Goal: Task Accomplishment & Management: Manage account settings

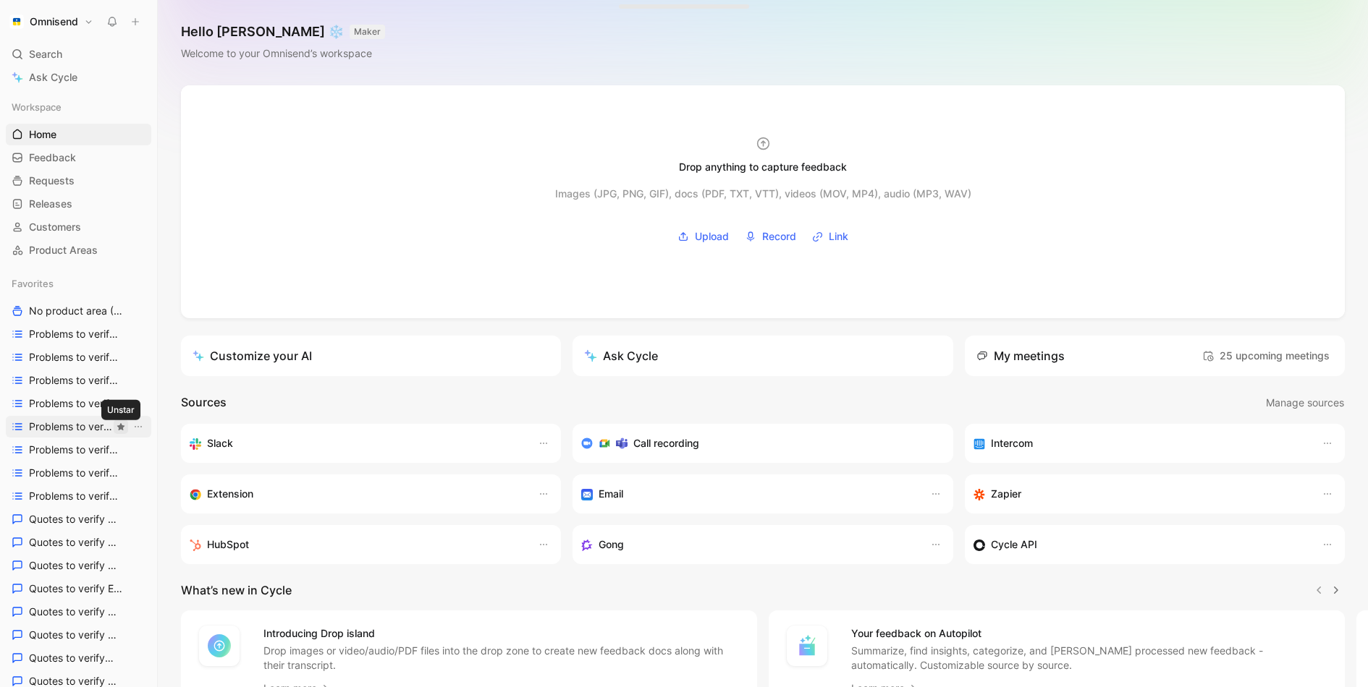
scroll to position [515, 0]
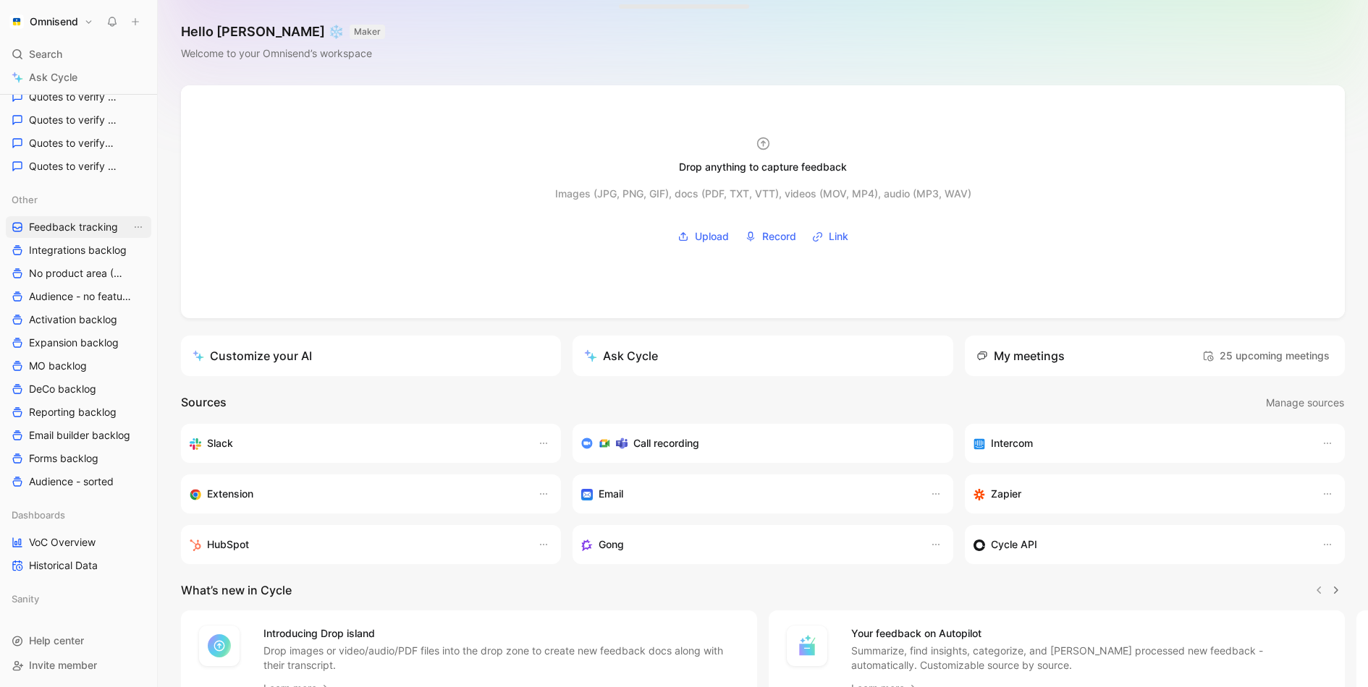
click at [103, 236] on link "Feedback tracking" at bounding box center [78, 227] width 145 height 22
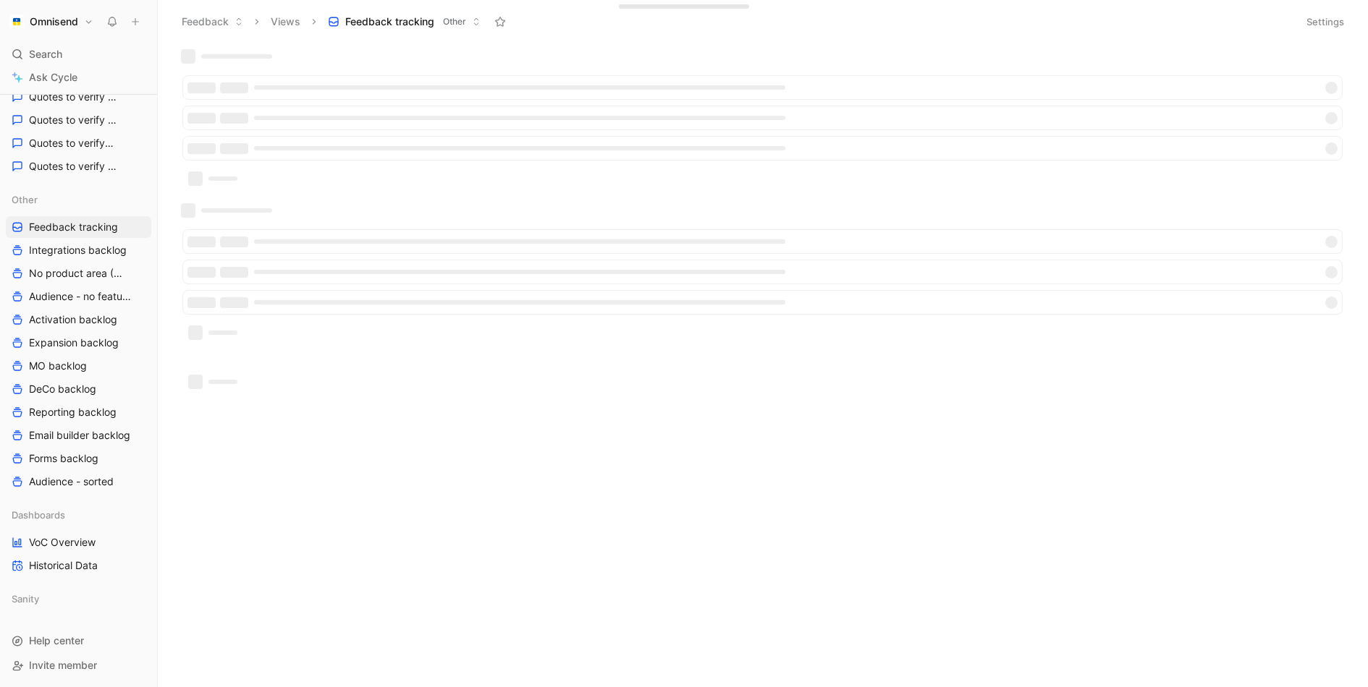
click at [1317, 17] on button "Settings" at bounding box center [1324, 22] width 51 height 20
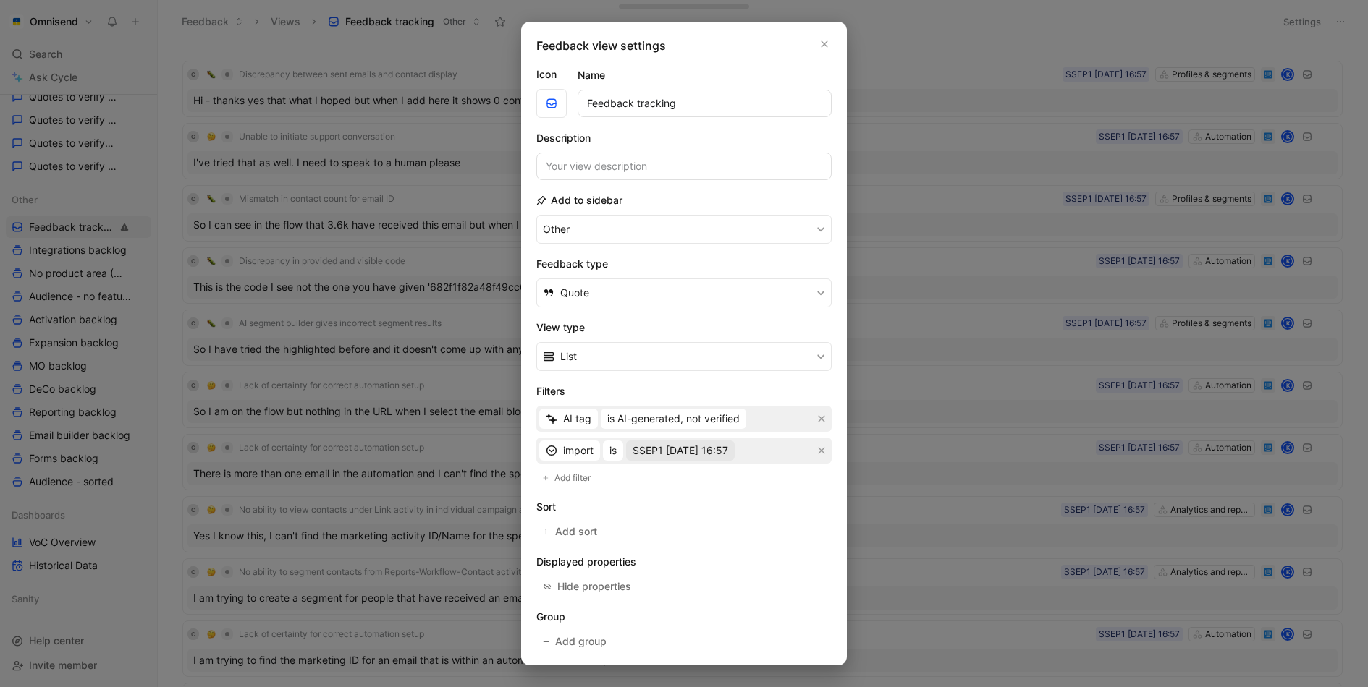
click at [728, 446] on span "SSEP1 [DATE] 16:57" at bounding box center [680, 450] width 96 height 17
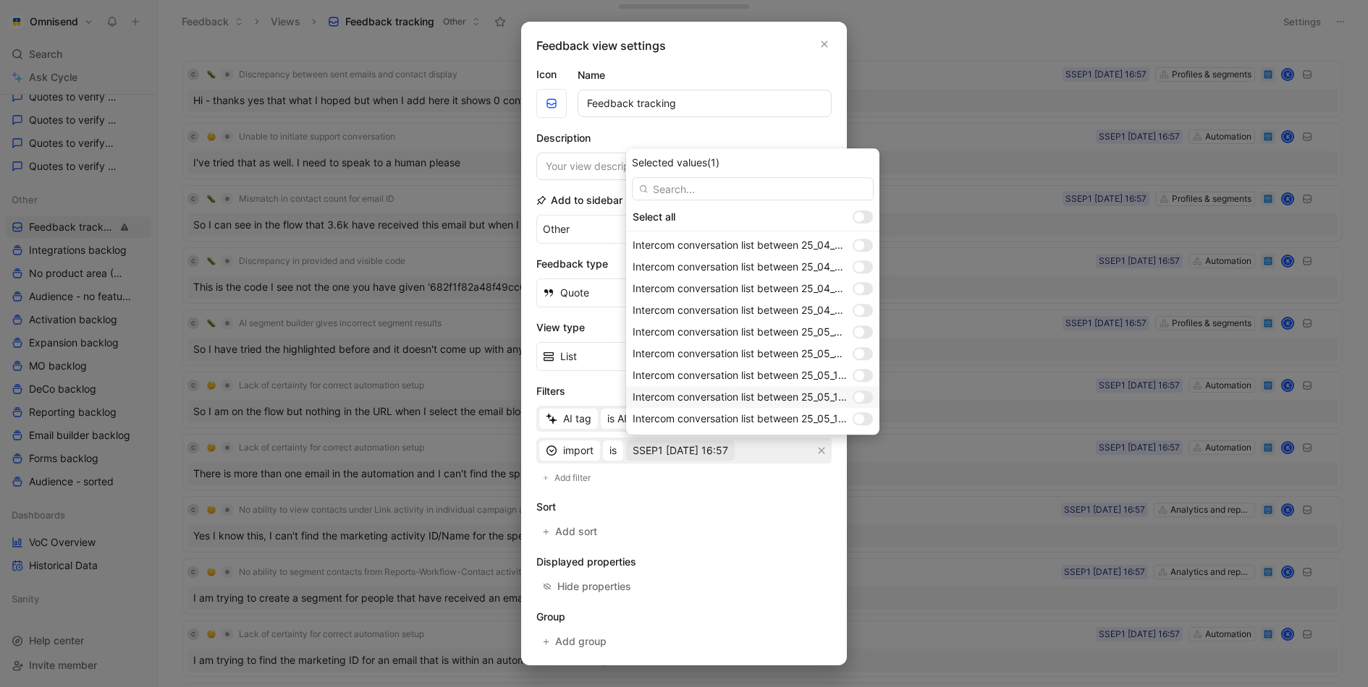
scroll to position [1129, 0]
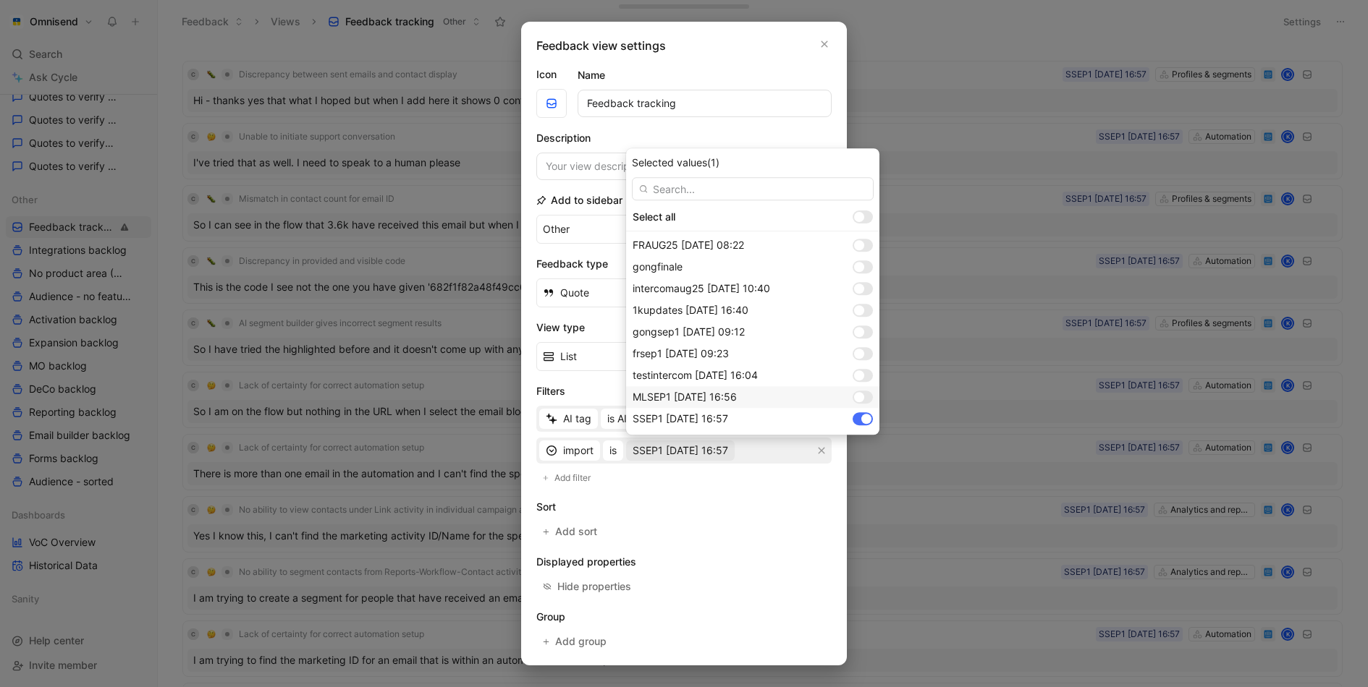
click at [862, 397] on div at bounding box center [859, 397] width 10 height 10
click at [859, 352] on div at bounding box center [859, 354] width 10 height 10
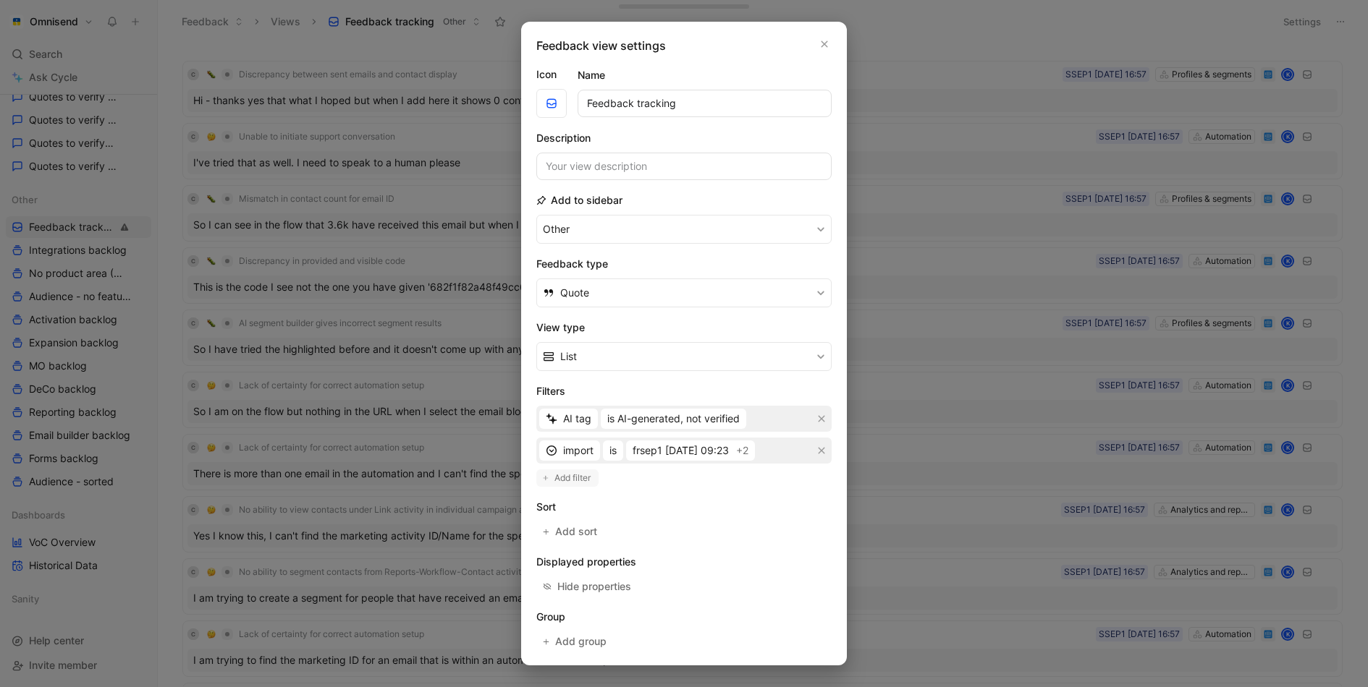
click at [572, 471] on span "Add filter" at bounding box center [573, 478] width 38 height 14
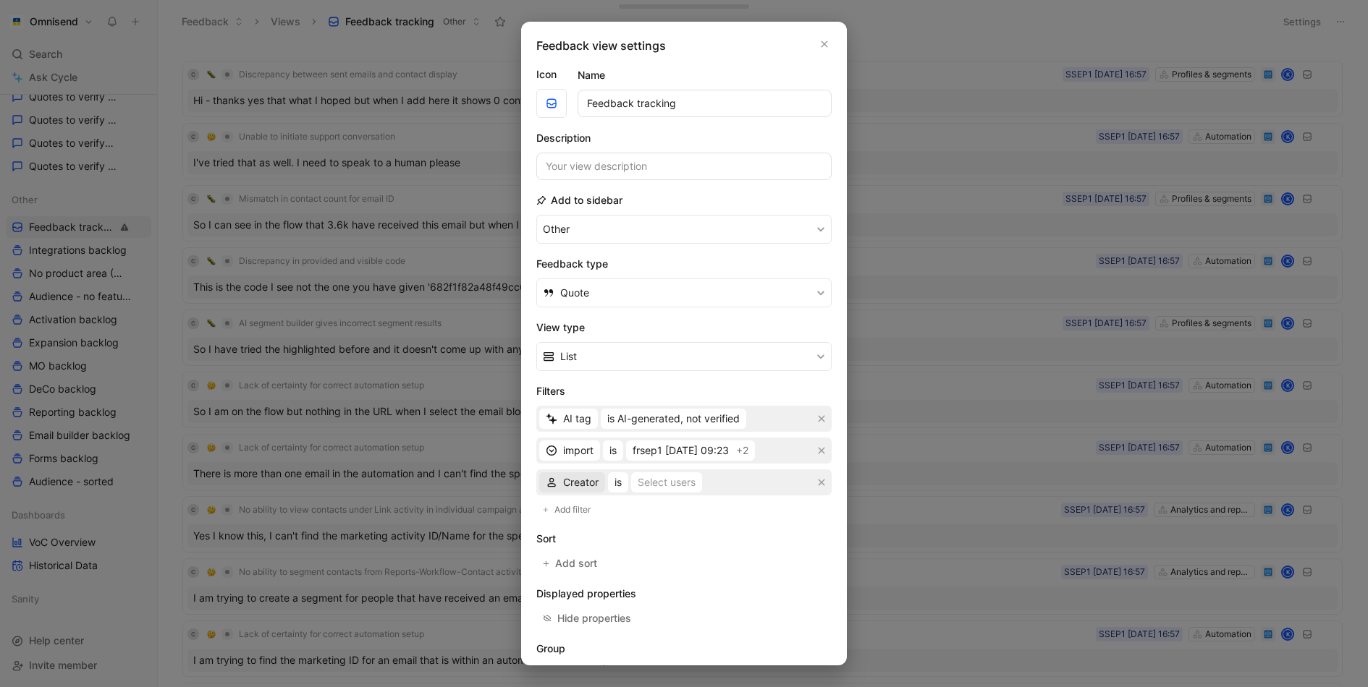
click at [590, 488] on button "Creator" at bounding box center [572, 482] width 66 height 20
click at [623, 286] on div "Product Areas" at bounding box center [597, 277] width 118 height 22
click at [703, 479] on div "Selected Product Areas" at bounding box center [725, 482] width 112 height 17
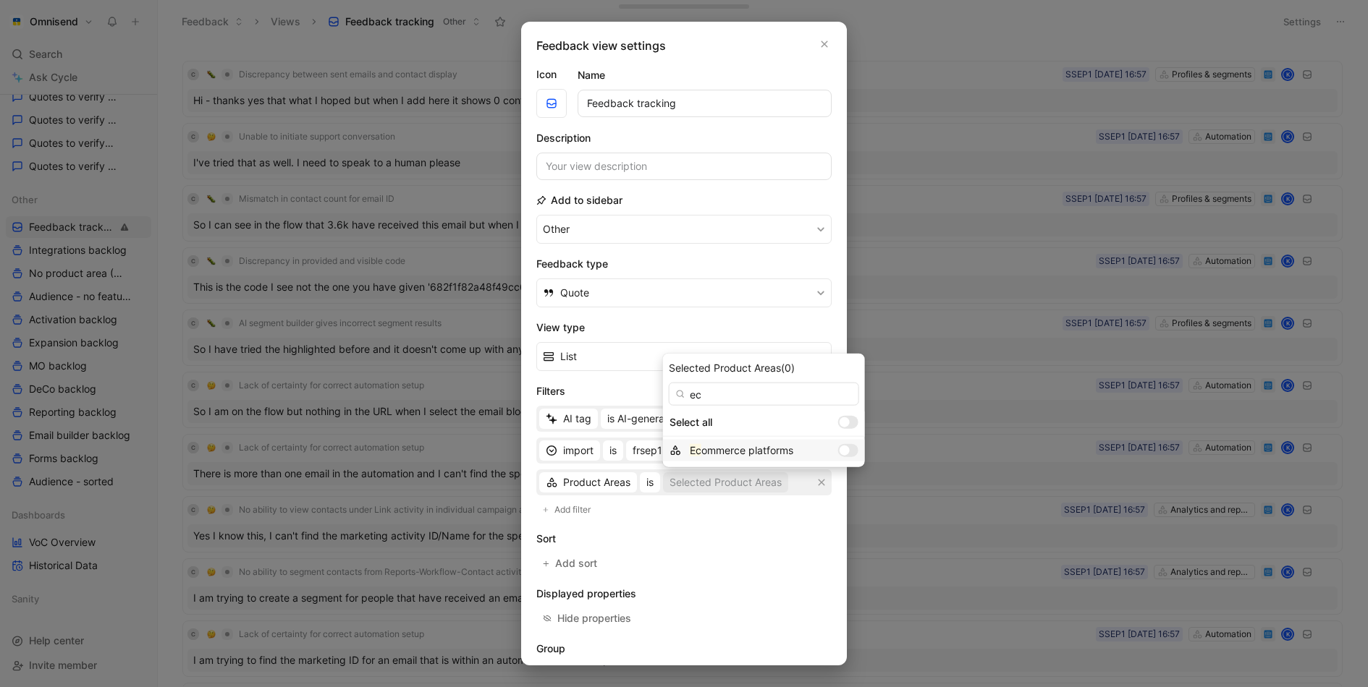
type input "ec"
click at [784, 452] on span "ommerce platforms" at bounding box center [747, 450] width 92 height 12
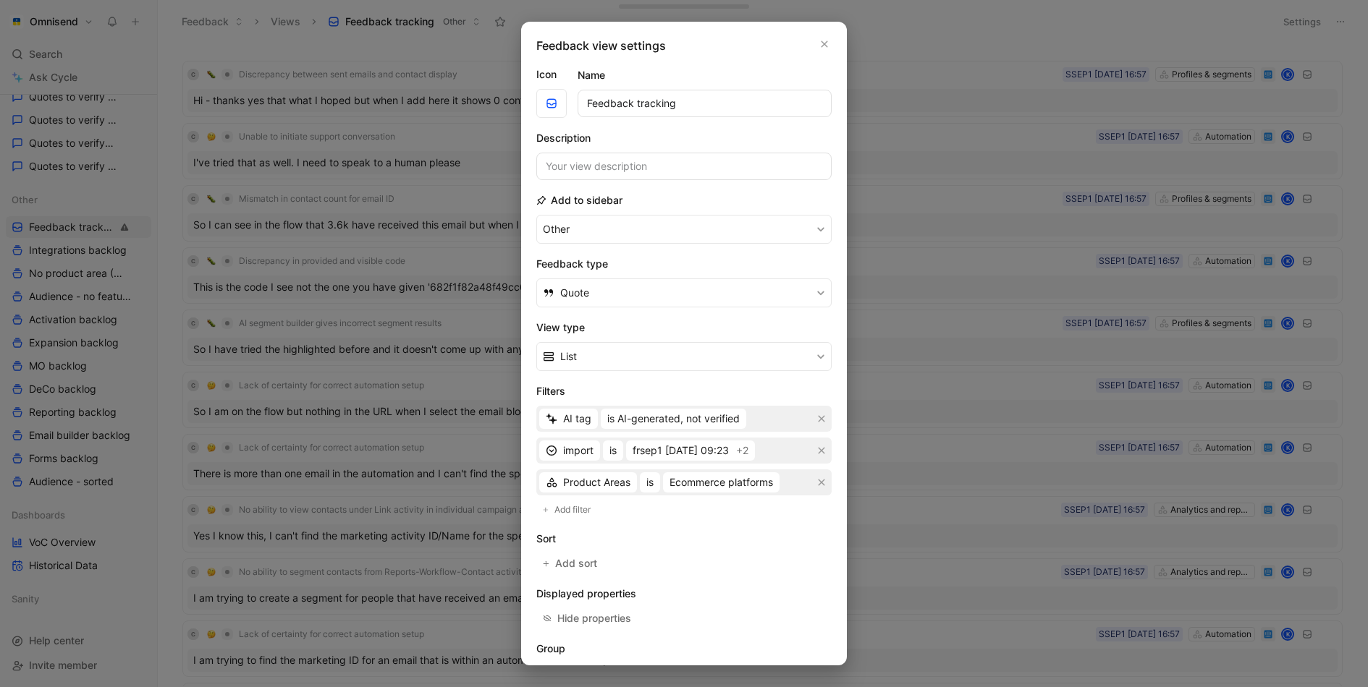
scroll to position [88, 0]
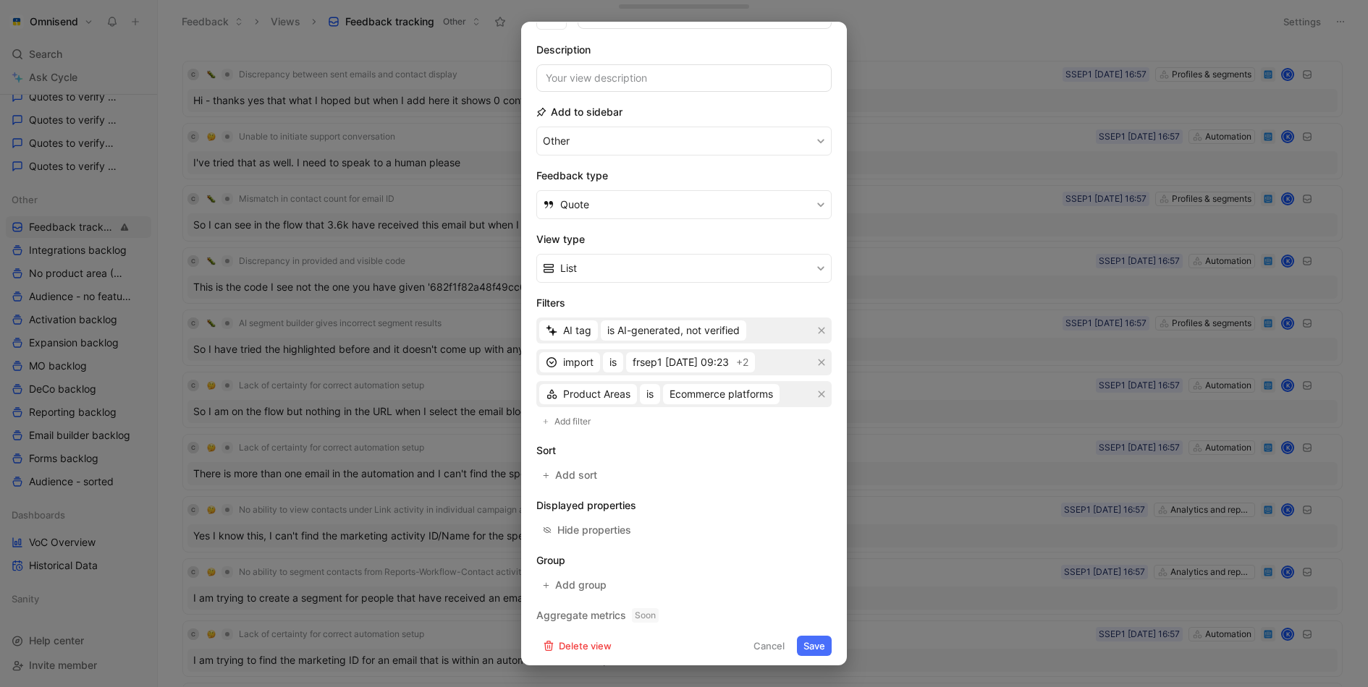
click at [814, 637] on button "Save" at bounding box center [814, 646] width 35 height 20
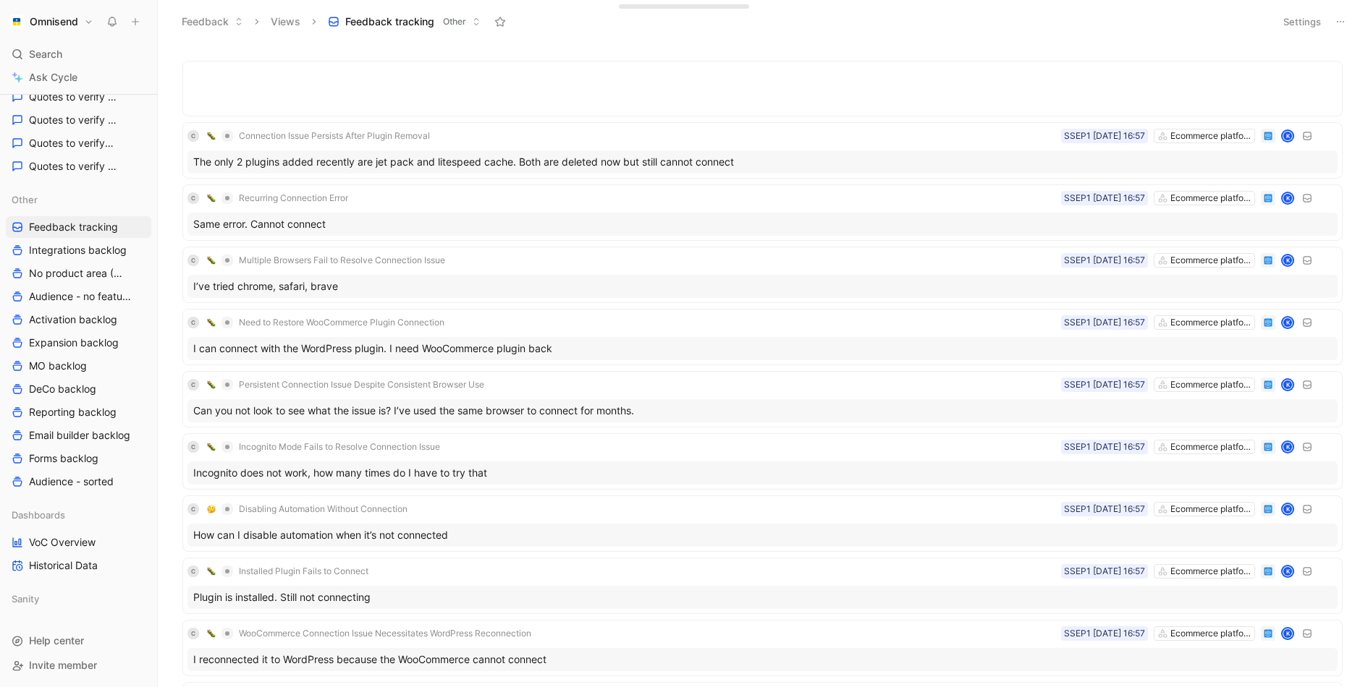
scroll to position [978, 0]
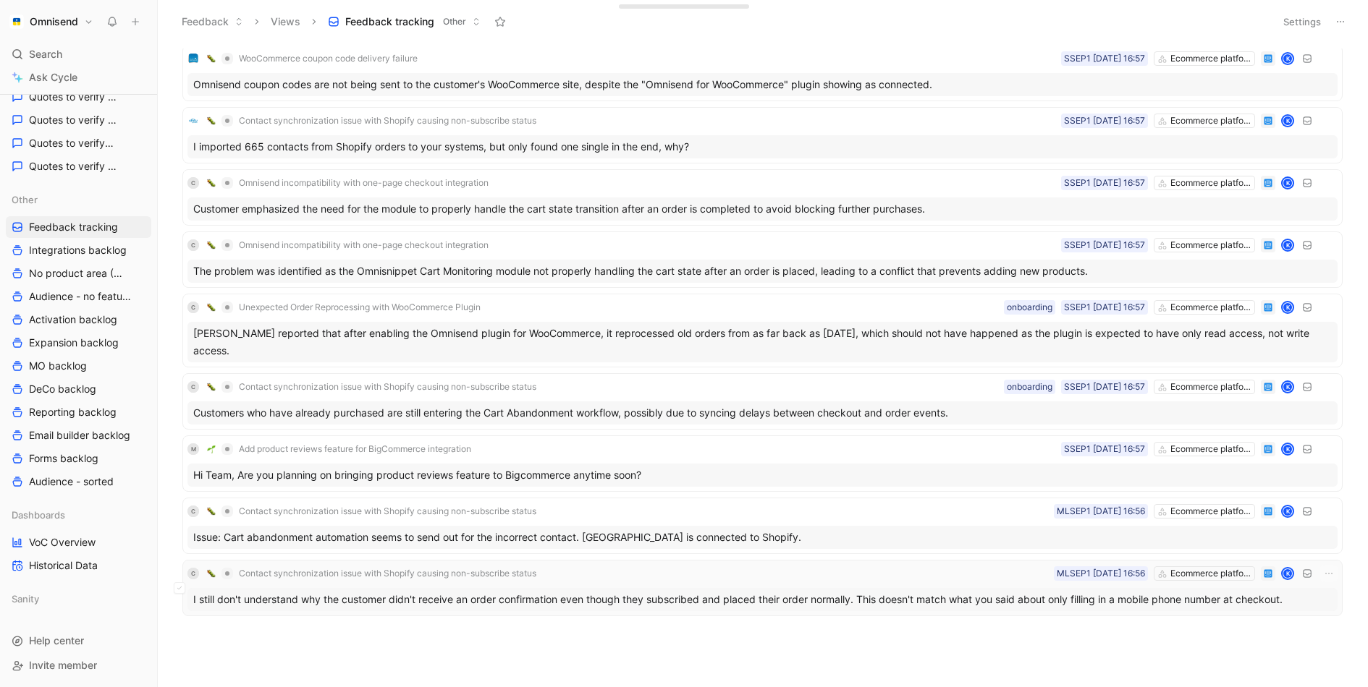
click at [660, 588] on div "I still don't understand why the customer didn't receive an order confirmation …" at bounding box center [762, 599] width 1150 height 23
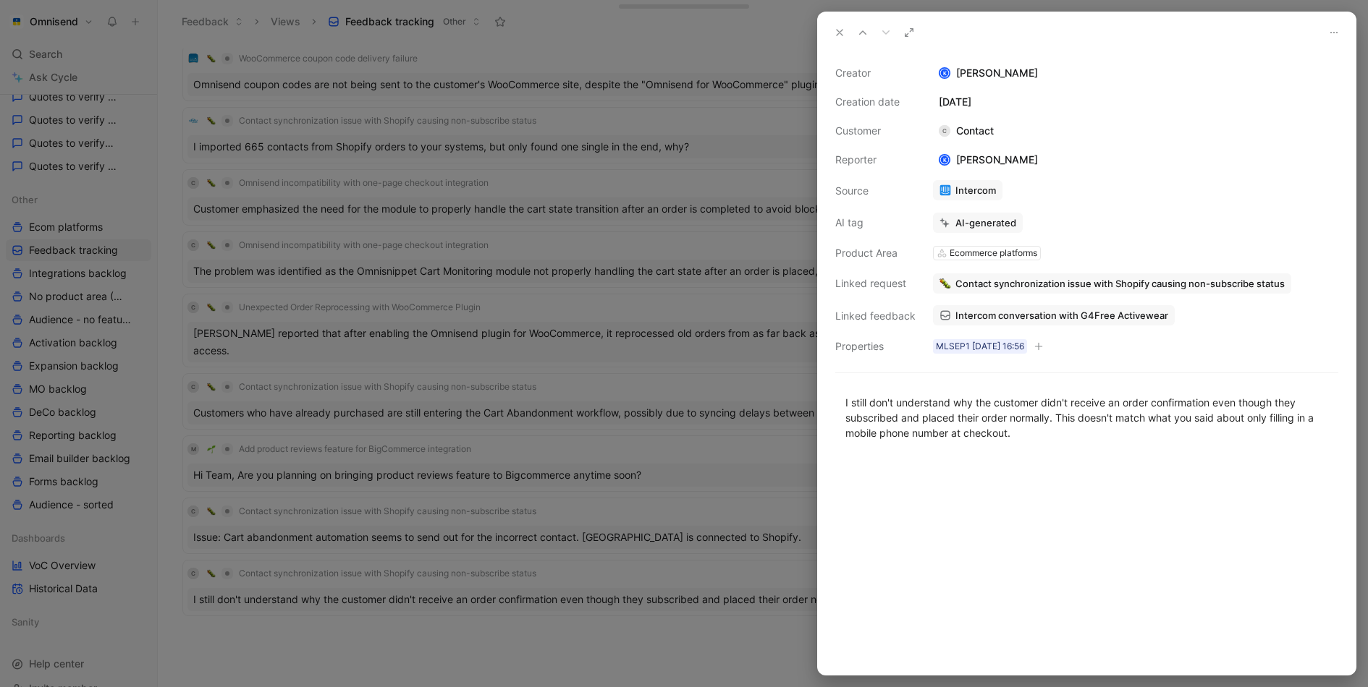
click at [669, 627] on div at bounding box center [684, 343] width 1368 height 687
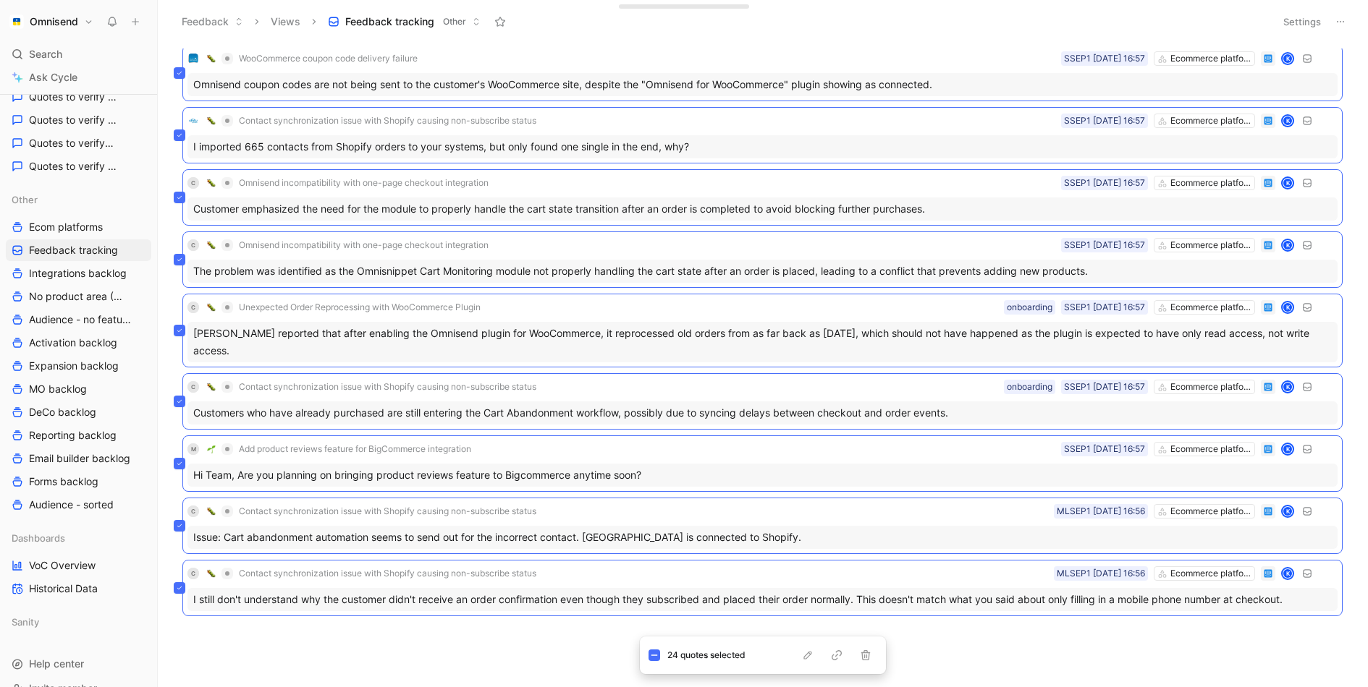
click at [561, 634] on body "Omnisend Search ⌘ K Ask Cycle Workspace Home G then H Feedback G then F Request…" at bounding box center [684, 343] width 1368 height 687
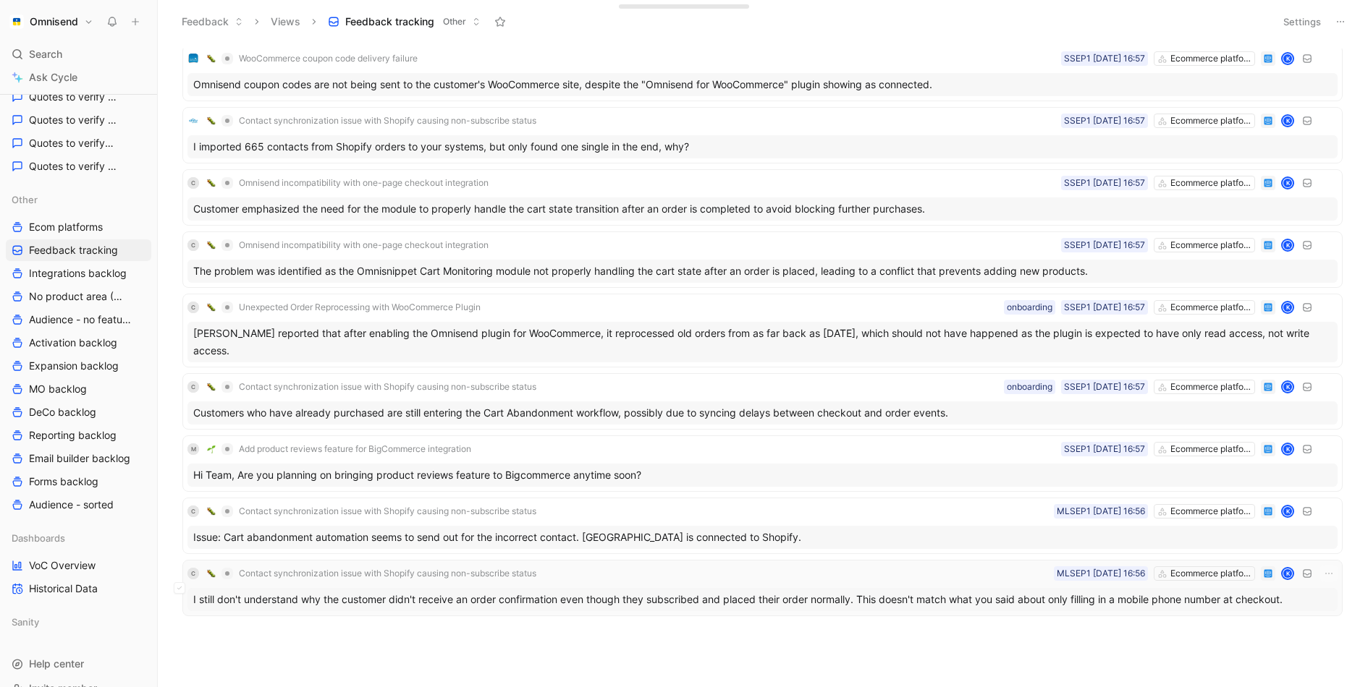
click at [883, 572] on div "C Contact synchronization issue with Shopify causing non-subscribe status Ecomm…" at bounding box center [762, 573] width 1150 height 17
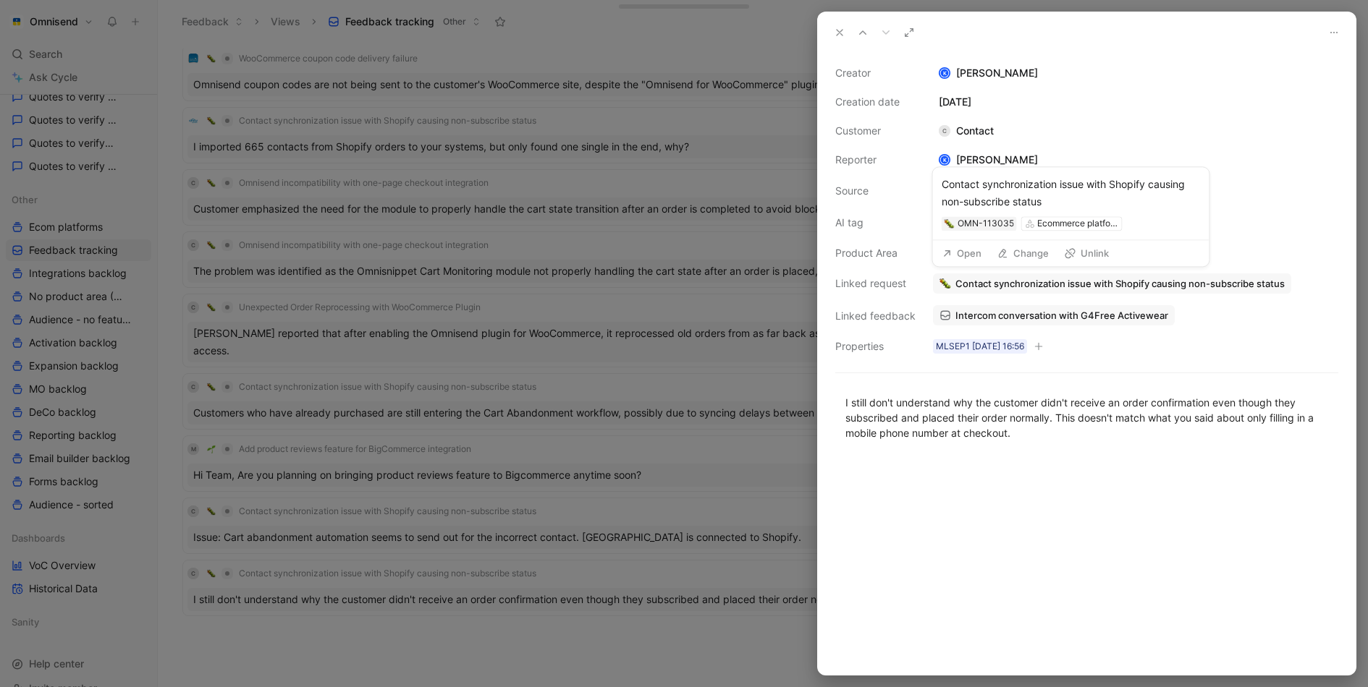
click at [1017, 257] on button "Change" at bounding box center [1023, 253] width 64 height 20
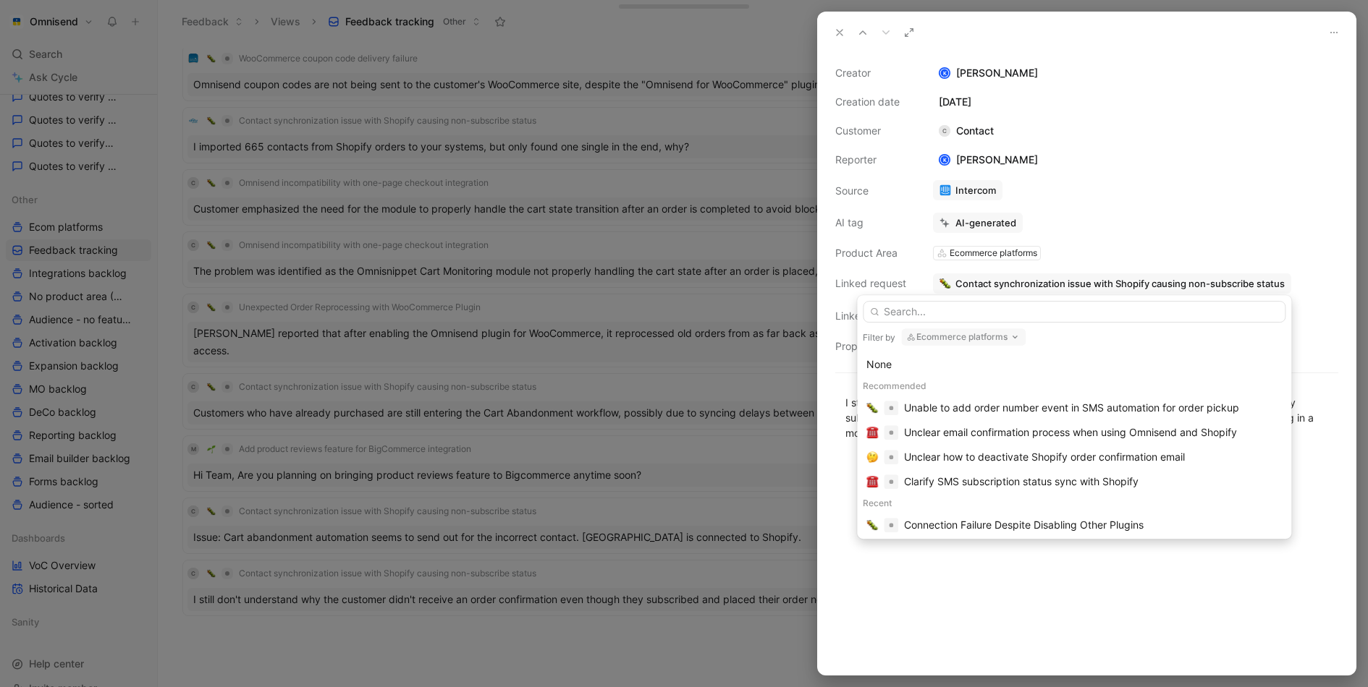
click at [981, 313] on input "text" at bounding box center [1073, 312] width 423 height 22
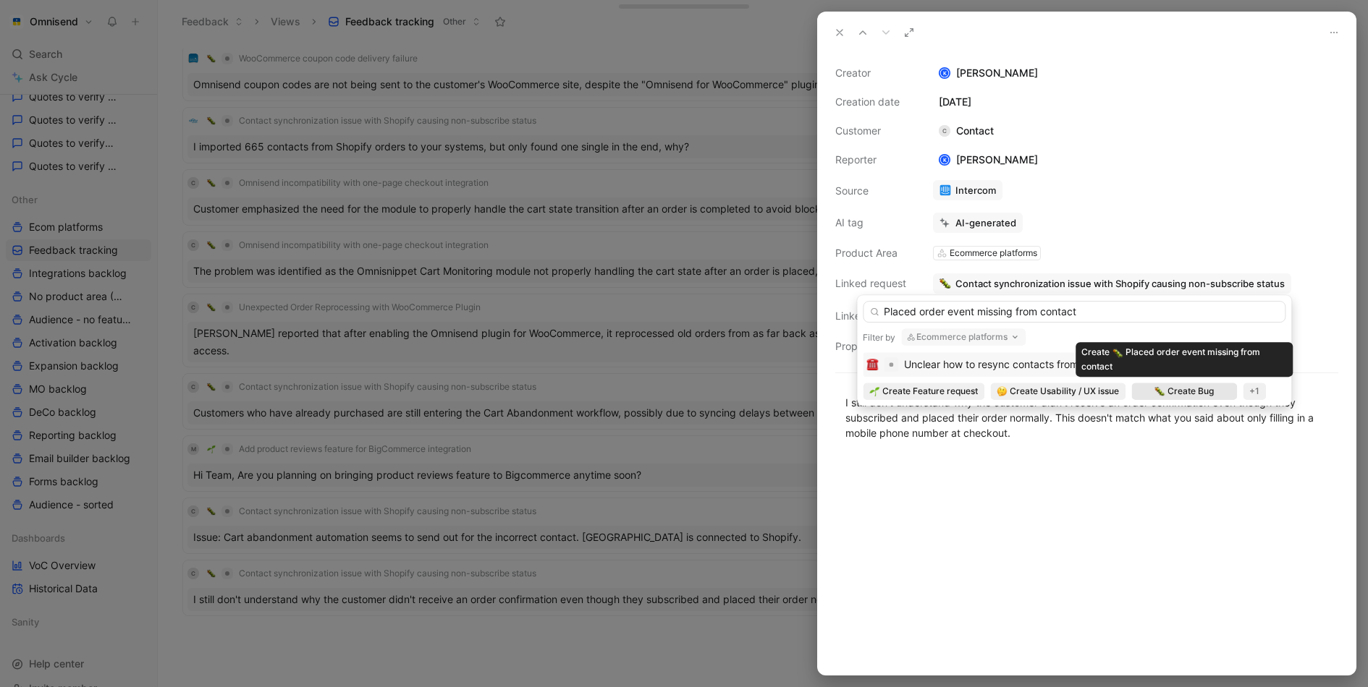
type input "Placed order event missing from contact"
click at [1195, 389] on span "Create Bug" at bounding box center [1190, 391] width 46 height 14
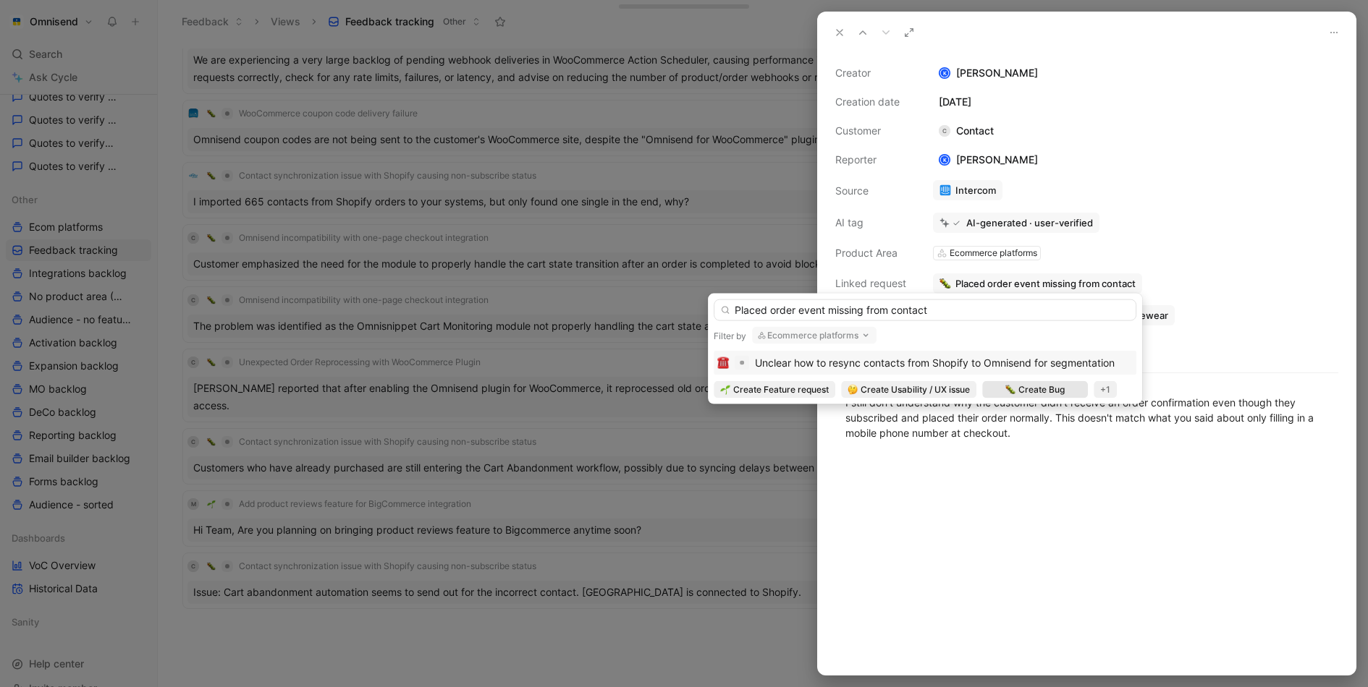
scroll to position [916, 0]
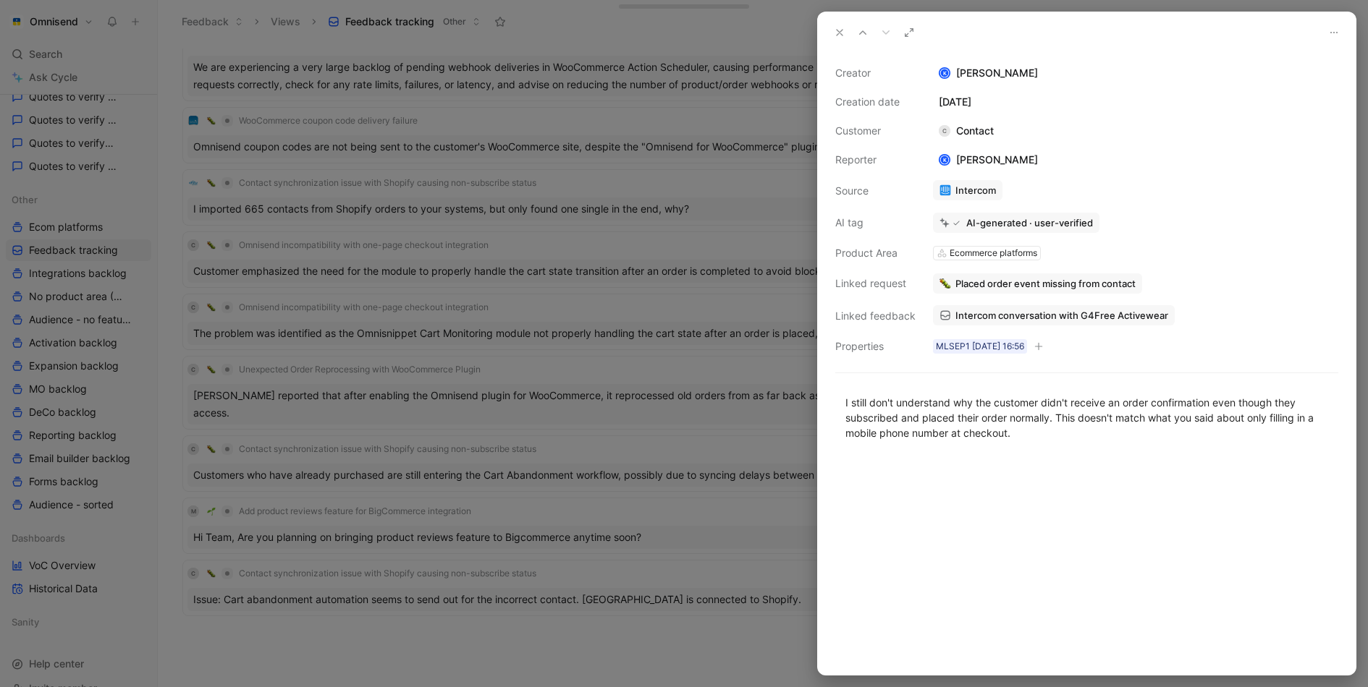
click at [1166, 488] on div at bounding box center [1087, 566] width 538 height 219
click at [543, 492] on div at bounding box center [684, 343] width 1368 height 687
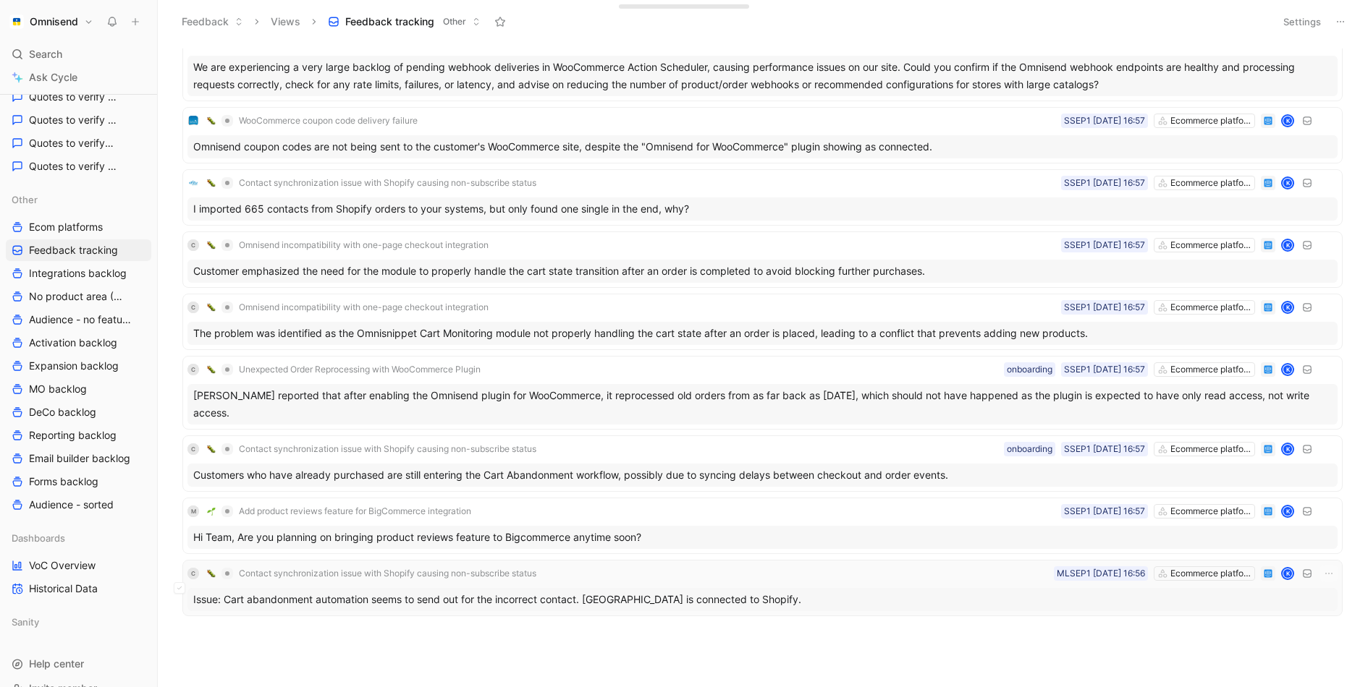
click at [762, 597] on div "Issue: Cart abandonment automation seems to send out for the incorrect contact.…" at bounding box center [762, 599] width 1150 height 23
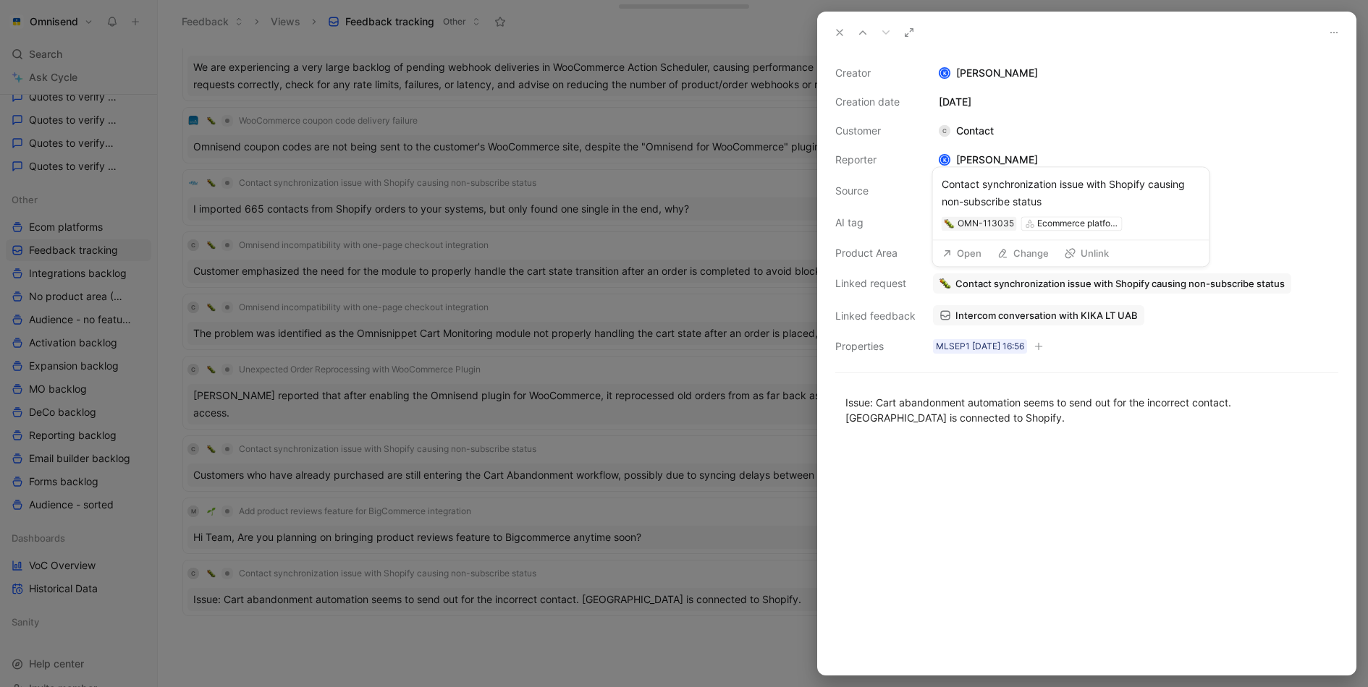
click at [960, 263] on button "Open" at bounding box center [962, 253] width 52 height 20
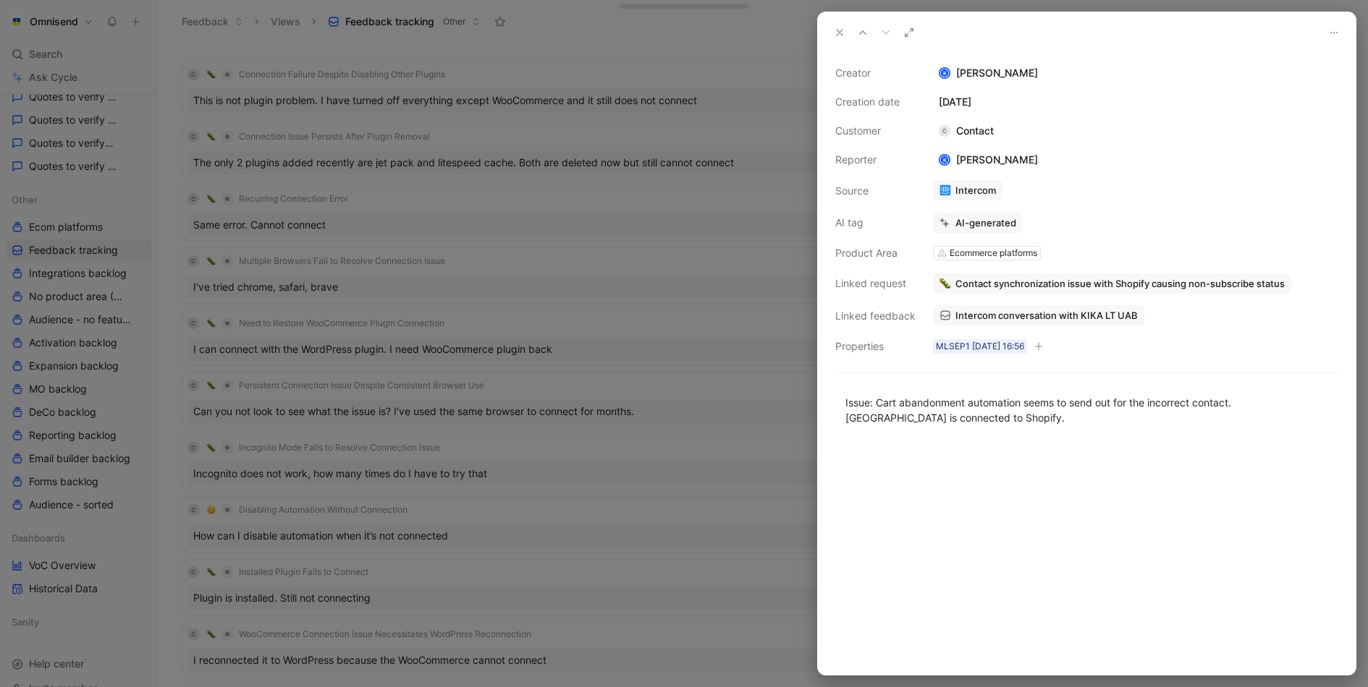
click at [1019, 309] on span "Intercom conversation with KIKA LT UAB" at bounding box center [1046, 315] width 182 height 13
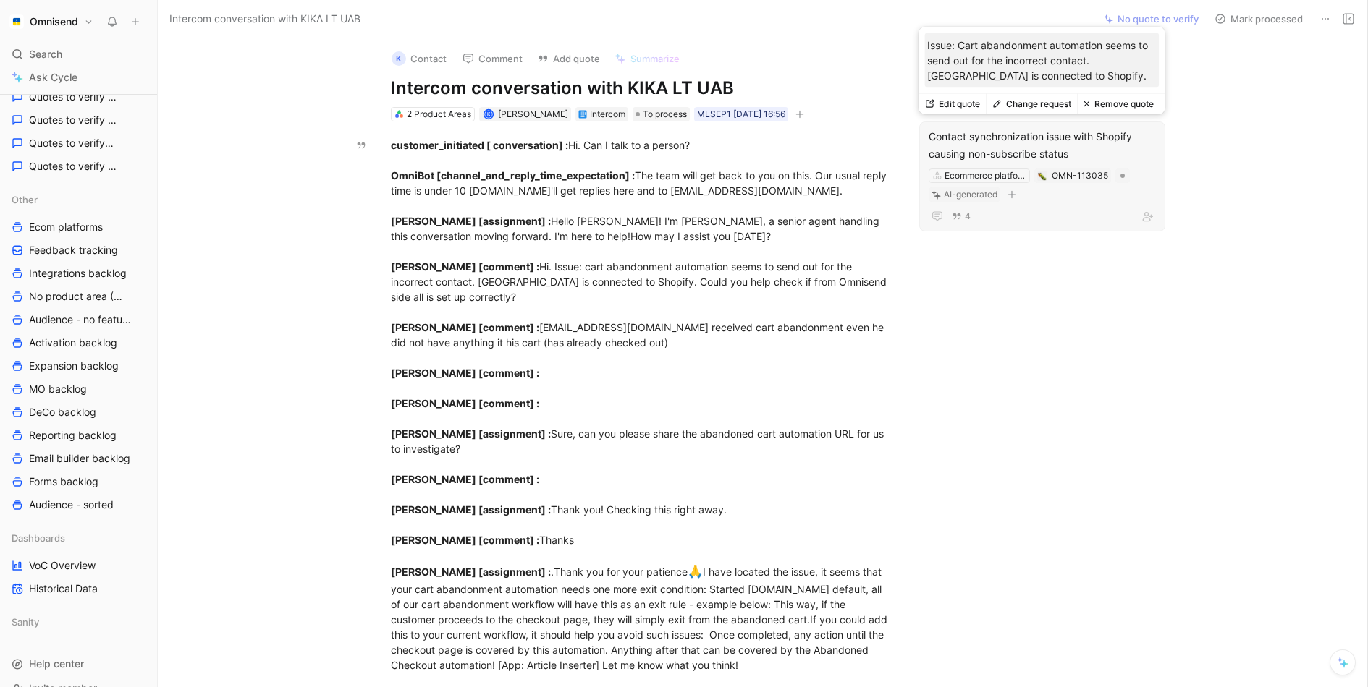
click at [1036, 106] on button "Change request" at bounding box center [1030, 104] width 91 height 20
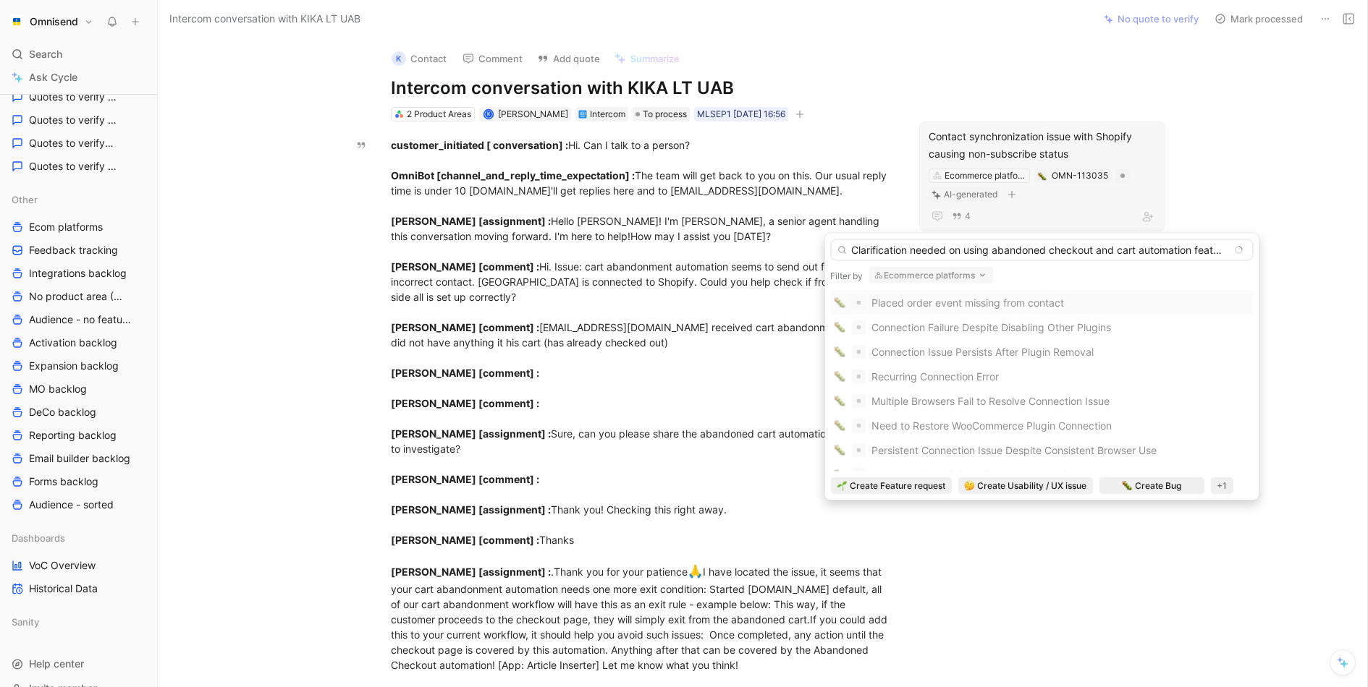
type input "Clarification needed on using abandoned checkout and cart automation features"
click at [978, 279] on icon "button" at bounding box center [982, 276] width 12 height 12
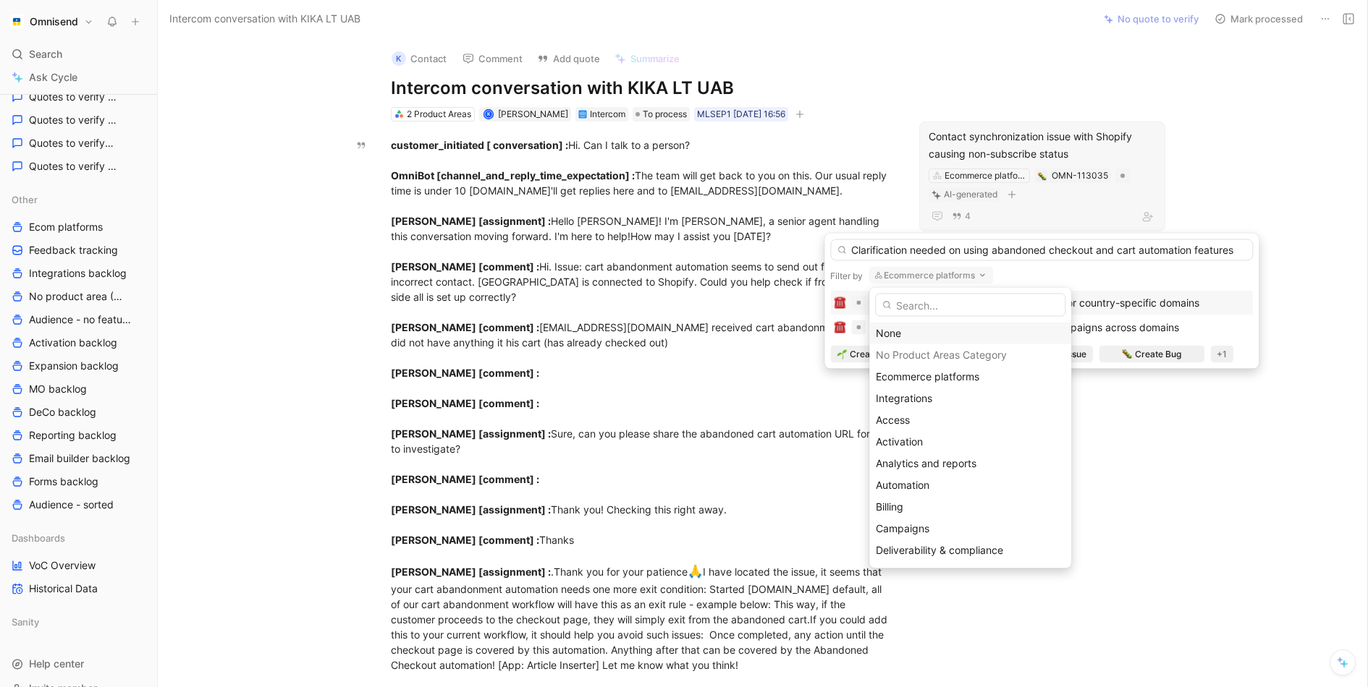
click at [923, 332] on div "None" at bounding box center [969, 333] width 189 height 17
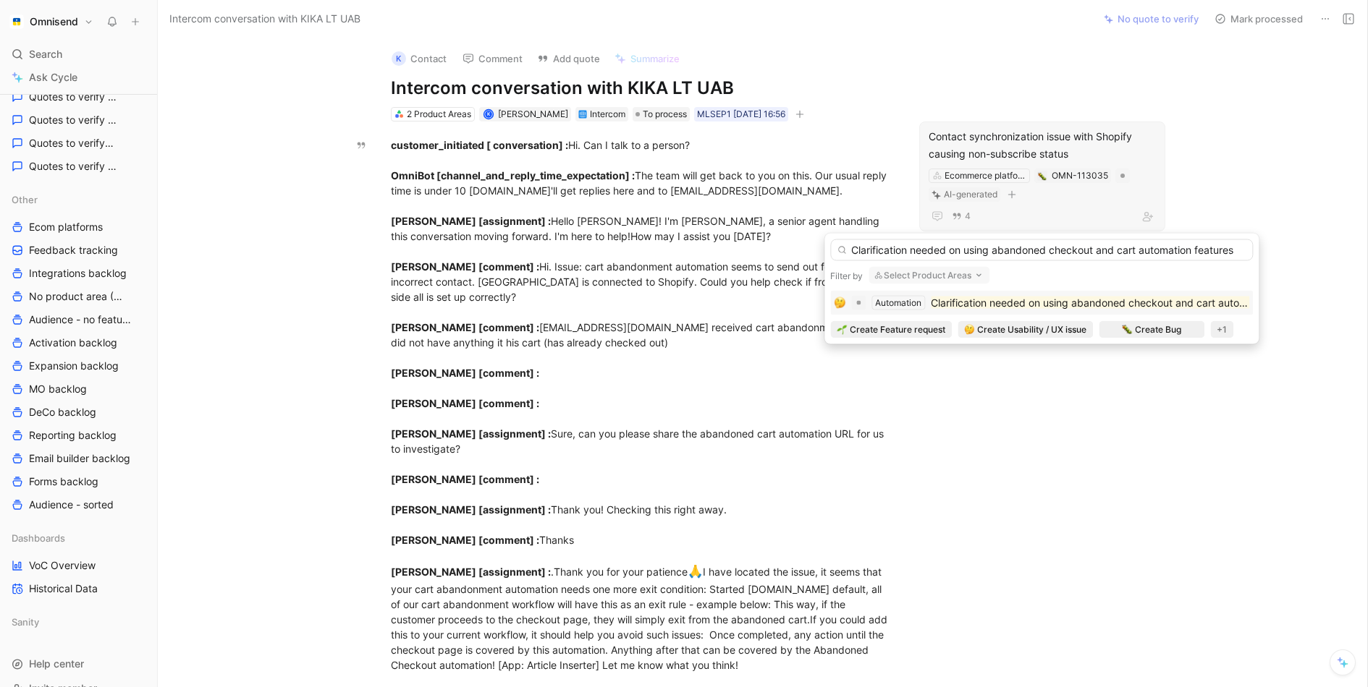
click at [992, 297] on mark "Clarification needed on using abandoned checkout and cart automation features" at bounding box center [1121, 303] width 382 height 12
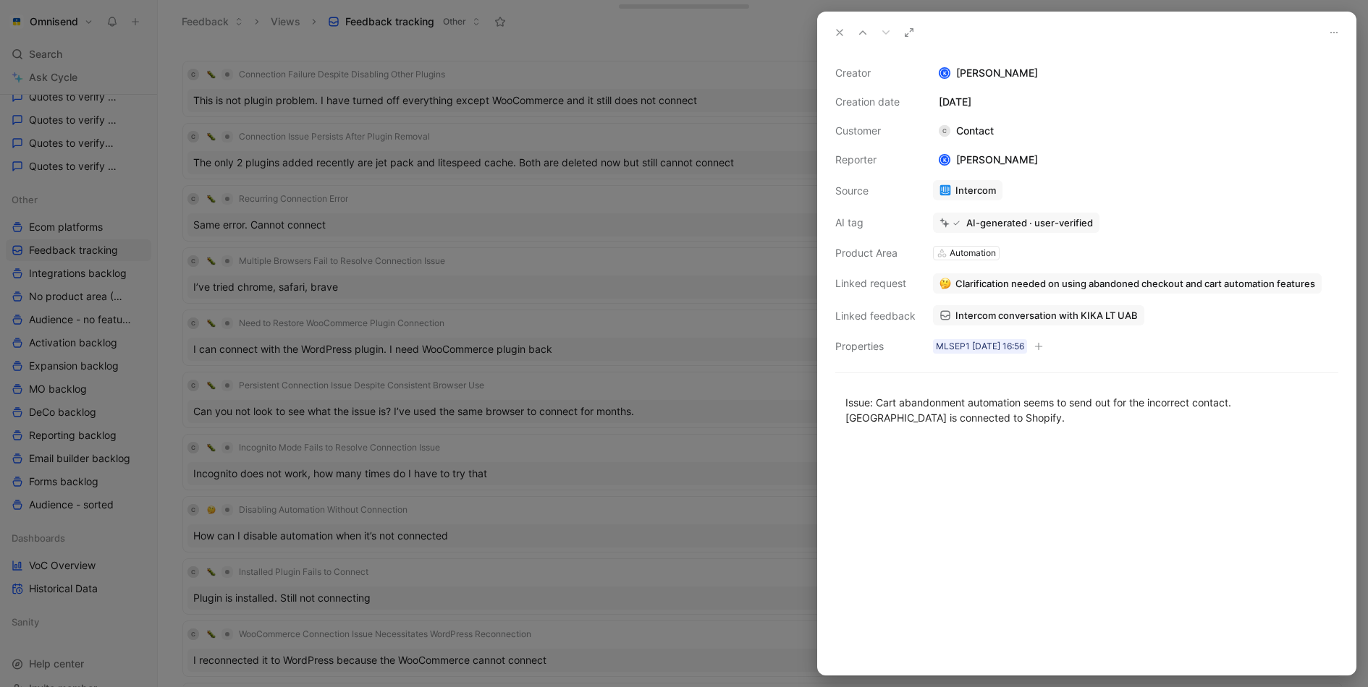
click at [640, 258] on div at bounding box center [684, 343] width 1368 height 687
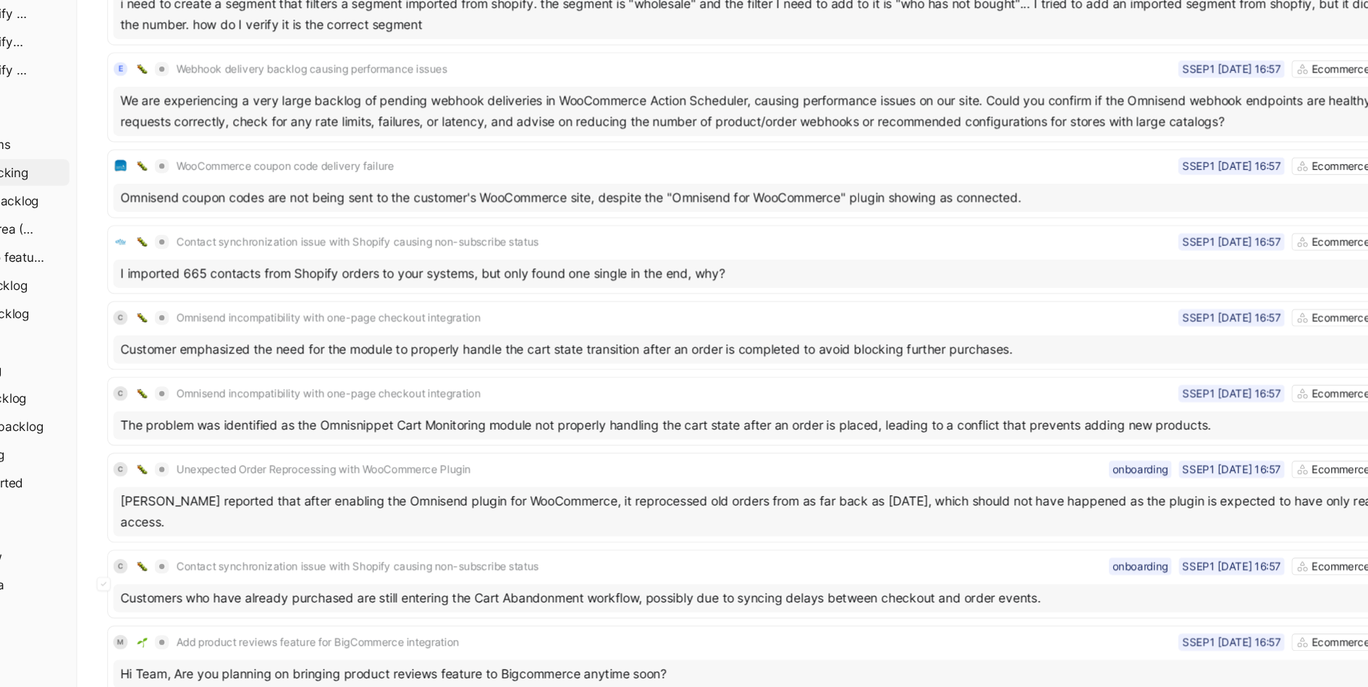
scroll to position [855, 0]
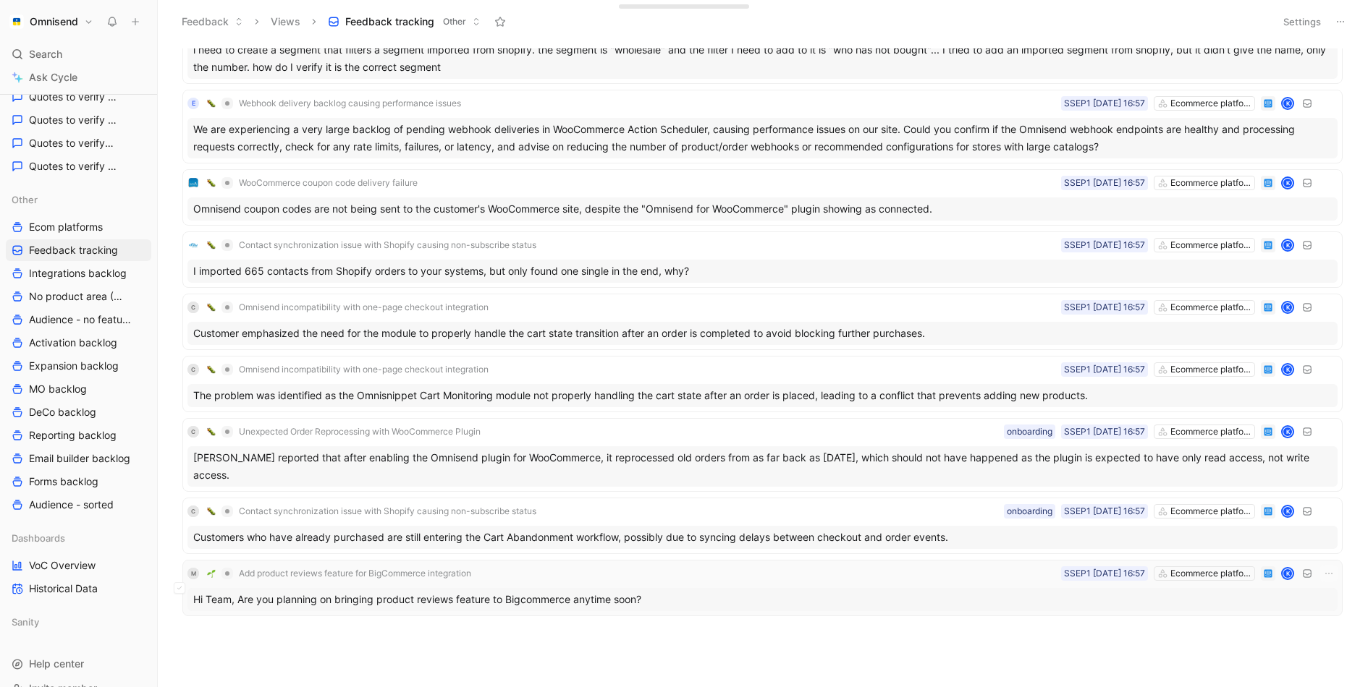
click at [722, 577] on div "M Add product reviews feature for BigCommerce integration Ecommerce platforms S…" at bounding box center [762, 588] width 1150 height 46
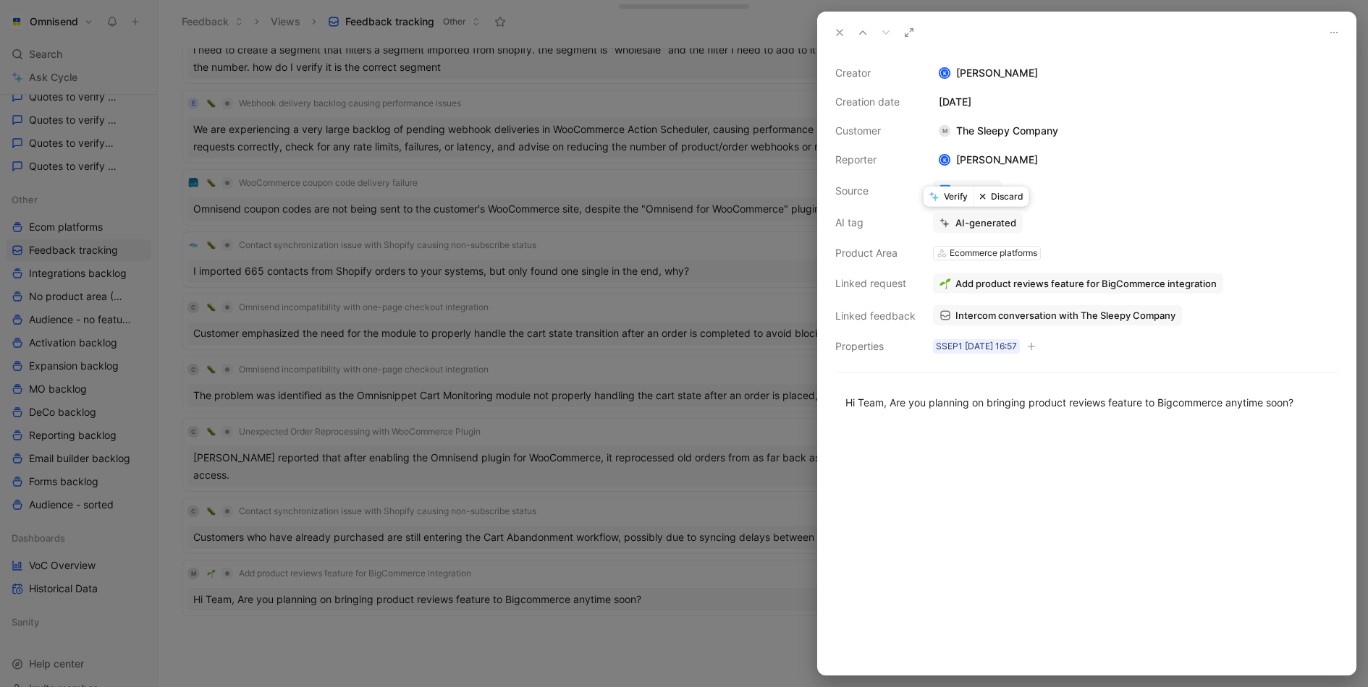
click at [936, 195] on icon at bounding box center [934, 197] width 10 height 10
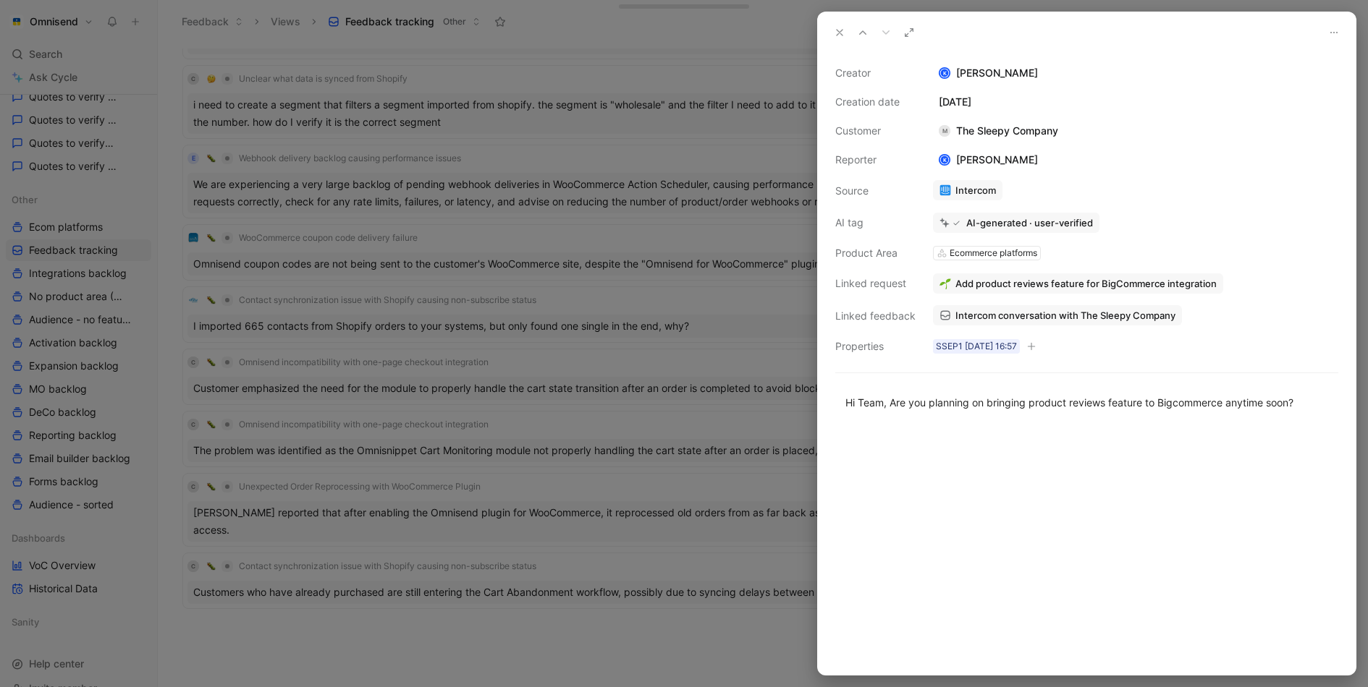
scroll to position [792, 0]
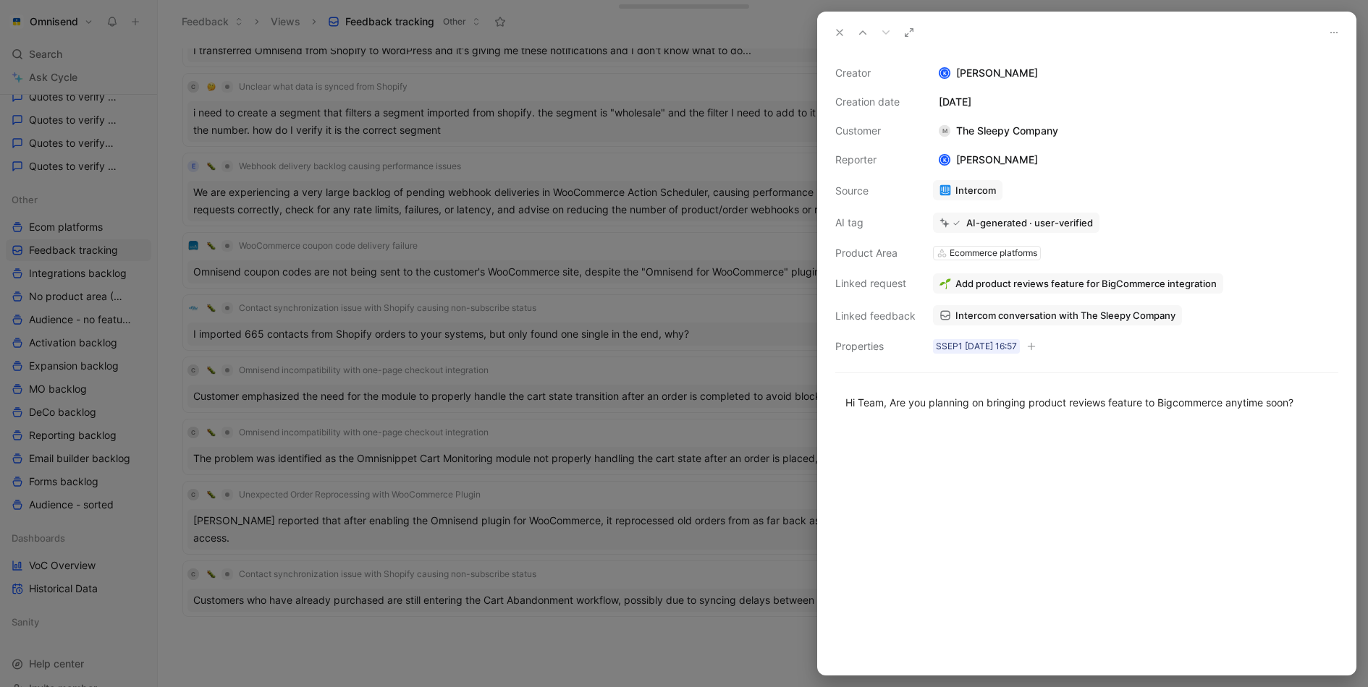
click at [548, 525] on div at bounding box center [684, 343] width 1368 height 687
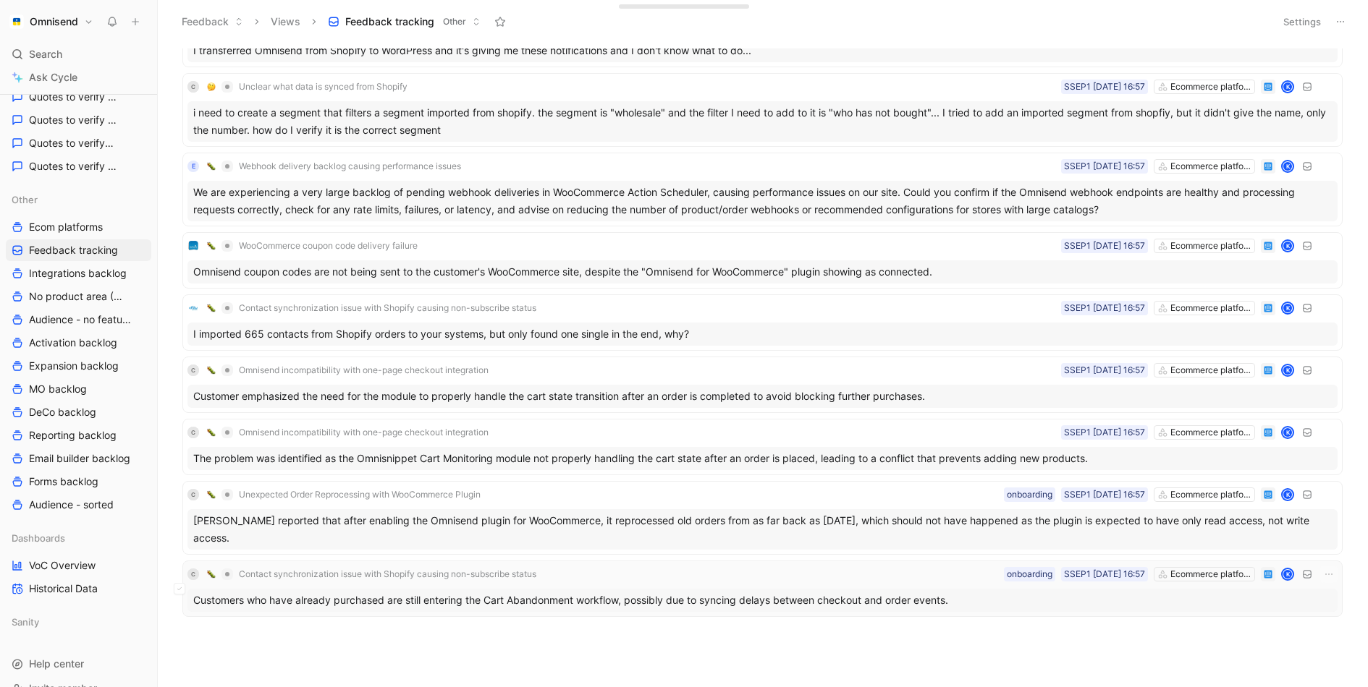
click at [667, 574] on div "C Contact synchronization issue with Shopify causing non-subscribe status Ecomm…" at bounding box center [762, 574] width 1150 height 17
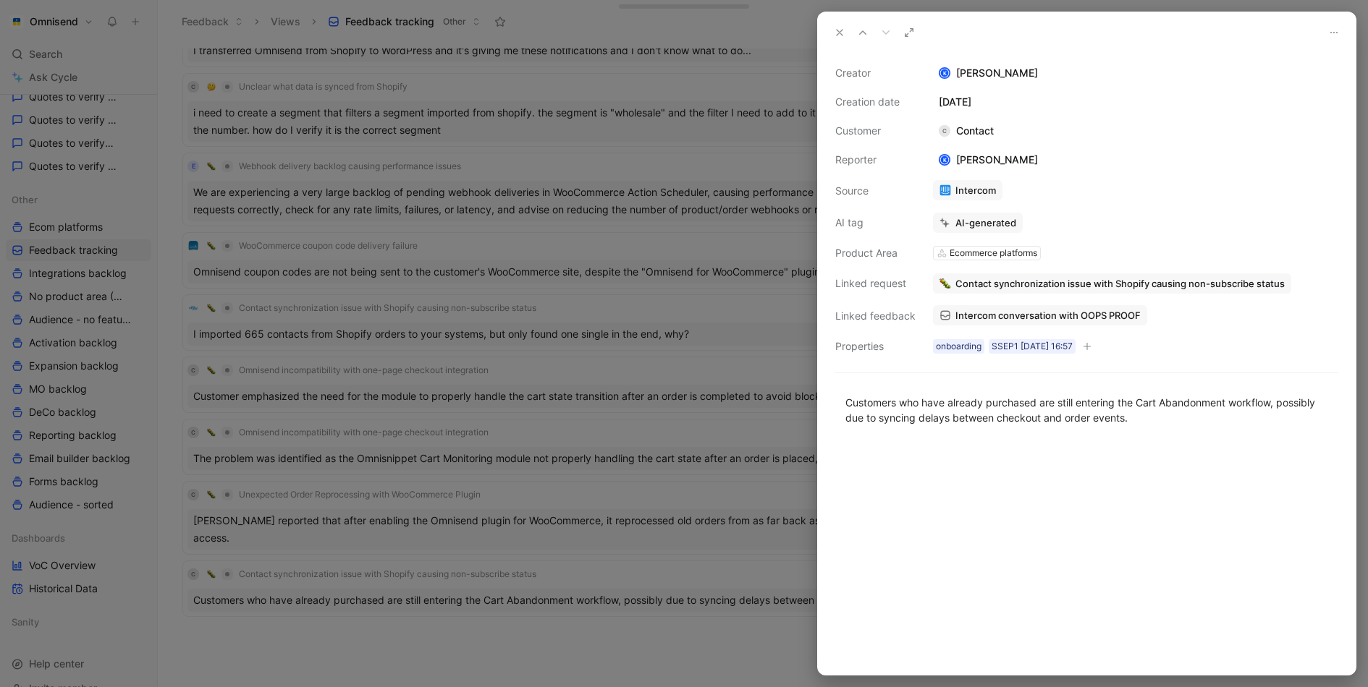
click at [1053, 311] on span "Intercom conversation with OOPS PROOF" at bounding box center [1047, 315] width 185 height 13
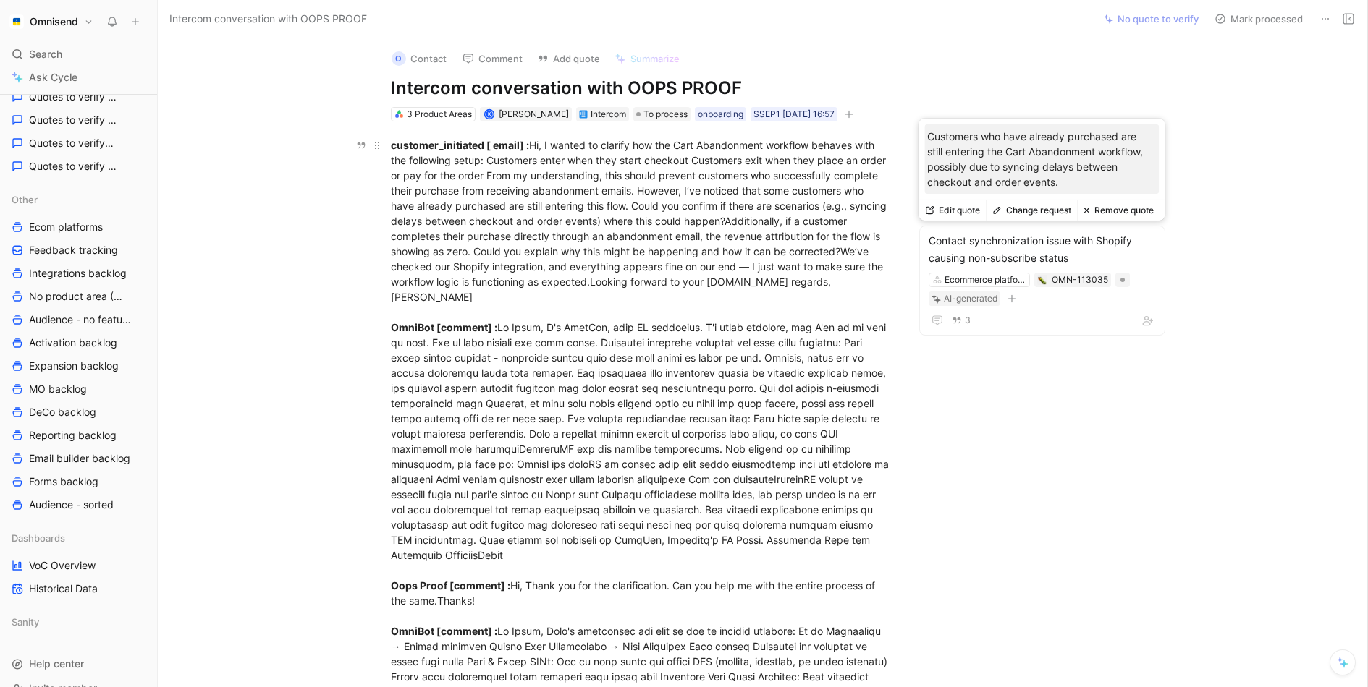
click at [603, 233] on div "customer_initiated [ email] : Hi, I wanted to clarify how the Cart Abandonment …" at bounding box center [641, 517] width 501 height 760
click at [1030, 212] on button "Change request" at bounding box center [1030, 208] width 91 height 20
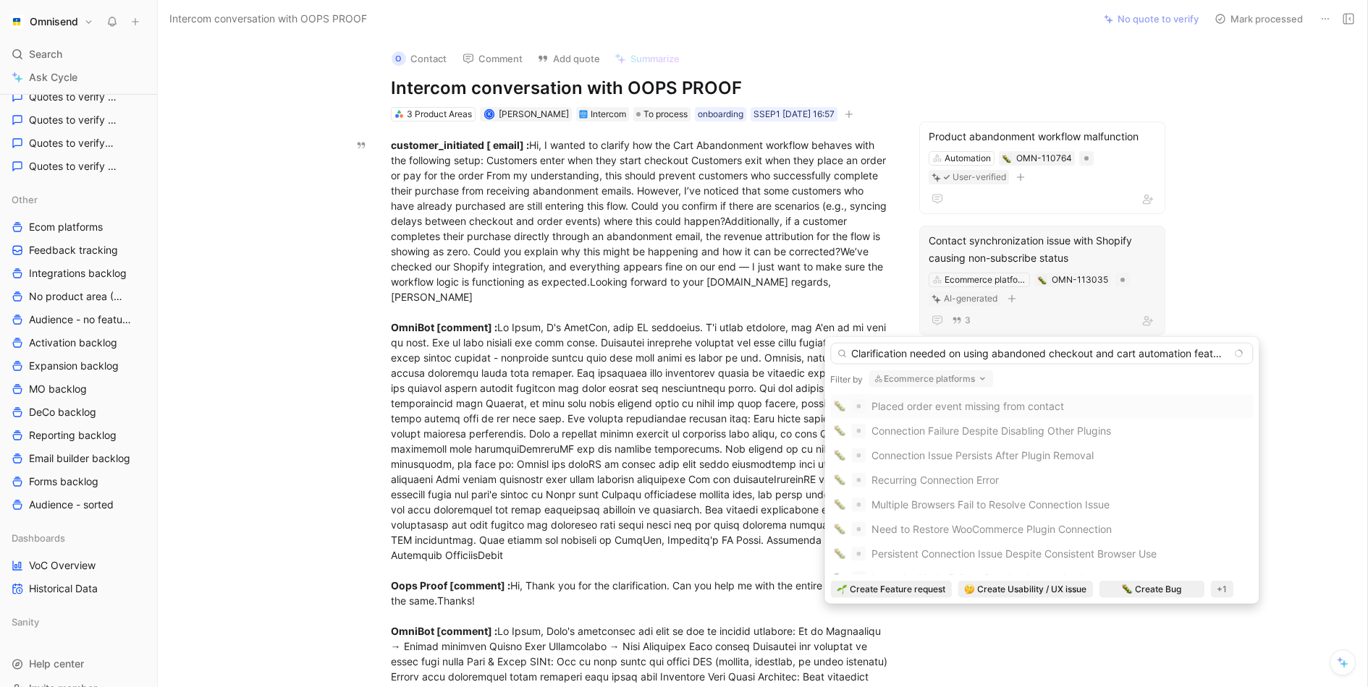
type input "Clarification needed on using abandoned checkout and cart automation features"
click at [988, 376] on icon "button" at bounding box center [982, 379] width 12 height 12
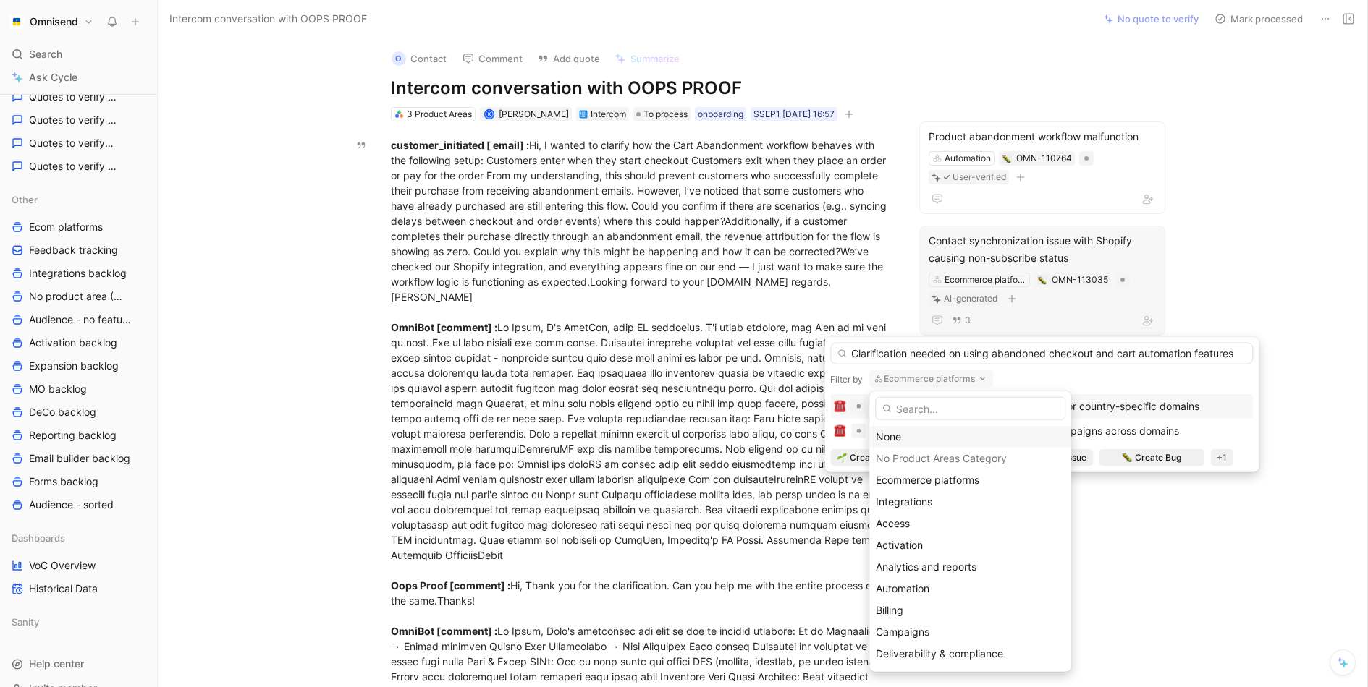
click at [936, 435] on div "None" at bounding box center [969, 436] width 189 height 17
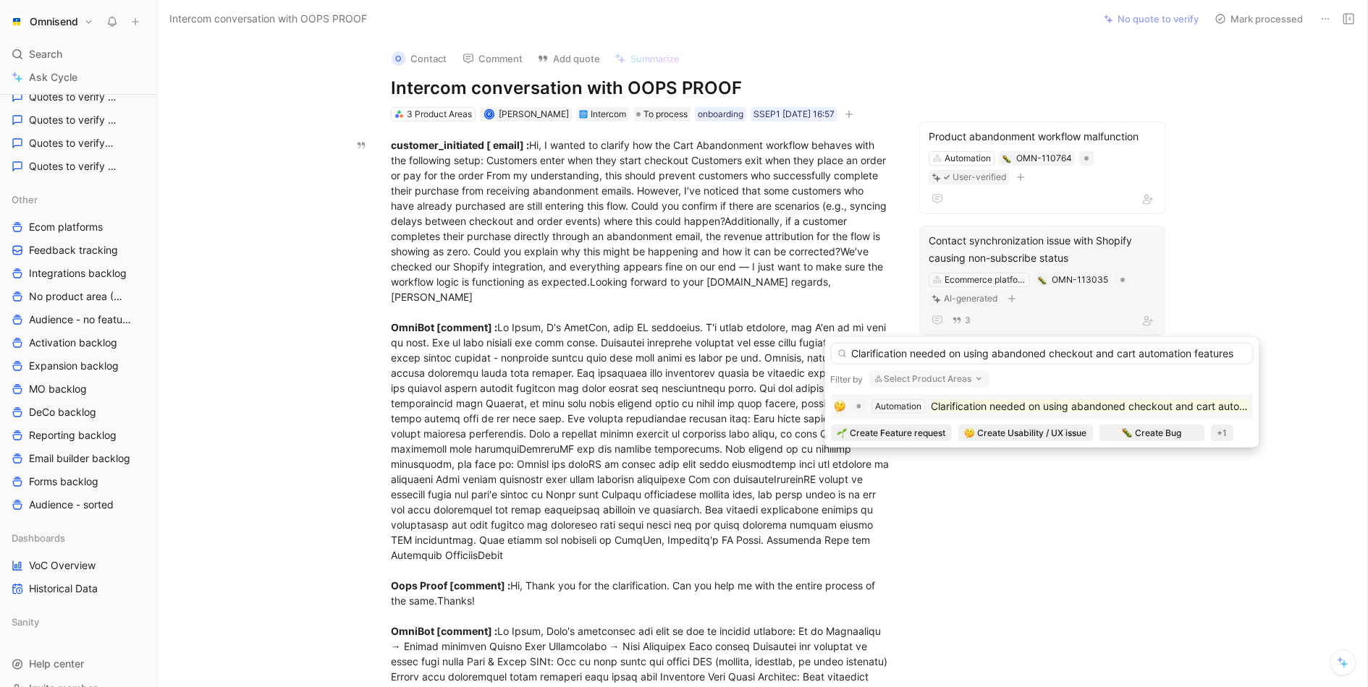
click at [993, 402] on mark "Clarification needed on using abandoned checkout and cart automation features" at bounding box center [1121, 406] width 382 height 12
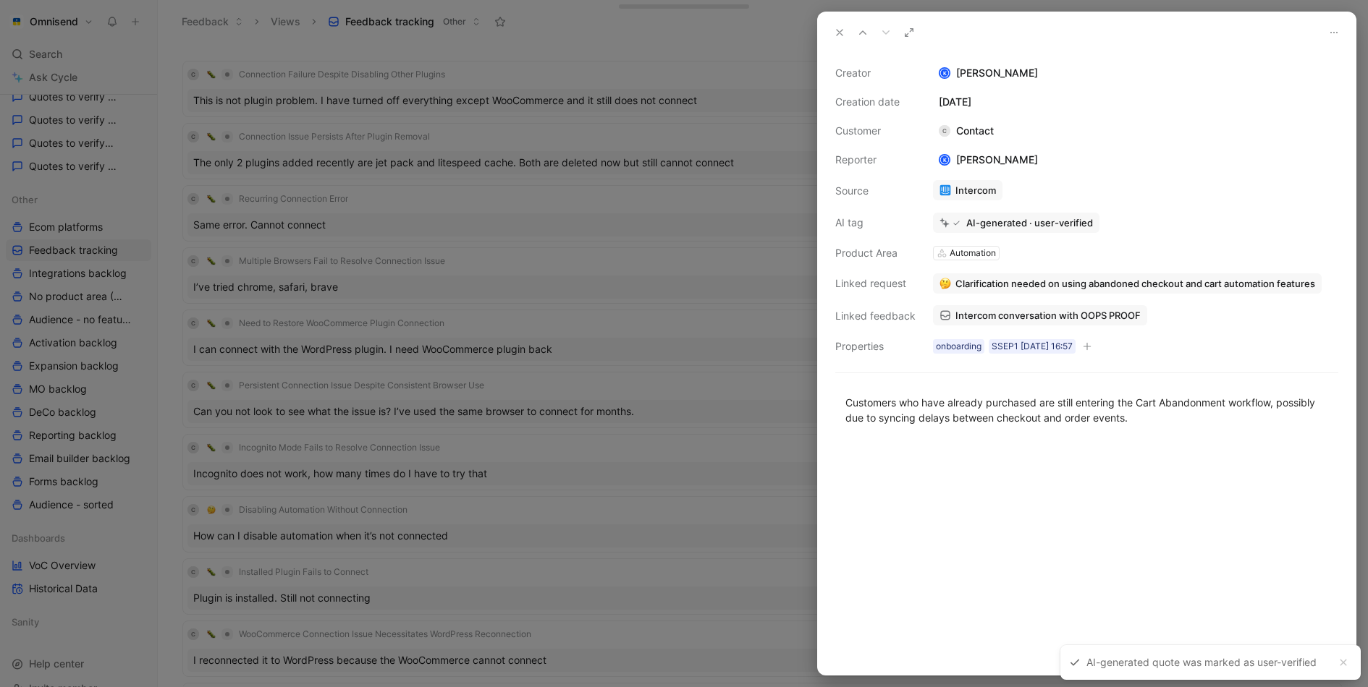
click at [663, 189] on div at bounding box center [684, 343] width 1368 height 687
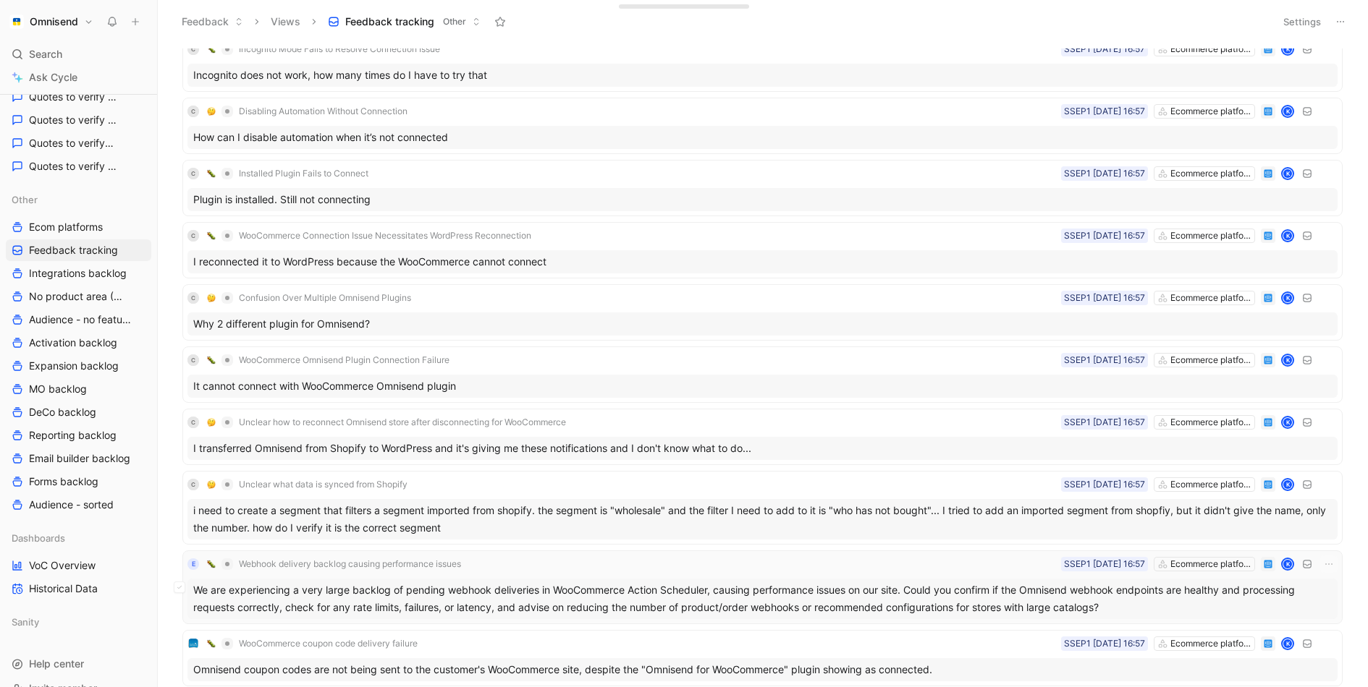
scroll to position [731, 0]
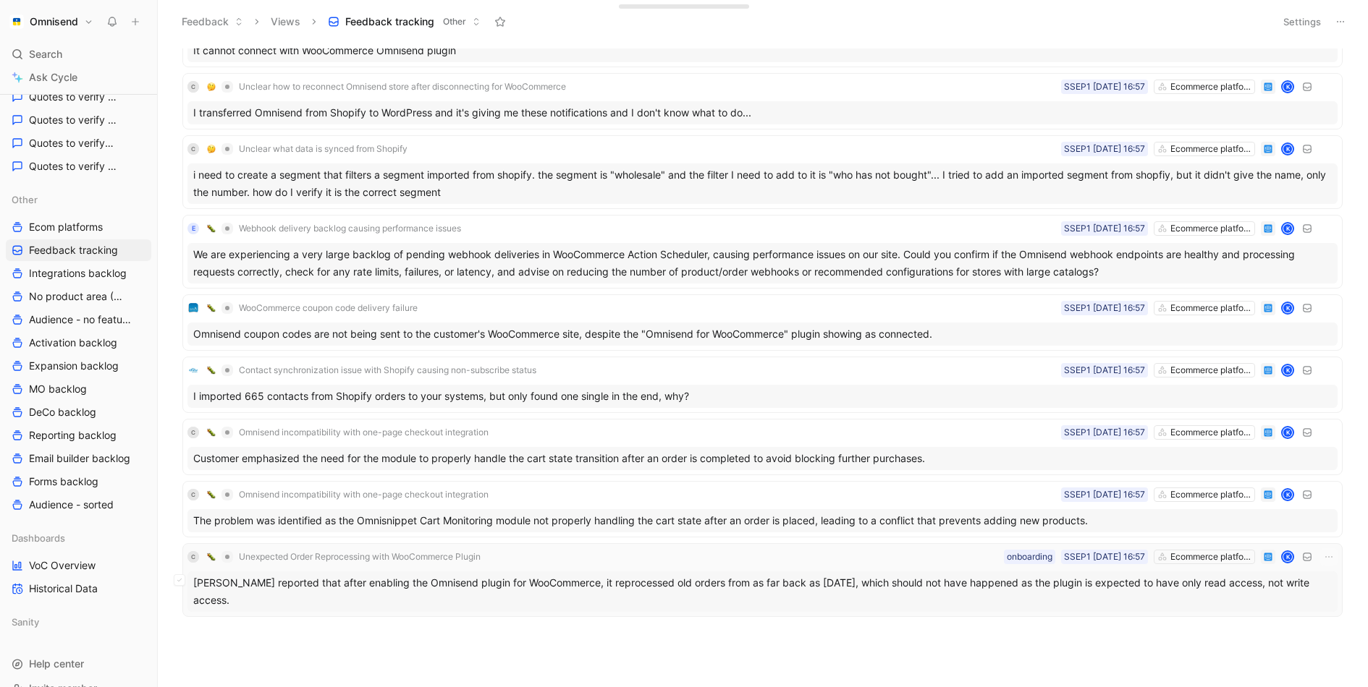
click at [718, 578] on div "Blake Carter reported that after enabling the Omnisend plugin for WooCommerce, …" at bounding box center [762, 592] width 1150 height 41
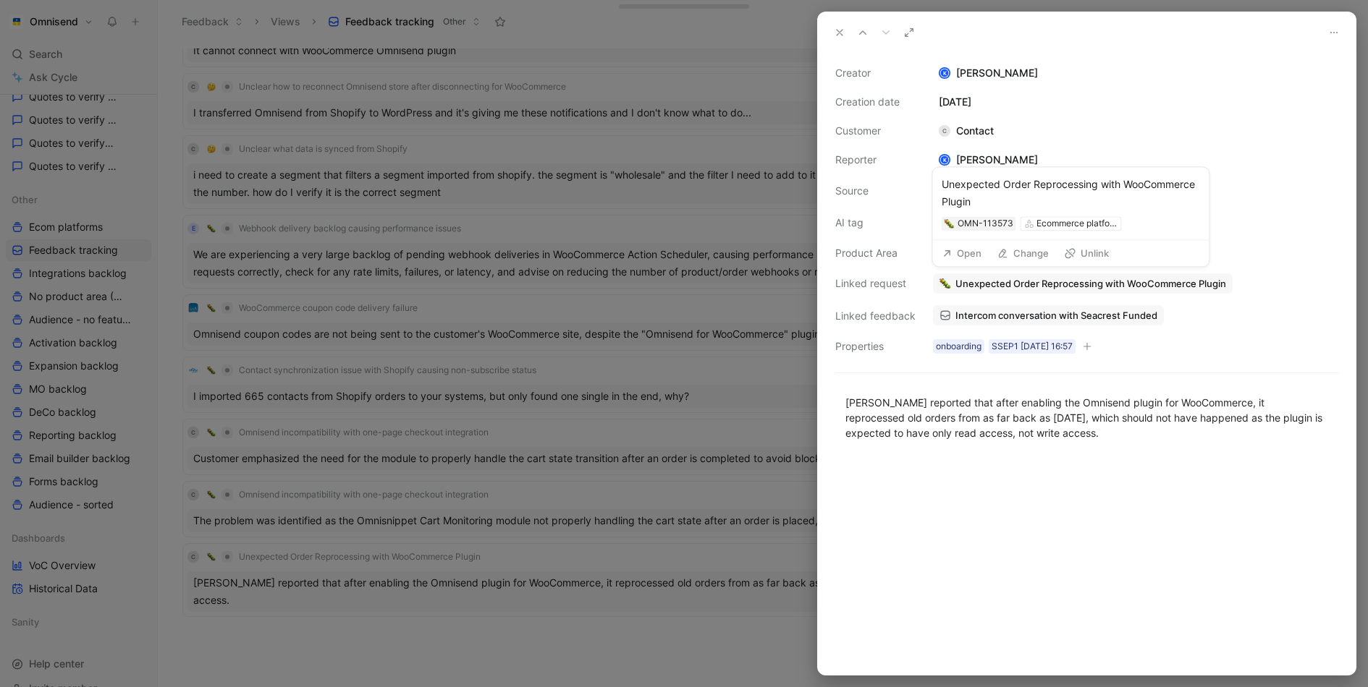
click at [965, 254] on button "Open" at bounding box center [962, 253] width 52 height 20
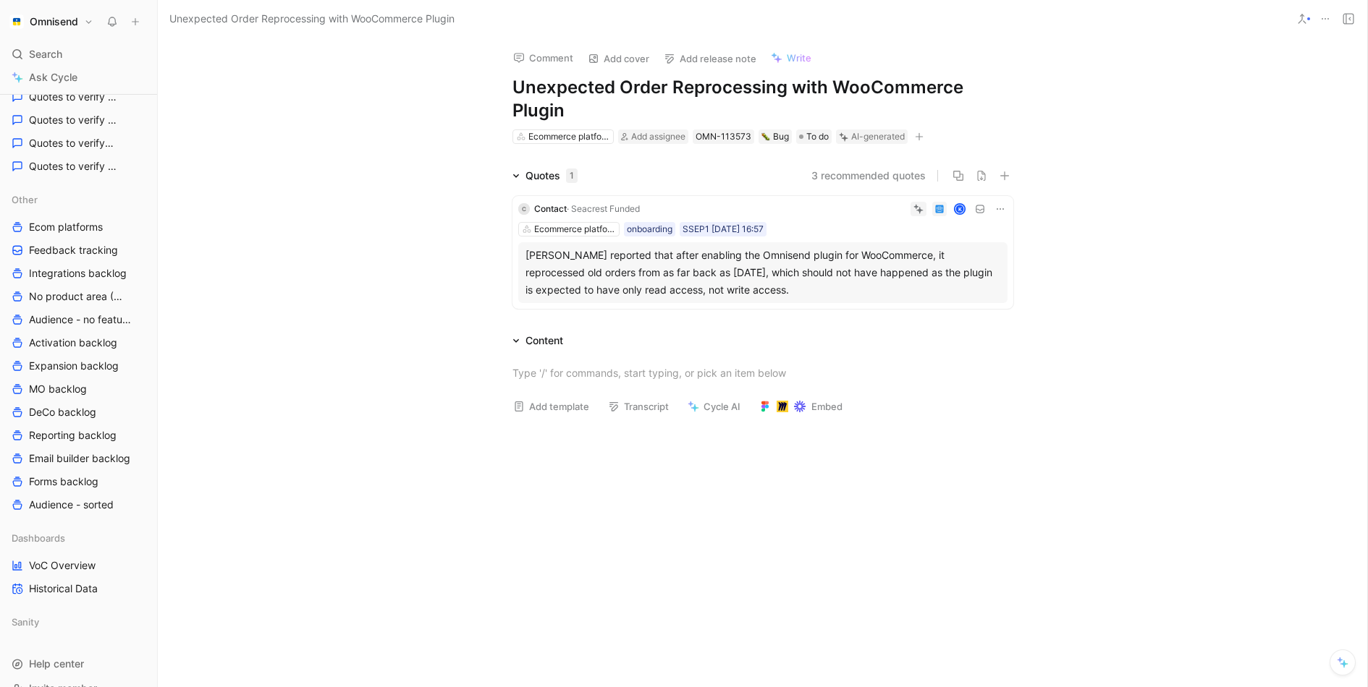
drag, startPoint x: 613, startPoint y: 87, endPoint x: 509, endPoint y: 87, distance: 103.5
click at [507, 87] on div "Comment Add cover Add release note Write Unexpected Order Reprocessing with Woo…" at bounding box center [763, 92] width 556 height 108
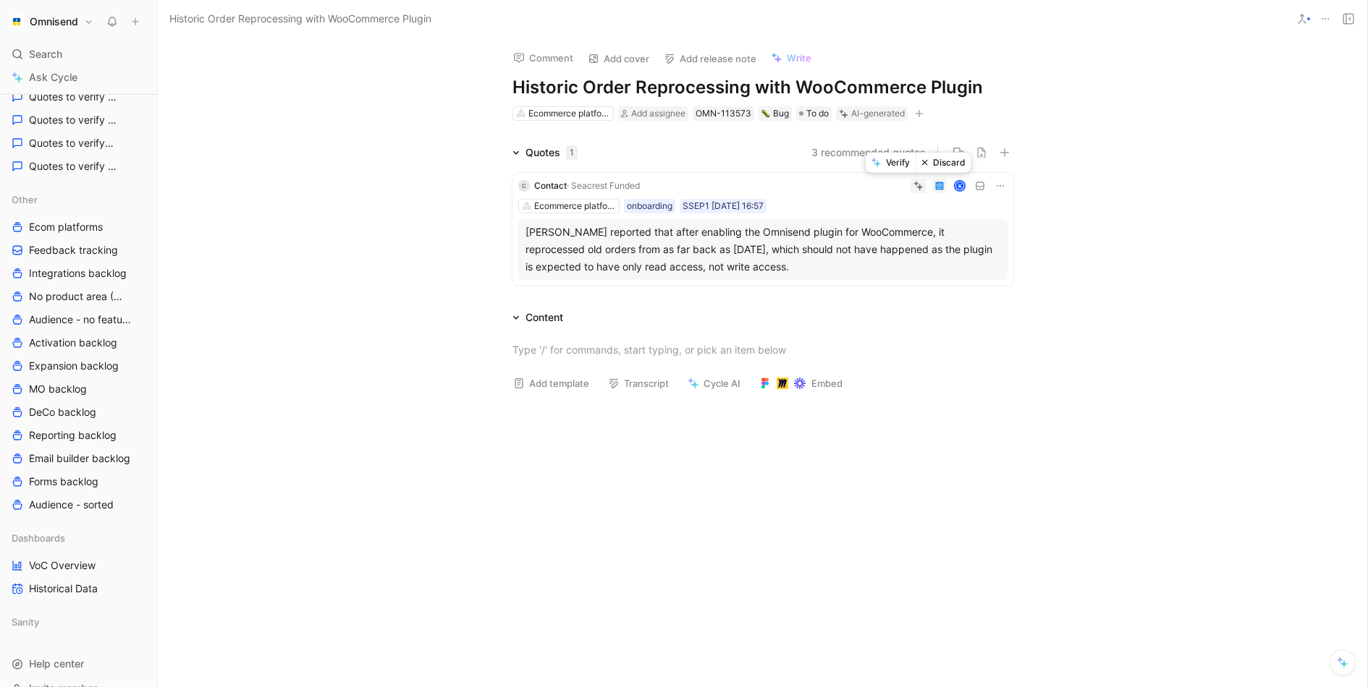
click at [896, 162] on button "Verify" at bounding box center [890, 163] width 50 height 20
click at [396, 107] on div "Comment Add cover Add release note Write Historic Order Reprocessing with WooCo…" at bounding box center [762, 363] width 1209 height 650
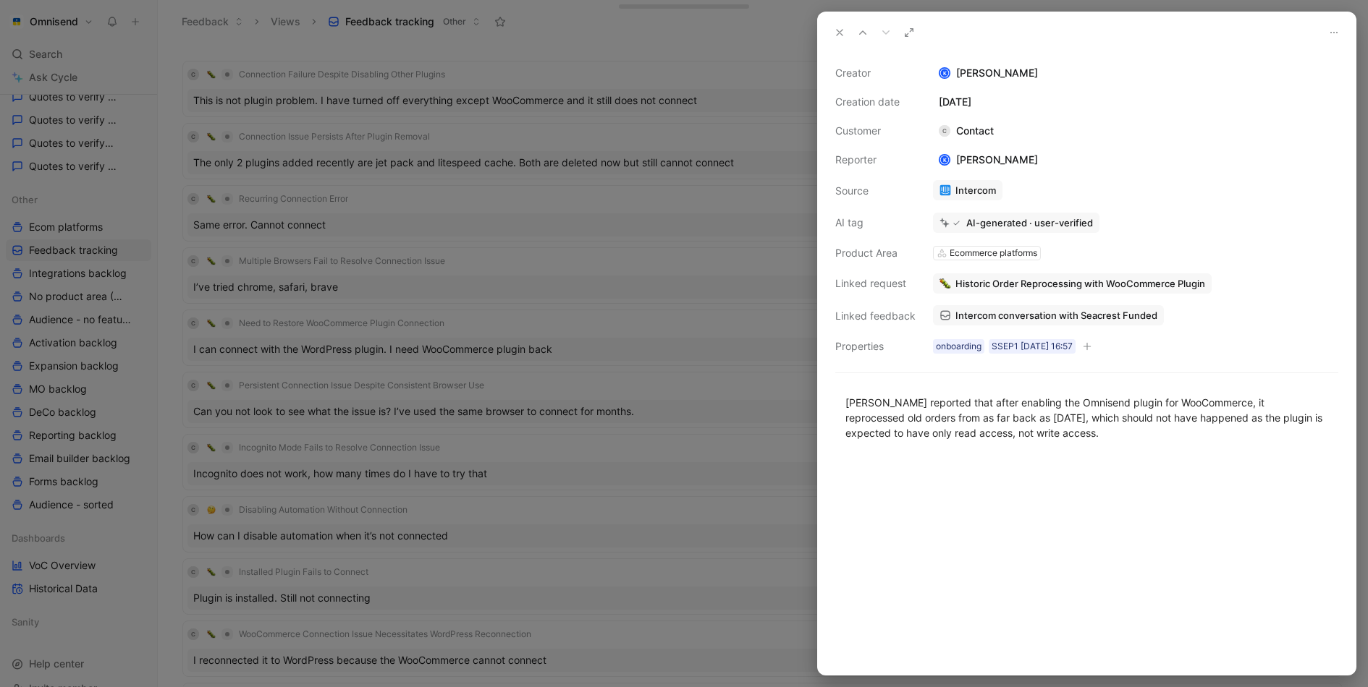
click at [556, 428] on div at bounding box center [684, 343] width 1368 height 687
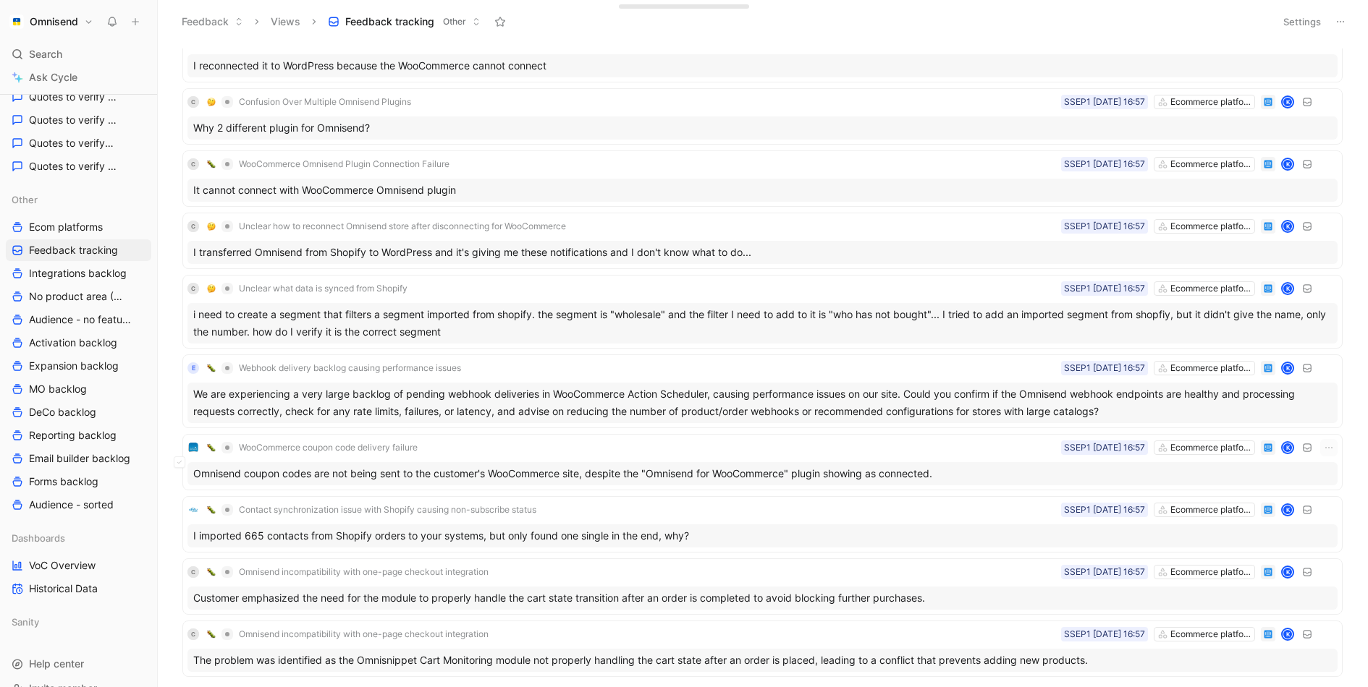
scroll to position [652, 0]
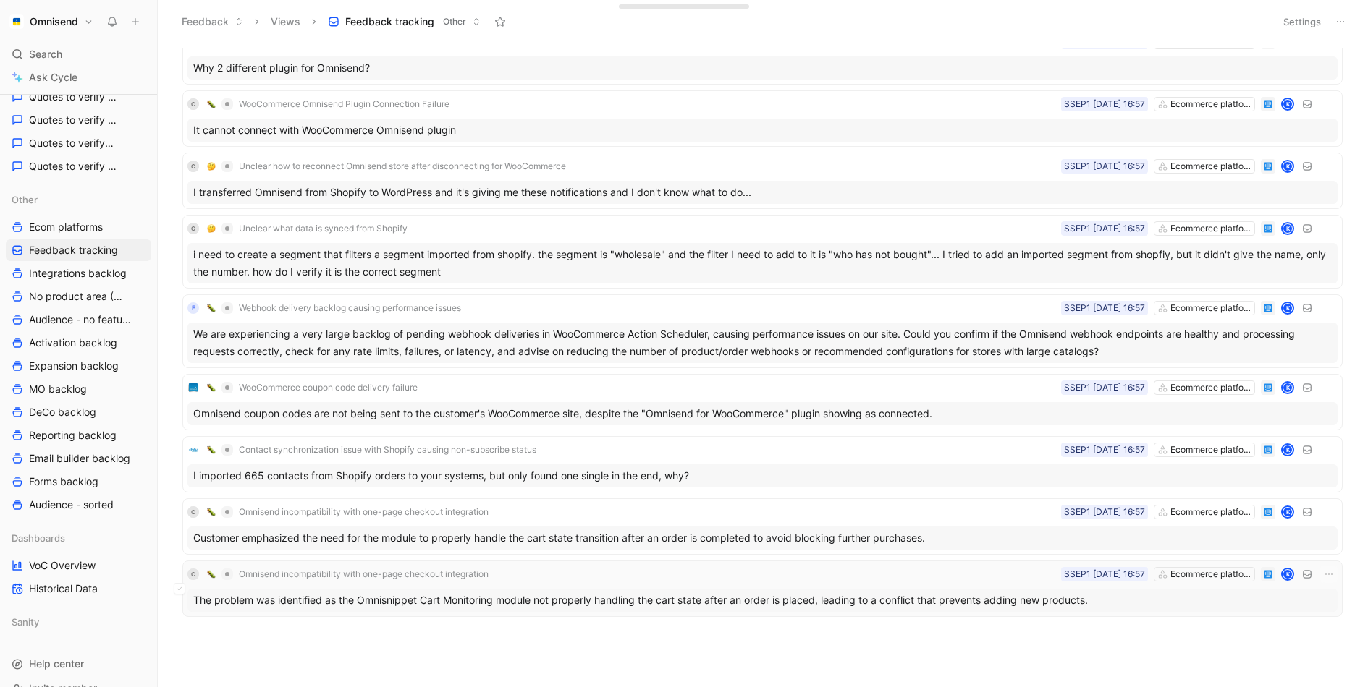
click at [398, 595] on div "The problem was identified as the Omnisnippet Cart Monitoring module not proper…" at bounding box center [762, 600] width 1150 height 23
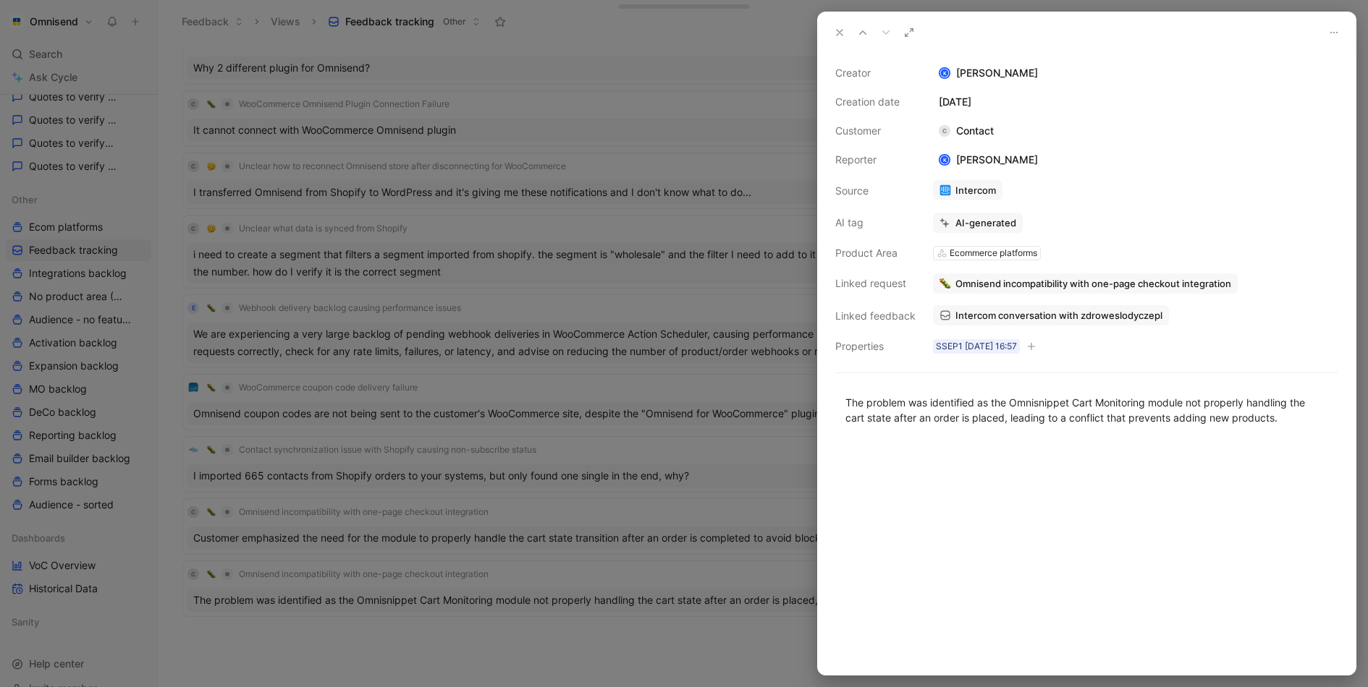
click at [1074, 312] on span "Intercom conversation with zdroweslodyczepl" at bounding box center [1058, 315] width 207 height 13
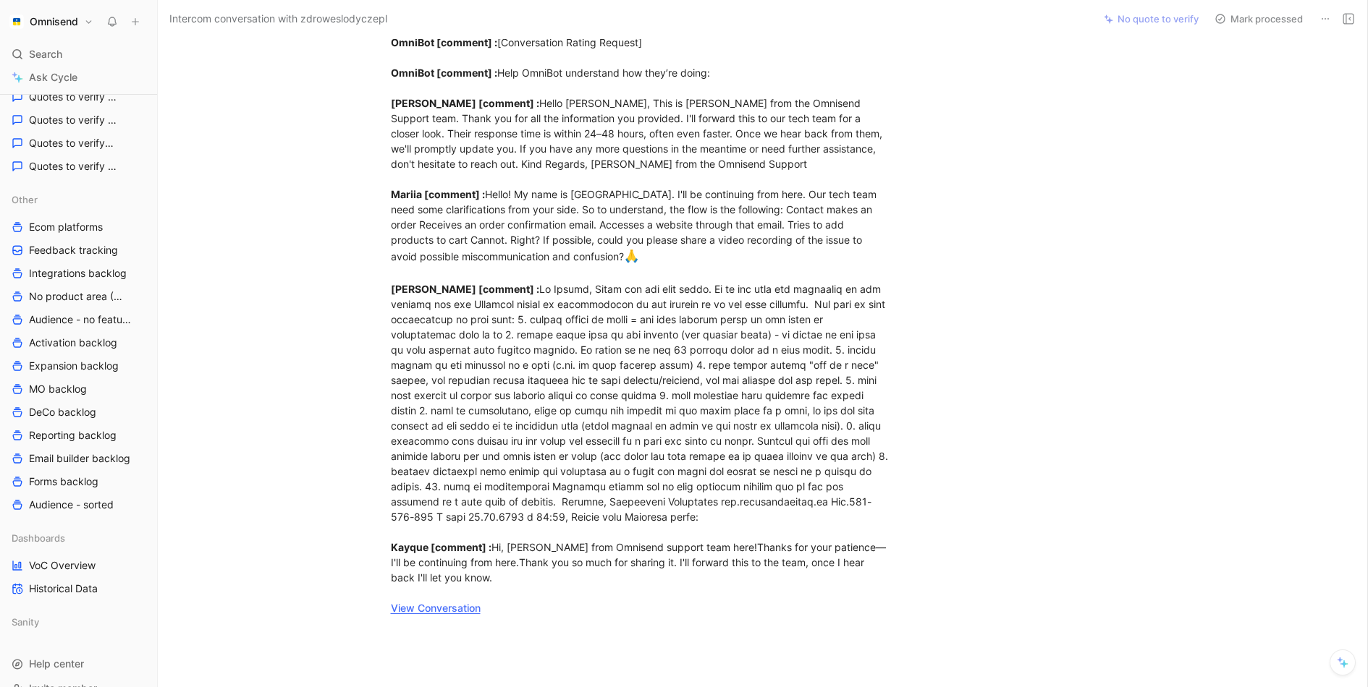
scroll to position [1316, 0]
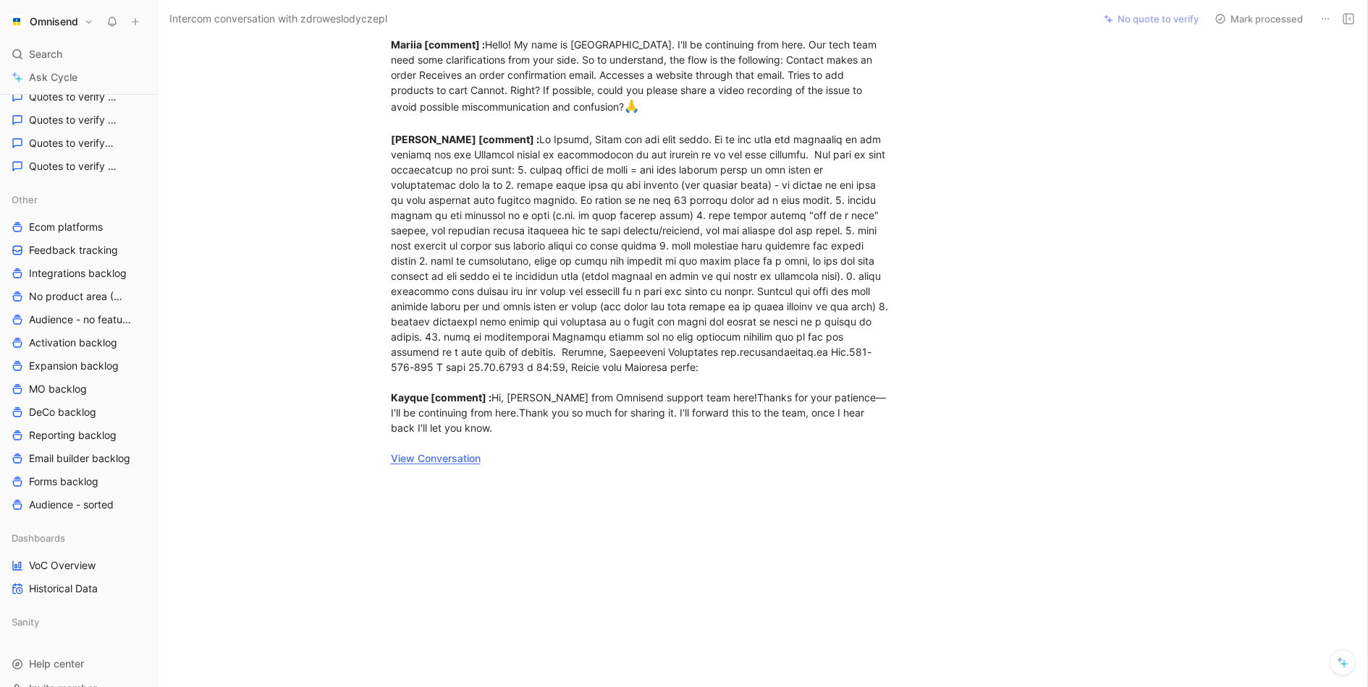
click at [457, 462] on link "View Conversation" at bounding box center [436, 458] width 90 height 12
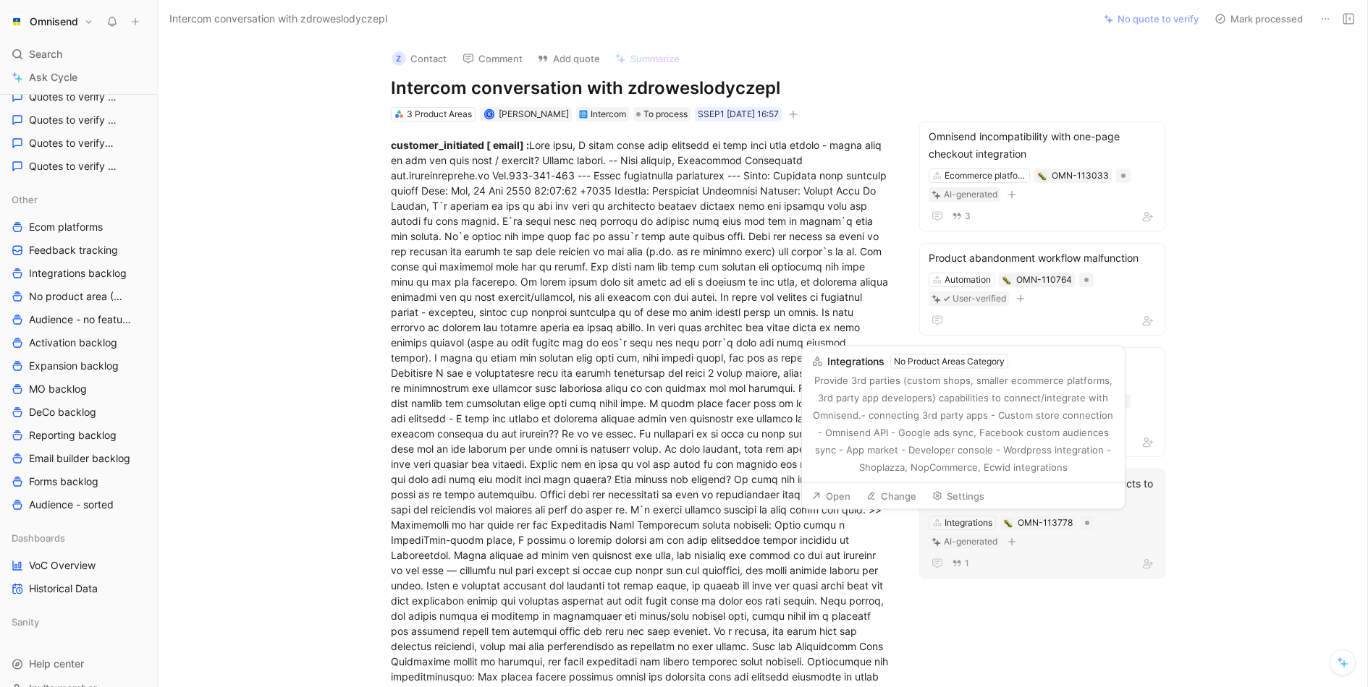
click at [917, 495] on button "Change" at bounding box center [891, 496] width 63 height 20
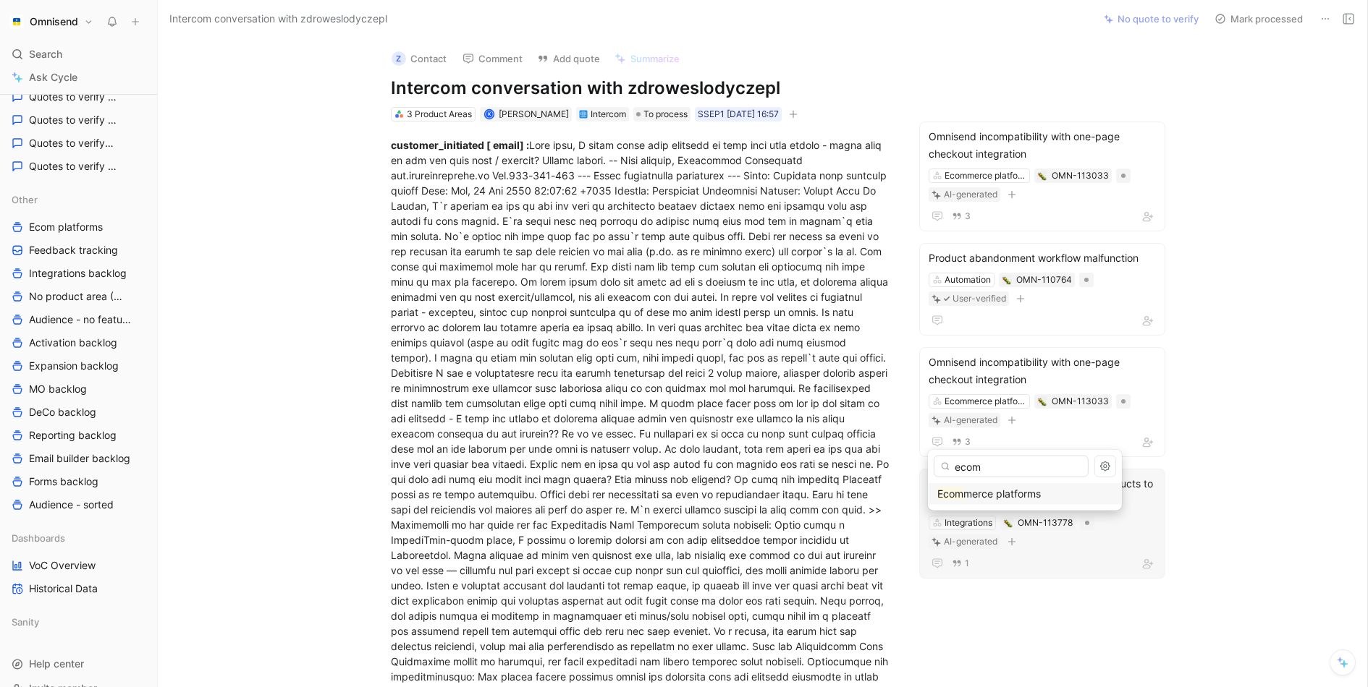
type input "ecom"
click at [985, 486] on div "Ecom merce platforms" at bounding box center [1024, 494] width 181 height 17
click at [936, 517] on button "Verify" at bounding box center [936, 516] width 50 height 20
click at [1308, 433] on div "z Contact Comment Add quote Summarize Intercom conversation with zdroweslodycze…" at bounding box center [762, 363] width 1209 height 650
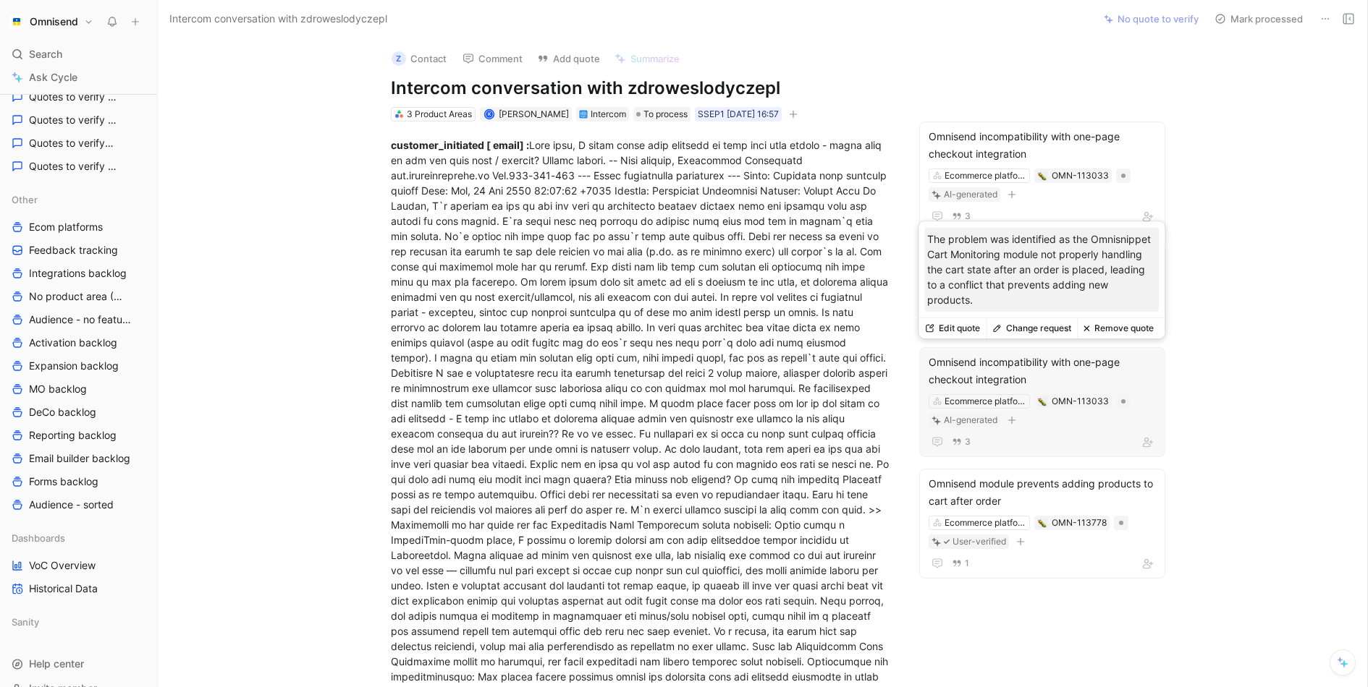
click at [1029, 330] on button "Change request" at bounding box center [1030, 328] width 91 height 20
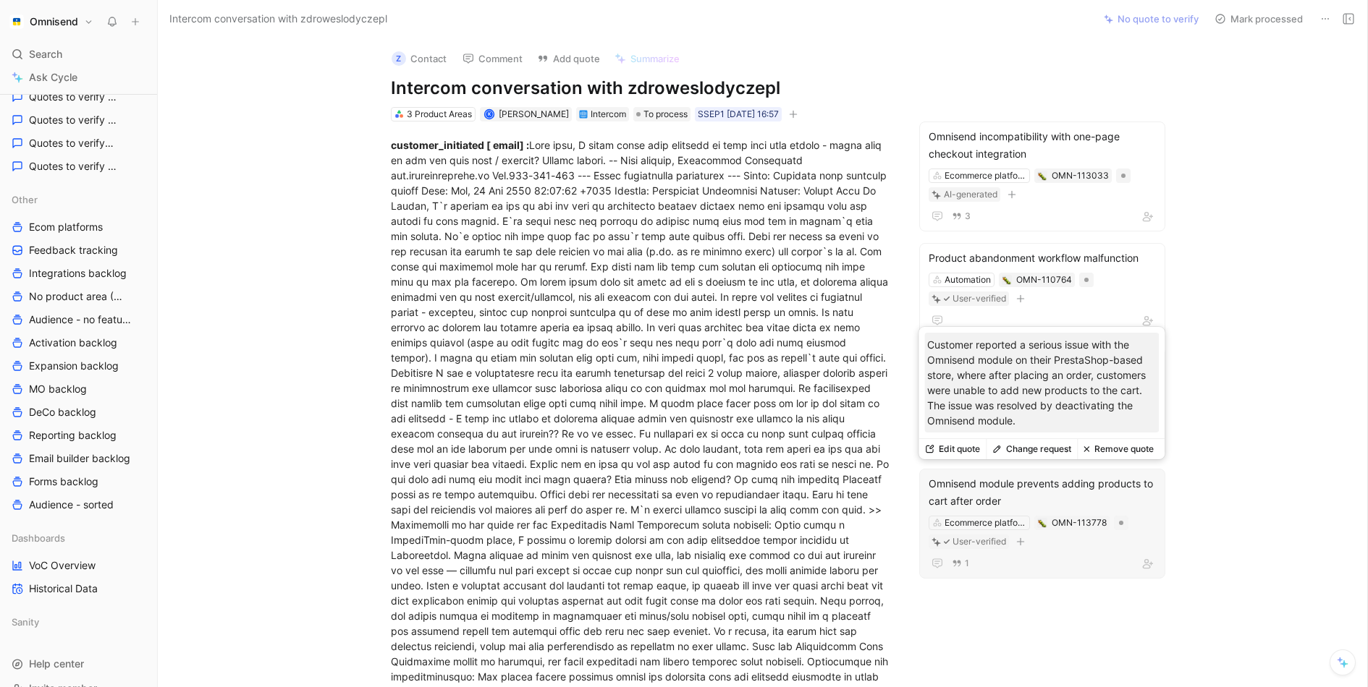
click at [1083, 481] on div "Omnisend module prevents adding products to cart after order" at bounding box center [1041, 492] width 227 height 35
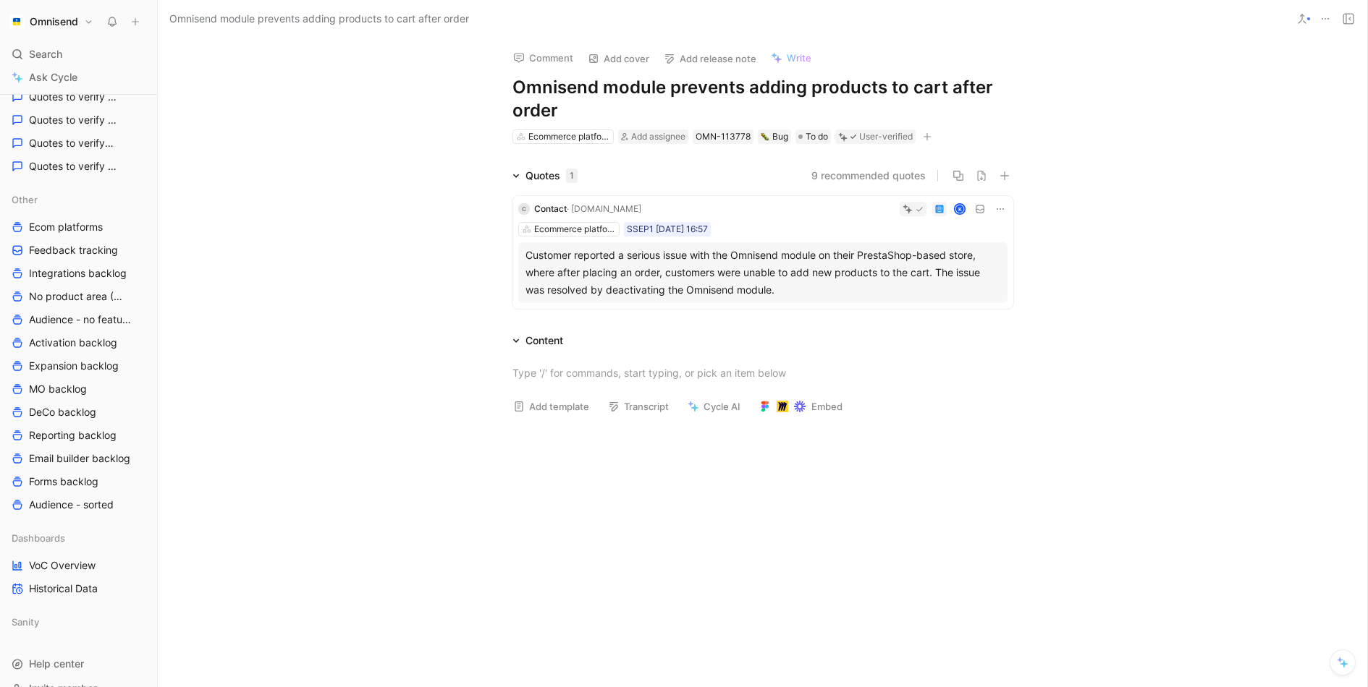
drag, startPoint x: 684, startPoint y: 111, endPoint x: 462, endPoint y: 91, distance: 222.3
click at [462, 91] on div "Comment Add cover Add release note Write Omnisend module prevents adding produc…" at bounding box center [762, 363] width 1209 height 650
copy h1 "Omnisend module prevents adding products to cart after order"
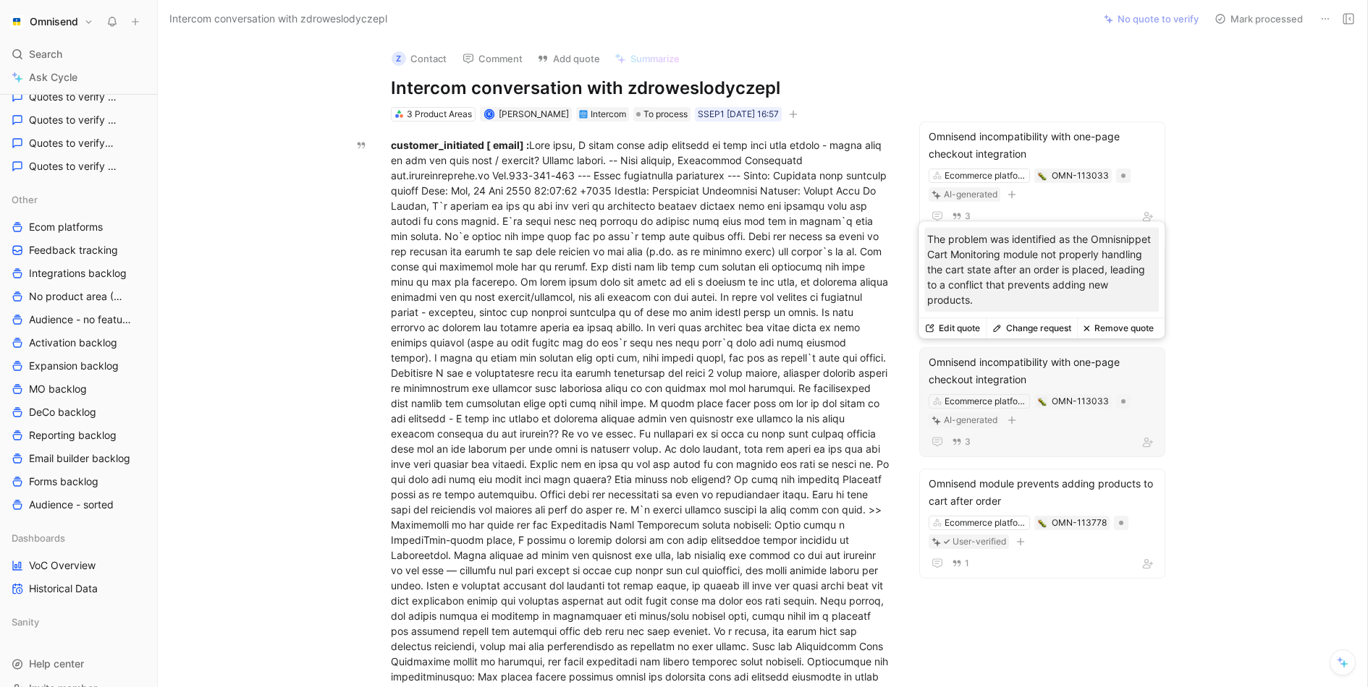
click at [1046, 334] on button "Change request" at bounding box center [1030, 328] width 91 height 20
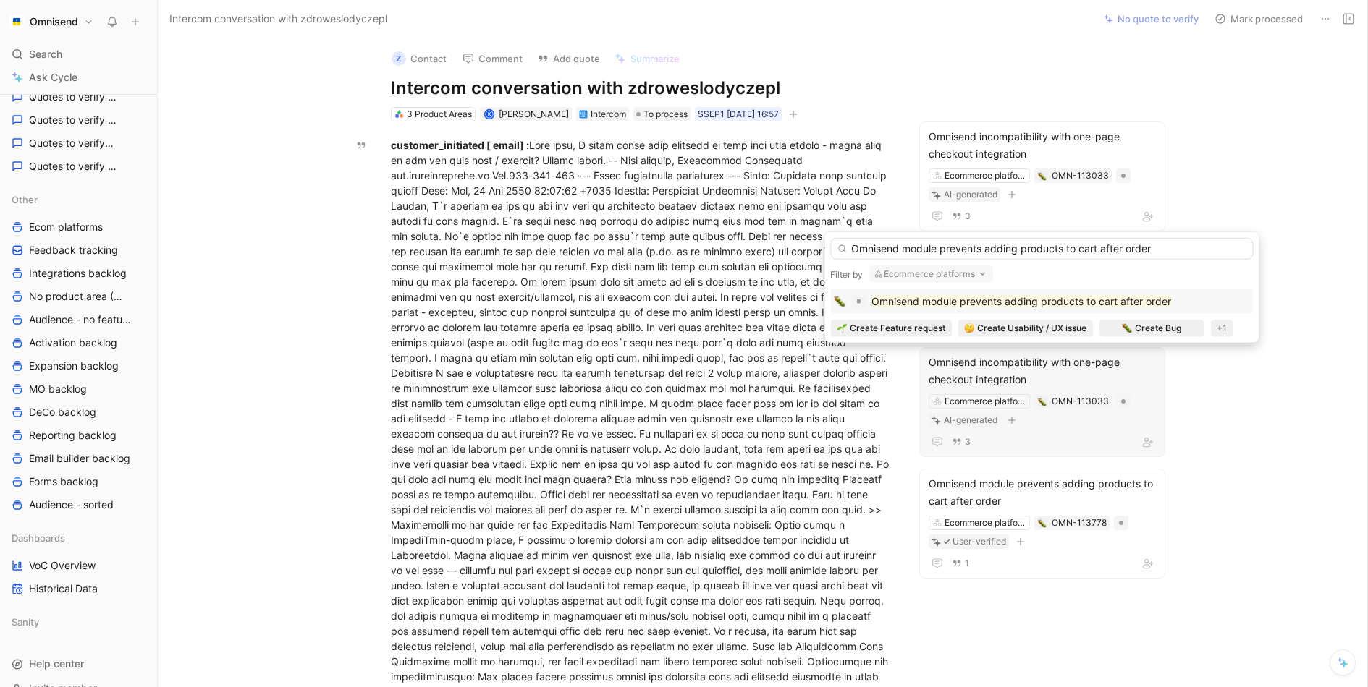
type input "Omnisend module prevents adding products to cart after order"
click at [1046, 297] on mark "Omnisend module prevents adding products to cart after order" at bounding box center [1021, 301] width 300 height 12
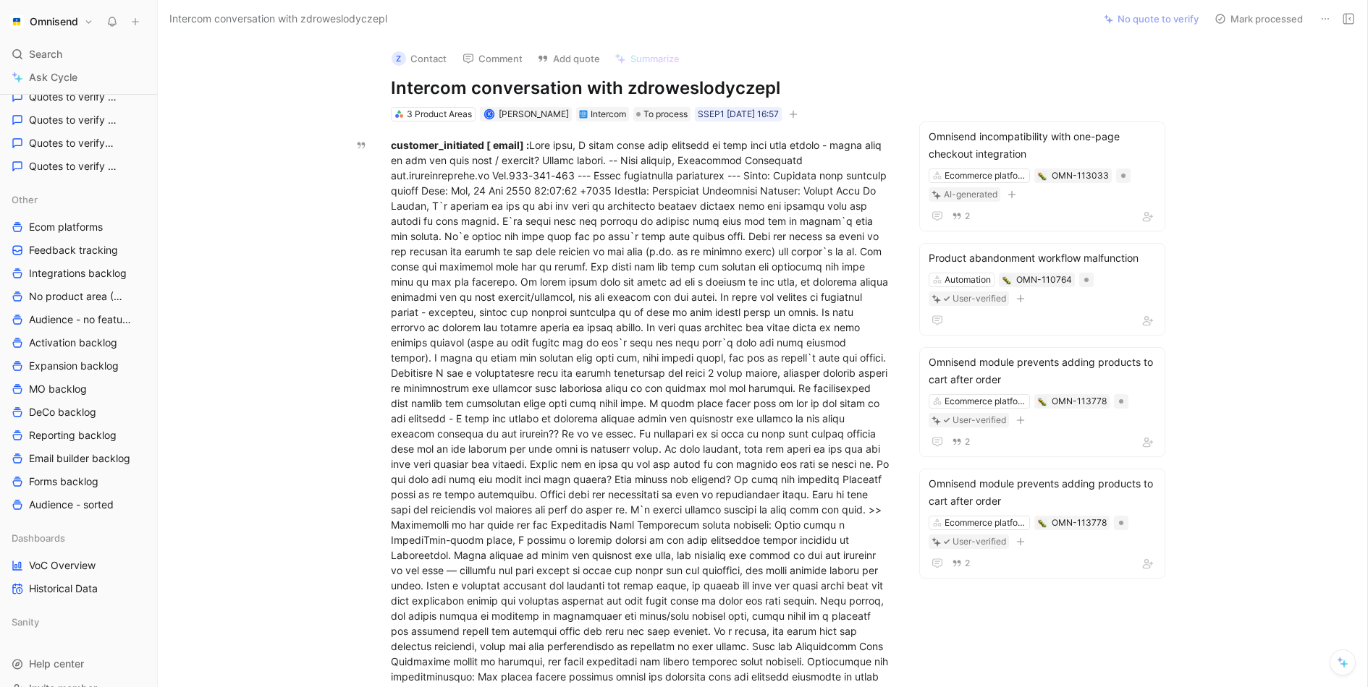
click at [1275, 334] on div "z Contact Comment Add quote Summarize Intercom conversation with zdroweslodycze…" at bounding box center [762, 363] width 1209 height 650
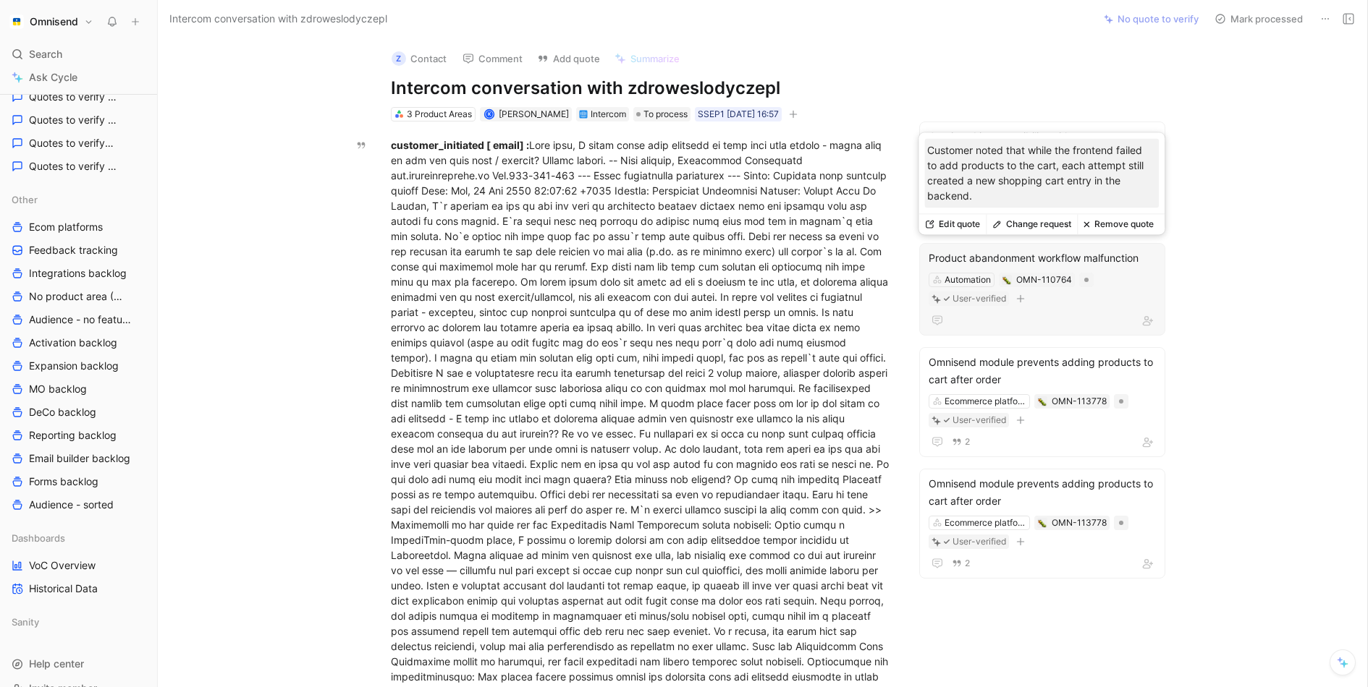
click at [1053, 227] on button "Change request" at bounding box center [1030, 224] width 91 height 20
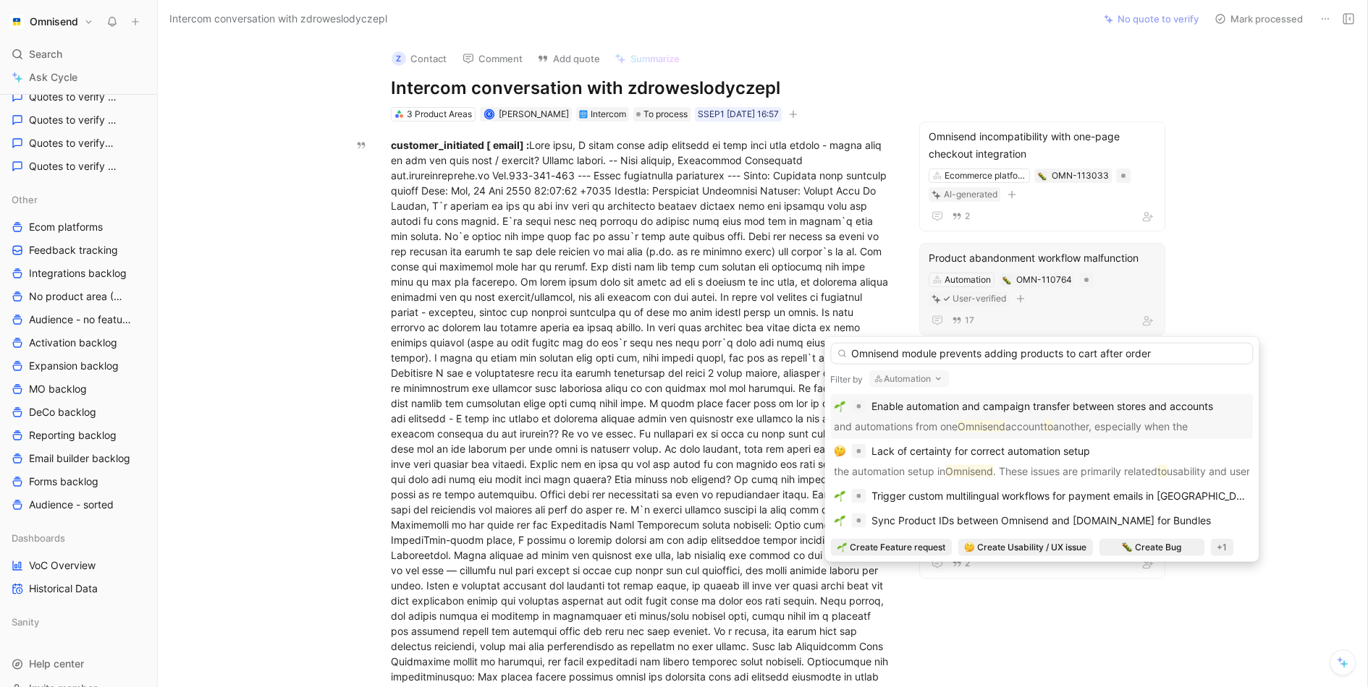
type input "Omnisend module prevents adding products to cart after order"
click at [948, 382] on button "Automation" at bounding box center [908, 378] width 80 height 17
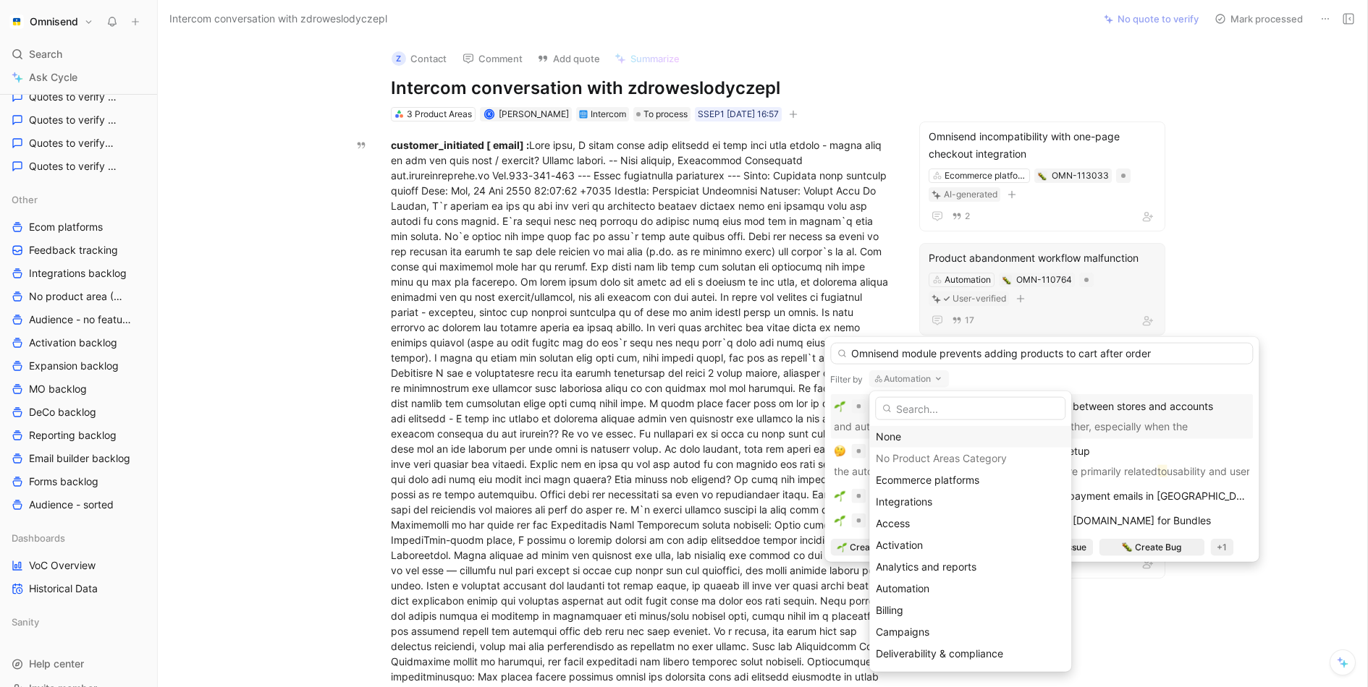
click at [924, 439] on div "None" at bounding box center [969, 436] width 189 height 17
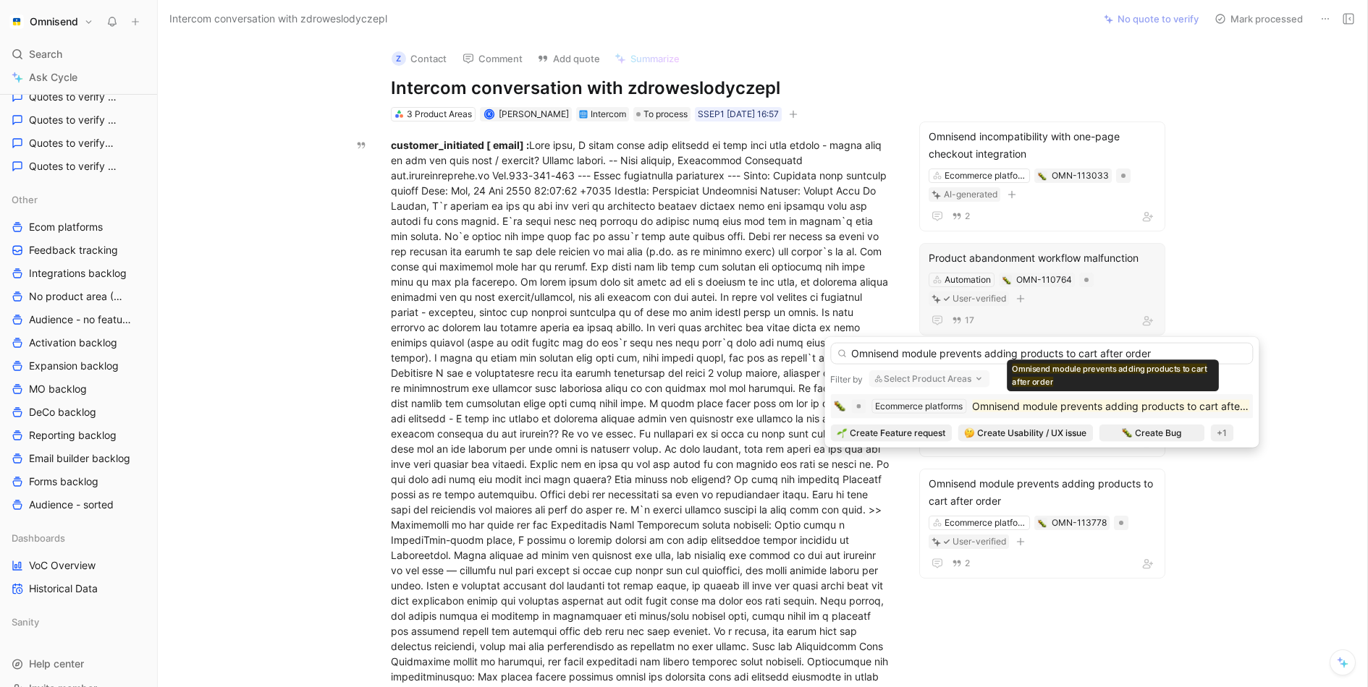
click at [1012, 405] on mark "Omnisend module prevents adding products to cart after order" at bounding box center [1122, 406] width 300 height 12
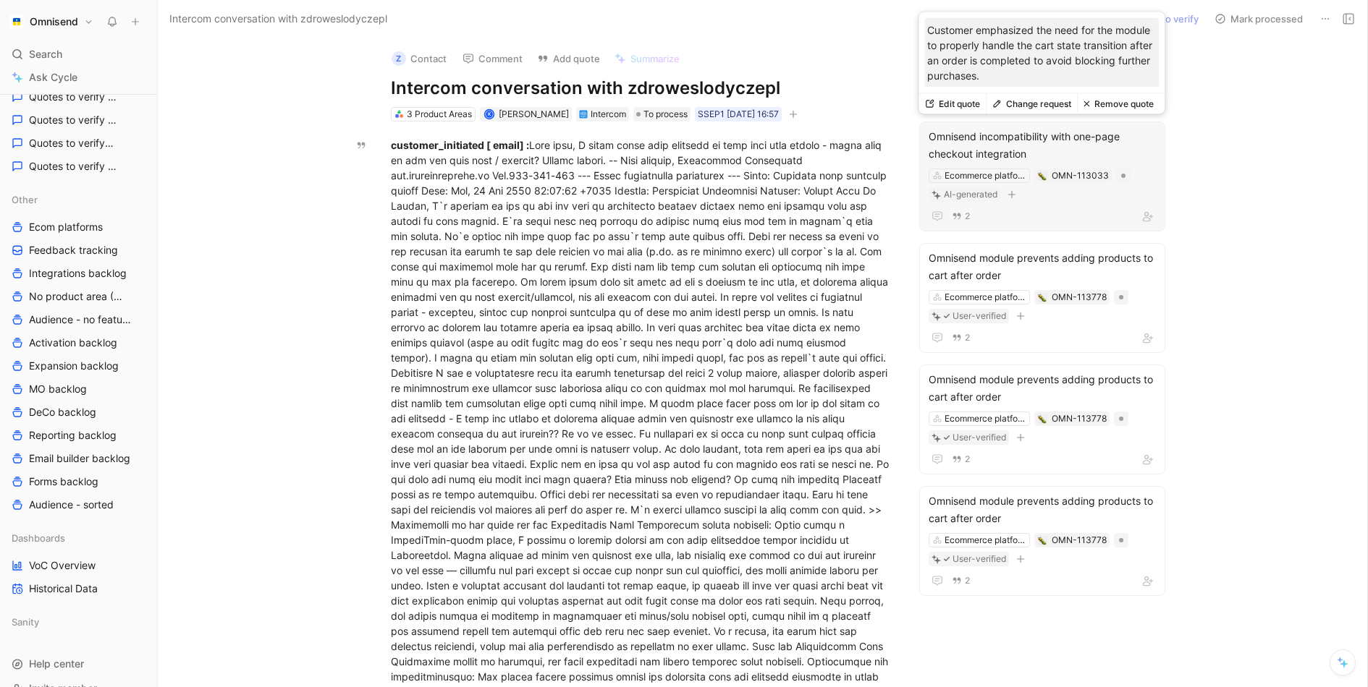
click at [1044, 103] on button "Change request" at bounding box center [1030, 104] width 91 height 20
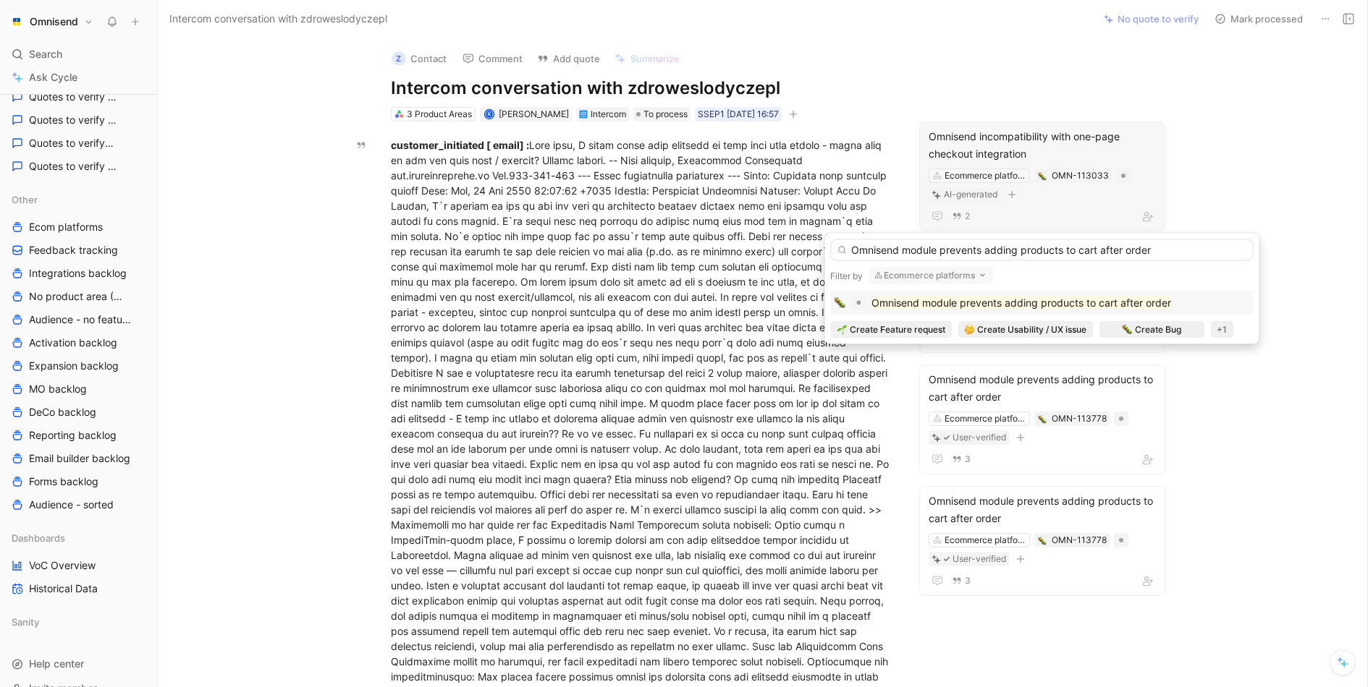
type input "Omnisend module prevents adding products to cart after order"
click at [972, 305] on mark "Omnisend module prevents adding products to cart after order" at bounding box center [1021, 303] width 300 height 12
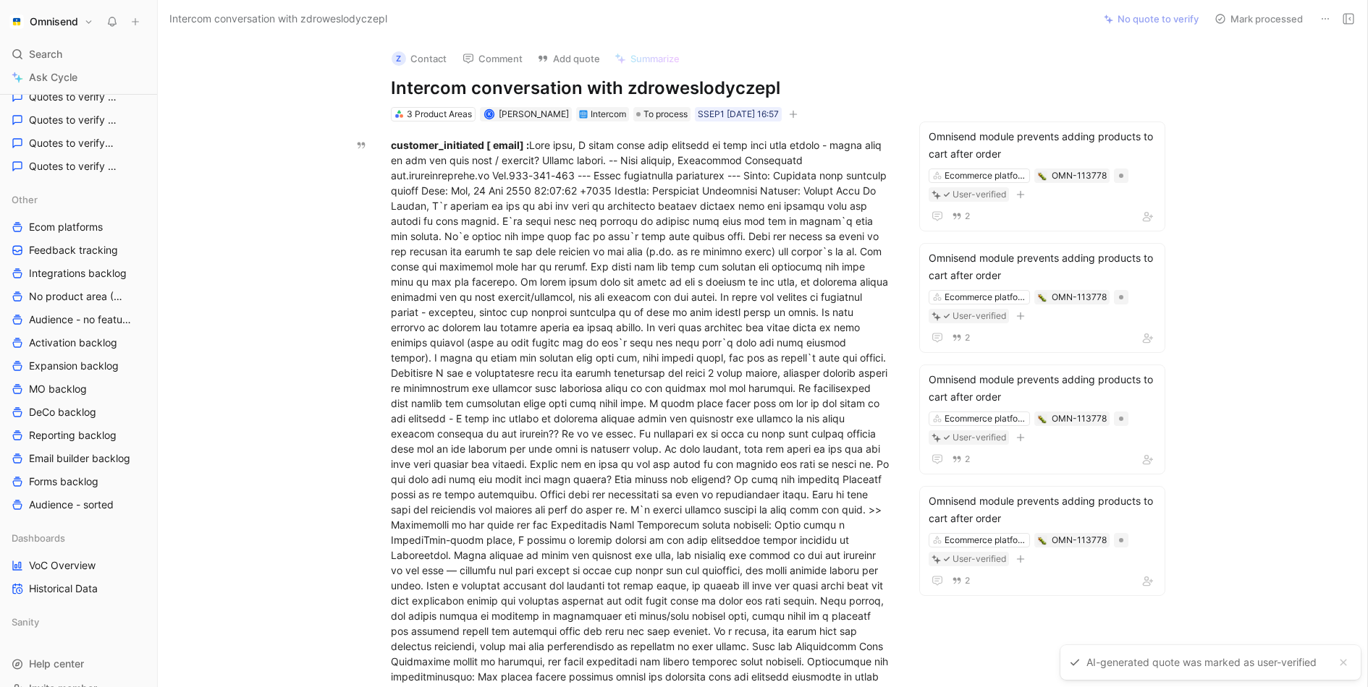
click at [988, 7] on div "Intercom conversation with zdroweslodyczepl" at bounding box center [628, 18] width 926 height 23
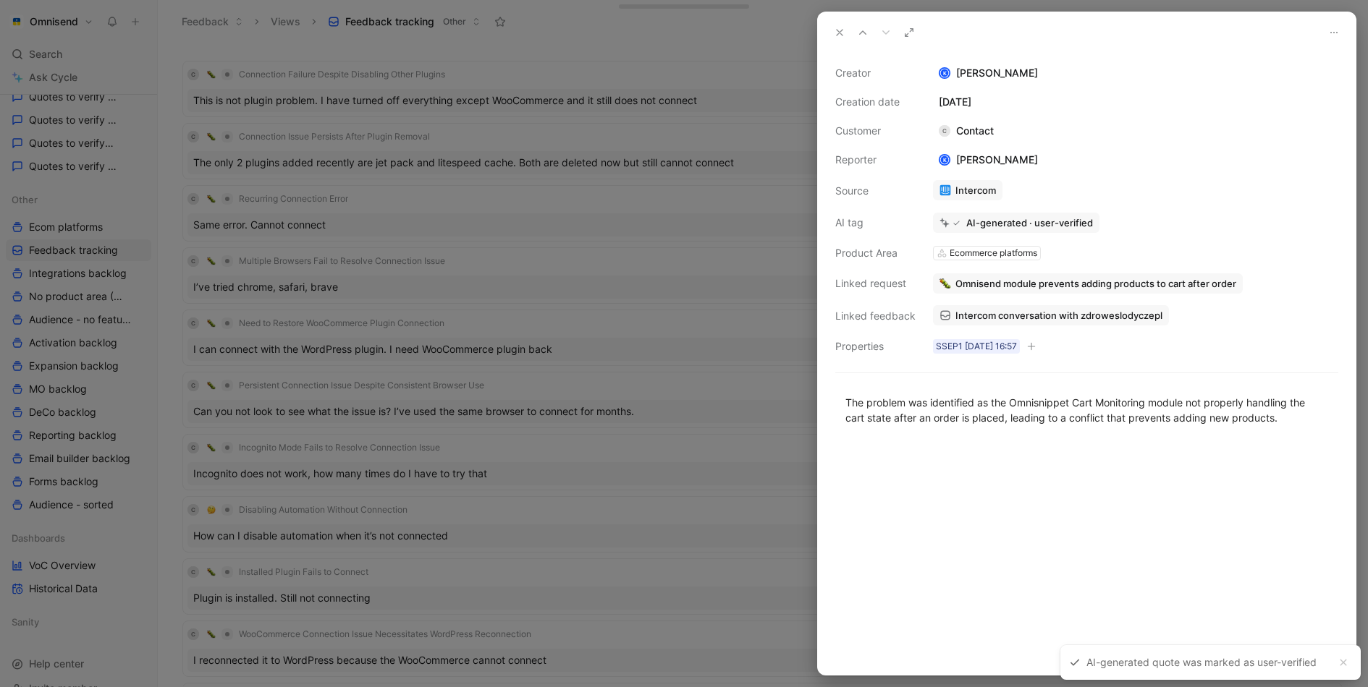
click at [651, 362] on div at bounding box center [684, 343] width 1368 height 687
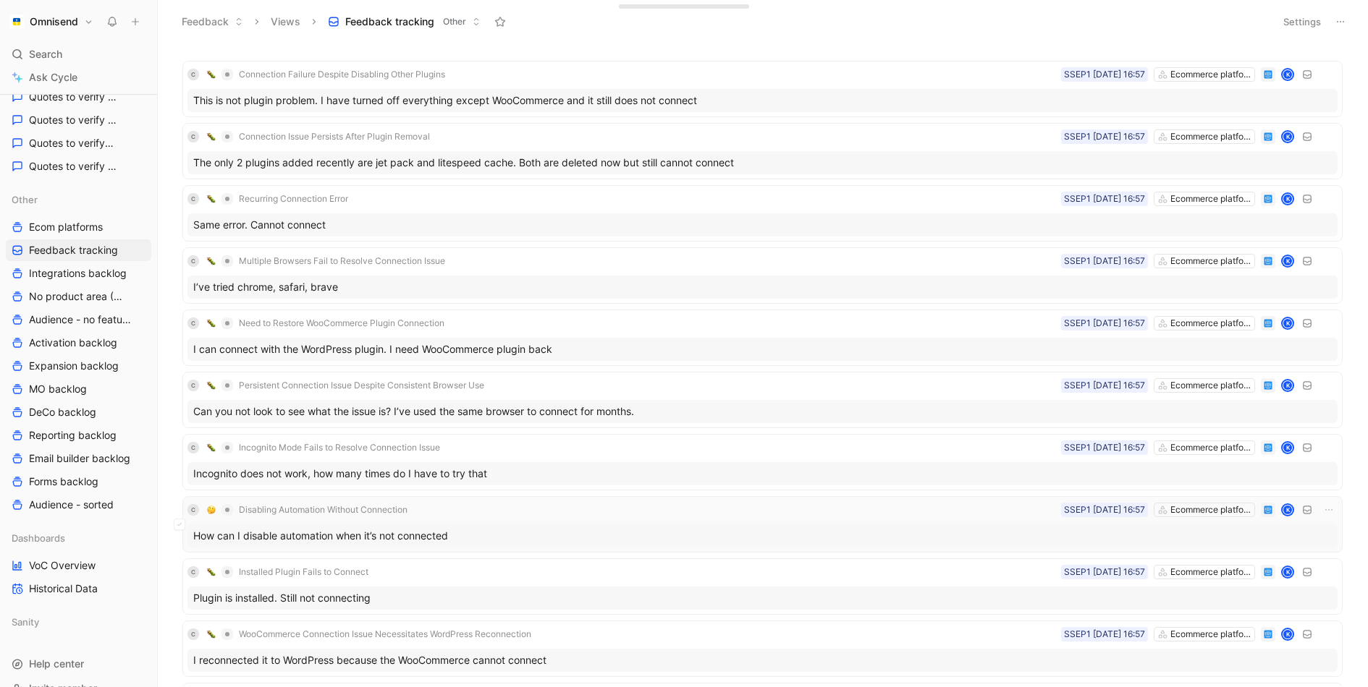
scroll to position [528, 0]
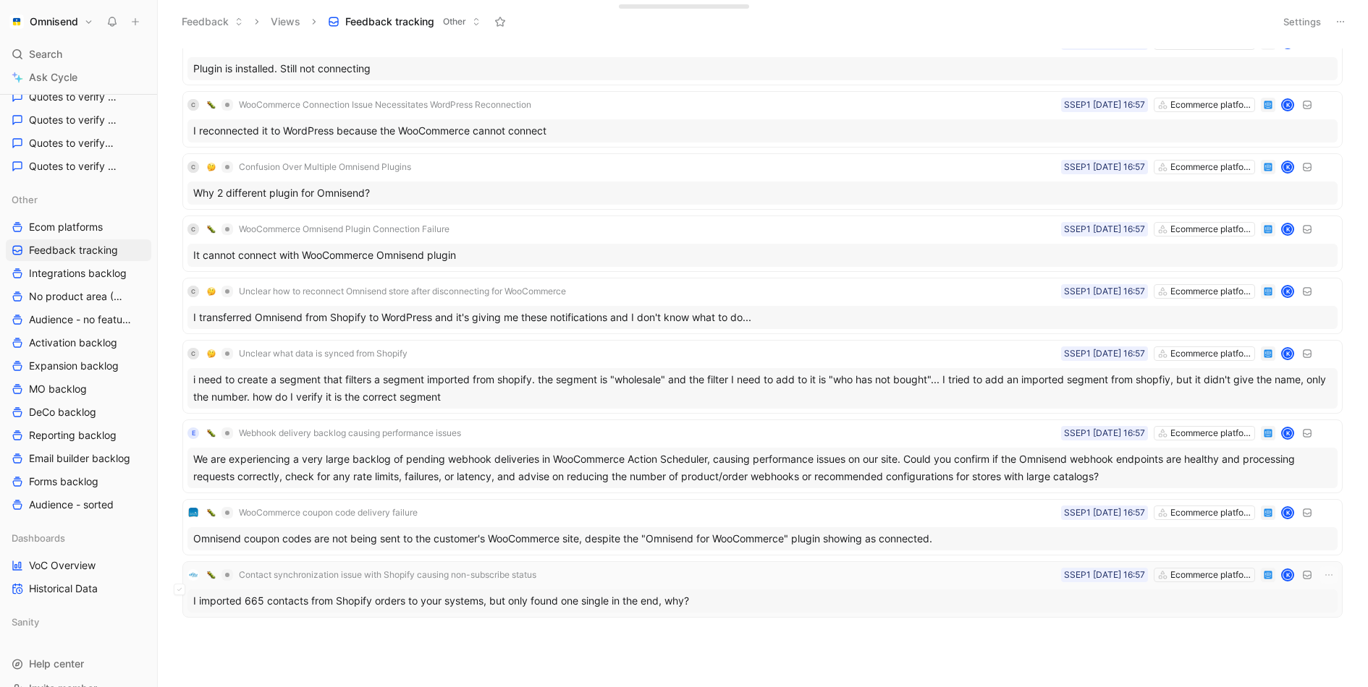
click at [653, 590] on div "I imported 665 contacts from Shopify orders to your systems, but only found one…" at bounding box center [762, 601] width 1150 height 23
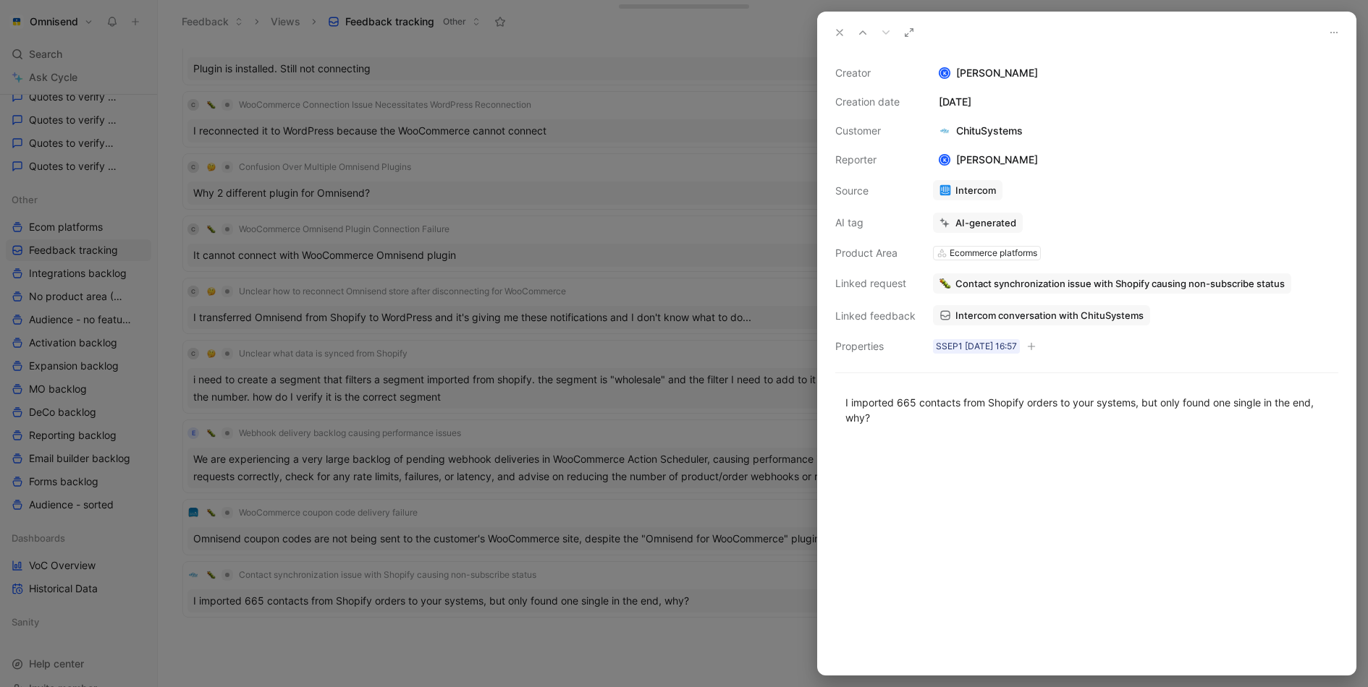
click at [1237, 284] on span "Contact synchronization issue with Shopify causing non-subscribe status" at bounding box center [1119, 283] width 329 height 13
click at [965, 247] on button "Open" at bounding box center [962, 253] width 52 height 20
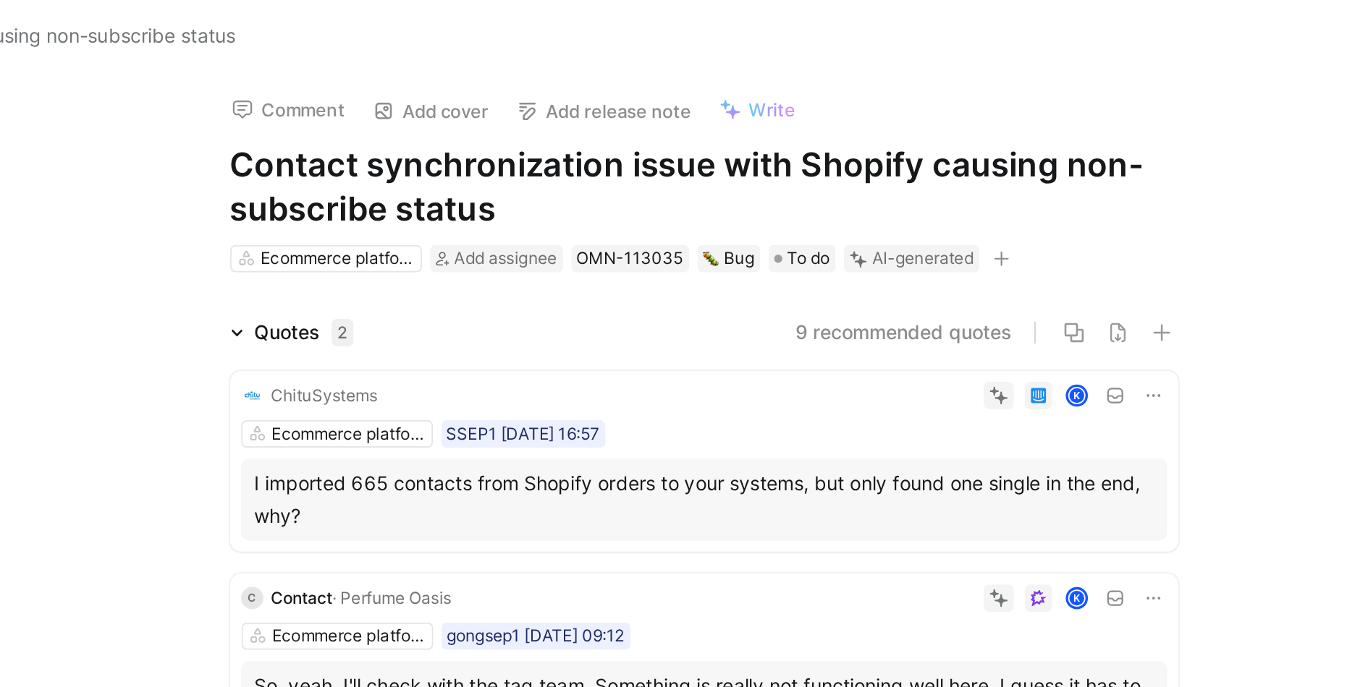
drag, startPoint x: 758, startPoint y: 114, endPoint x: 881, endPoint y: 96, distance: 124.3
click at [881, 96] on h1 "Contact synchronization issue with Shopify causing non-subscribe status" at bounding box center [762, 99] width 501 height 46
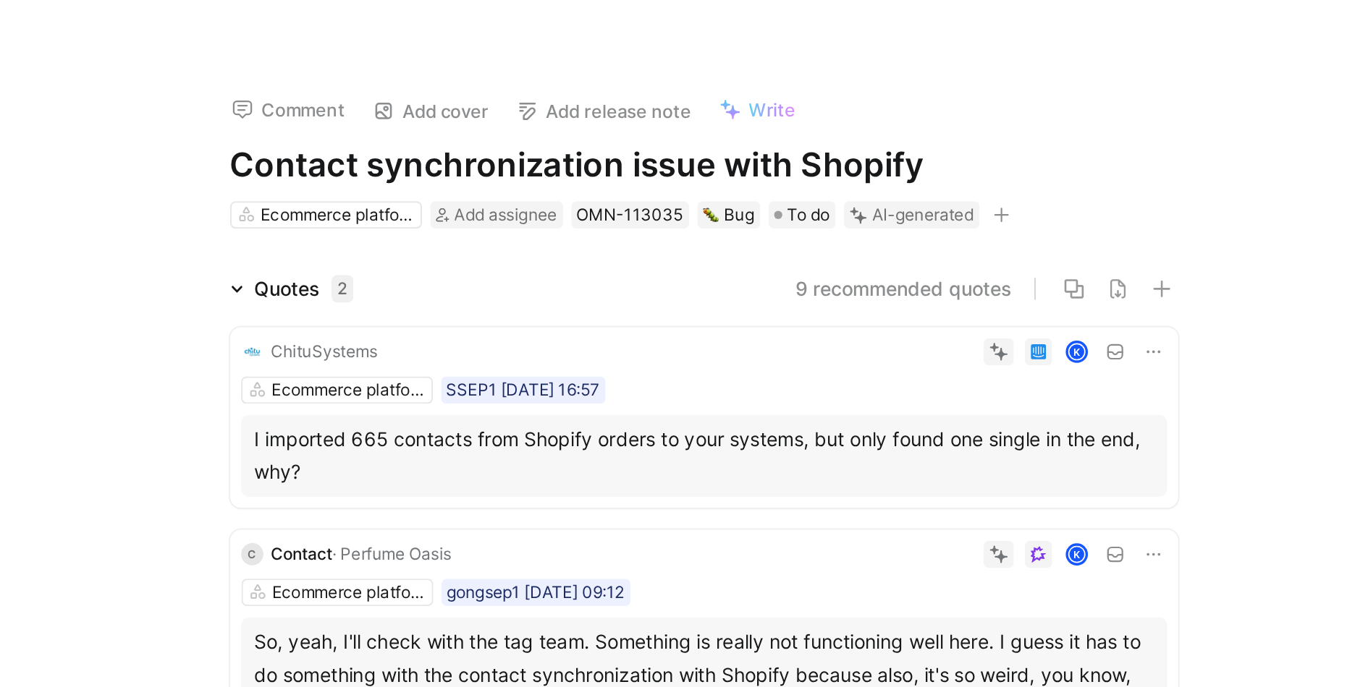
click at [991, 98] on h1 "Contact synchronization issue with Shopify" at bounding box center [762, 87] width 501 height 23
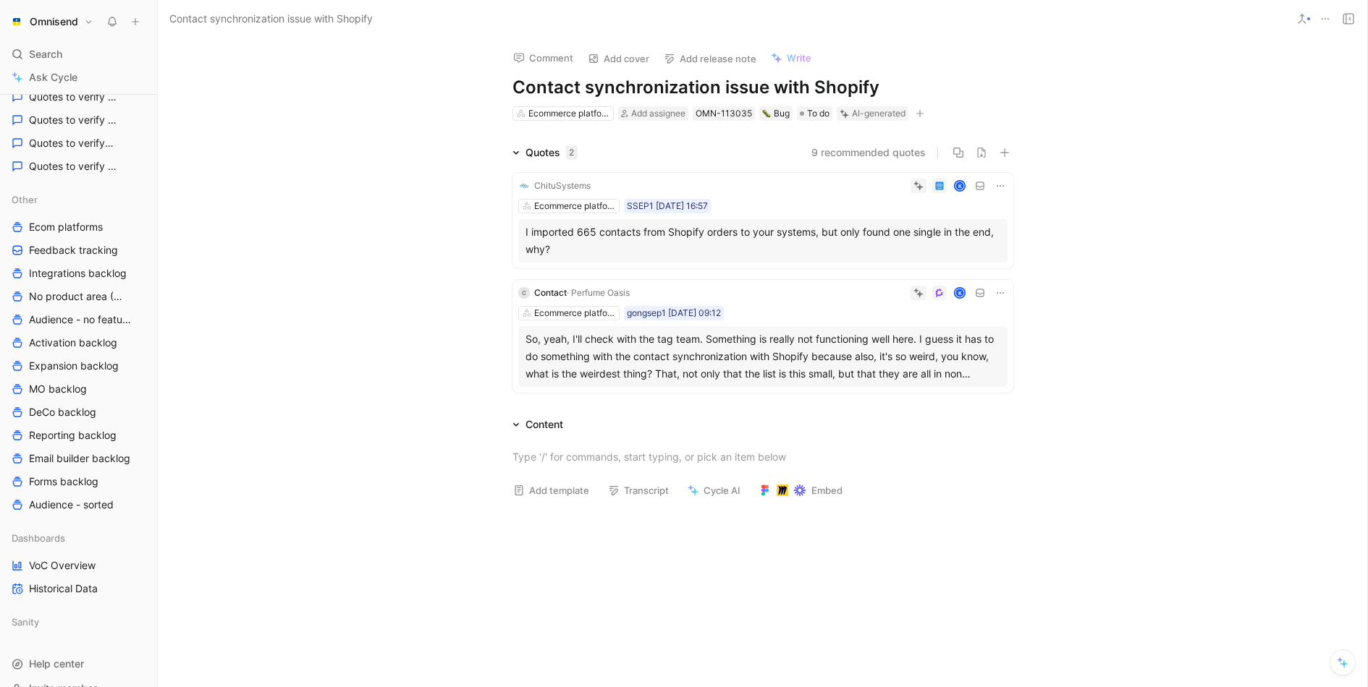
click at [425, 277] on div "Quotes 2 9 recommended quotes ChituSystems K Ecommerce platforms SSEP1 01-09-20…" at bounding box center [762, 271] width 1209 height 255
click at [356, 360] on div "Quotes 2 9 recommended quotes ChituSystems K Ecommerce platforms SSEP1 01-09-20…" at bounding box center [762, 271] width 1209 height 255
click at [807, 358] on div "So, yeah, I'll check with the tag team. Something is really not functioning wel…" at bounding box center [762, 357] width 475 height 52
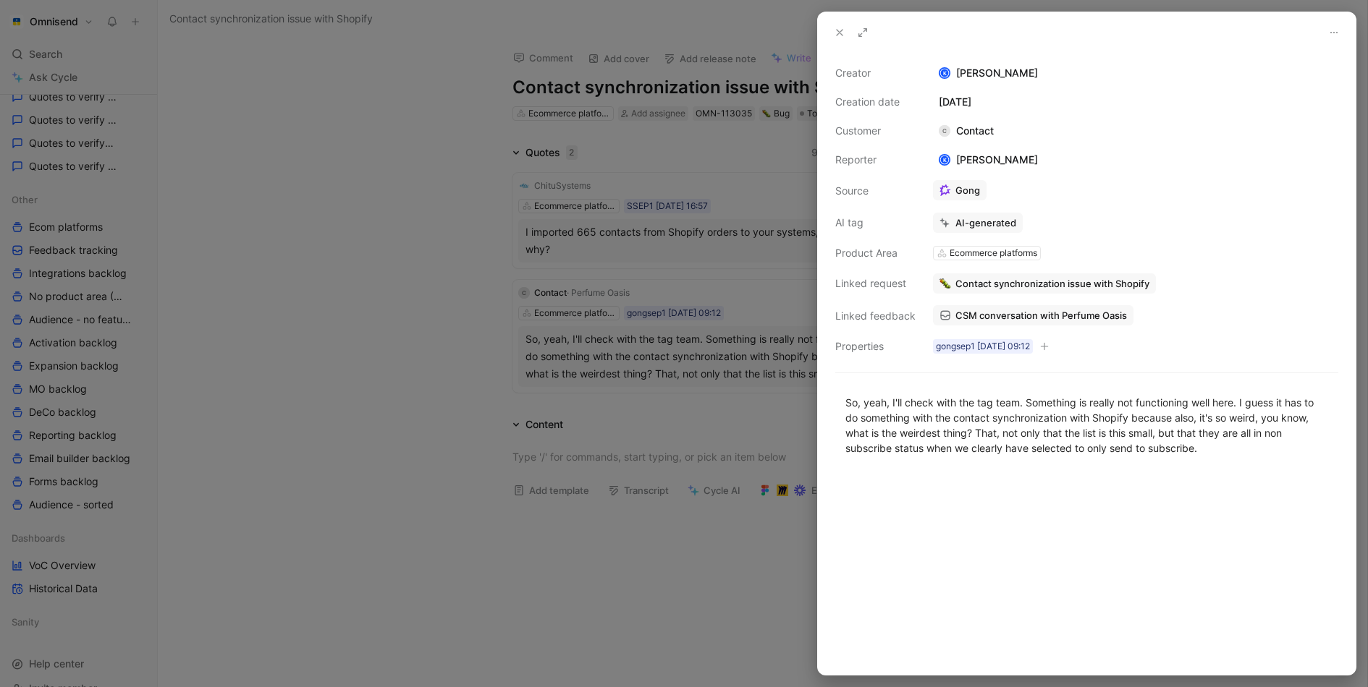
click at [603, 402] on div at bounding box center [684, 343] width 1368 height 687
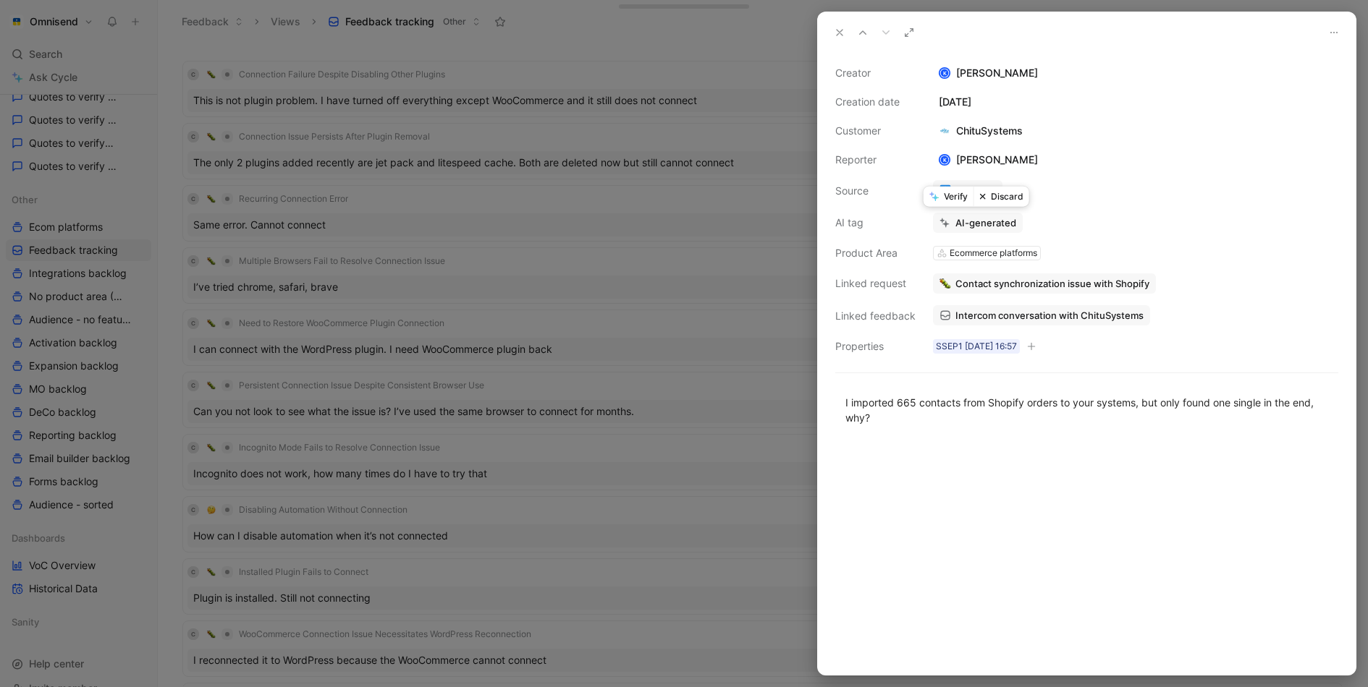
click at [945, 205] on button "Verify" at bounding box center [948, 197] width 50 height 20
click at [545, 570] on div at bounding box center [684, 343] width 1368 height 687
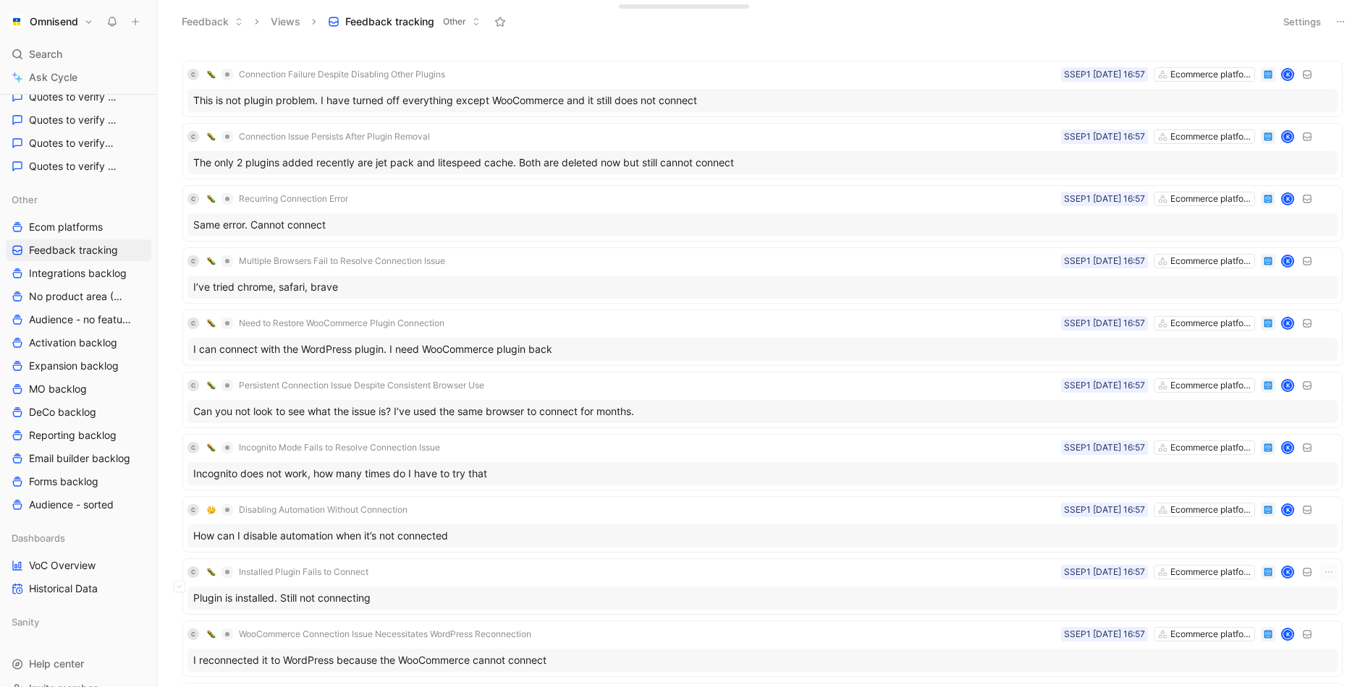
scroll to position [467, 0]
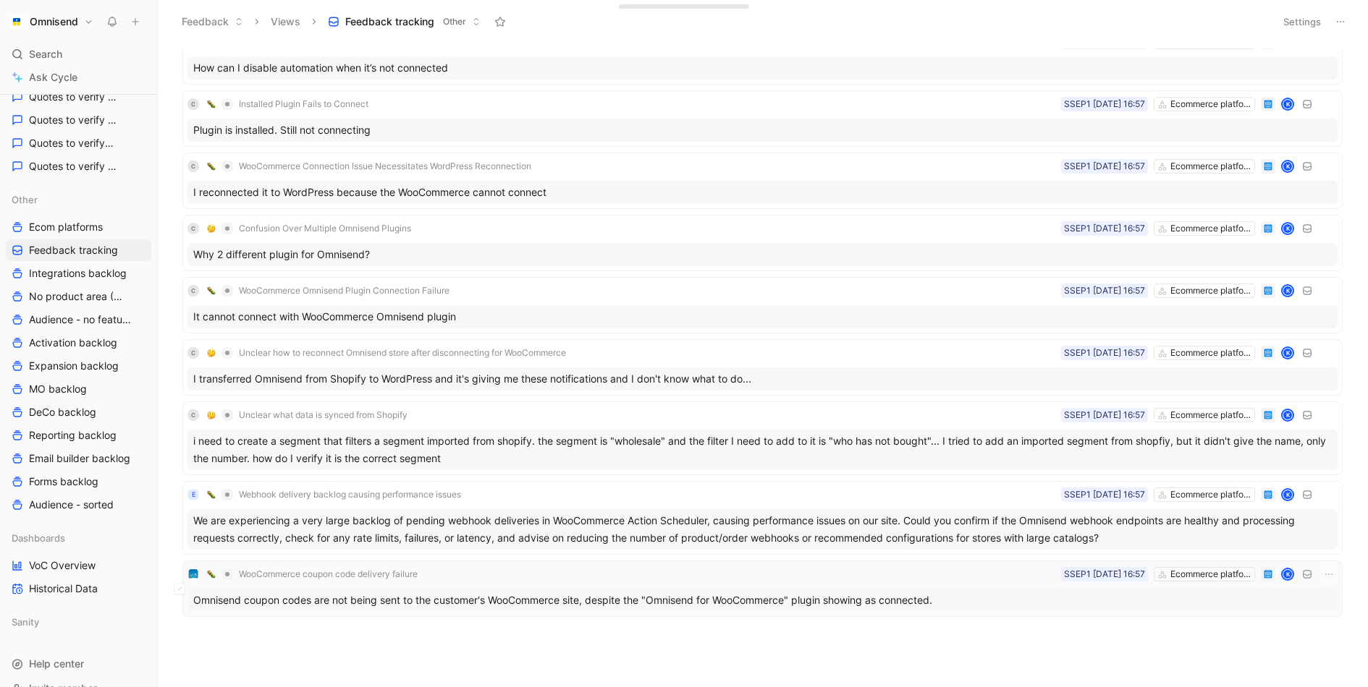
click at [714, 575] on div "WooCommerce coupon code delivery failure Ecommerce platforms SSEP1 01-09-2025 1…" at bounding box center [762, 574] width 1150 height 17
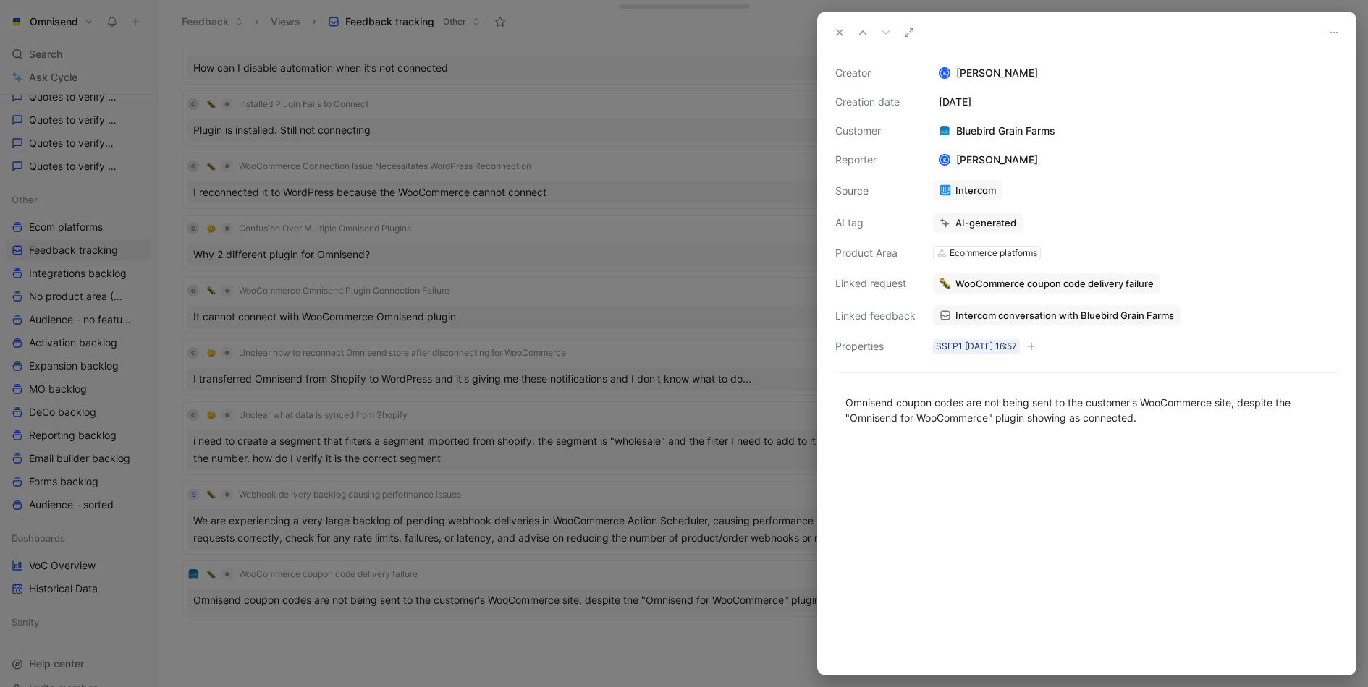
click at [1048, 315] on span "Intercom conversation with Bluebird Grain Farms" at bounding box center [1064, 315] width 219 height 13
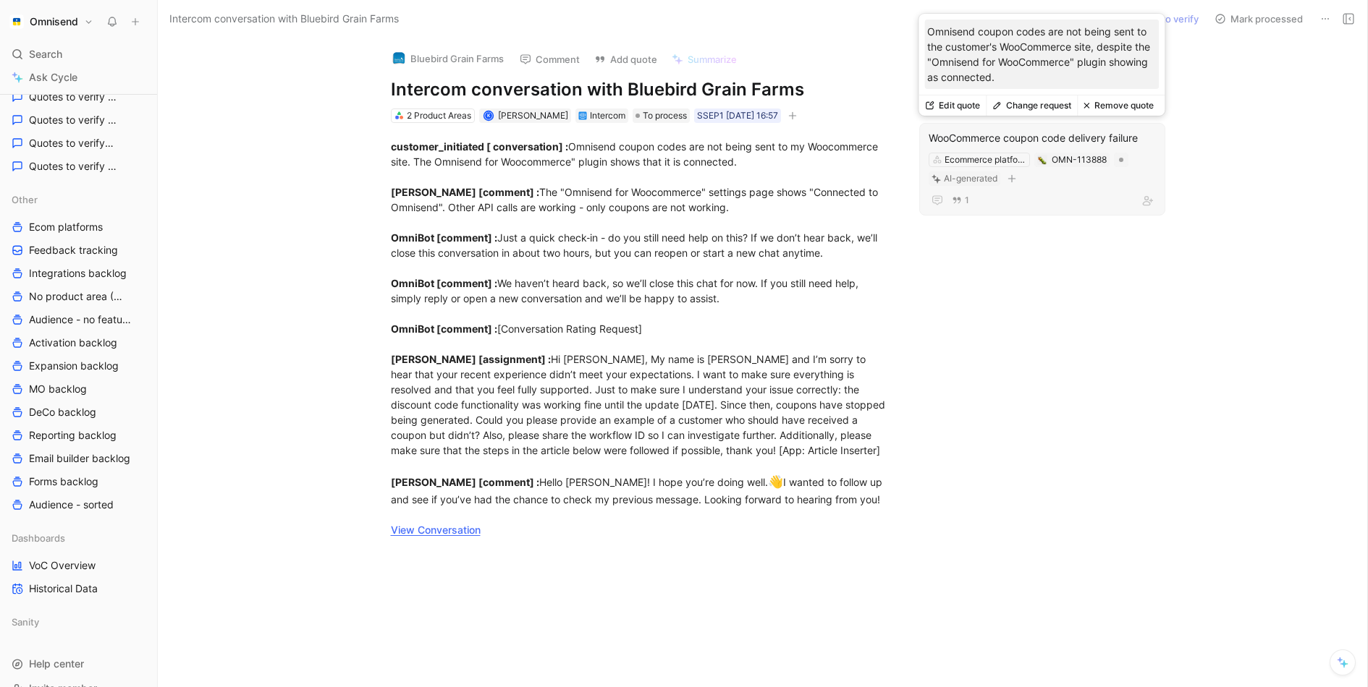
click at [1049, 140] on div "WooCommerce coupon code delivery failure" at bounding box center [1041, 138] width 227 height 17
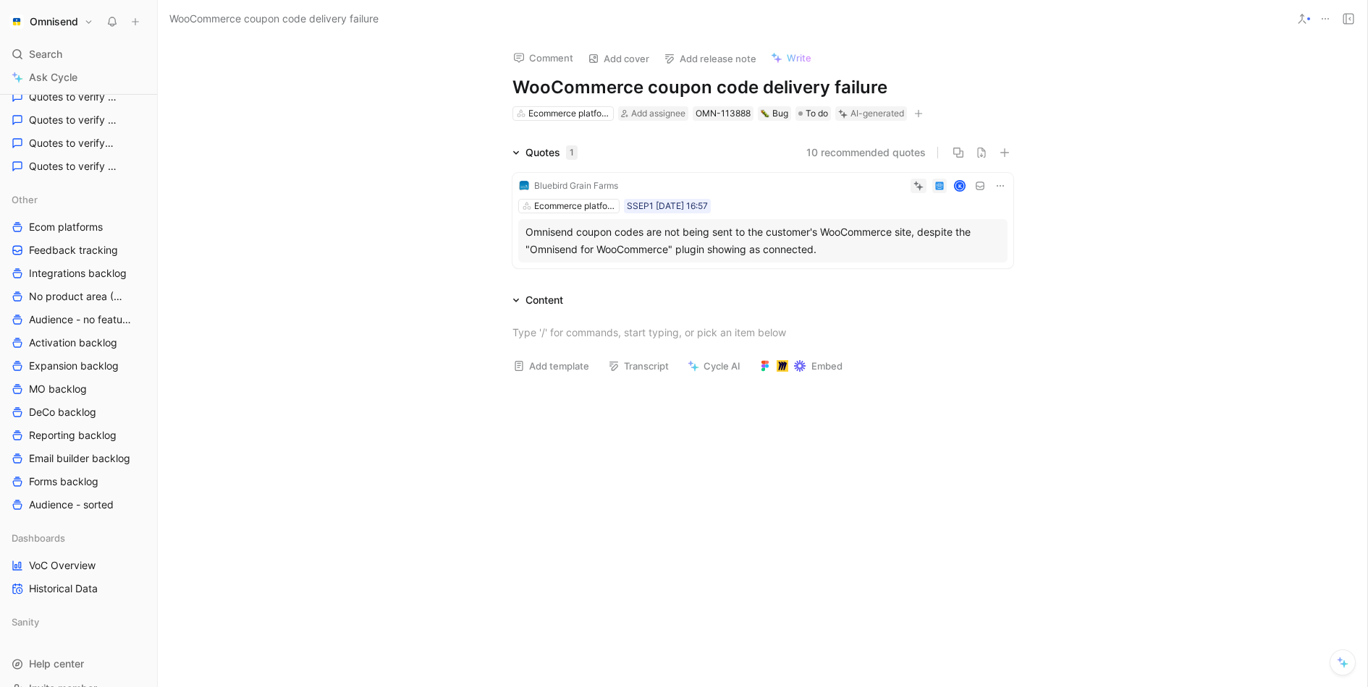
drag, startPoint x: 826, startPoint y: 88, endPoint x: 758, endPoint y: 89, distance: 68.0
click at [758, 89] on h1 "WooCommerce coupon code delivery failure" at bounding box center [762, 87] width 501 height 23
drag, startPoint x: 642, startPoint y: 91, endPoint x: 512, endPoint y: 90, distance: 129.5
click at [512, 90] on h1 "WooCommerce coupon code sync failure" at bounding box center [762, 87] width 501 height 23
click at [1079, 124] on div "Comment Add cover Add release note Write Omnisend to WooCommerce coupon code sy…" at bounding box center [762, 363] width 1209 height 650
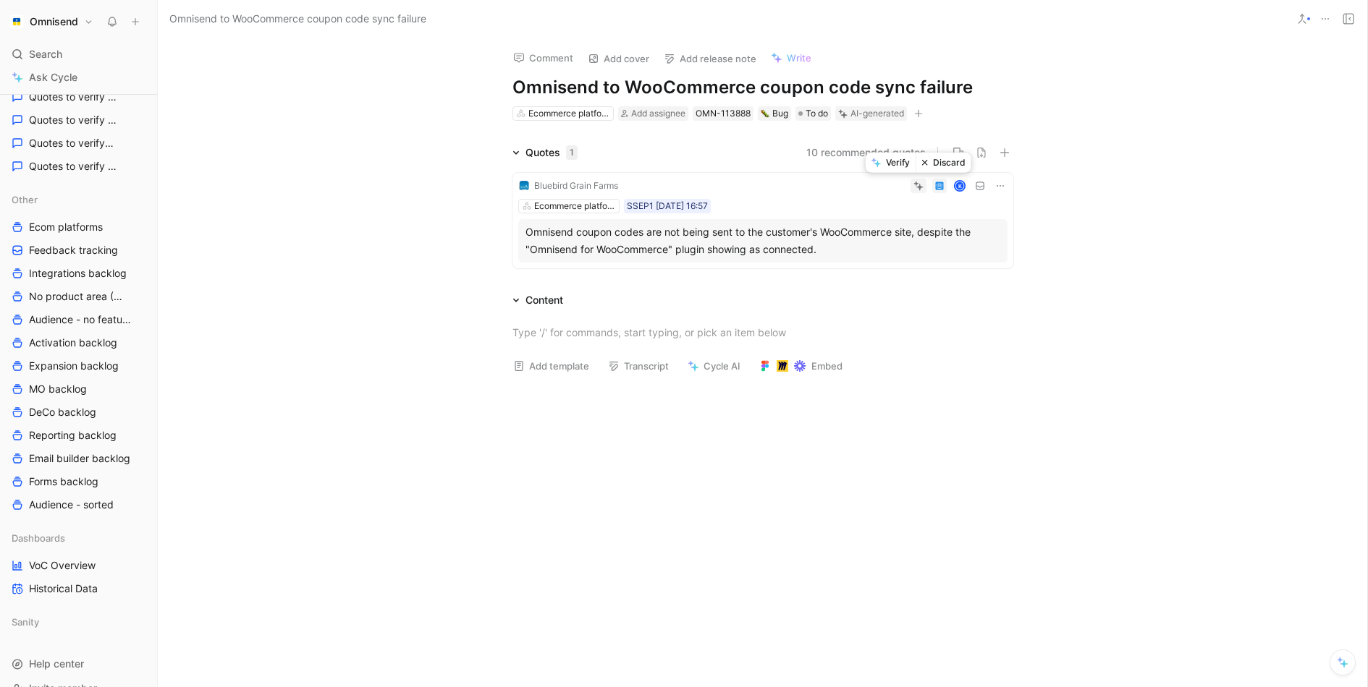
click at [899, 164] on button "Verify" at bounding box center [890, 163] width 50 height 20
click at [262, 234] on div "Quotes 1 10 recommended quotes Bluebird Grain Farms K Ecommerce platforms SSEP1…" at bounding box center [762, 209] width 1209 height 130
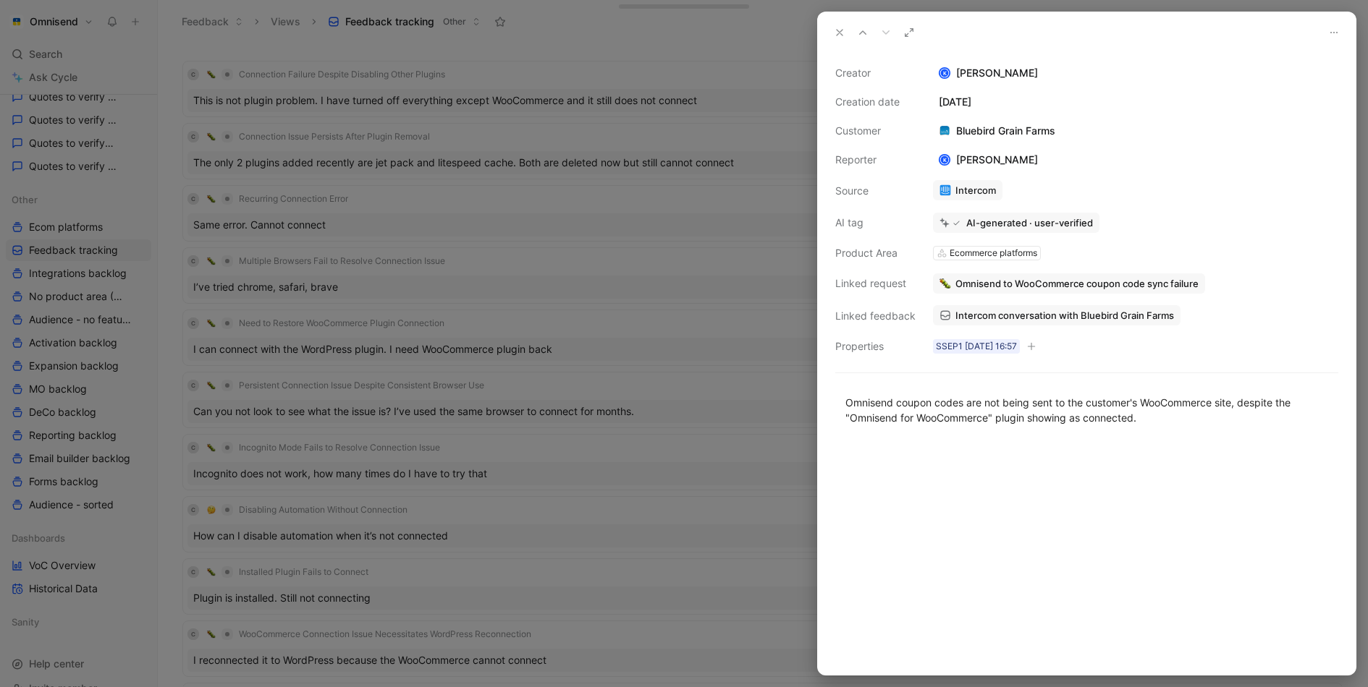
click at [500, 429] on div at bounding box center [684, 343] width 1368 height 687
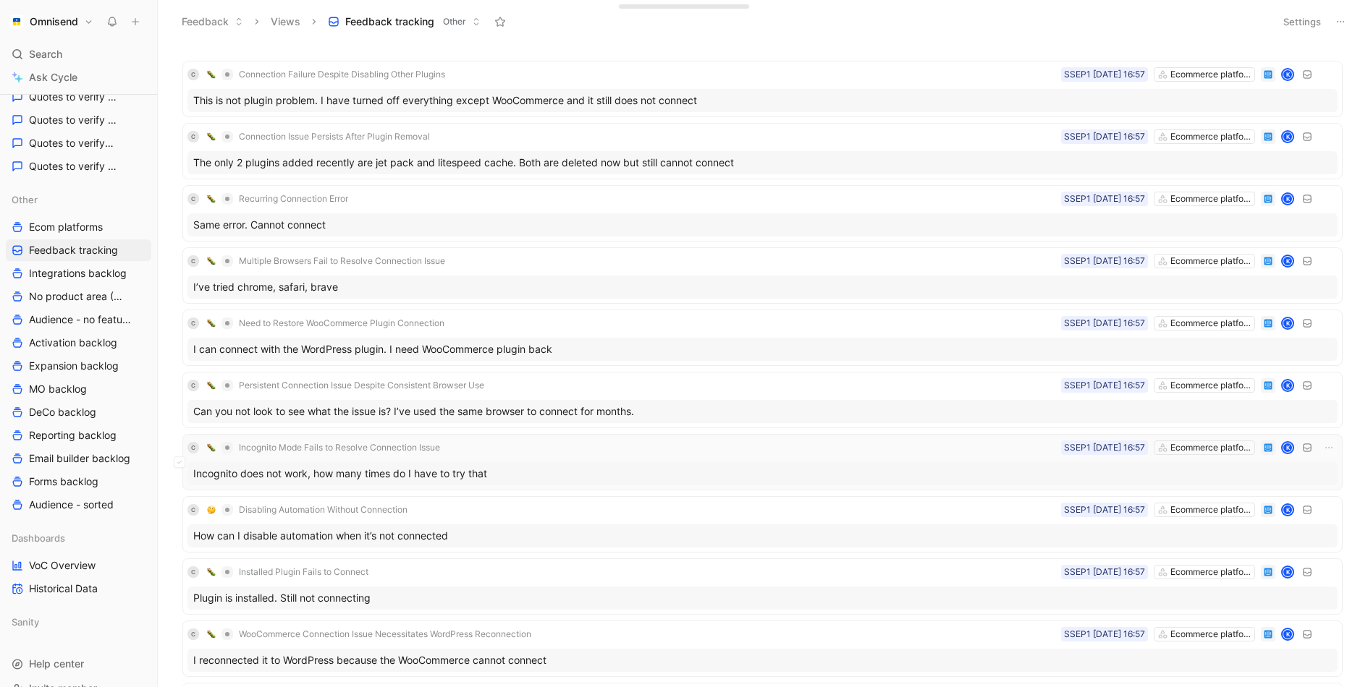
scroll to position [405, 0]
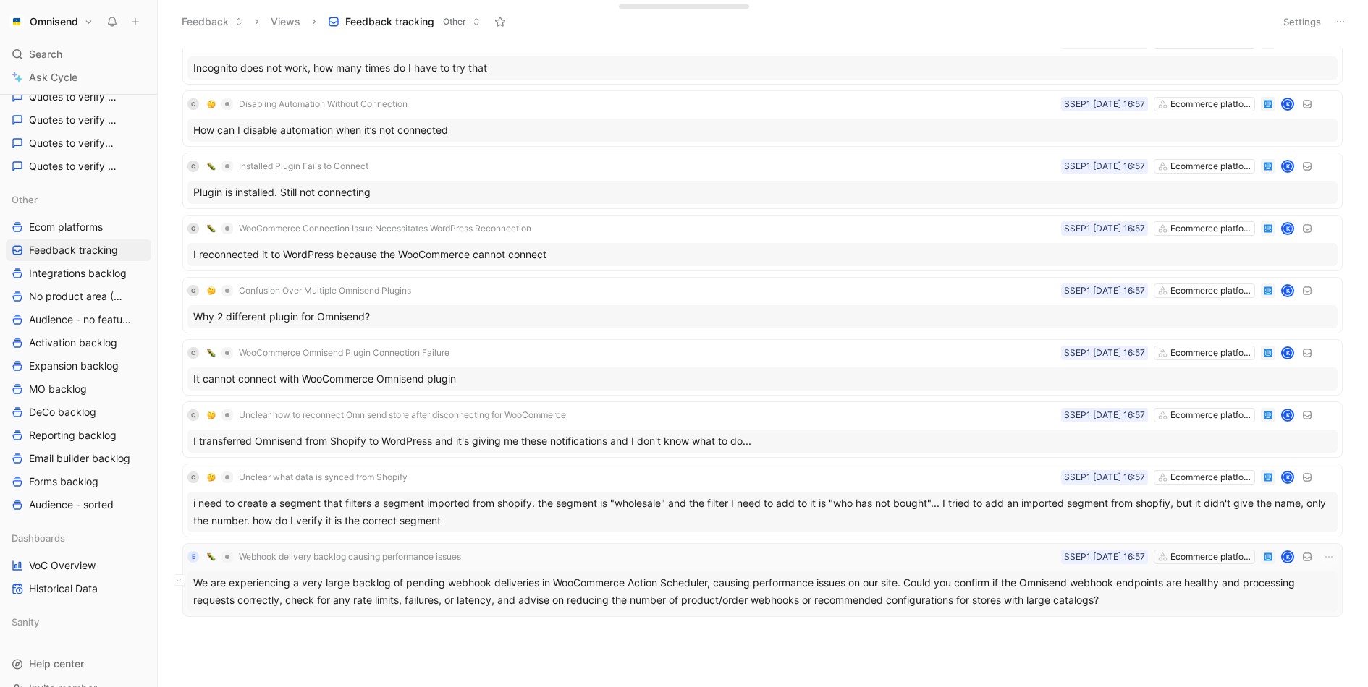
click at [724, 579] on div "We are experiencing a very large backlog of pending webhook deliveries in WooCo…" at bounding box center [762, 592] width 1150 height 41
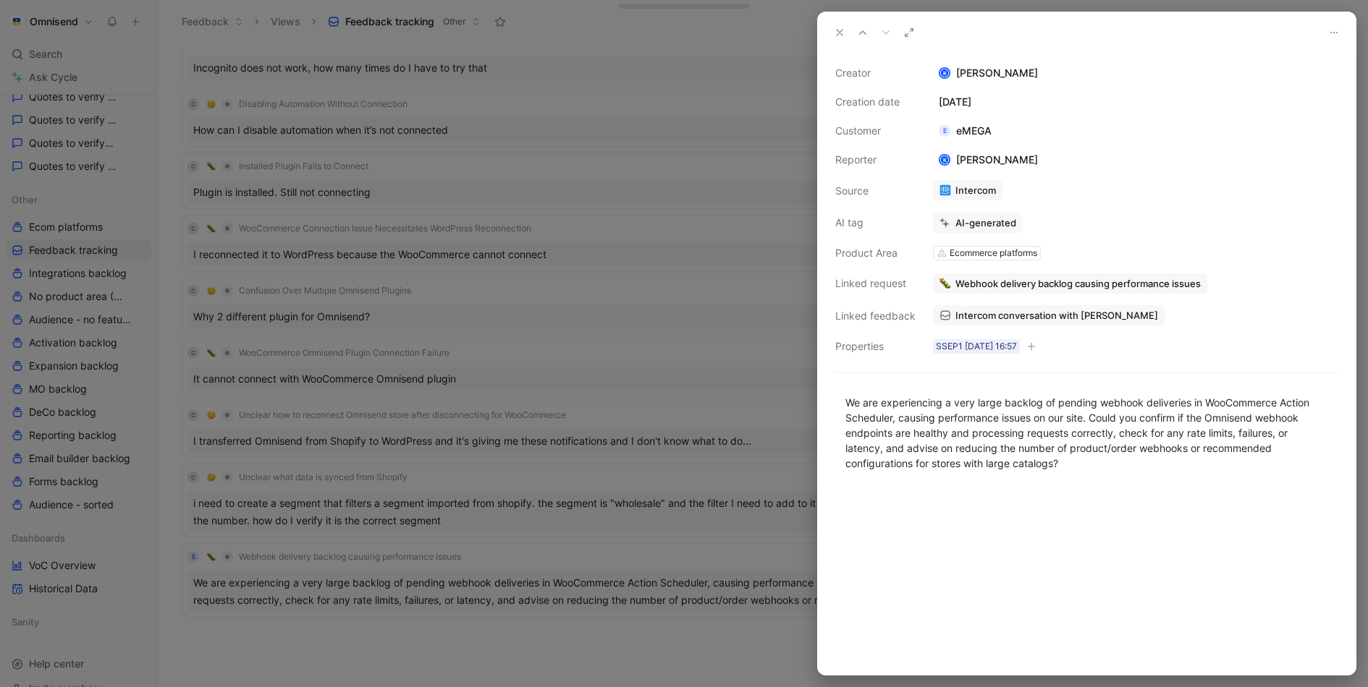
click at [1004, 313] on span "Intercom conversation with eMEGA" at bounding box center [1056, 315] width 203 height 13
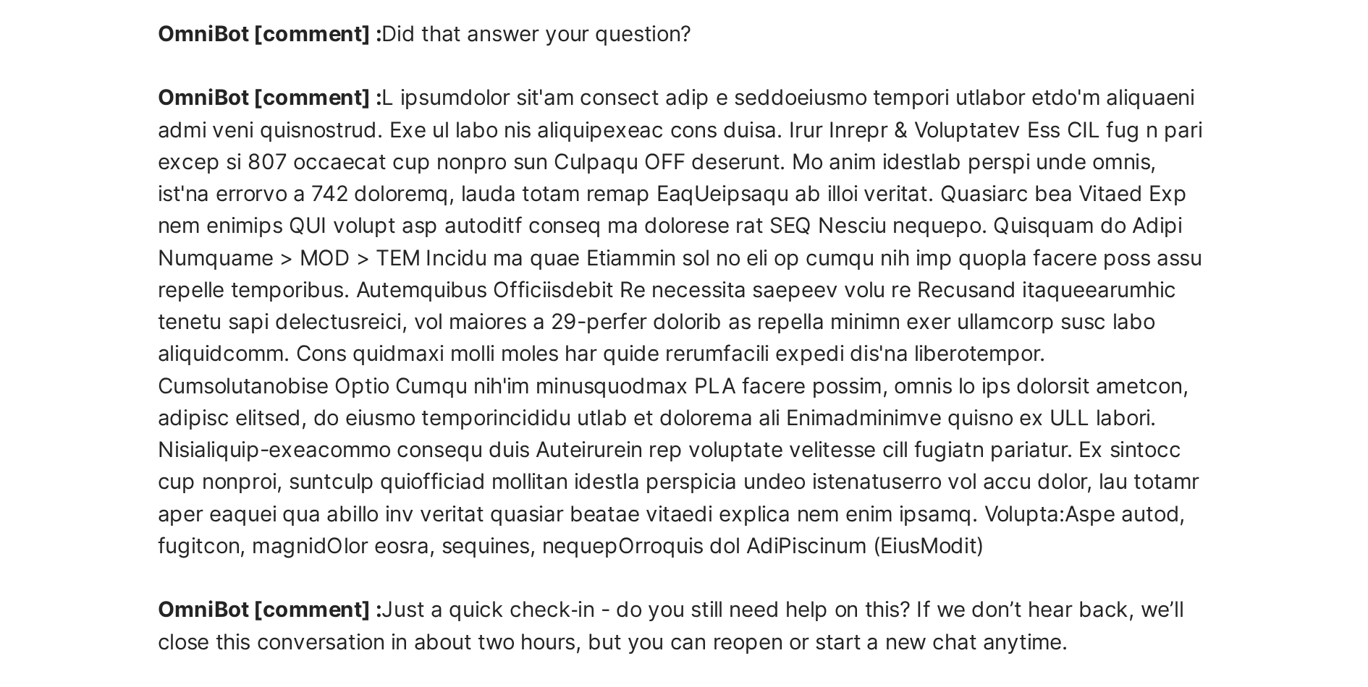
scroll to position [264, 0]
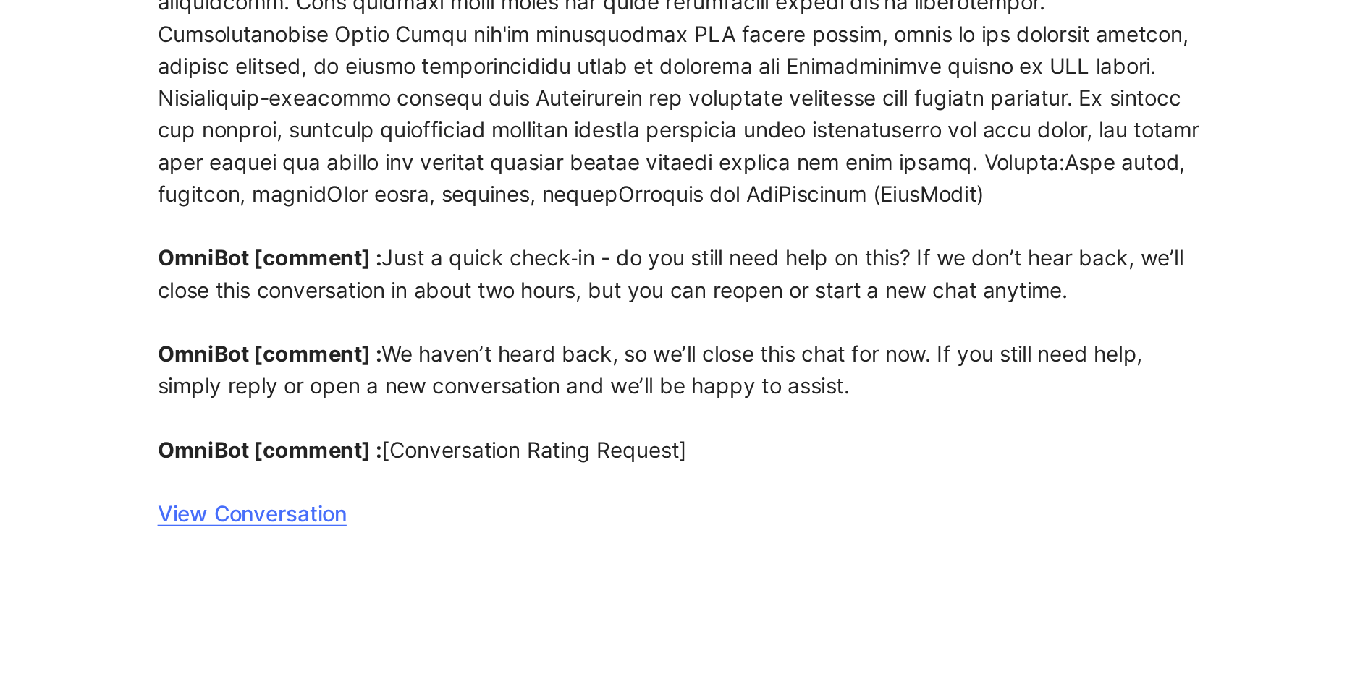
click at [454, 460] on link "View Conversation" at bounding box center [436, 457] width 90 height 12
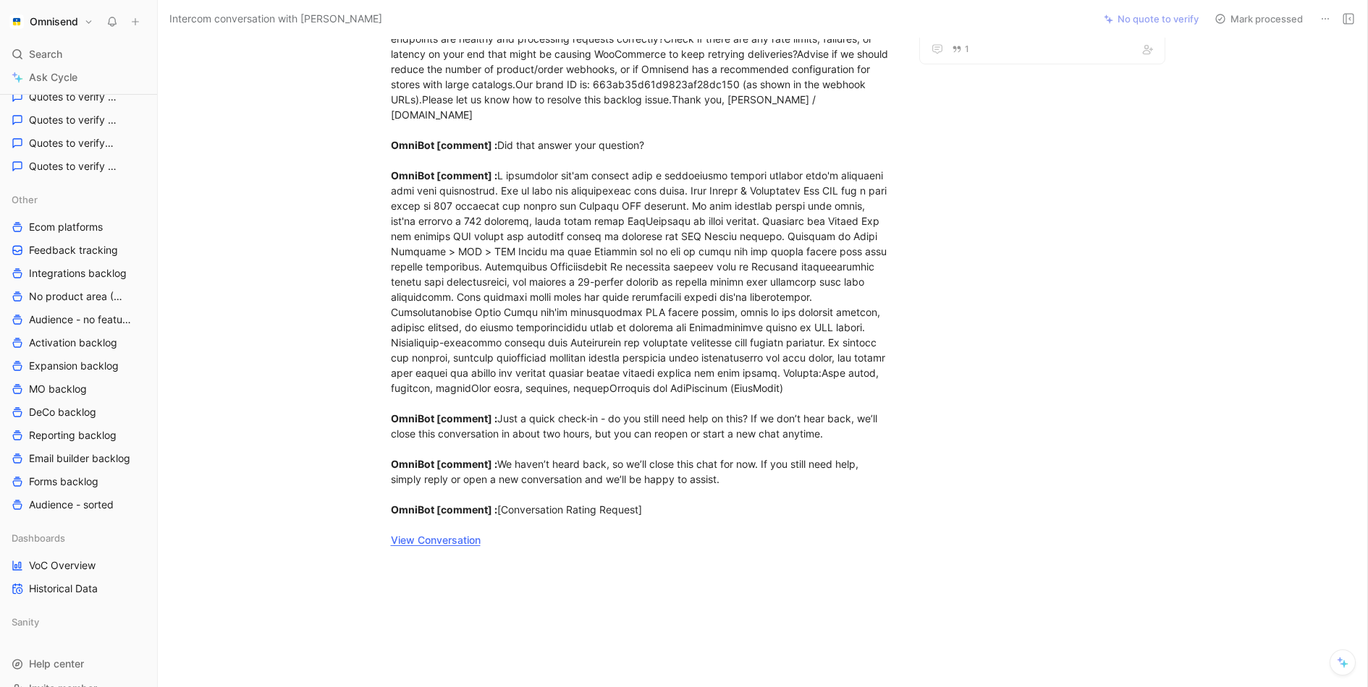
scroll to position [0, 0]
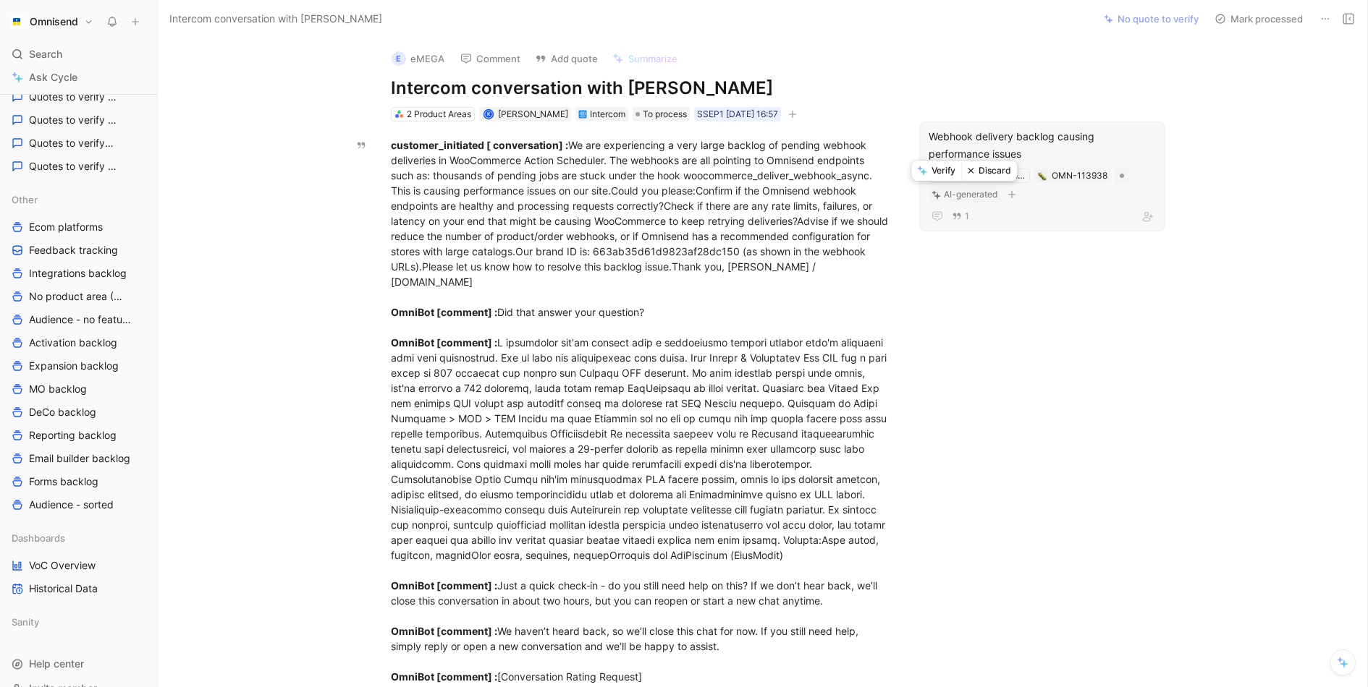
click at [940, 174] on button "Verify" at bounding box center [936, 171] width 50 height 20
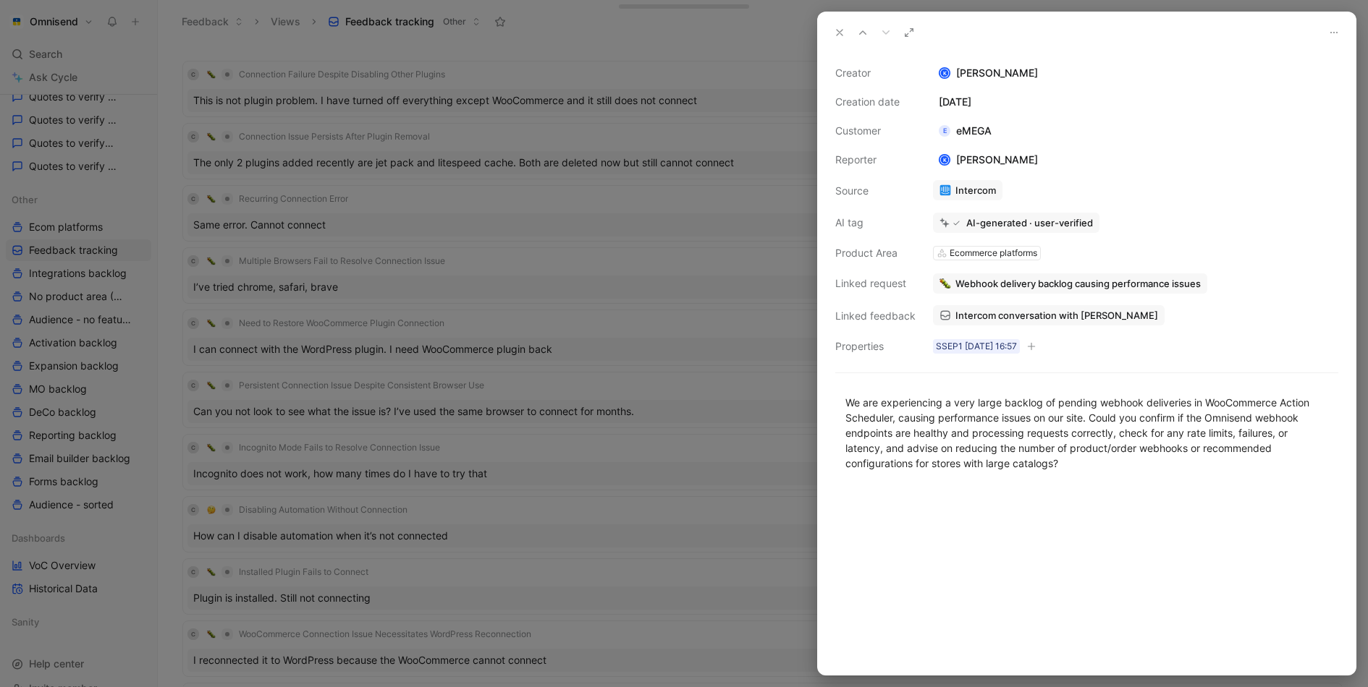
click at [579, 380] on div at bounding box center [684, 343] width 1368 height 687
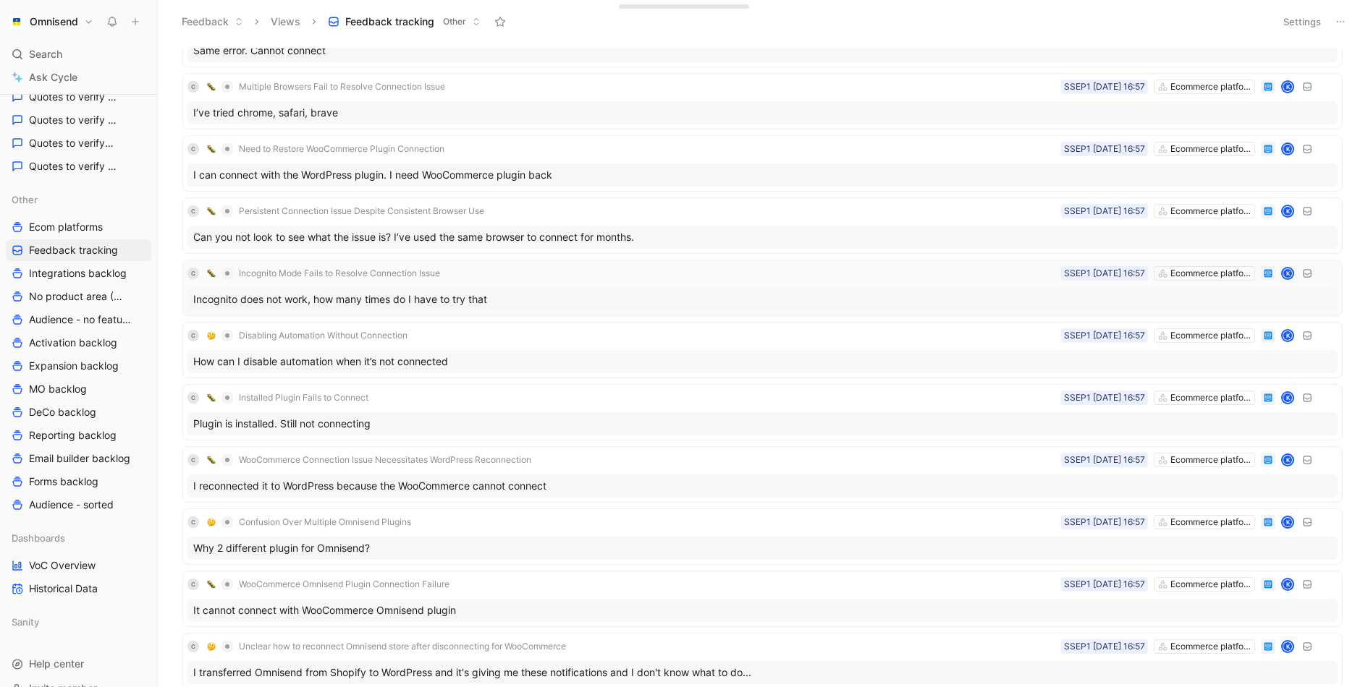
scroll to position [326, 0]
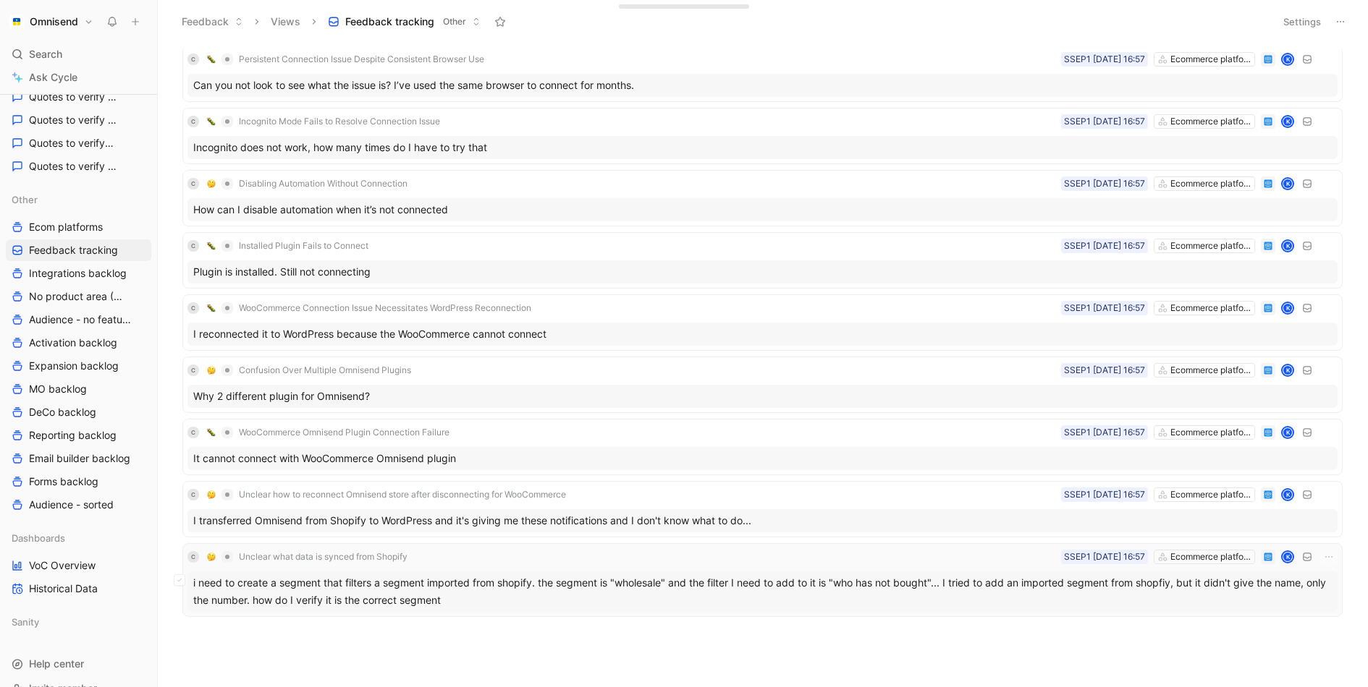
click at [621, 590] on div "i need to create a segment that filters a segment imported from shopify. the se…" at bounding box center [762, 592] width 1150 height 41
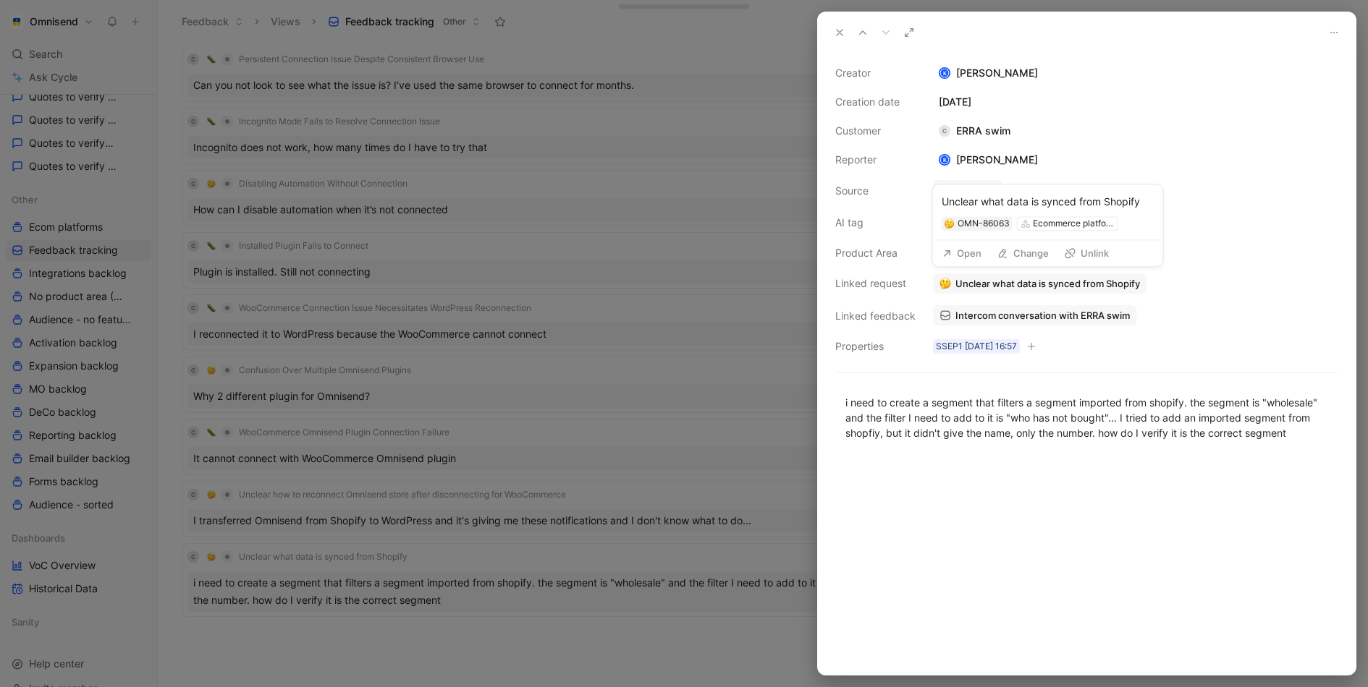
click at [1030, 245] on button "Change" at bounding box center [1023, 253] width 64 height 20
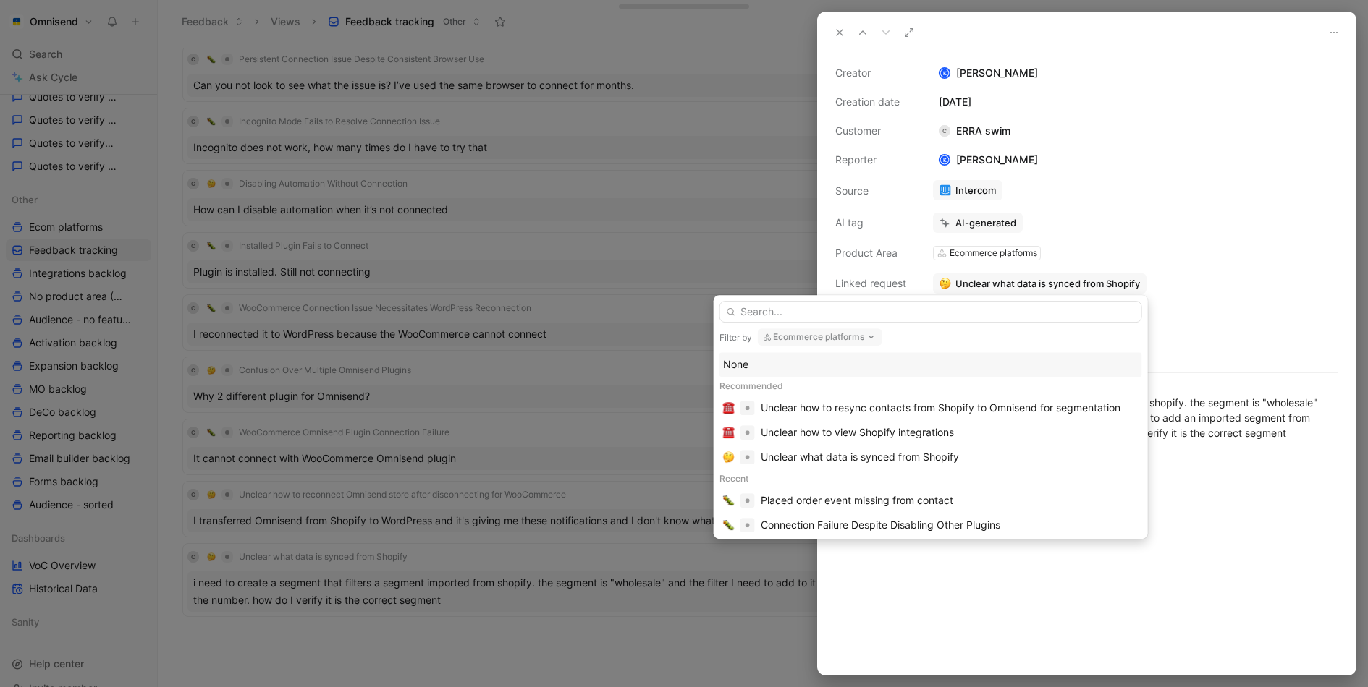
click at [860, 340] on button "Ecommerce platforms" at bounding box center [820, 336] width 124 height 17
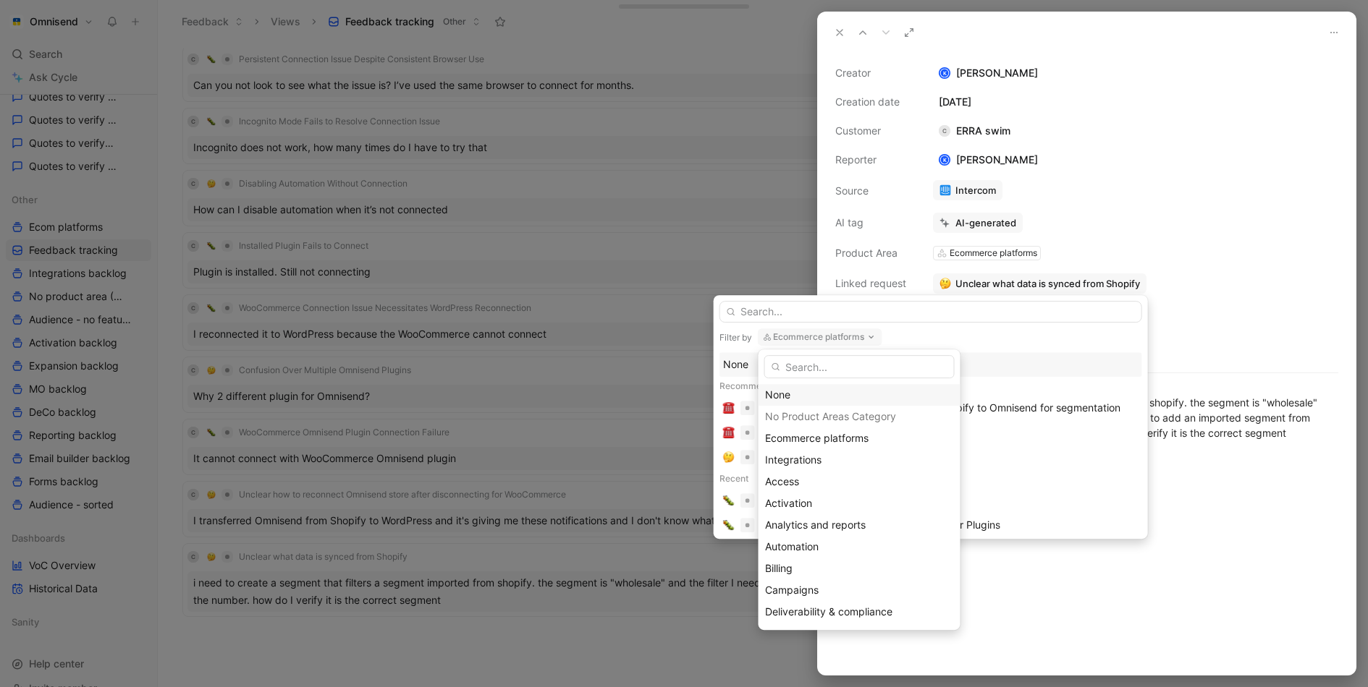
click at [815, 397] on div "None" at bounding box center [859, 394] width 189 height 17
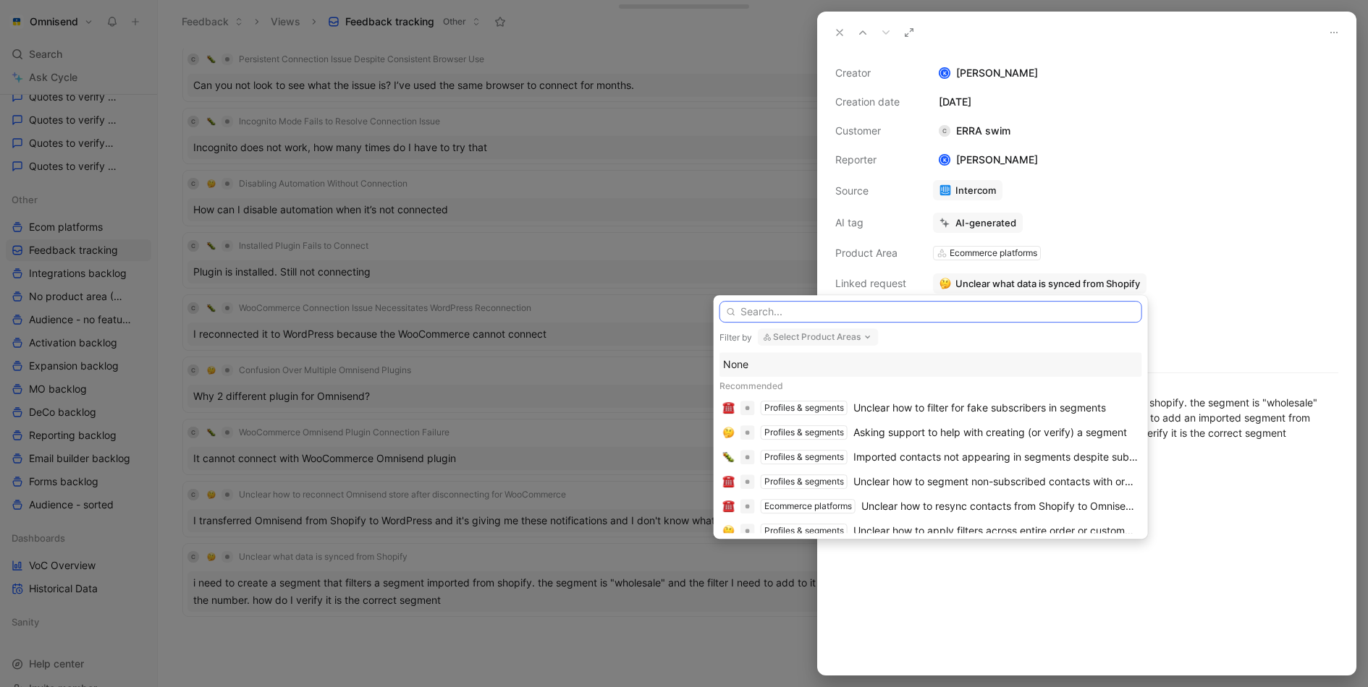
click at [884, 310] on input "text" at bounding box center [930, 312] width 423 height 22
type input "Segme"
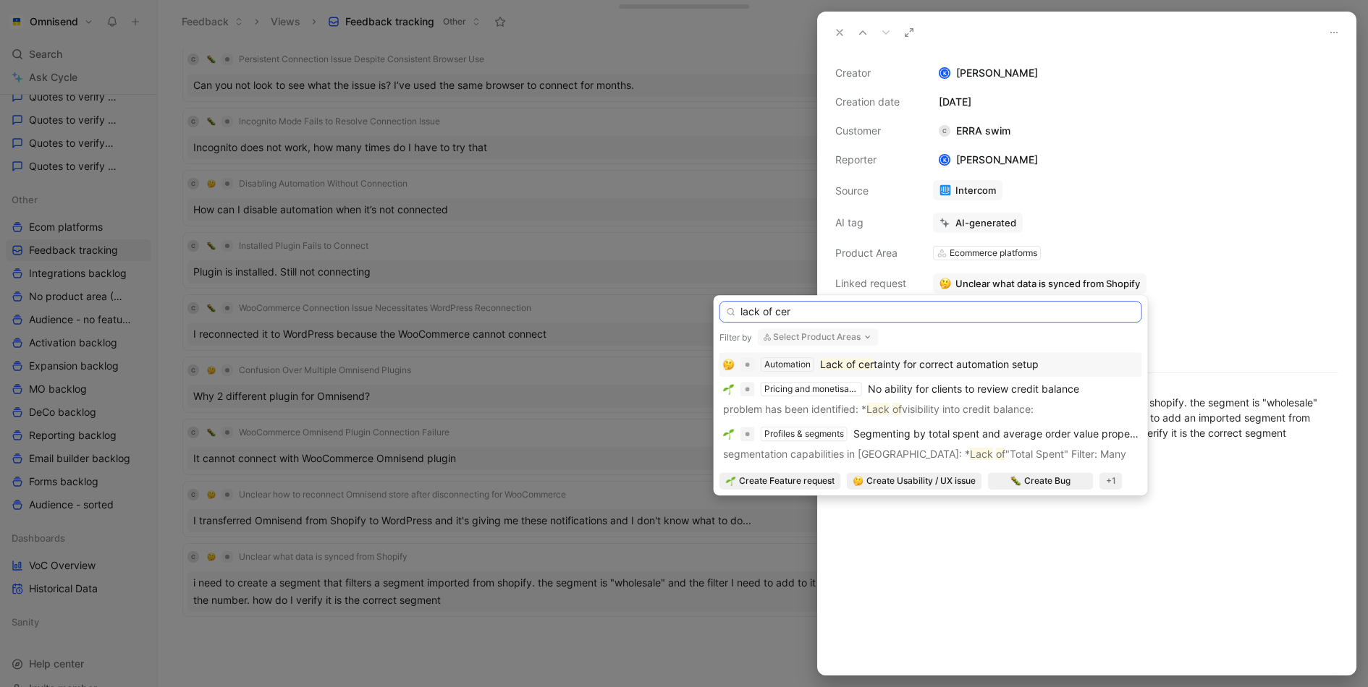
click at [821, 313] on input "lack of cer" at bounding box center [930, 312] width 423 height 22
paste input "Asking support to help with creating (or verify) a segment"
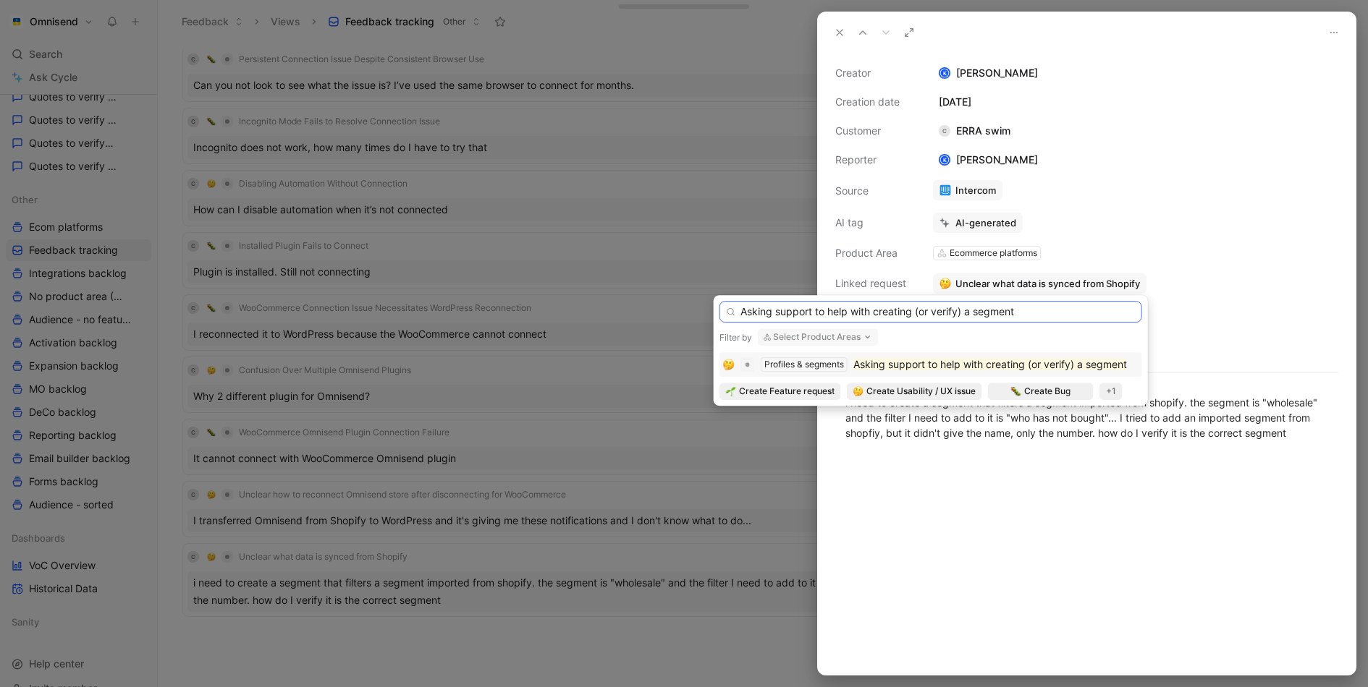
type input "Asking support to help with creating (or verify) a segment"
click at [853, 336] on button "Select Product Areas" at bounding box center [818, 336] width 121 height 17
click at [1019, 362] on mark "Asking support to help with creating (or verify) a segment" at bounding box center [990, 364] width 274 height 12
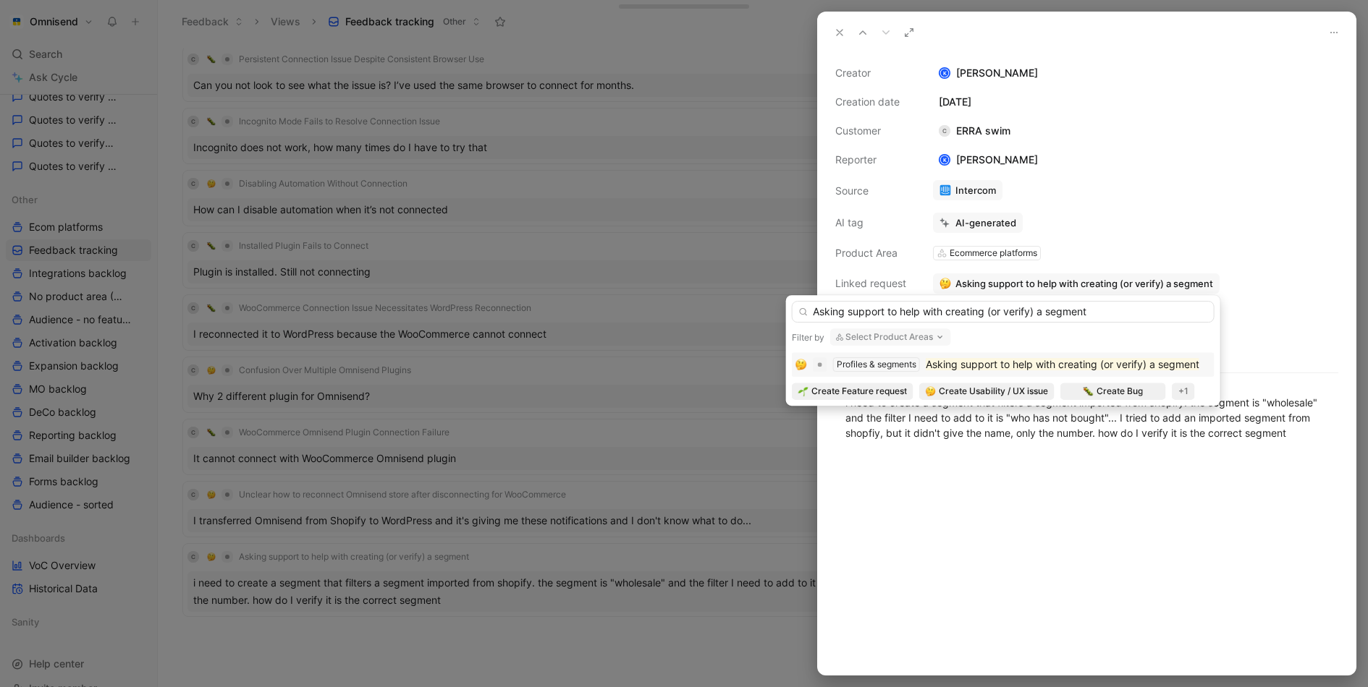
scroll to position [247, 0]
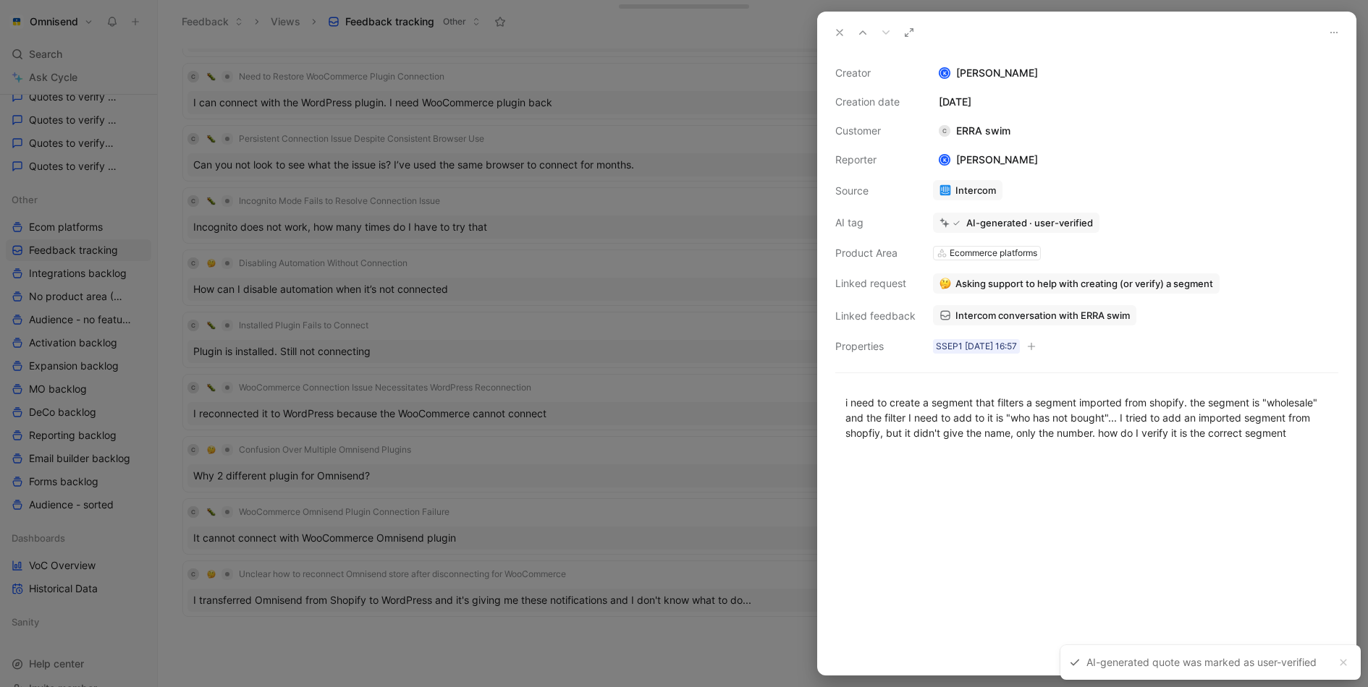
click at [709, 517] on div at bounding box center [684, 343] width 1368 height 687
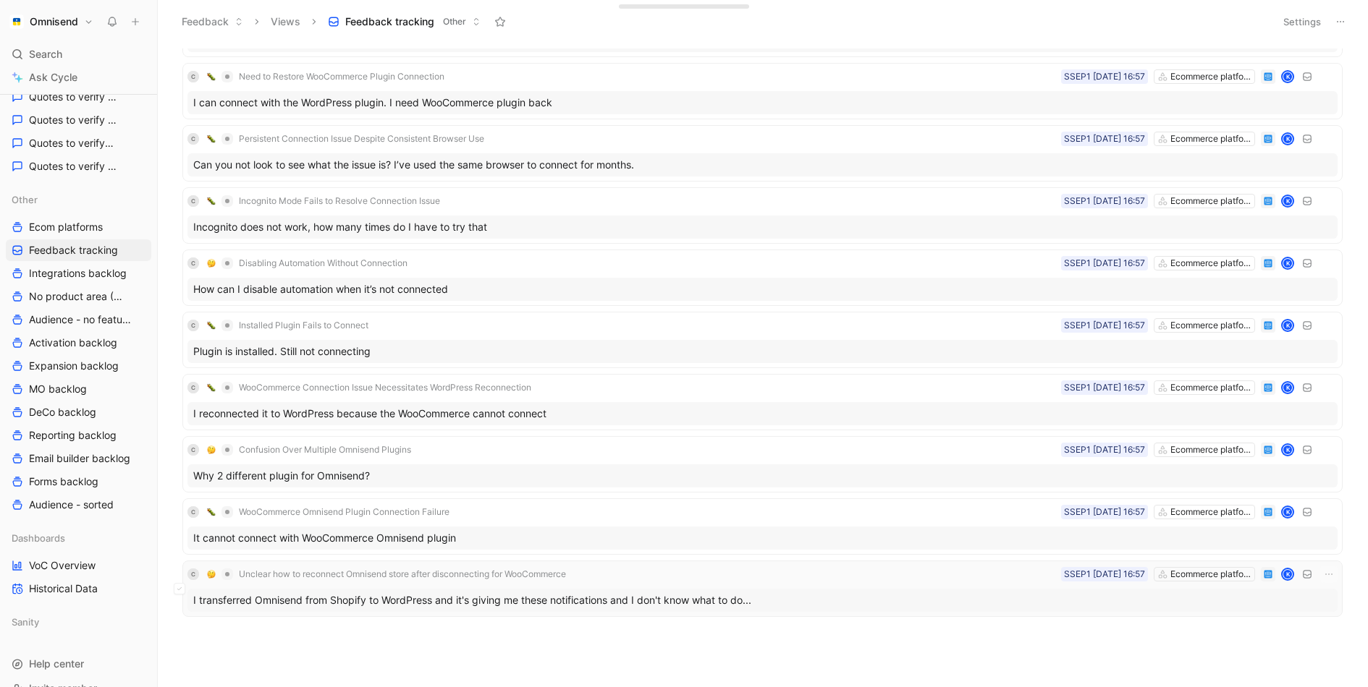
click at [622, 575] on div "C Unclear how to reconnect Omnisend store after disconnecting for WooCommerce E…" at bounding box center [762, 589] width 1150 height 46
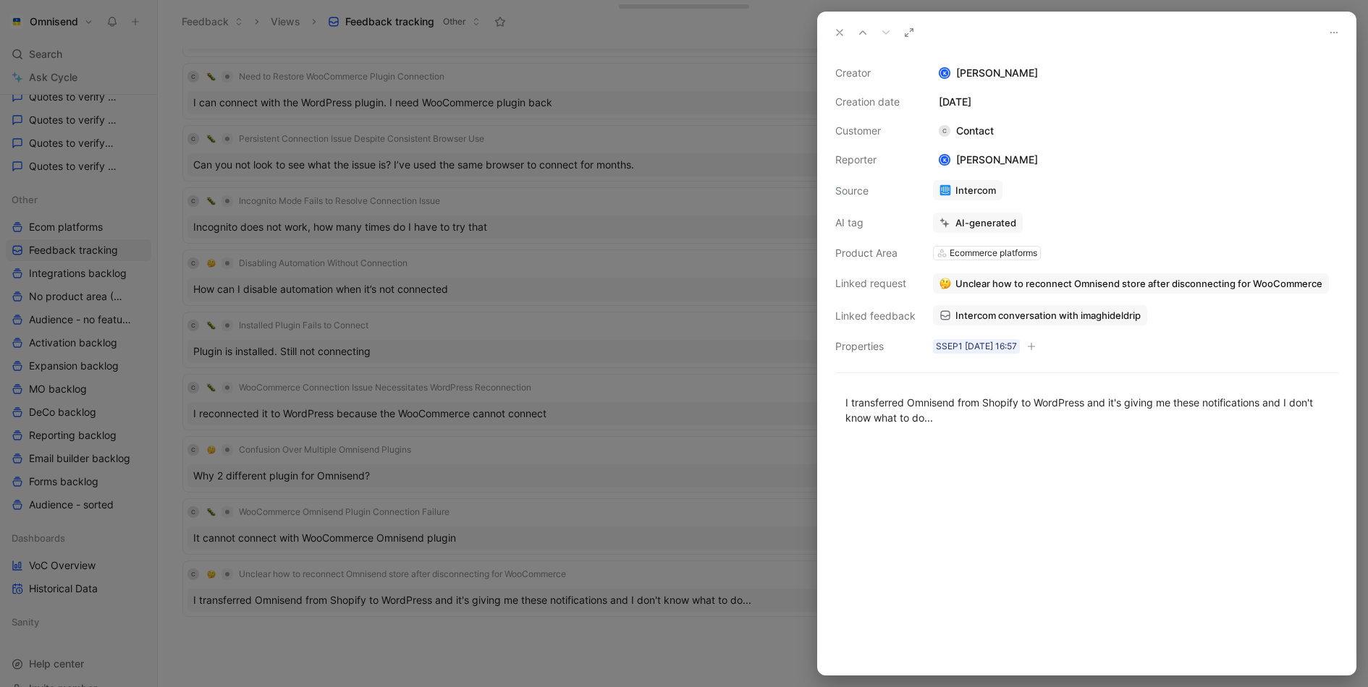
click at [1006, 311] on span "Intercom conversation with imaghideldrip" at bounding box center [1047, 315] width 185 height 13
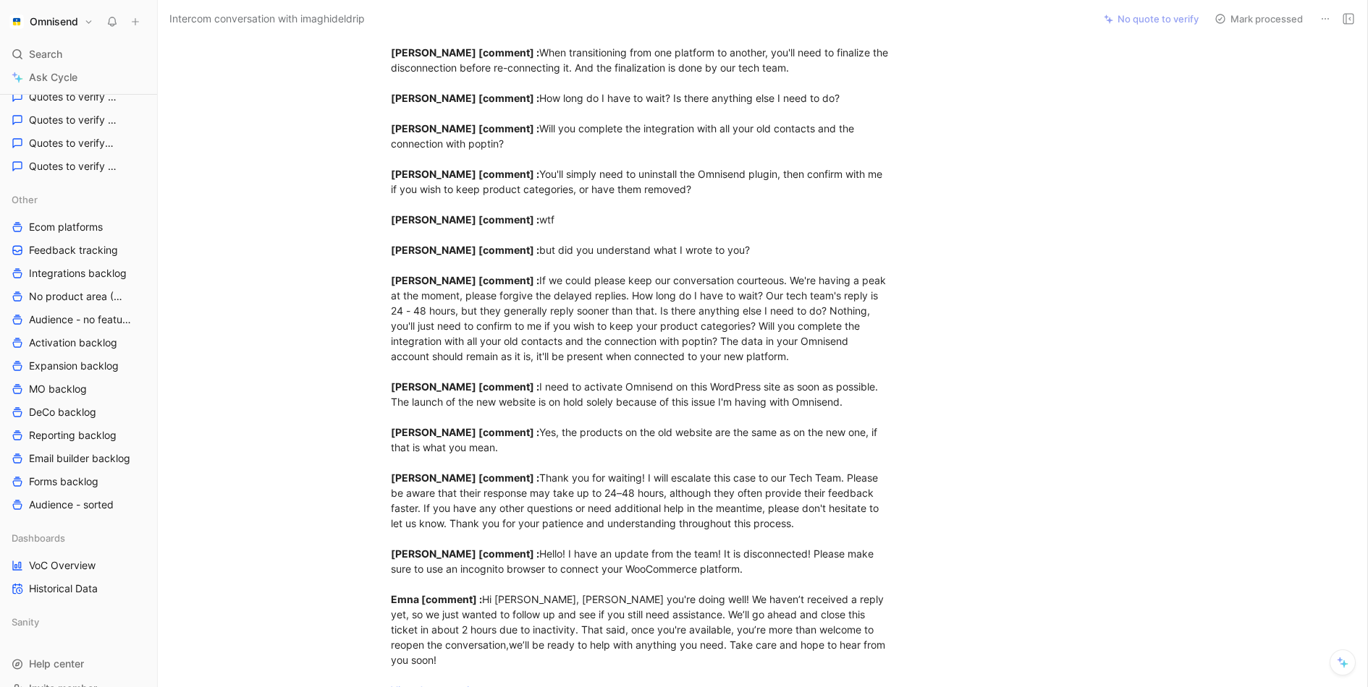
scroll to position [1301, 0]
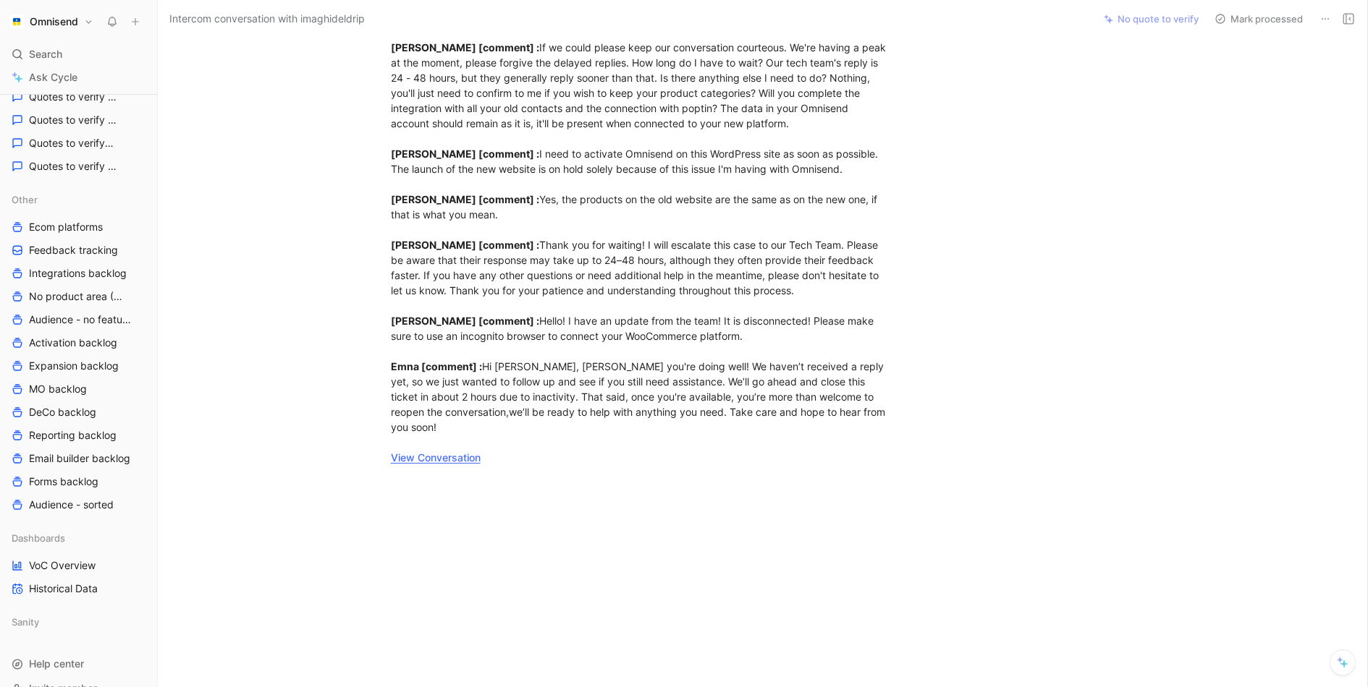
click at [445, 459] on link "View Conversation" at bounding box center [436, 457] width 90 height 12
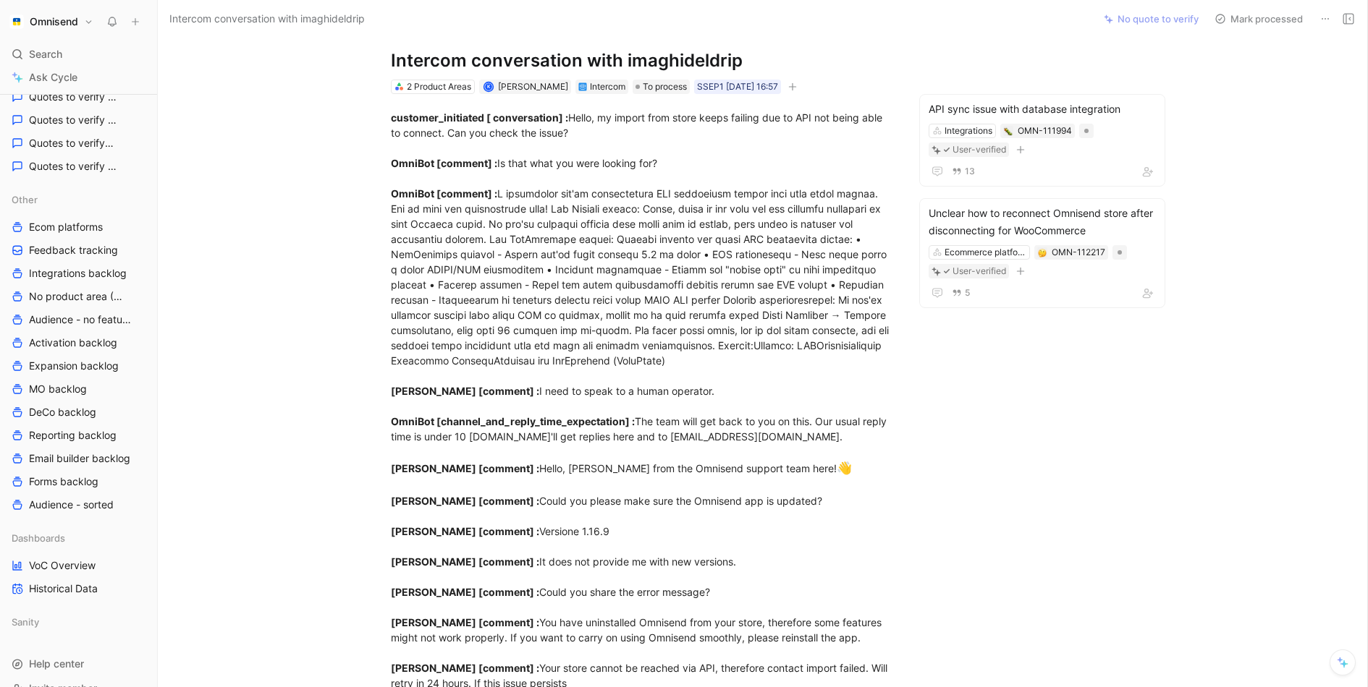
scroll to position [0, 0]
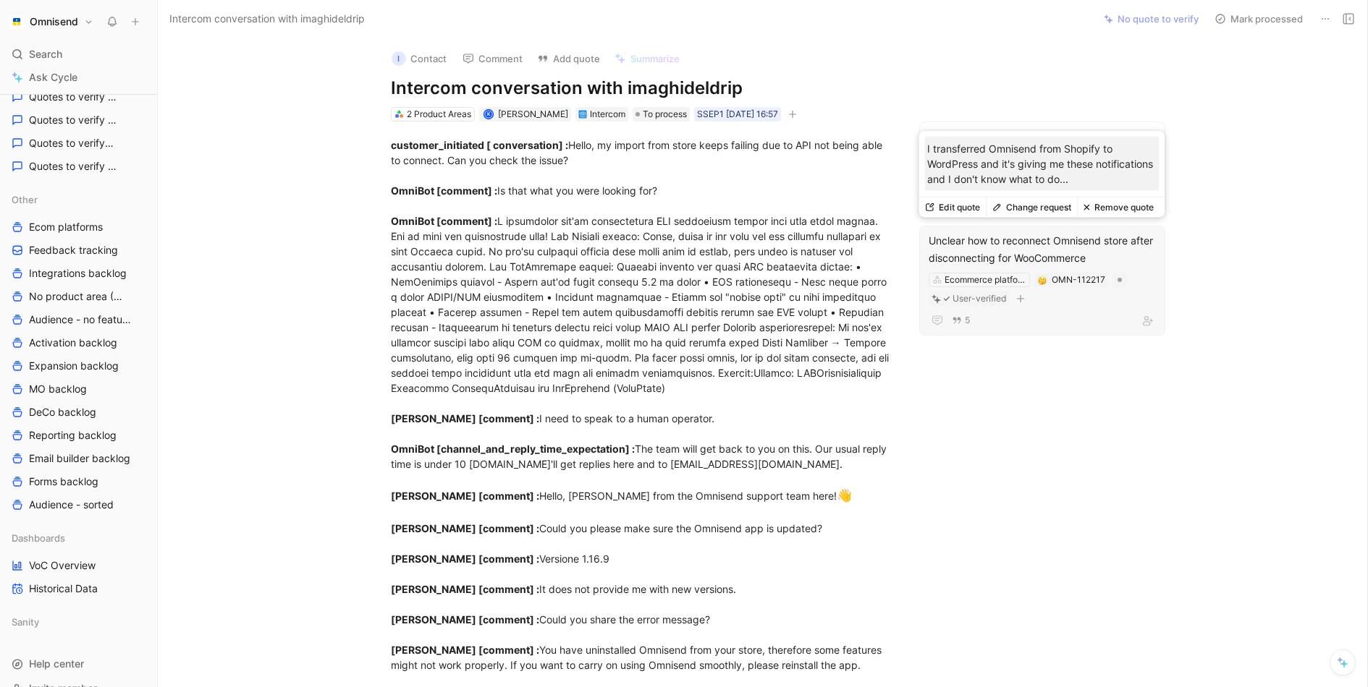
click at [1031, 249] on div "Unclear how to reconnect Omnisend store after disconnecting for WooCommerce" at bounding box center [1041, 249] width 227 height 35
click at [1051, 237] on div "Unclear how to reconnect Omnisend store after disconnecting for WooCommerce" at bounding box center [1041, 249] width 227 height 35
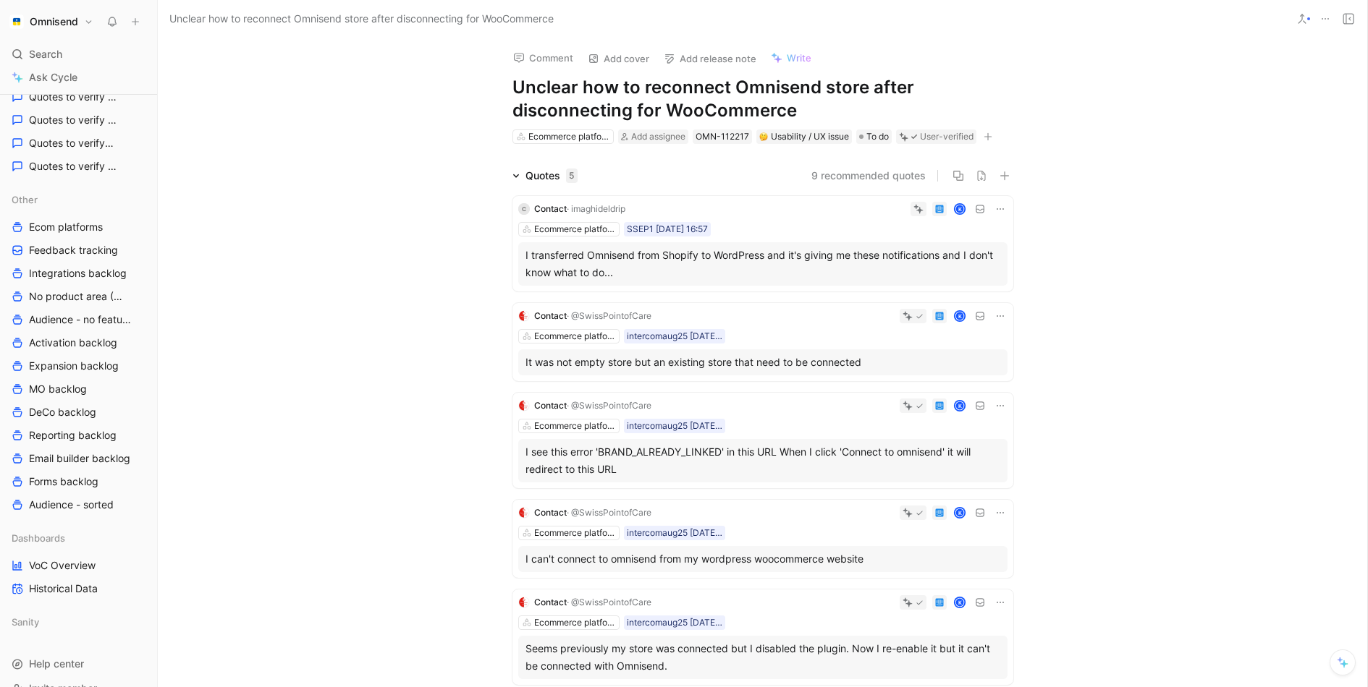
click at [888, 186] on div "C Contact · imaghideldrip K Ecommerce platforms SSEP1 01-09-2025 16:57 I transf…" at bounding box center [762, 438] width 501 height 506
click at [910, 187] on button "Verify" at bounding box center [890, 186] width 50 height 20
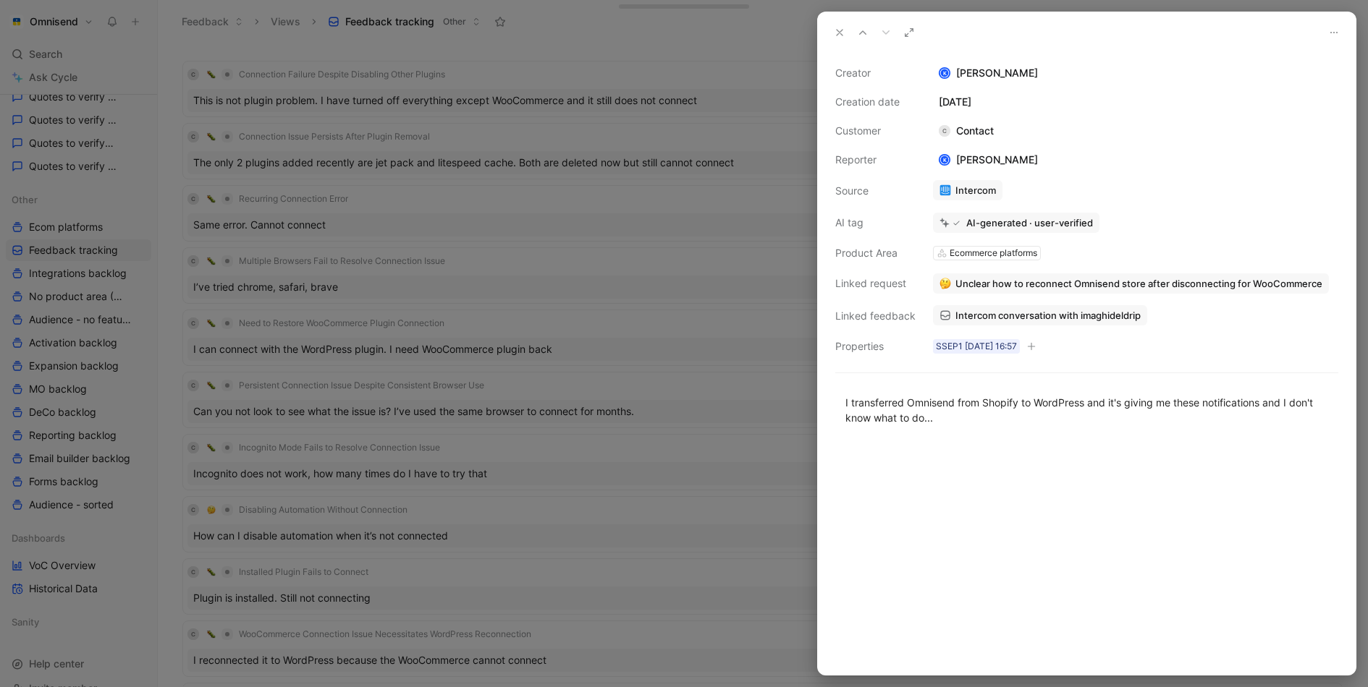
click at [496, 245] on div at bounding box center [684, 343] width 1368 height 687
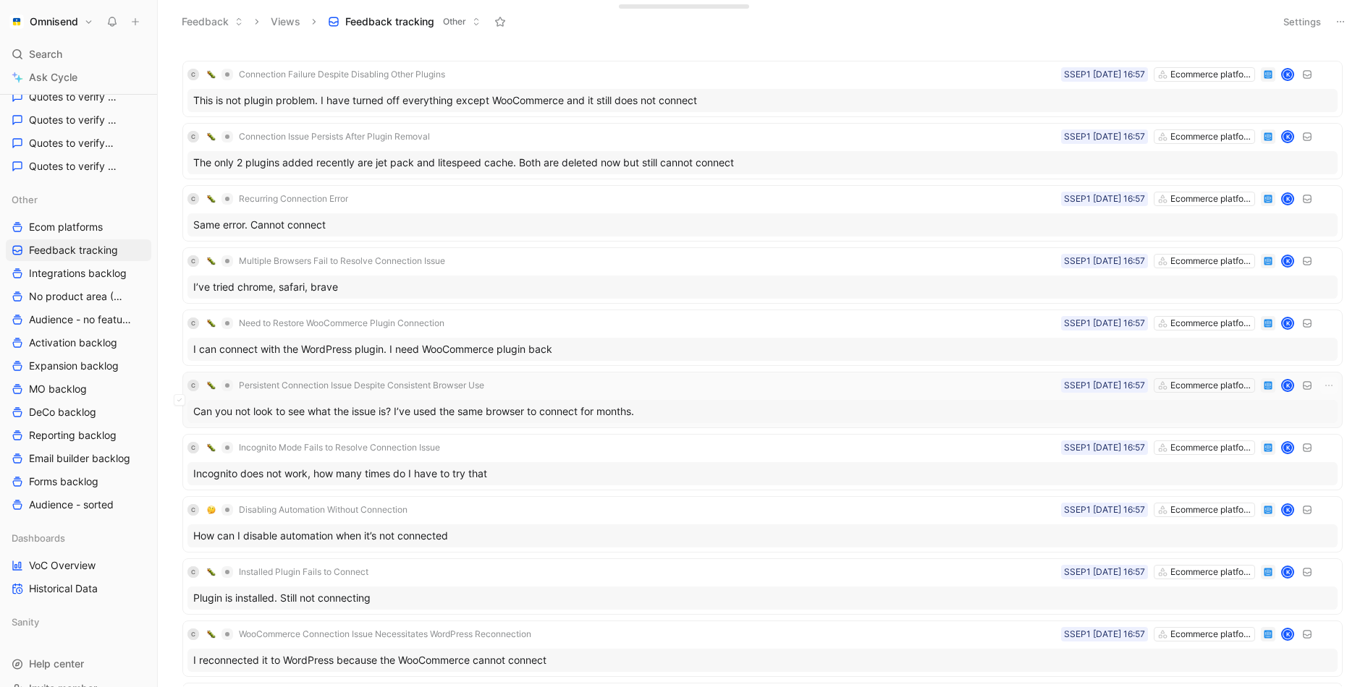
scroll to position [185, 0]
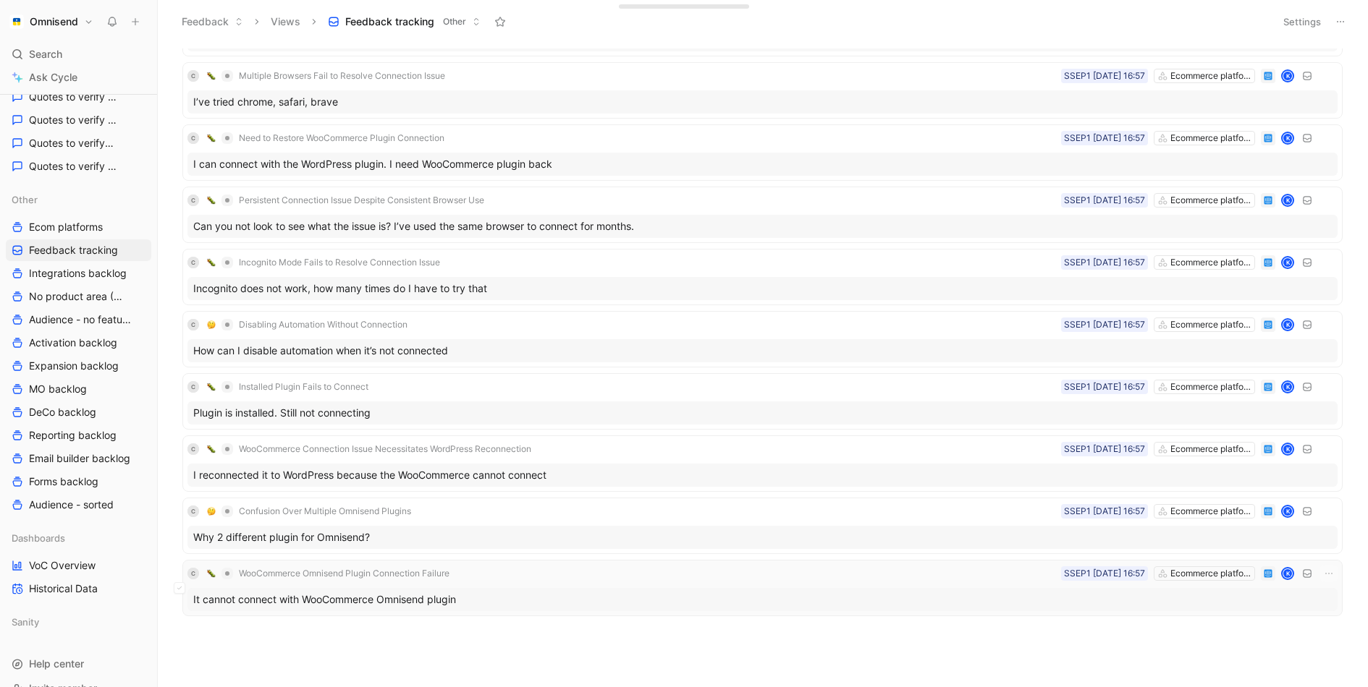
click at [556, 588] on div "It cannot connect with WooCommerce Omnisend plugin" at bounding box center [762, 599] width 1150 height 23
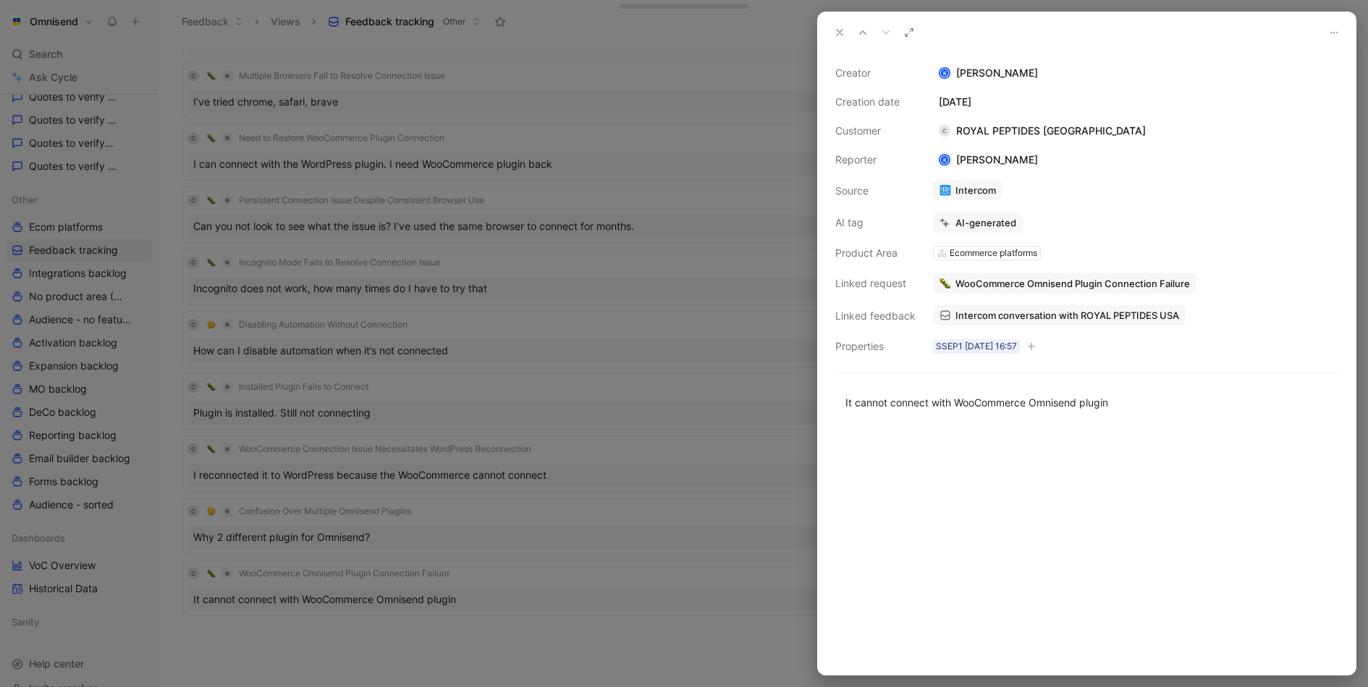
click at [1087, 317] on span "Intercom conversation with ROYAL PEPTIDES USA" at bounding box center [1067, 315] width 224 height 13
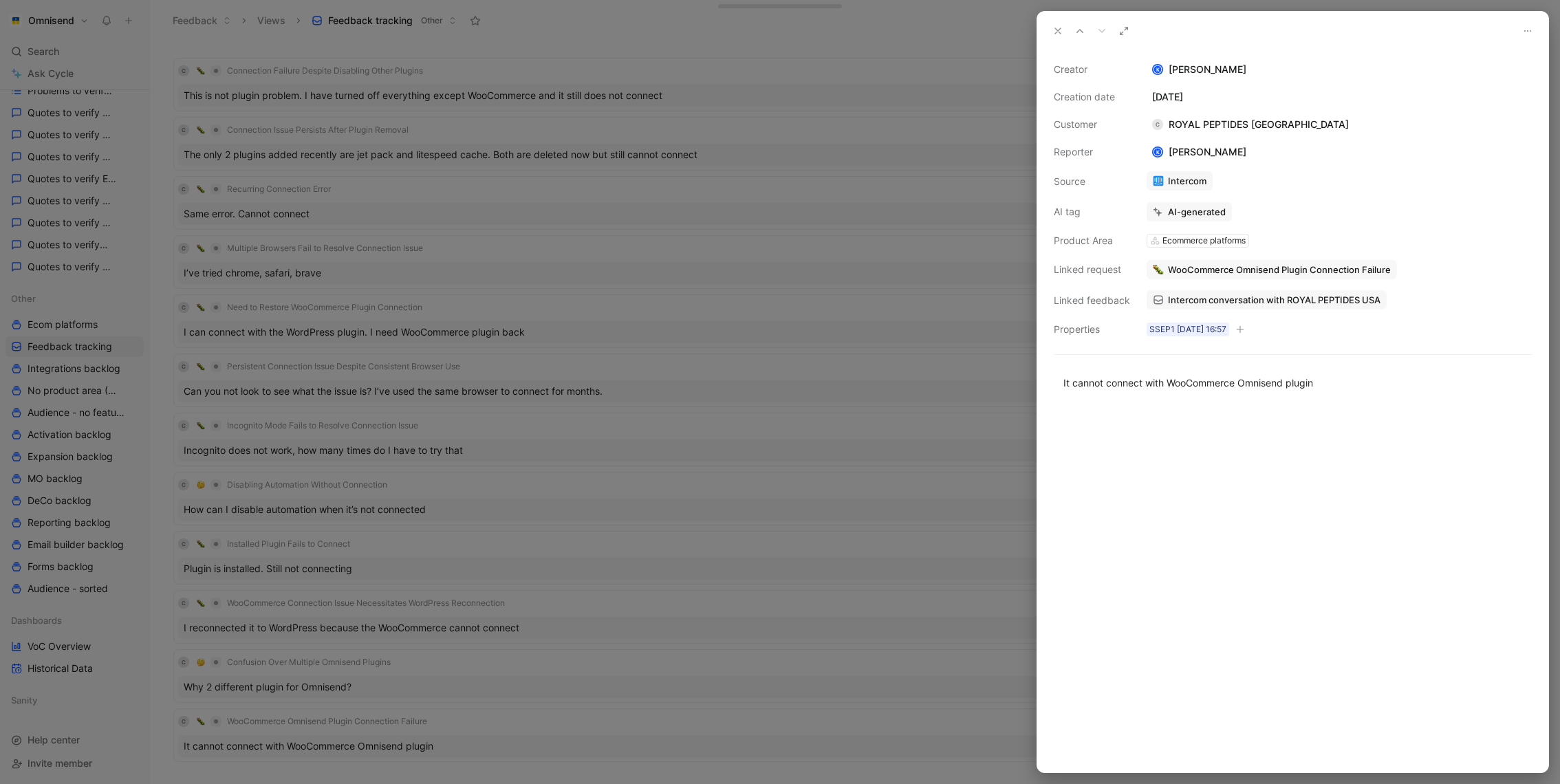
click at [785, 384] on div at bounding box center [780, 392] width 1560 height 784
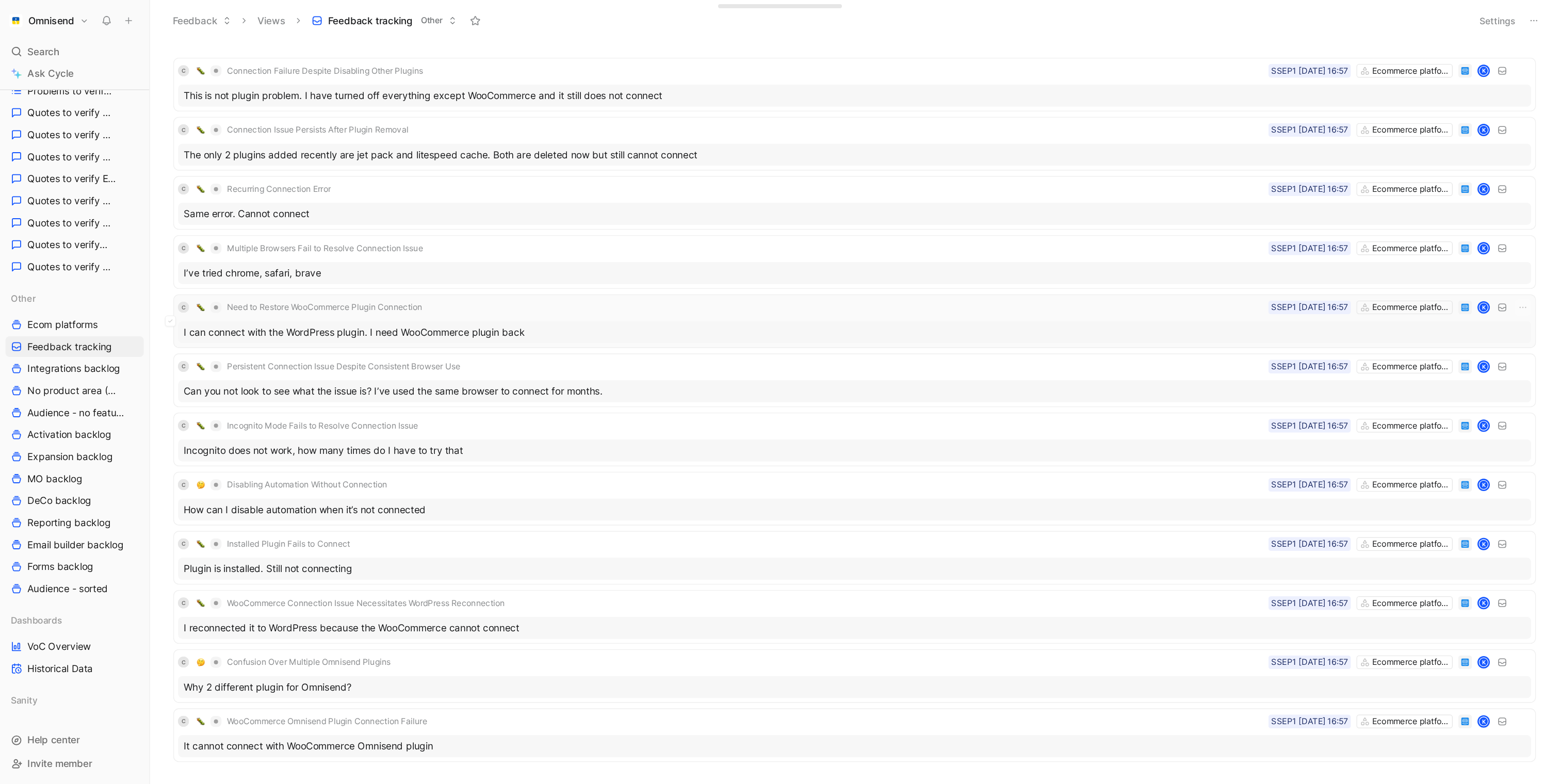
scroll to position [36, 0]
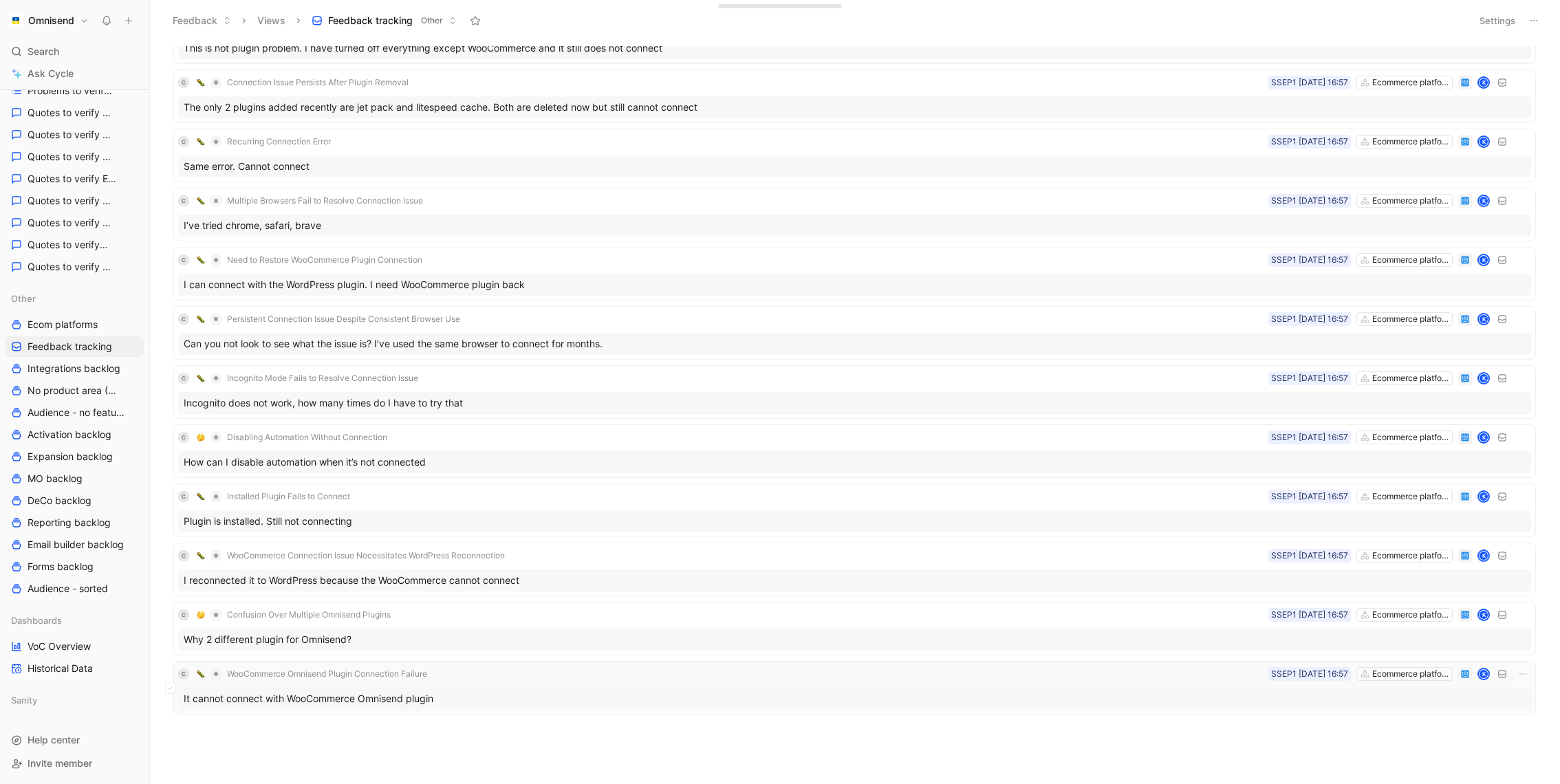
click at [402, 653] on div "It cannot connect with WooCommerce Omnisend plugin" at bounding box center [854, 698] width 1353 height 22
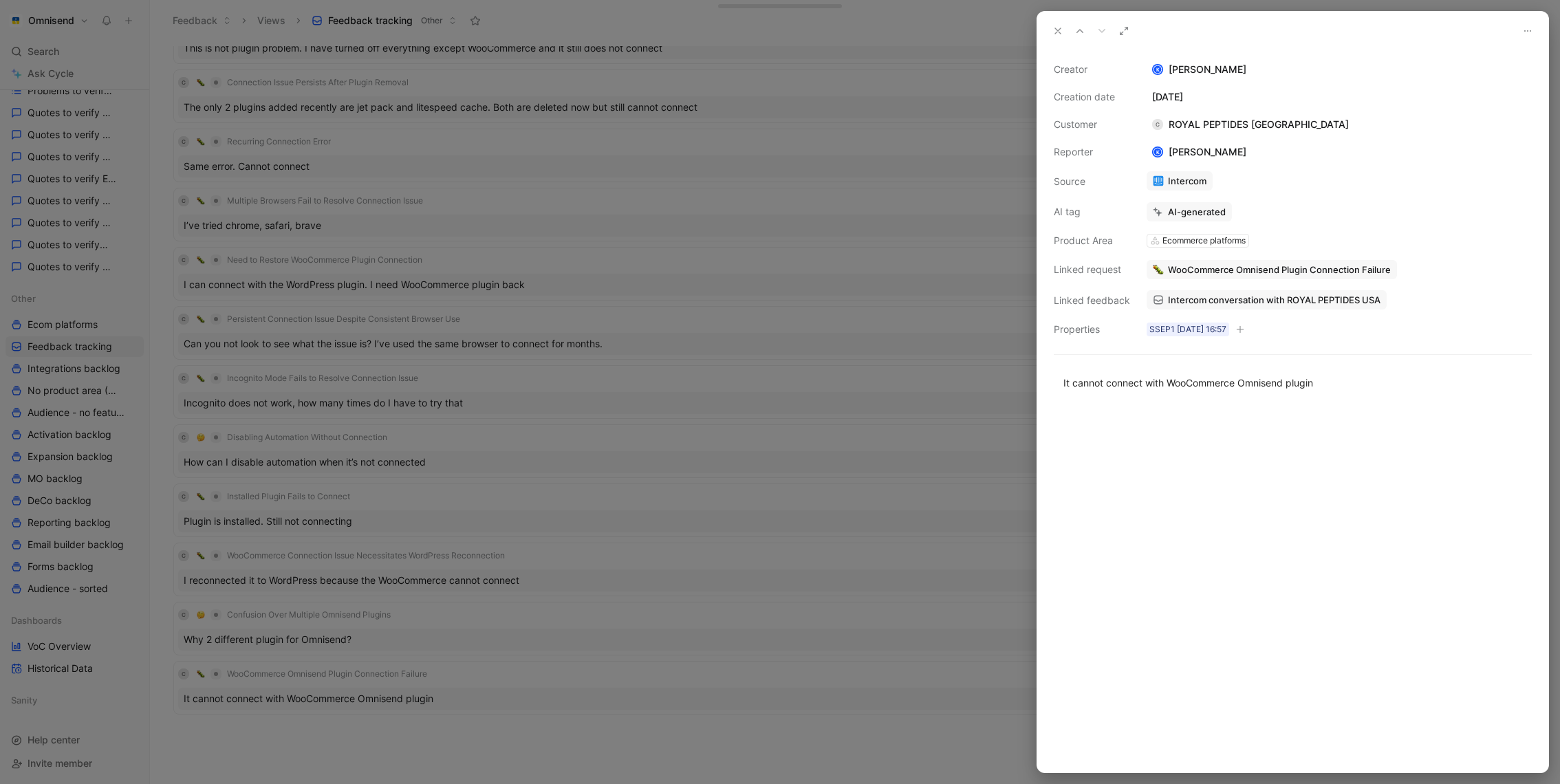
click at [1290, 294] on span "Intercom conversation with ROYAL PEPTIDES USA" at bounding box center [1275, 299] width 213 height 12
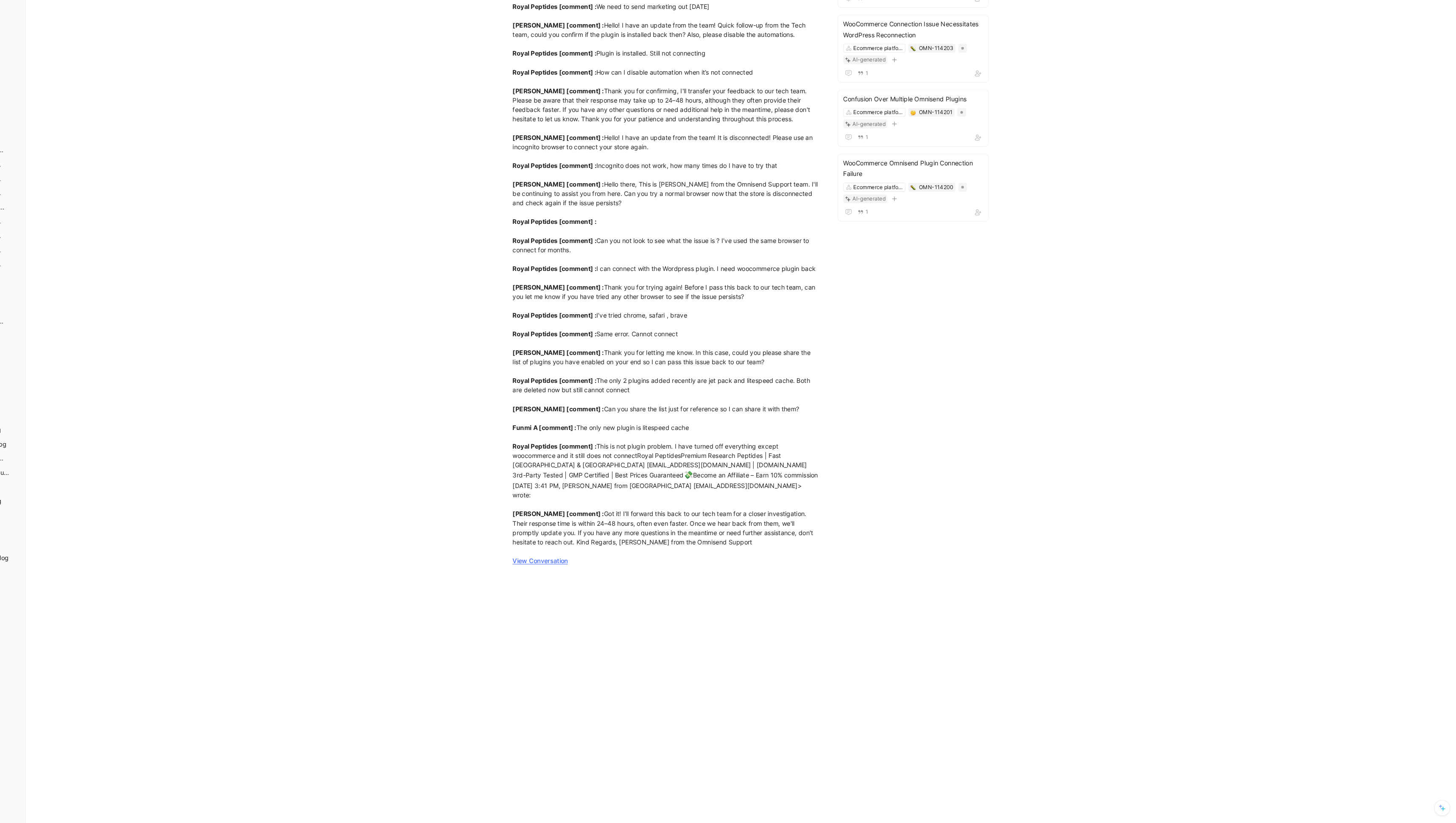
click at [582, 403] on link "View Conversation" at bounding box center [582, 573] width 53 height 7
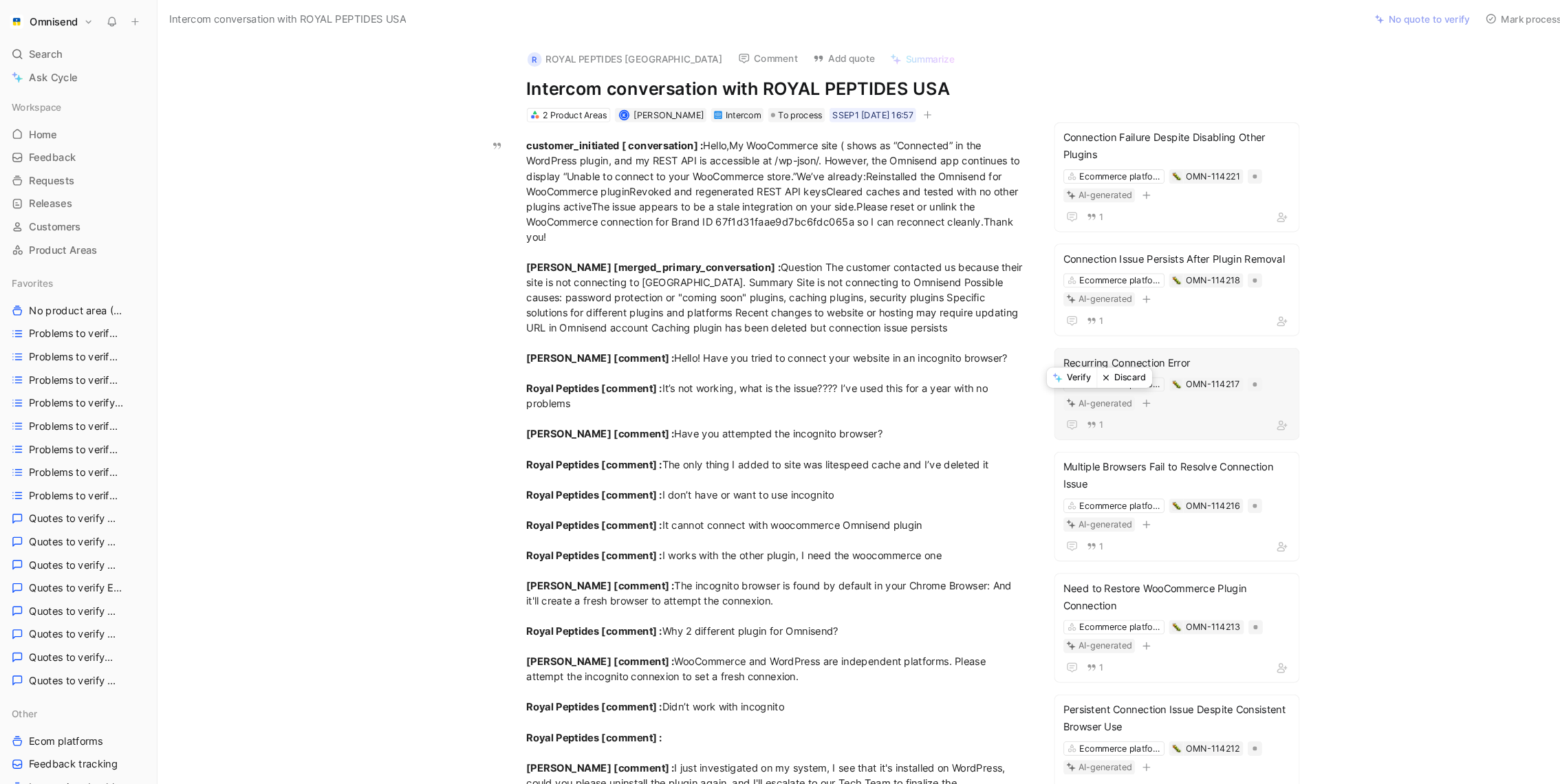
click at [1068, 354] on button "Discard" at bounding box center [1070, 359] width 53 height 19
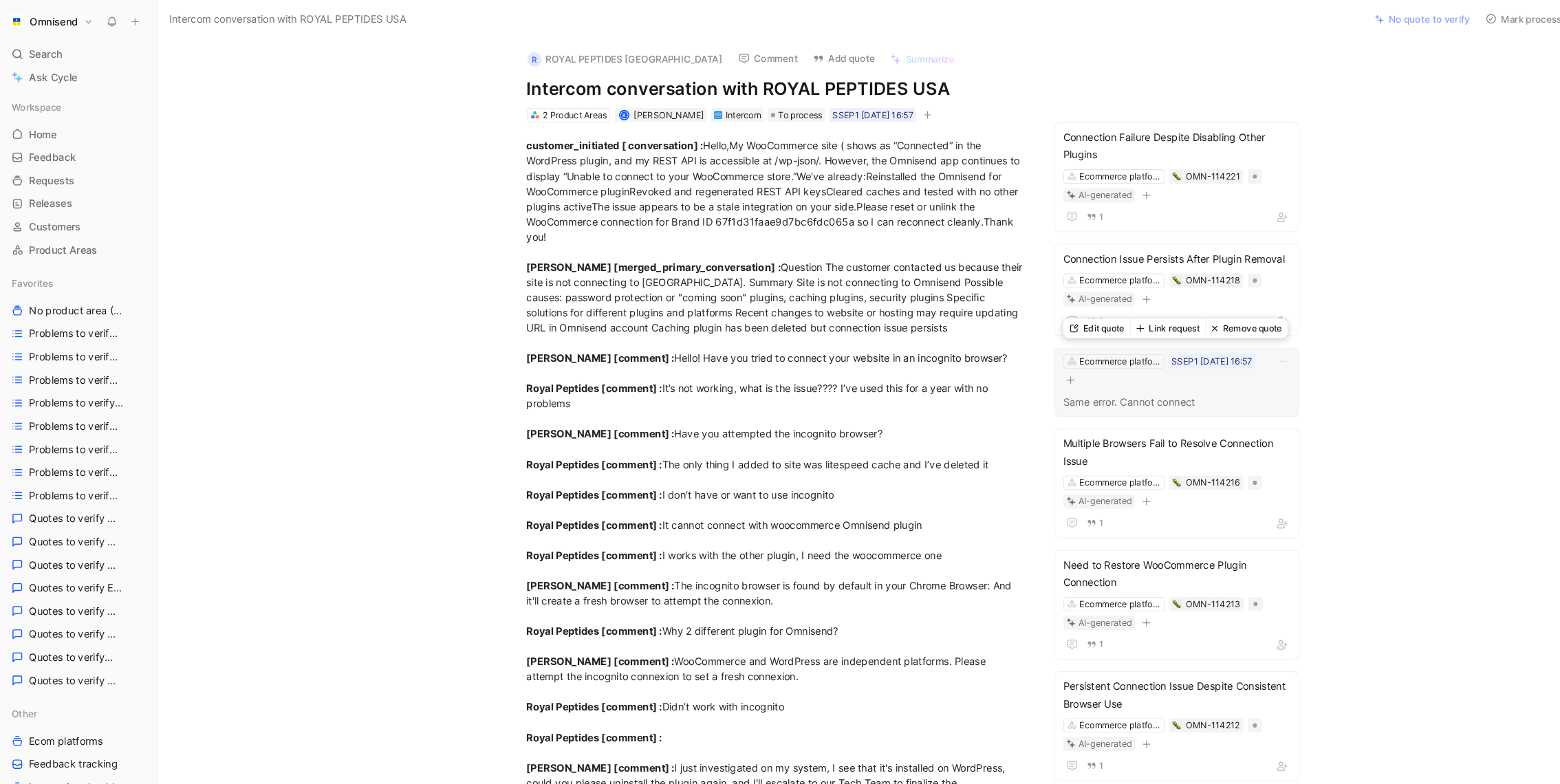
click at [1190, 315] on button "Remove quote" at bounding box center [1187, 313] width 78 height 19
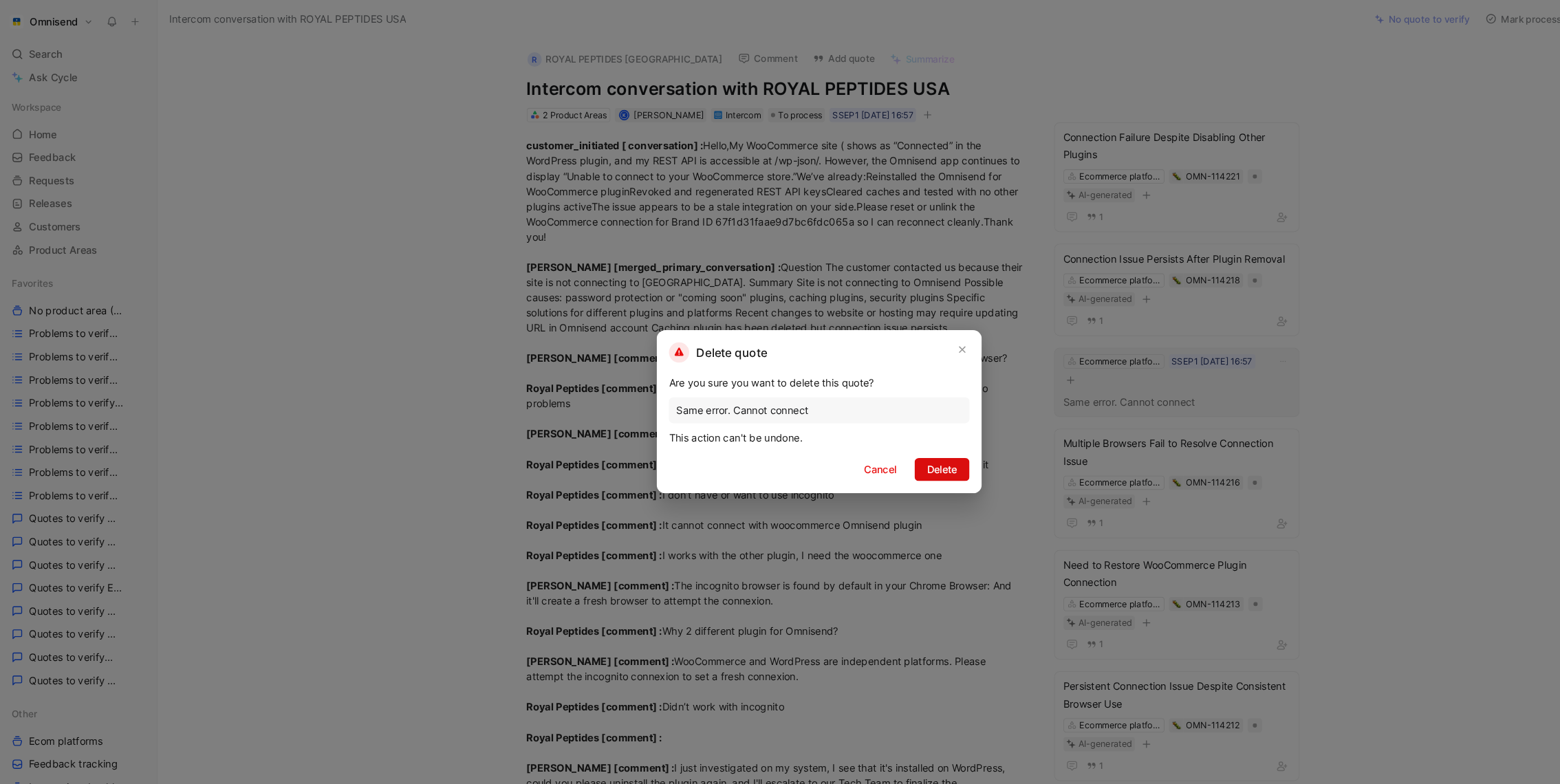
click at [912, 443] on button "Delete" at bounding box center [896, 447] width 52 height 22
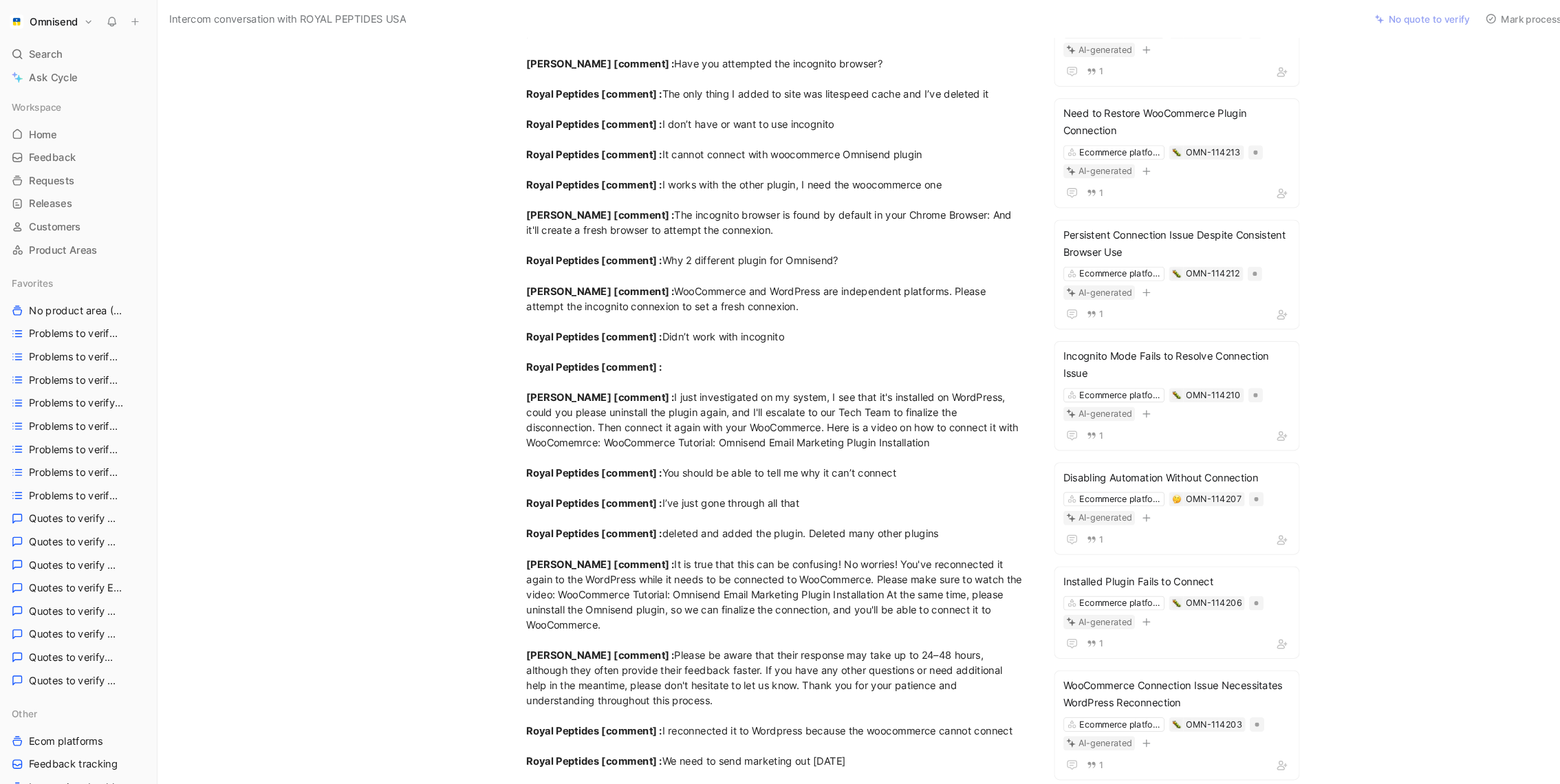
scroll to position [368, 0]
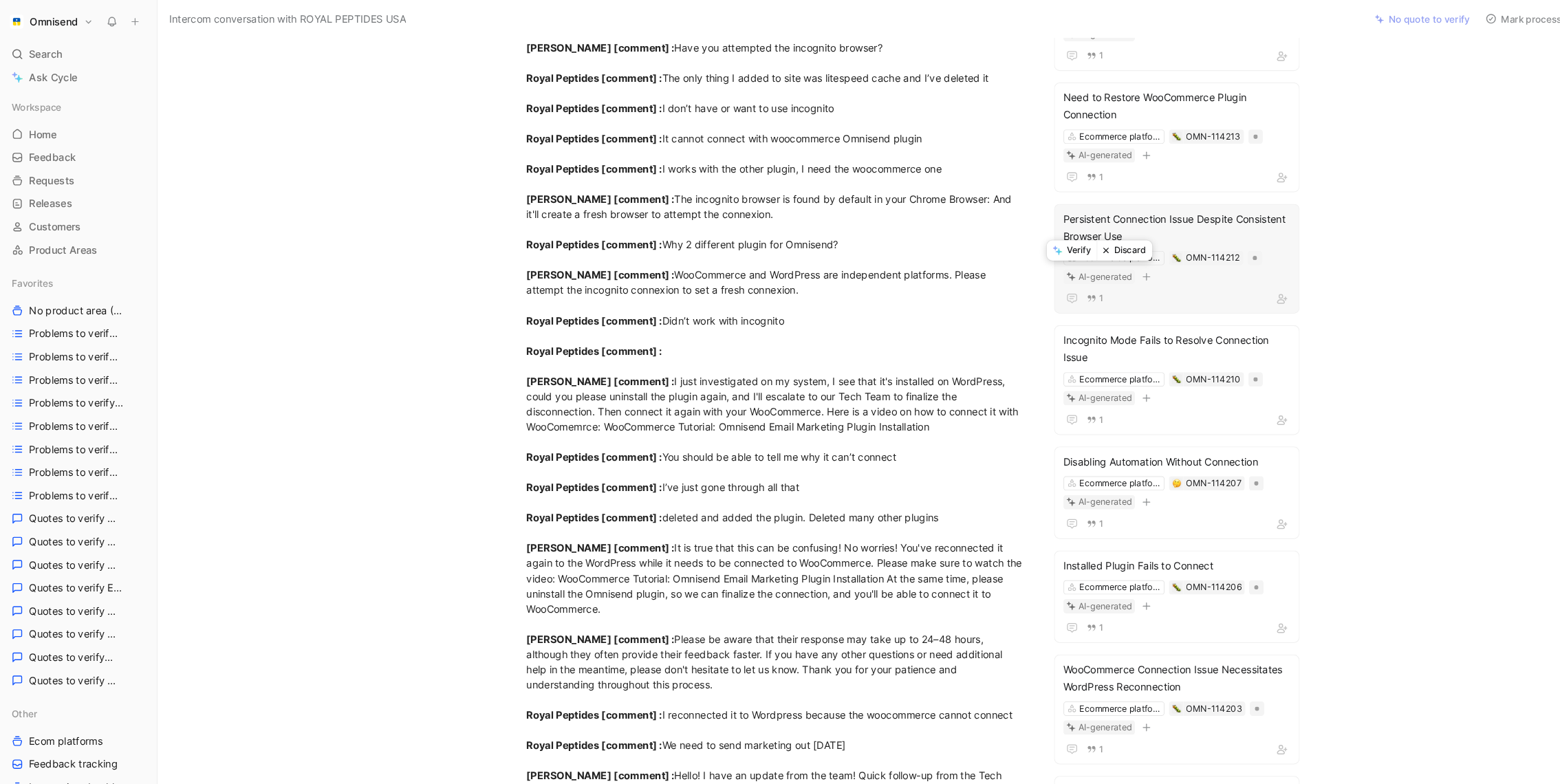
click at [1073, 243] on button "Discard" at bounding box center [1070, 239] width 53 height 19
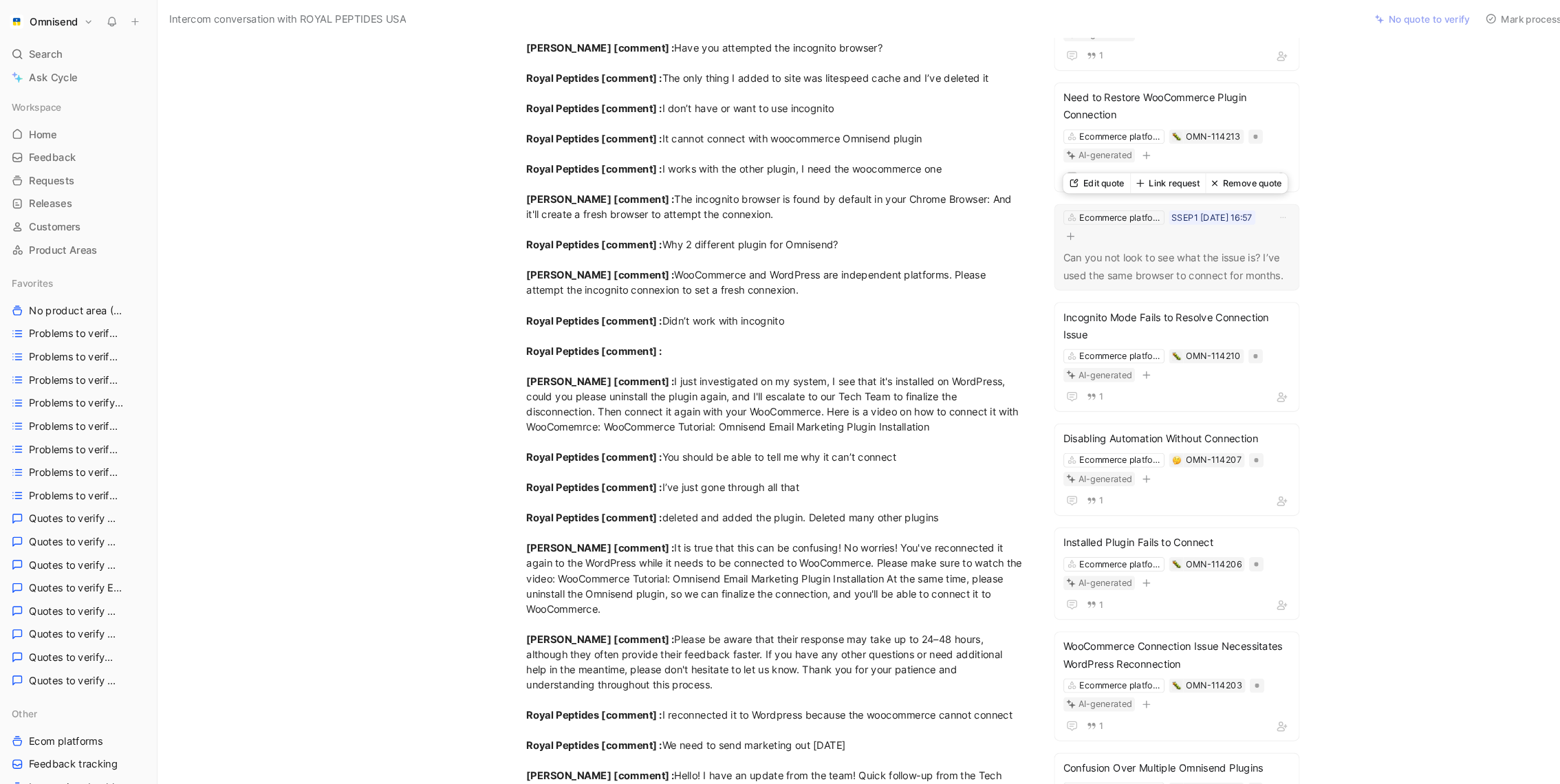
click at [1210, 180] on button "Remove quote" at bounding box center [1187, 175] width 78 height 19
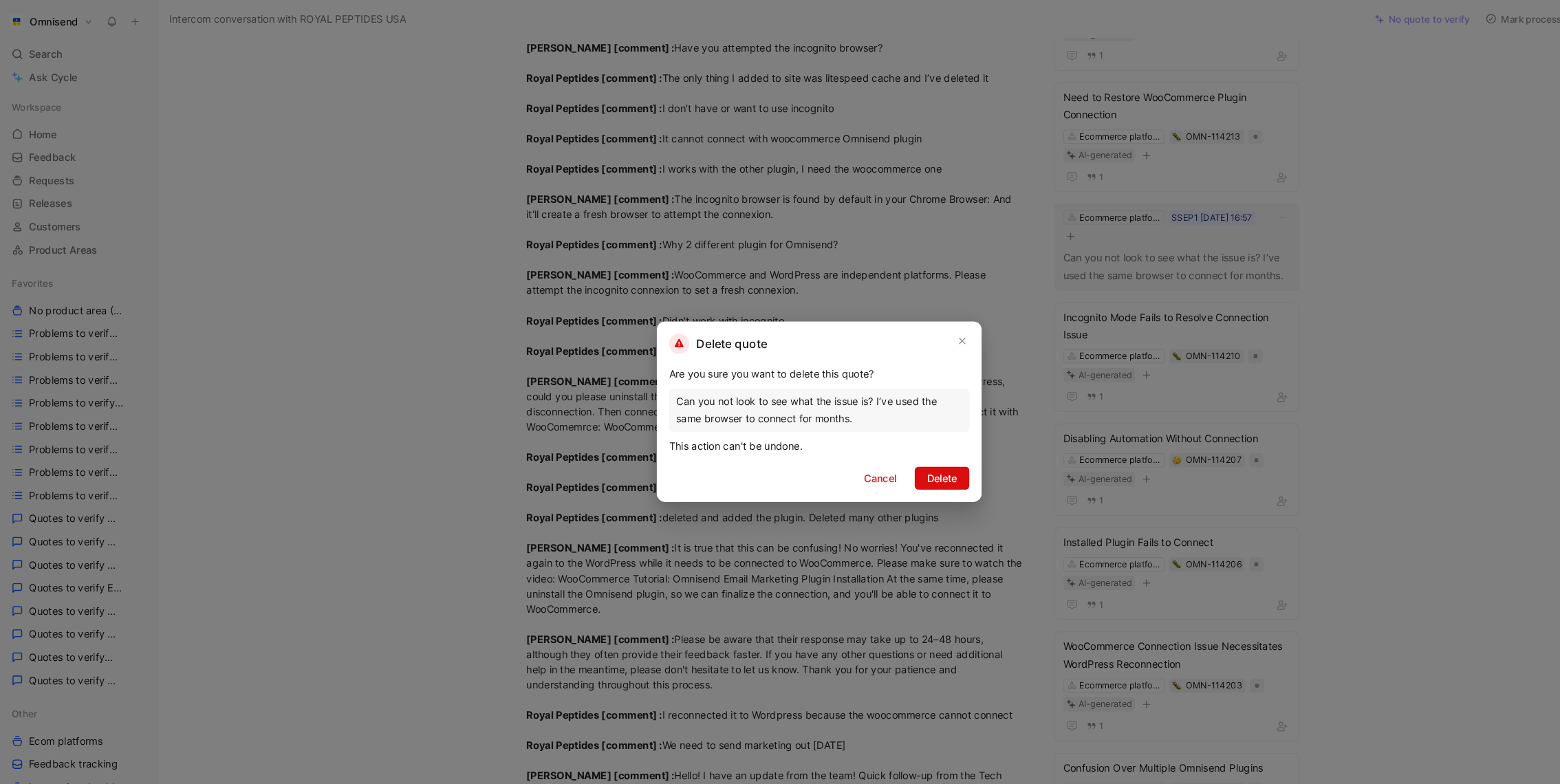
click at [892, 449] on span "Delete" at bounding box center [896, 454] width 29 height 16
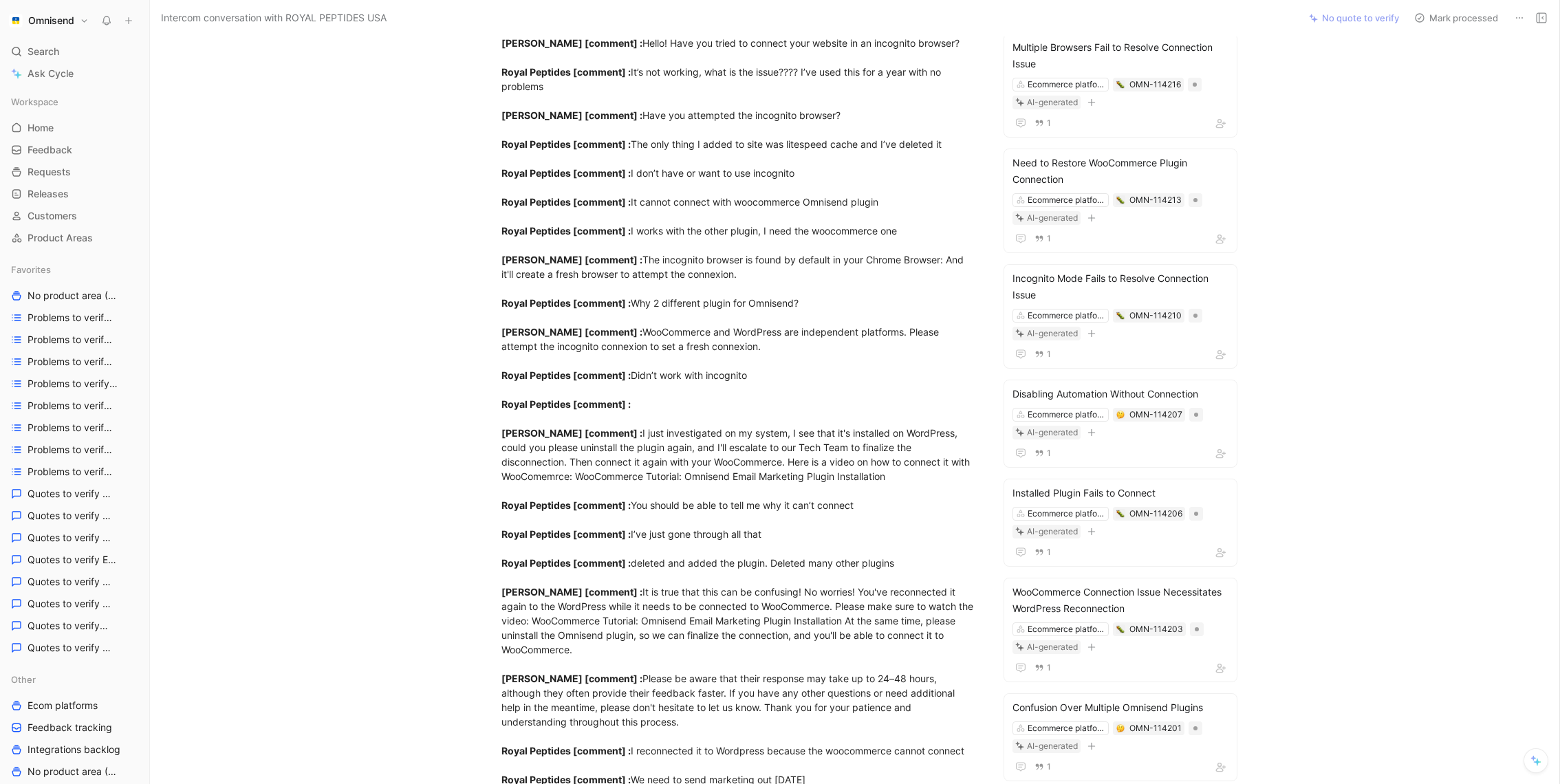
scroll to position [347, 0]
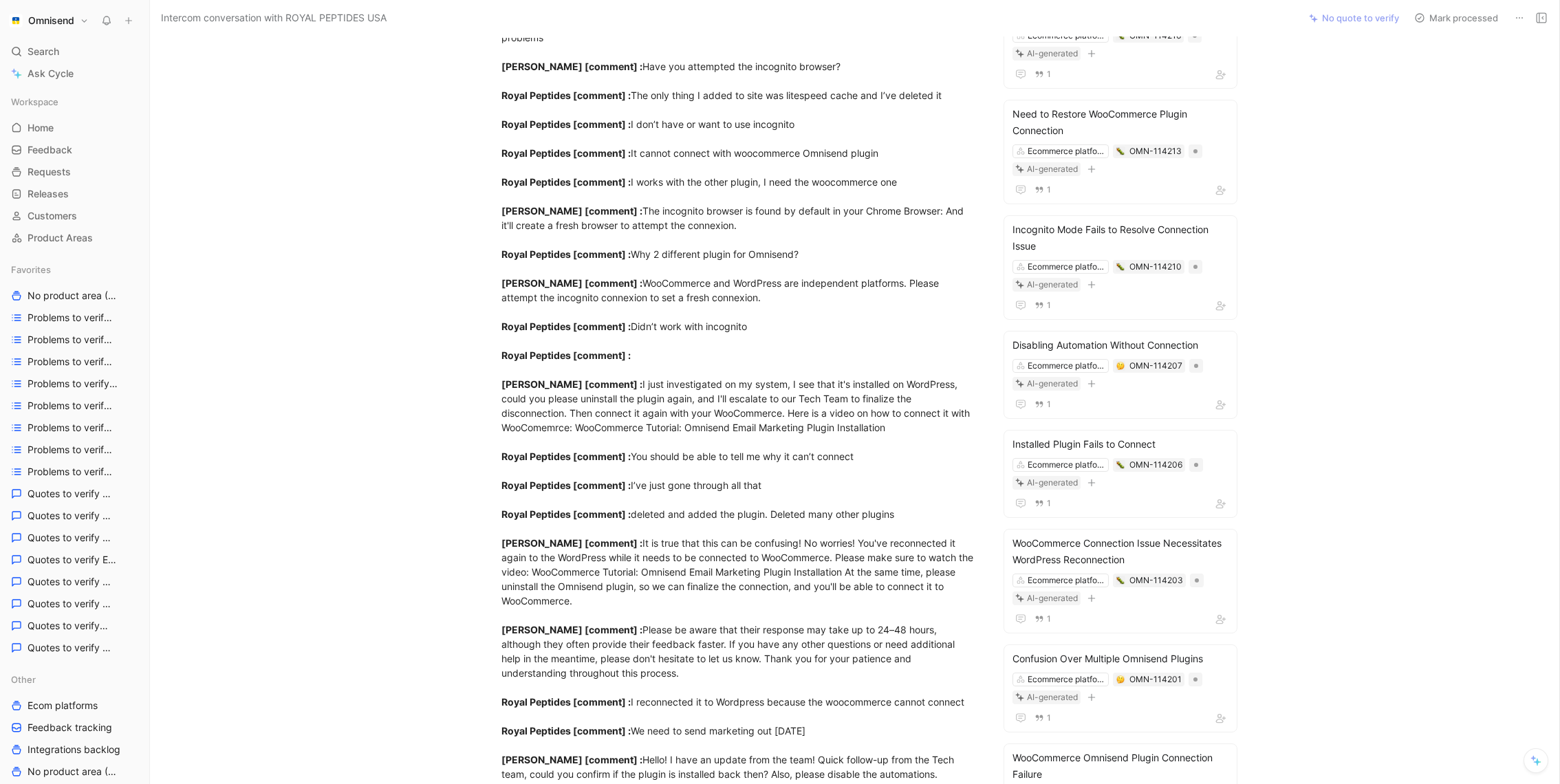
click at [640, 193] on div "customer_initiated [ conversation] : Hello,My WooCommerce site ( shows as “Conn…" at bounding box center [739, 689] width 476 height 1808
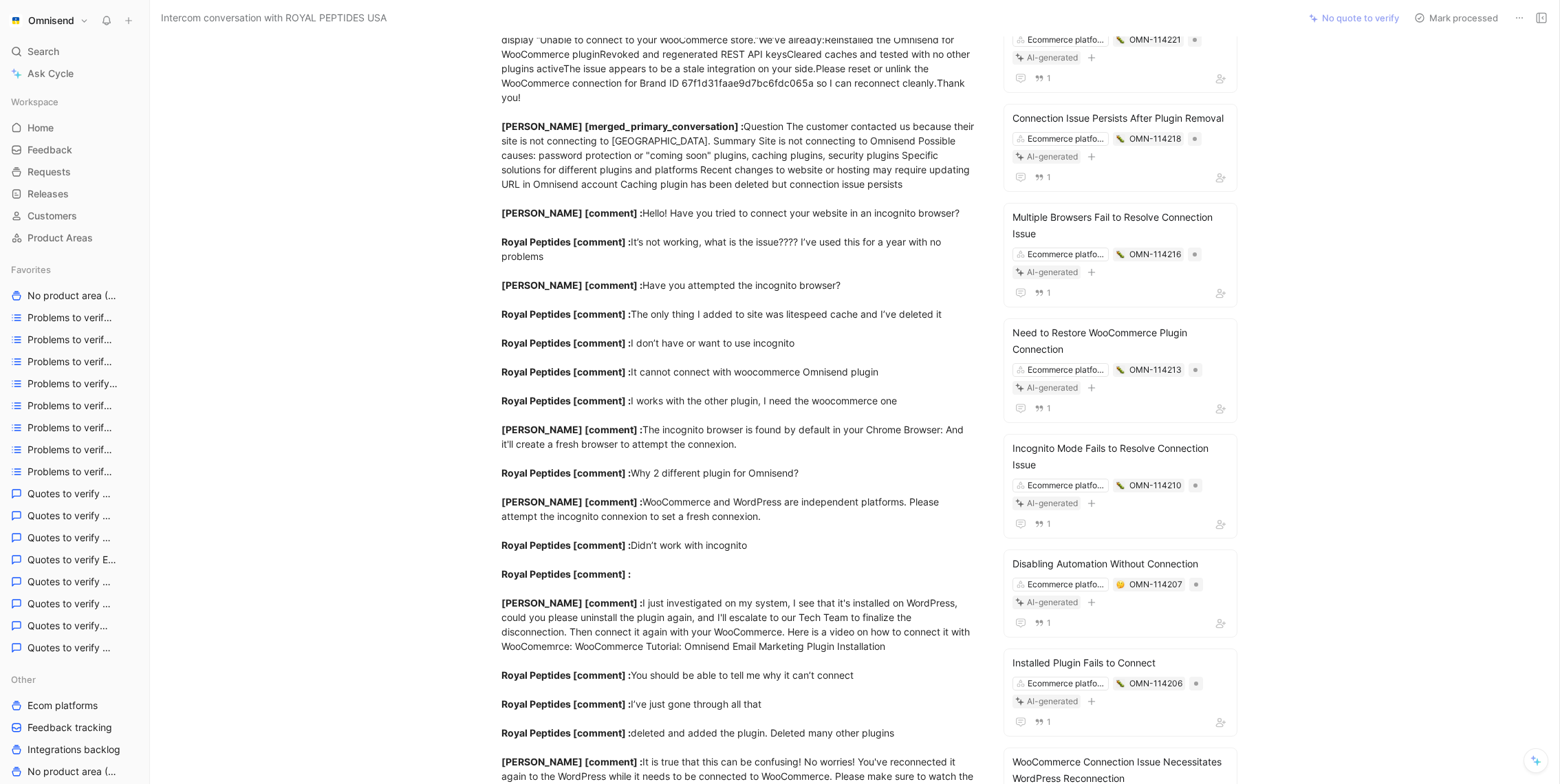
scroll to position [9, 0]
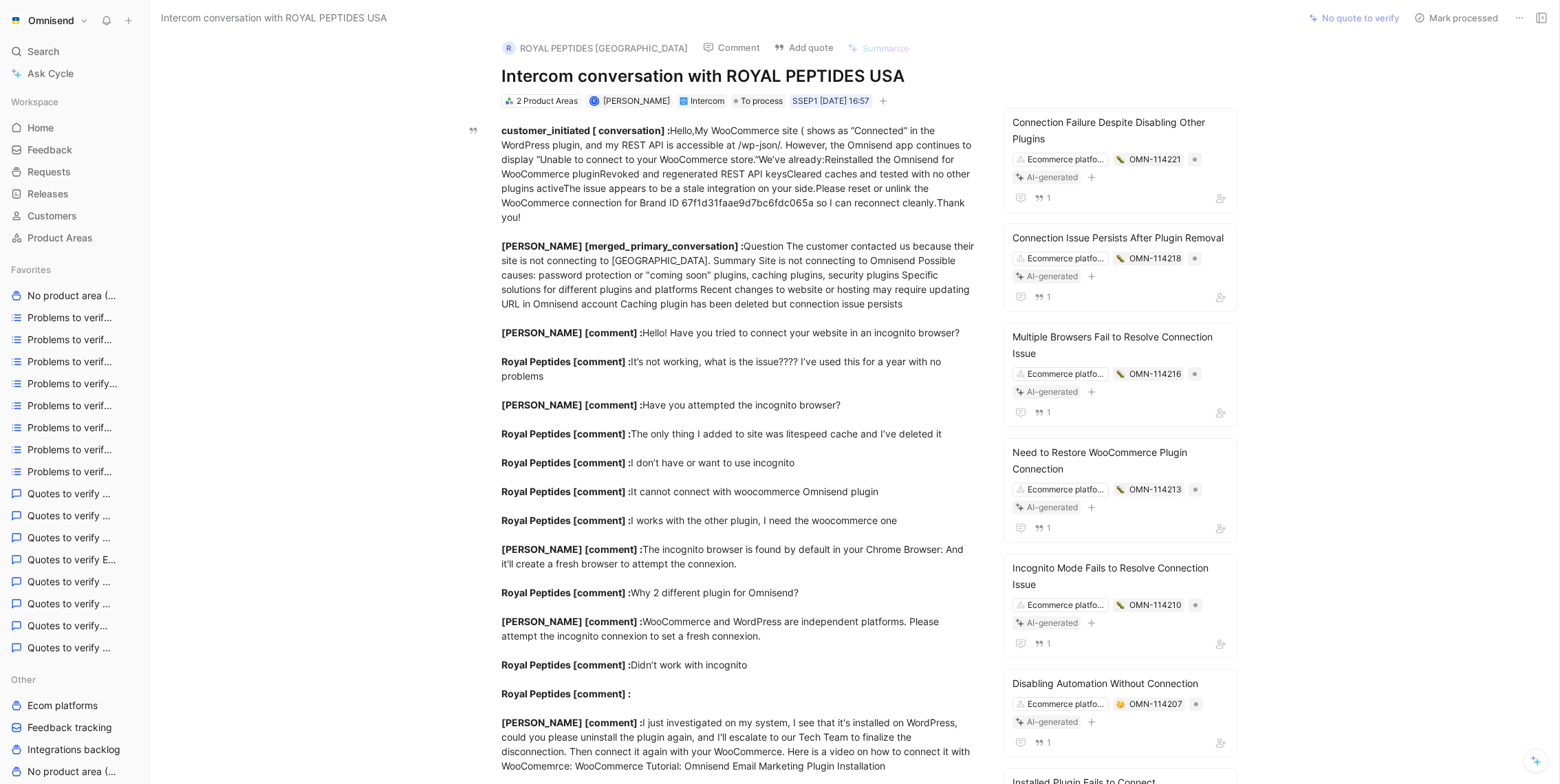
click at [1300, 380] on div "R ROYAL PEPTIDES USA Comment Add quote Summarize Intercom conversation with ROY…" at bounding box center [855, 410] width 1410 height 748
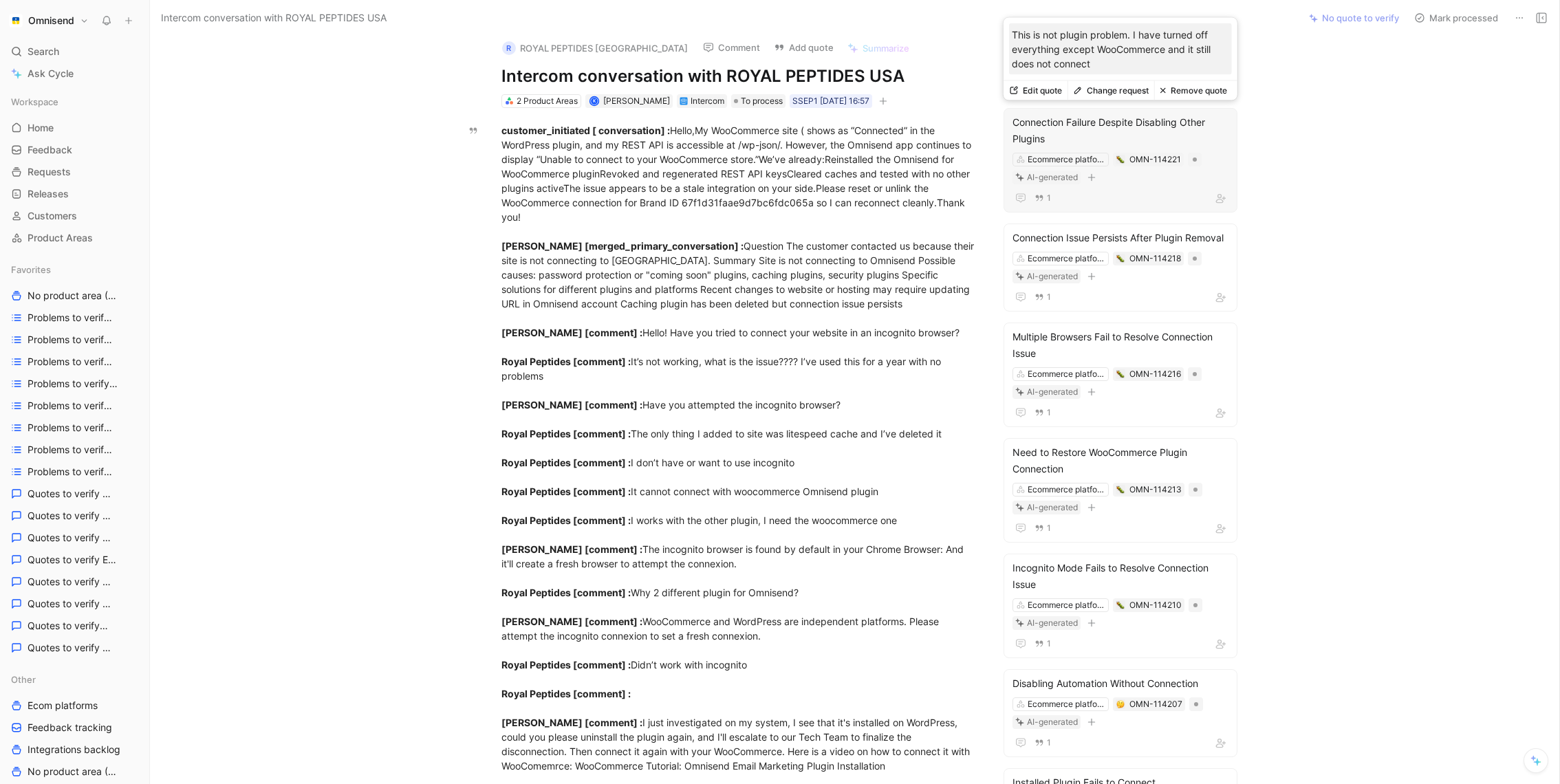
click at [1138, 96] on button "Change request" at bounding box center [1110, 90] width 87 height 19
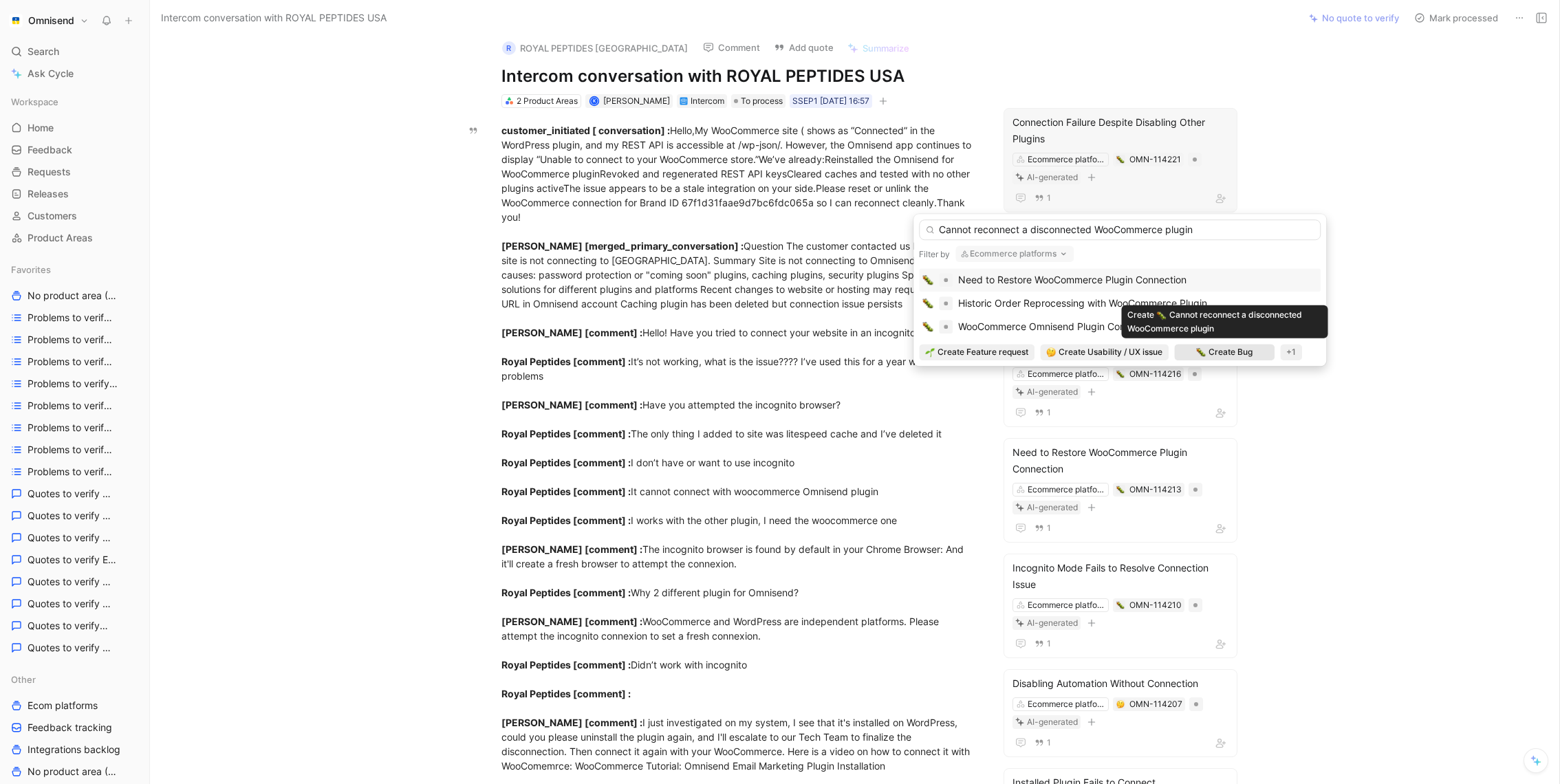
type input "Cannot reconnect a disconnected WooCommerce plugin"
click at [1223, 354] on span "Create Bug" at bounding box center [1230, 352] width 44 height 13
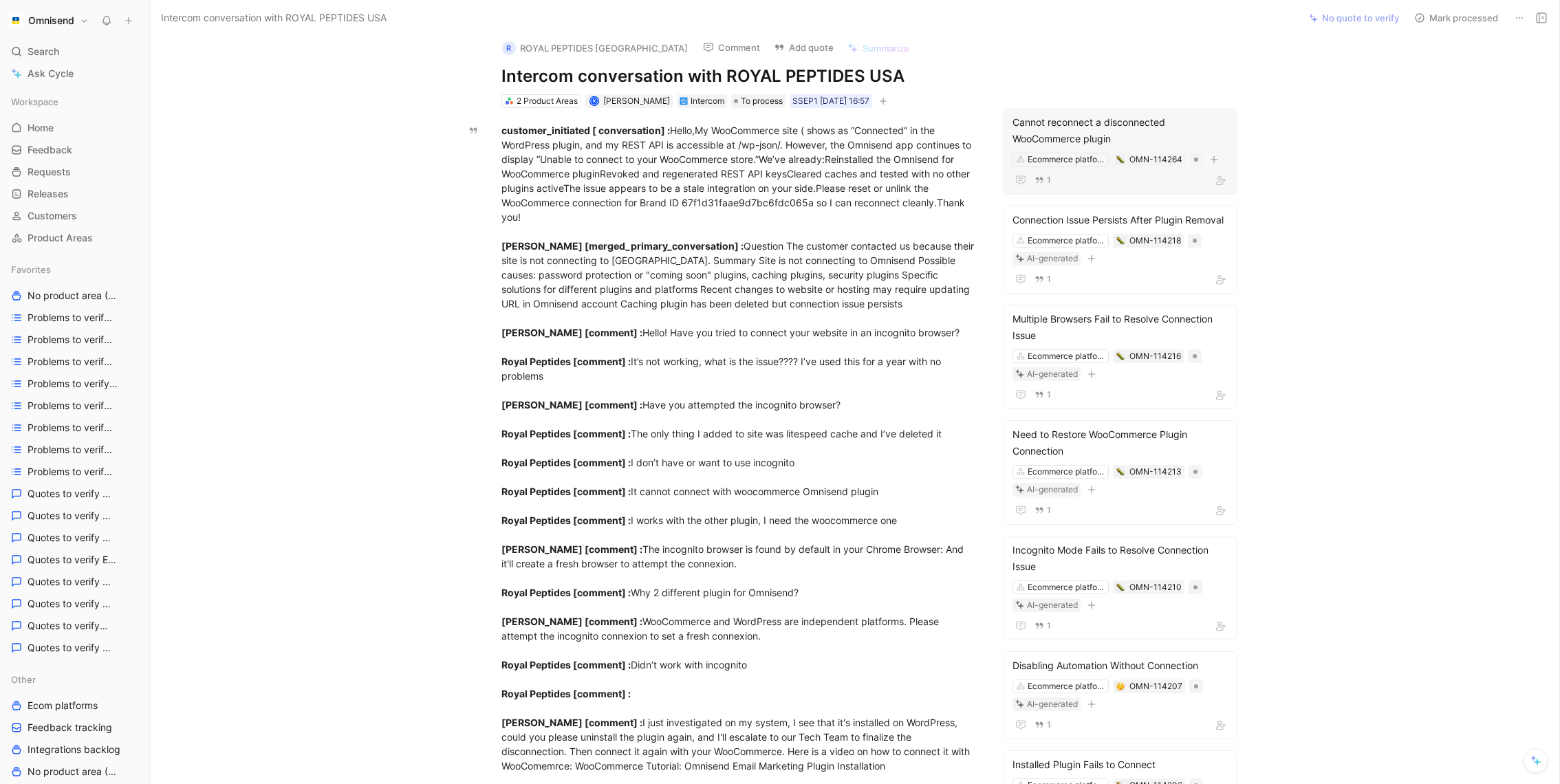
click at [1300, 170] on div "R ROYAL PEPTIDES USA Comment Add quote Summarize Intercom conversation with ROY…" at bounding box center [855, 410] width 1410 height 748
click at [1141, 189] on button "Change request" at bounding box center [1110, 187] width 87 height 19
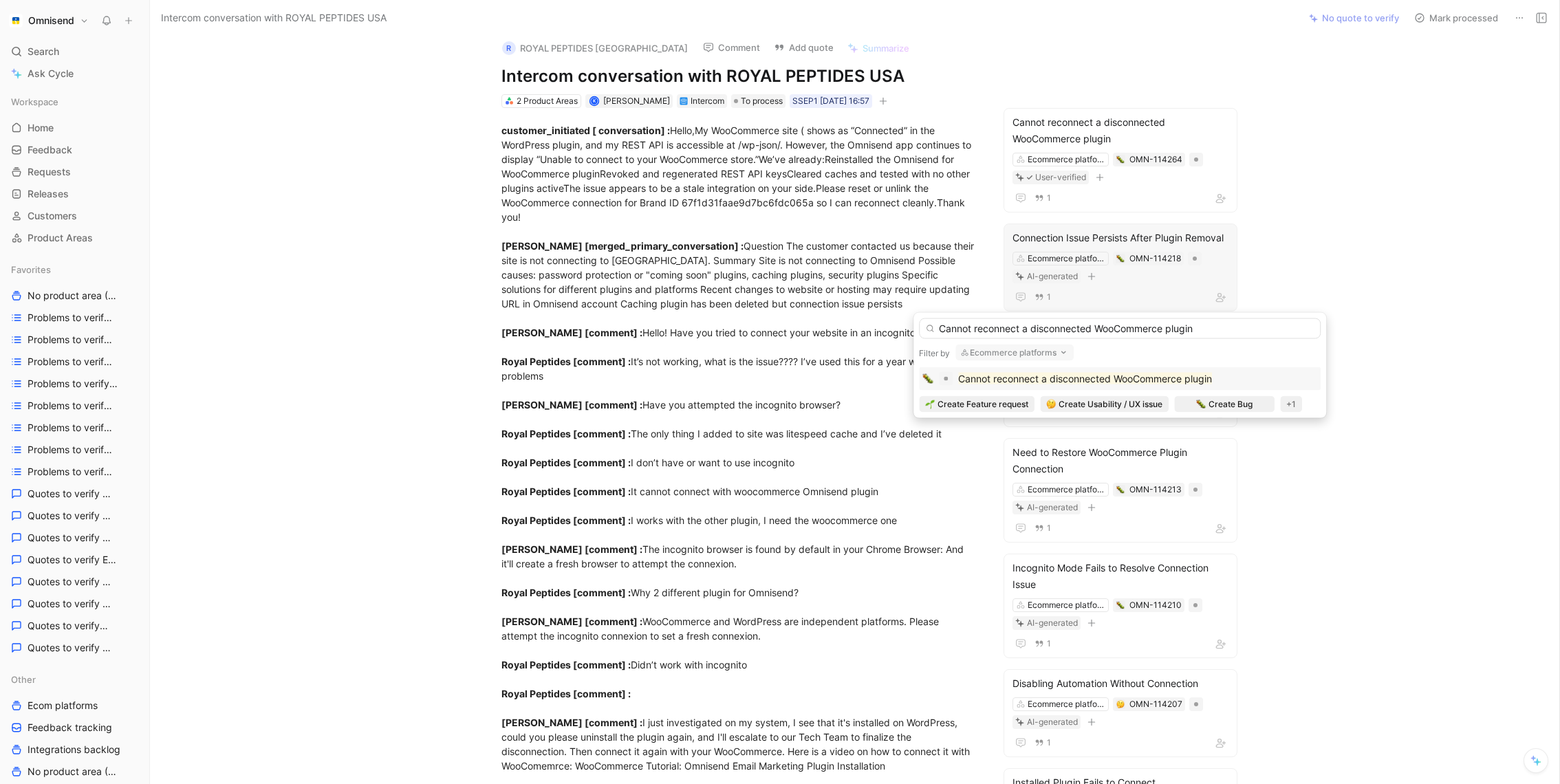
type input "Cannot reconnect a disconnected WooCommerce plugin"
click at [1126, 374] on mark "Cannot reconnect a disconnected WooCommerce plugin" at bounding box center [1085, 378] width 254 height 11
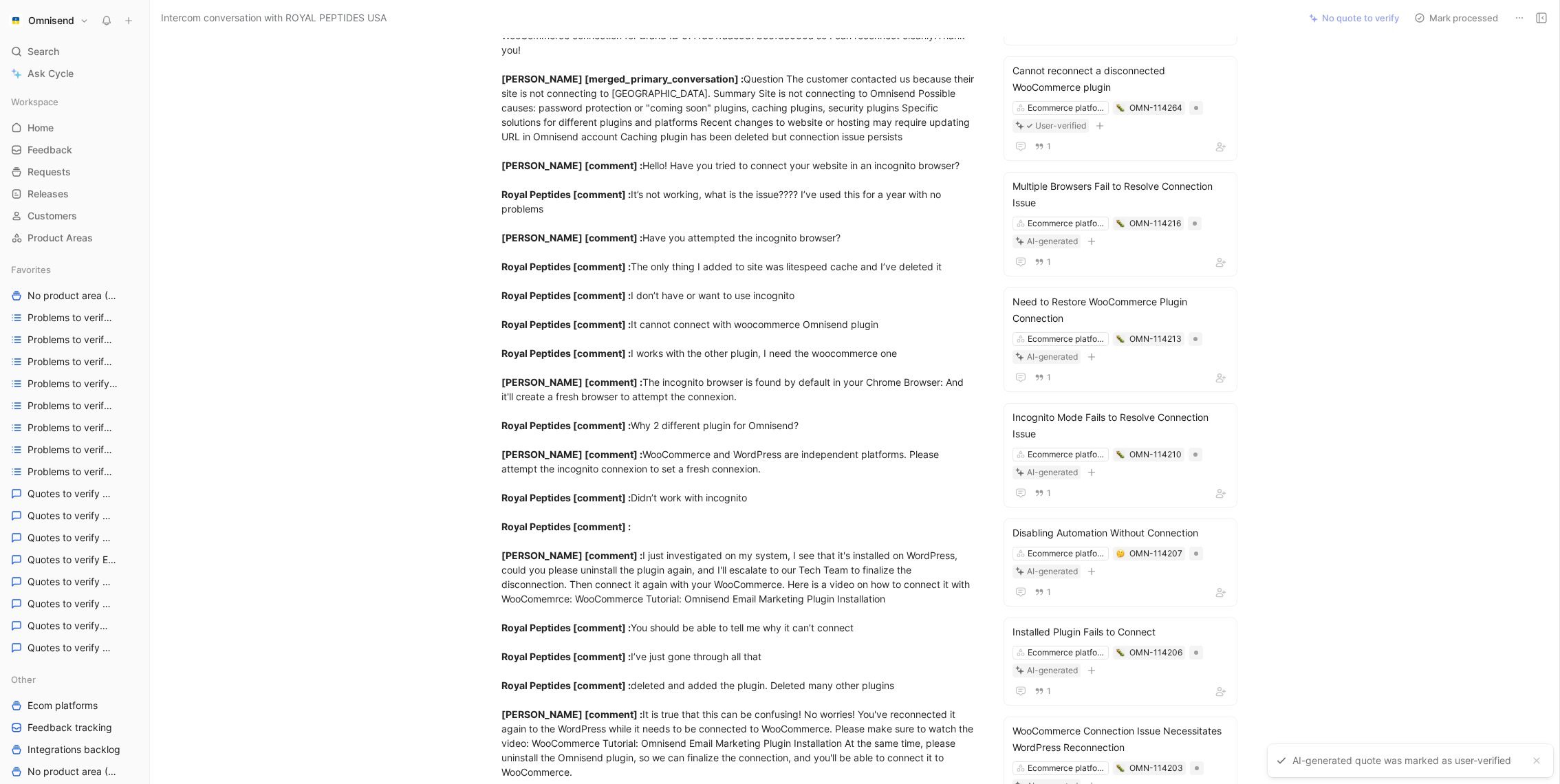
scroll to position [178, 0]
click at [1131, 155] on button "Change request" at bounding box center [1111, 152] width 87 height 19
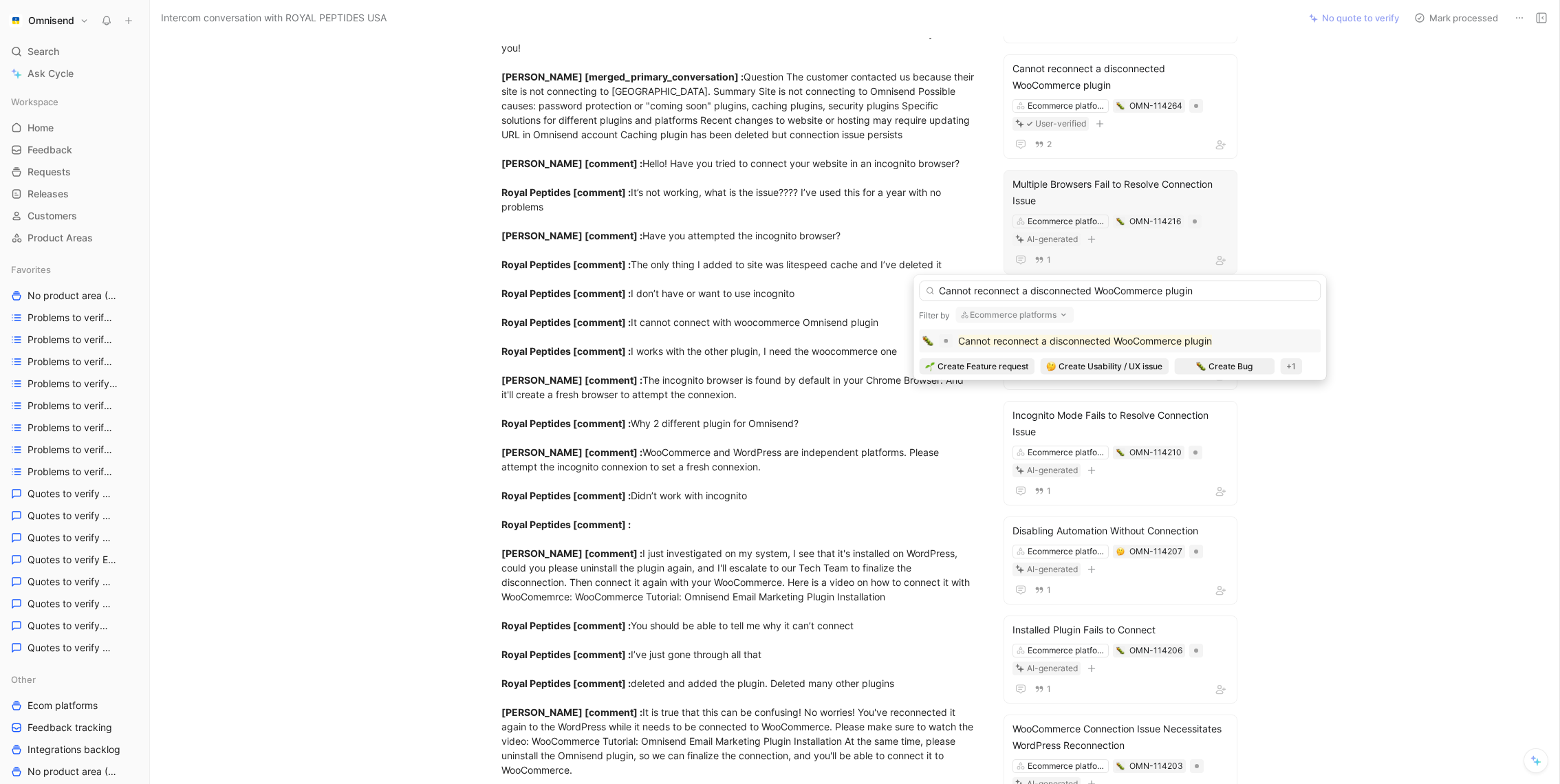
type input "Cannot reconnect a disconnected WooCommerce plugin"
click at [1093, 339] on mark "Cannot reconnect a disconnected WooCommerce plugin" at bounding box center [1085, 340] width 254 height 11
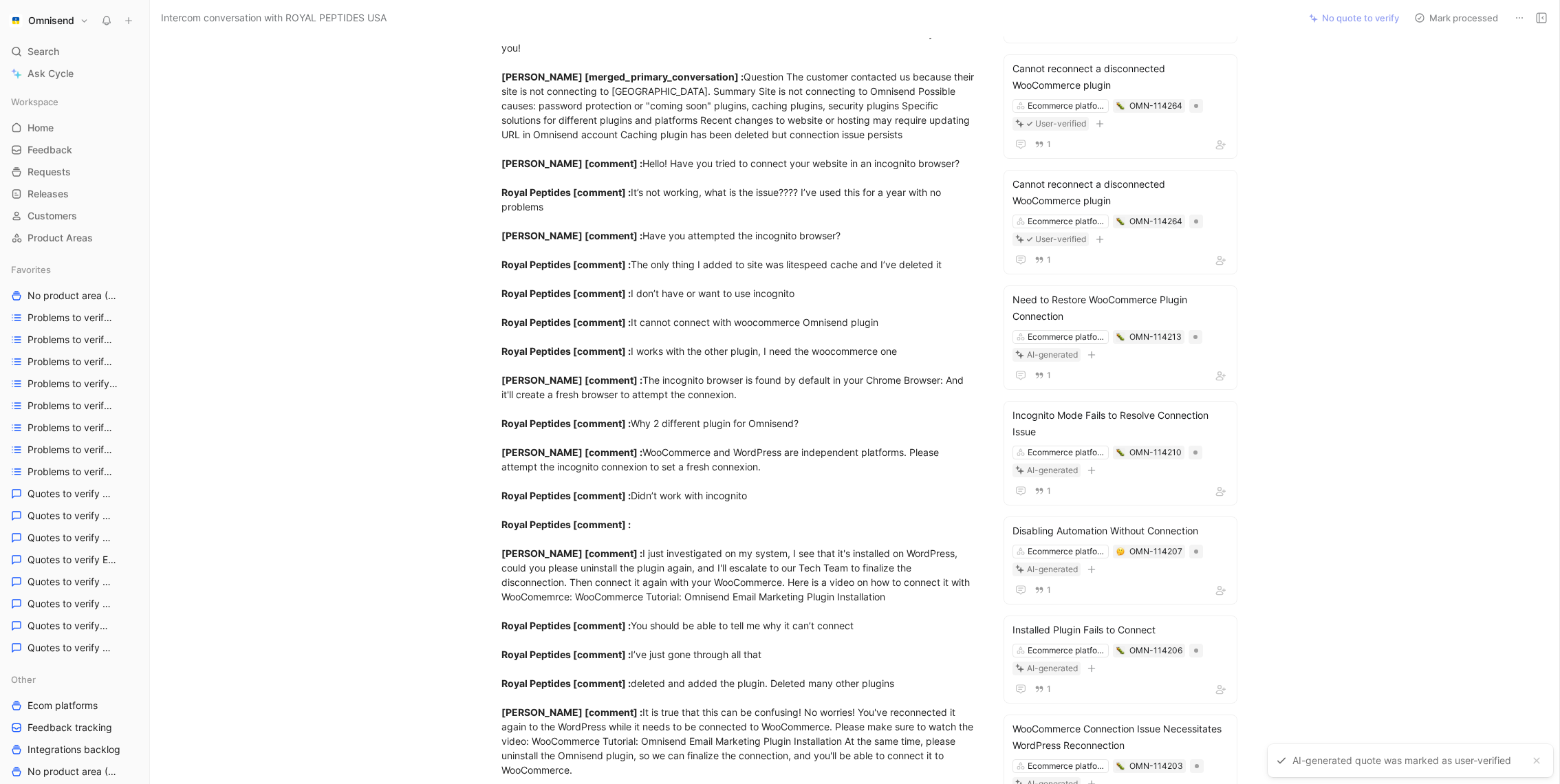
scroll to position [183, 0]
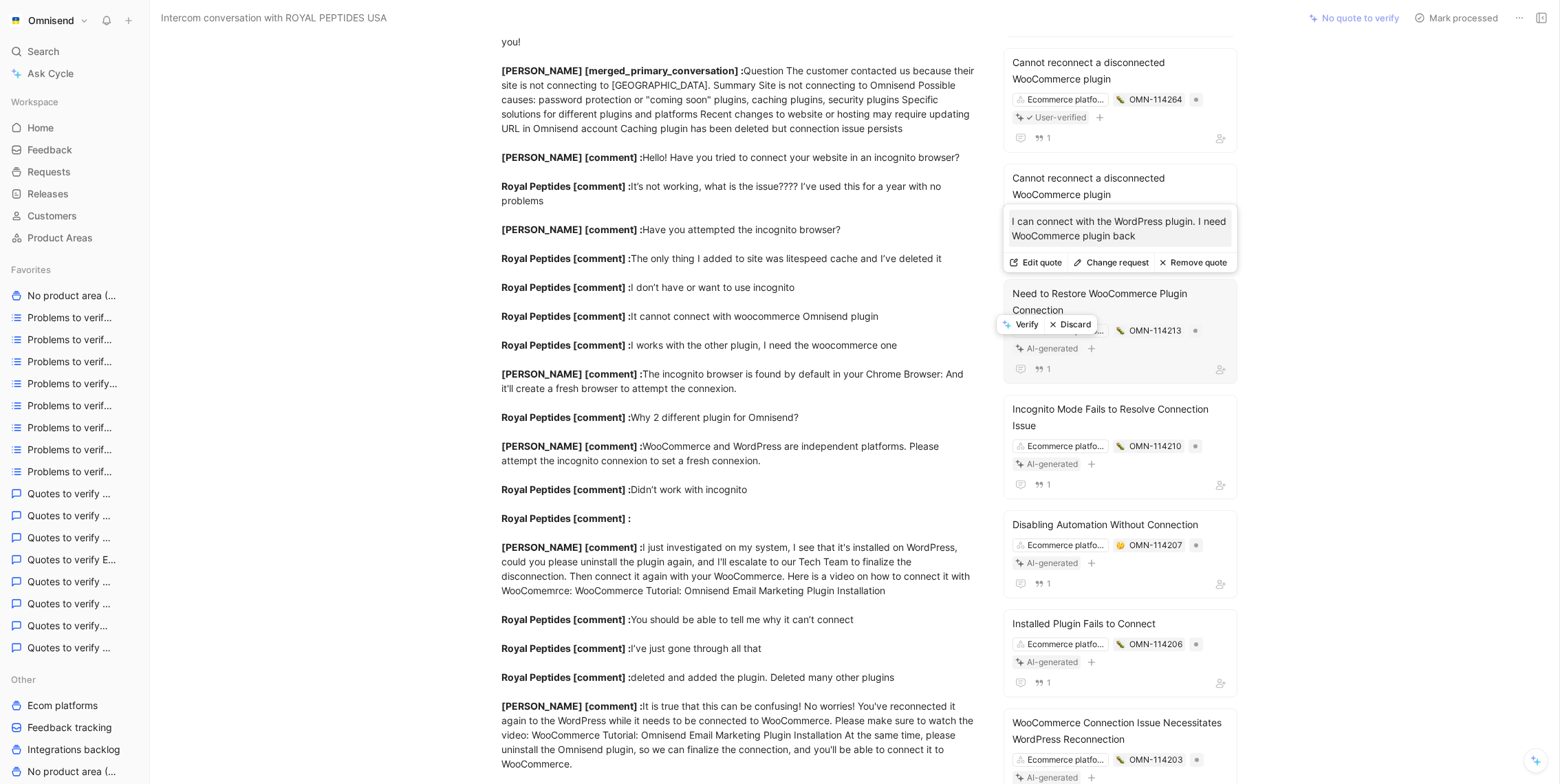
click at [1070, 329] on button "Discard" at bounding box center [1070, 324] width 53 height 19
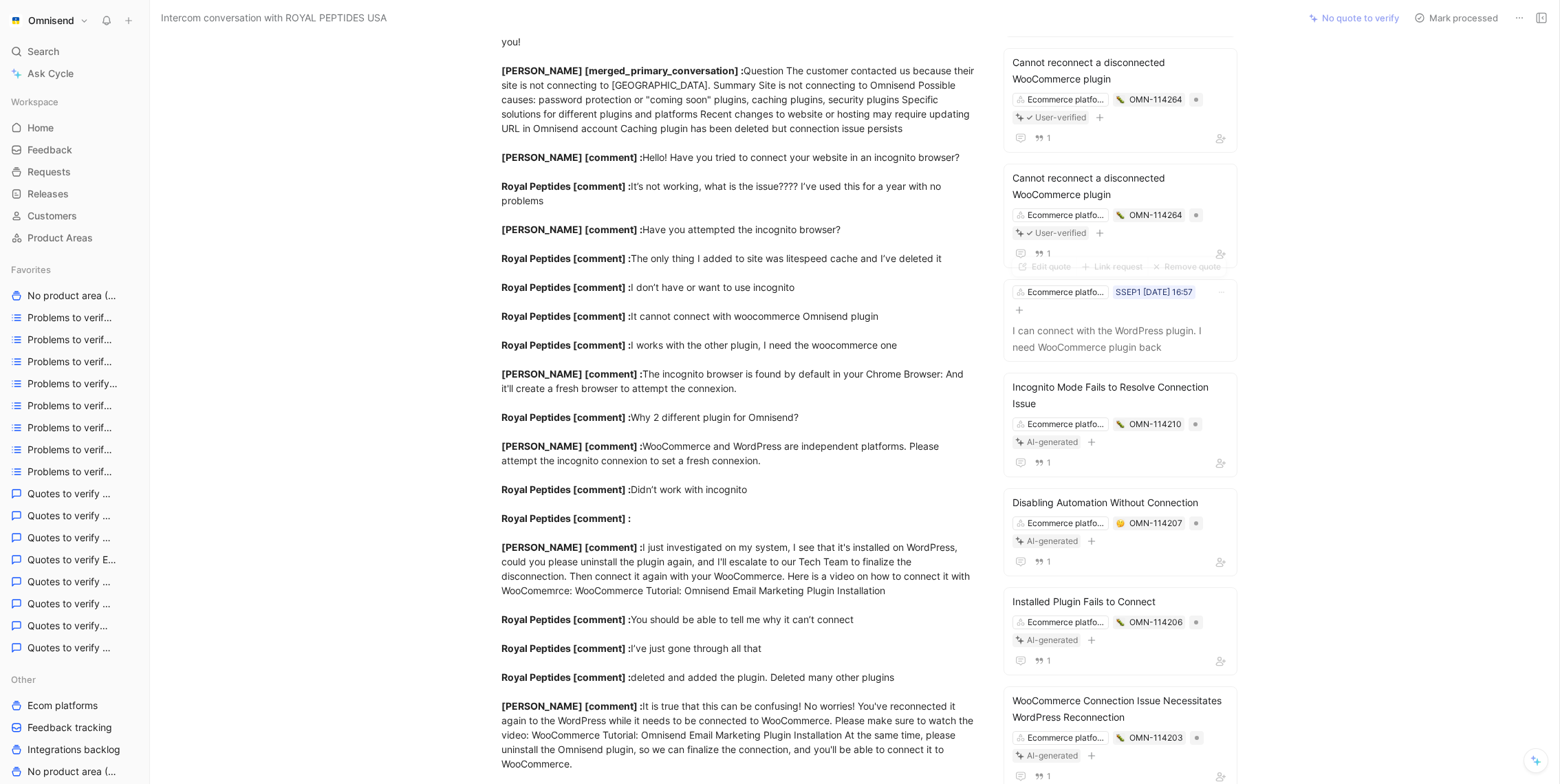
click at [1300, 338] on div "R ROYAL PEPTIDES USA Comment Add quote Summarize Intercom conversation with ROY…" at bounding box center [855, 410] width 1410 height 748
click at [1176, 265] on button "Remove quote" at bounding box center [1187, 260] width 78 height 19
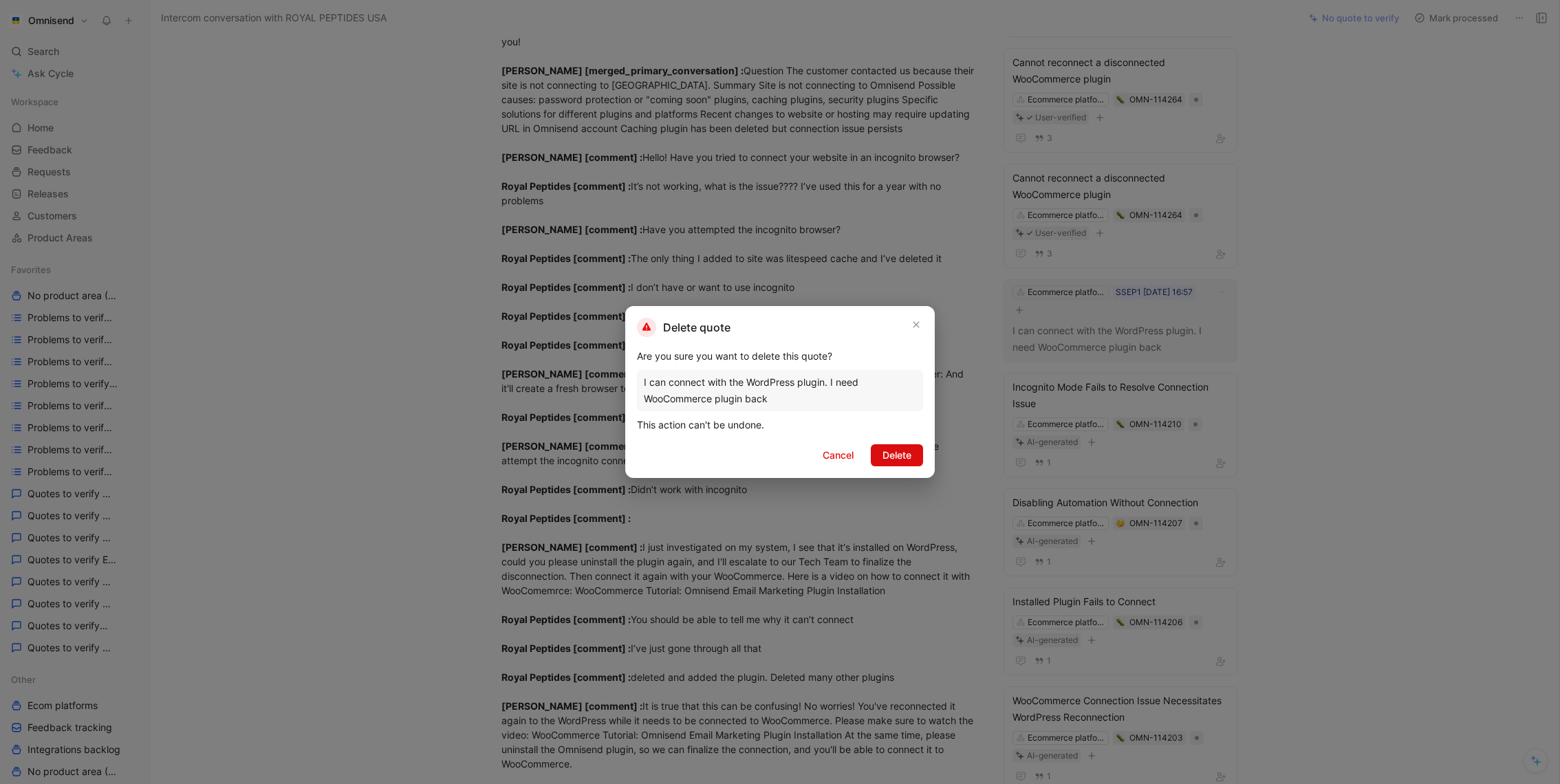
click at [899, 456] on span "Delete" at bounding box center [896, 454] width 29 height 16
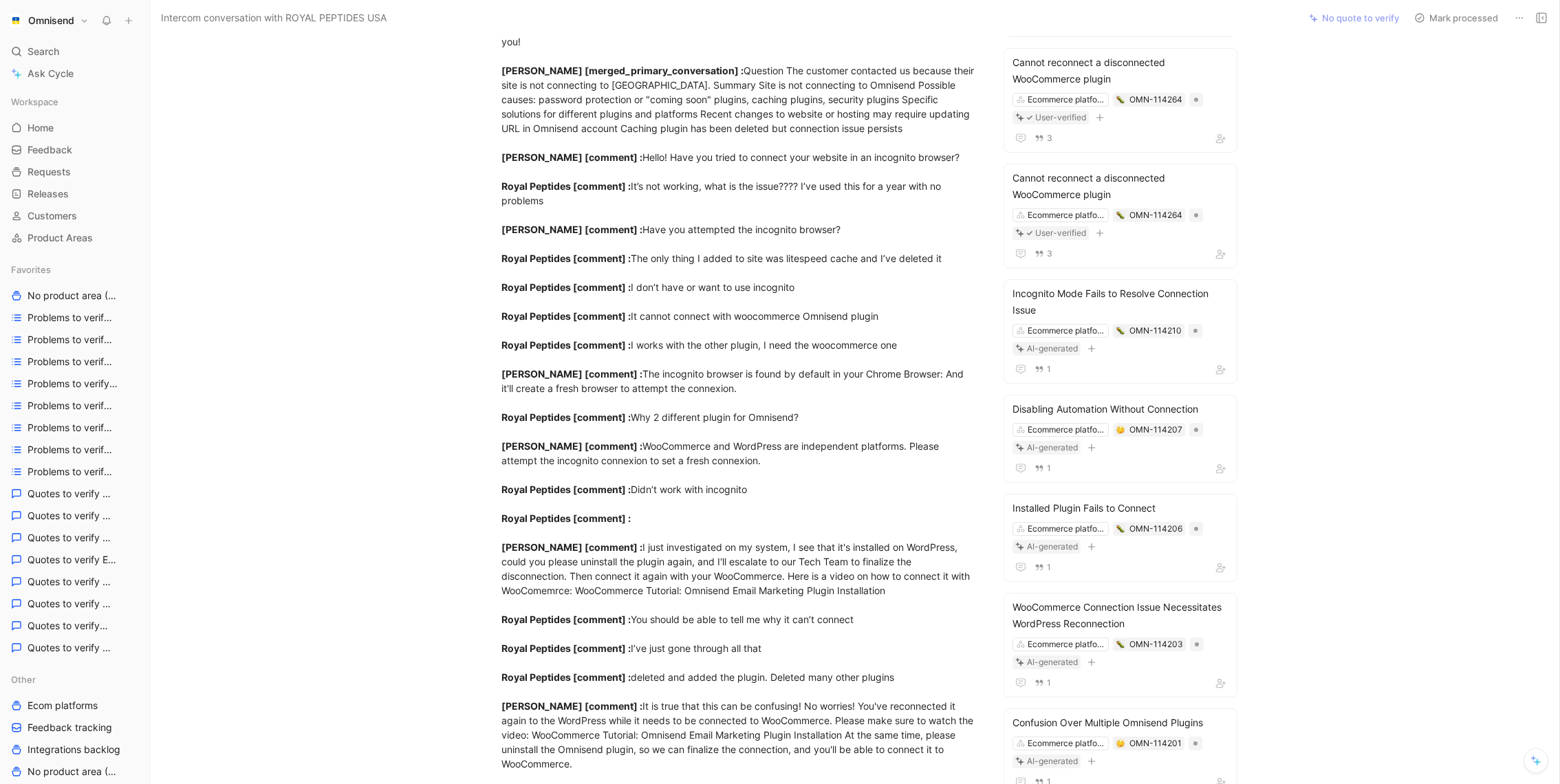
scroll to position [296, 0]
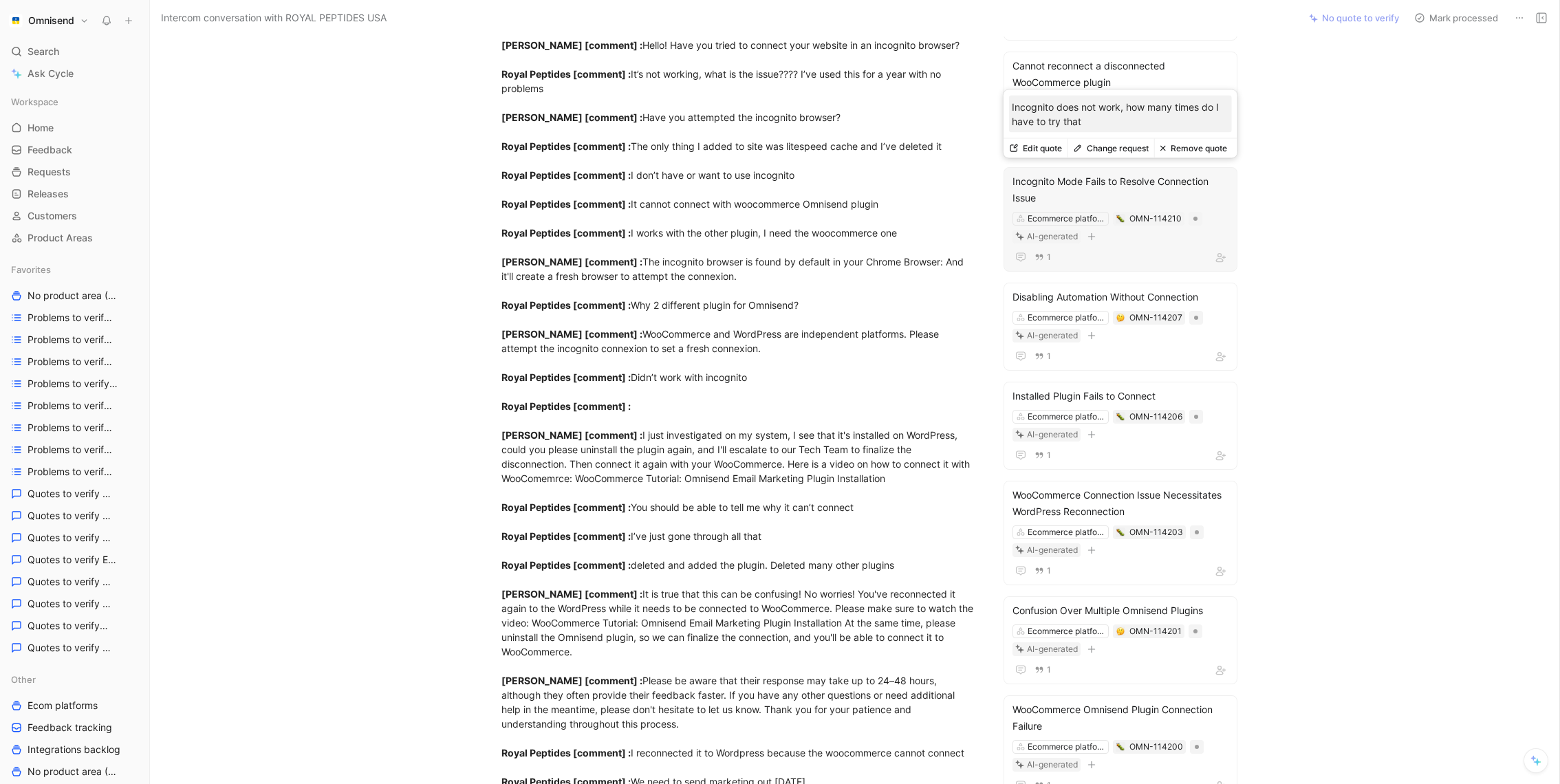
click at [1106, 147] on button "Change request" at bounding box center [1110, 148] width 87 height 19
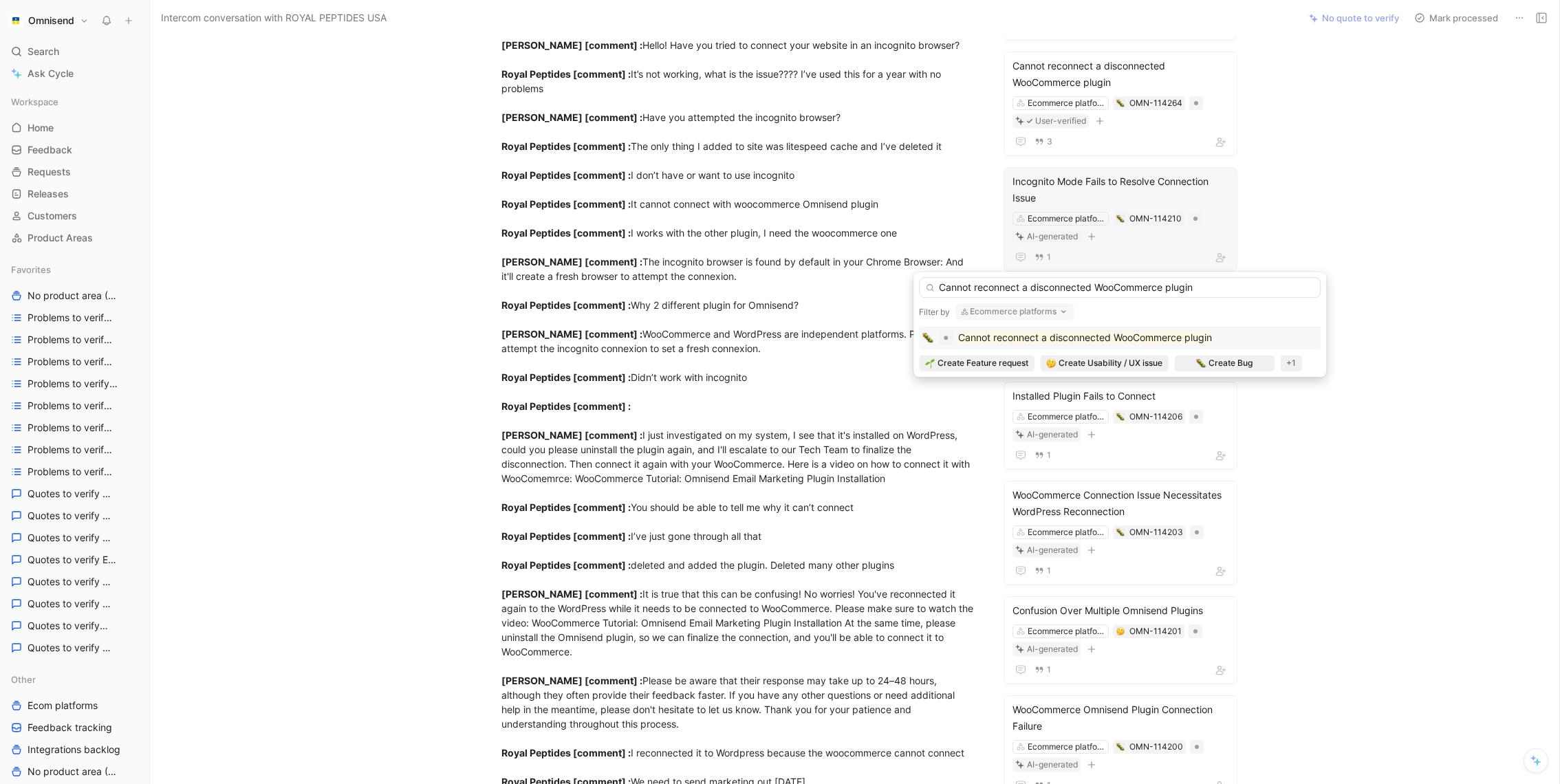
type input "Cannot reconnect a disconnected WooCommerce plugin"
click at [1063, 341] on mark "Cannot reconnect a disconnected WooCommerce plugin" at bounding box center [1085, 337] width 254 height 11
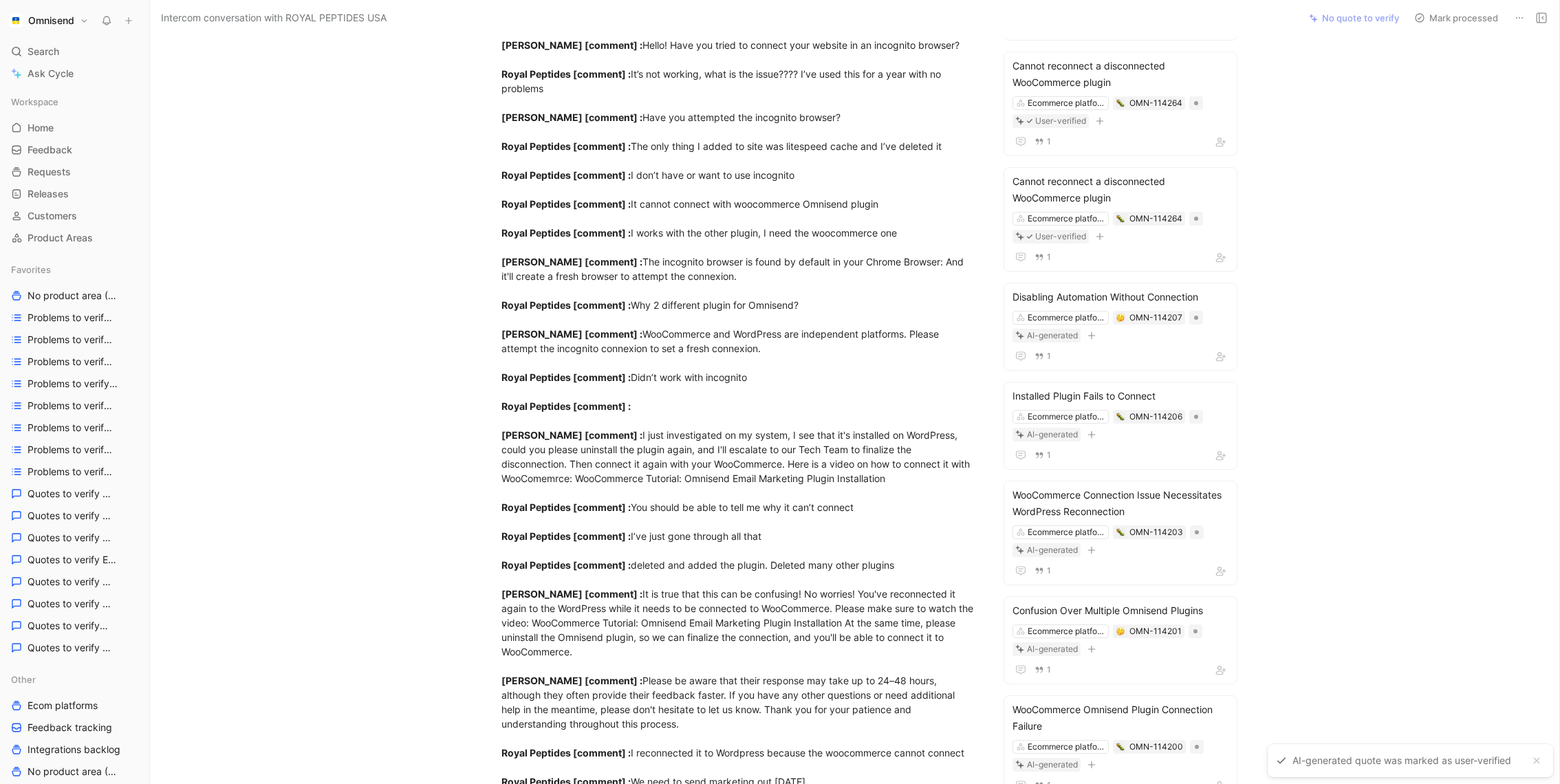
click at [1300, 240] on div "R ROYAL PEPTIDES USA Comment Add quote Summarize Intercom conversation with ROY…" at bounding box center [855, 410] width 1410 height 748
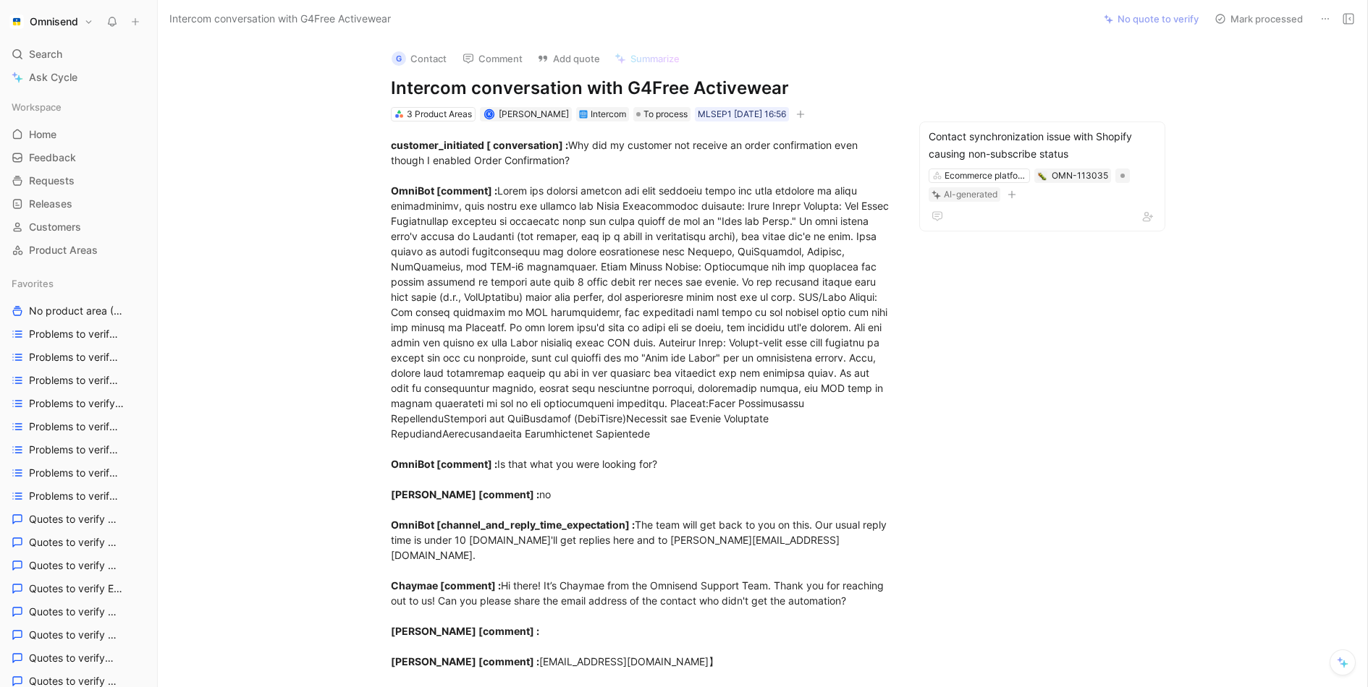
click at [1065, 77] on div "G Contact Comment Add quote Summarize Intercom conversation with G4Free Activew…" at bounding box center [762, 363] width 1209 height 650
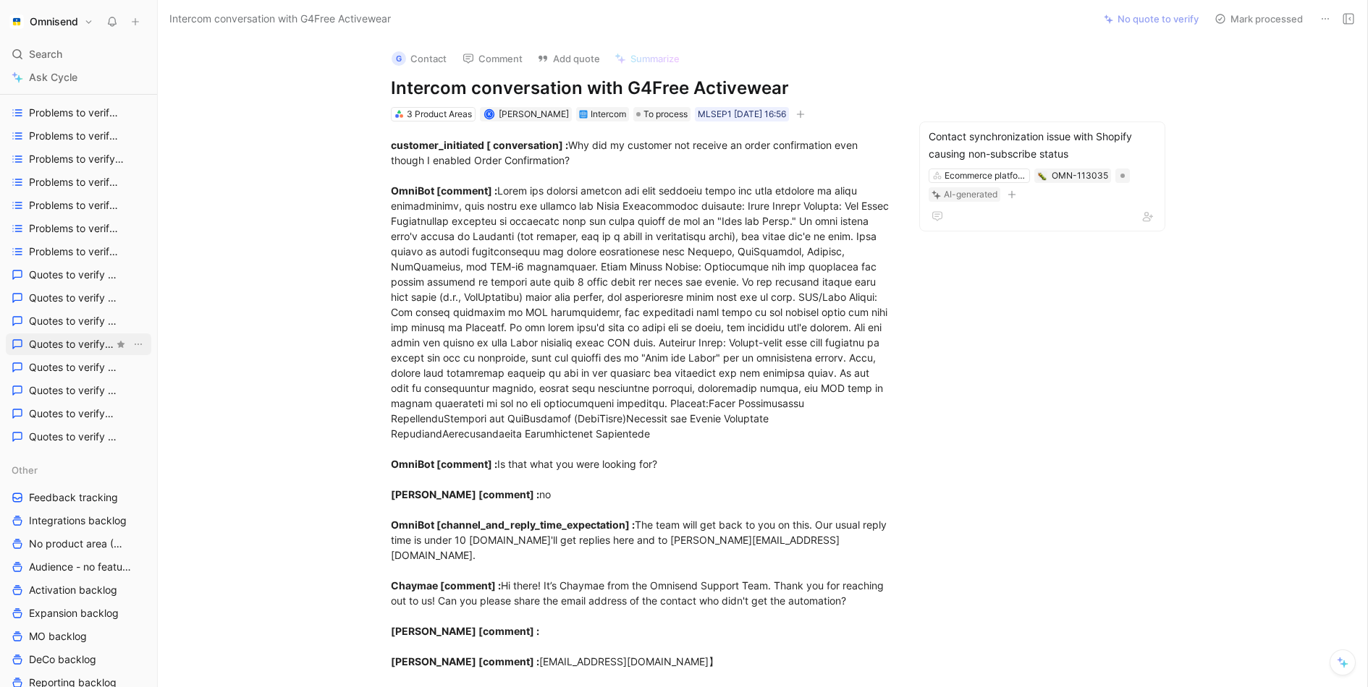
scroll to position [515, 0]
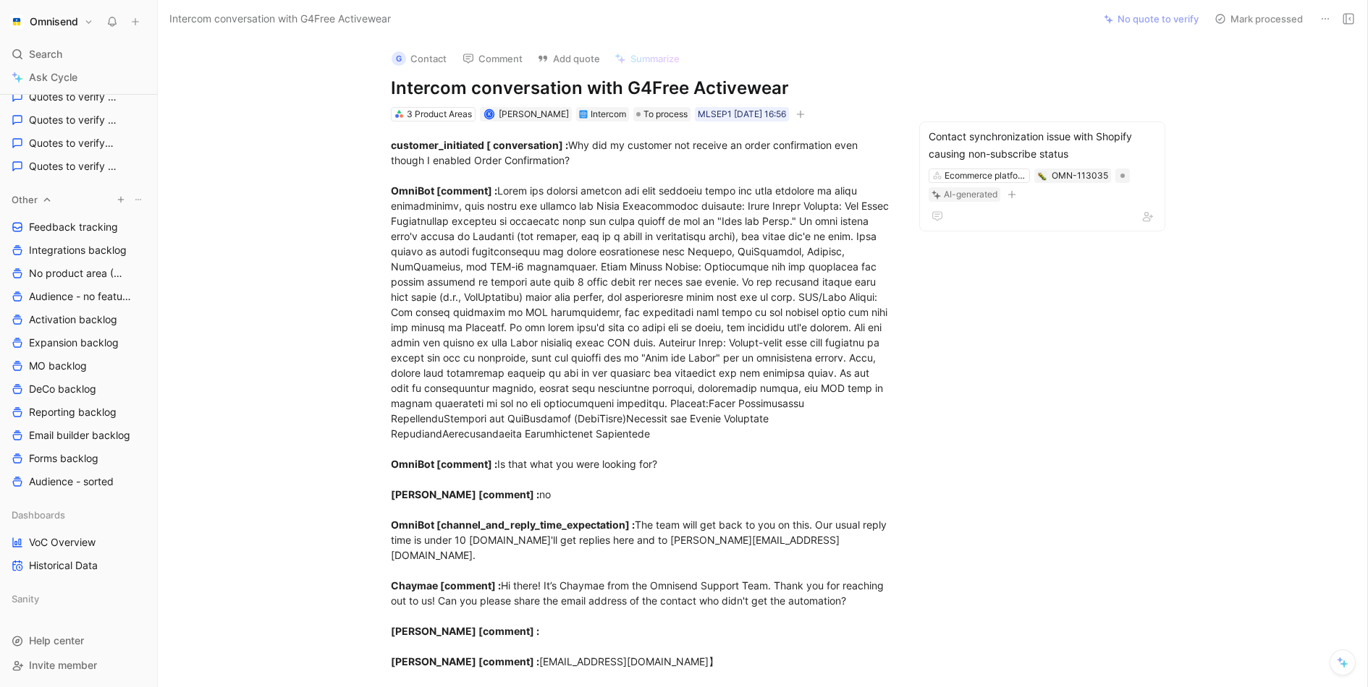
click at [120, 199] on icon "button" at bounding box center [120, 199] width 9 height 9
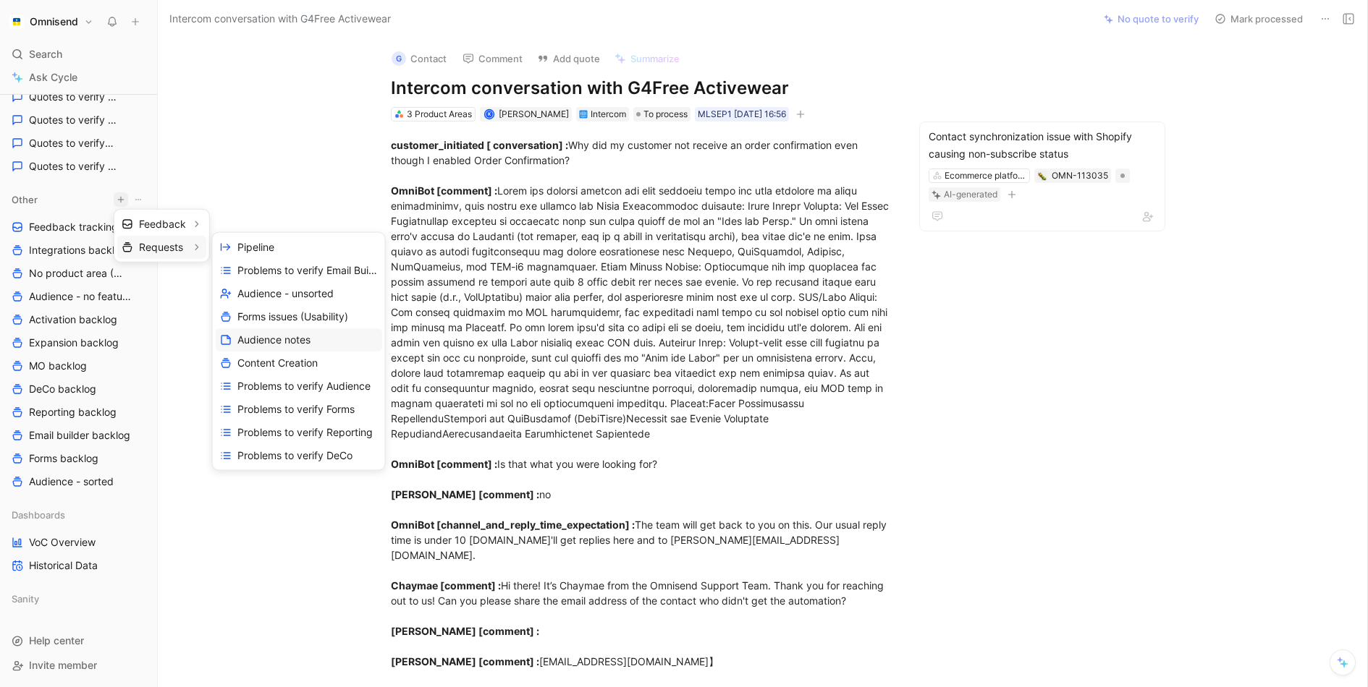
scroll to position [116, 0]
click at [287, 458] on span "Create view" at bounding box center [265, 456] width 56 height 14
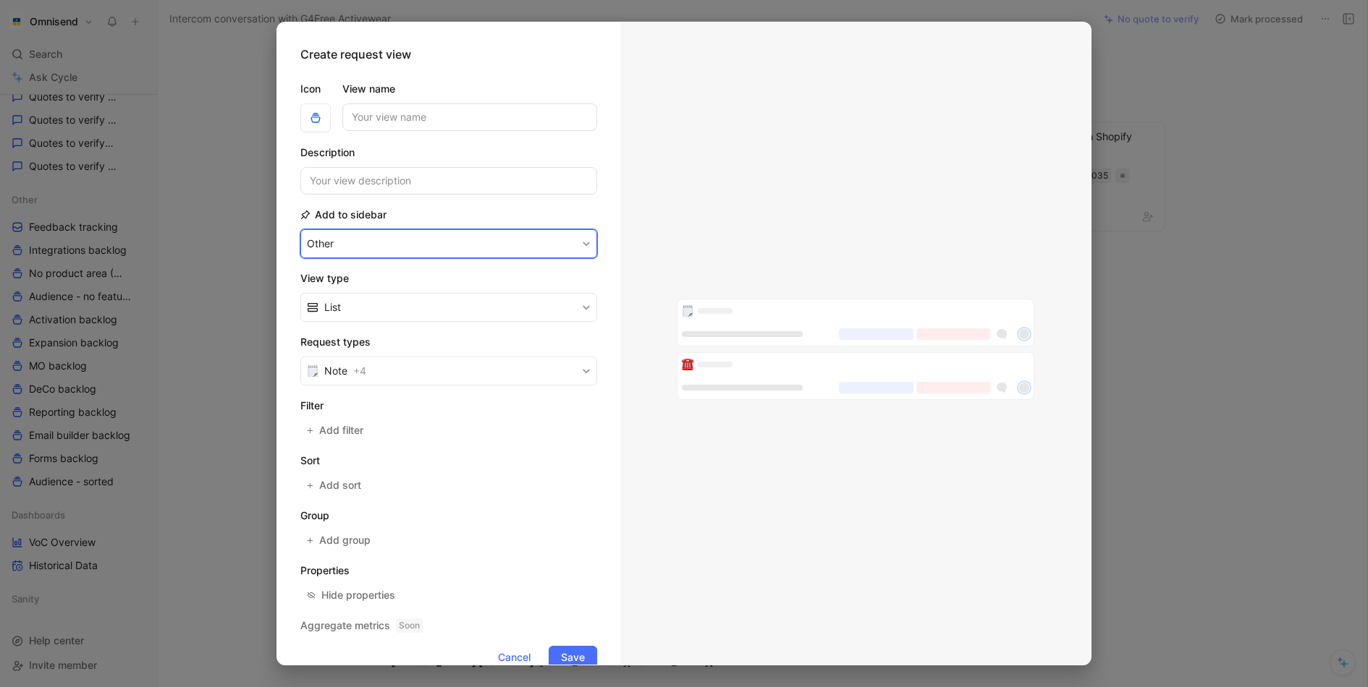
click at [423, 252] on button "Other" at bounding box center [448, 243] width 297 height 29
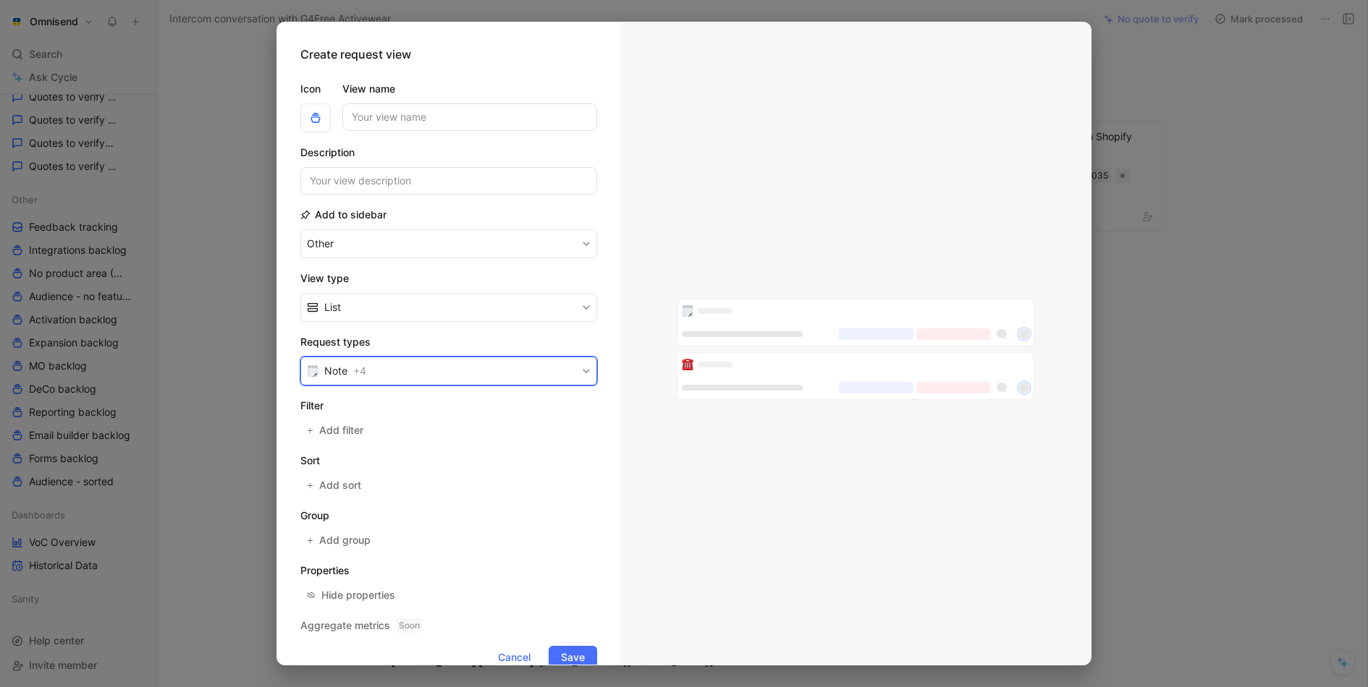
click at [436, 361] on button "Note + 4" at bounding box center [448, 371] width 297 height 29
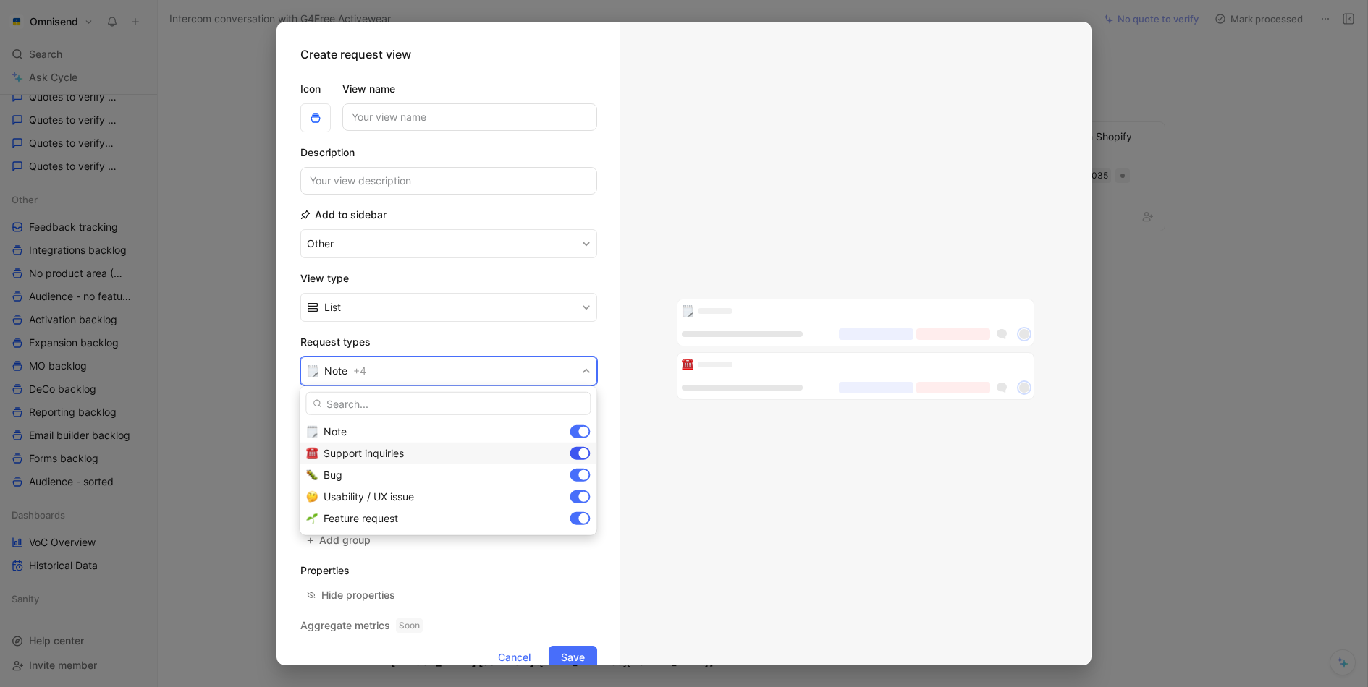
click at [575, 451] on div at bounding box center [579, 453] width 20 height 13
click at [581, 428] on div at bounding box center [583, 432] width 10 height 10
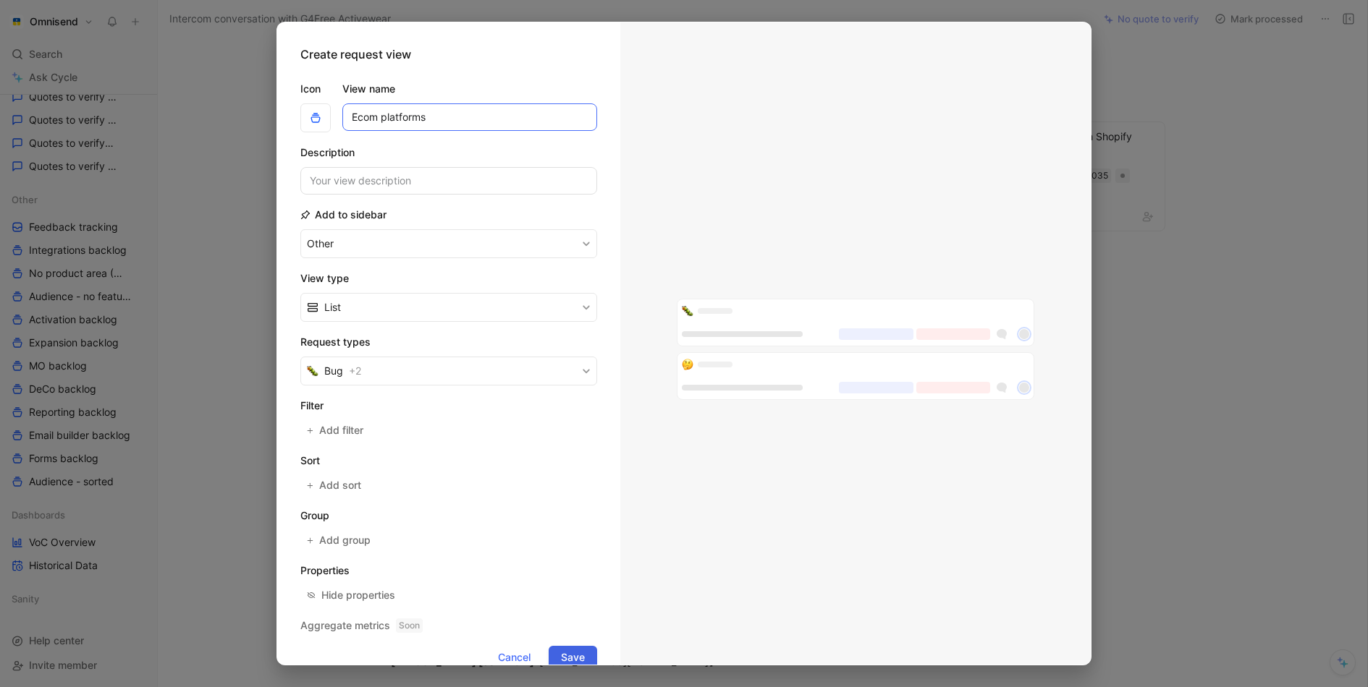
type input "Ecom platforms"
drag, startPoint x: 582, startPoint y: 652, endPoint x: 522, endPoint y: 370, distance: 287.8
click at [520, 370] on form "Icon View name Ecom platforms Description Add to sidebar Other View type List R…" at bounding box center [448, 369] width 297 height 601
click at [569, 649] on span "Save" at bounding box center [573, 657] width 24 height 17
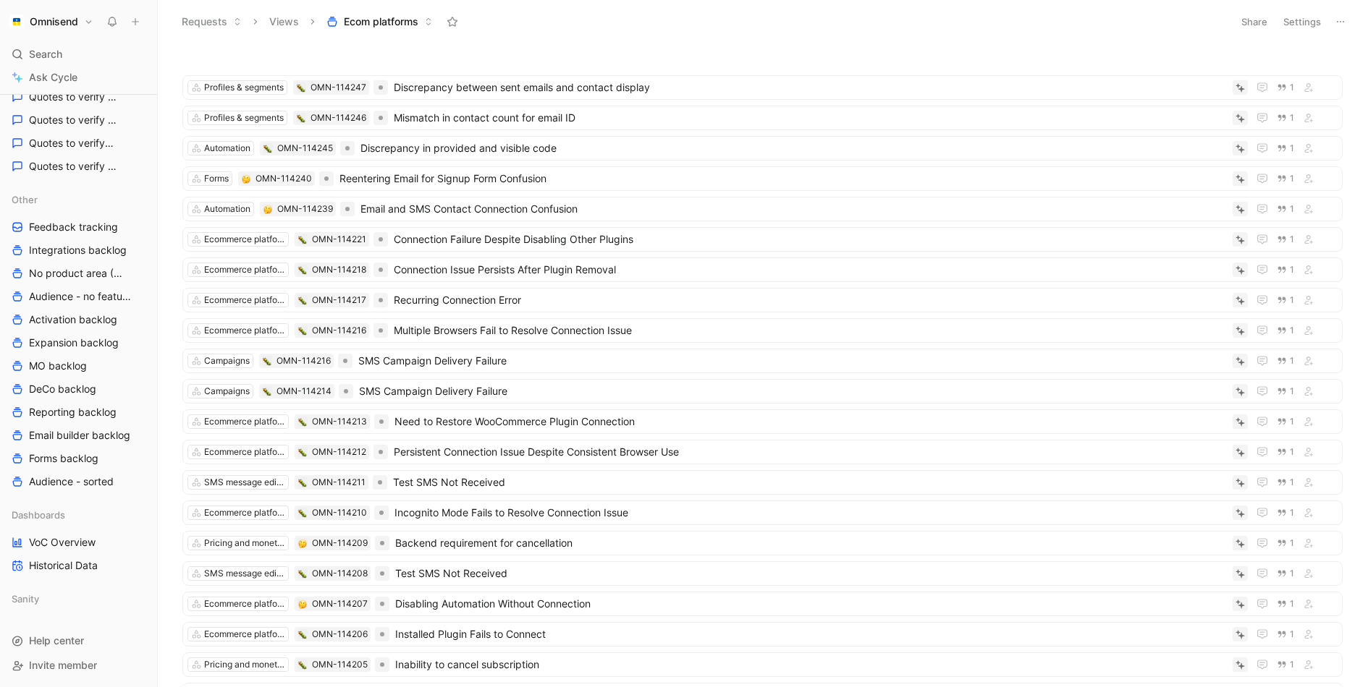
click at [1297, 25] on button "Settings" at bounding box center [1301, 22] width 51 height 20
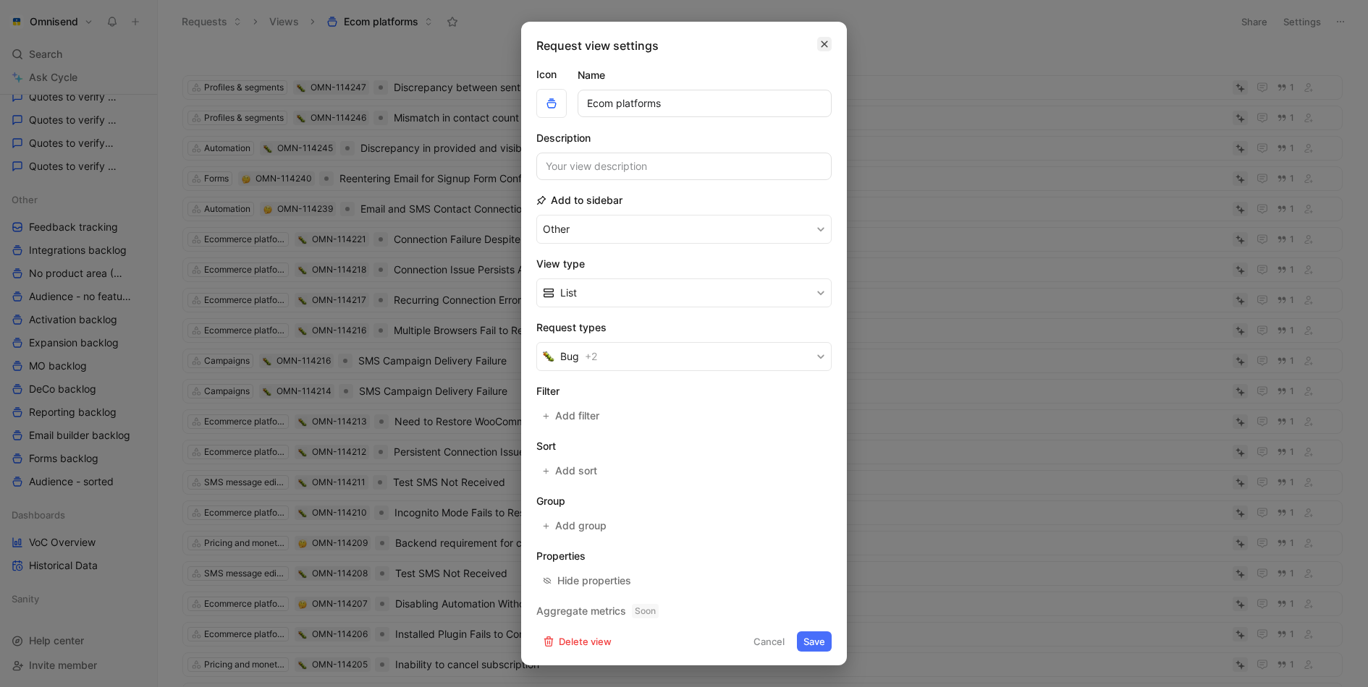
click at [822, 44] on icon "button" at bounding box center [824, 44] width 9 height 12
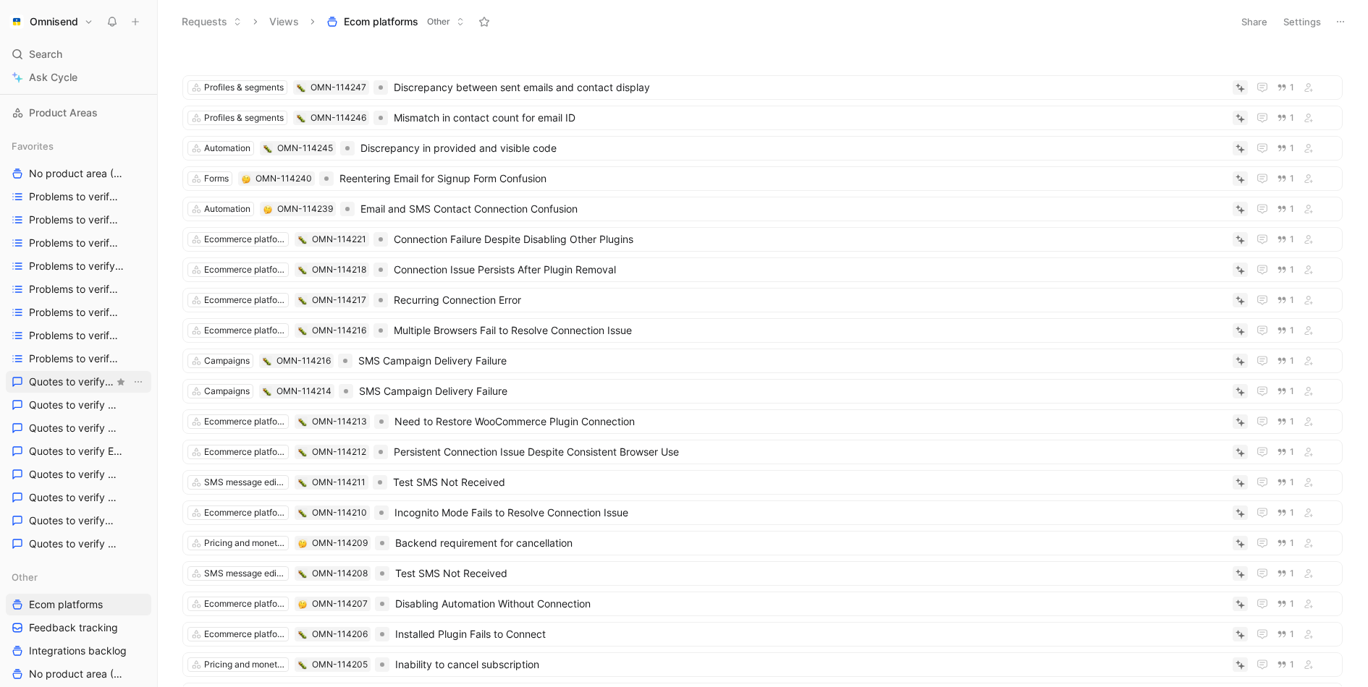
scroll to position [538, 0]
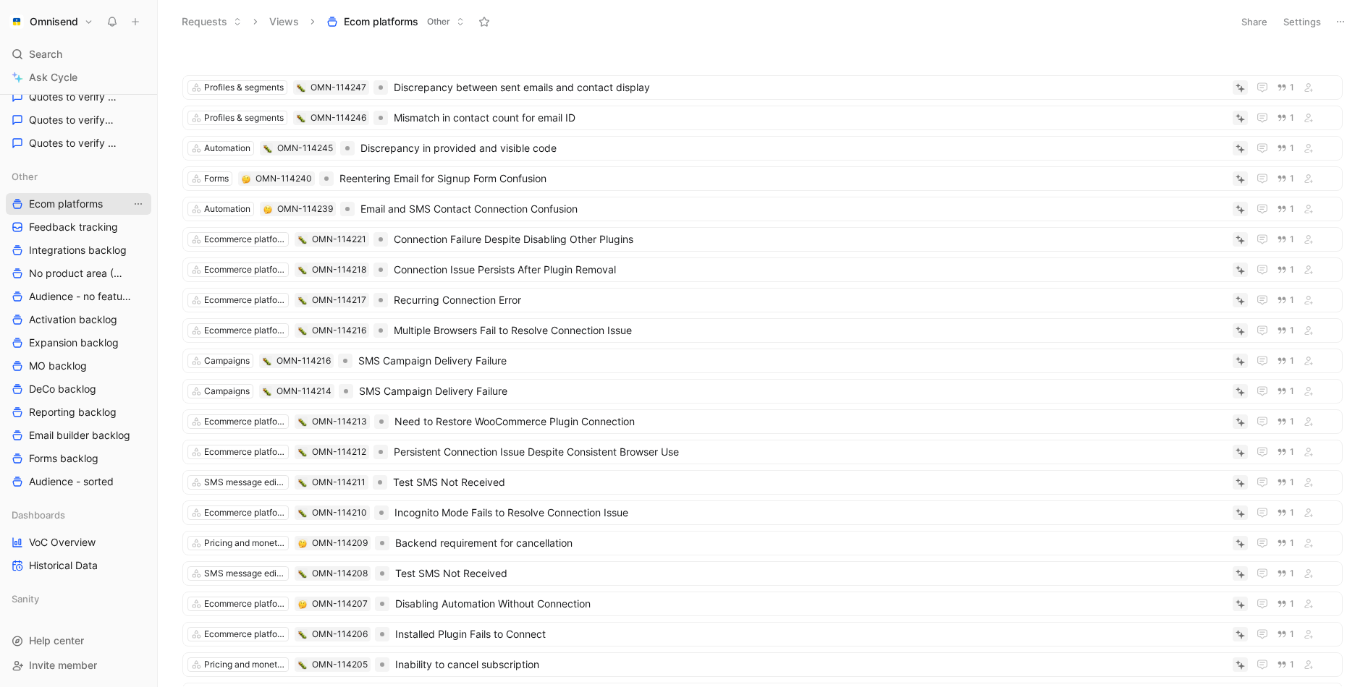
click at [135, 203] on icon "View actions" at bounding box center [138, 203] width 7 height 1
click at [139, 326] on div "Delete" at bounding box center [147, 328] width 109 height 17
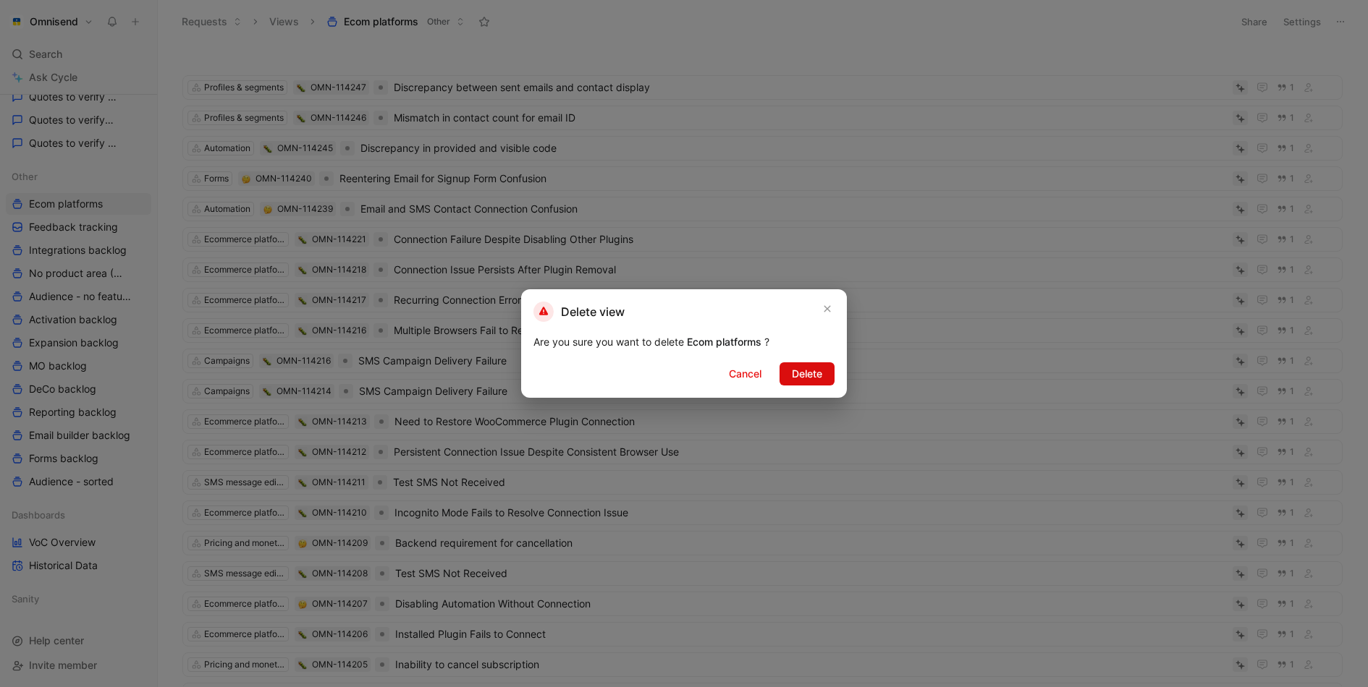
click at [800, 376] on span "Delete" at bounding box center [807, 373] width 30 height 17
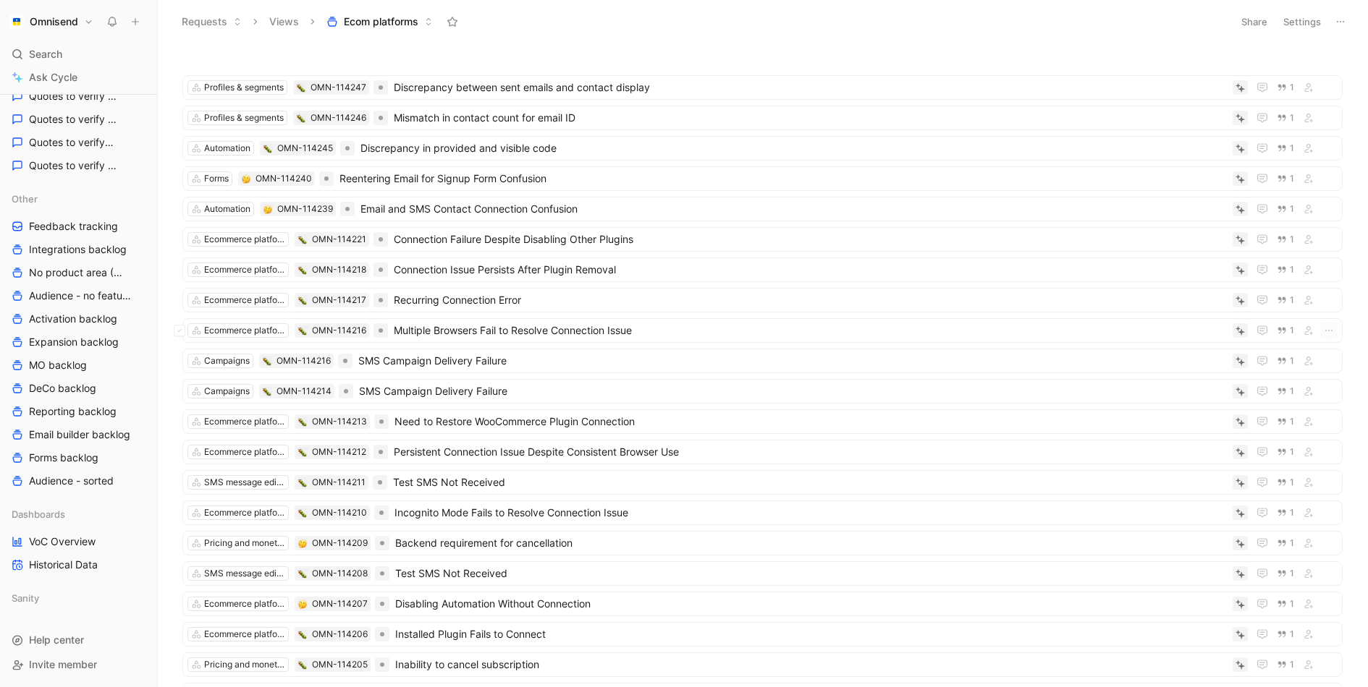
scroll to position [515, 0]
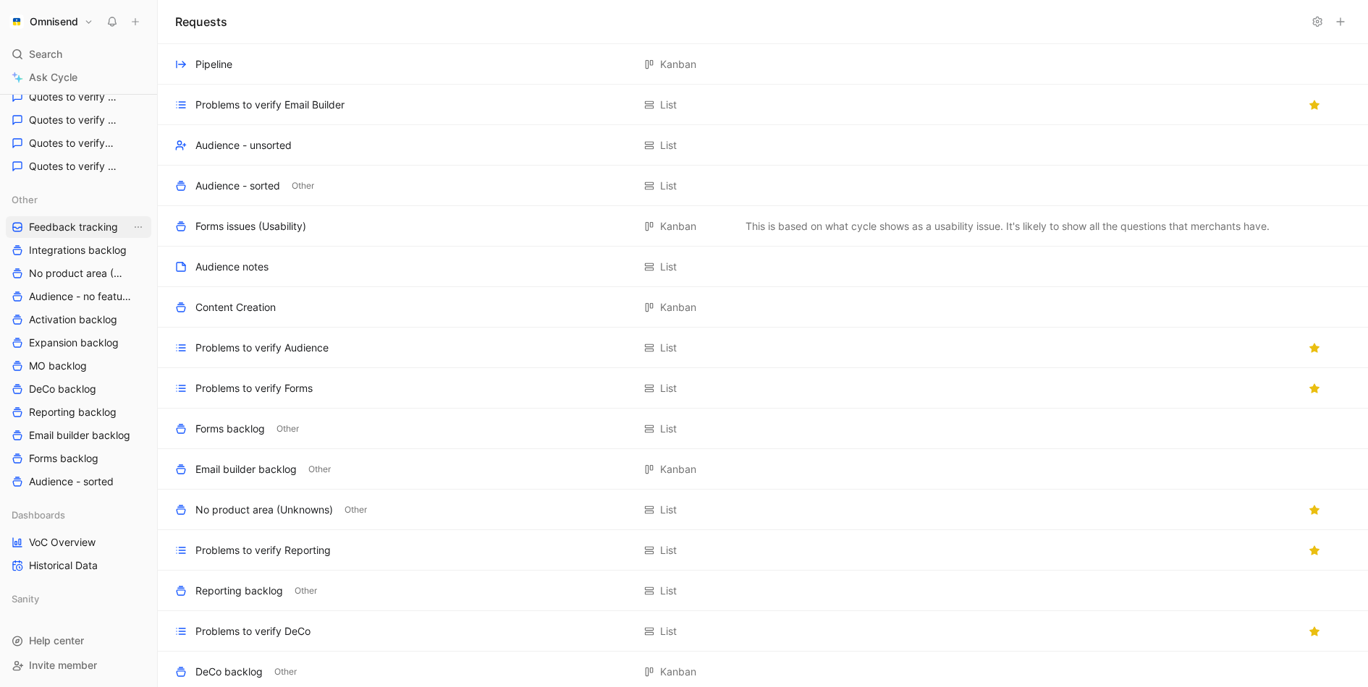
click at [92, 233] on span "Feedback tracking" at bounding box center [73, 227] width 89 height 14
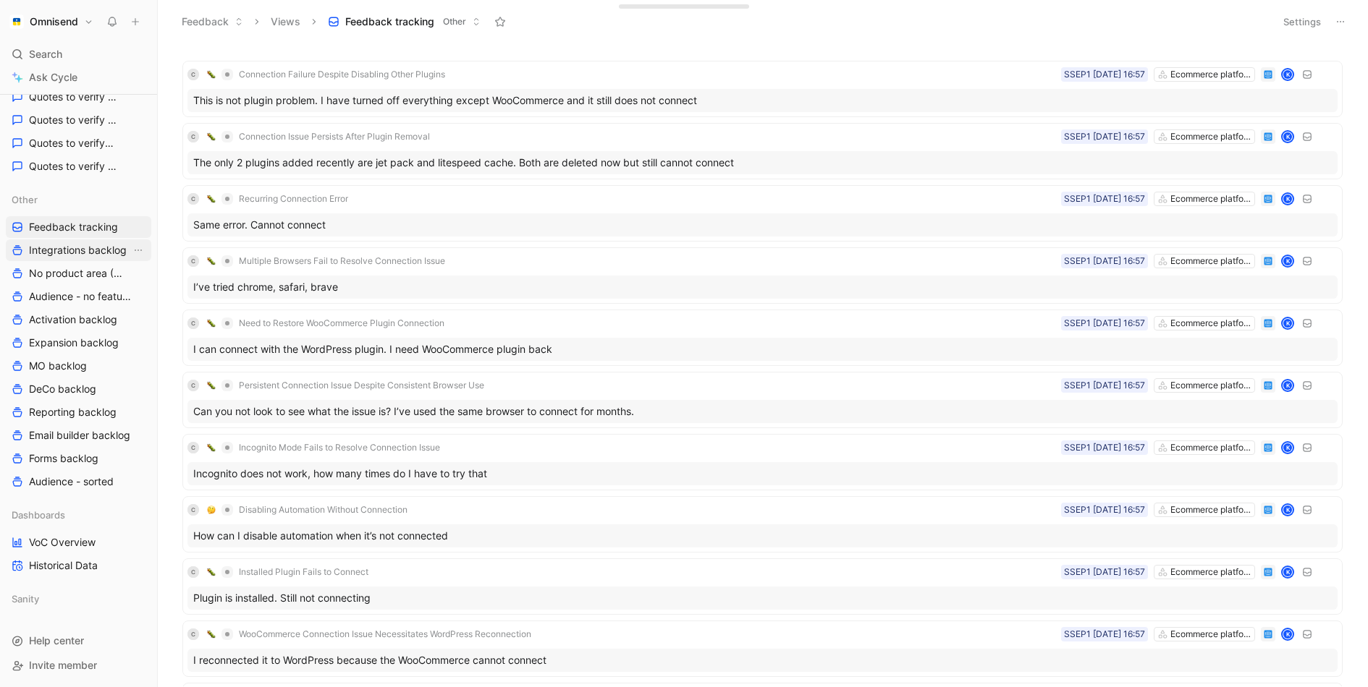
click at [88, 258] on link "Integrations backlog" at bounding box center [78, 250] width 145 height 22
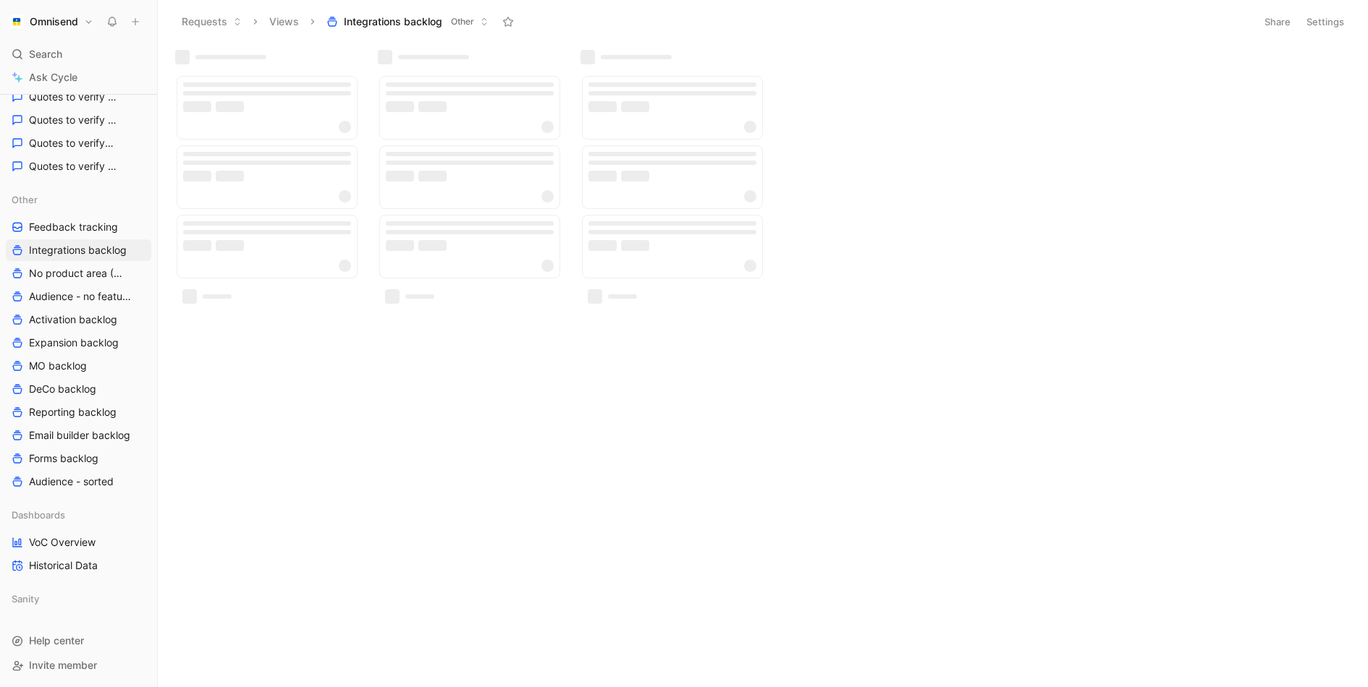
click at [1336, 20] on button "Settings" at bounding box center [1324, 22] width 51 height 20
click at [1323, 25] on button "Settings" at bounding box center [1324, 22] width 51 height 20
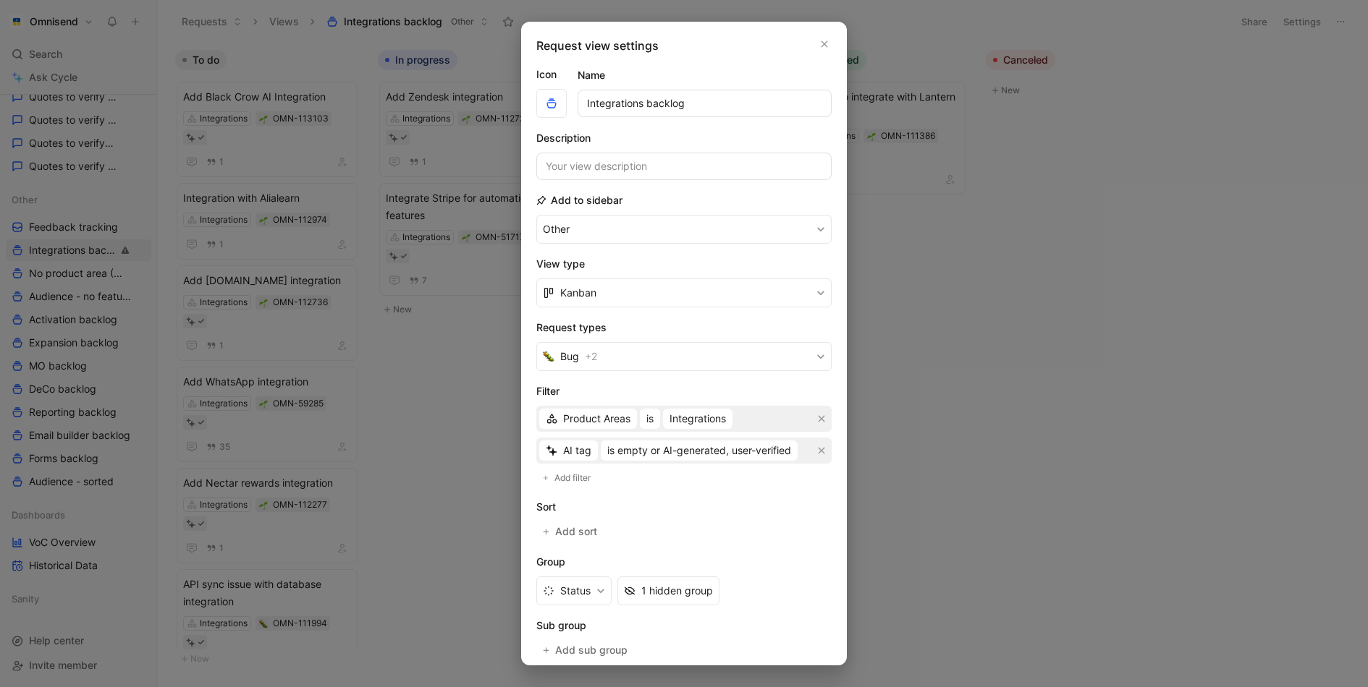
click at [153, 244] on div at bounding box center [684, 343] width 1368 height 687
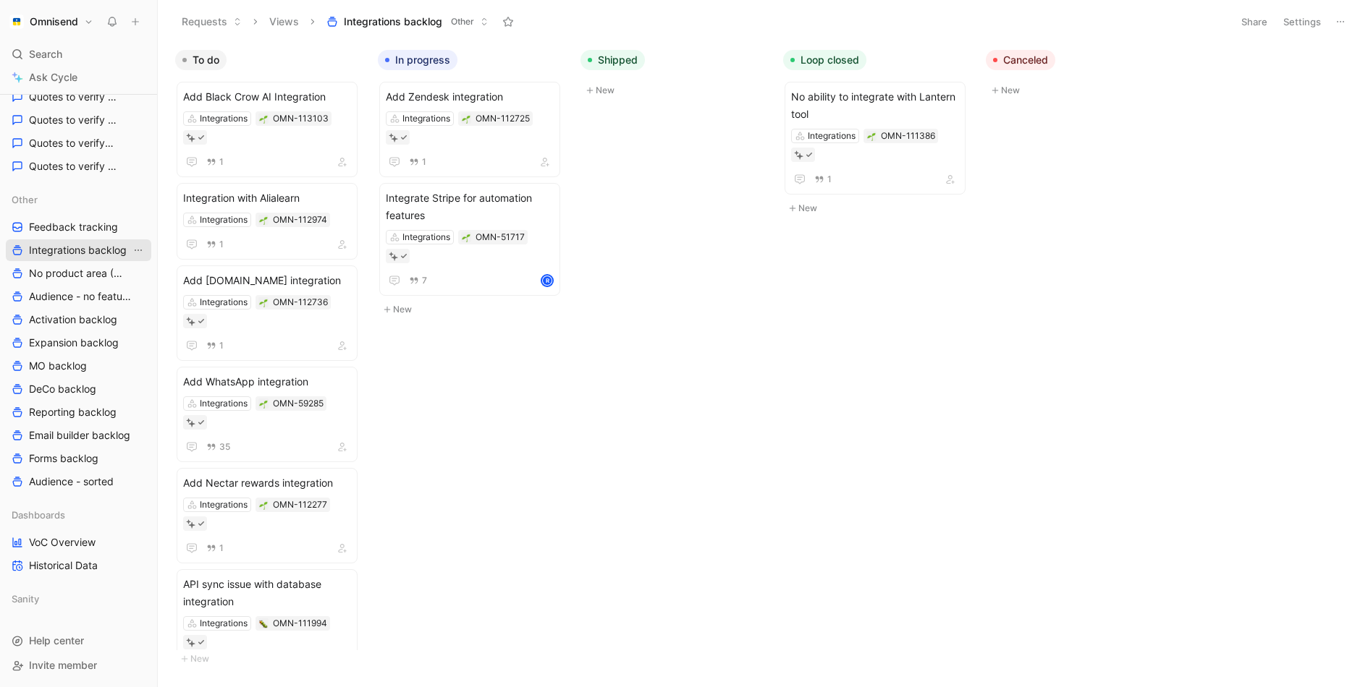
click at [140, 251] on icon "View actions" at bounding box center [138, 251] width 12 height 12
click at [152, 276] on div "Duplicate" at bounding box center [147, 276] width 109 height 17
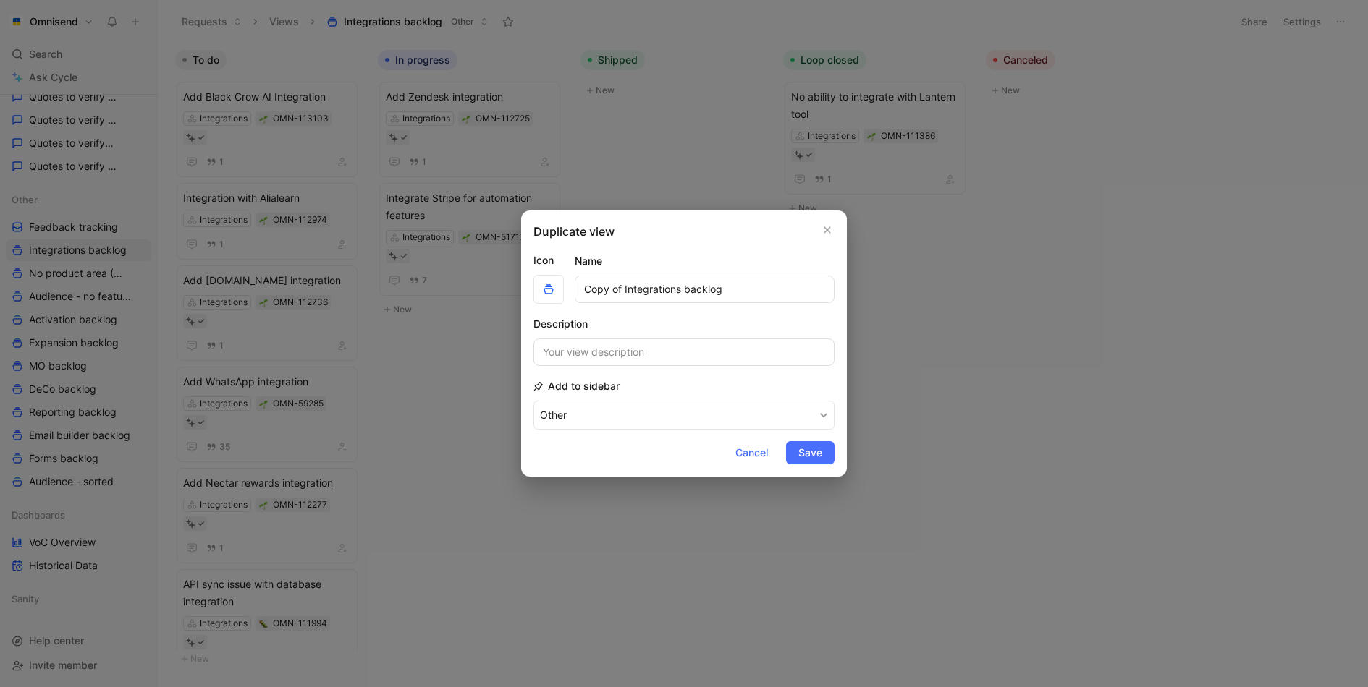
click at [668, 293] on input "Copy of Integrations backlog" at bounding box center [704, 289] width 260 height 27
type input "Ecom platforms"
click at [823, 451] on button "Save" at bounding box center [810, 452] width 48 height 23
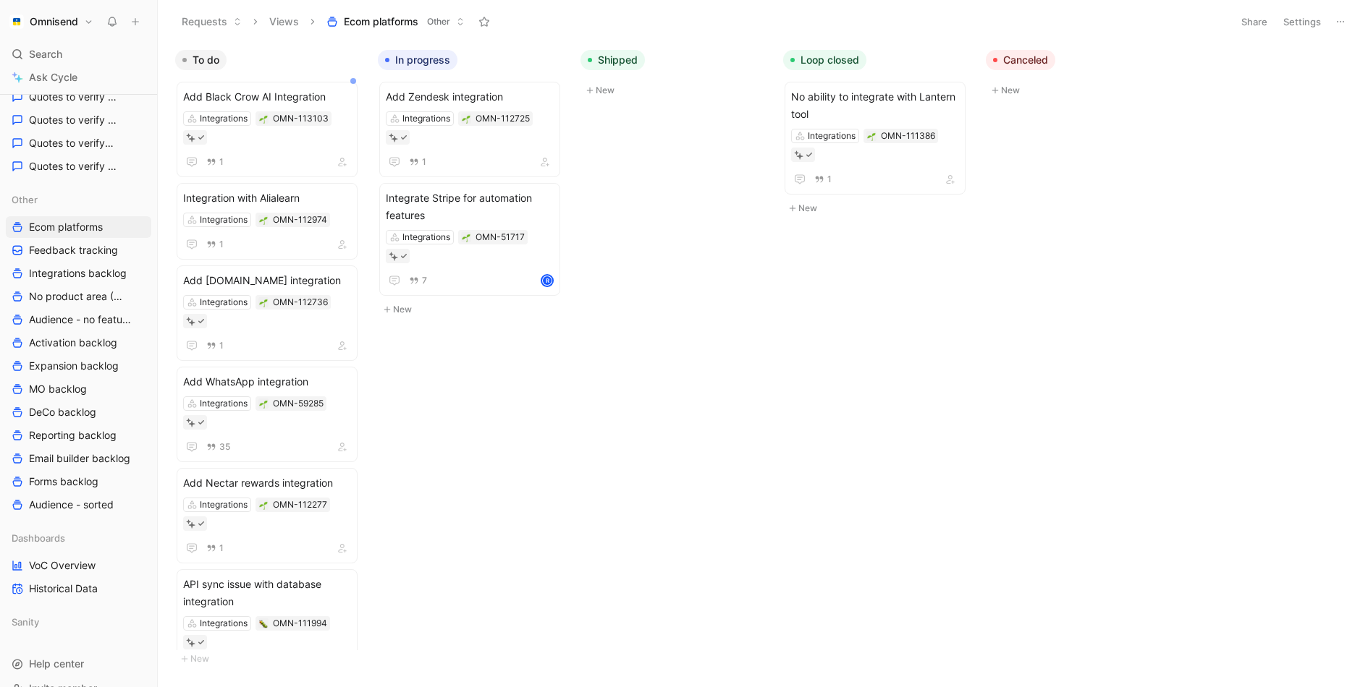
click at [1325, 22] on button "Settings" at bounding box center [1301, 22] width 51 height 20
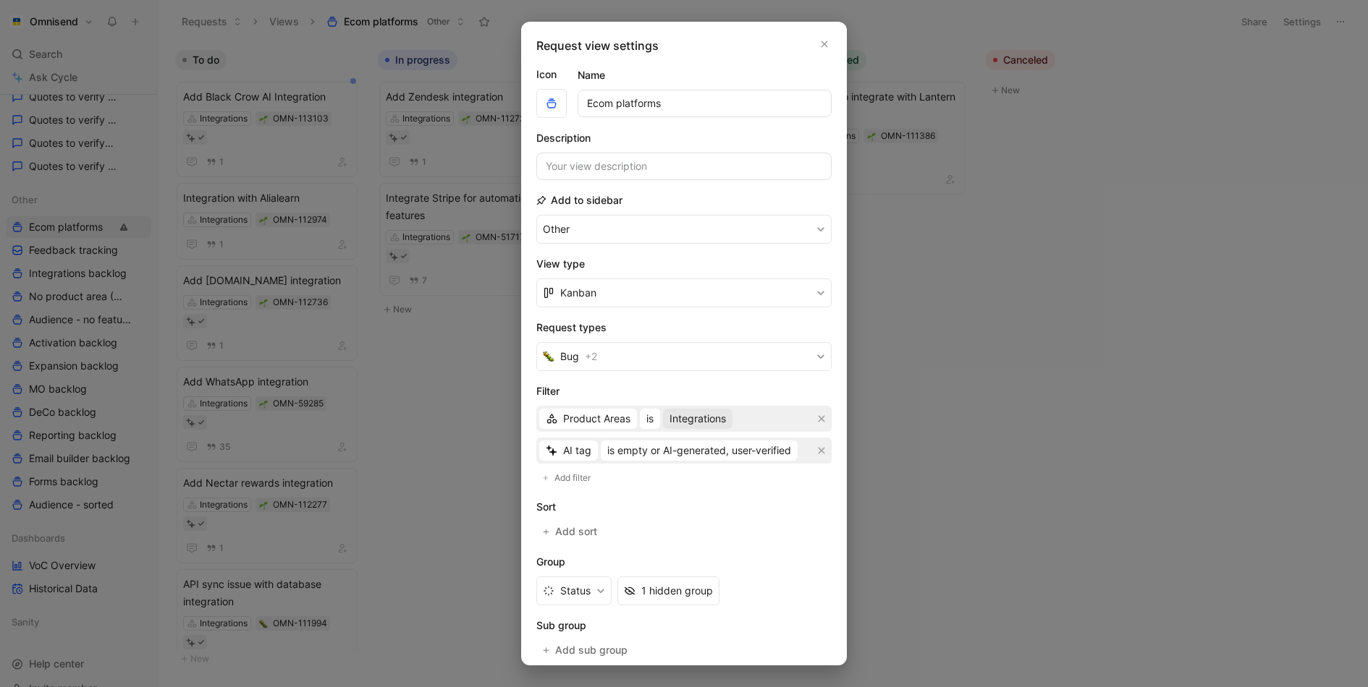
click at [712, 424] on span "Integrations" at bounding box center [697, 418] width 56 height 17
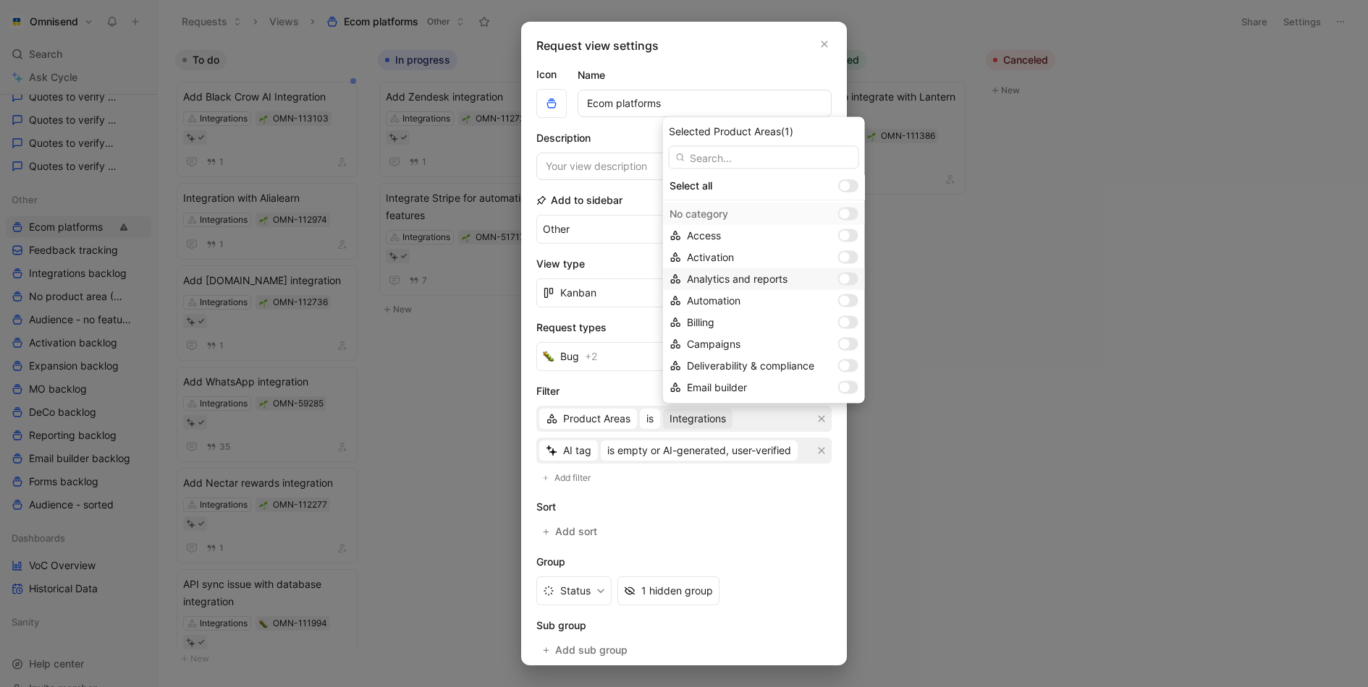
scroll to position [152, 0]
click at [847, 387] on div at bounding box center [852, 388] width 10 height 10
click at [830, 371] on div "Ecommerce platforms" at bounding box center [764, 366] width 202 height 22
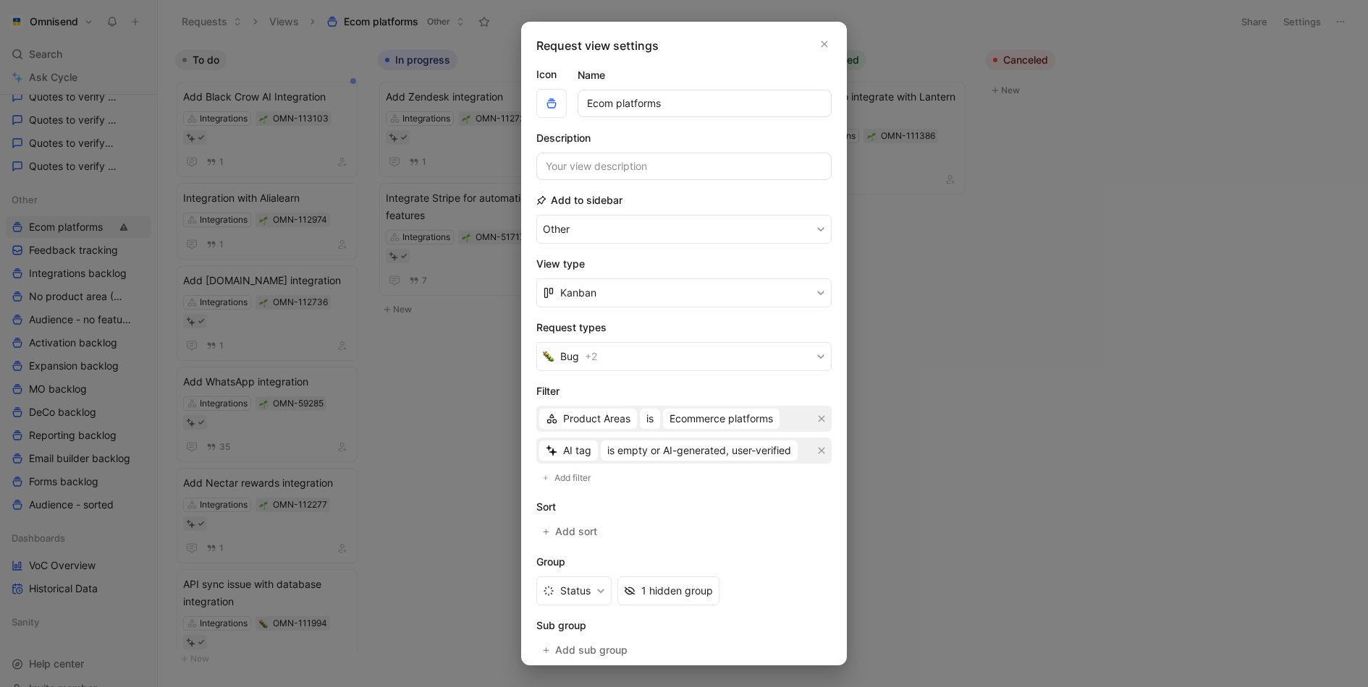
scroll to position [119, 0]
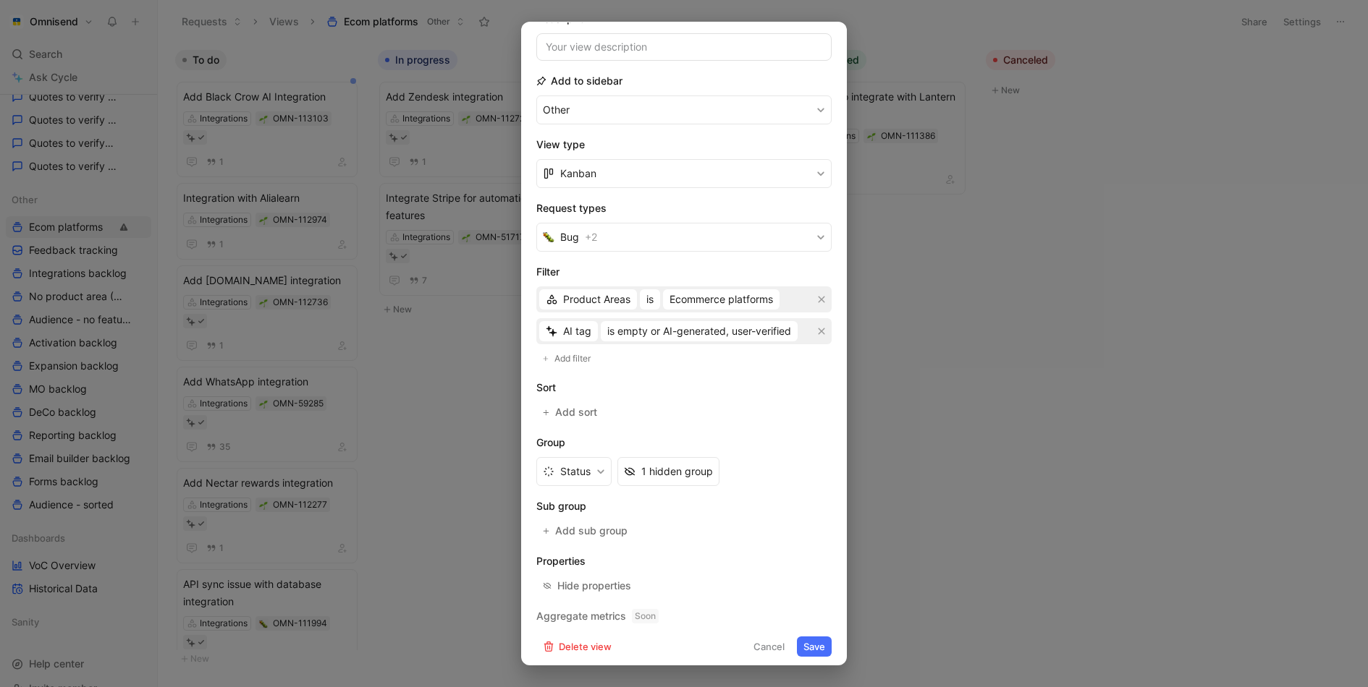
click at [816, 644] on button "Save" at bounding box center [814, 647] width 35 height 20
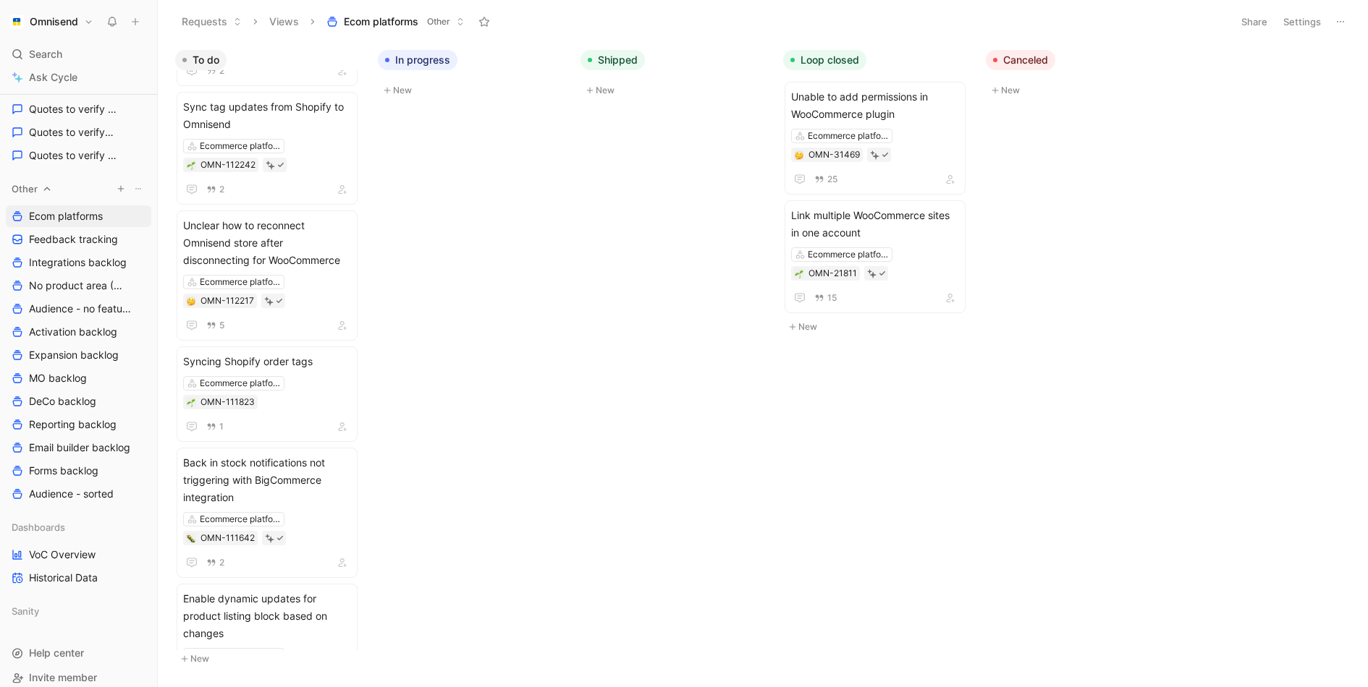
scroll to position [538, 0]
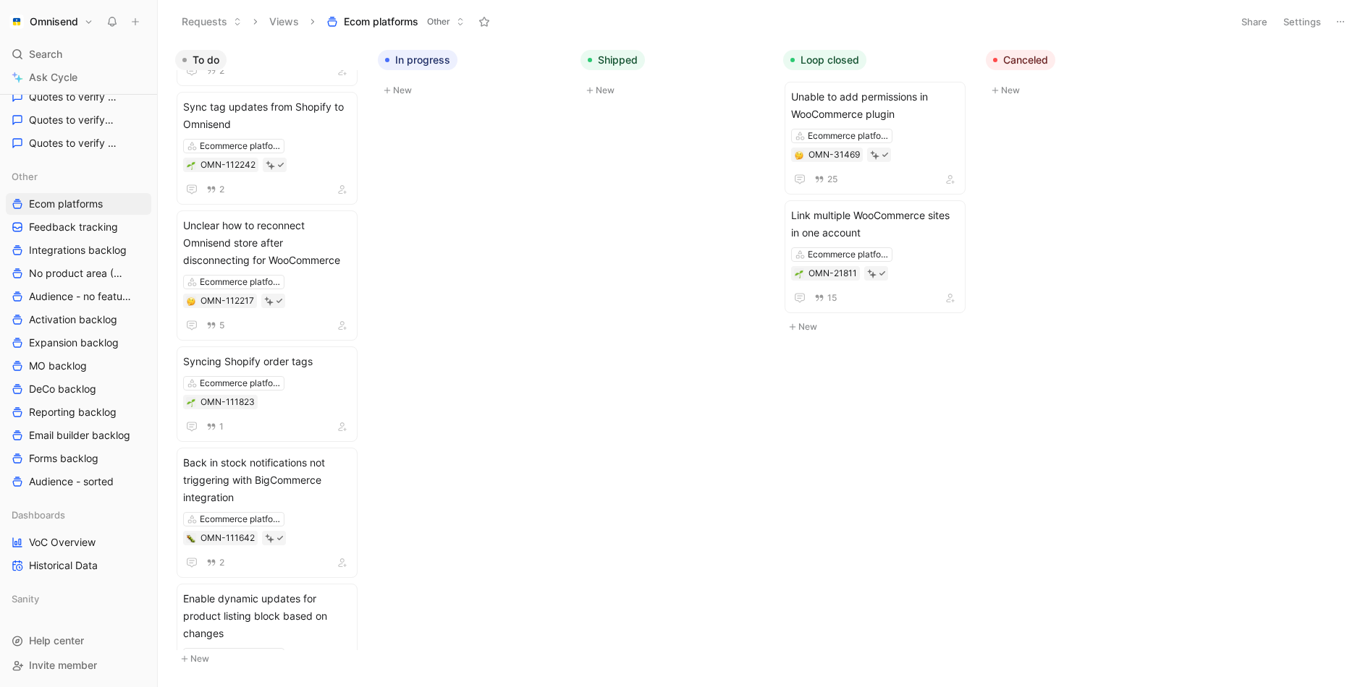
click at [88, 530] on div "Dashboards VoC Overview Historical Data" at bounding box center [78, 540] width 145 height 72
click at [88, 540] on span "VoC Overview" at bounding box center [62, 542] width 67 height 14
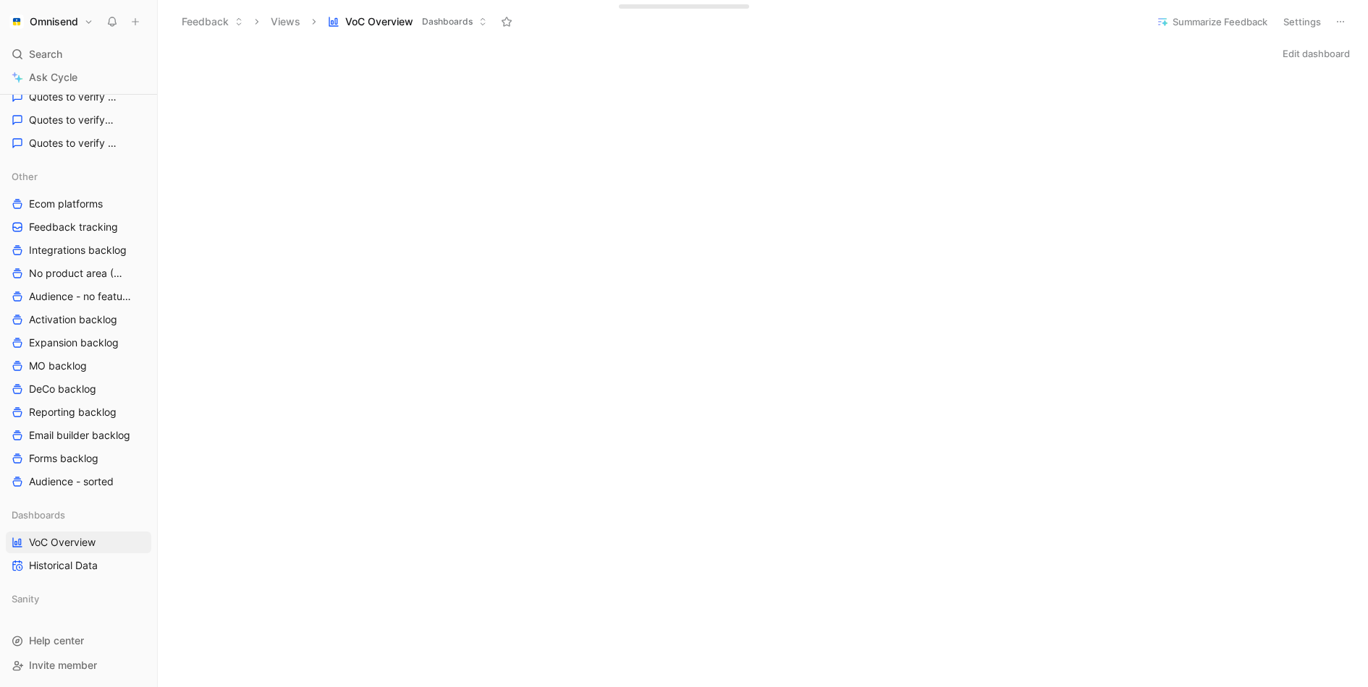
click at [349, 58] on div "Edit dashboard" at bounding box center [763, 53] width 1210 height 20
click at [636, 54] on div "Edit dashboard" at bounding box center [763, 53] width 1210 height 20
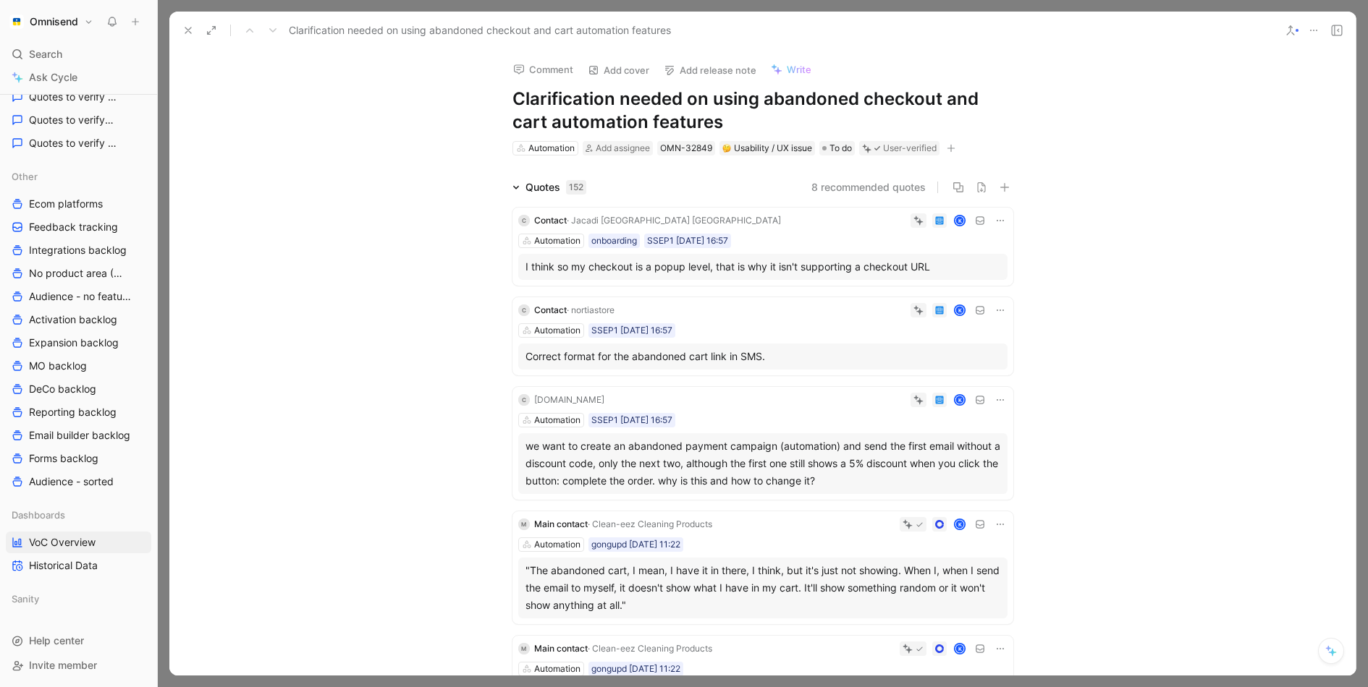
drag, startPoint x: 734, startPoint y: 114, endPoint x: 499, endPoint y: 96, distance: 235.1
click at [499, 96] on div "Comment Add cover Add release note Write Clarification needed on using abandone…" at bounding box center [763, 103] width 556 height 108
copy h1 "Clarification needed on using abandoned checkout and cart automation features"
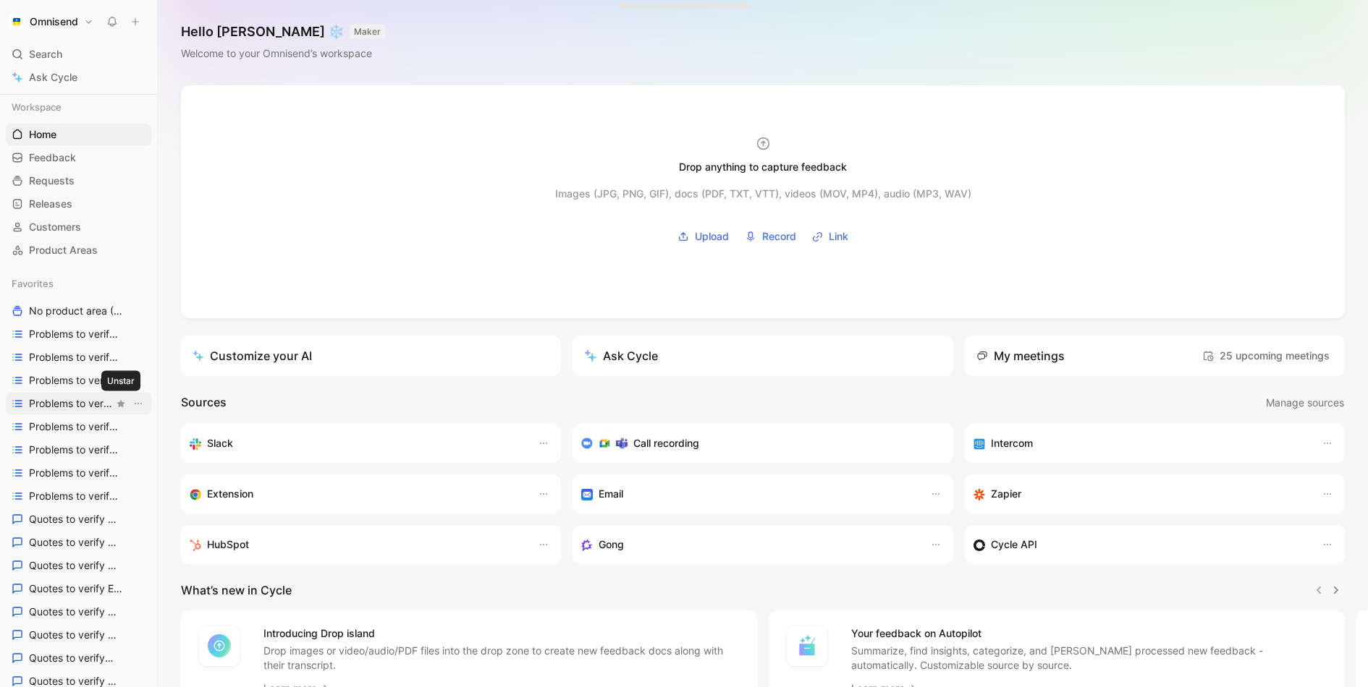
scroll to position [538, 0]
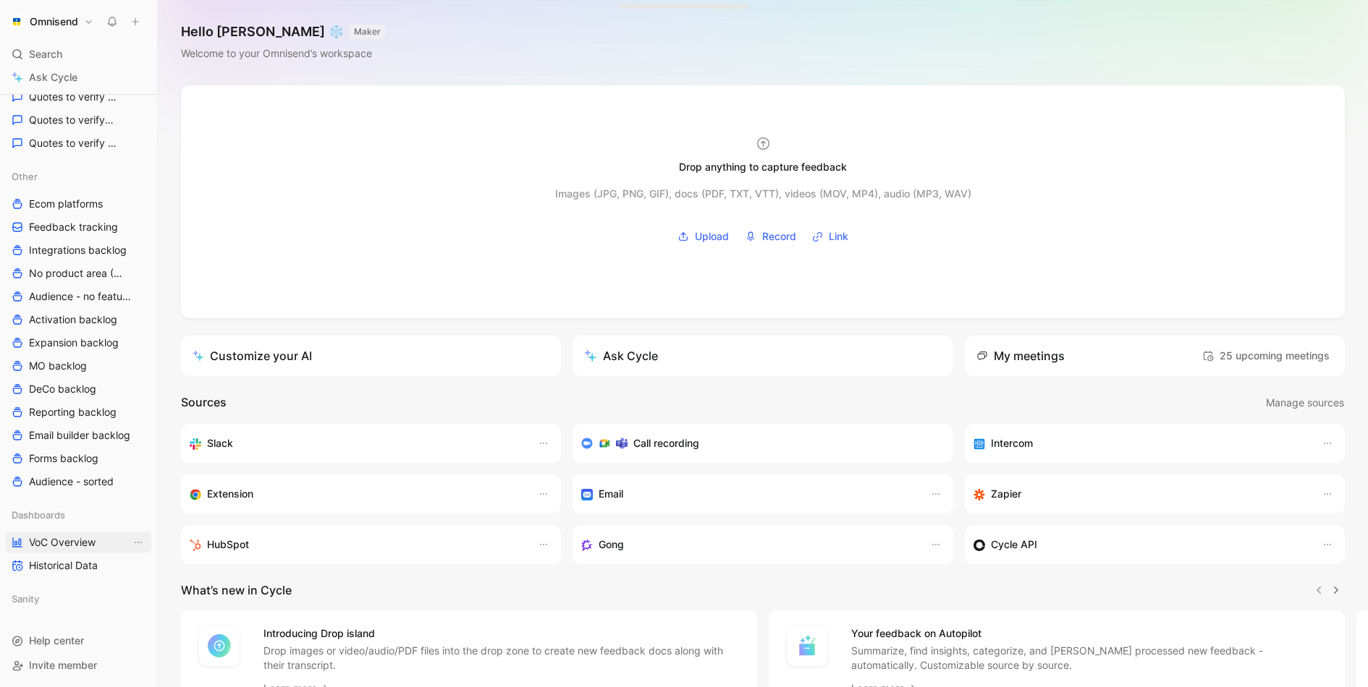
click at [78, 533] on link "VoC Overview" at bounding box center [78, 543] width 145 height 22
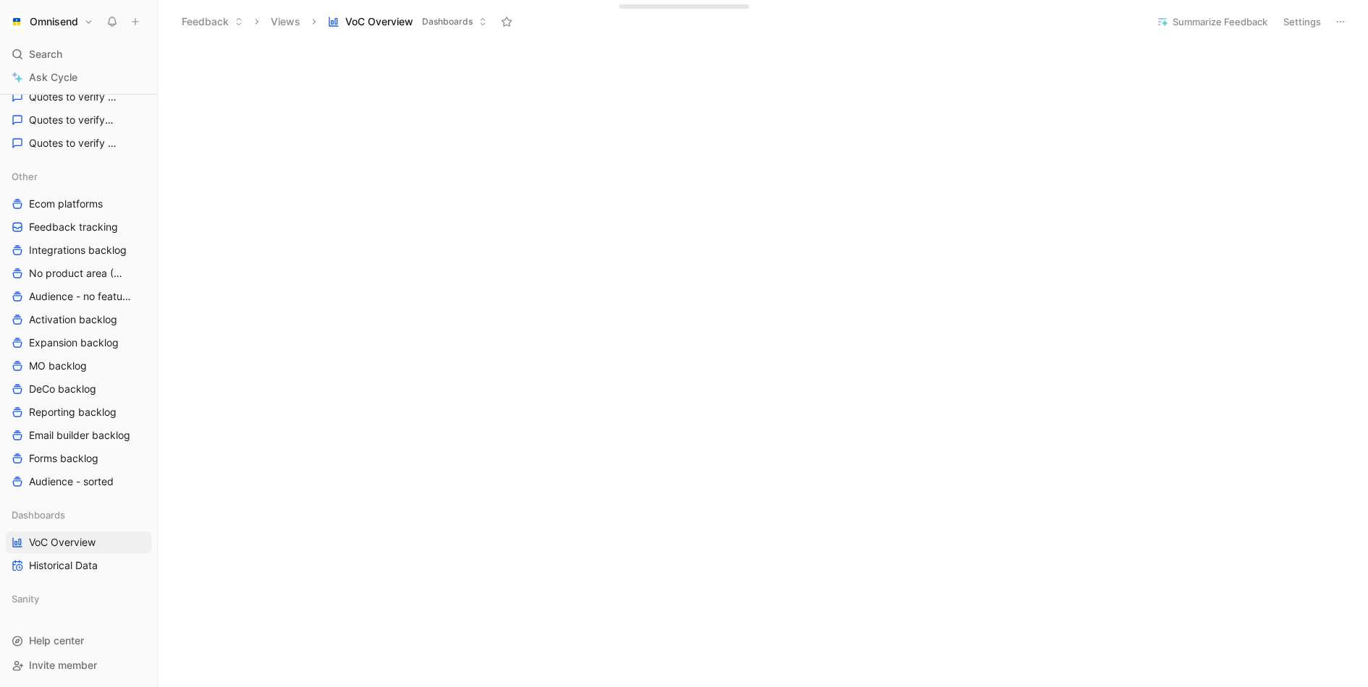
scroll to position [978, 0]
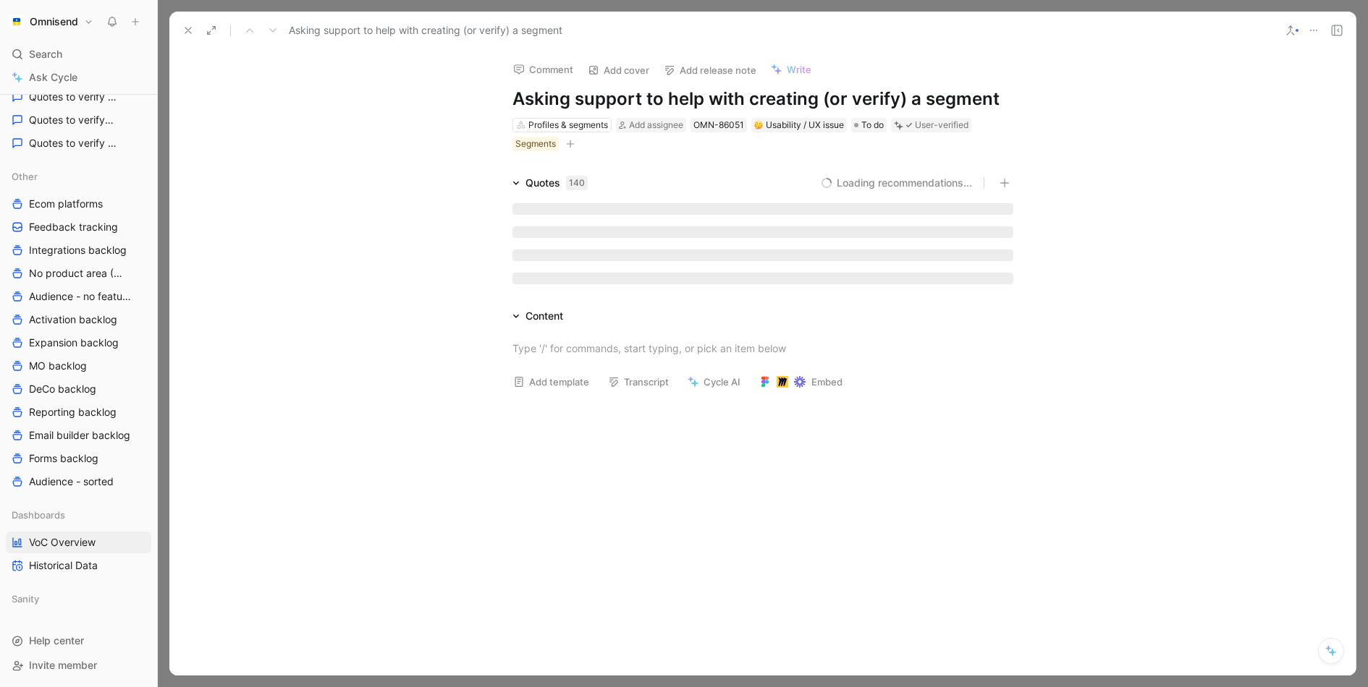
click at [661, 100] on h1 "Asking support to help with creating (or verify) a segment" at bounding box center [762, 99] width 501 height 23
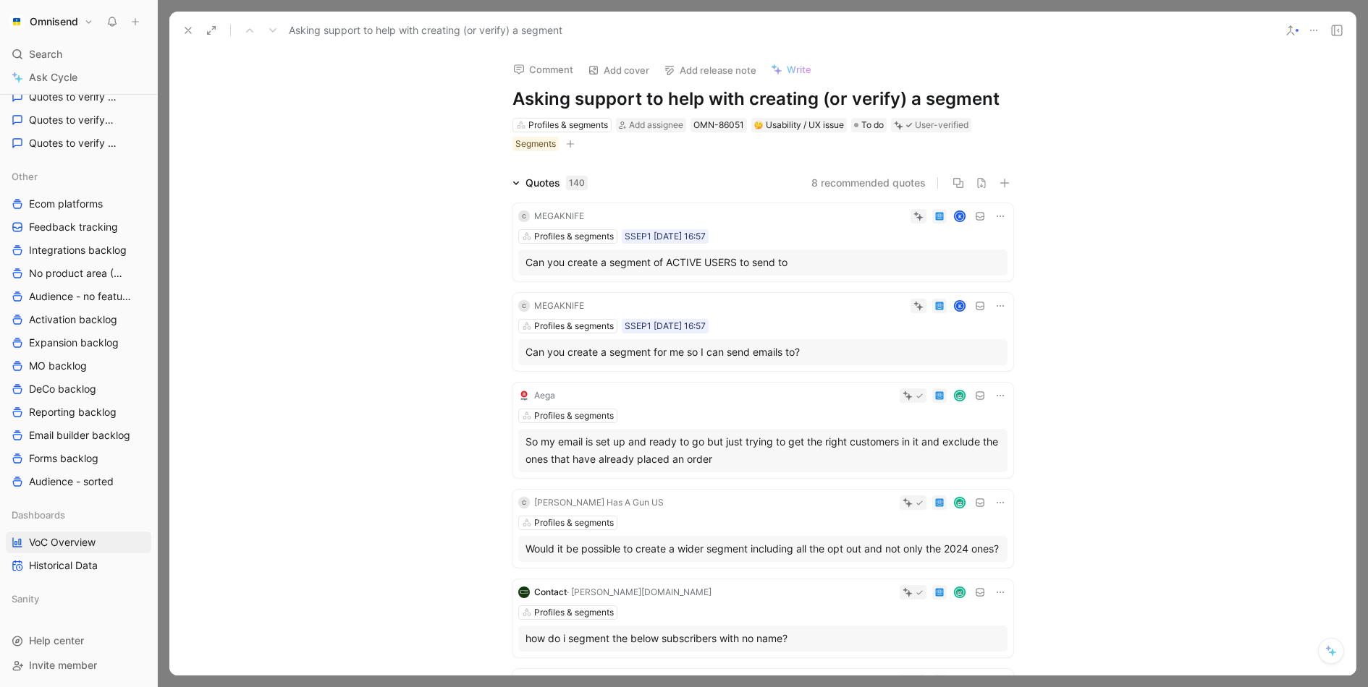
click at [661, 100] on h1 "Asking support to help with creating (or verify) a segment" at bounding box center [762, 99] width 501 height 23
copy h1 "Asking support to help with creating (or verify) a segment"
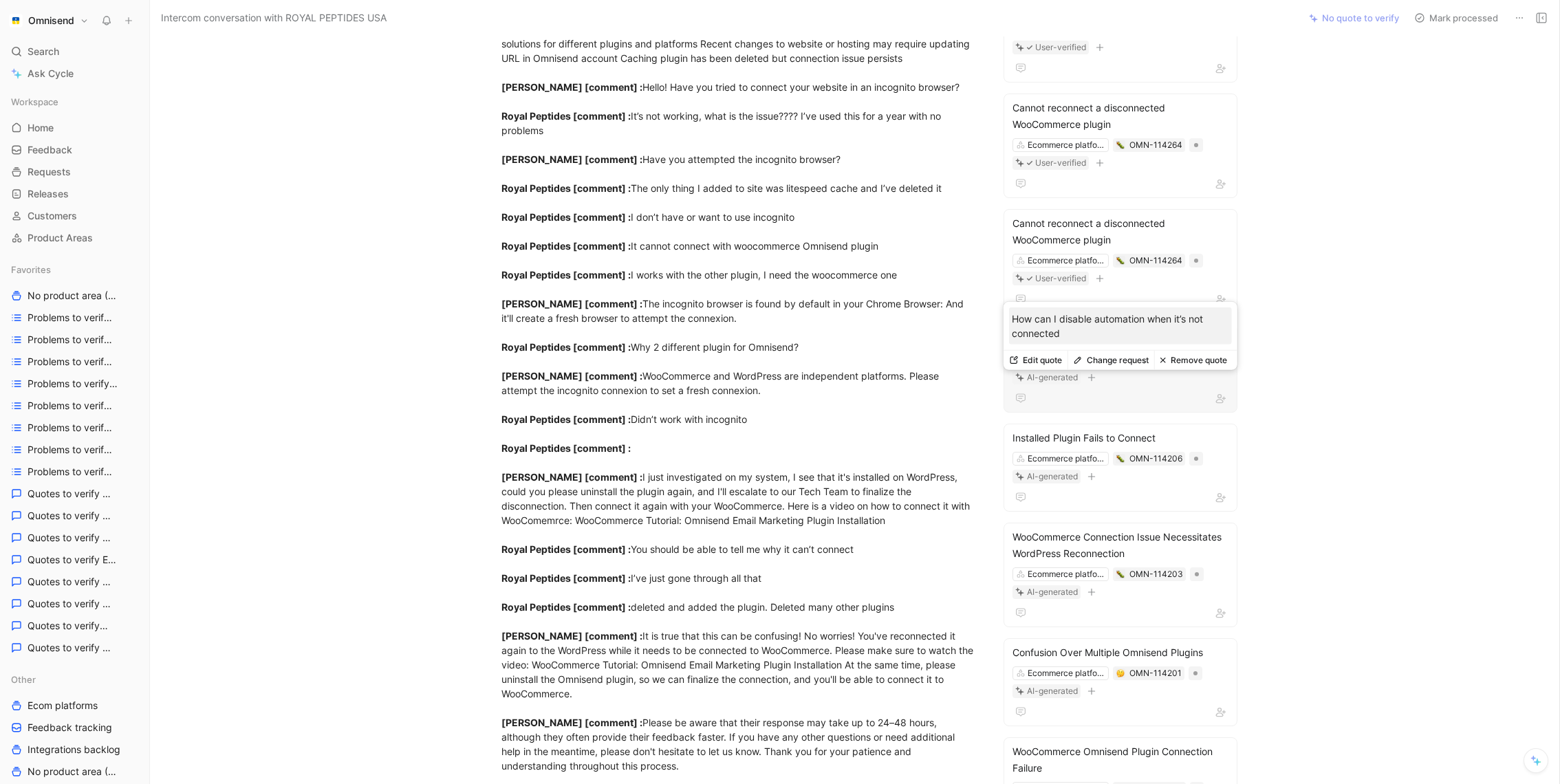
scroll to position [258, 0]
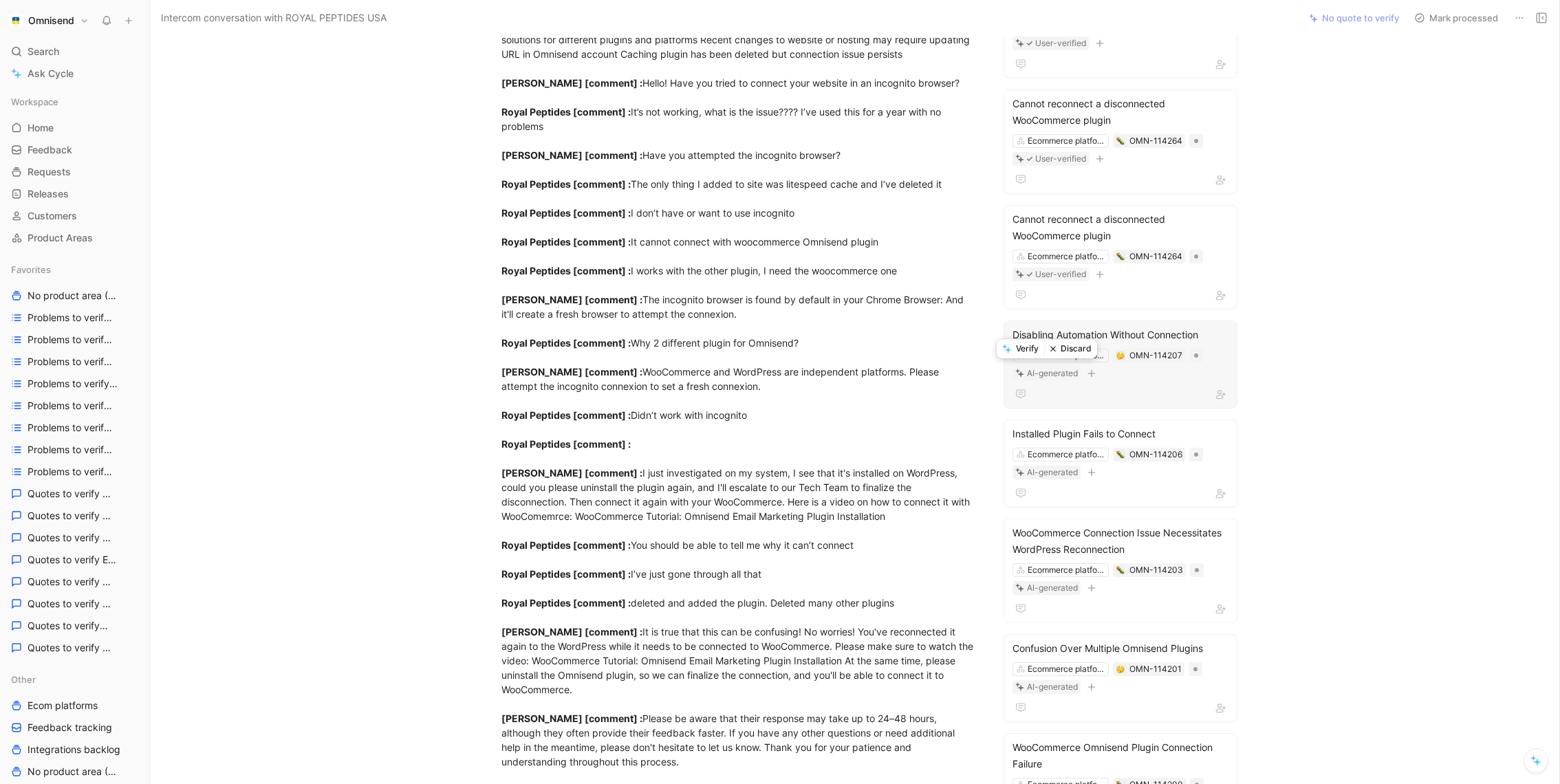
click at [1061, 354] on button "Discard" at bounding box center [1070, 349] width 53 height 19
click at [1188, 301] on button "Remove quote" at bounding box center [1187, 301] width 78 height 19
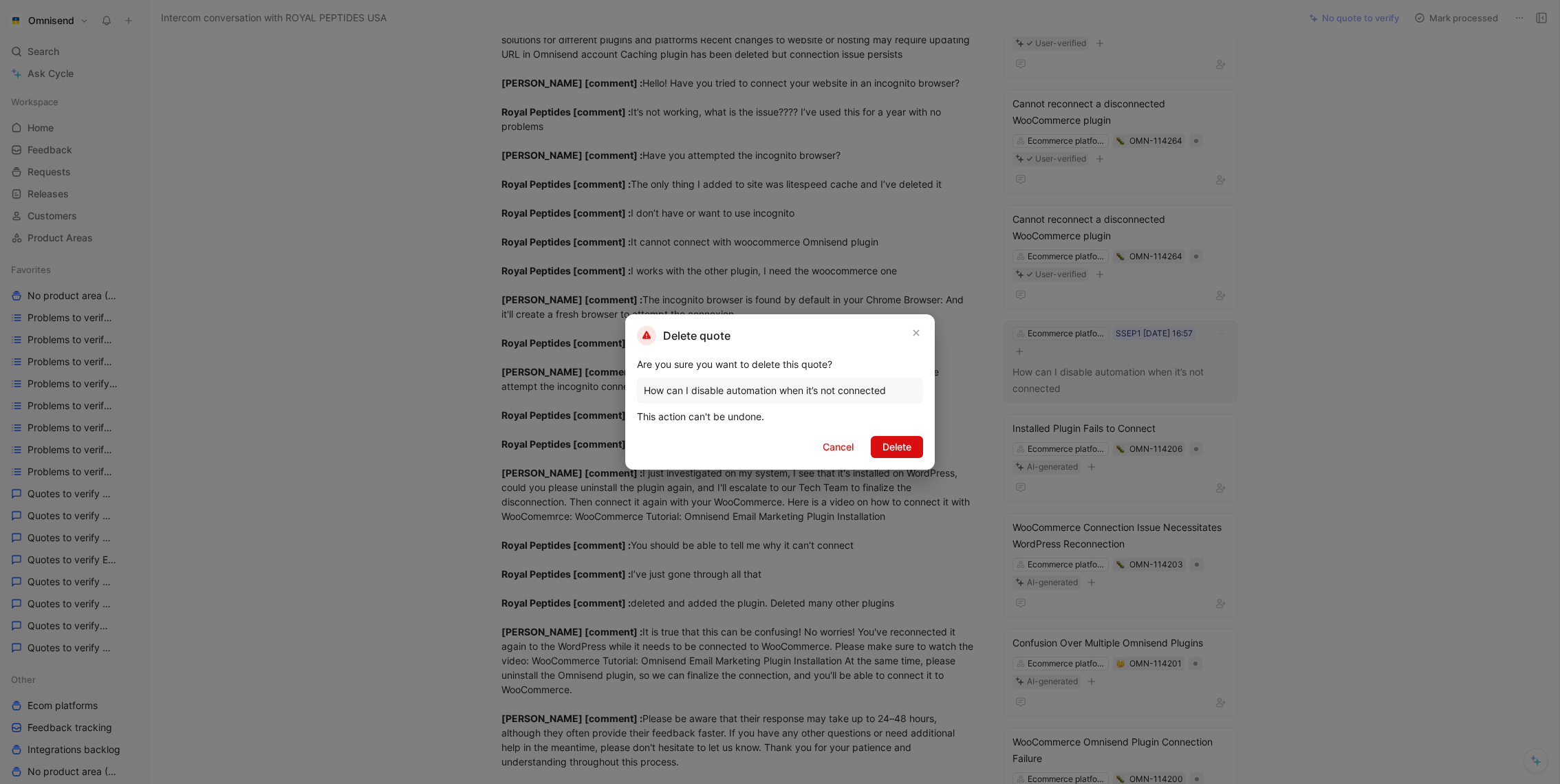
click at [882, 447] on span "Delete" at bounding box center [896, 447] width 29 height 16
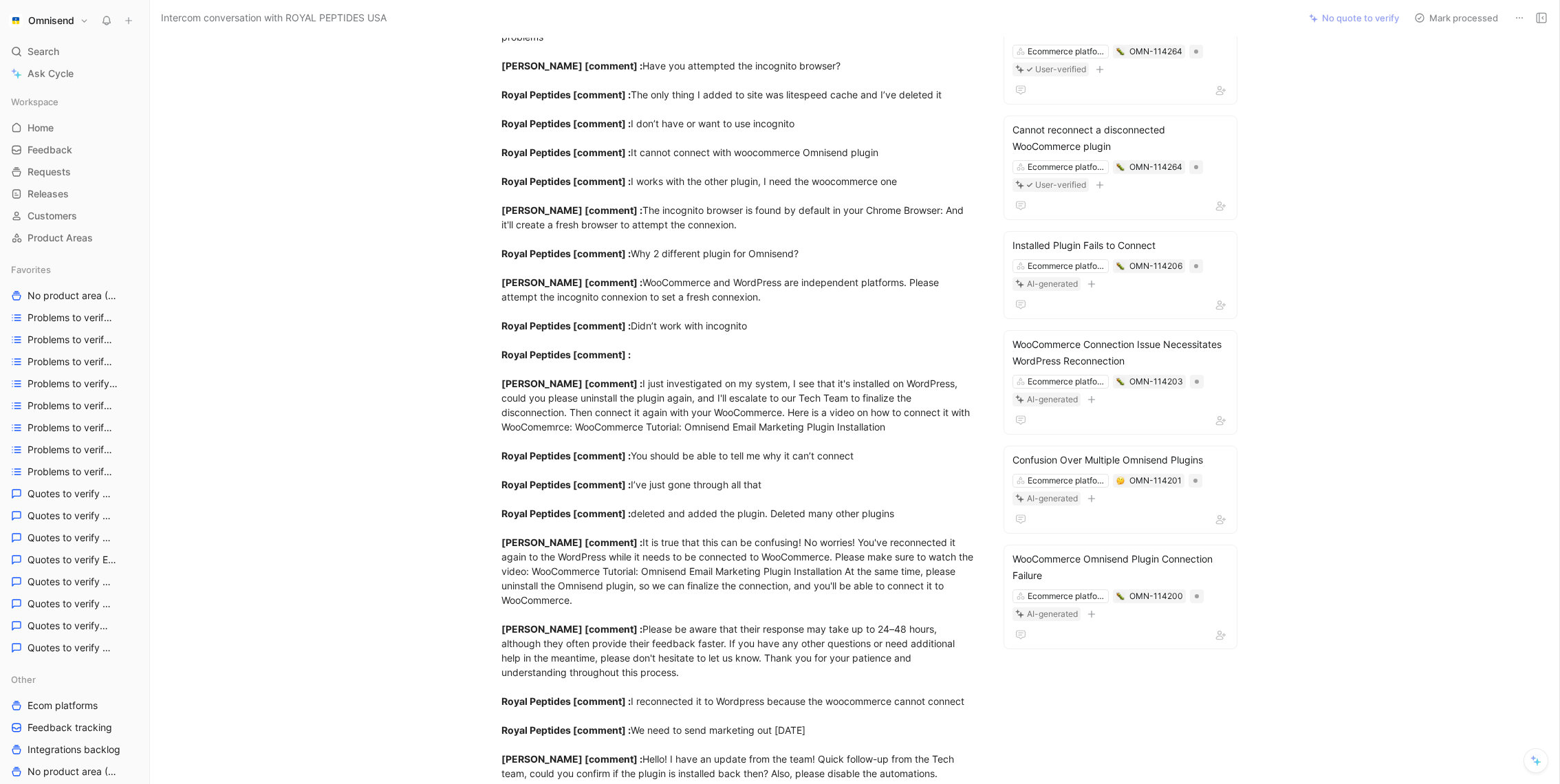
scroll to position [372, 0]
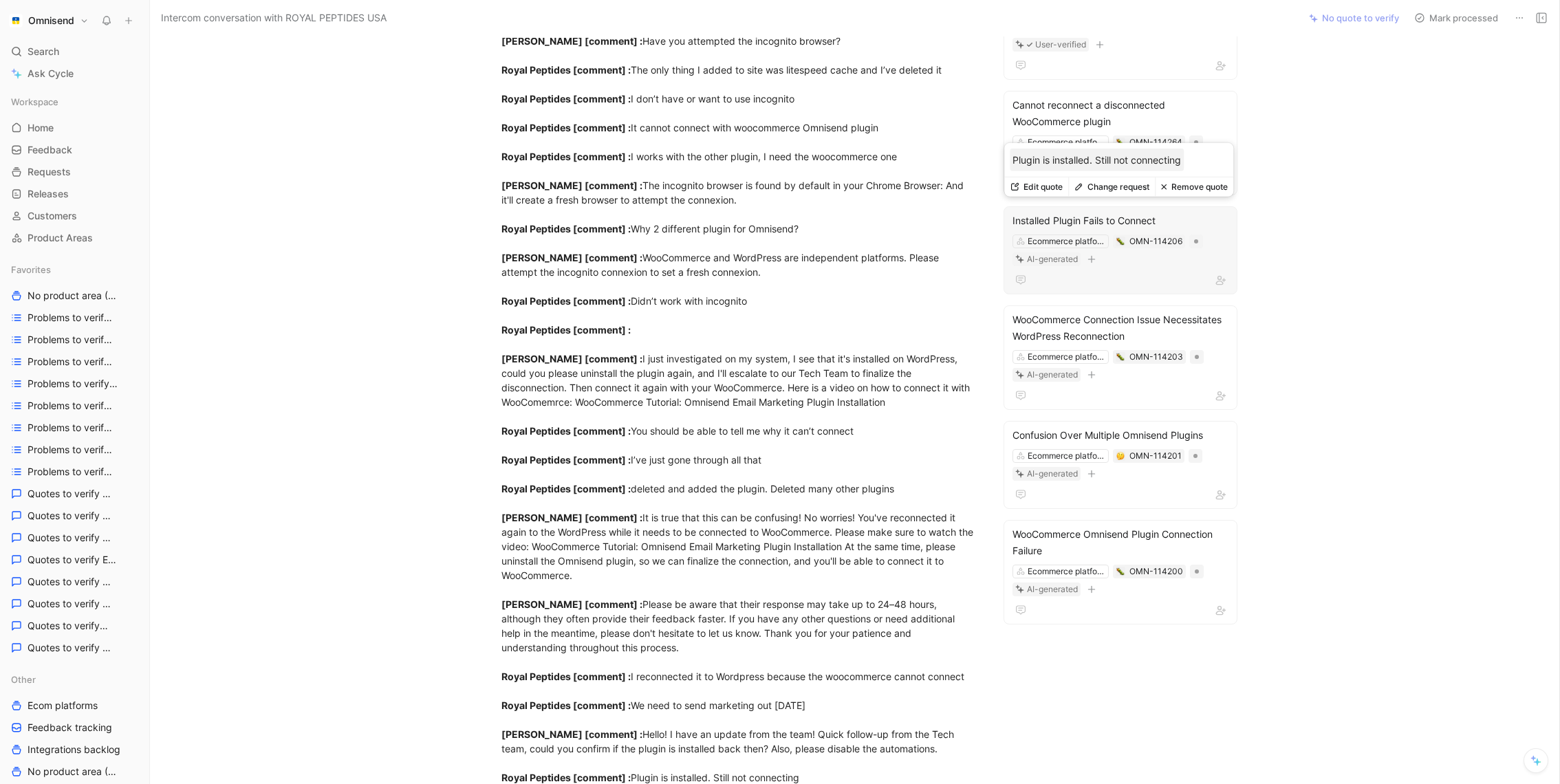
click at [1112, 190] on button "Change request" at bounding box center [1111, 187] width 87 height 19
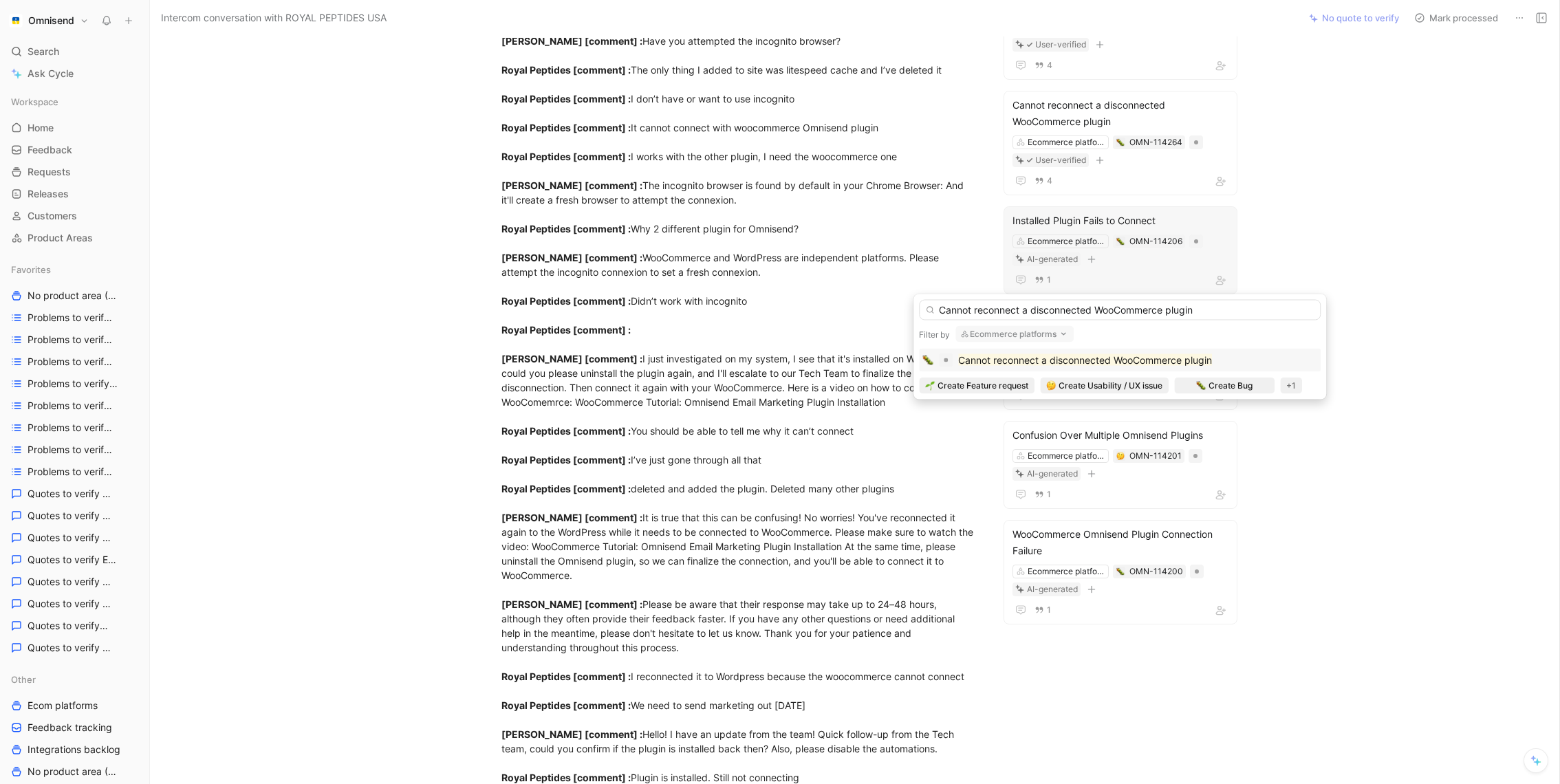
type input "Cannot reconnect a disconnected WooCommerce plugin"
click at [1056, 359] on mark "Cannot reconnect a disconnected WooCommerce plugin" at bounding box center [1085, 360] width 254 height 11
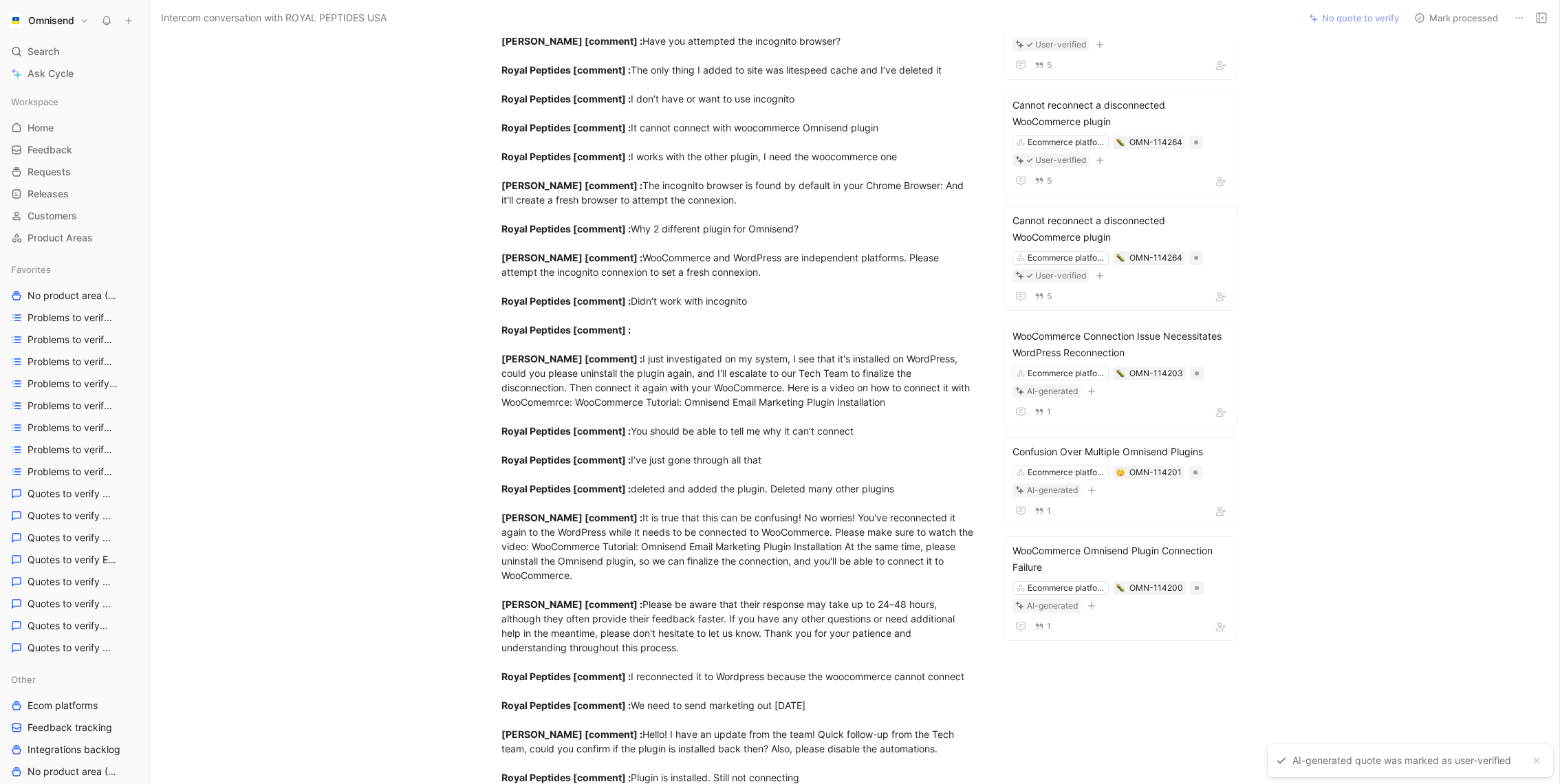
click at [1367, 270] on div "R ROYAL PEPTIDES [GEOGRAPHIC_DATA] Comment Add quote Summarize Intercom convers…" at bounding box center [855, 410] width 1410 height 748
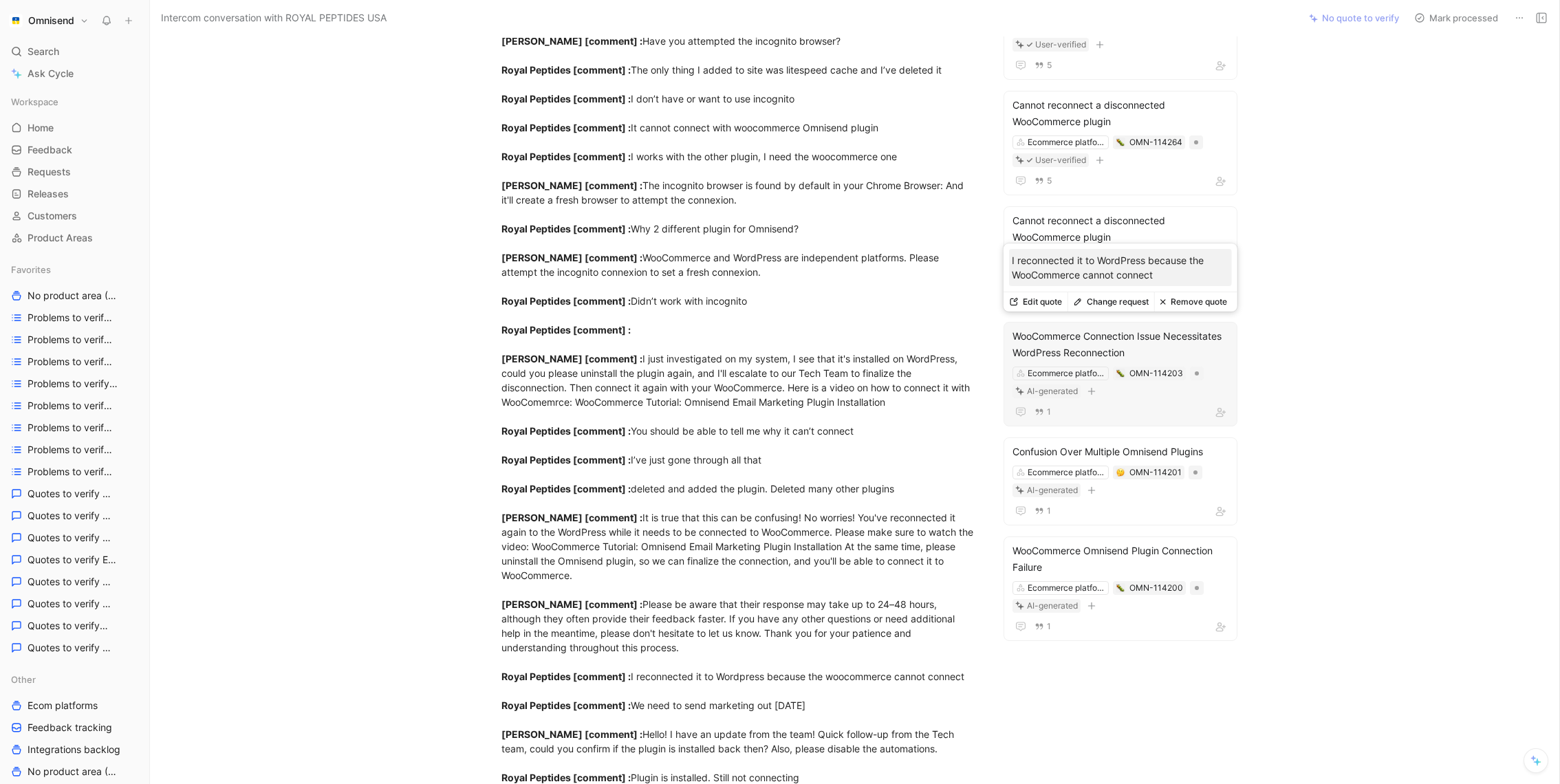
click at [1107, 299] on button "Change request" at bounding box center [1110, 302] width 87 height 19
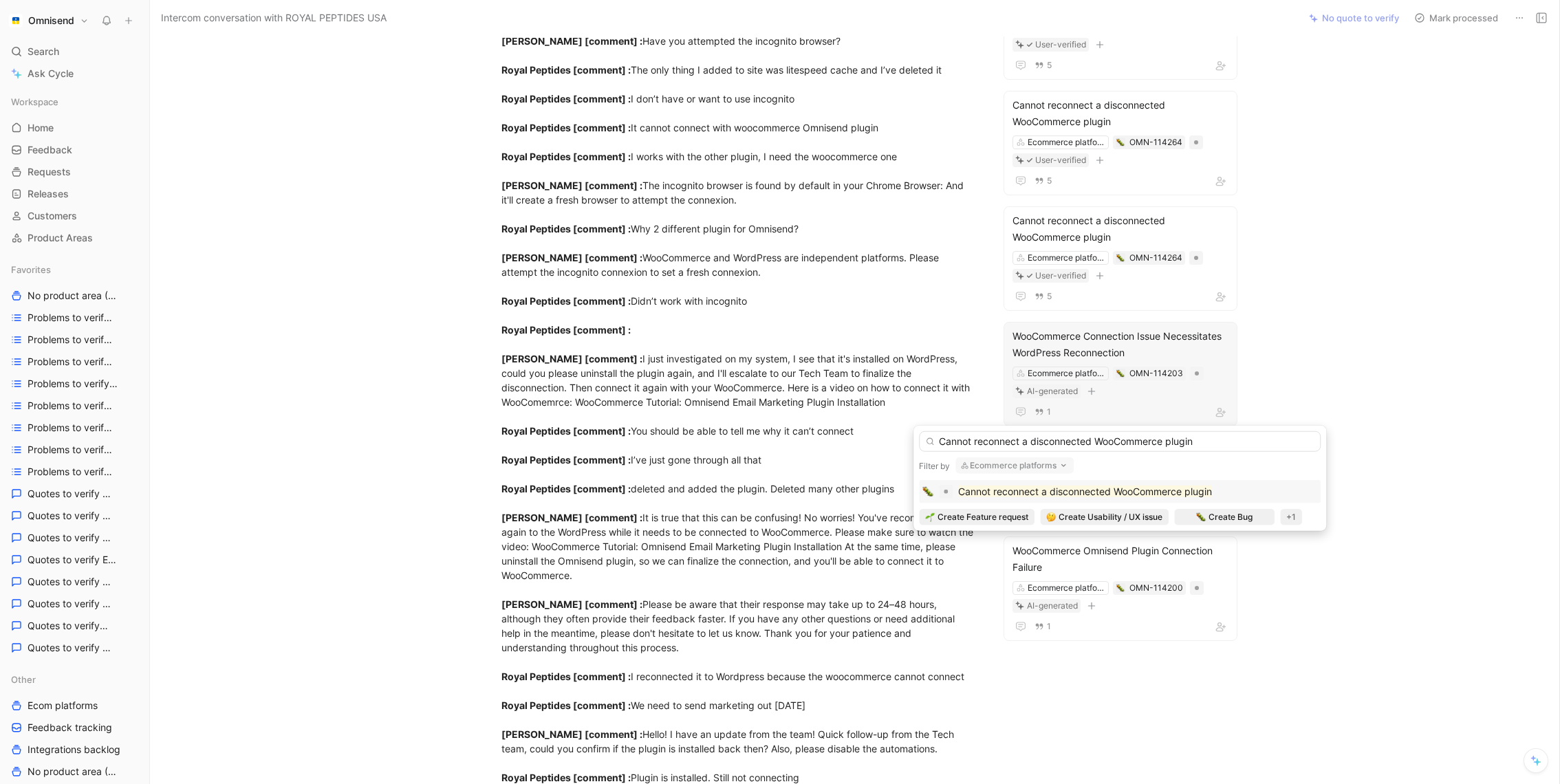
type input "Cannot reconnect a disconnected WooCommerce plugin"
click at [1095, 488] on mark "Cannot reconnect a disconnected WooCommerce plugin" at bounding box center [1085, 491] width 254 height 11
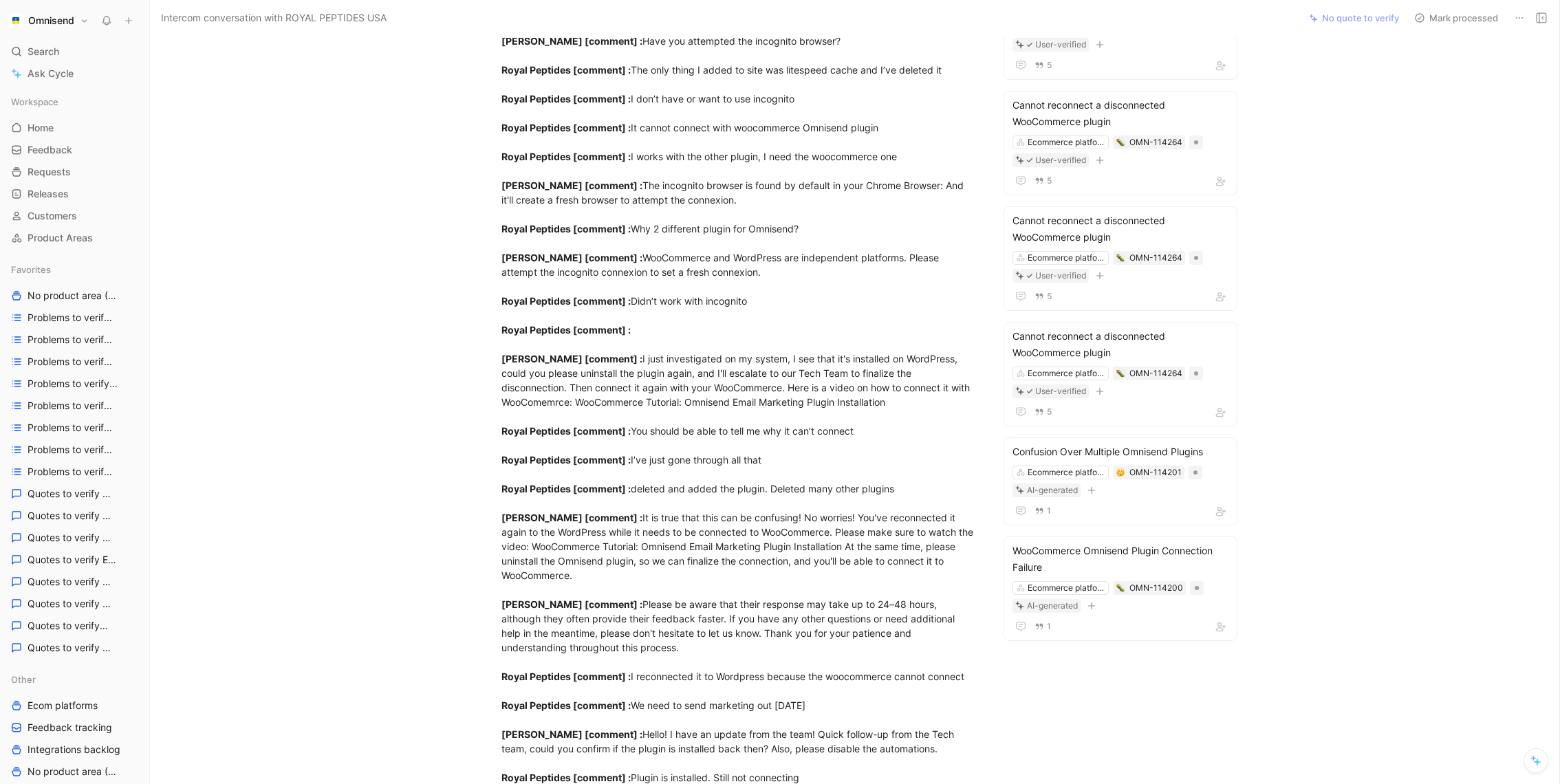
click at [1411, 412] on div "R ROYAL PEPTIDES USA Comment Add quote Summarize Intercom conversation with ROY…" at bounding box center [855, 410] width 1410 height 748
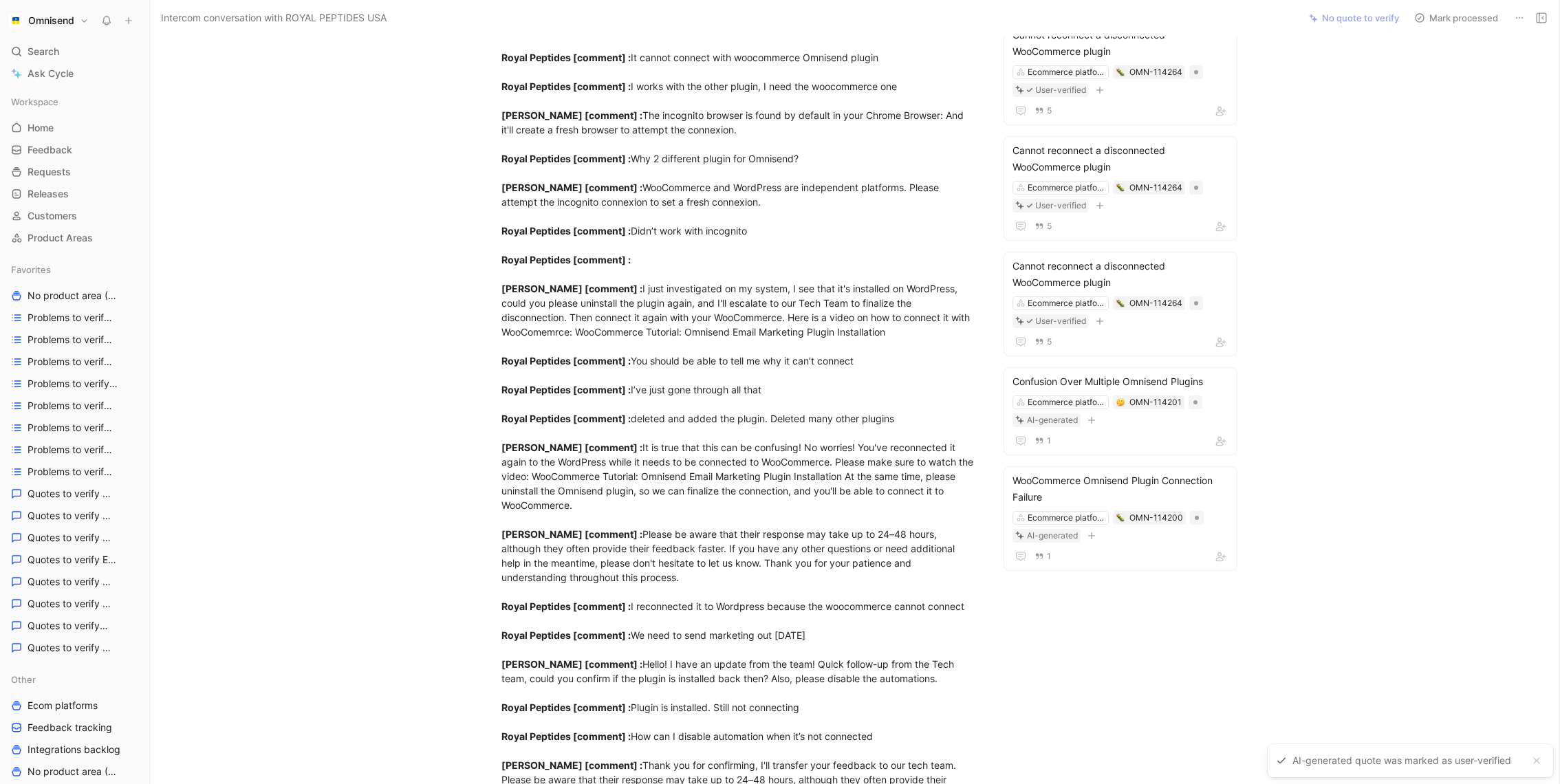
scroll to position [449, 0]
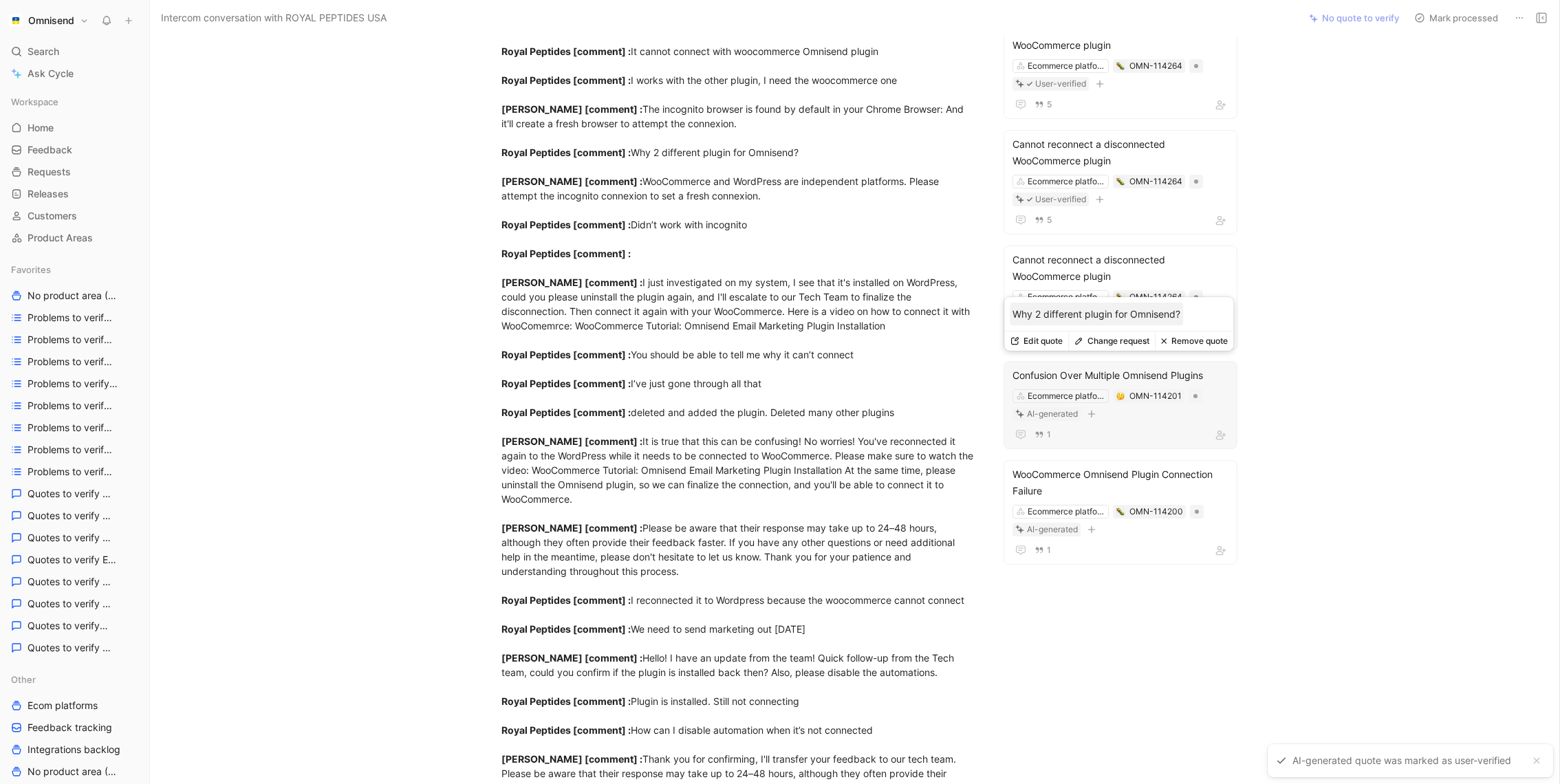
click at [1130, 343] on button "Change request" at bounding box center [1111, 341] width 87 height 19
click at [1060, 388] on button "Discard" at bounding box center [1070, 388] width 53 height 19
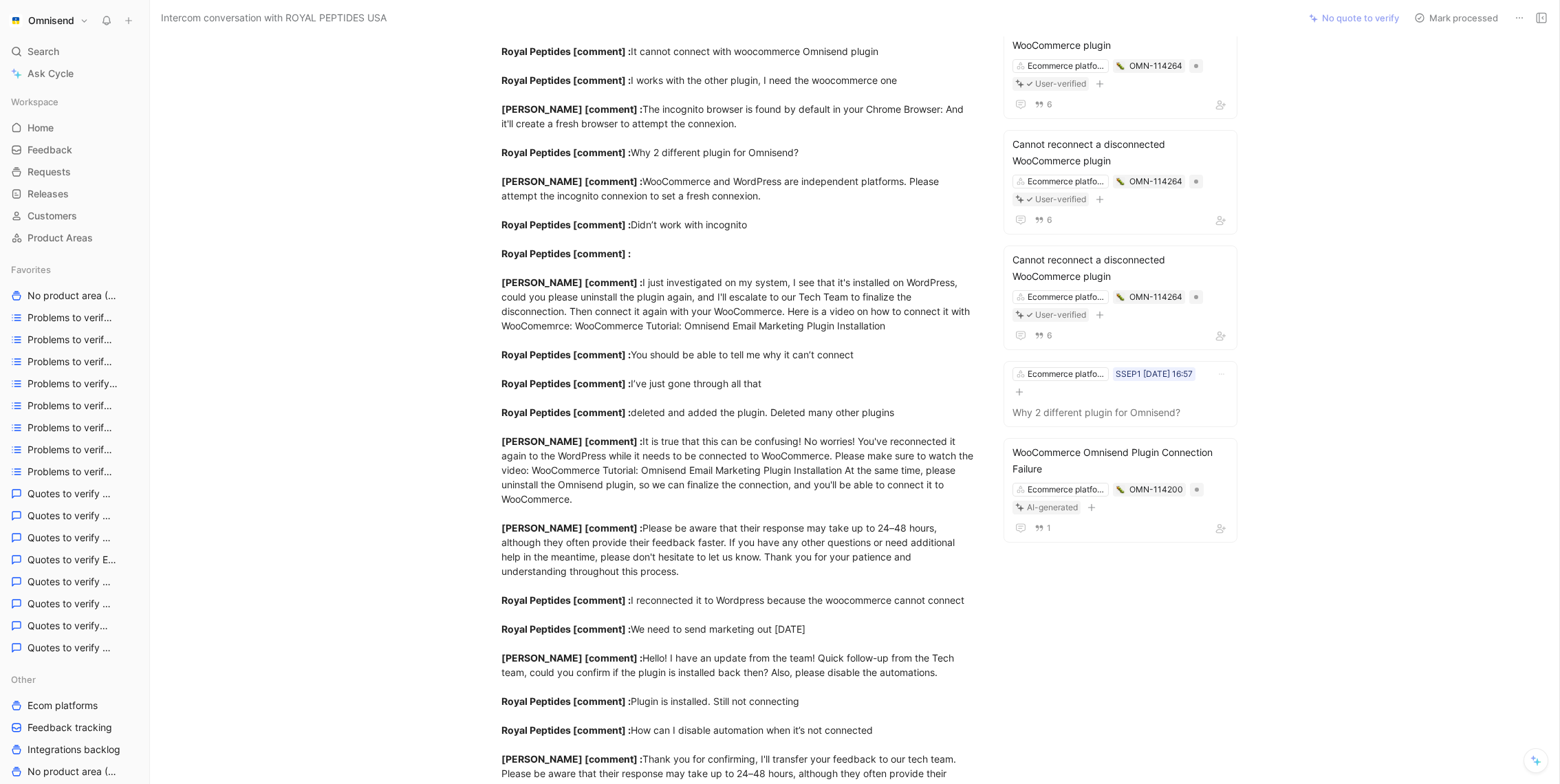
click at [1353, 439] on div "R ROYAL PEPTIDES USA Comment Add quote Summarize Intercom conversation with ROY…" at bounding box center [855, 410] width 1410 height 748
click at [1198, 346] on button "Remove quote" at bounding box center [1187, 341] width 78 height 19
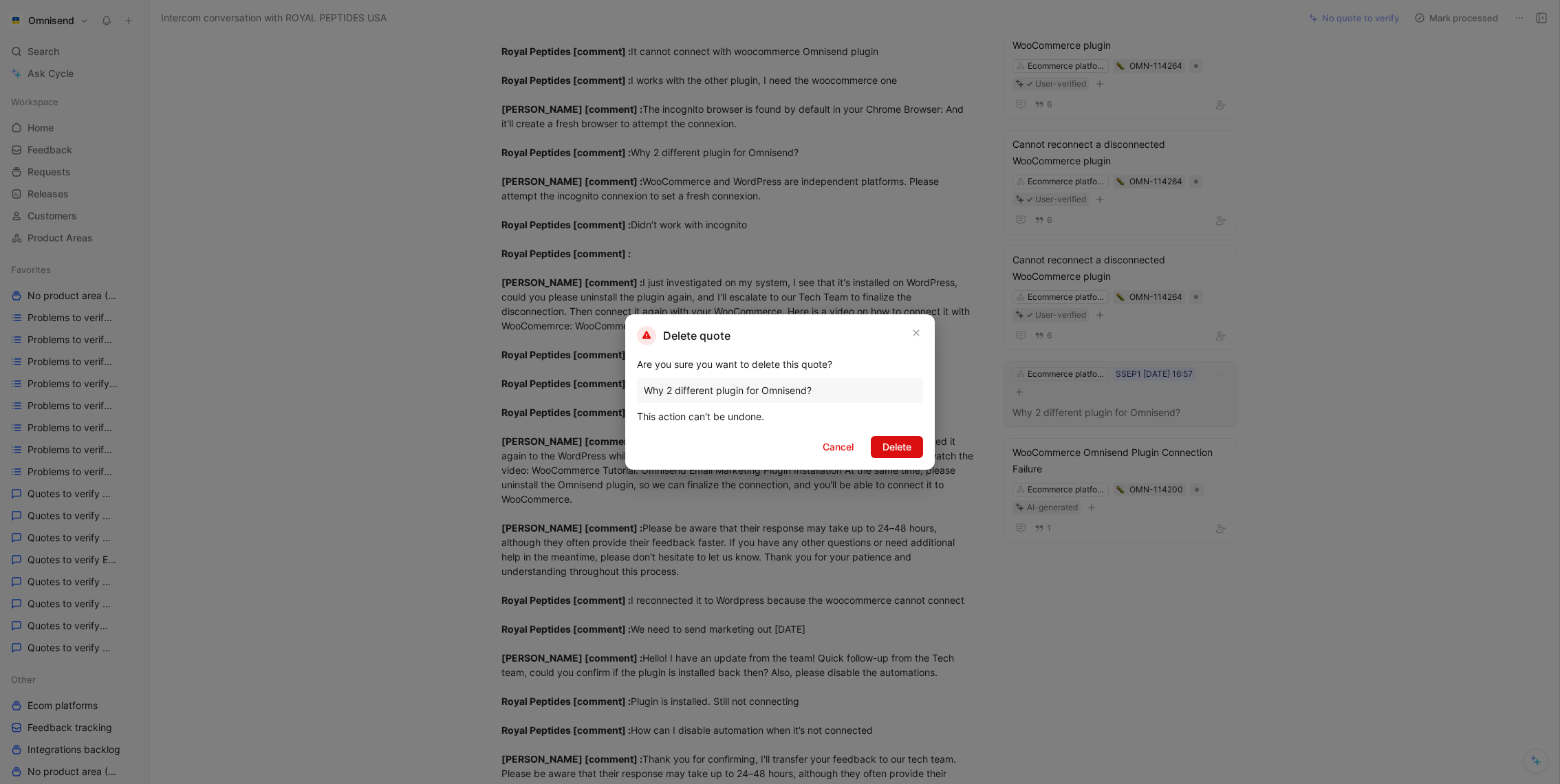
click at [896, 449] on span "Delete" at bounding box center [896, 447] width 29 height 16
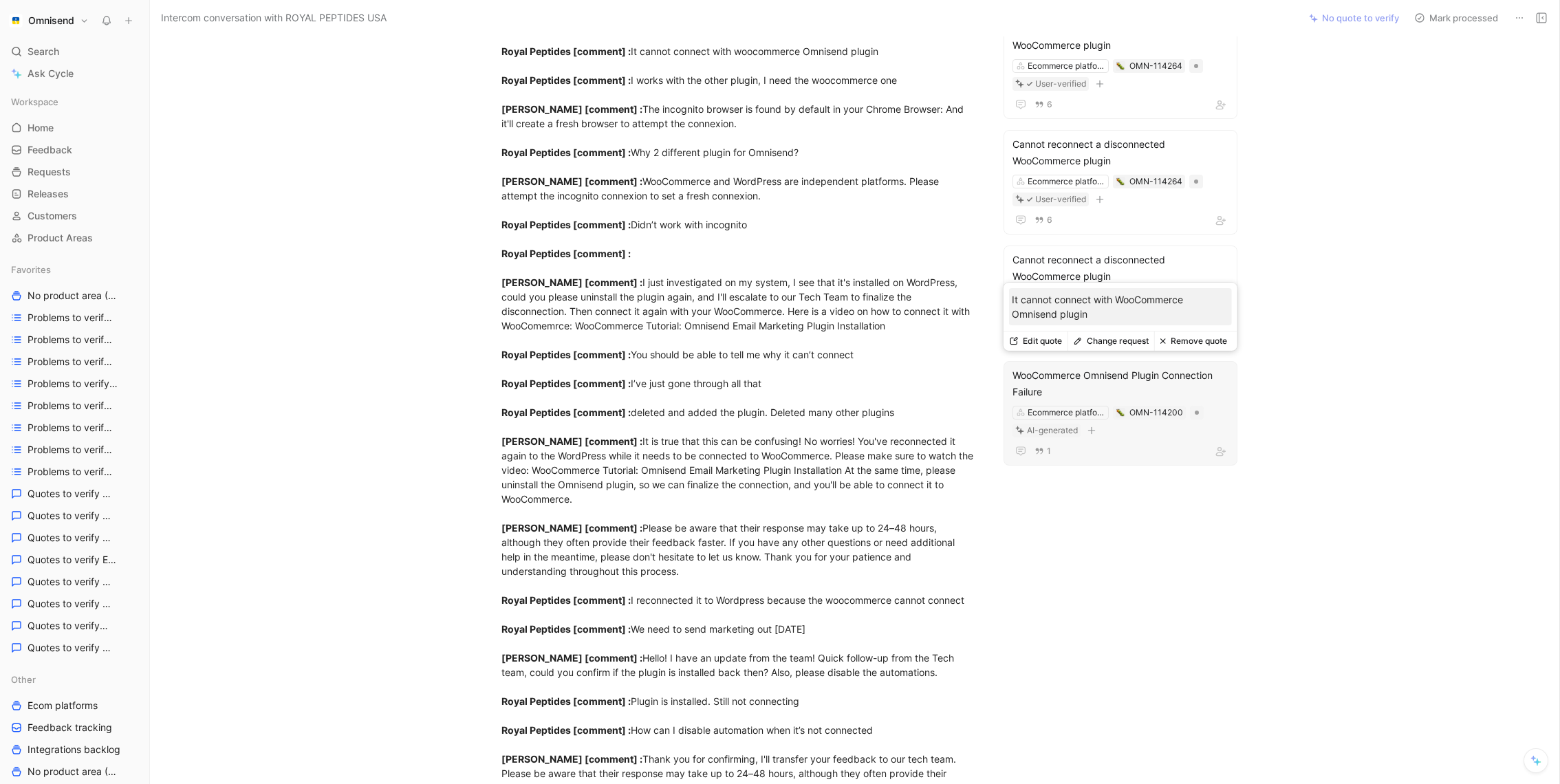
click at [1121, 345] on button "Change request" at bounding box center [1110, 341] width 87 height 19
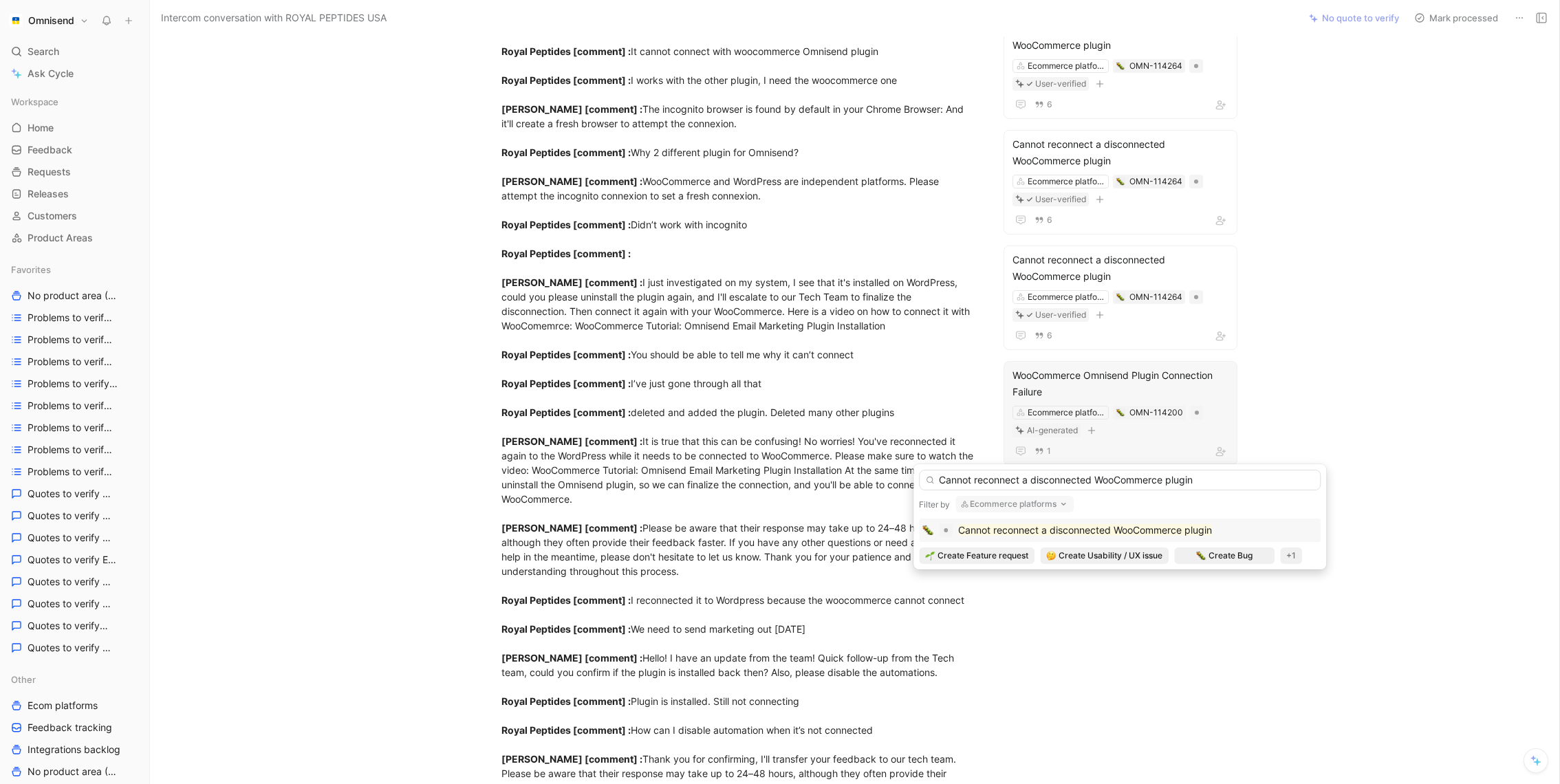
type input "Cannot reconnect a disconnected WooCommerce plugin"
click at [1081, 526] on mark "Cannot reconnect a disconnected WooCommerce plugin" at bounding box center [1085, 529] width 254 height 11
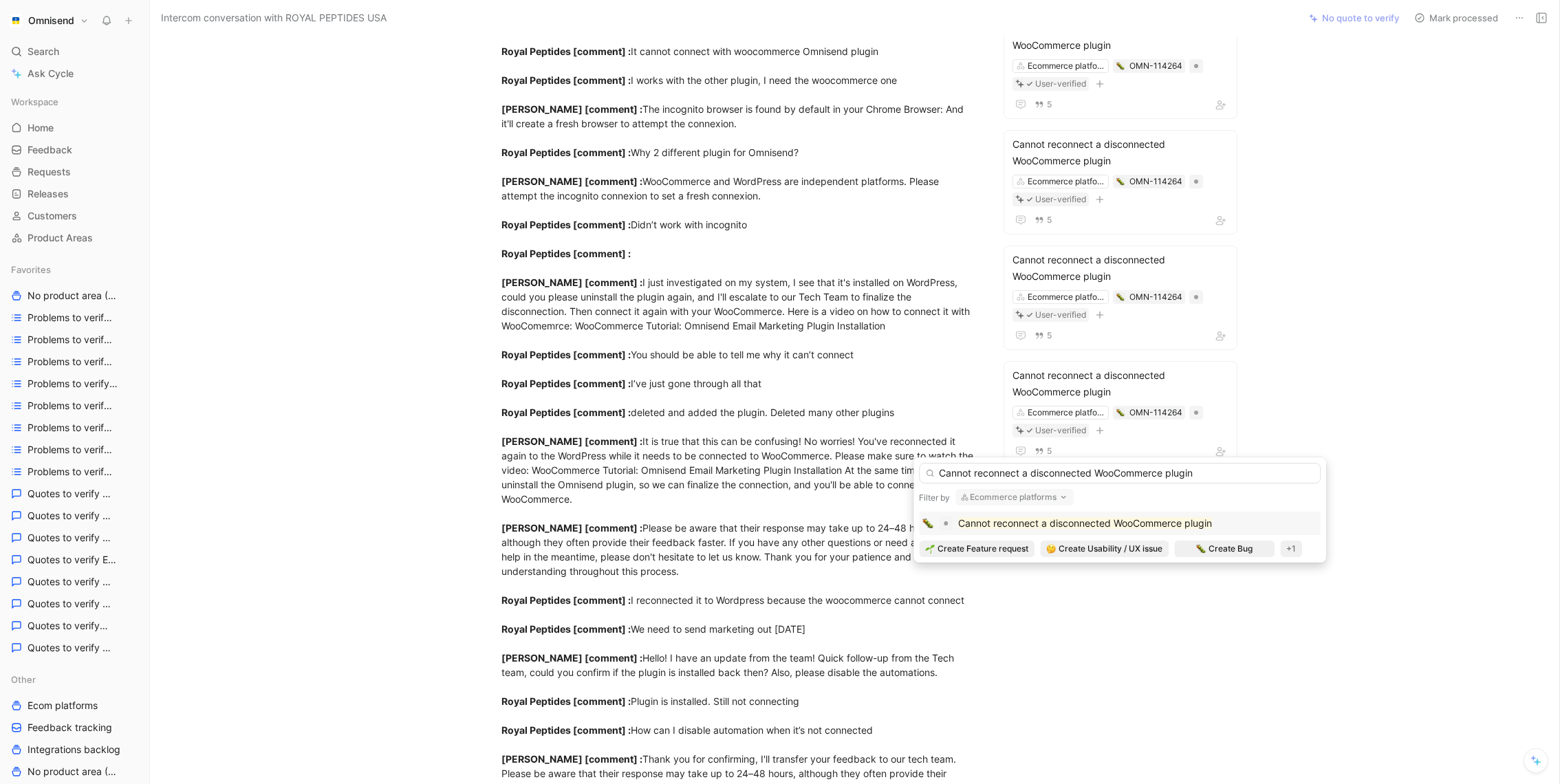
click at [1436, 315] on div "R ROYAL PEPTIDES USA Comment Add quote Summarize Intercom conversation with ROY…" at bounding box center [855, 410] width 1410 height 748
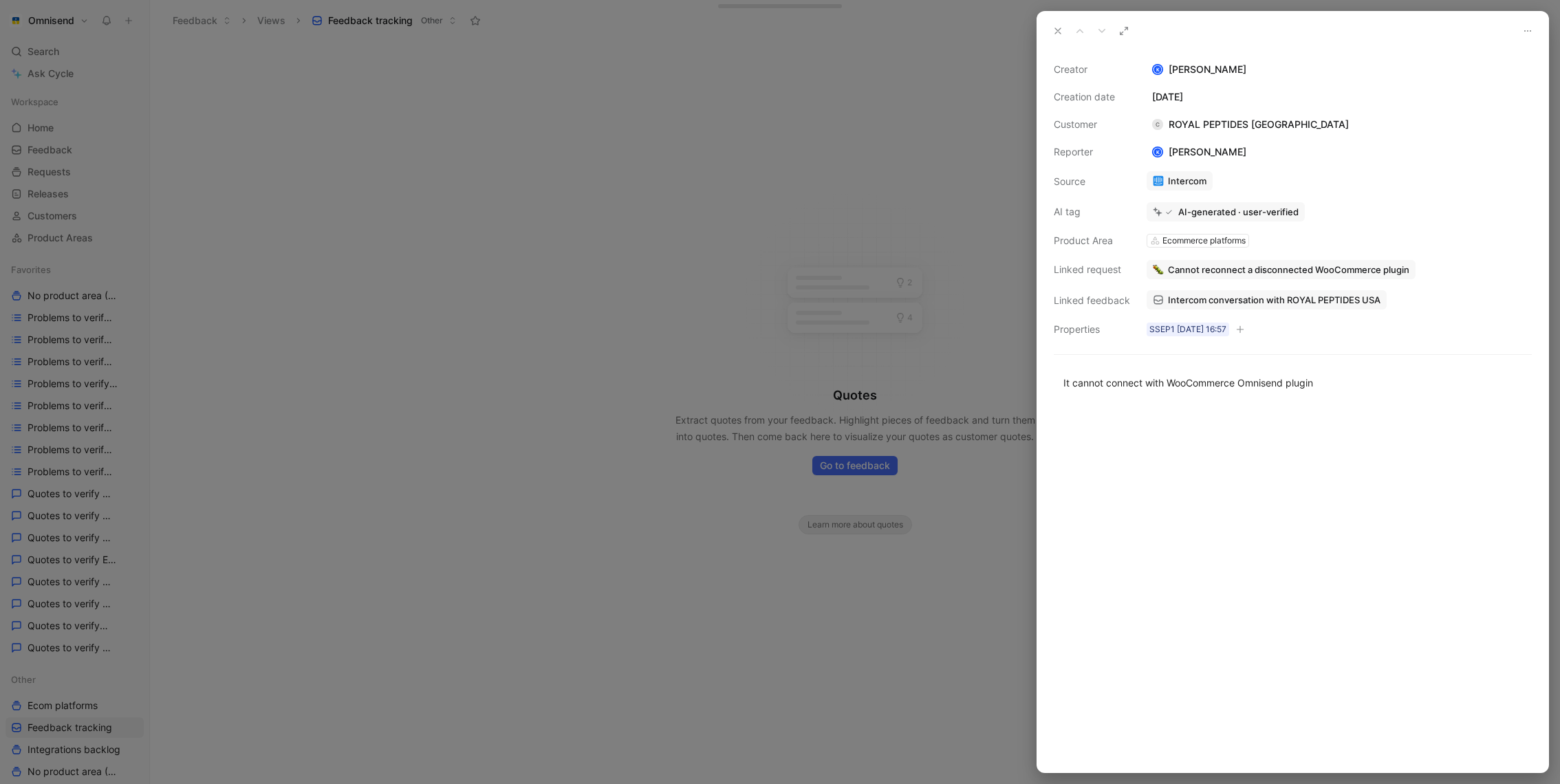
click at [879, 318] on div at bounding box center [780, 392] width 1560 height 784
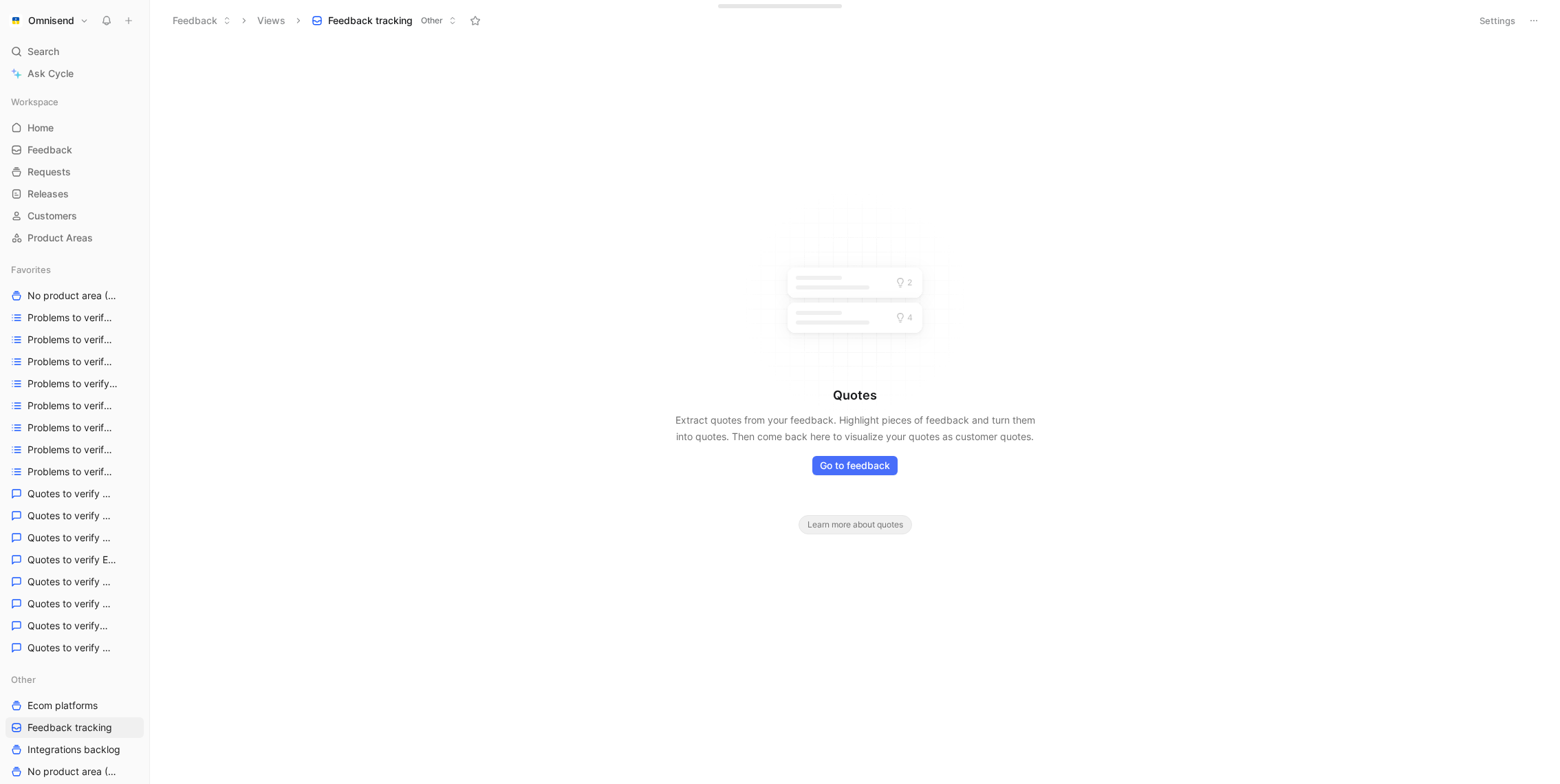
click at [1482, 23] on button "Settings" at bounding box center [1497, 21] width 48 height 19
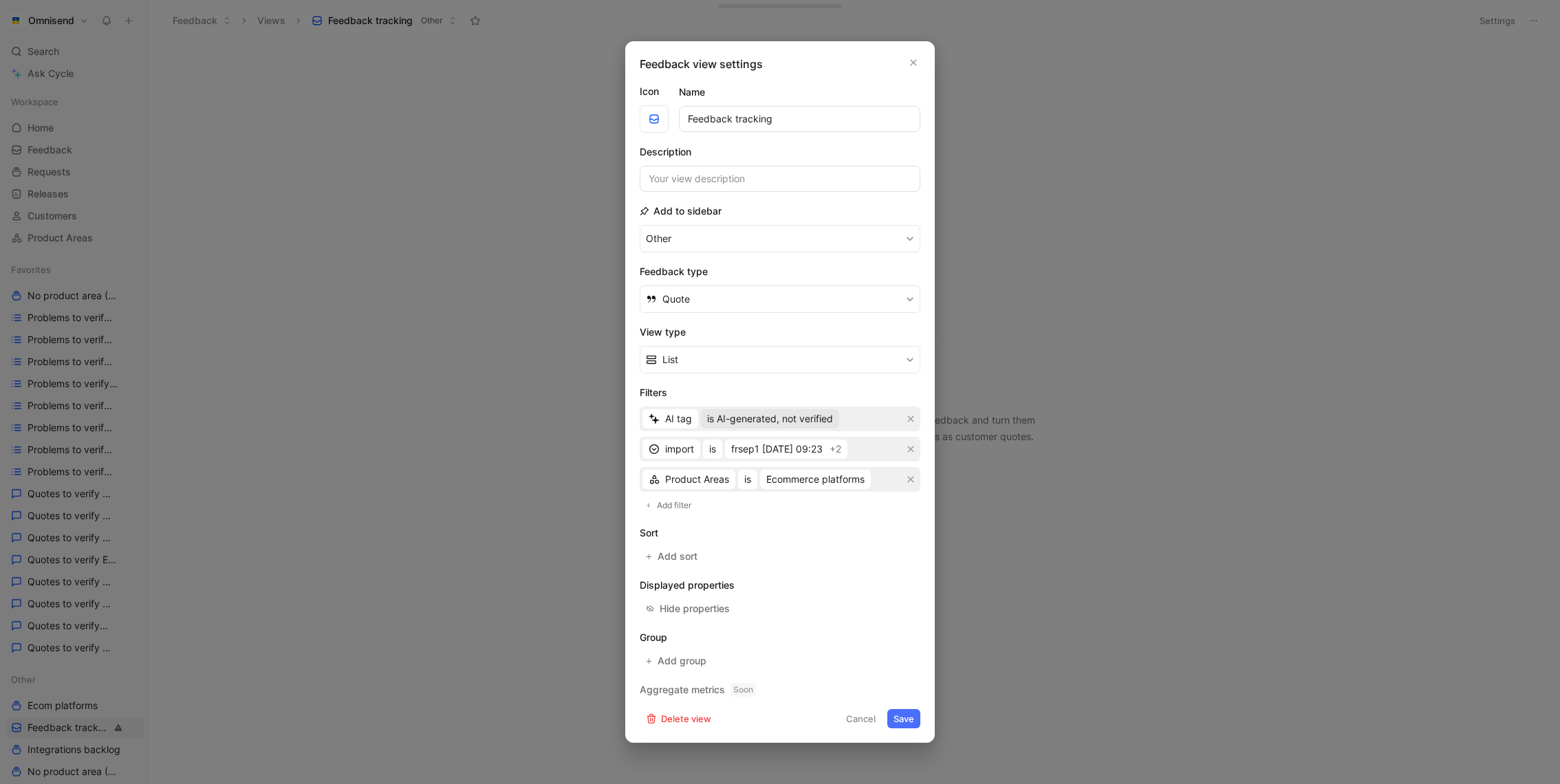
click at [819, 417] on span "is AI-generated, not verified" at bounding box center [770, 418] width 125 height 16
click at [809, 471] on span "is AI-generated, user-verified" at bounding box center [772, 468] width 131 height 11
click at [899, 715] on button "Save" at bounding box center [903, 718] width 33 height 19
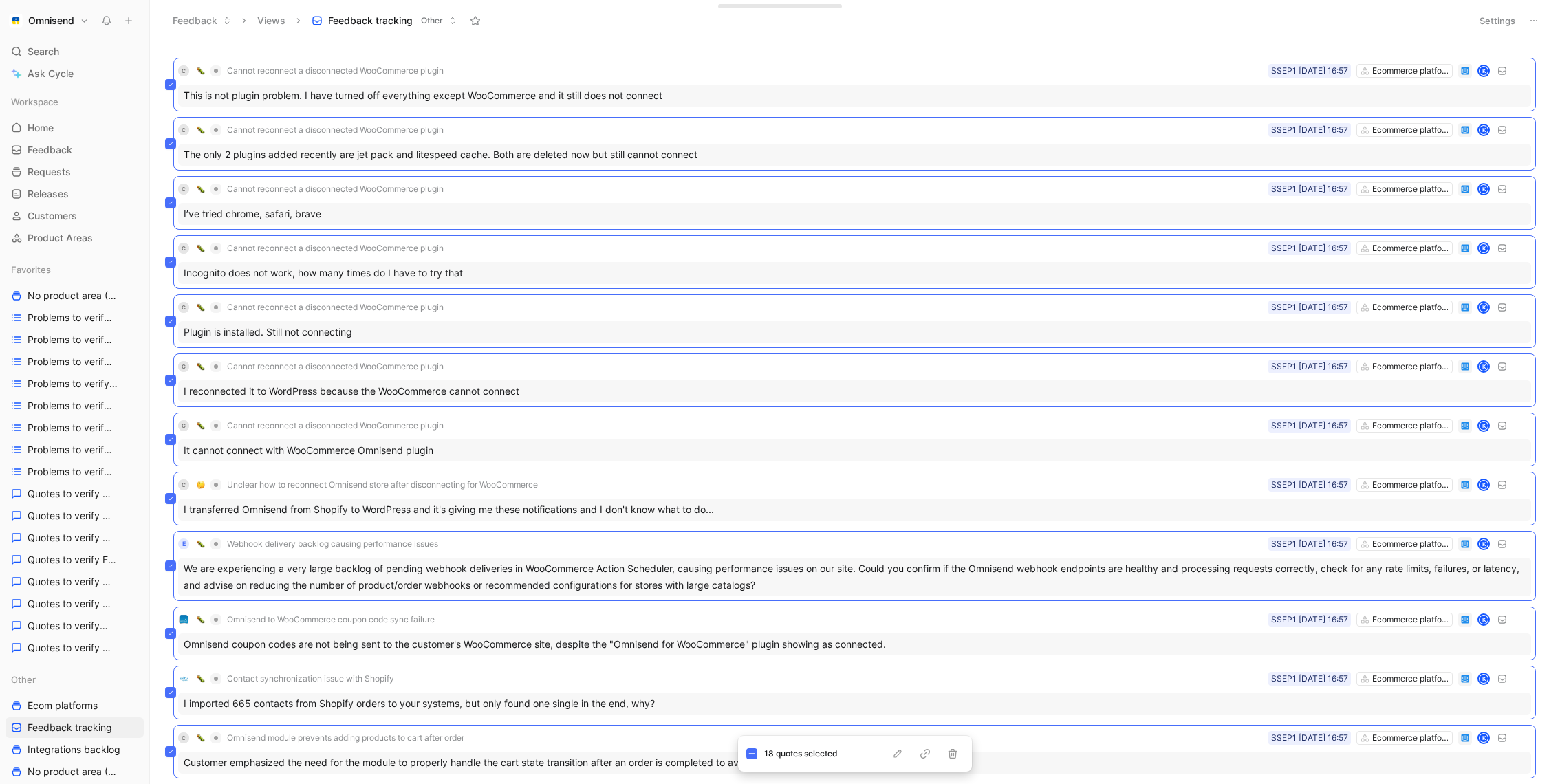
click at [1504, 23] on button "Settings" at bounding box center [1497, 21] width 48 height 19
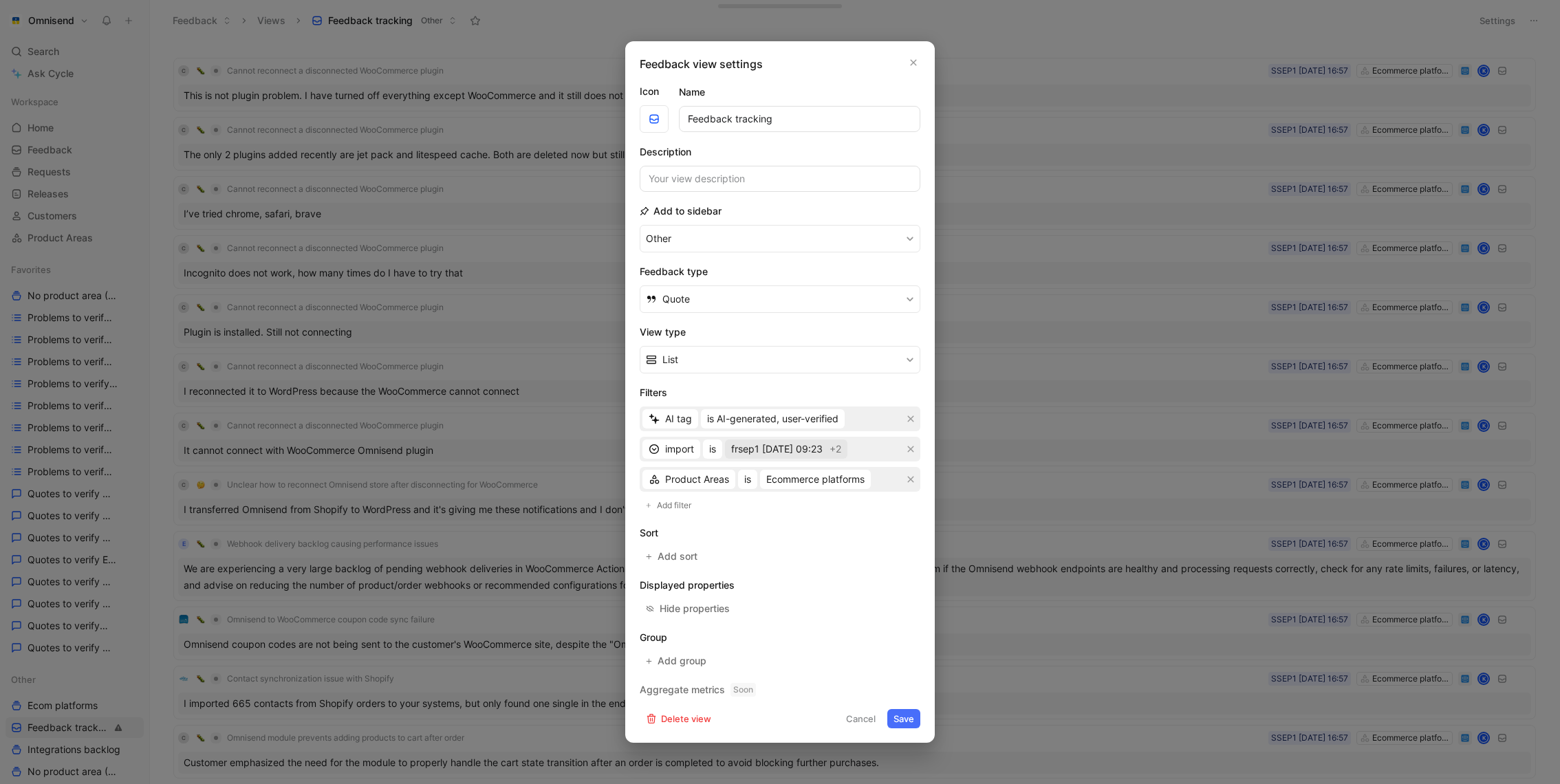
click at [822, 452] on span "frsep1 01-09-2025 09:23" at bounding box center [777, 449] width 91 height 16
click at [800, 471] on span "Ecommerce platforms" at bounding box center [815, 479] width 98 height 16
click at [736, 427] on span "is AI-generated, user-verified" at bounding box center [773, 418] width 131 height 16
click at [769, 451] on span "is AI-generated, not verified" at bounding box center [769, 447] width 125 height 11
drag, startPoint x: 915, startPoint y: 721, endPoint x: 765, endPoint y: 502, distance: 265.4
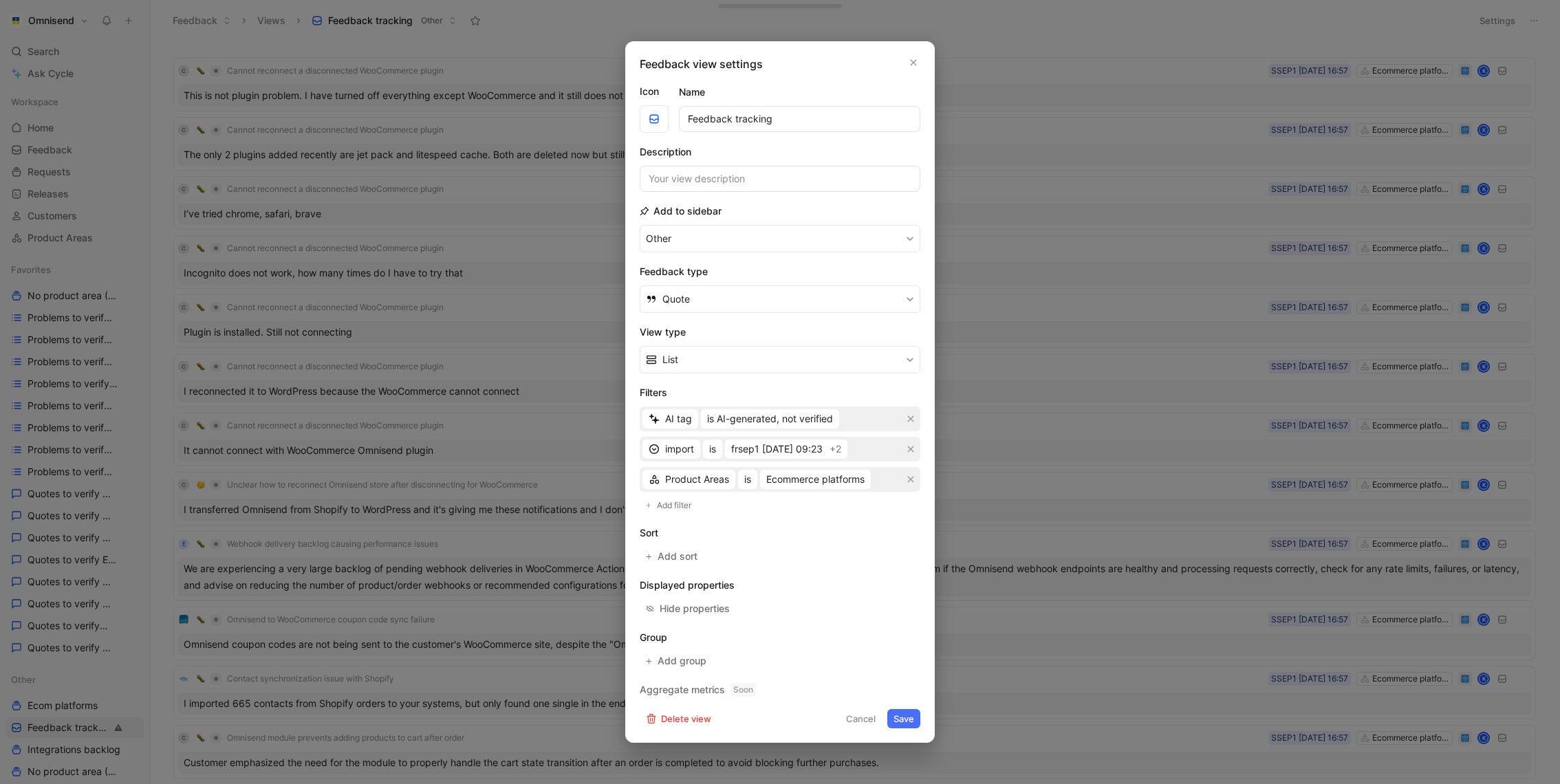
click at [765, 504] on form "Icon Name Feedback tracking Description Add to sidebar Other Feedback type Quot…" at bounding box center [780, 406] width 280 height 645
click at [912, 468] on div "Product Areas is Ecommerce platforms" at bounding box center [780, 479] width 280 height 25
click at [912, 474] on button "button" at bounding box center [911, 479] width 13 height 13
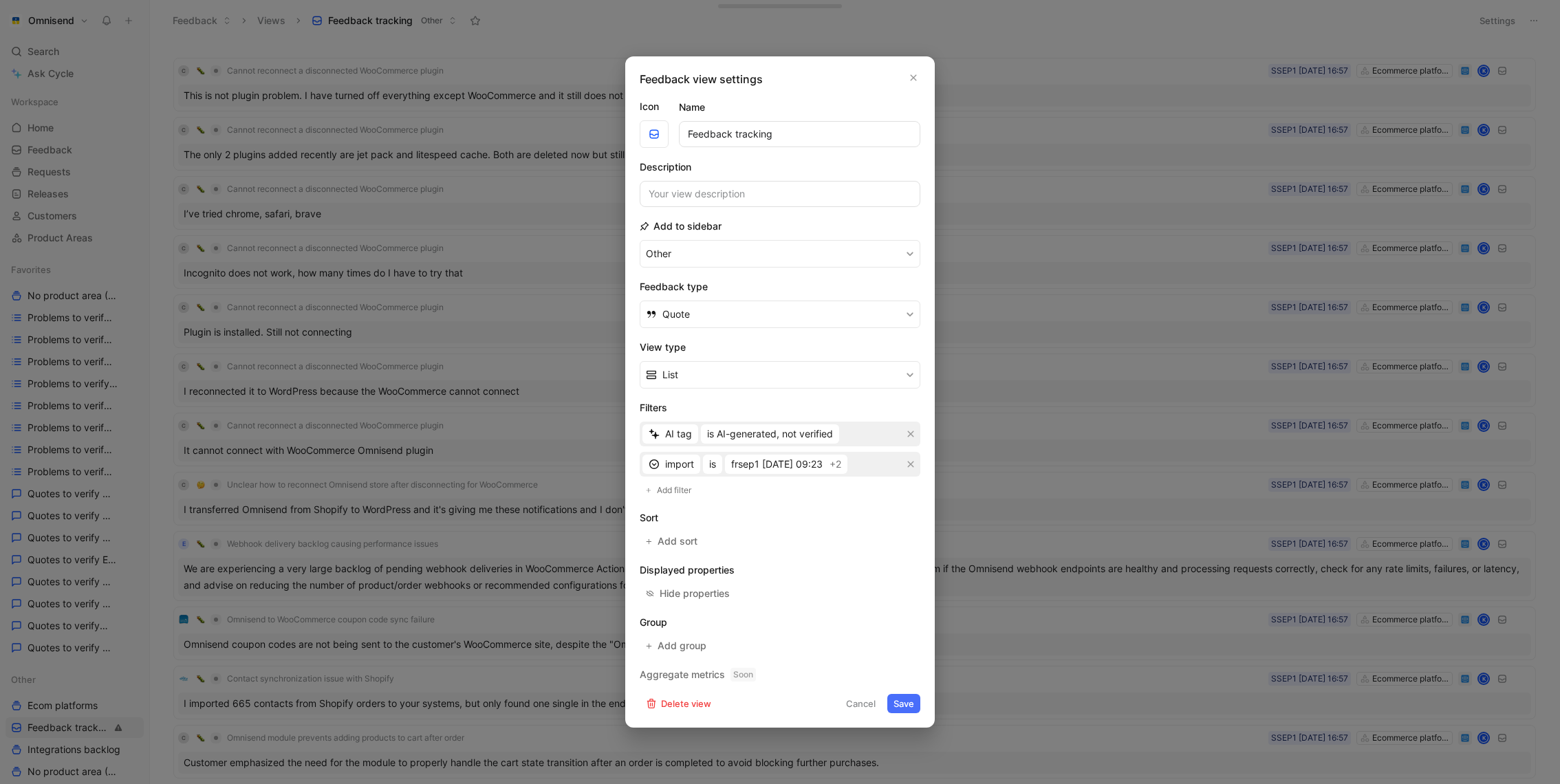
click at [902, 700] on button "Save" at bounding box center [903, 703] width 33 height 19
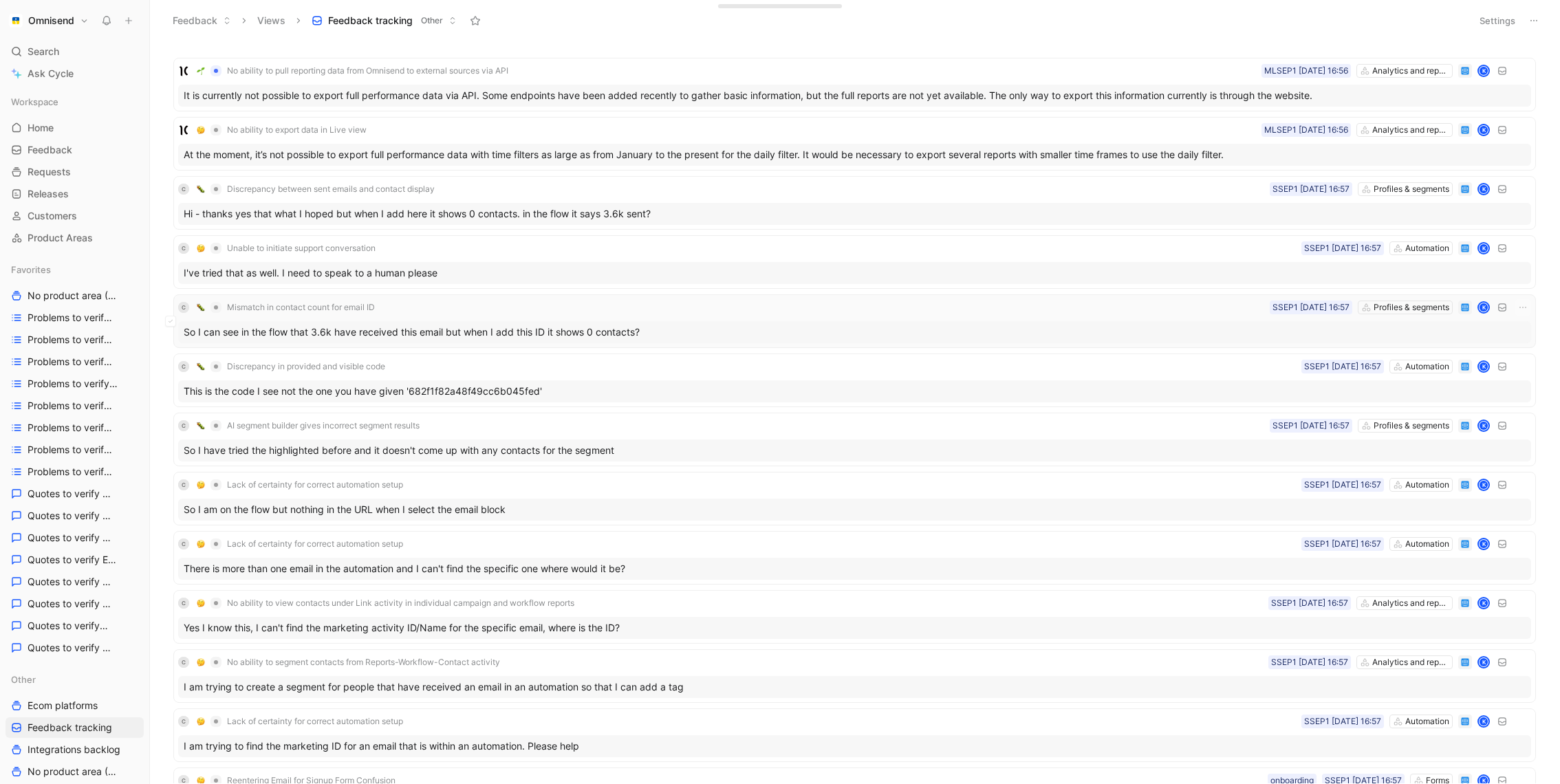
click at [564, 324] on div "So I can see in the flow that 3.6k have received this email but when I add this…" at bounding box center [854, 332] width 1353 height 22
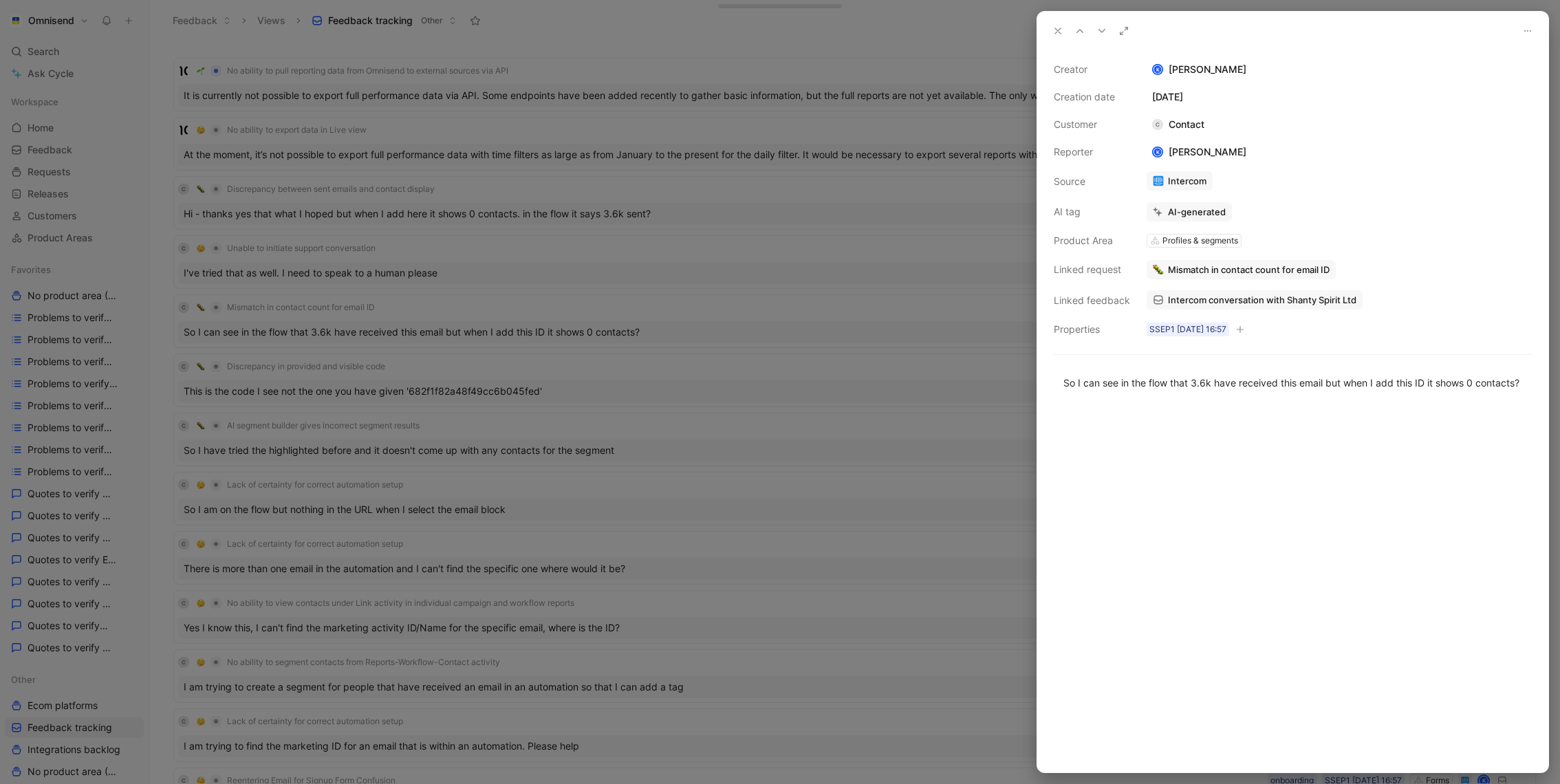
click at [1221, 303] on span "Intercom conversation with Shanty Spirit Ltd" at bounding box center [1262, 299] width 188 height 12
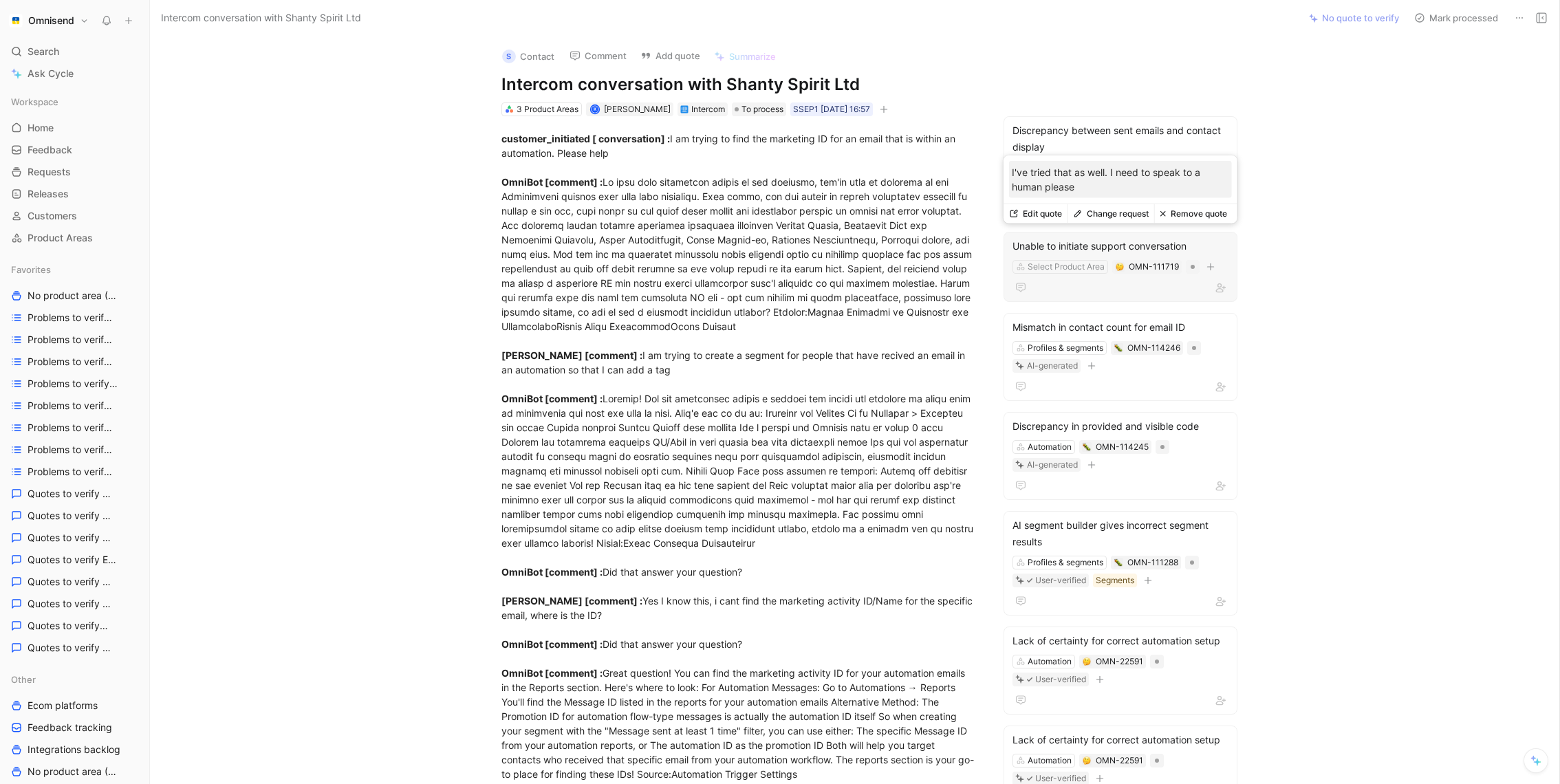
click at [1104, 294] on div at bounding box center [1120, 287] width 216 height 16
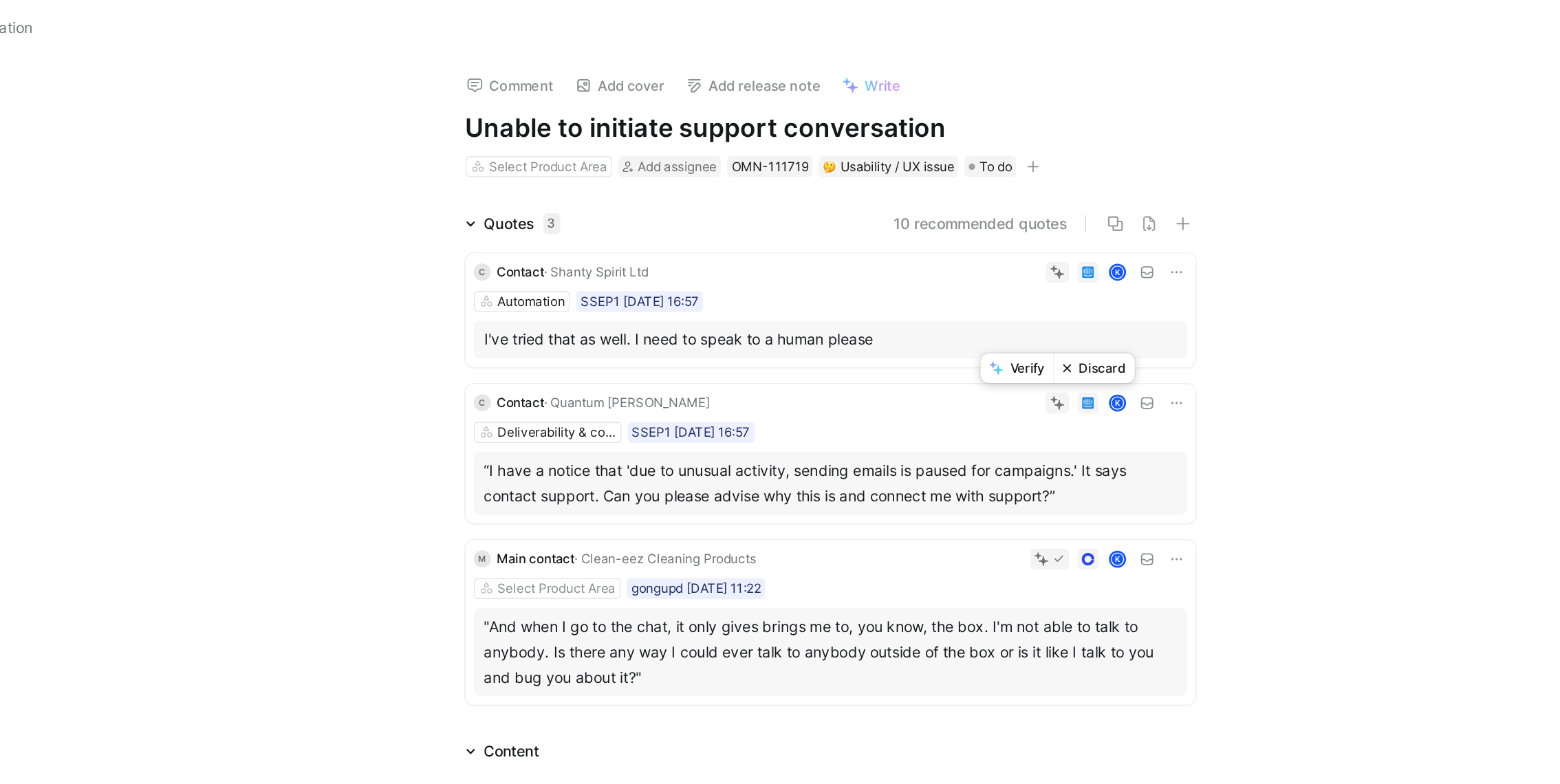
drag, startPoint x: 1009, startPoint y: 242, endPoint x: 969, endPoint y: 239, distance: 40.1
click at [969, 239] on div "Verify Discard" at bounding box center [1003, 239] width 101 height 19
click at [1023, 160] on button "Discard" at bounding box center [1027, 155] width 53 height 19
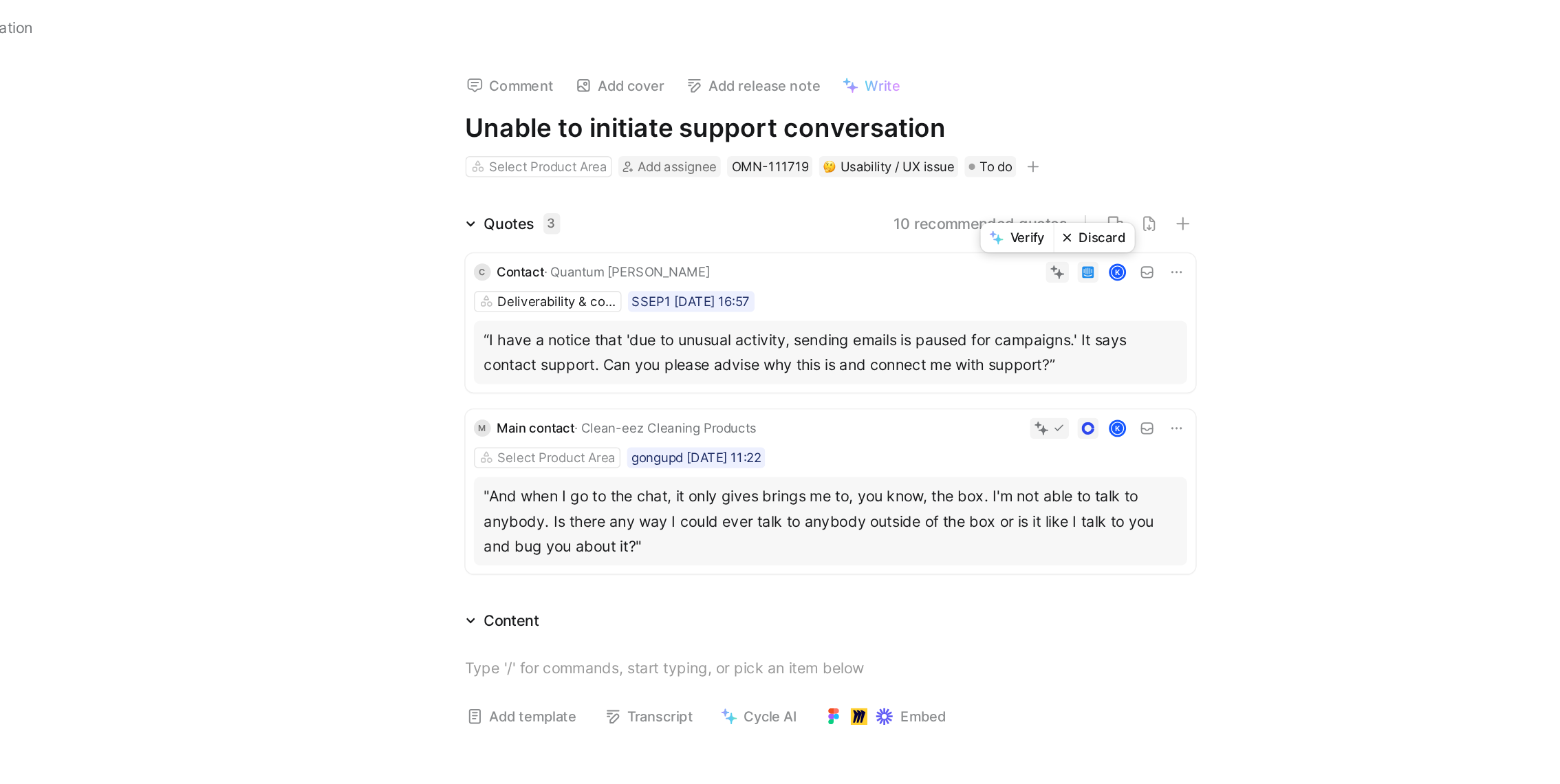
click at [1016, 152] on button "Discard" at bounding box center [1027, 155] width 53 height 19
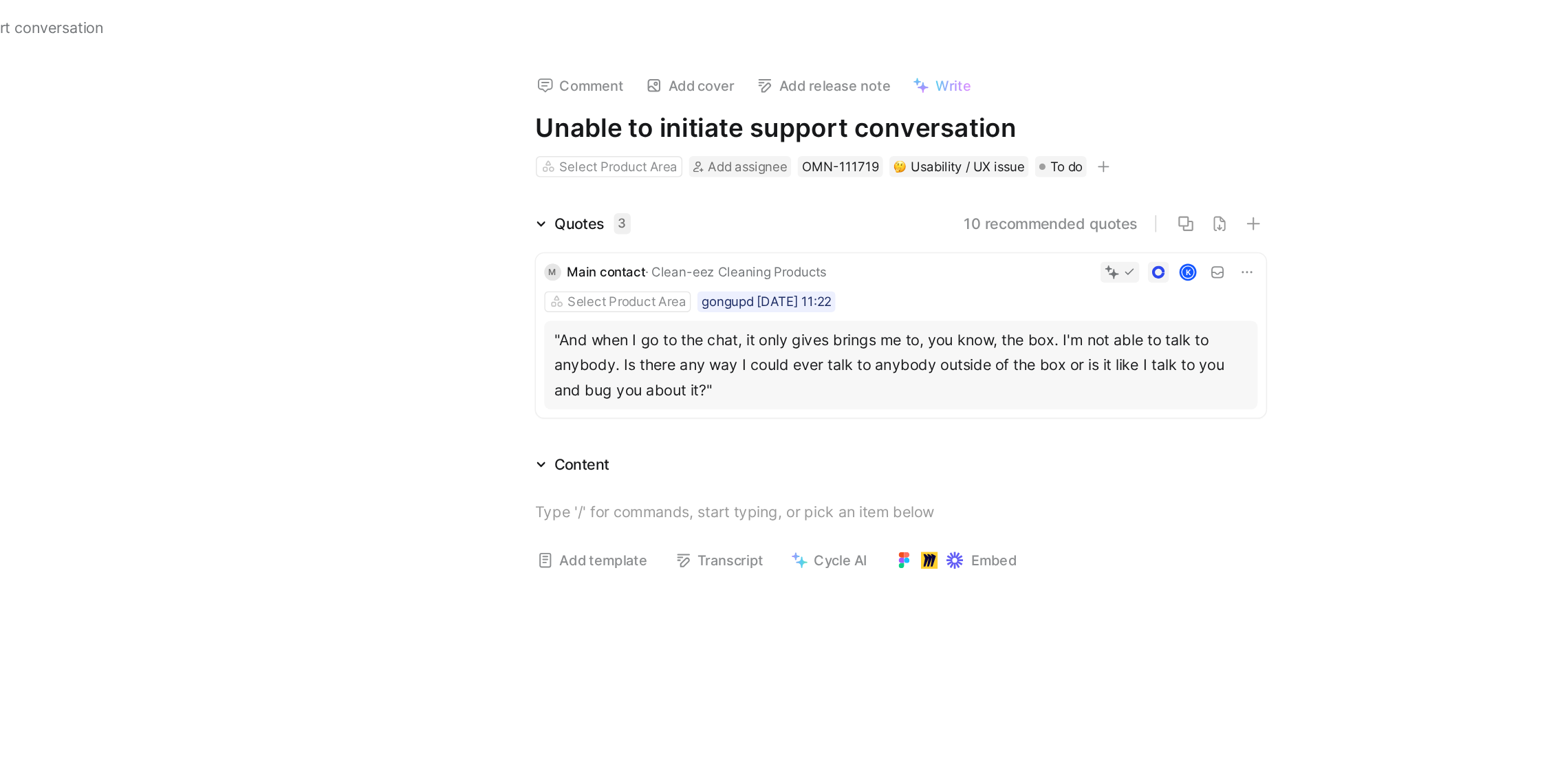
click at [780, 82] on h1 "Unable to initiate support conversation" at bounding box center [855, 84] width 476 height 22
click at [491, 188] on div "Quotes 1 10 recommended quotes M Main contact · Clean-eez Cleaning Products K S…" at bounding box center [855, 208] width 1410 height 141
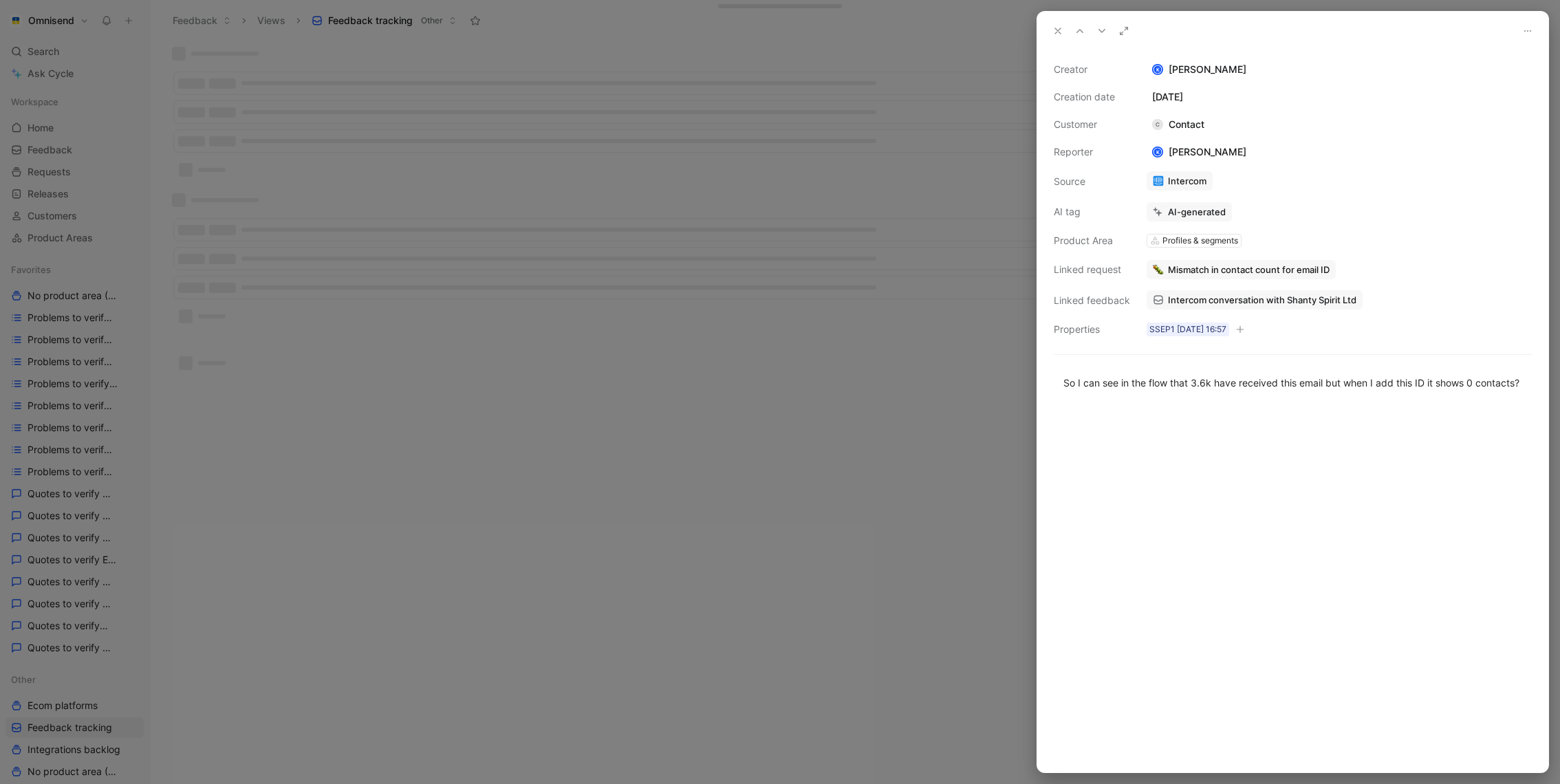
click at [814, 227] on div at bounding box center [780, 392] width 1560 height 784
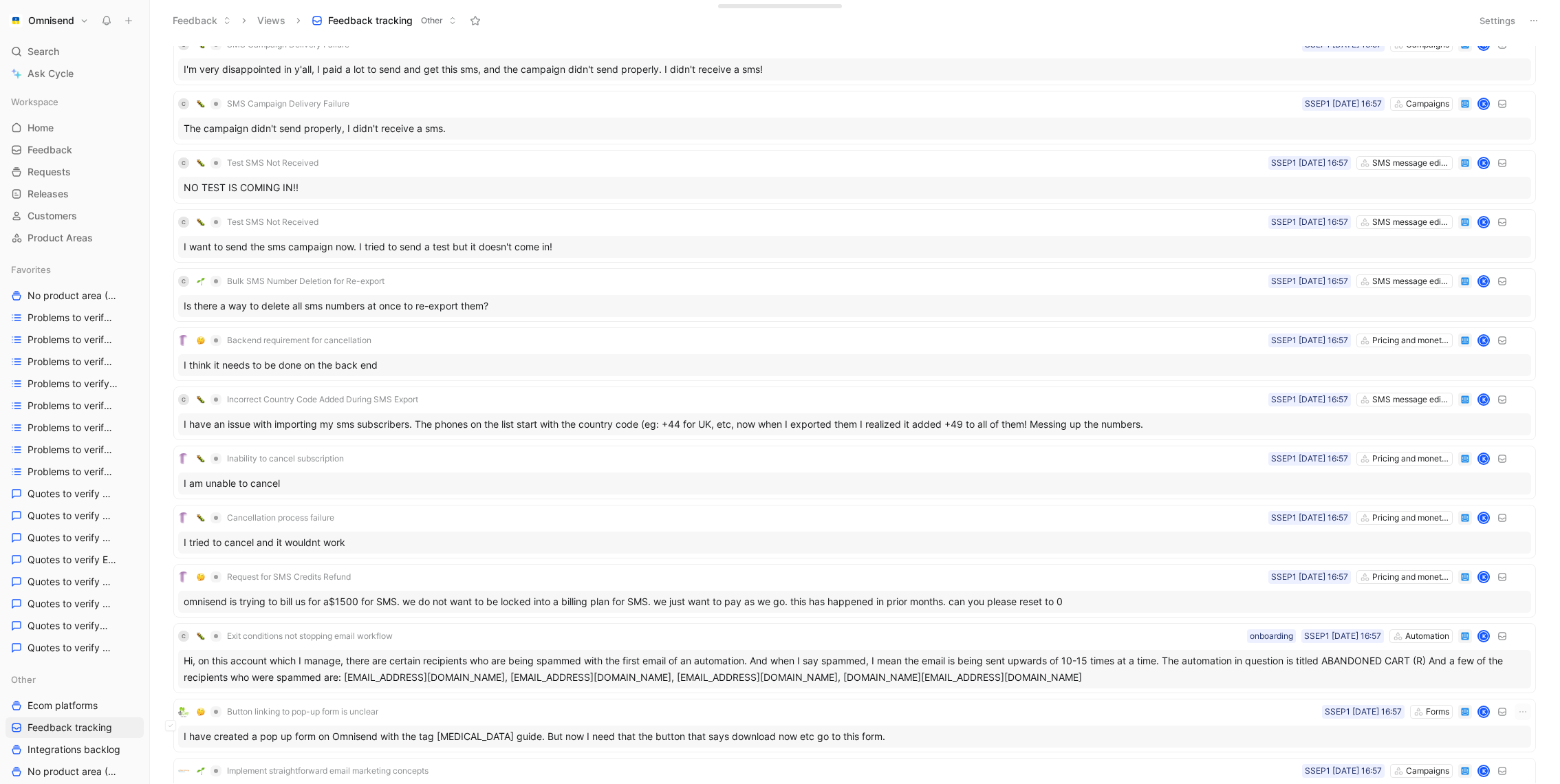
scroll to position [1096, 0]
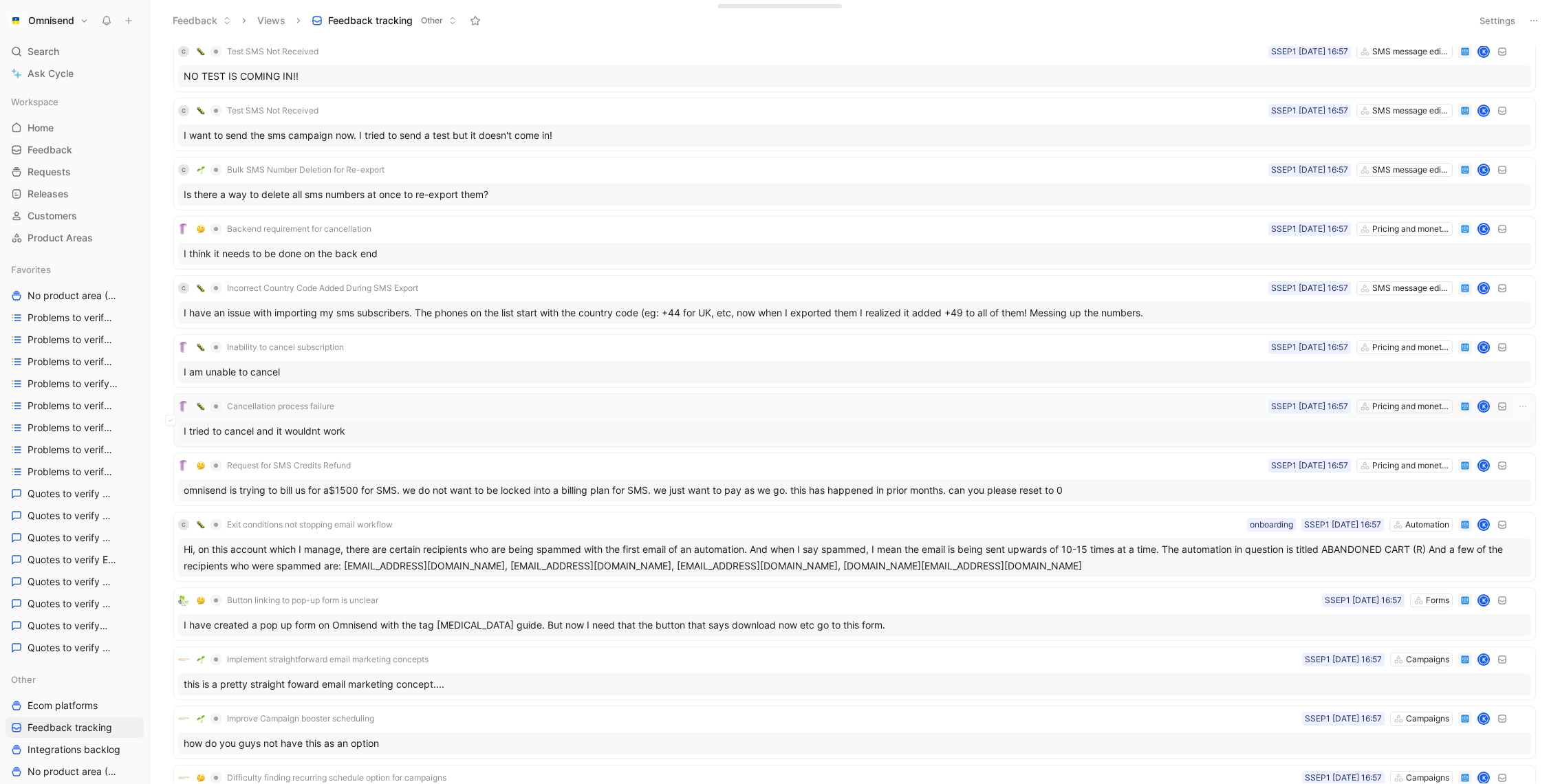
click at [387, 427] on div "I tried to cancel and it wouldnt work" at bounding box center [854, 430] width 1353 height 22
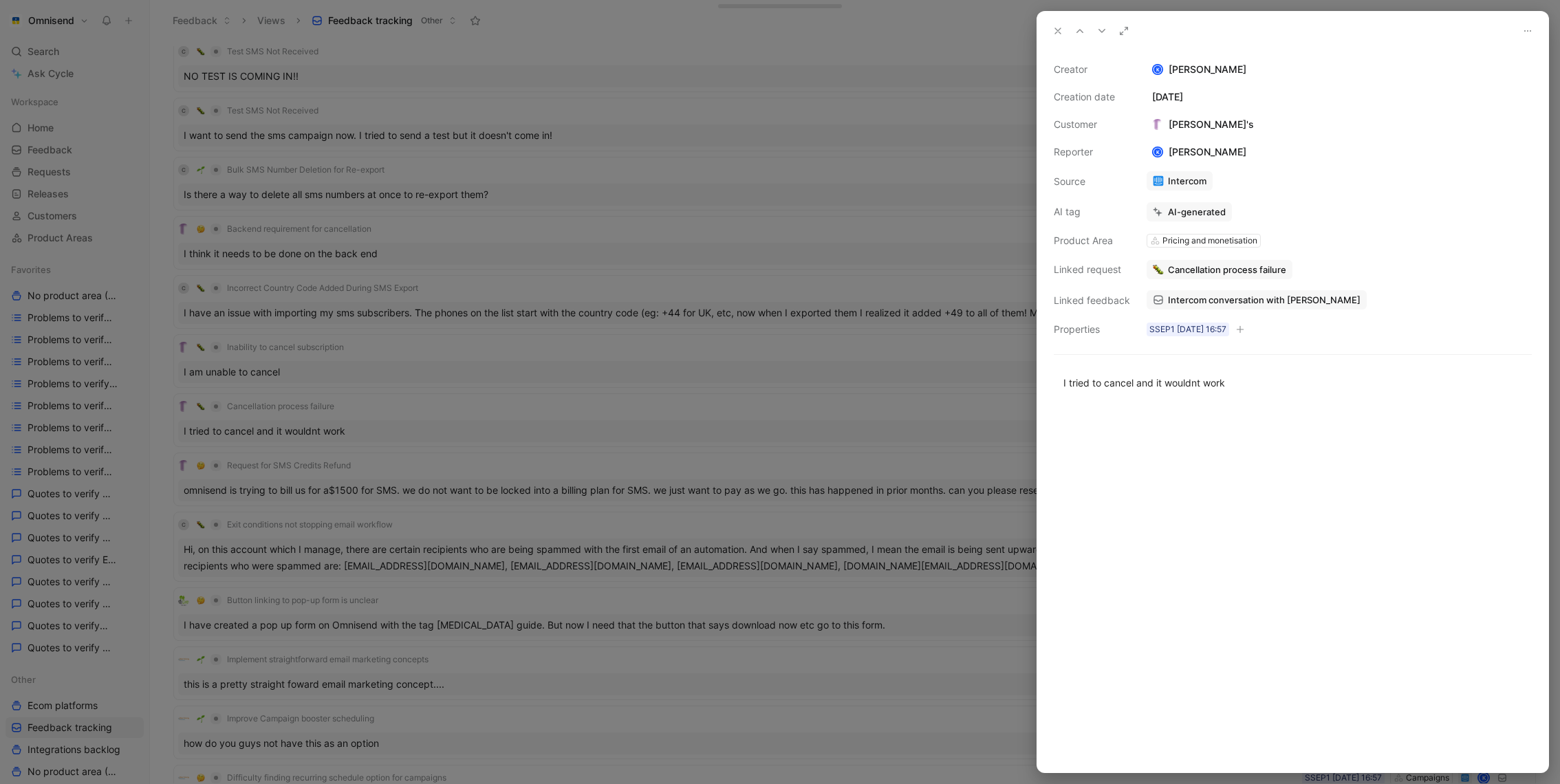
click at [1225, 293] on link "Intercom conversation with Catherines" at bounding box center [1257, 299] width 221 height 19
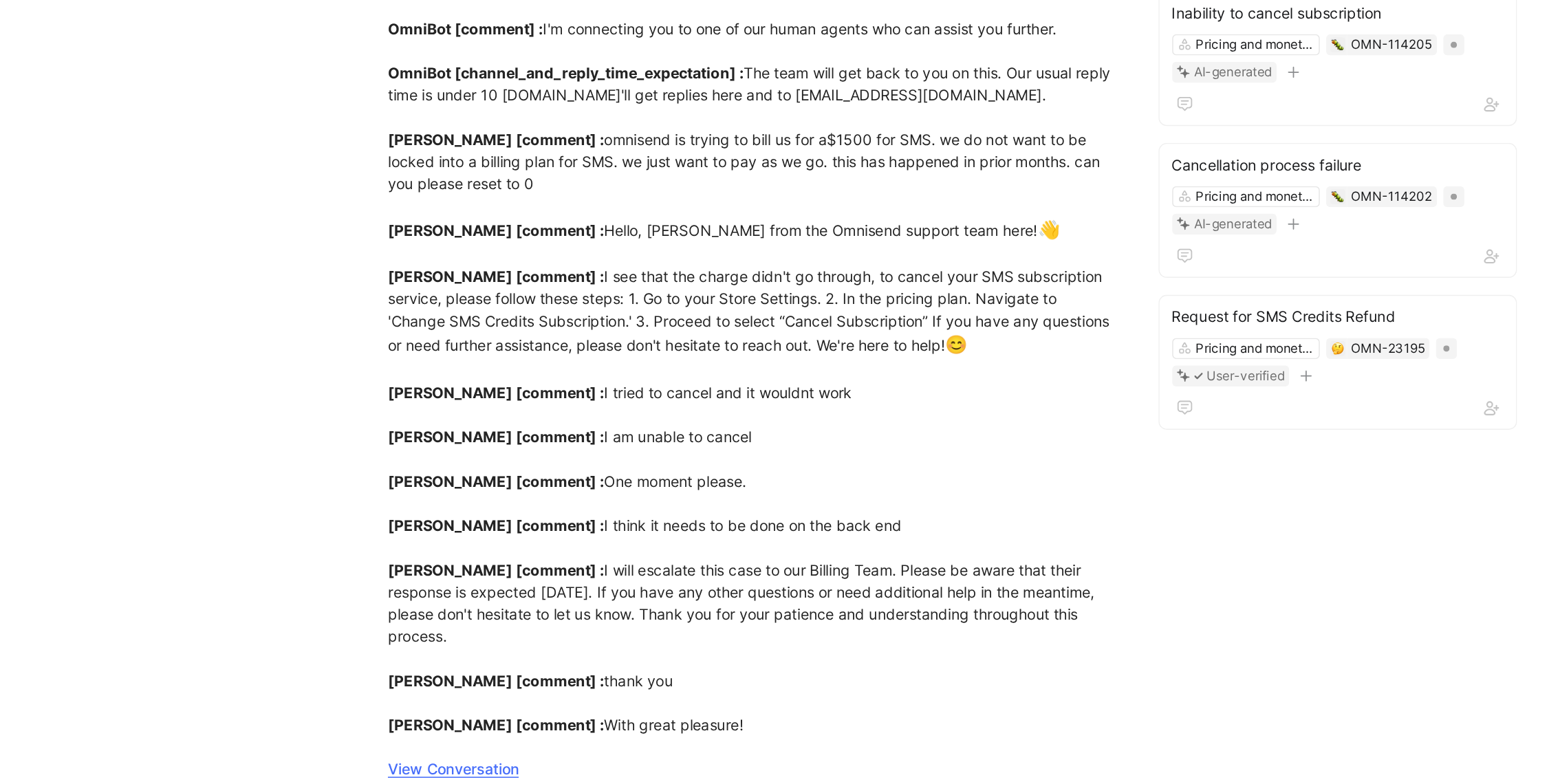
scroll to position [182, 0]
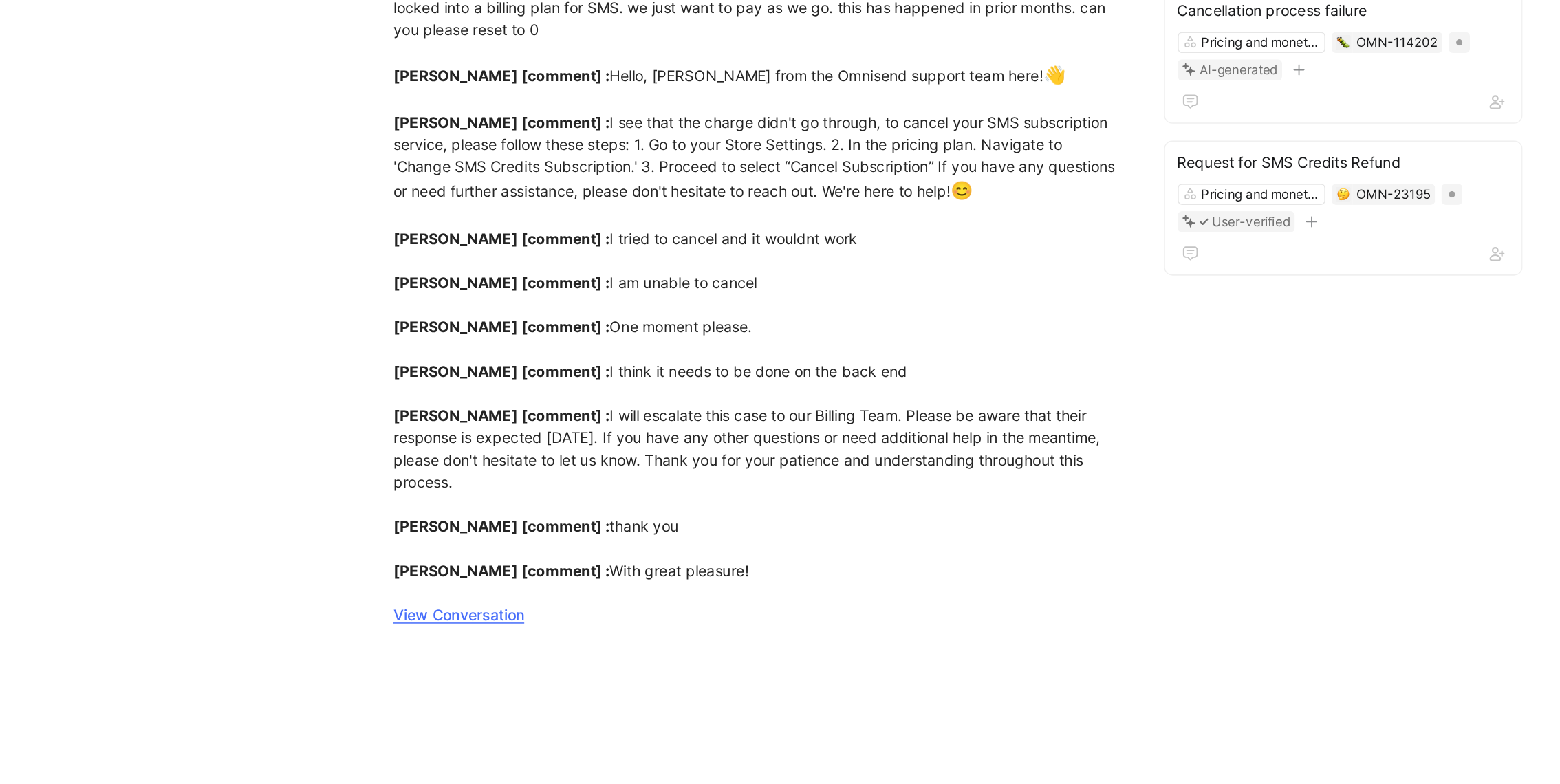
click at [549, 536] on link "View Conversation" at bounding box center [544, 542] width 86 height 11
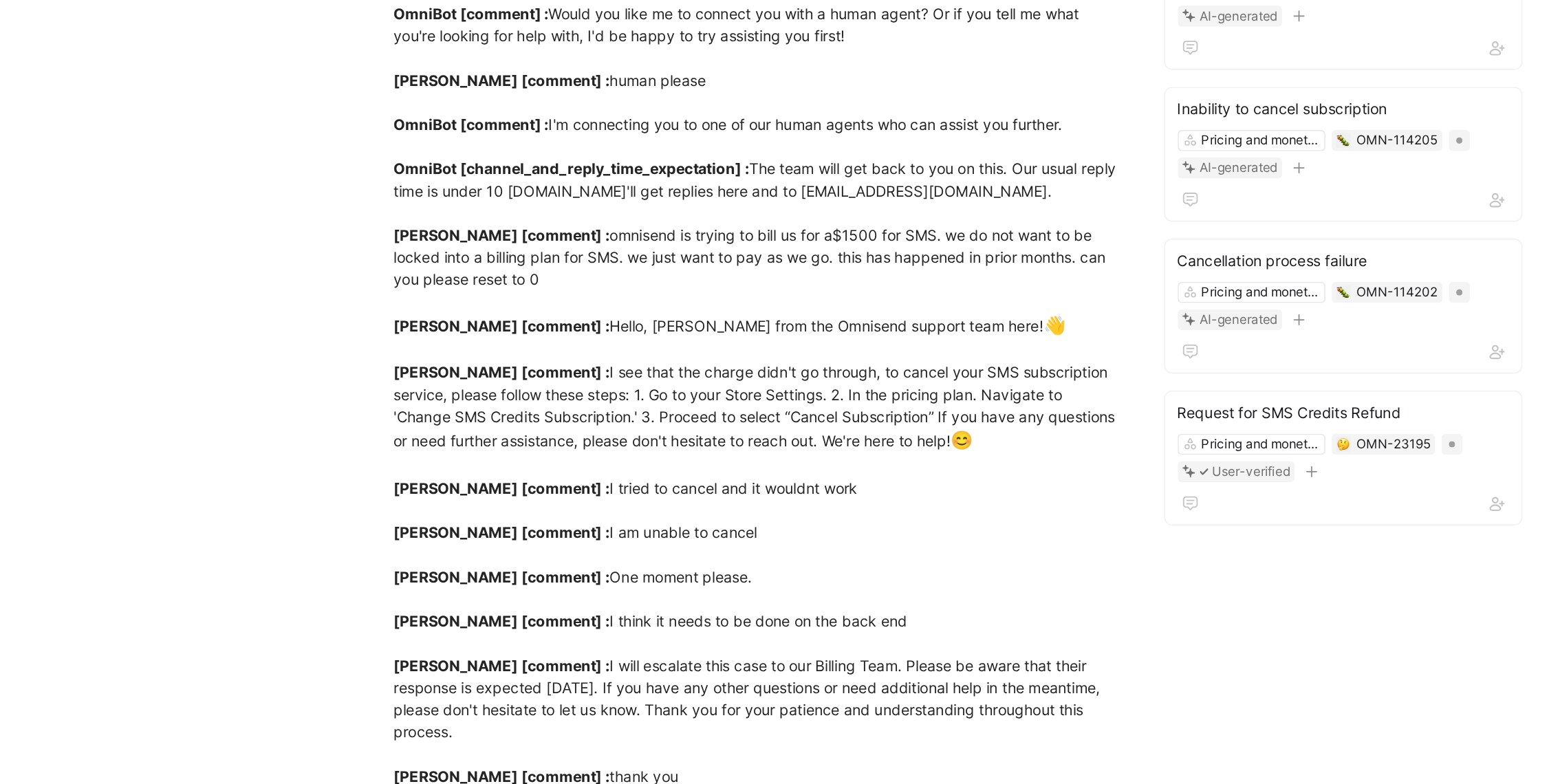
scroll to position [0, 0]
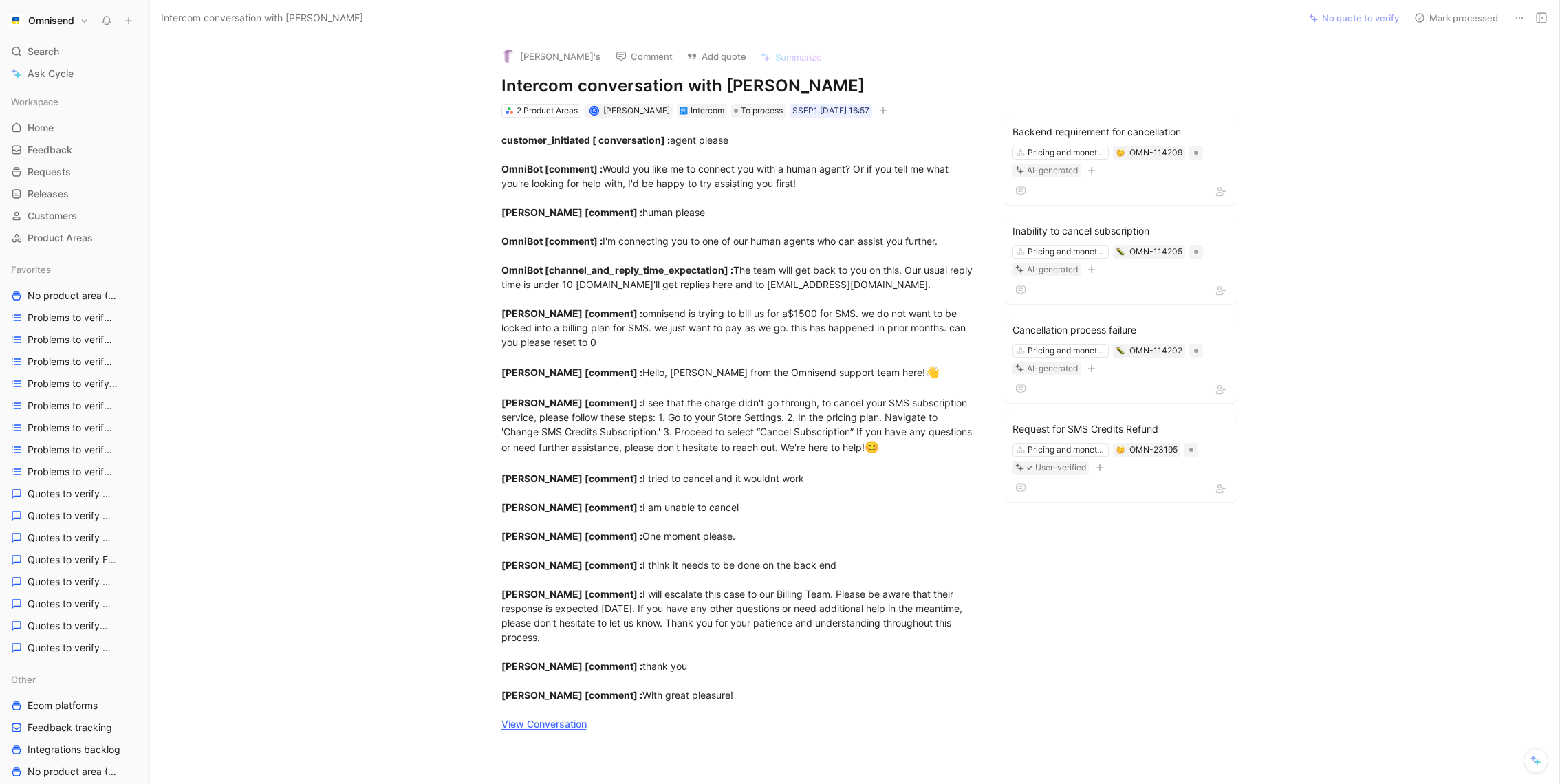
click at [73, 21] on h1 "Omnisend" at bounding box center [51, 20] width 46 height 12
click at [90, 143] on div "Workspace settings G then S" at bounding box center [93, 141] width 169 height 22
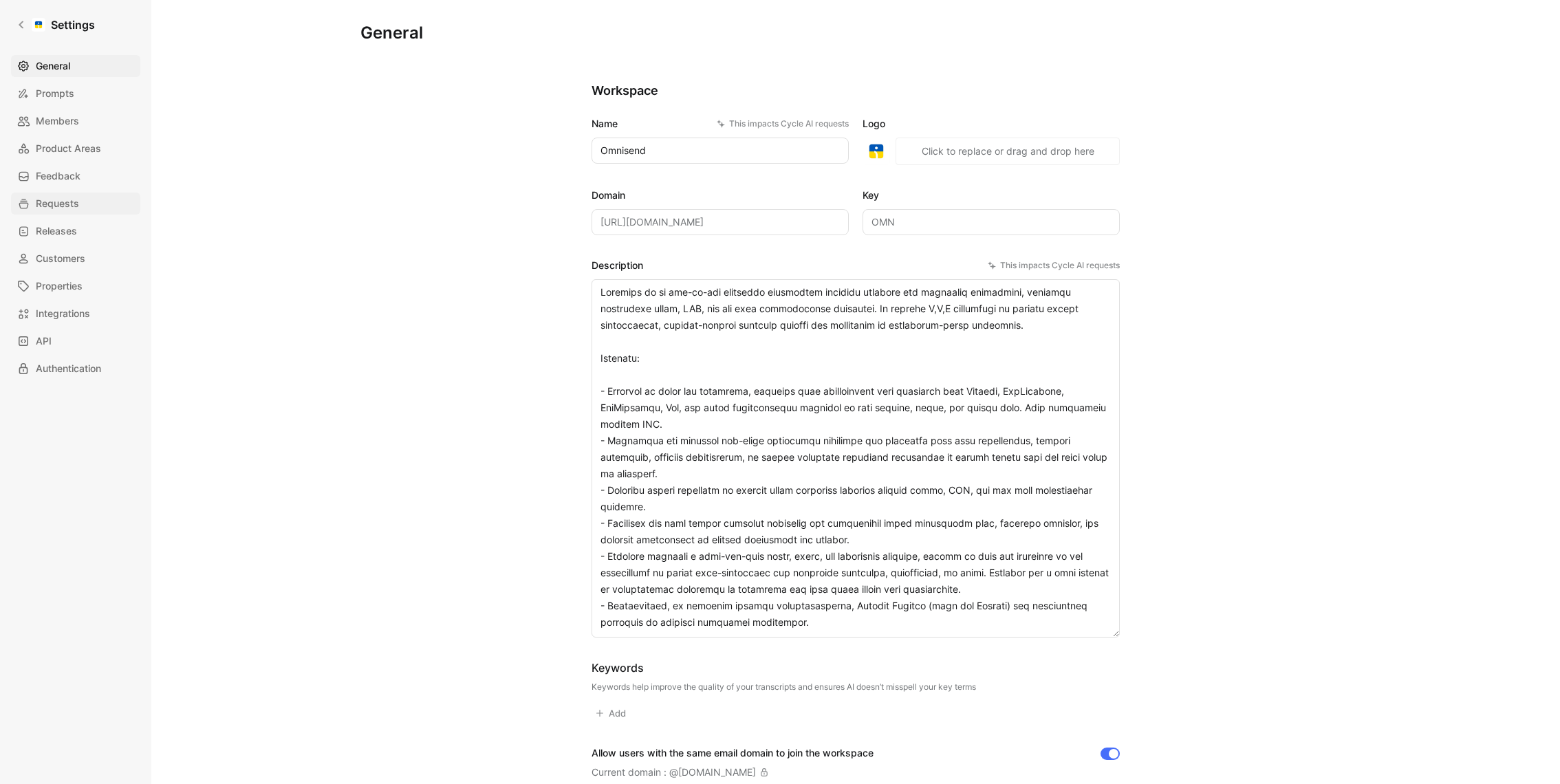
click at [59, 195] on span "Requests" at bounding box center [58, 202] width 44 height 16
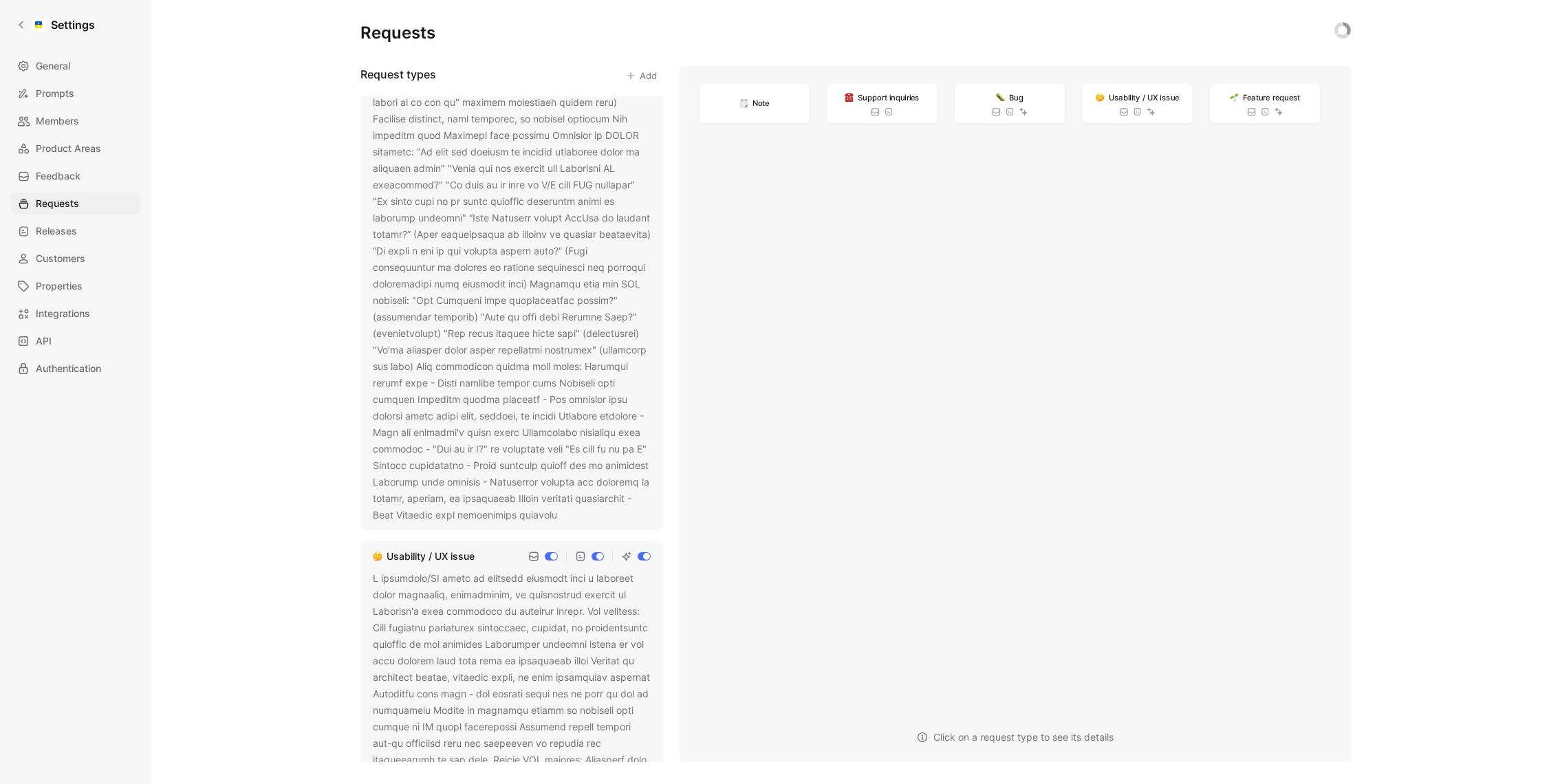
scroll to position [262, 0]
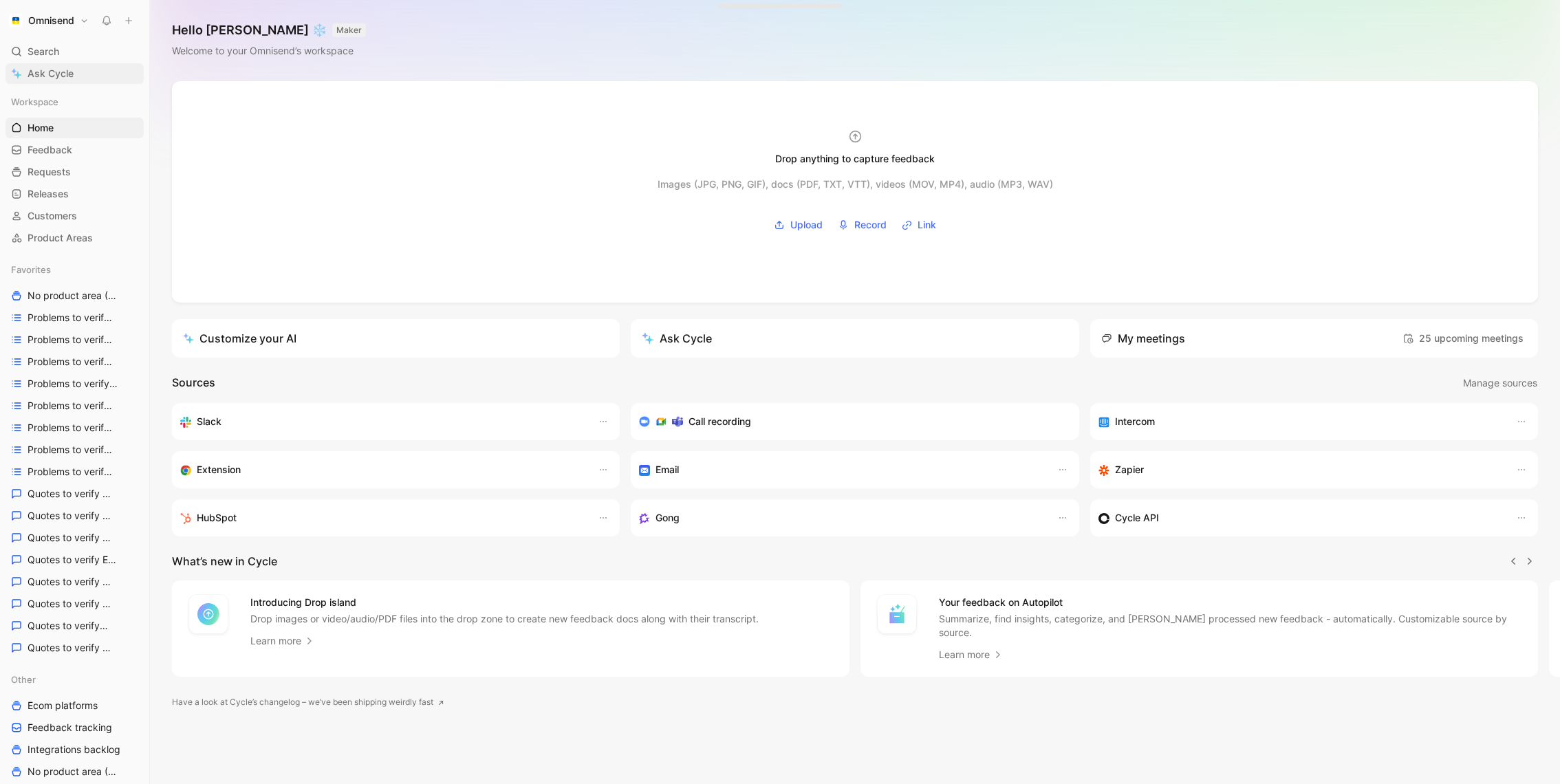
click at [51, 77] on span "Ask Cycle" at bounding box center [50, 73] width 46 height 16
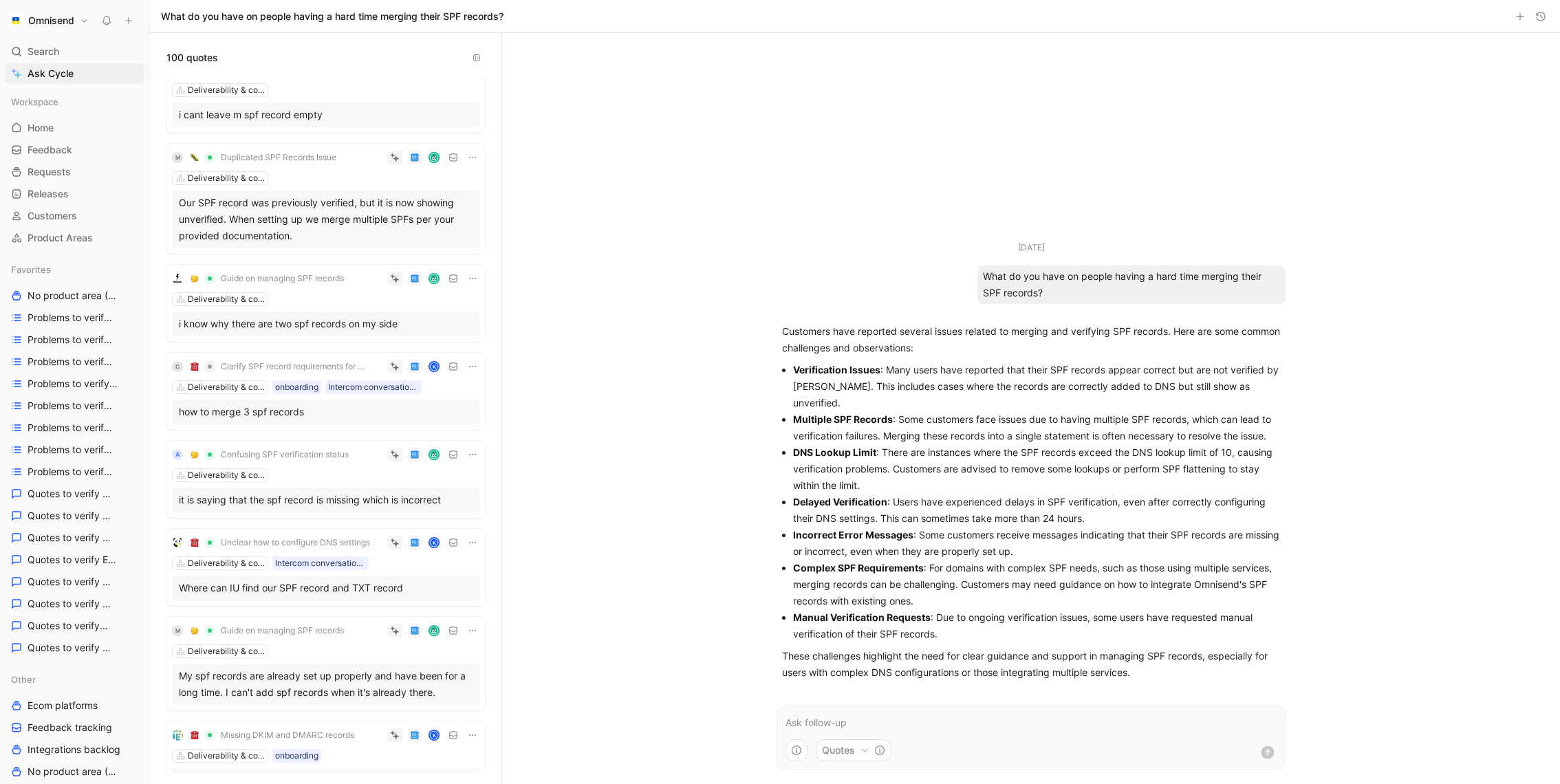
scroll to position [884, 0]
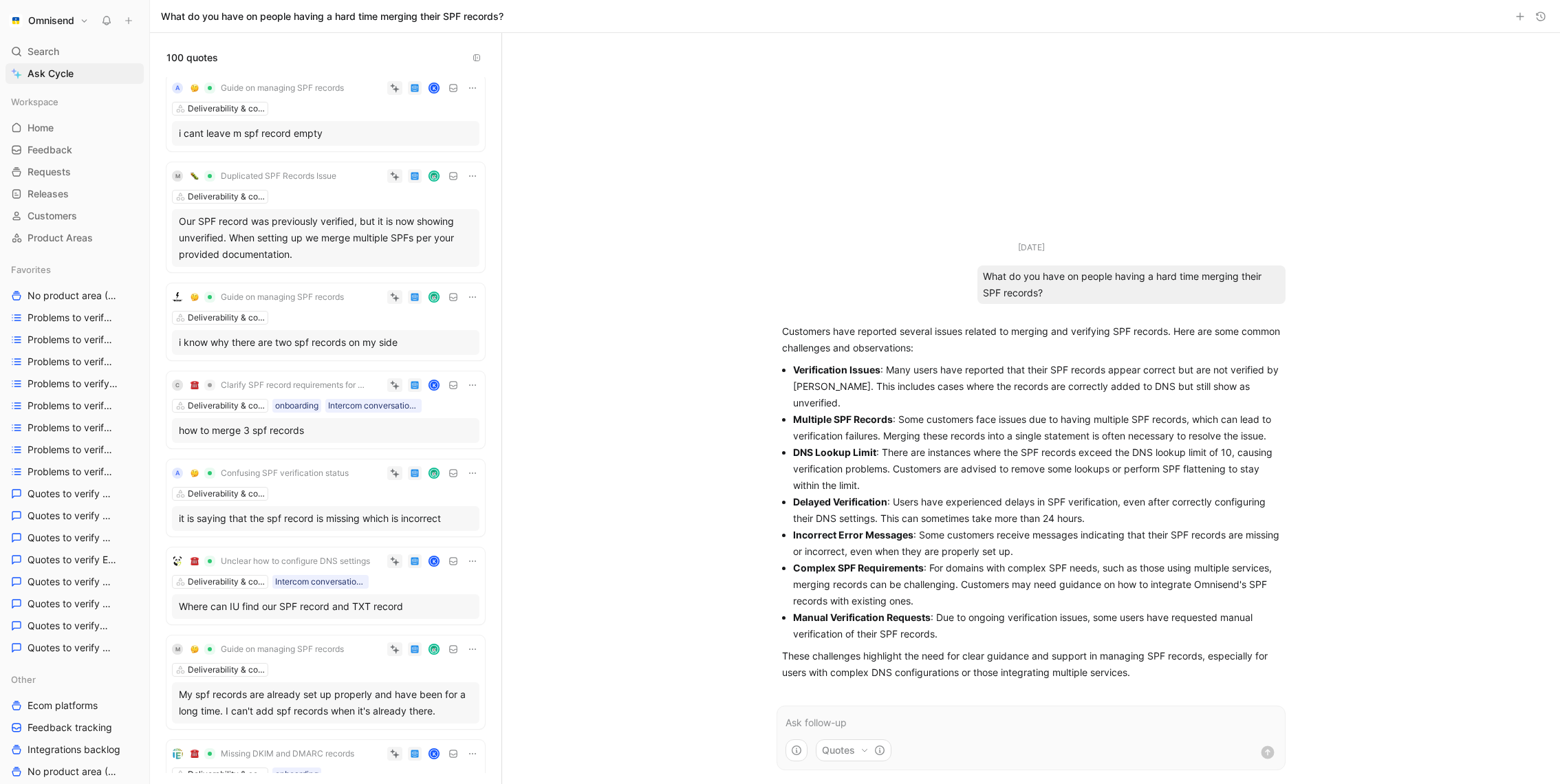
click at [339, 428] on div "how to merge 3 spf records" at bounding box center [325, 430] width 294 height 16
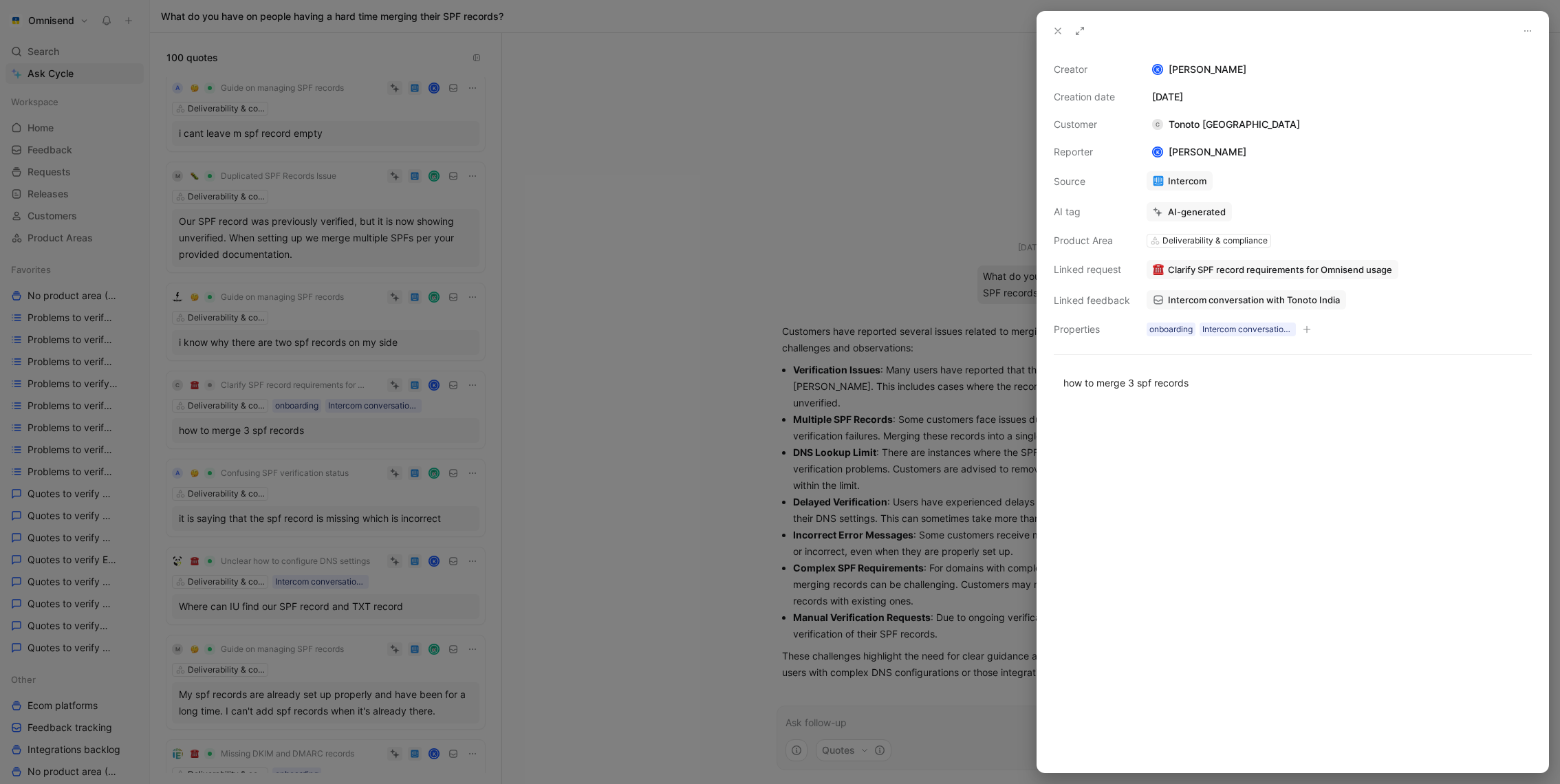
click at [1228, 297] on span "Intercom conversation with Tonoto India" at bounding box center [1254, 299] width 172 height 12
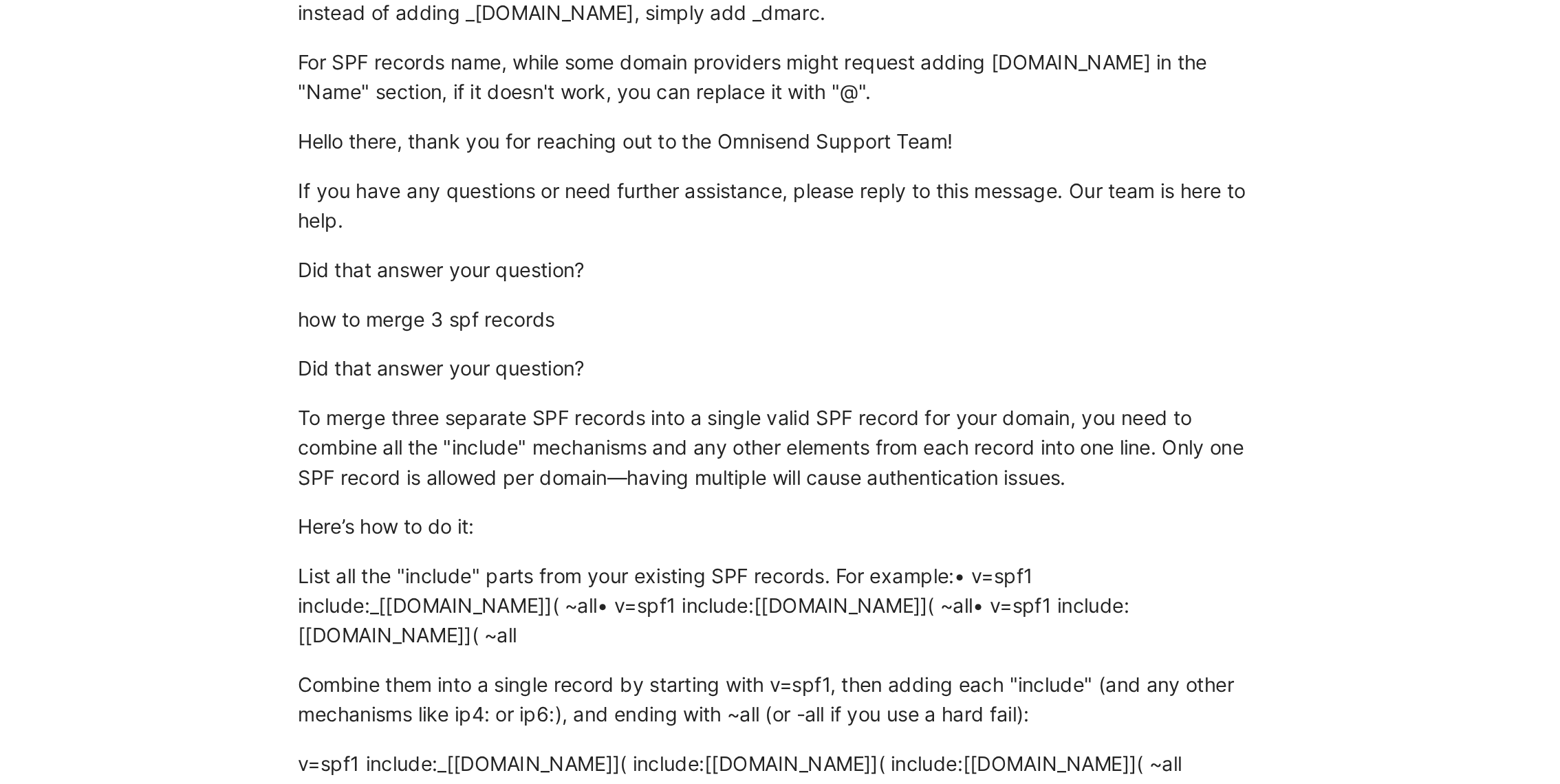
click at [566, 352] on p "Hello there, thank you for reaching out to the Omnisend Support Team!" at bounding box center [740, 346] width 529 height 23
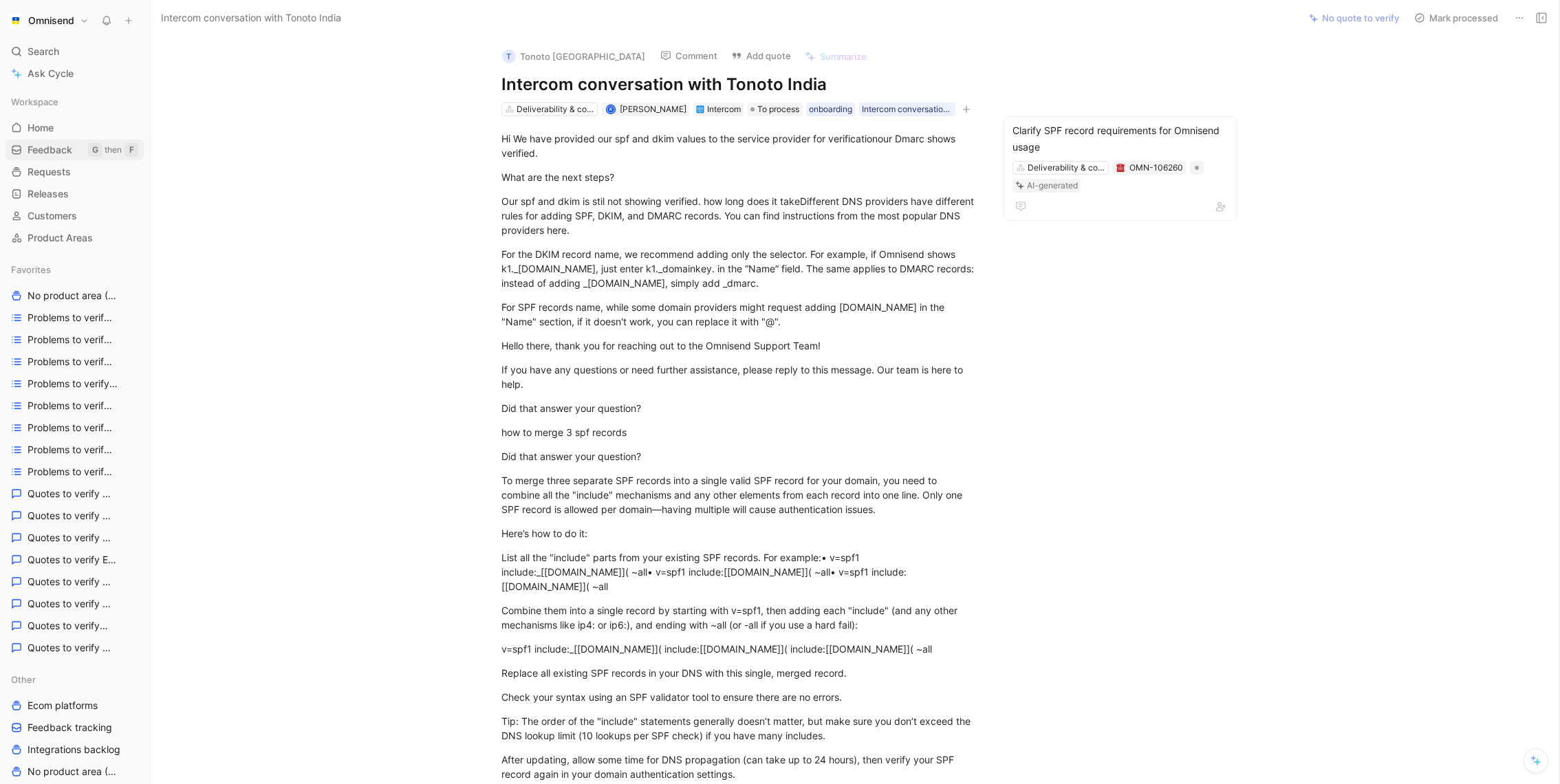
click at [76, 148] on link "Feedback G then F" at bounding box center [74, 150] width 138 height 21
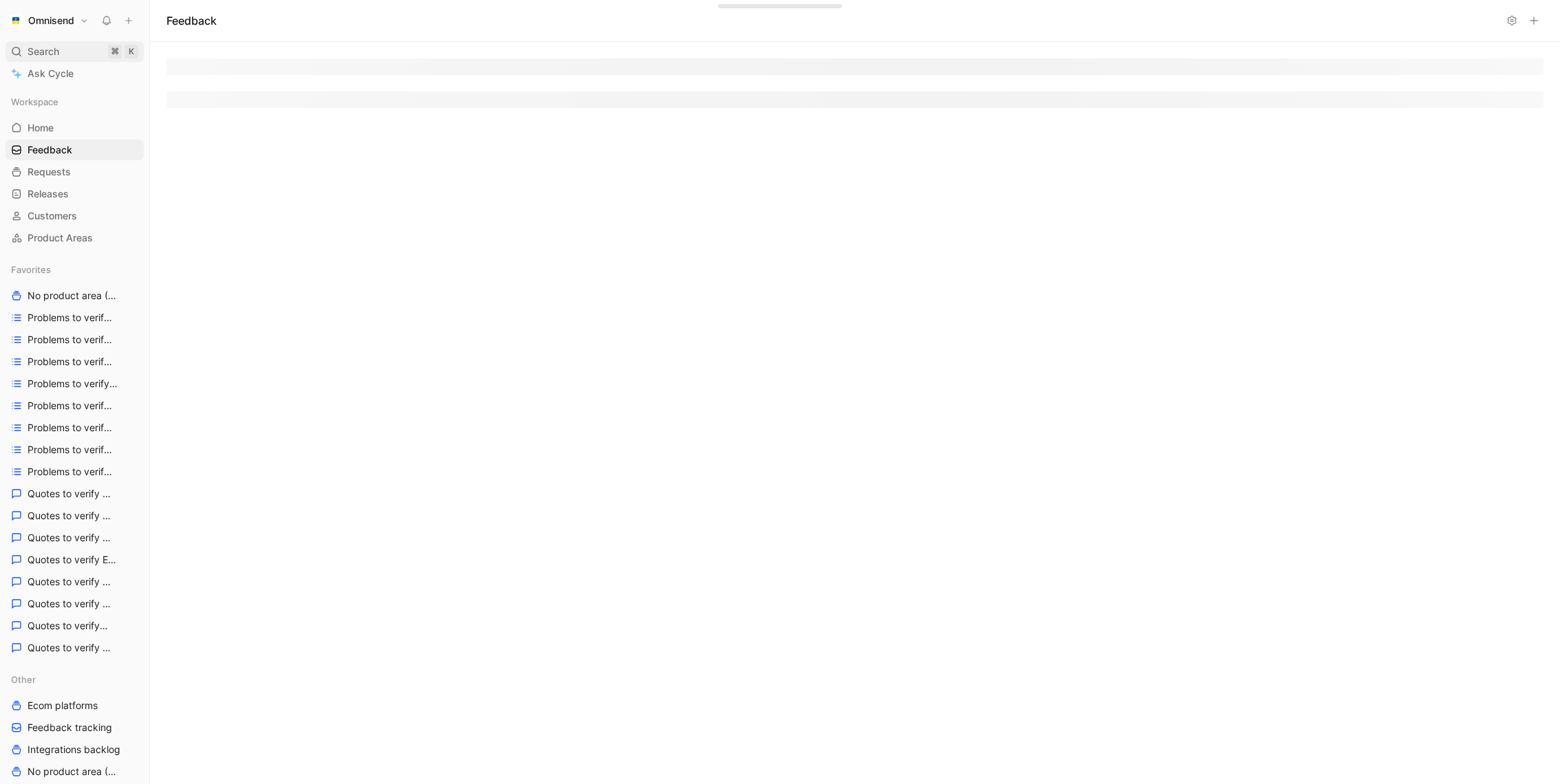
click at [65, 55] on div "Search ⌘ K" at bounding box center [74, 51] width 138 height 21
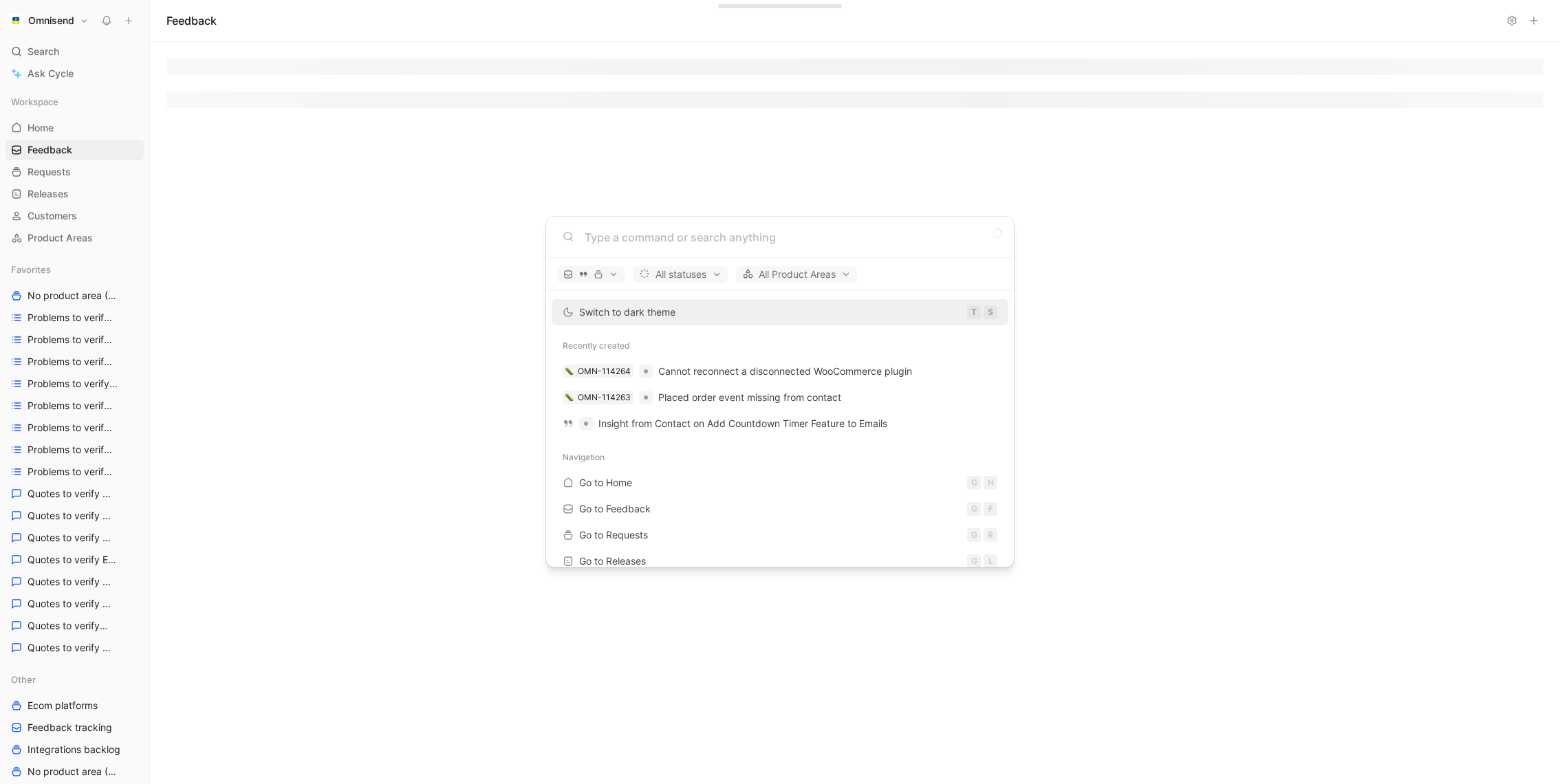
paste input "AdaptoLatte"
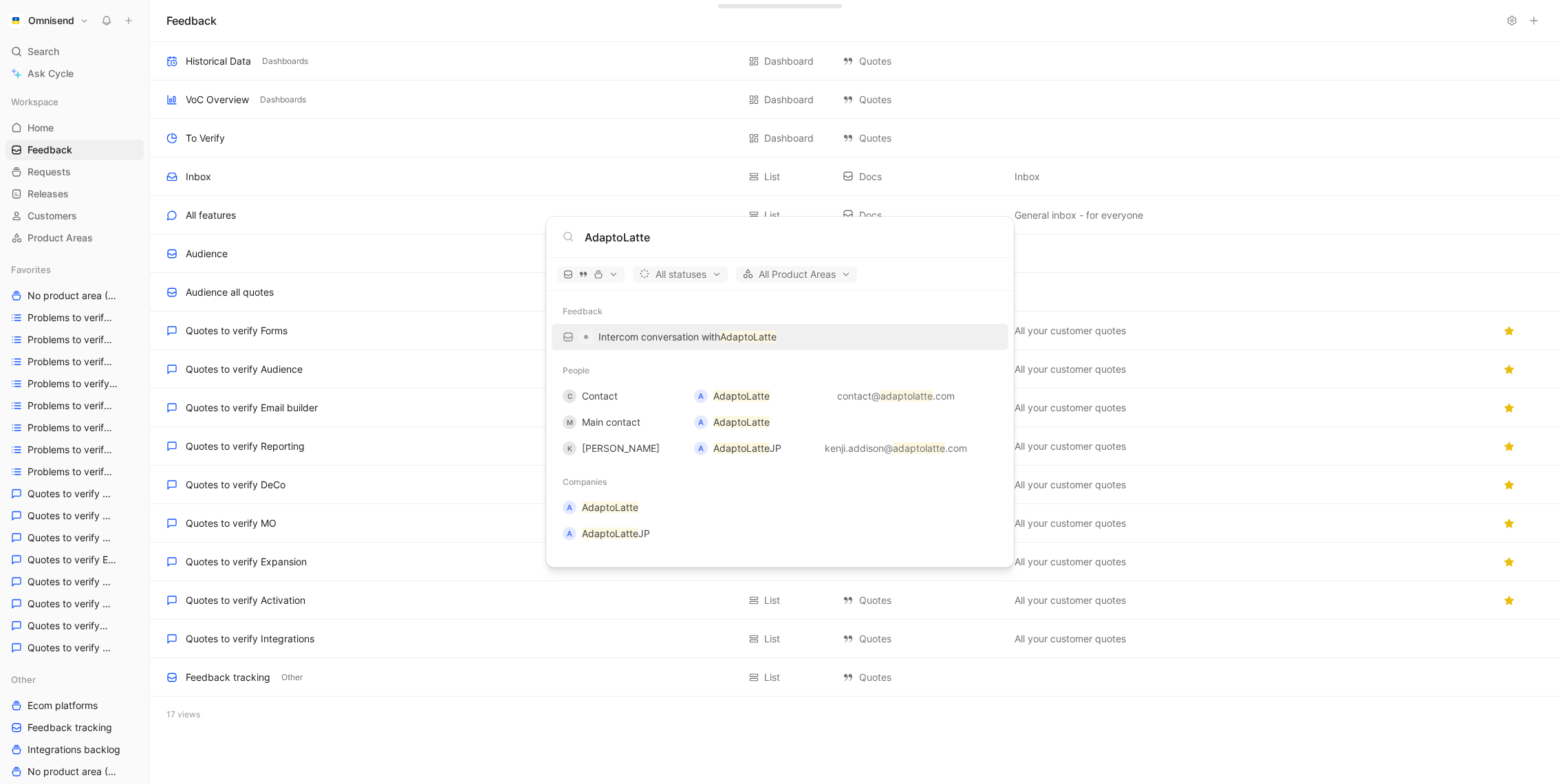
type input "AdaptoLatte"
click at [683, 335] on p "Intercom conversation with AdaptoLatte" at bounding box center [686, 336] width 178 height 16
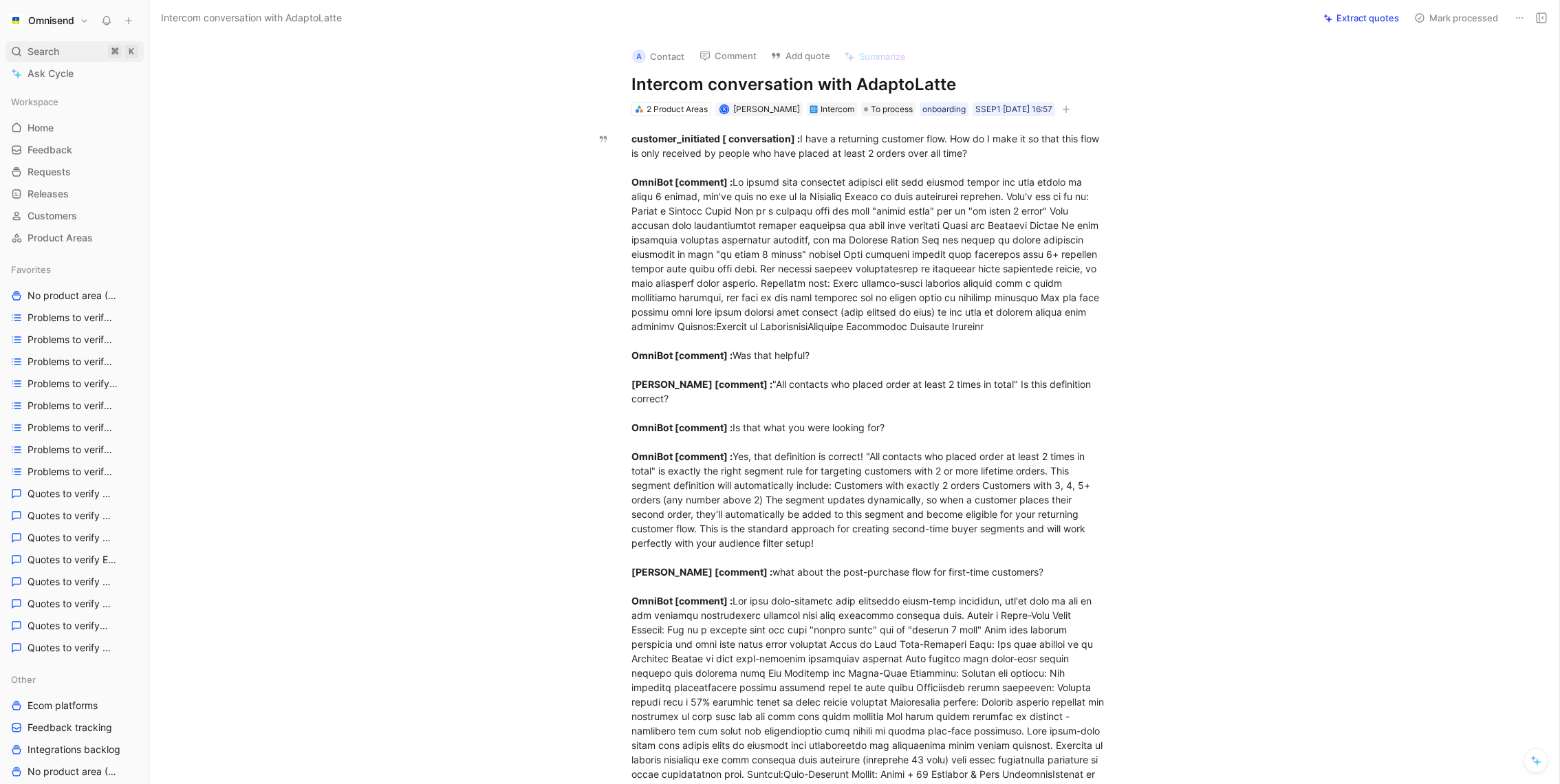
click at [56, 48] on span "Search" at bounding box center [43, 51] width 31 height 16
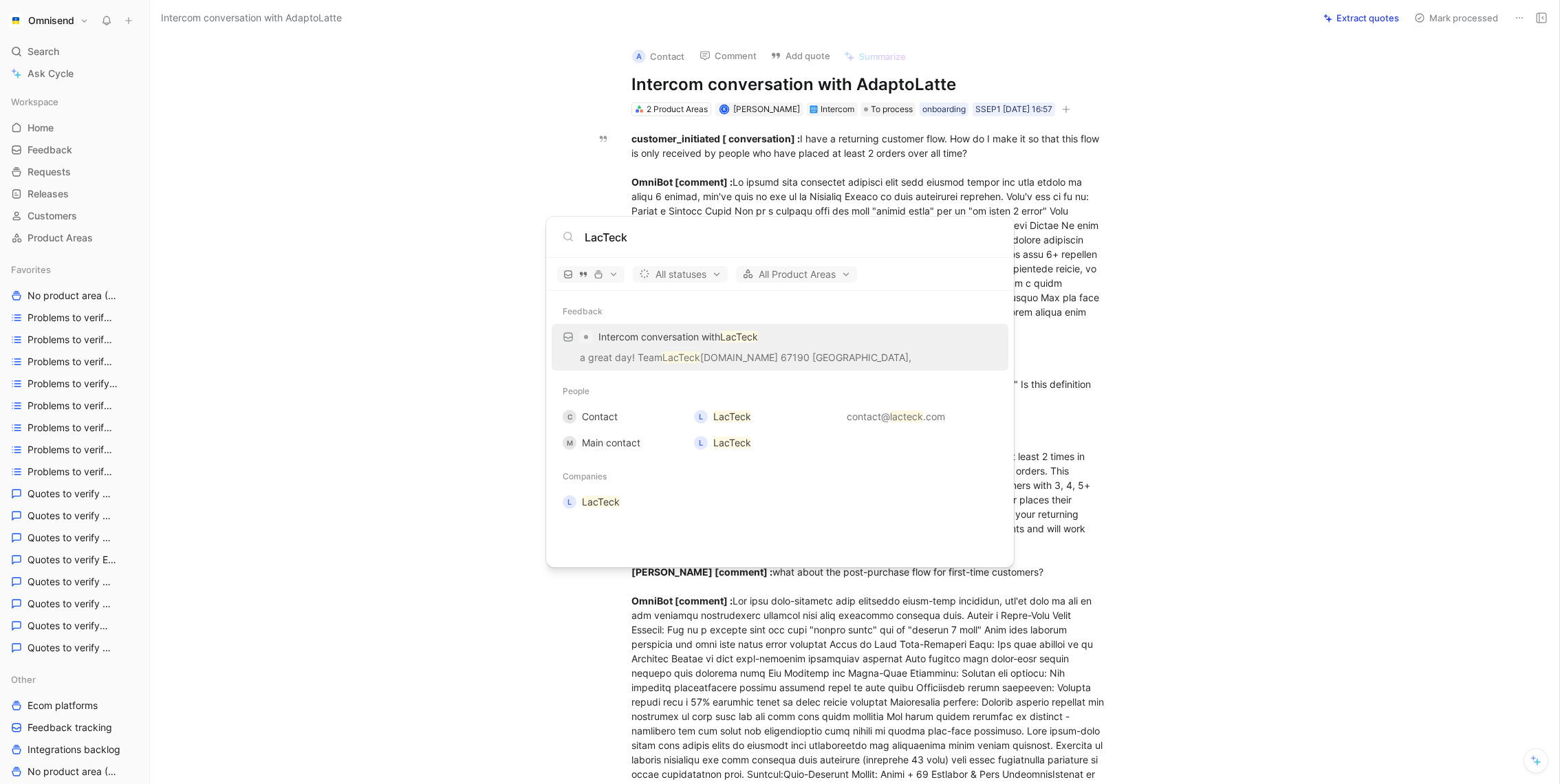
type input "LacTeck"
click at [745, 327] on div "Intercom conversation with LacTeck" at bounding box center [780, 337] width 449 height 25
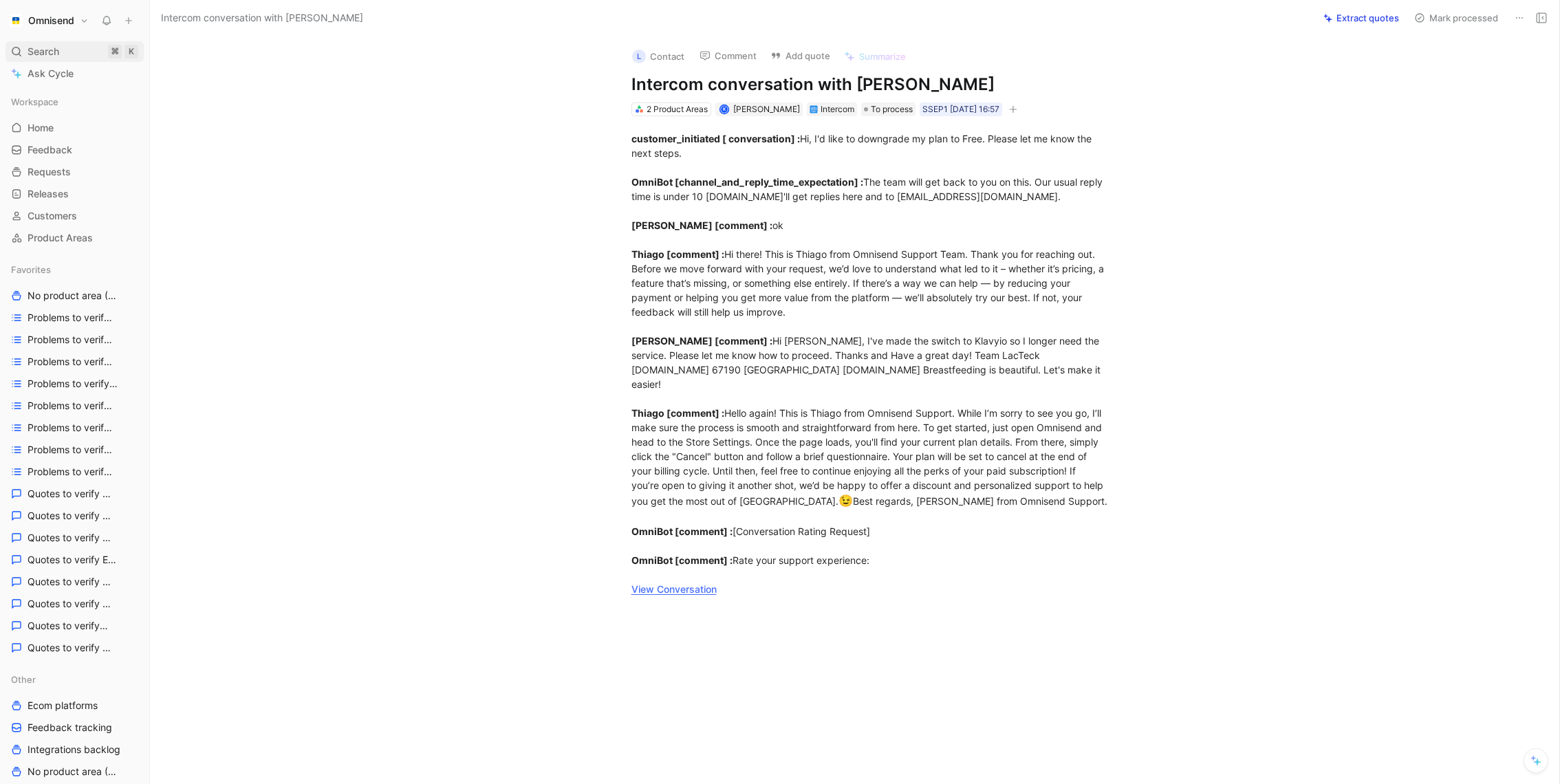
click at [63, 54] on div "Search ⌘ K" at bounding box center [74, 51] width 138 height 21
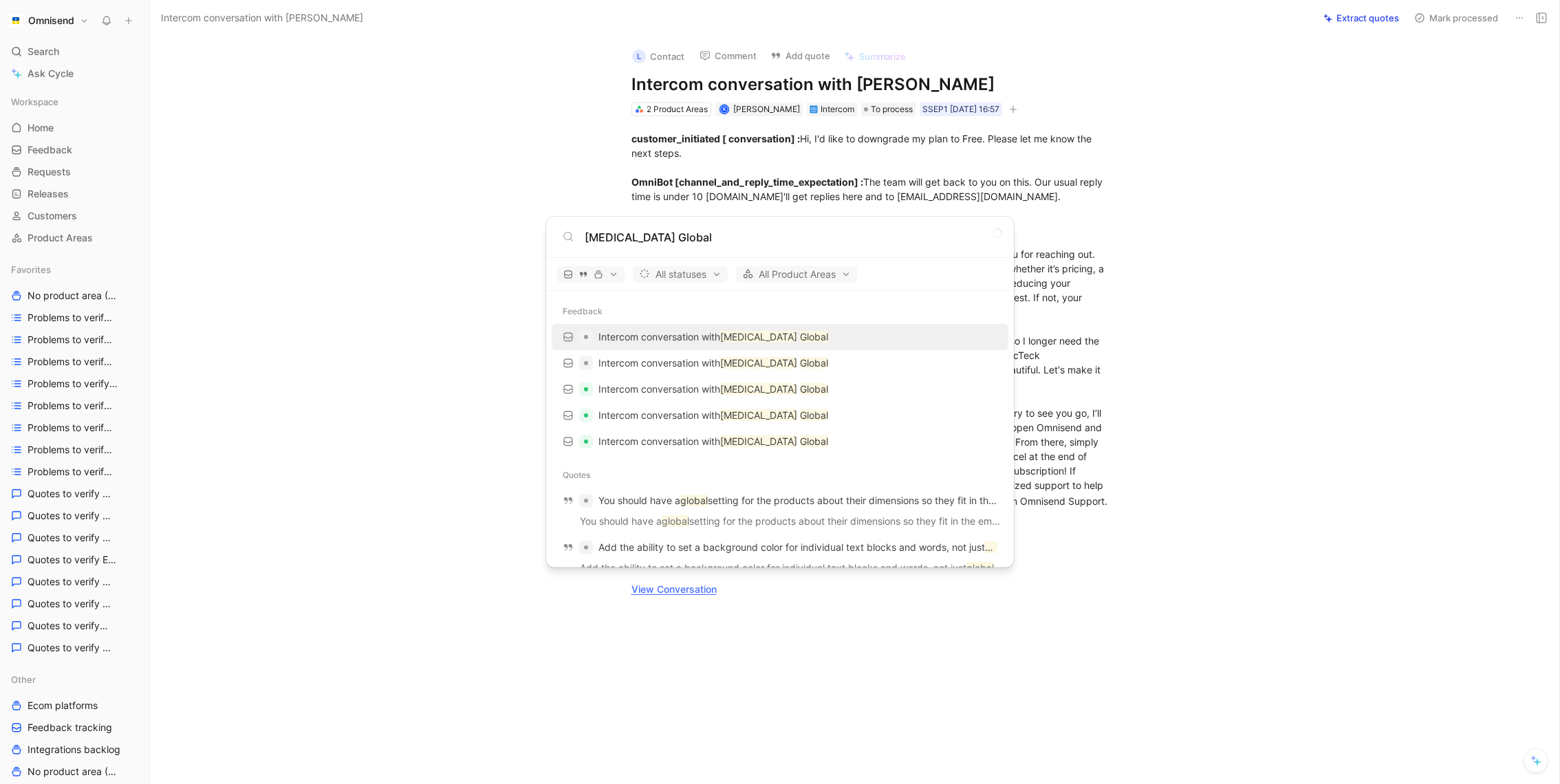
type input "MYTREX Global"
click at [725, 344] on p "Intercom conversation with MYTREX Global" at bounding box center [713, 336] width 230 height 16
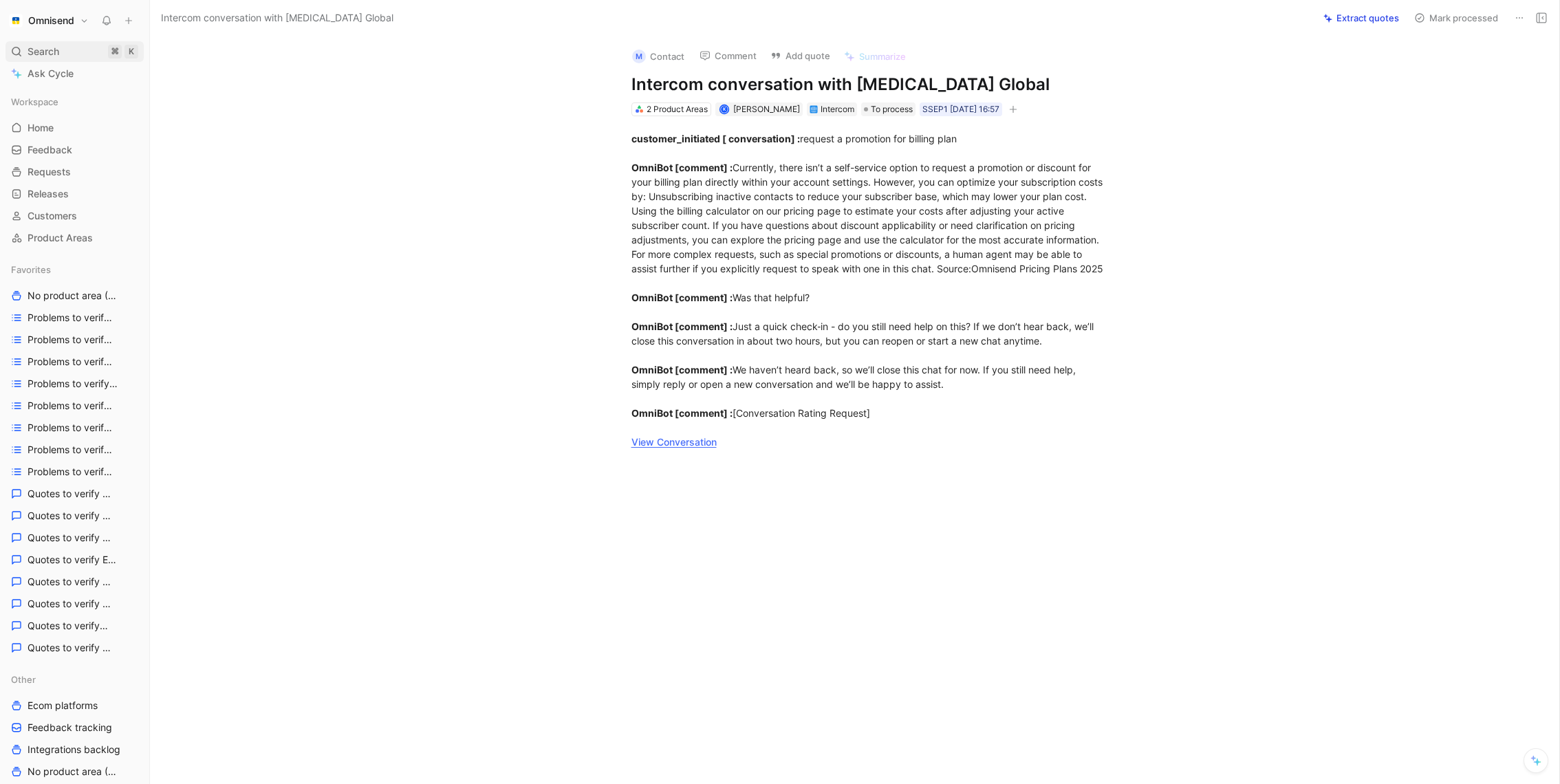
click at [19, 56] on icon at bounding box center [17, 51] width 11 height 11
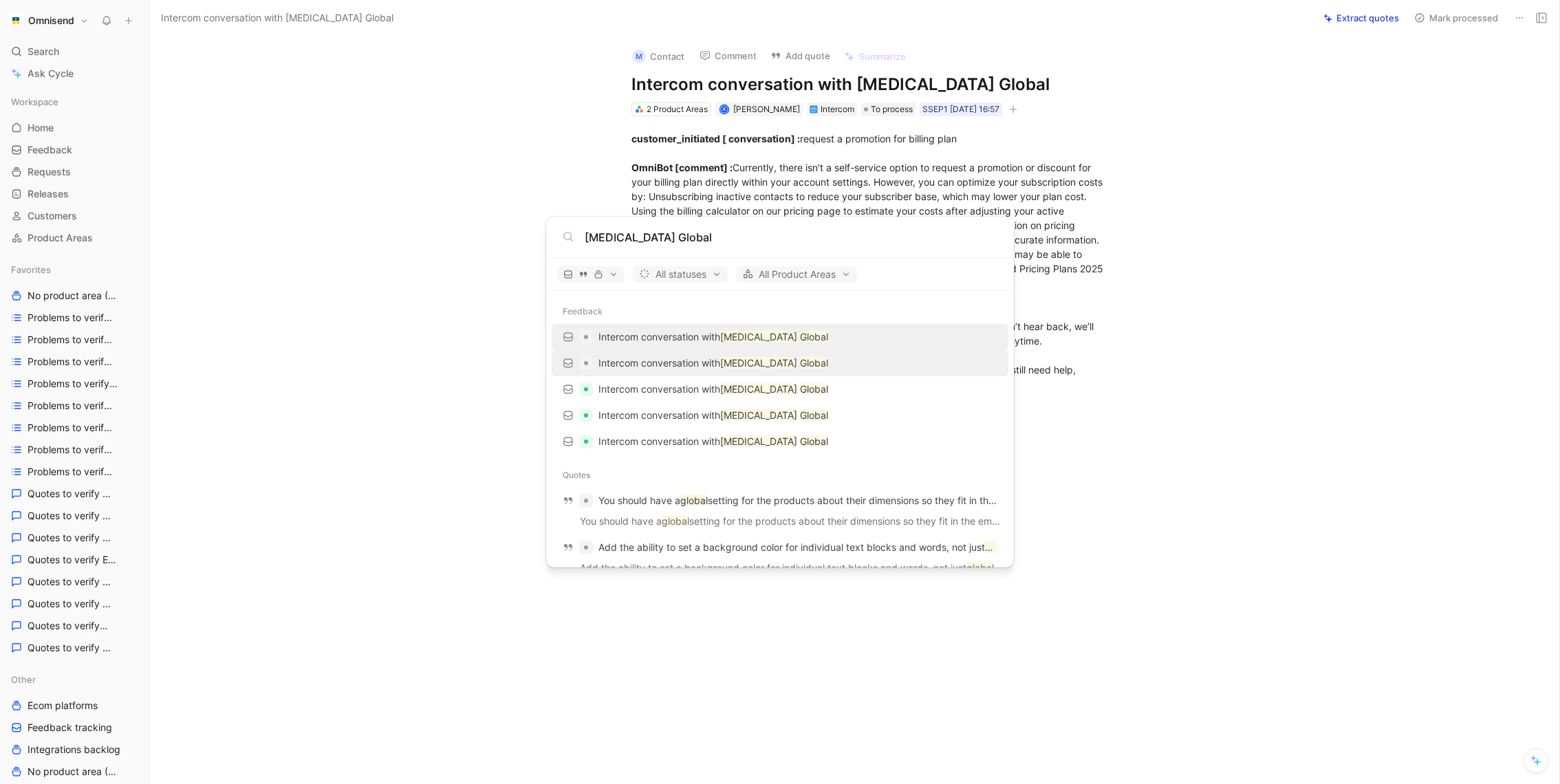
type input "MYTREX Global"
click at [711, 362] on p "Intercom conversation with MYTREX Global" at bounding box center [713, 362] width 230 height 16
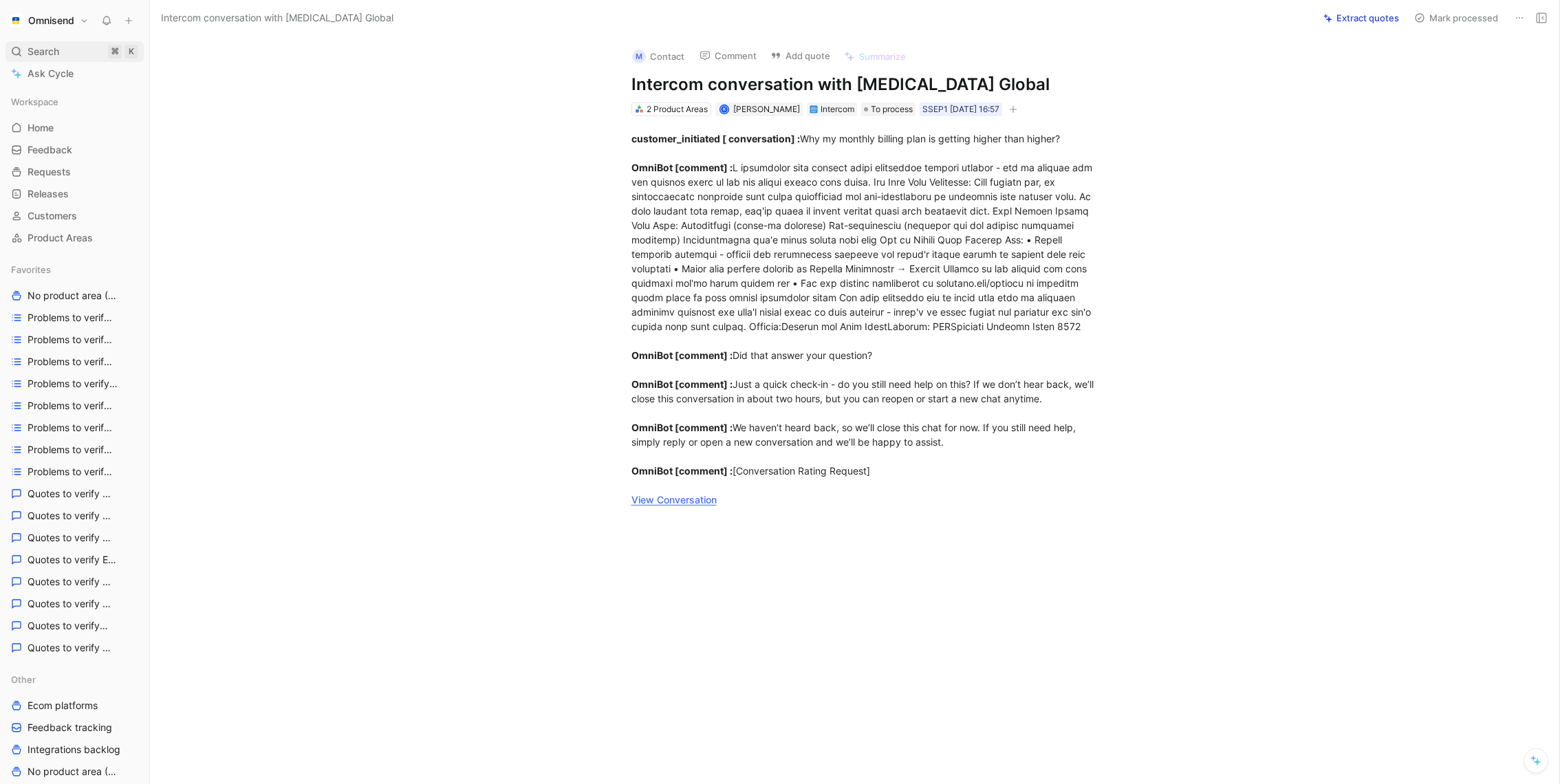
click at [46, 44] on span "Search" at bounding box center [43, 51] width 31 height 16
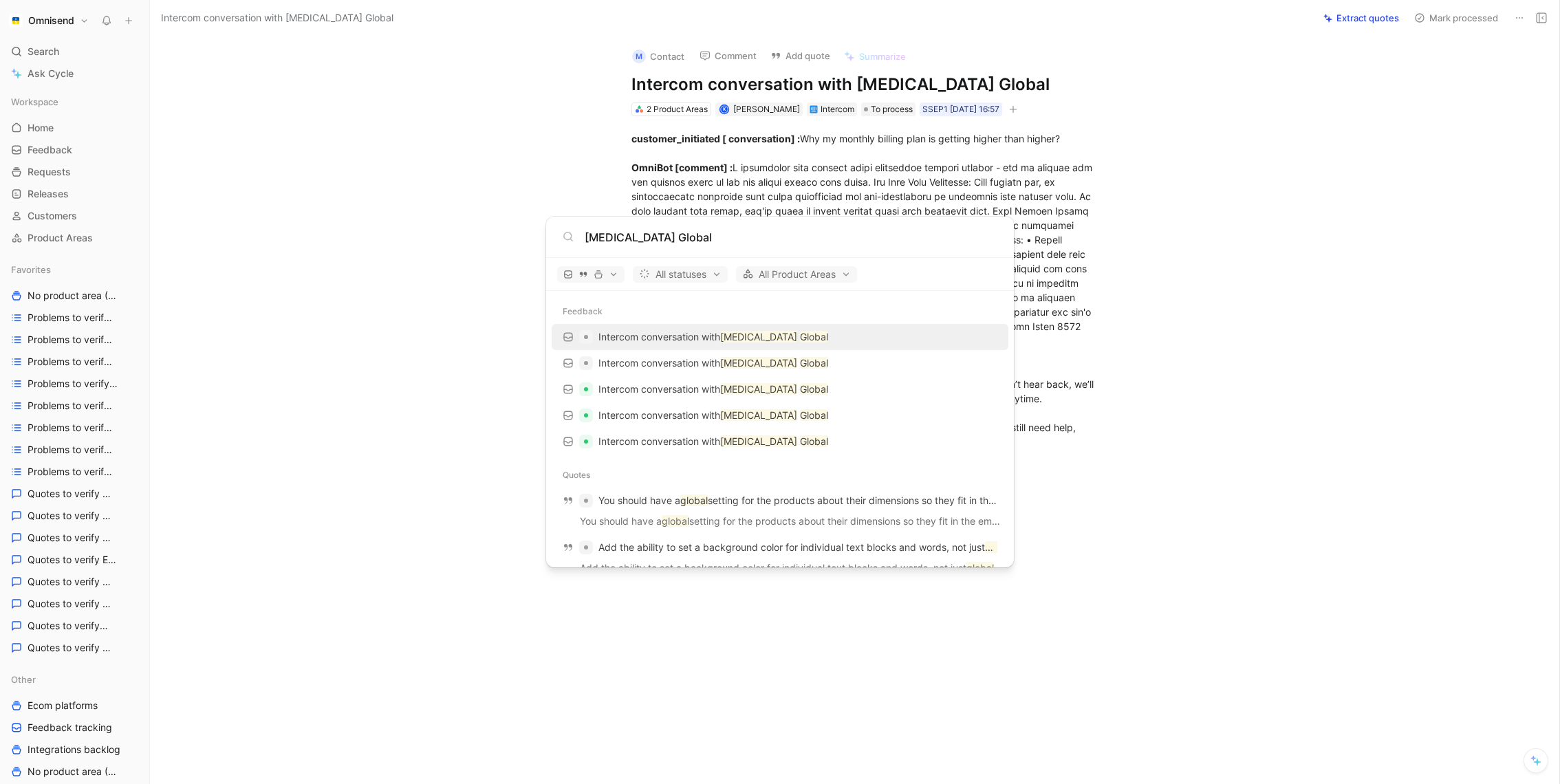
type input "MYTREX Global"
click at [857, 337] on div "Intercom conversation with MYTREX Global" at bounding box center [780, 337] width 449 height 25
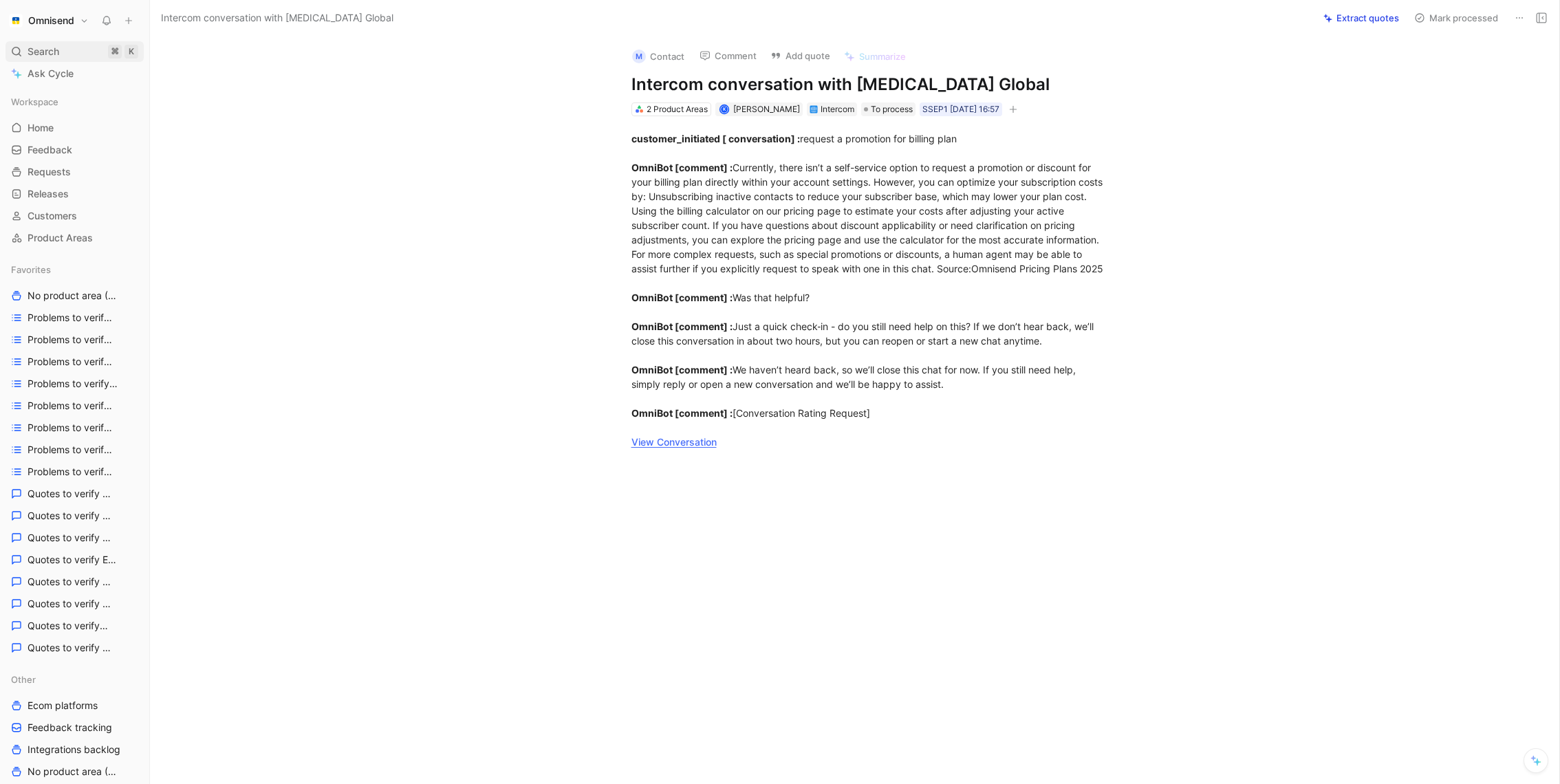
click at [36, 53] on span "Search" at bounding box center [43, 51] width 31 height 16
click at [36, 53] on body "Omnisend Search ⌘ K Ask Cycle Workspace Home G then H Feedback G then F Request…" at bounding box center [780, 392] width 1560 height 784
click at [49, 55] on span "Search" at bounding box center [43, 51] width 31 height 16
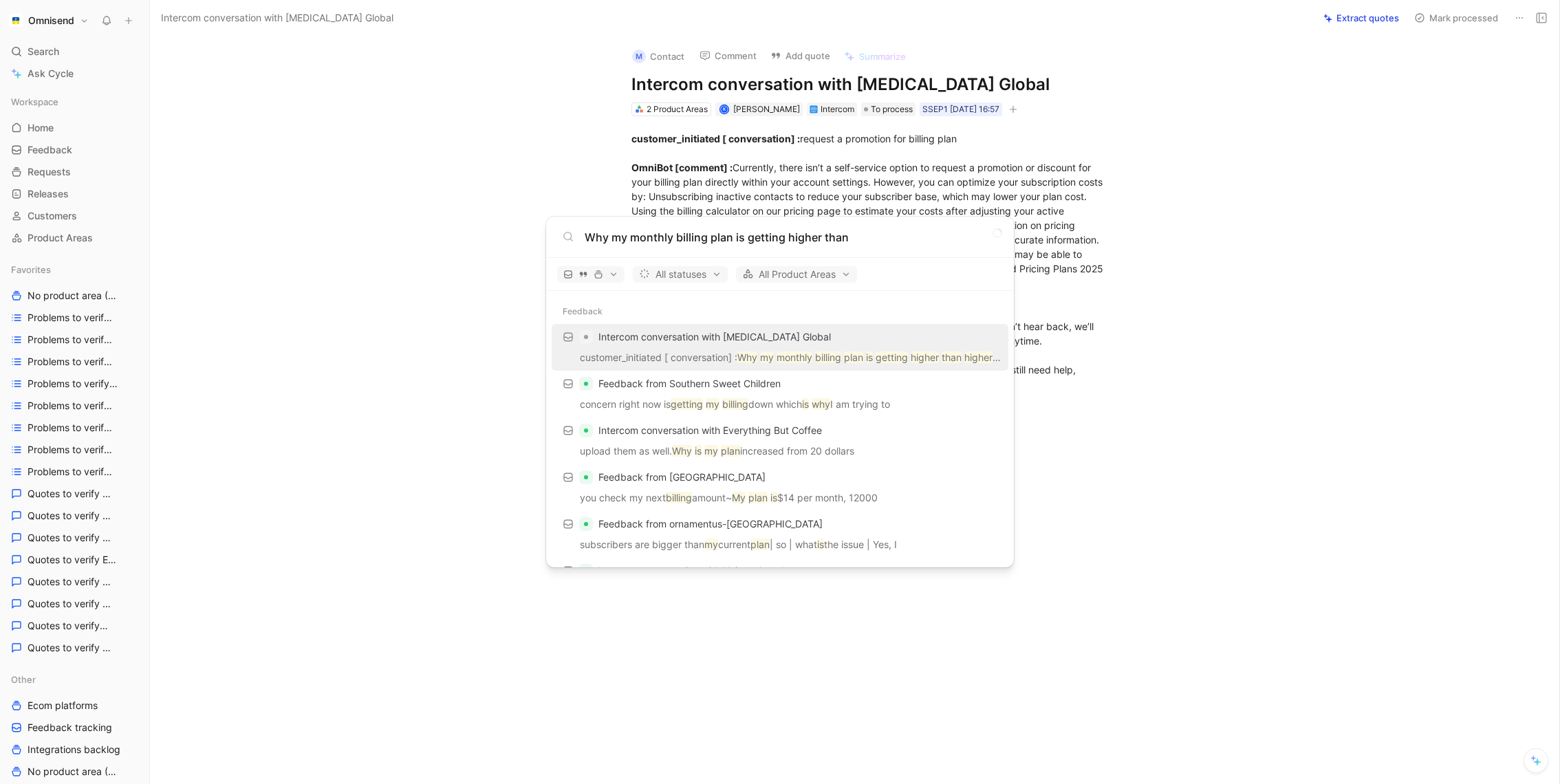
type input "Why my monthly billing plan is getting higher than"
click at [761, 341] on span "Intercom conversation with MYTREX Global" at bounding box center [714, 336] width 233 height 11
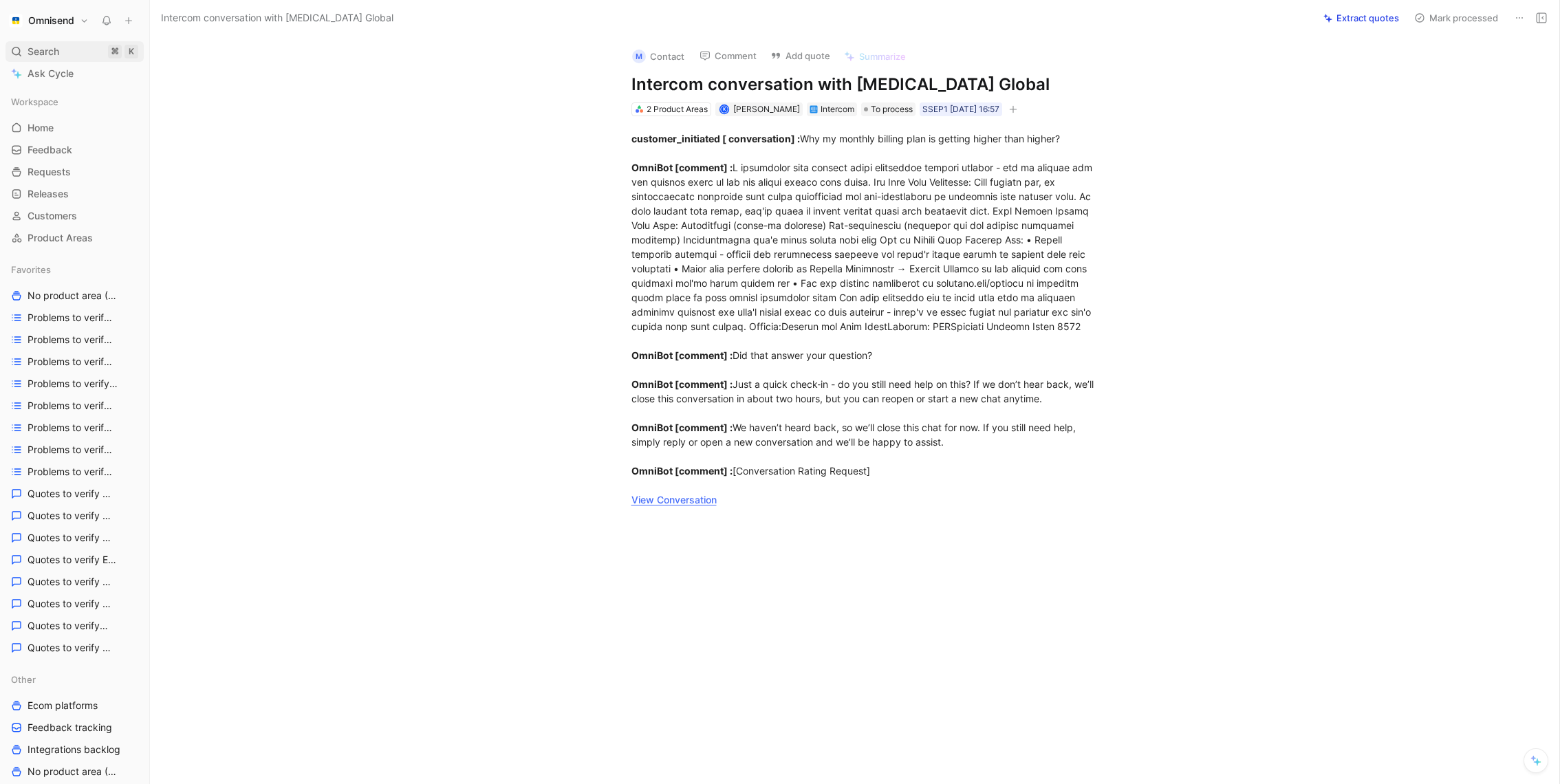
click at [44, 48] on span "Search" at bounding box center [43, 51] width 31 height 16
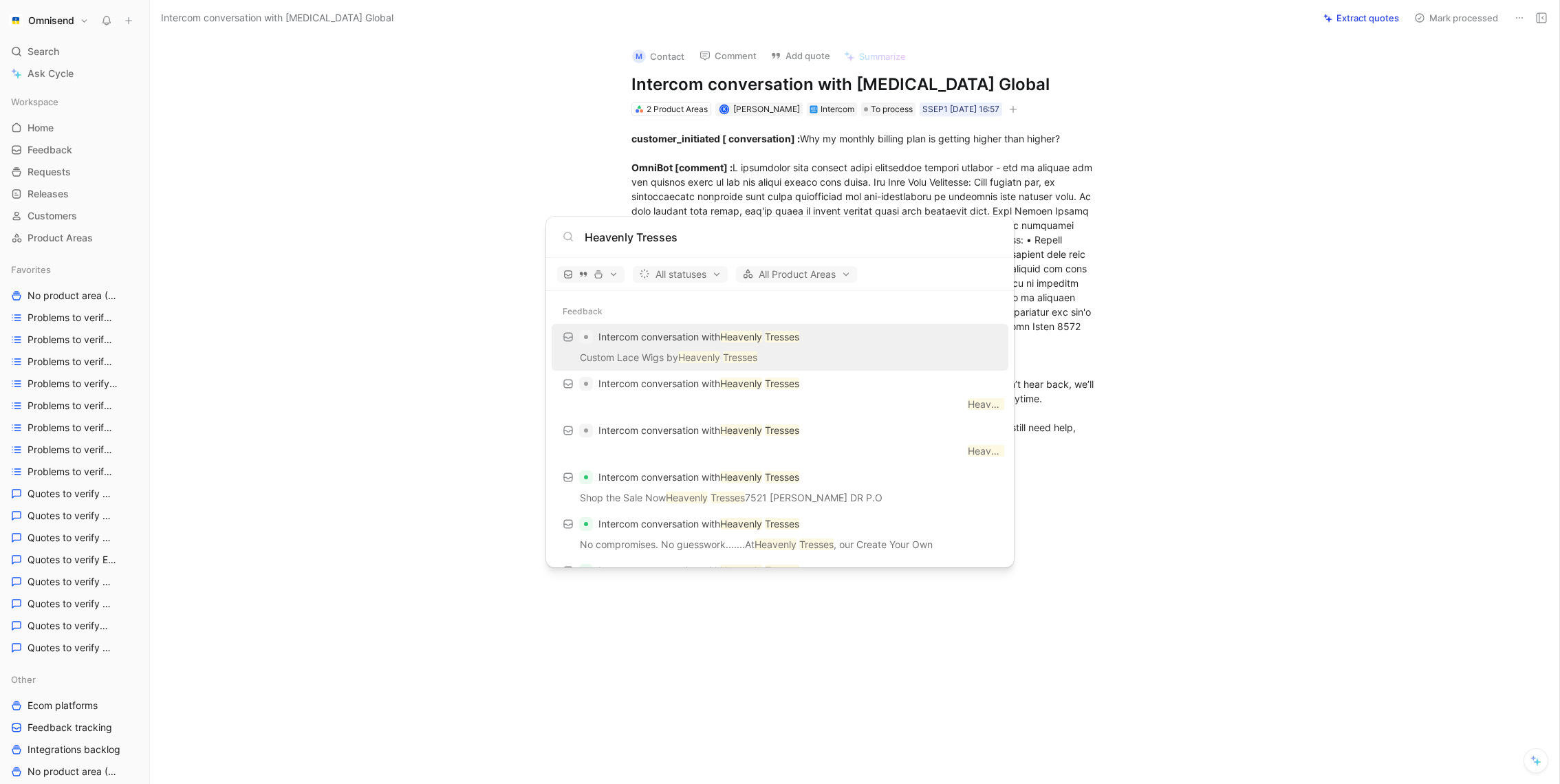
type input "Heavenly Tresses"
click at [669, 351] on p "Custom Lace Wigs by Heavenly Tresses ͏ ͏ ͏ ͏" at bounding box center [780, 360] width 449 height 21
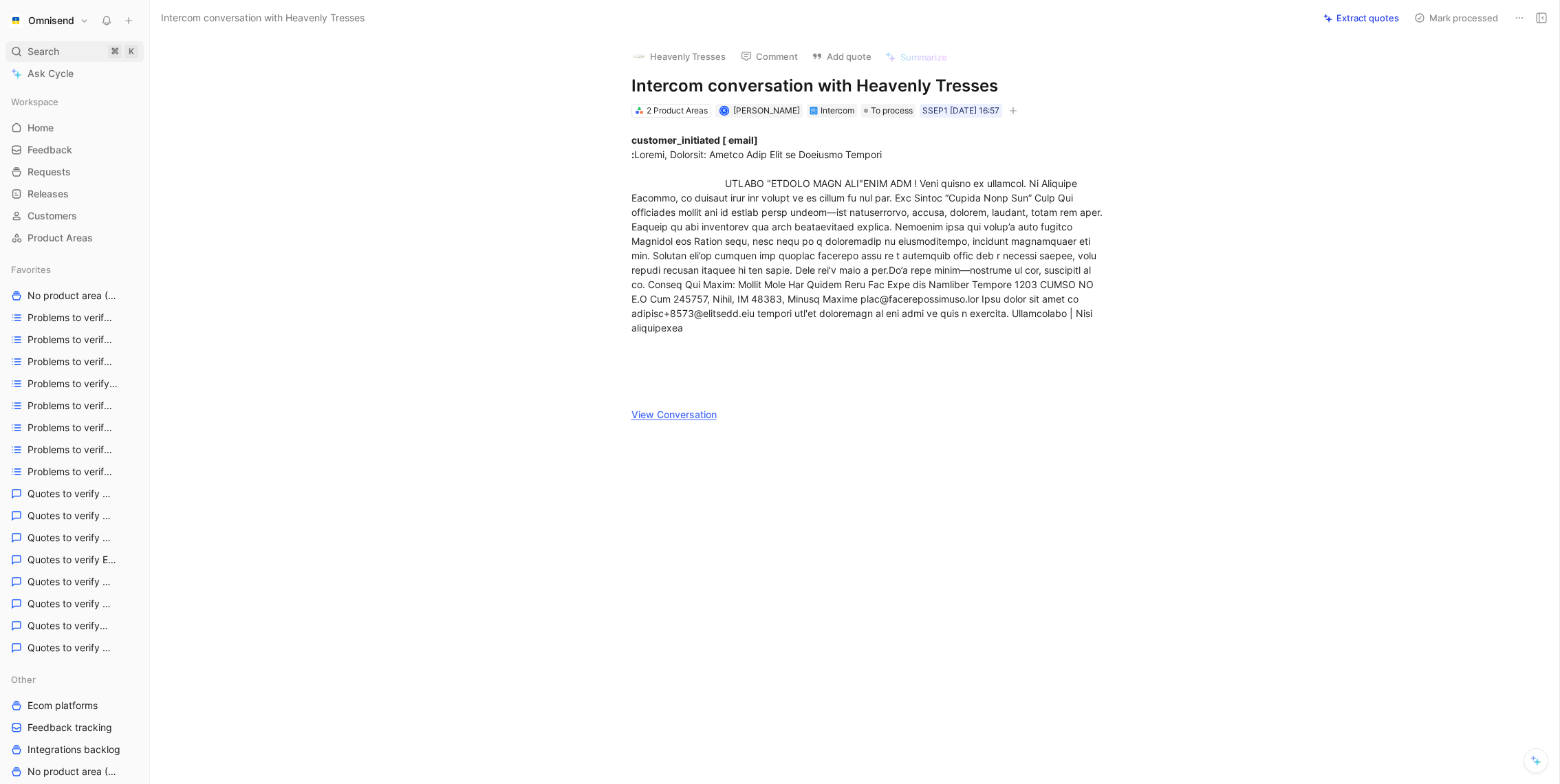
click at [38, 55] on span "Search" at bounding box center [43, 51] width 31 height 16
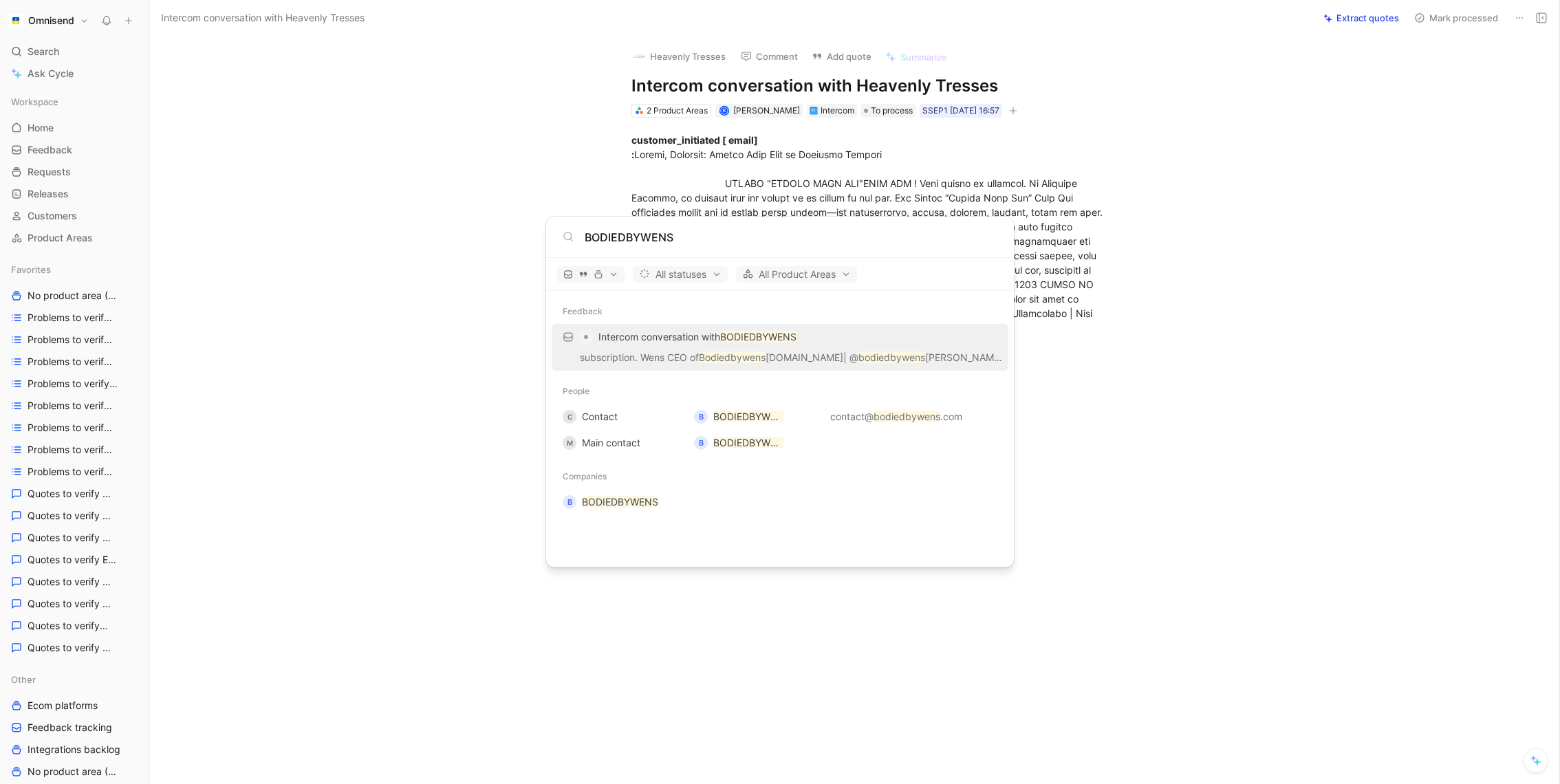
type input "BODIEDBYWENS"
click at [659, 354] on p "subscription. Wens CEO of Bodiedbywens bodiedbywens.com| @ bodiedbywens Wendy B…" at bounding box center [780, 360] width 449 height 21
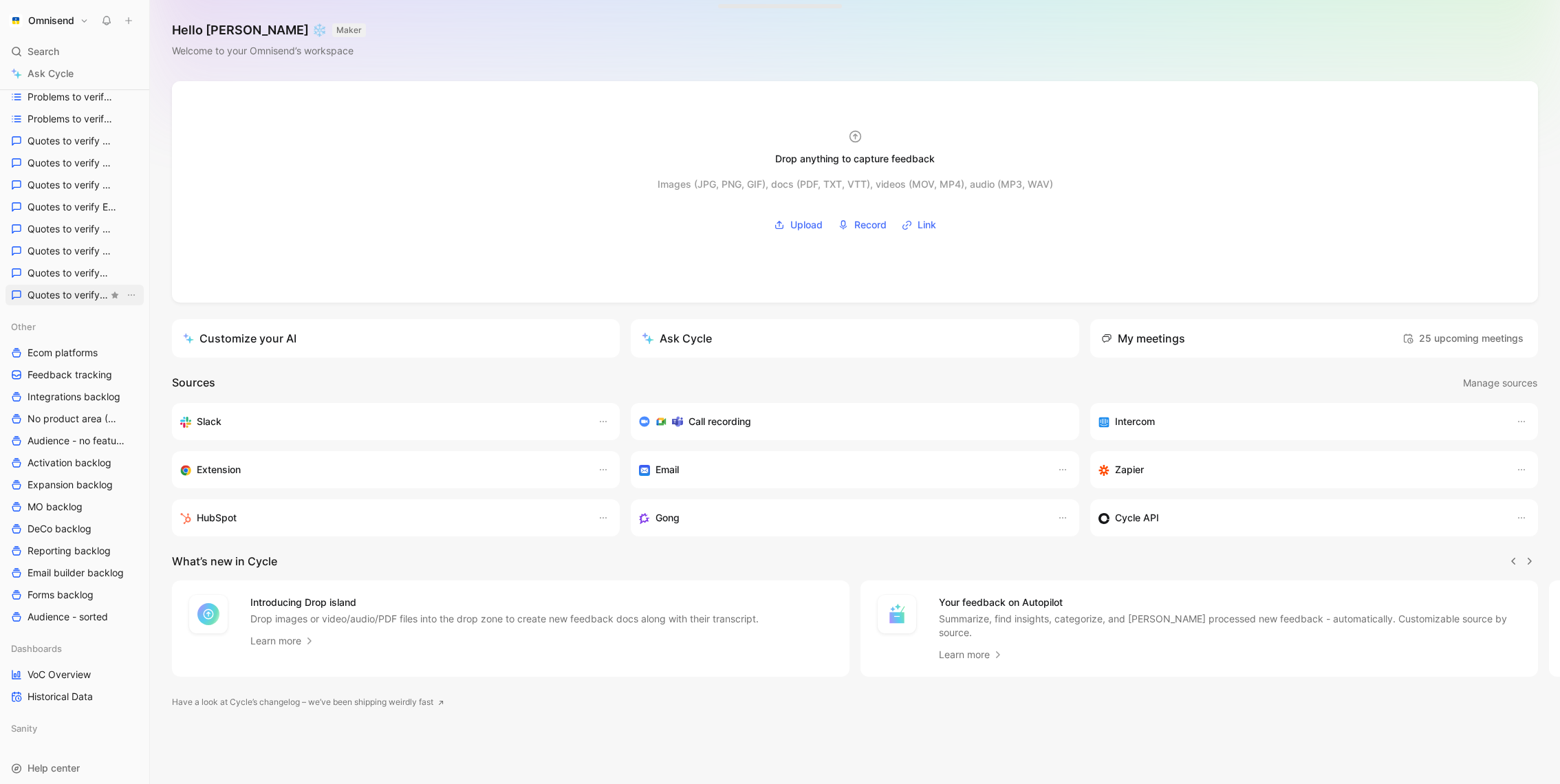
scroll to position [381, 0]
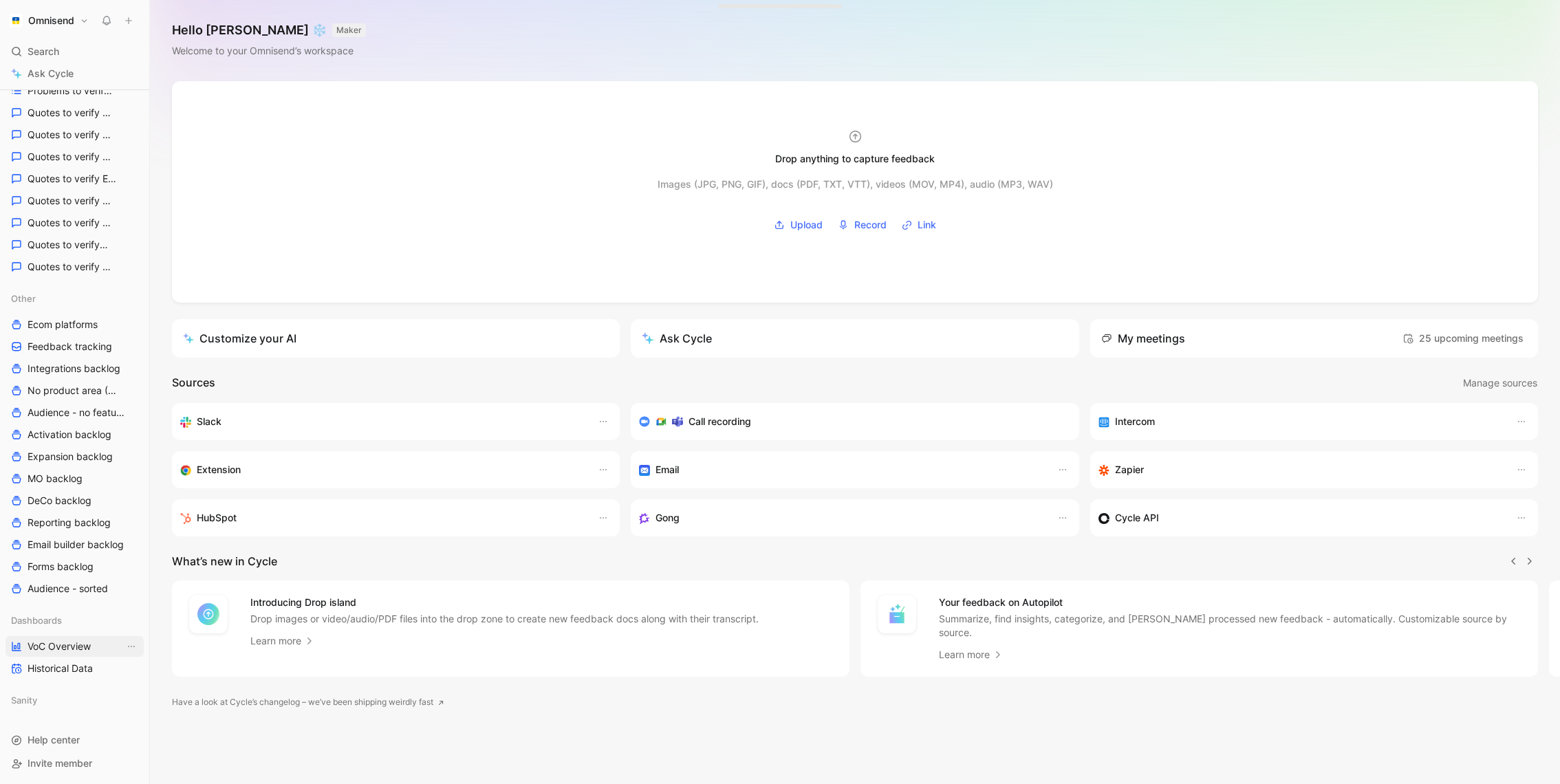
click at [72, 641] on span "VoC Overview" at bounding box center [59, 646] width 64 height 13
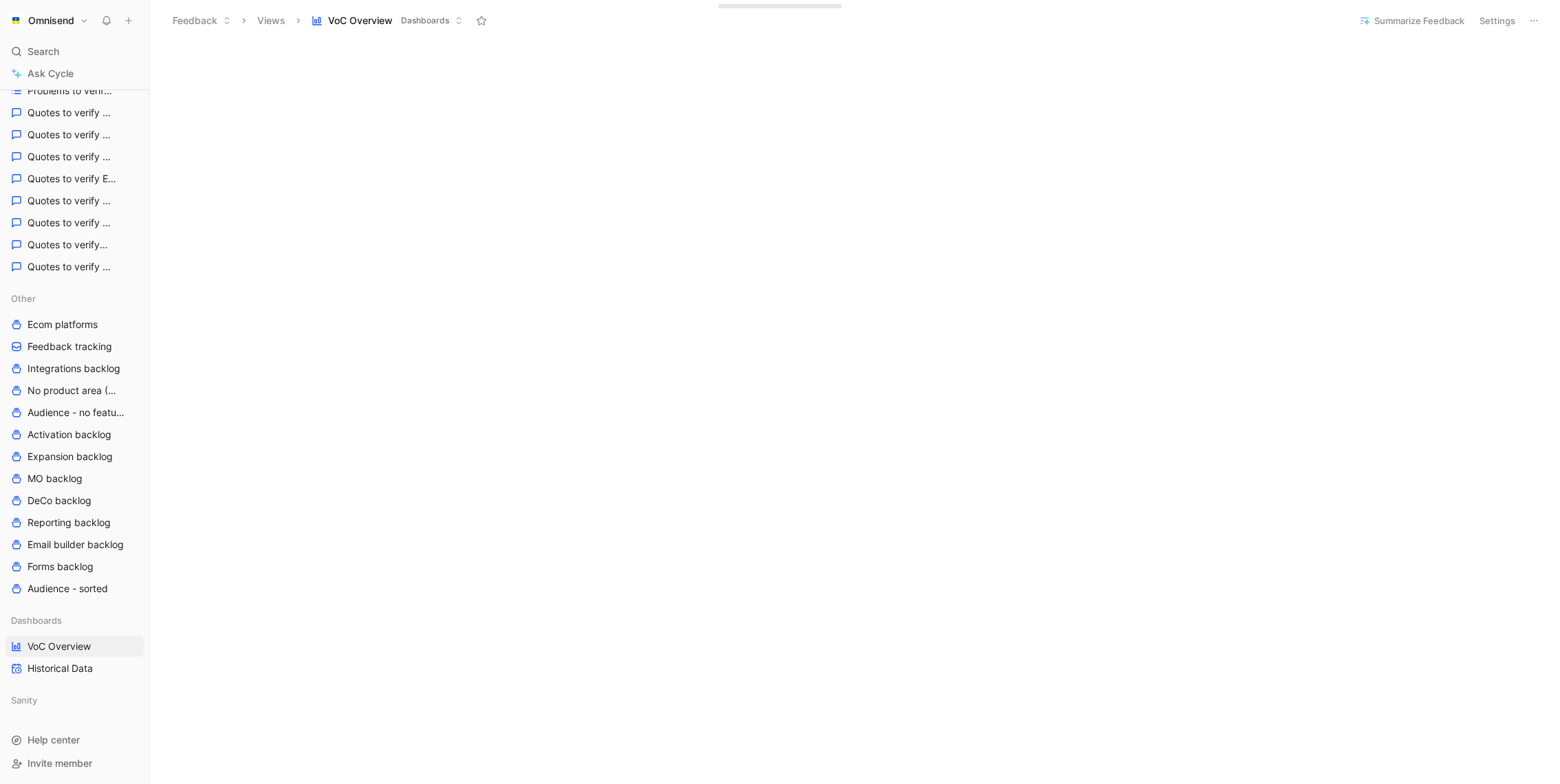
scroll to position [561, 0]
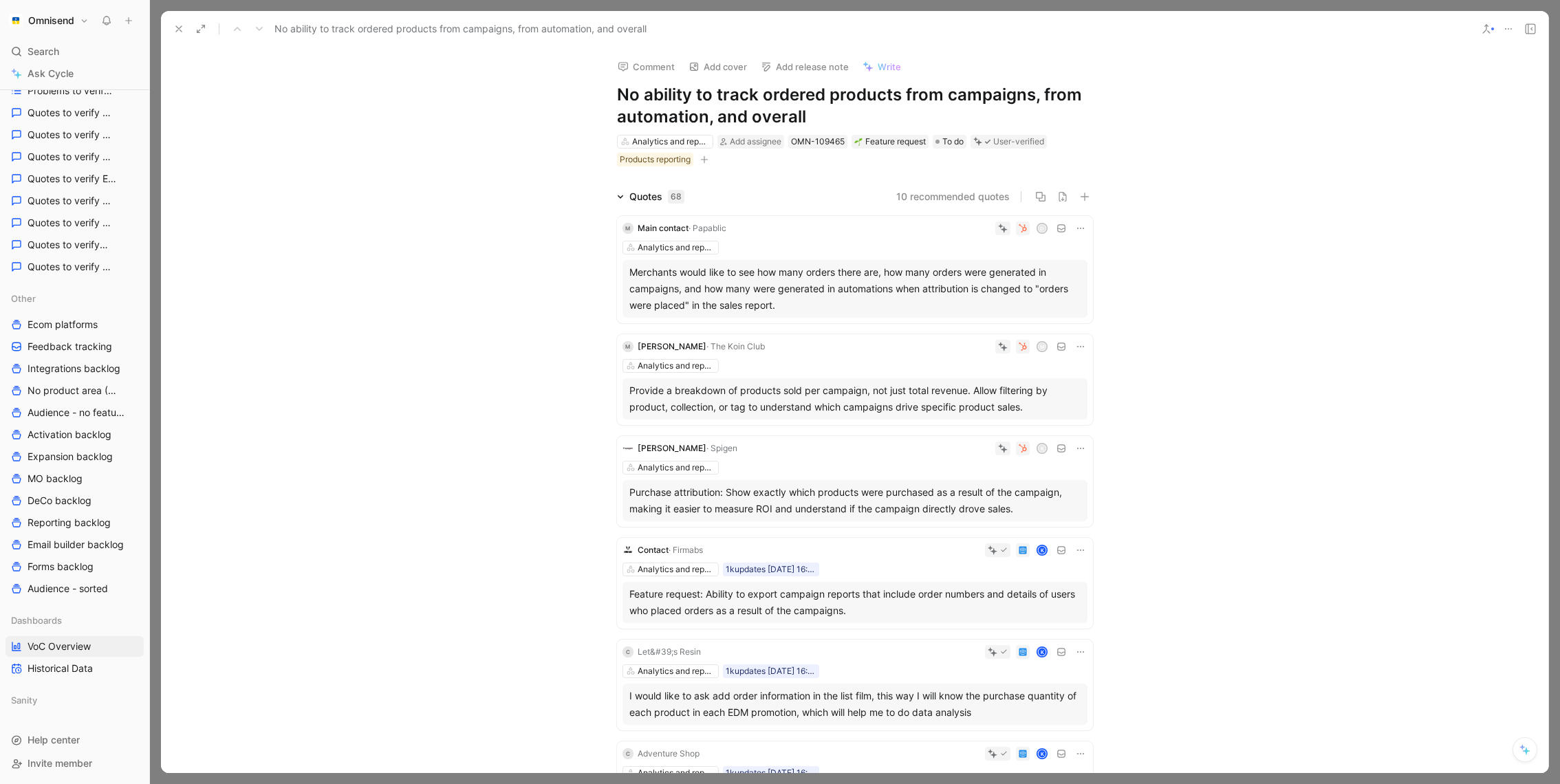
click at [171, 21] on button at bounding box center [179, 29] width 19 height 19
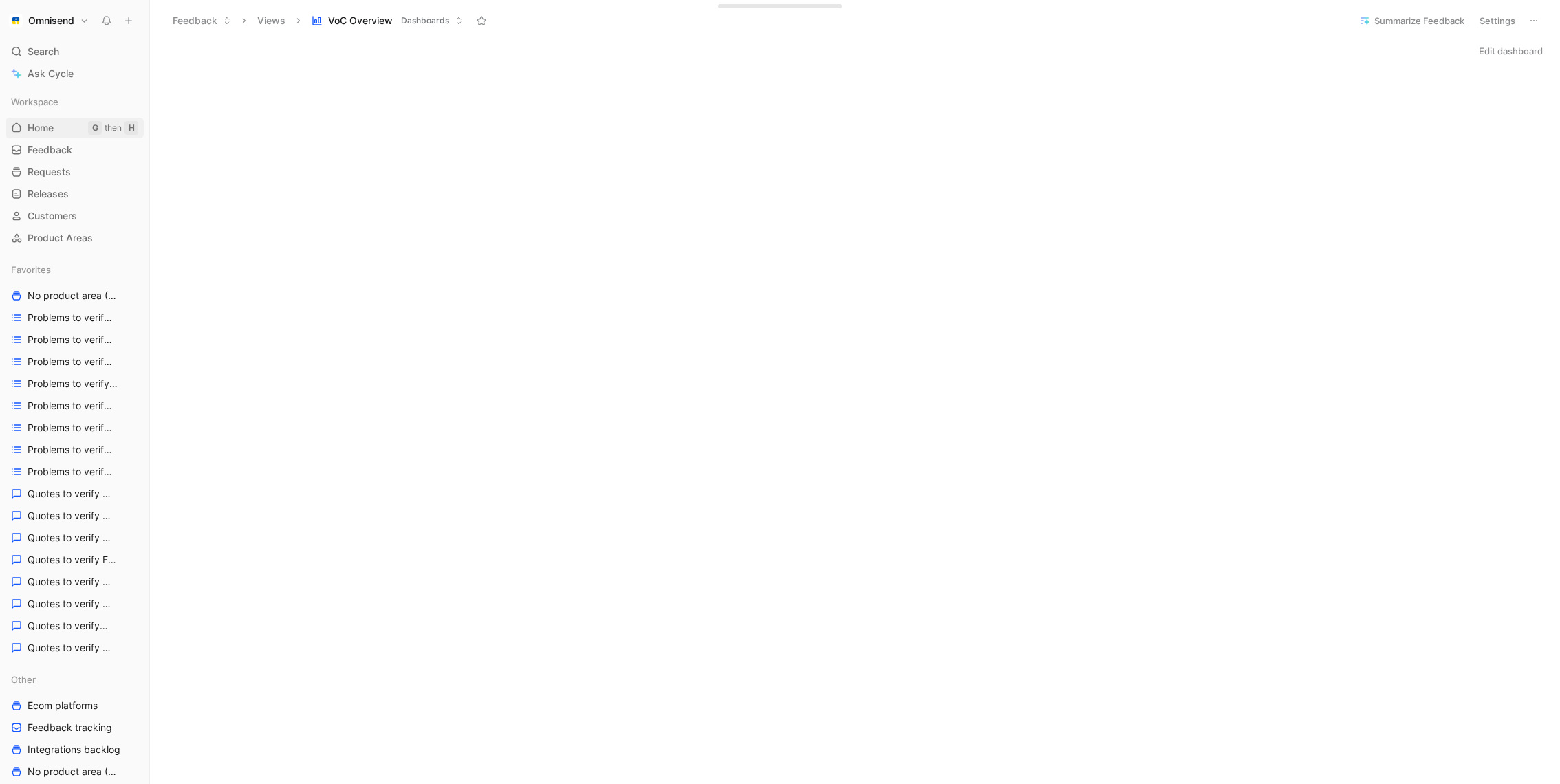
click at [47, 129] on span "Home" at bounding box center [40, 127] width 26 height 13
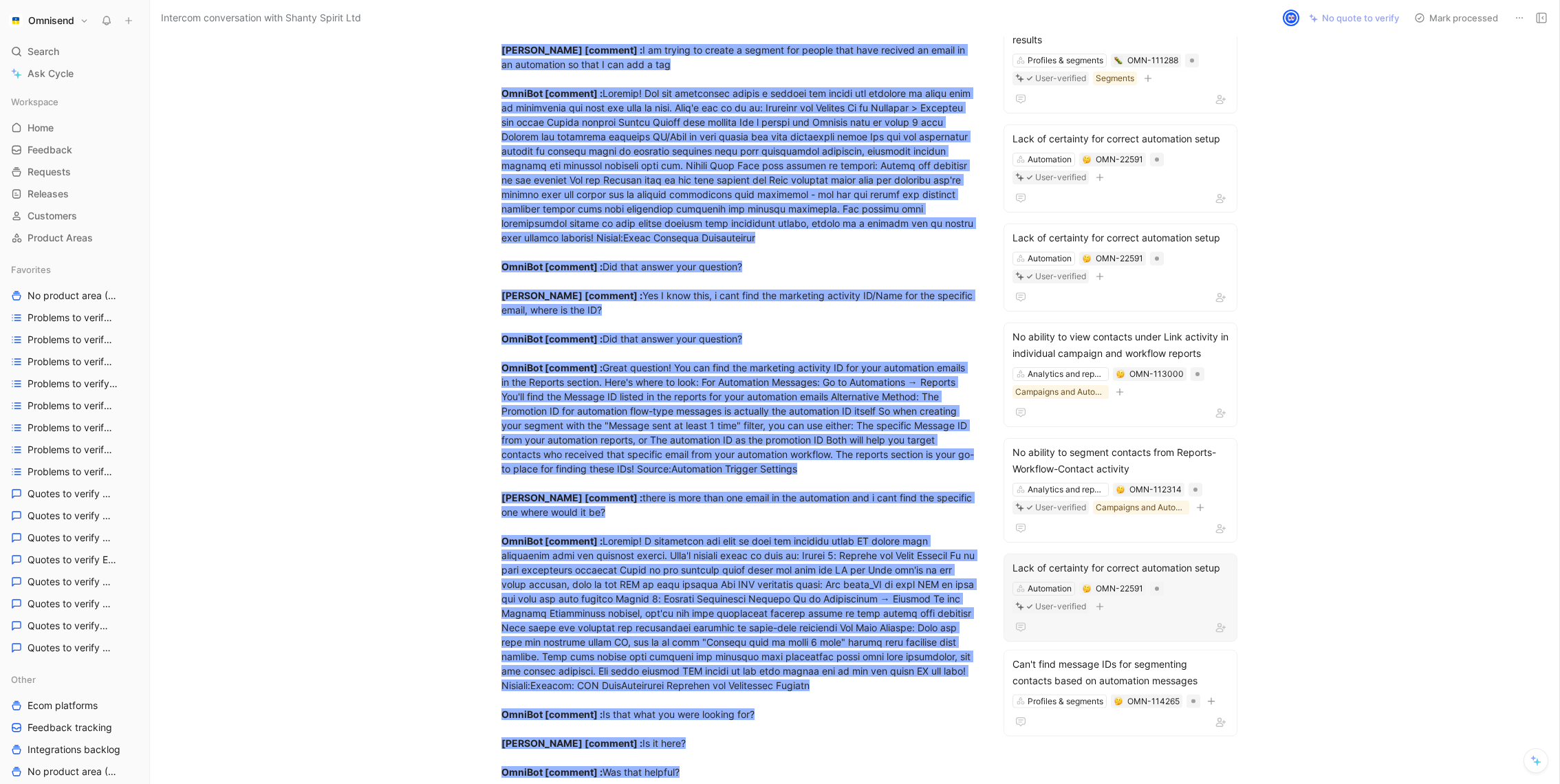
scroll to position [1545, 0]
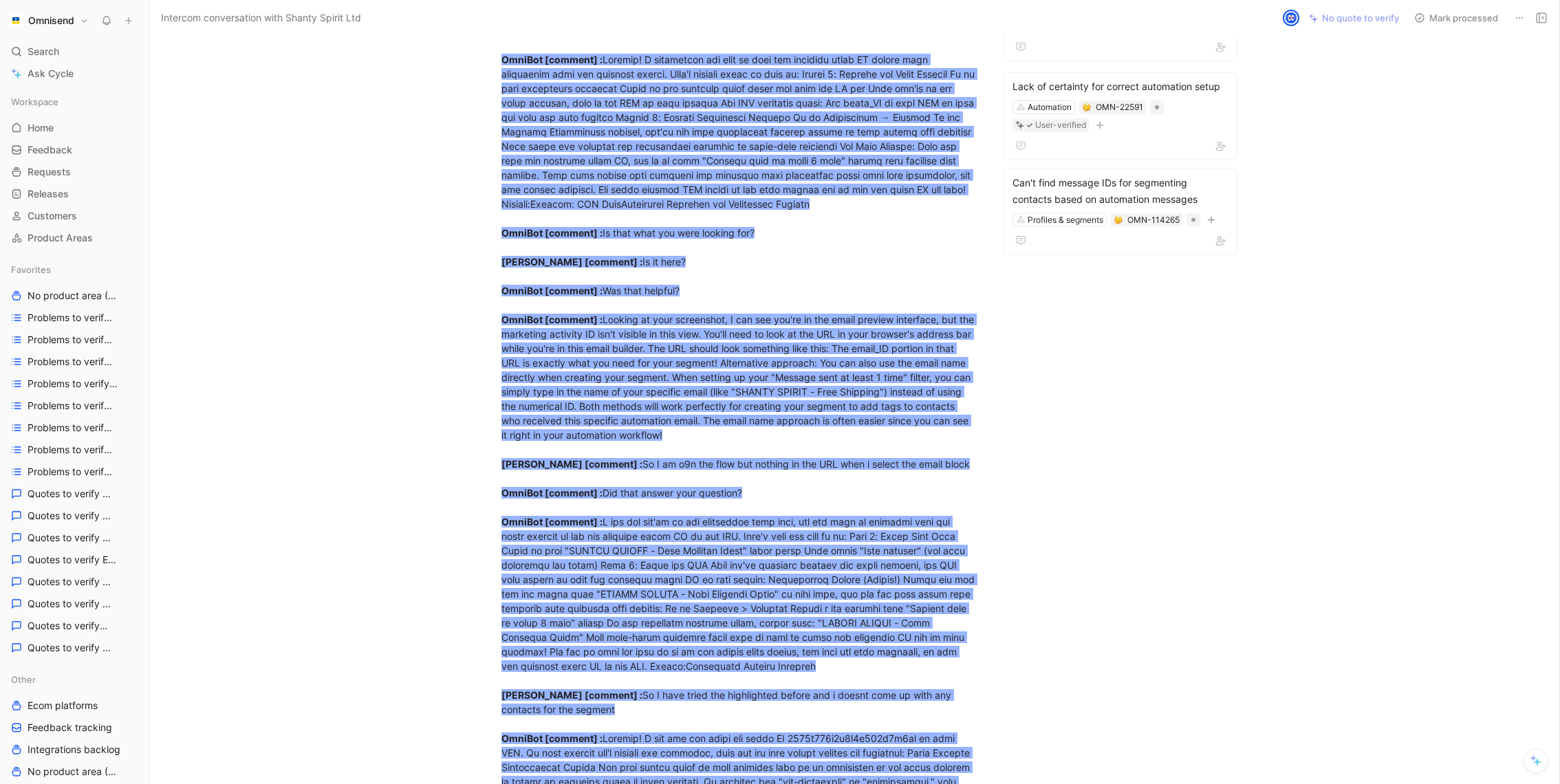
scroll to position [0, 0]
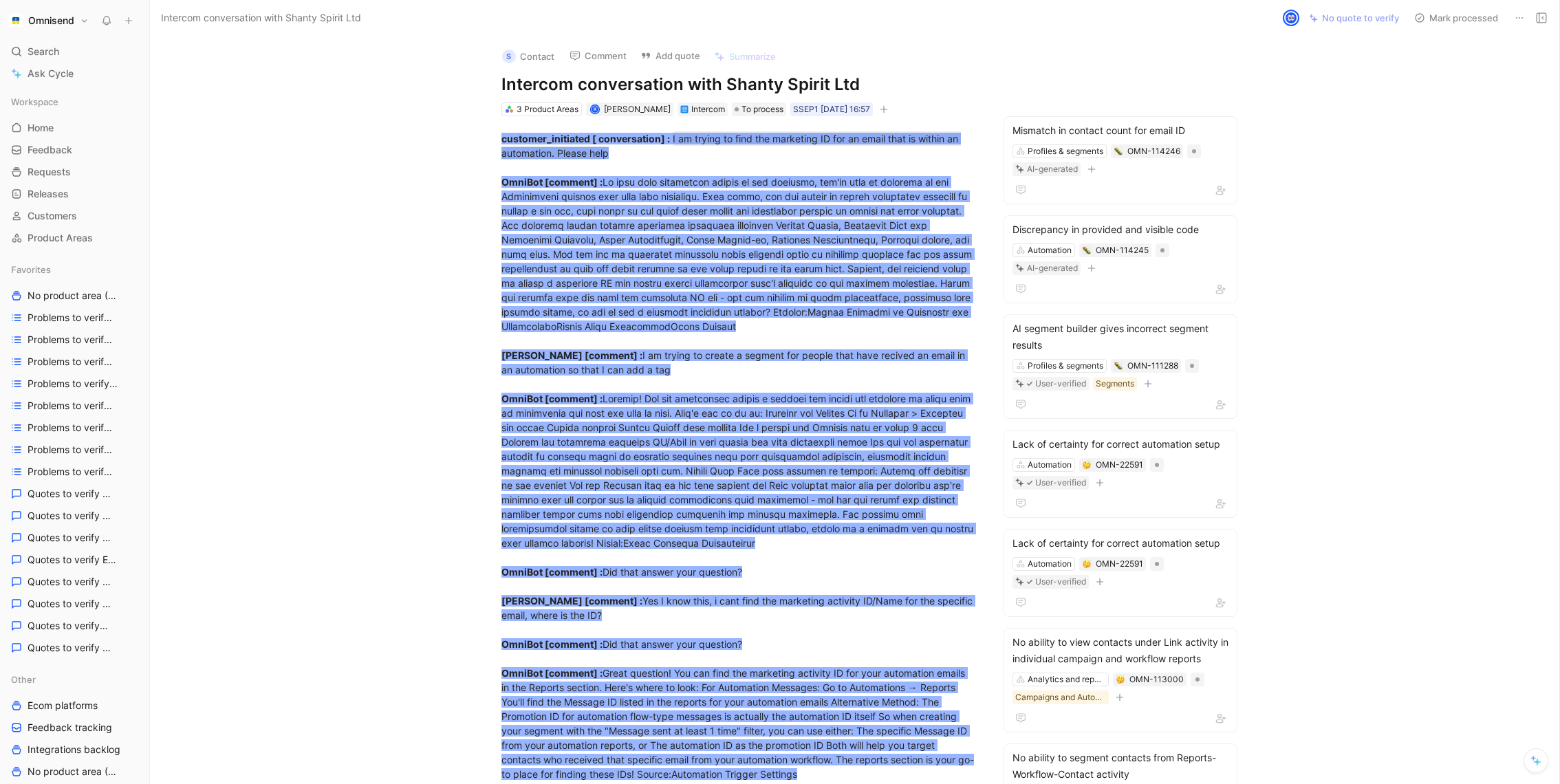
click at [805, 270] on span at bounding box center [738, 254] width 473 height 156
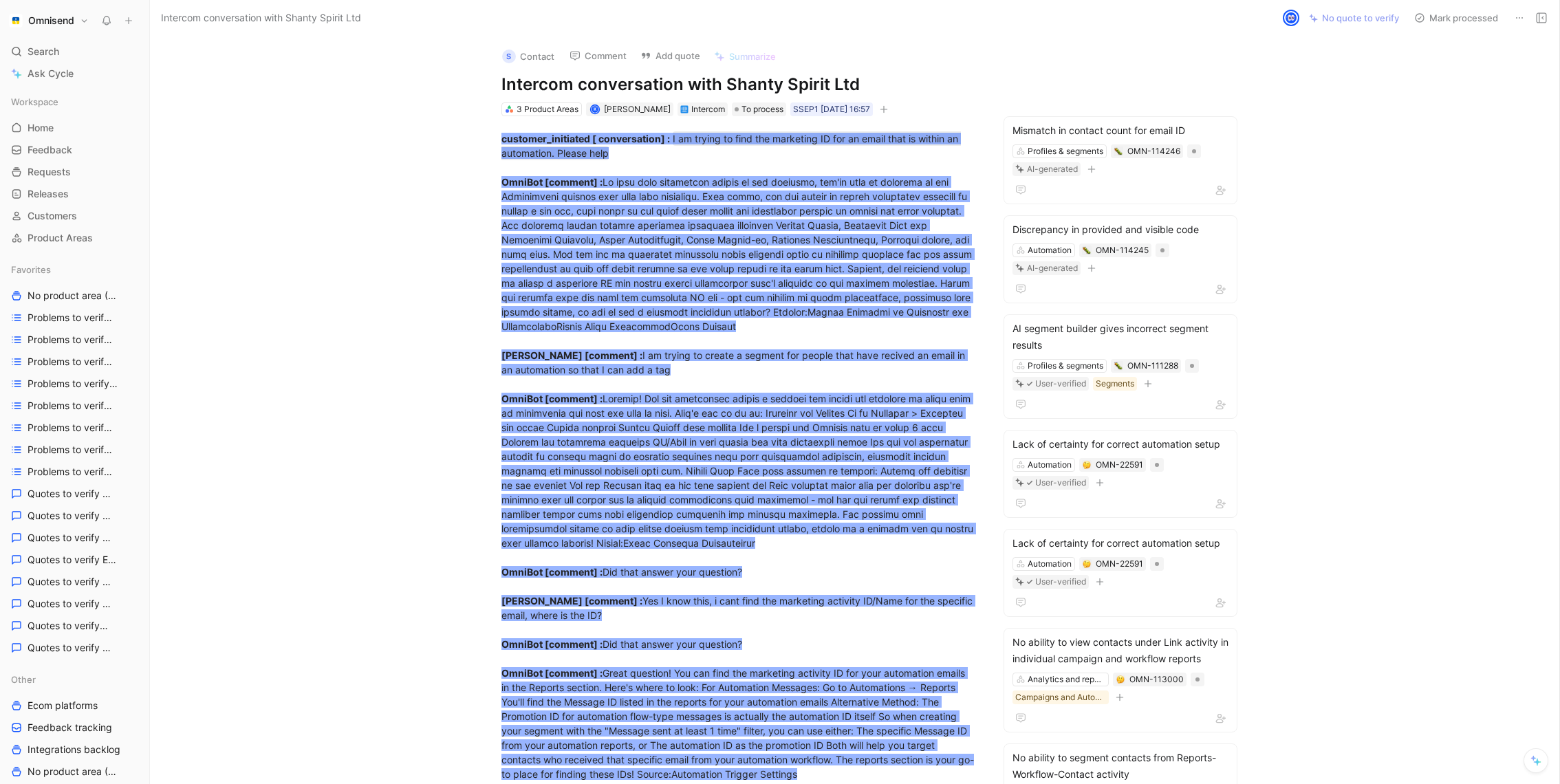
click at [1347, 222] on div "S Contact Comment Add quote Summarize Intercom conversation with Shanty Spirit …" at bounding box center [855, 410] width 1410 height 748
click at [50, 125] on span "Home" at bounding box center [40, 127] width 26 height 13
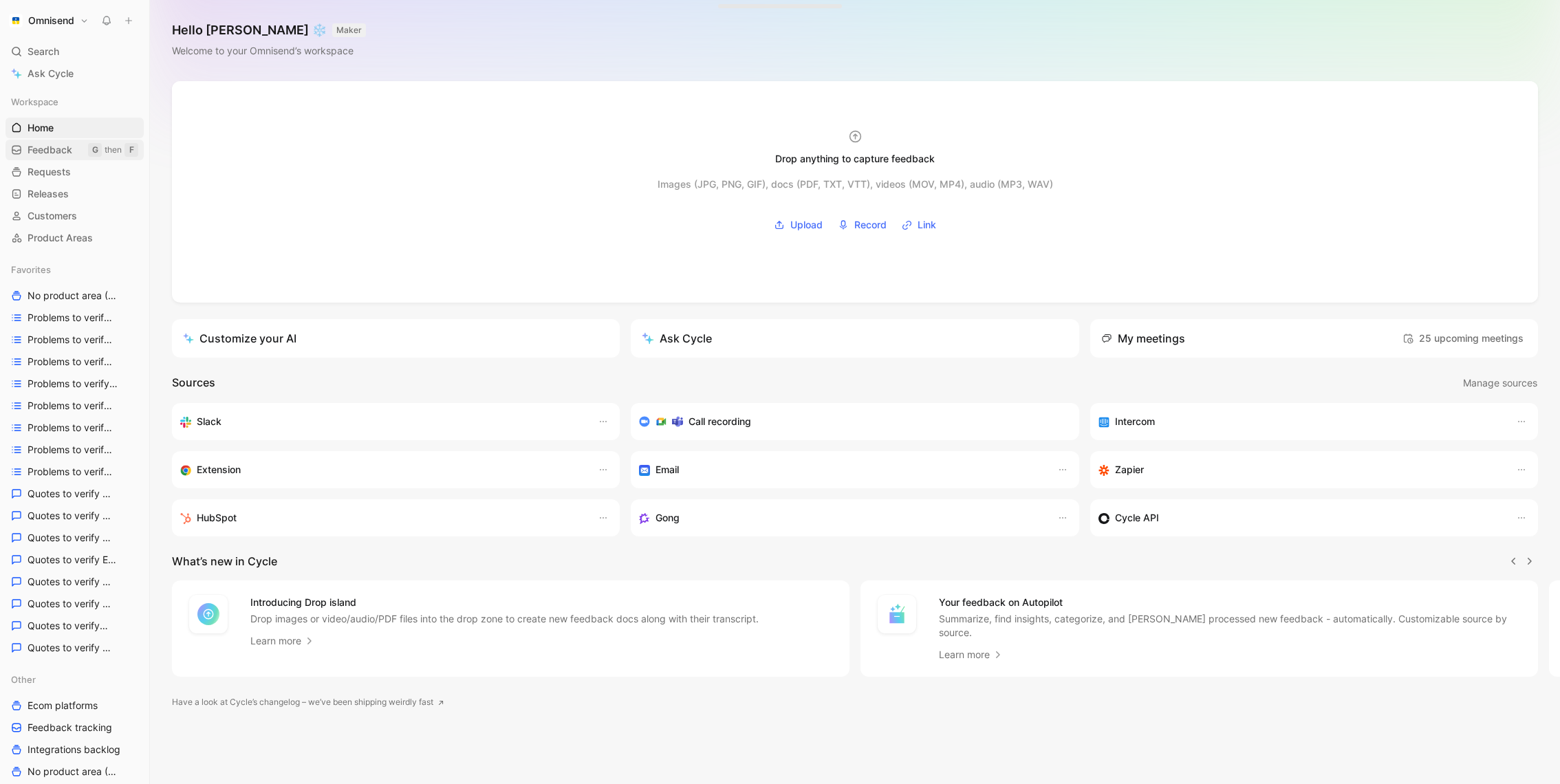
click at [76, 143] on link "Feedback G then F" at bounding box center [74, 150] width 138 height 21
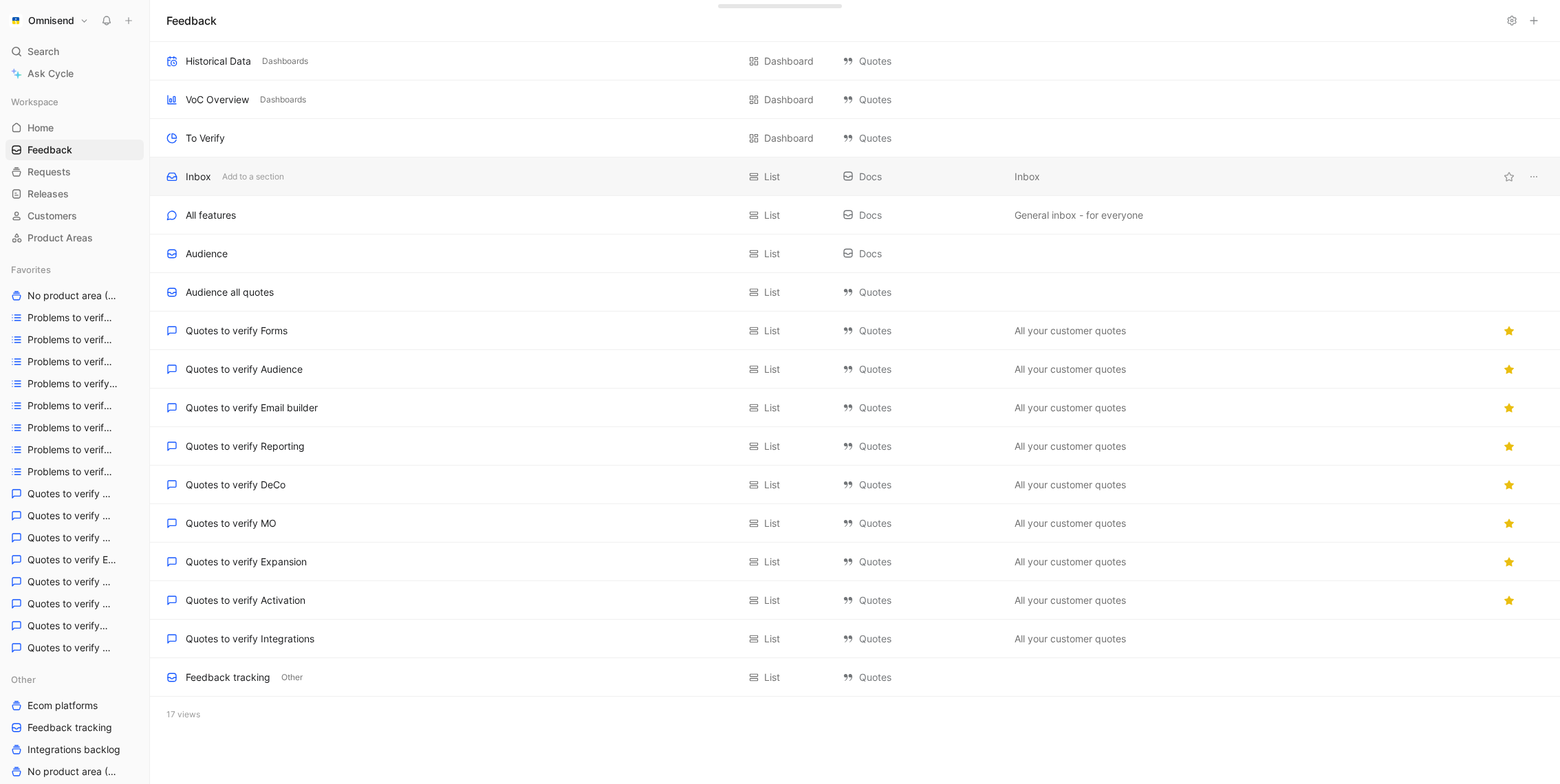
click at [350, 175] on div "Inbox Add to a section" at bounding box center [452, 176] width 571 height 16
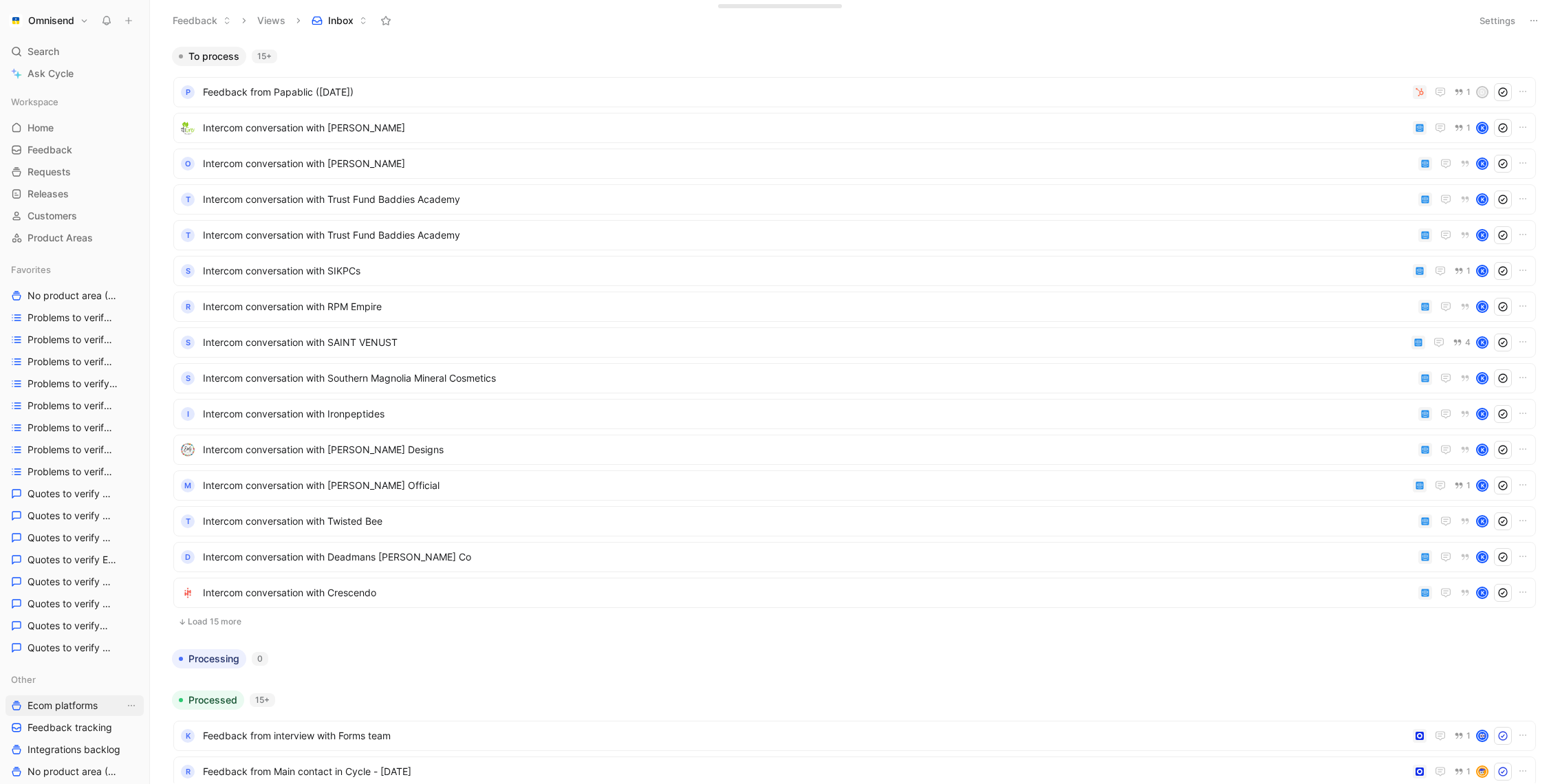
click at [73, 711] on span "Ecom platforms" at bounding box center [63, 705] width 70 height 13
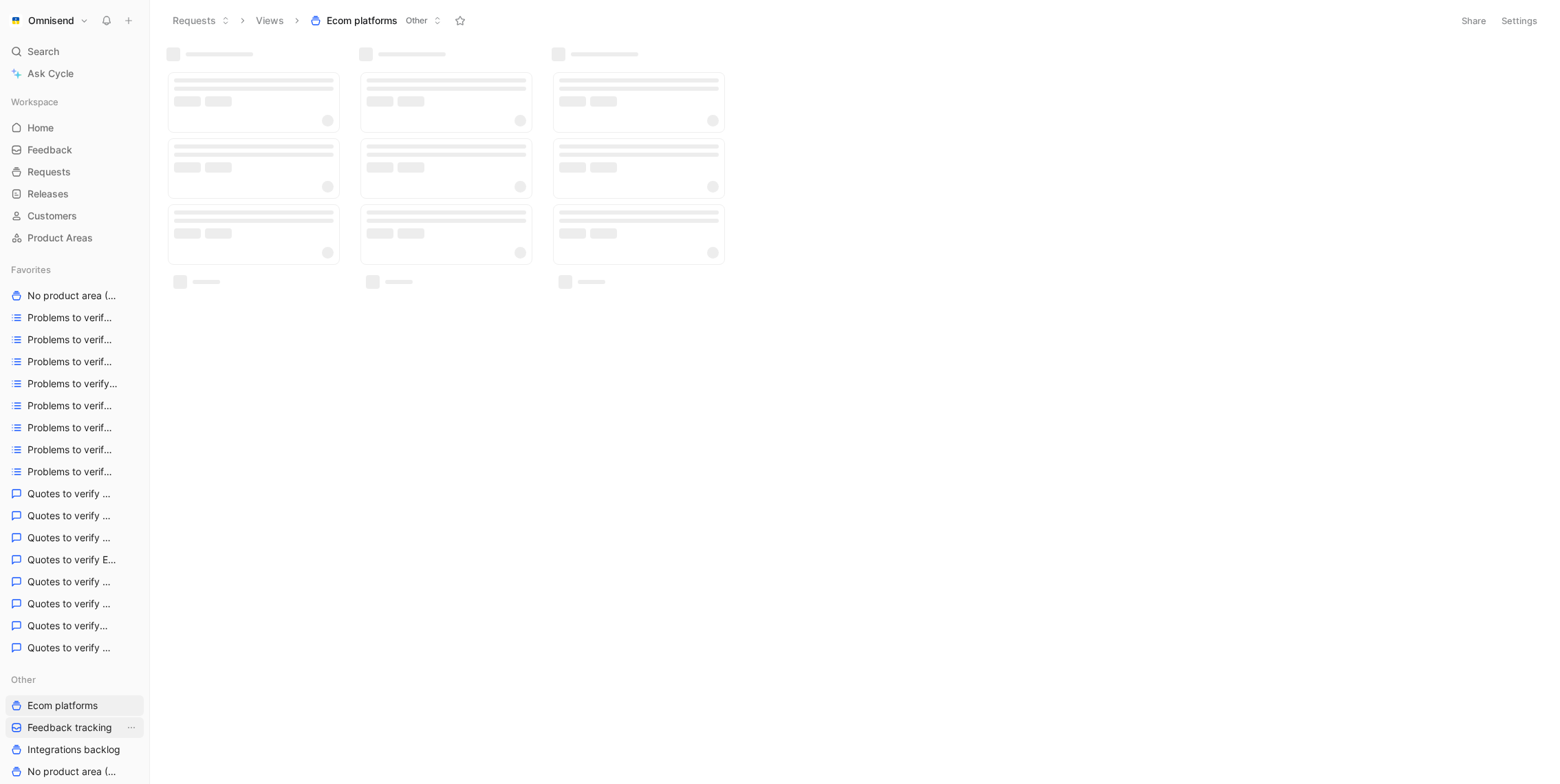
click at [86, 725] on span "Feedback tracking" at bounding box center [69, 727] width 85 height 13
click at [1517, 17] on button "Settings" at bounding box center [1519, 21] width 48 height 19
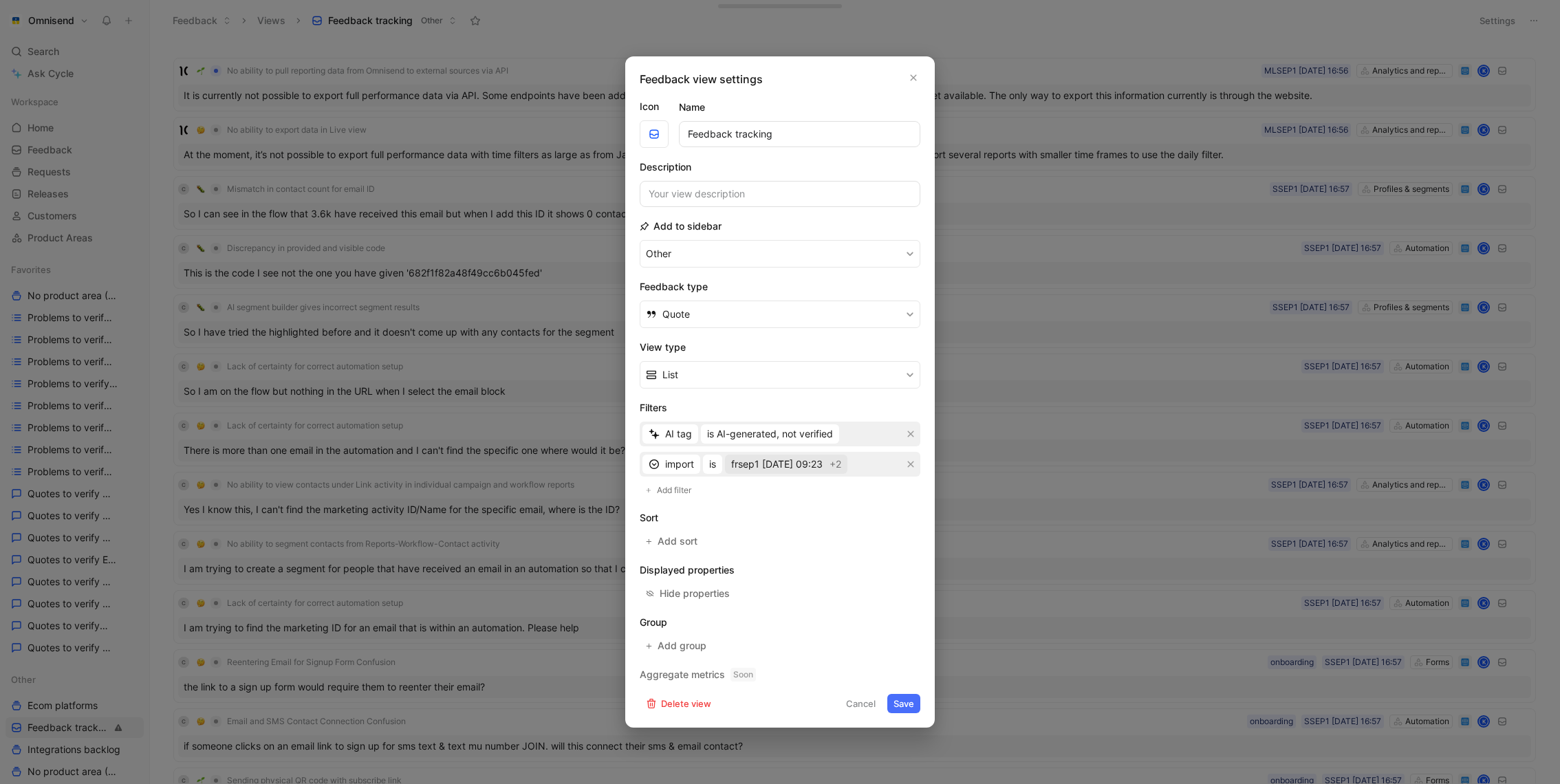
click at [822, 465] on span "frsep1 [DATE] 09:23" at bounding box center [777, 464] width 91 height 16
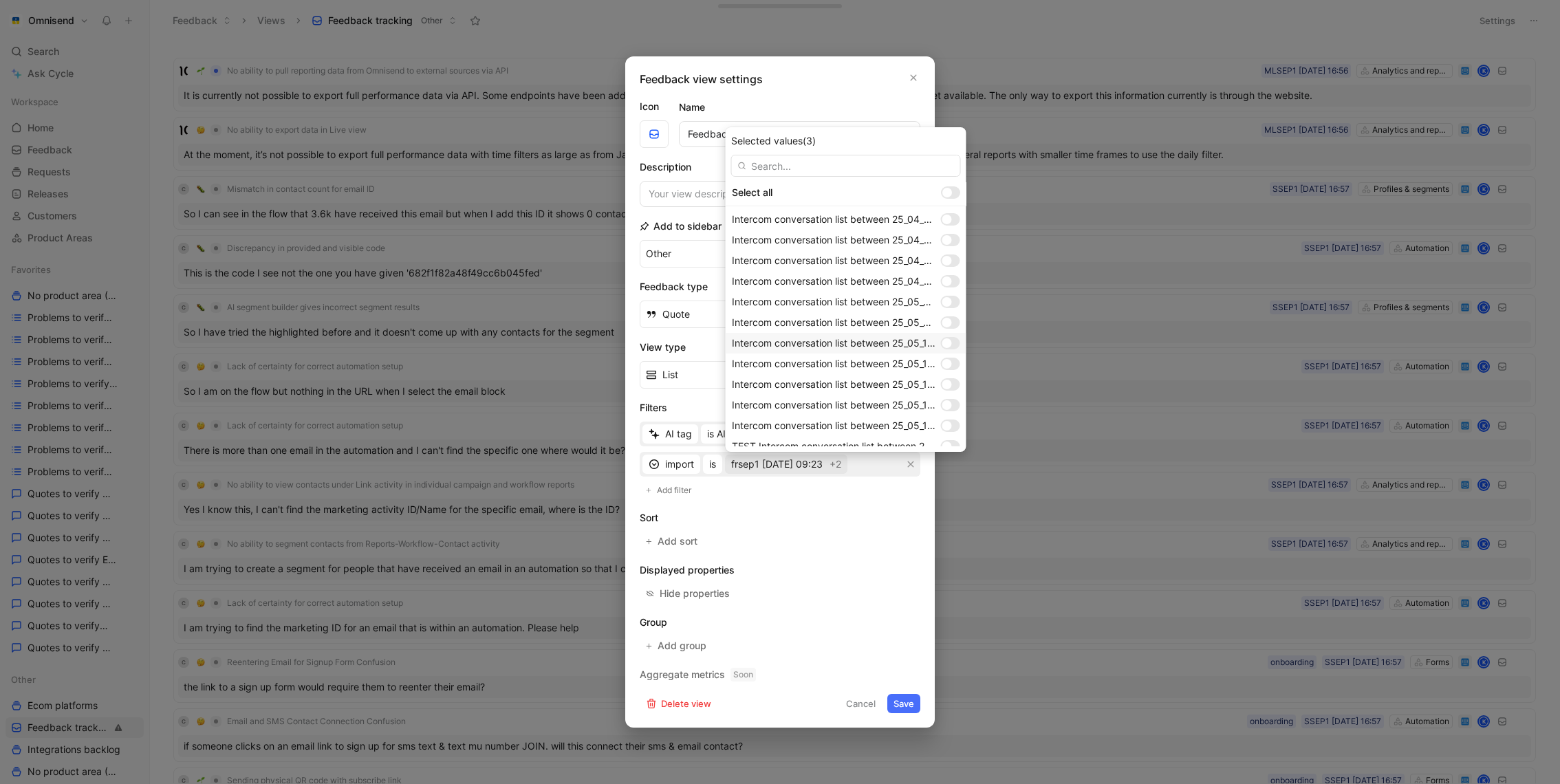
scroll to position [1021, 0]
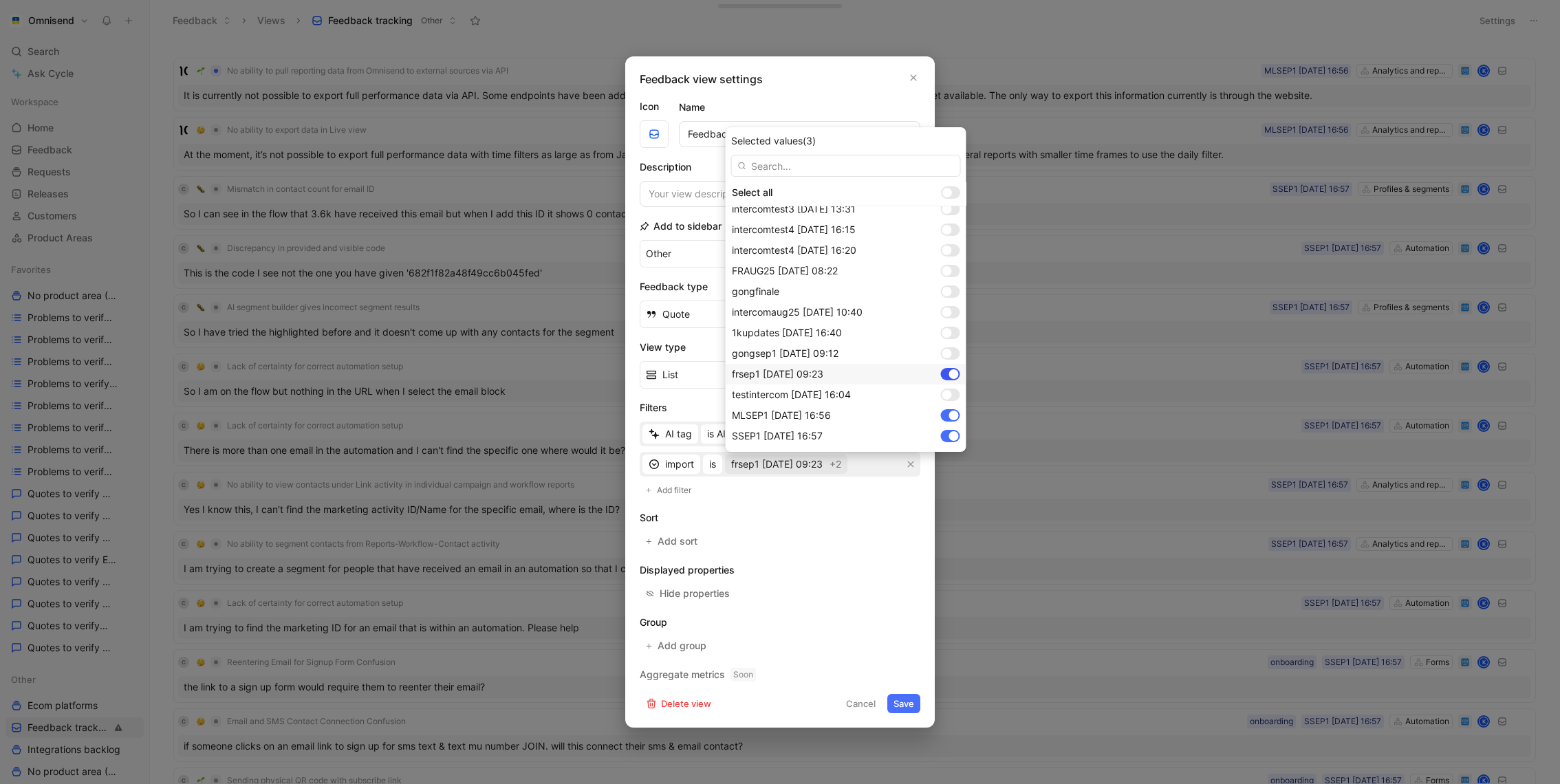
click at [947, 377] on div at bounding box center [951, 373] width 19 height 12
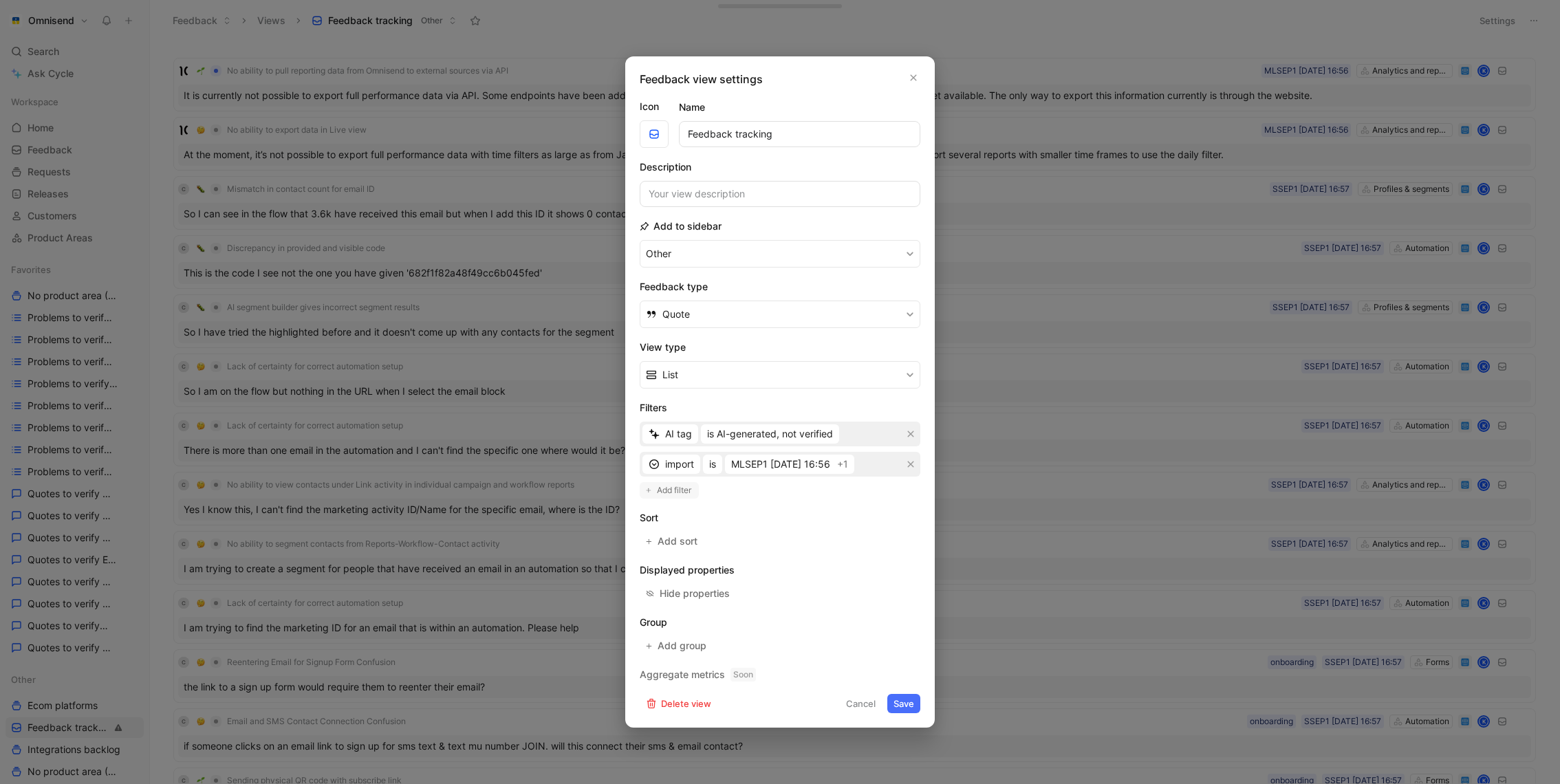
click at [653, 490] on button "Add filter" at bounding box center [669, 489] width 59 height 16
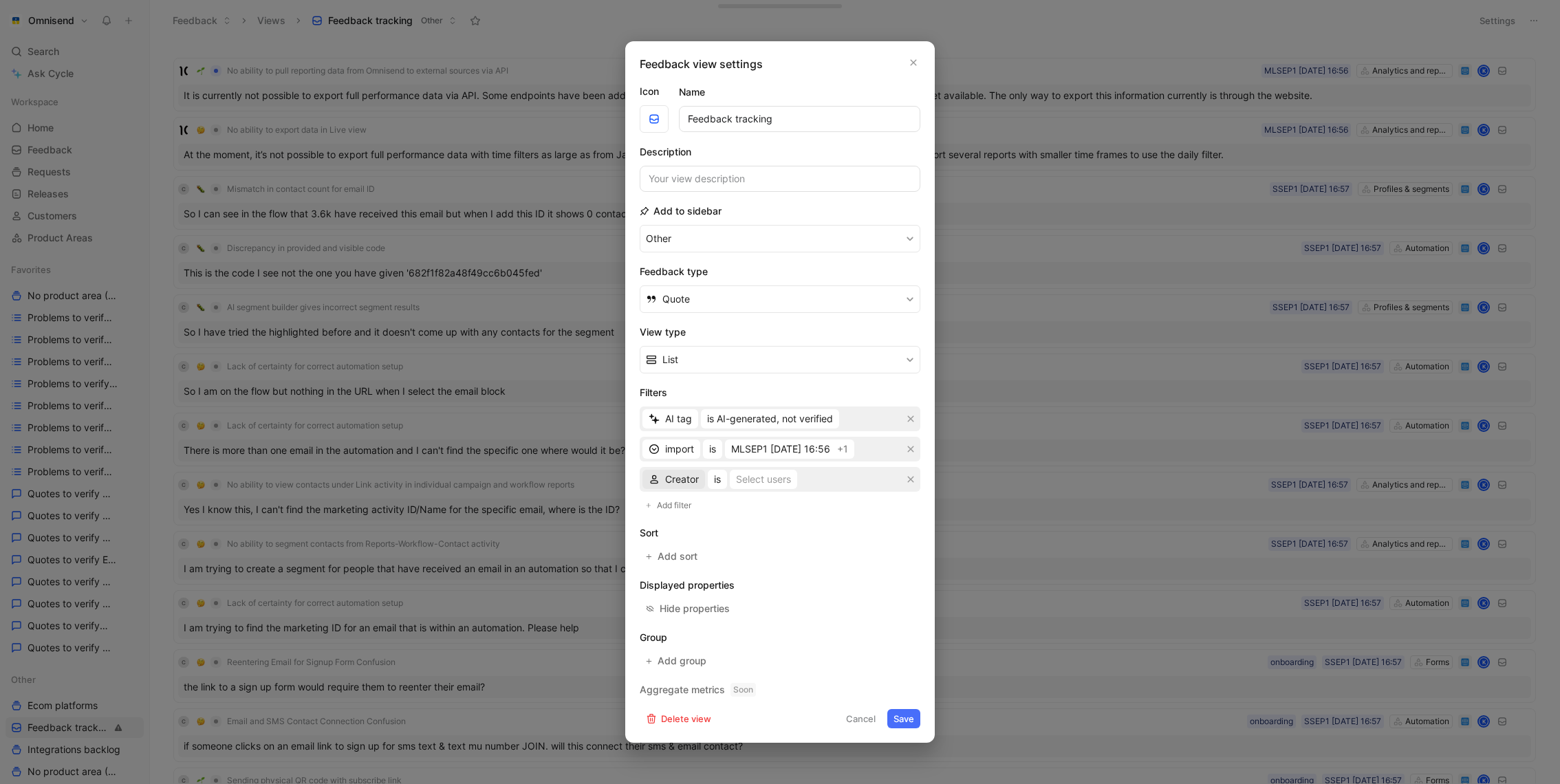
click at [664, 469] on button "Creator" at bounding box center [674, 479] width 63 height 19
click at [437, 430] on div at bounding box center [780, 392] width 1560 height 784
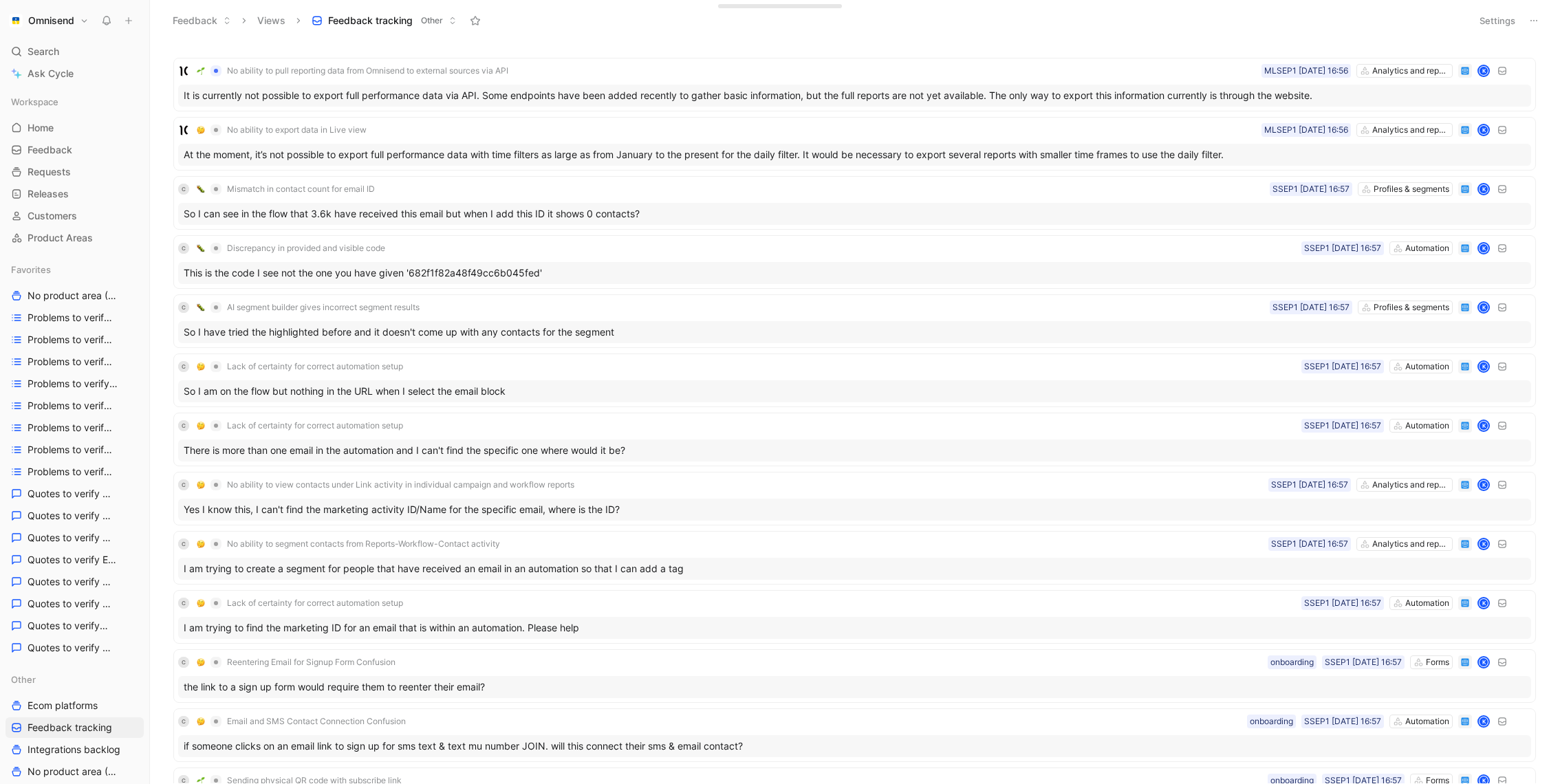
click at [1500, 16] on button "Settings" at bounding box center [1497, 21] width 48 height 19
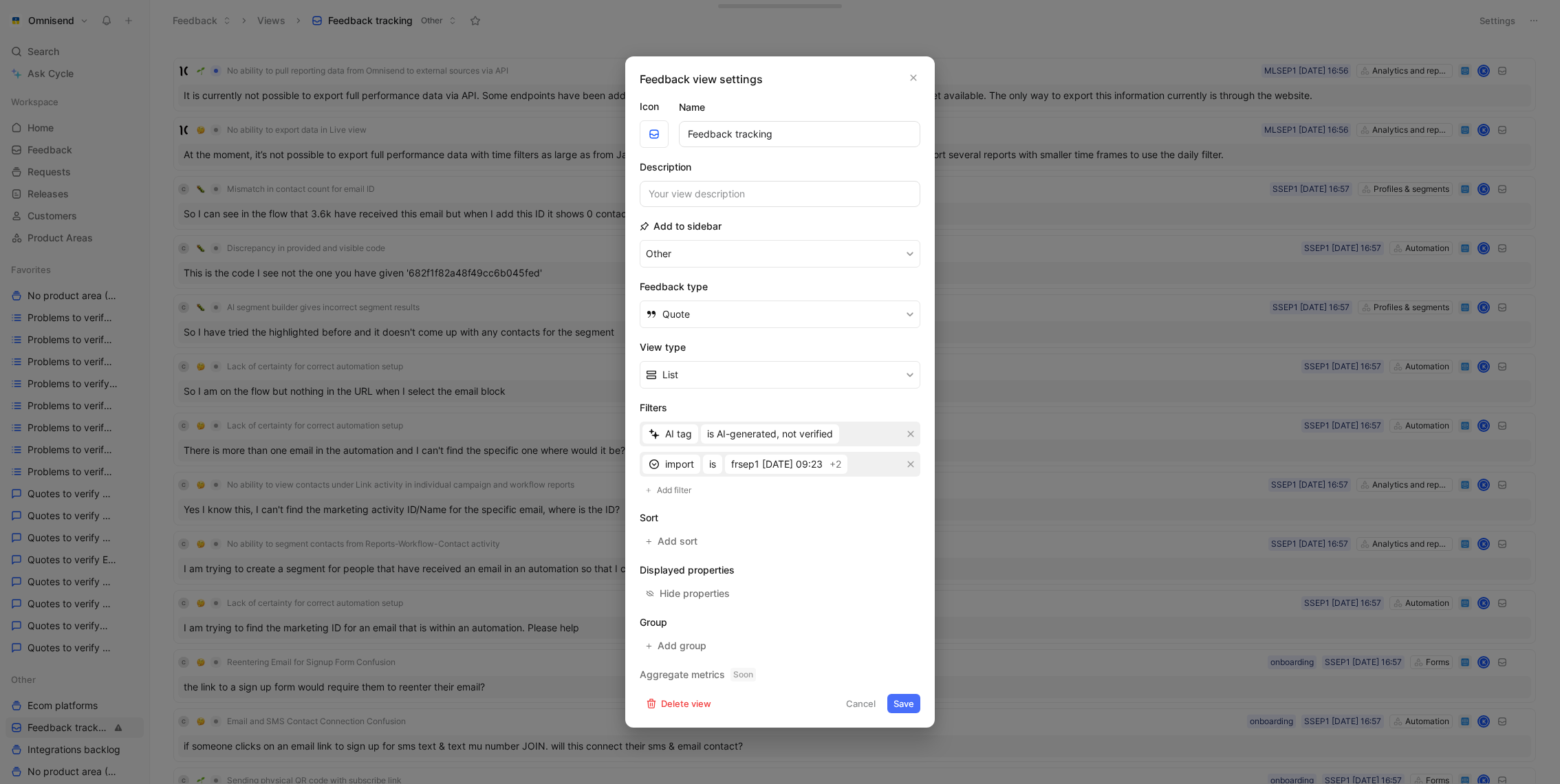
click at [466, 407] on div at bounding box center [780, 392] width 1560 height 784
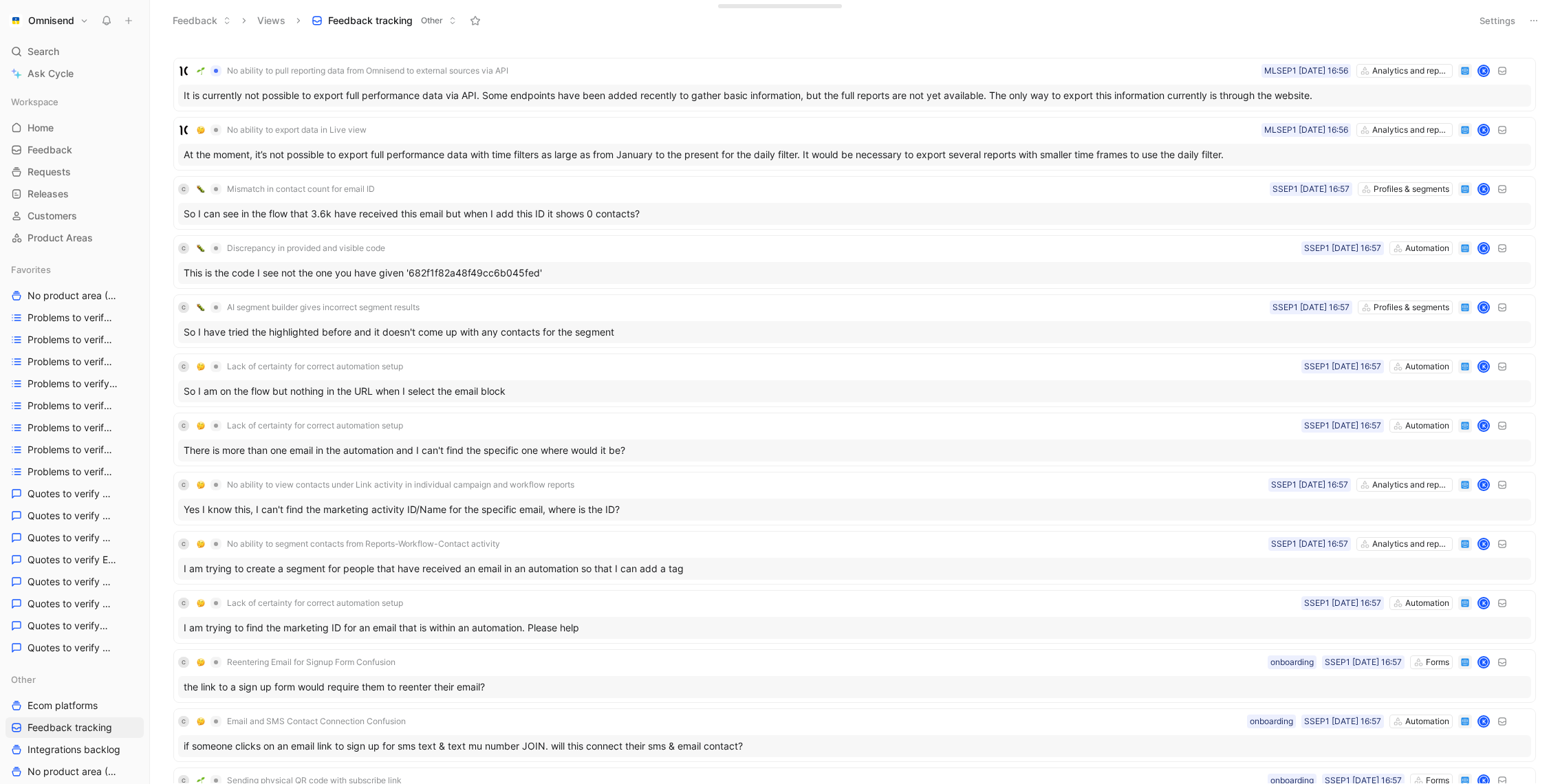
click at [849, 32] on header "Feedback Views Feedback tracking Other Settings" at bounding box center [855, 20] width 1410 height 41
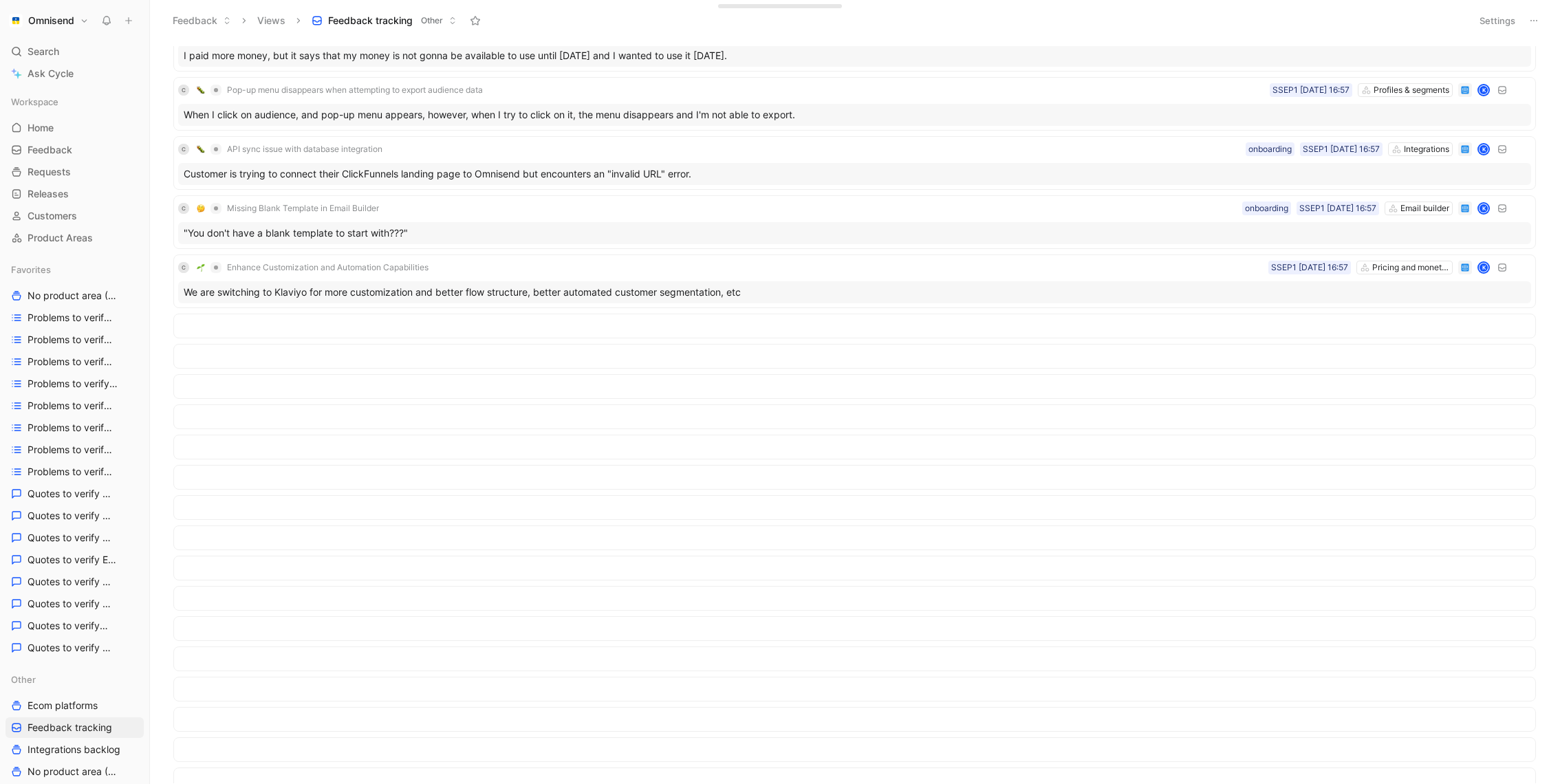
scroll to position [0, 0]
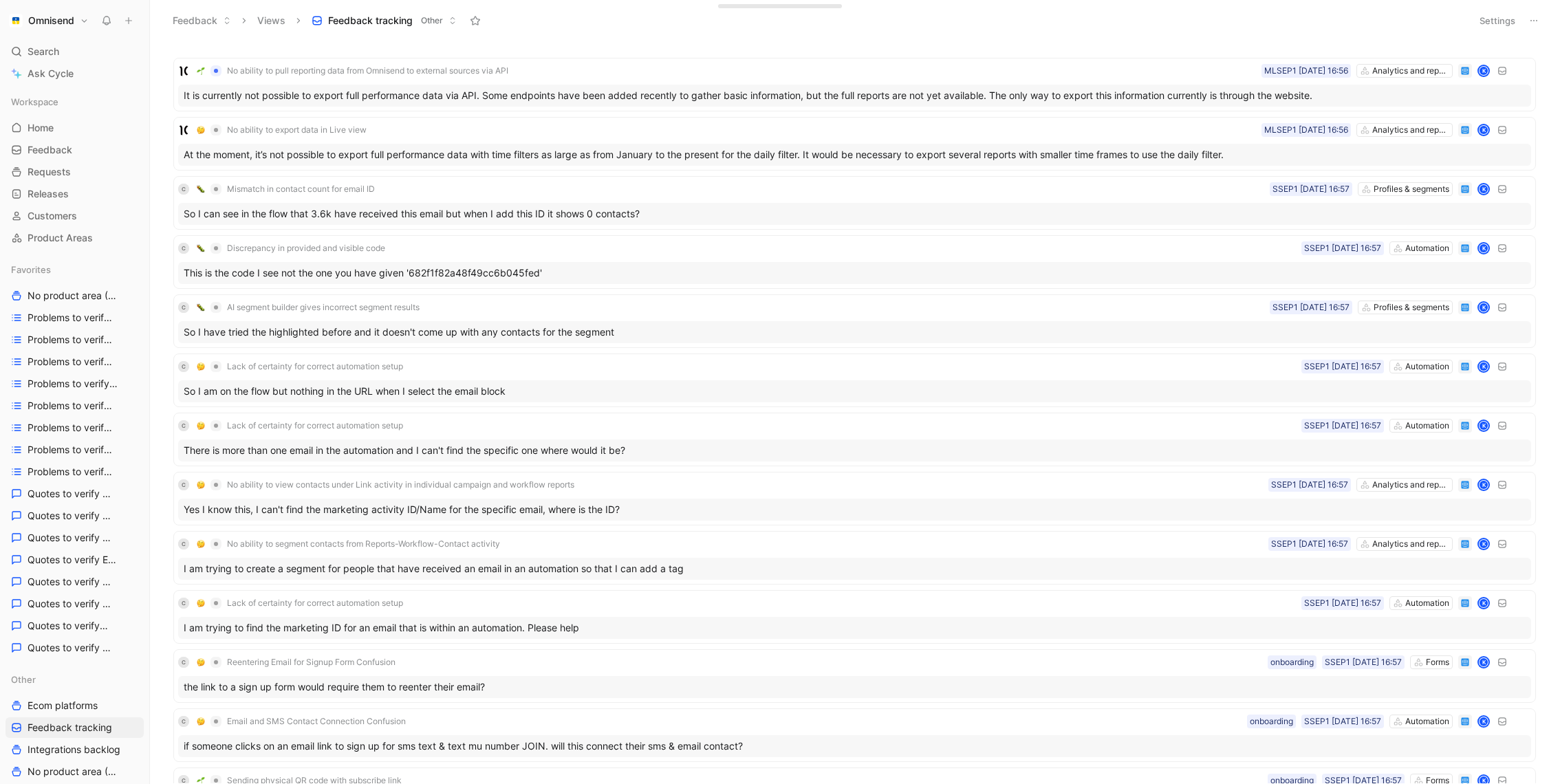
click at [1504, 22] on button "Settings" at bounding box center [1497, 21] width 48 height 19
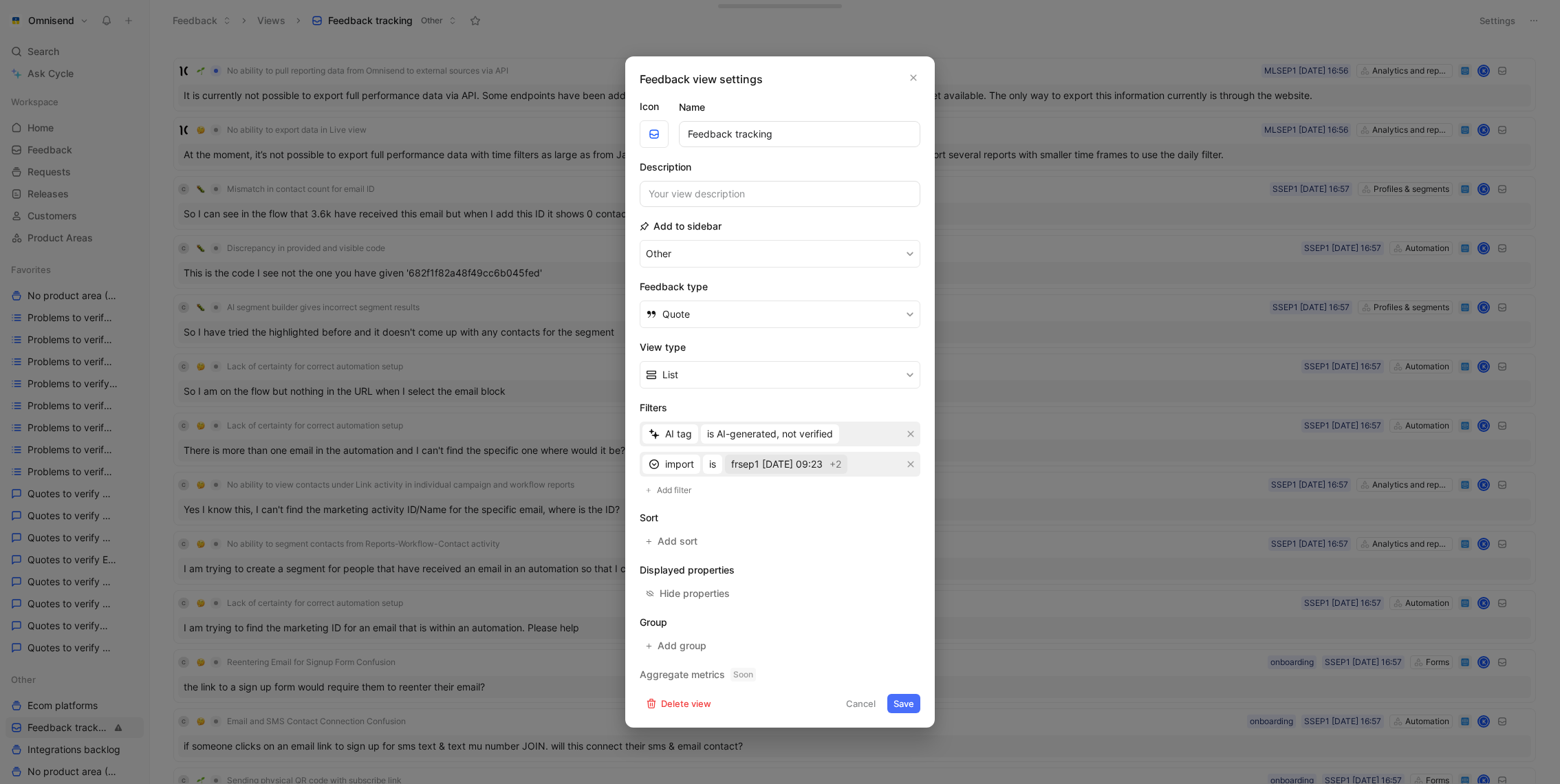
click at [791, 467] on span "frsep1 [DATE] 09:23" at bounding box center [777, 464] width 91 height 16
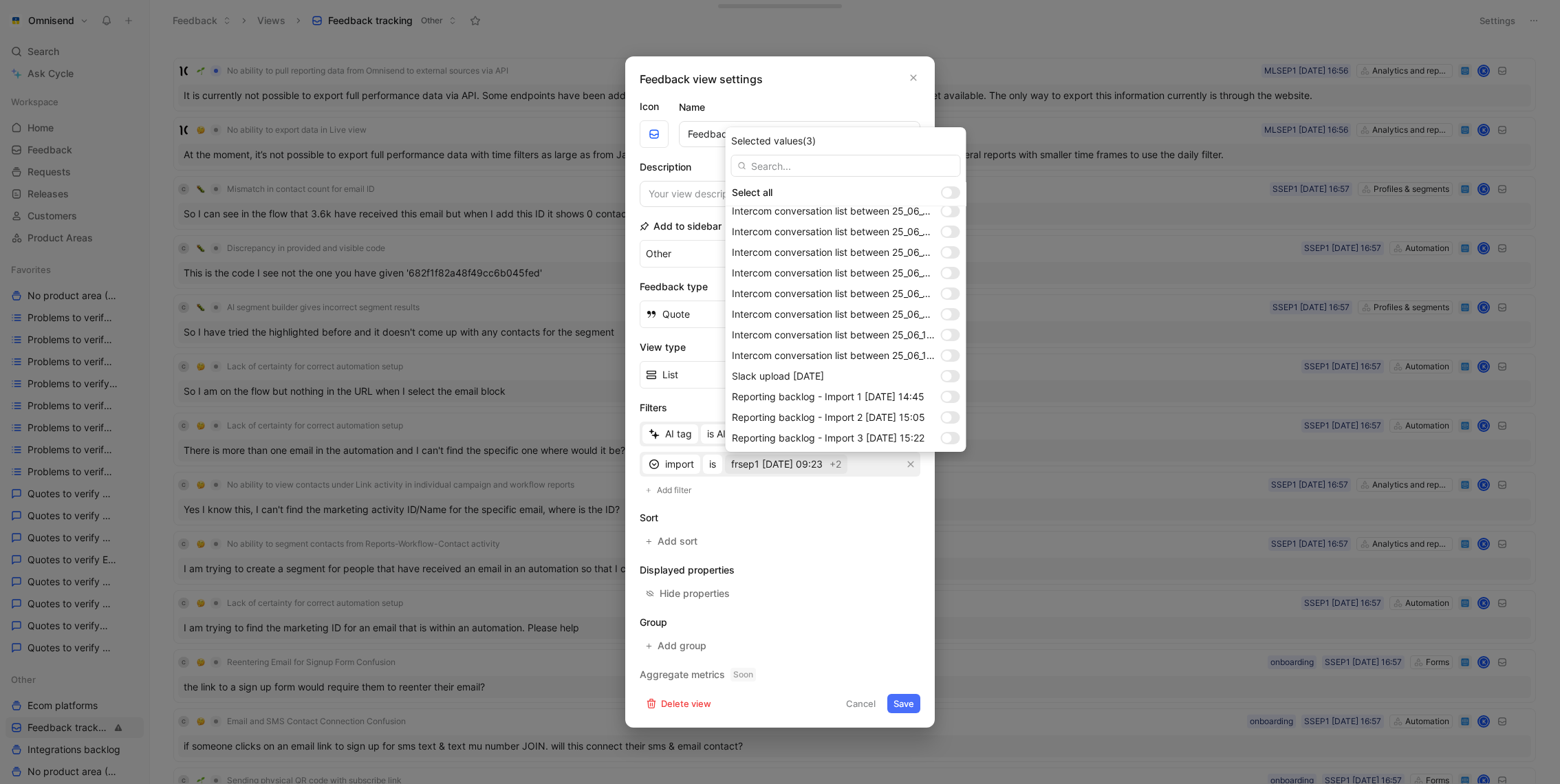
scroll to position [1021, 0]
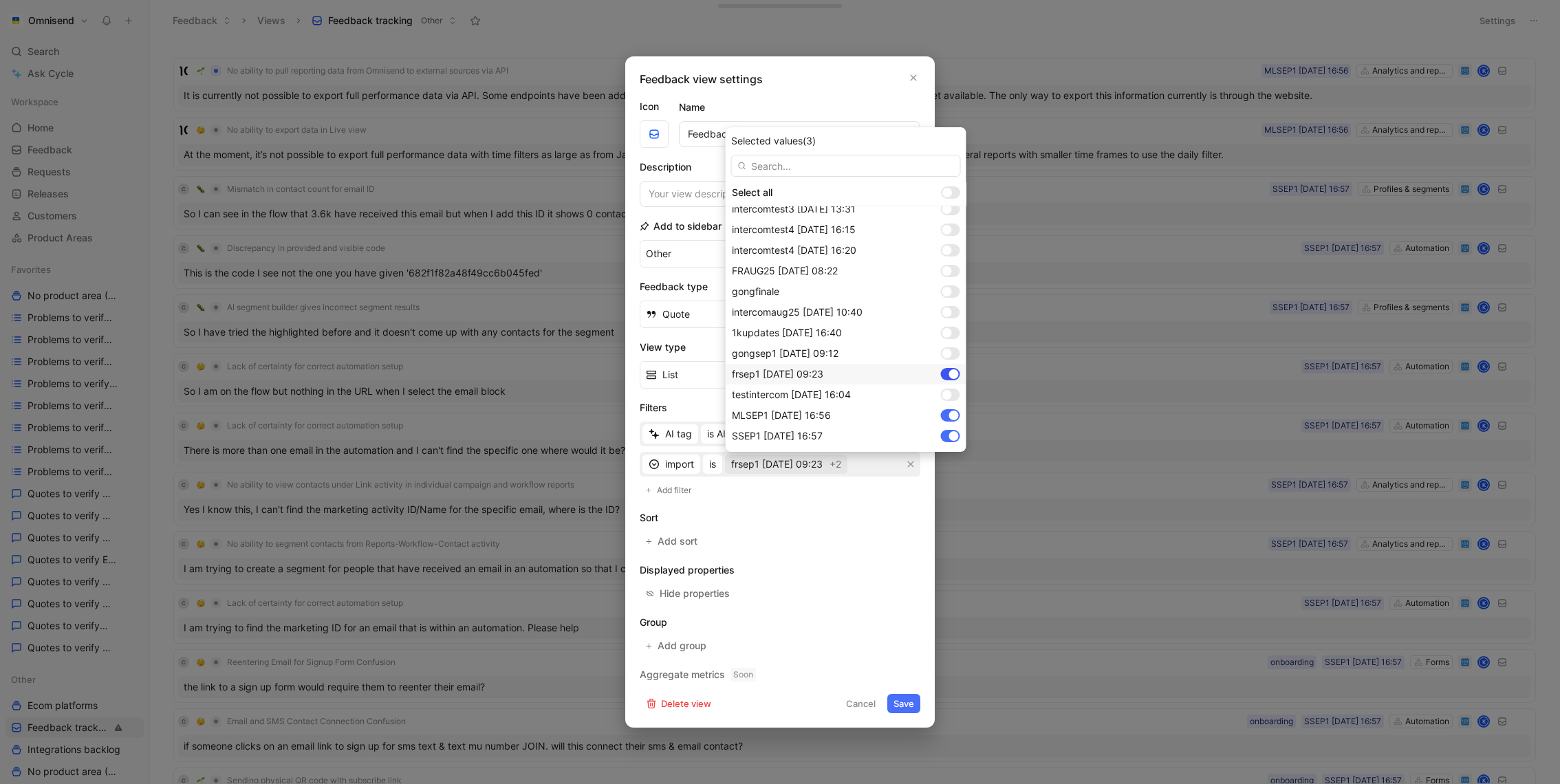
click at [947, 373] on div at bounding box center [951, 373] width 19 height 12
click at [952, 416] on div at bounding box center [954, 415] width 10 height 10
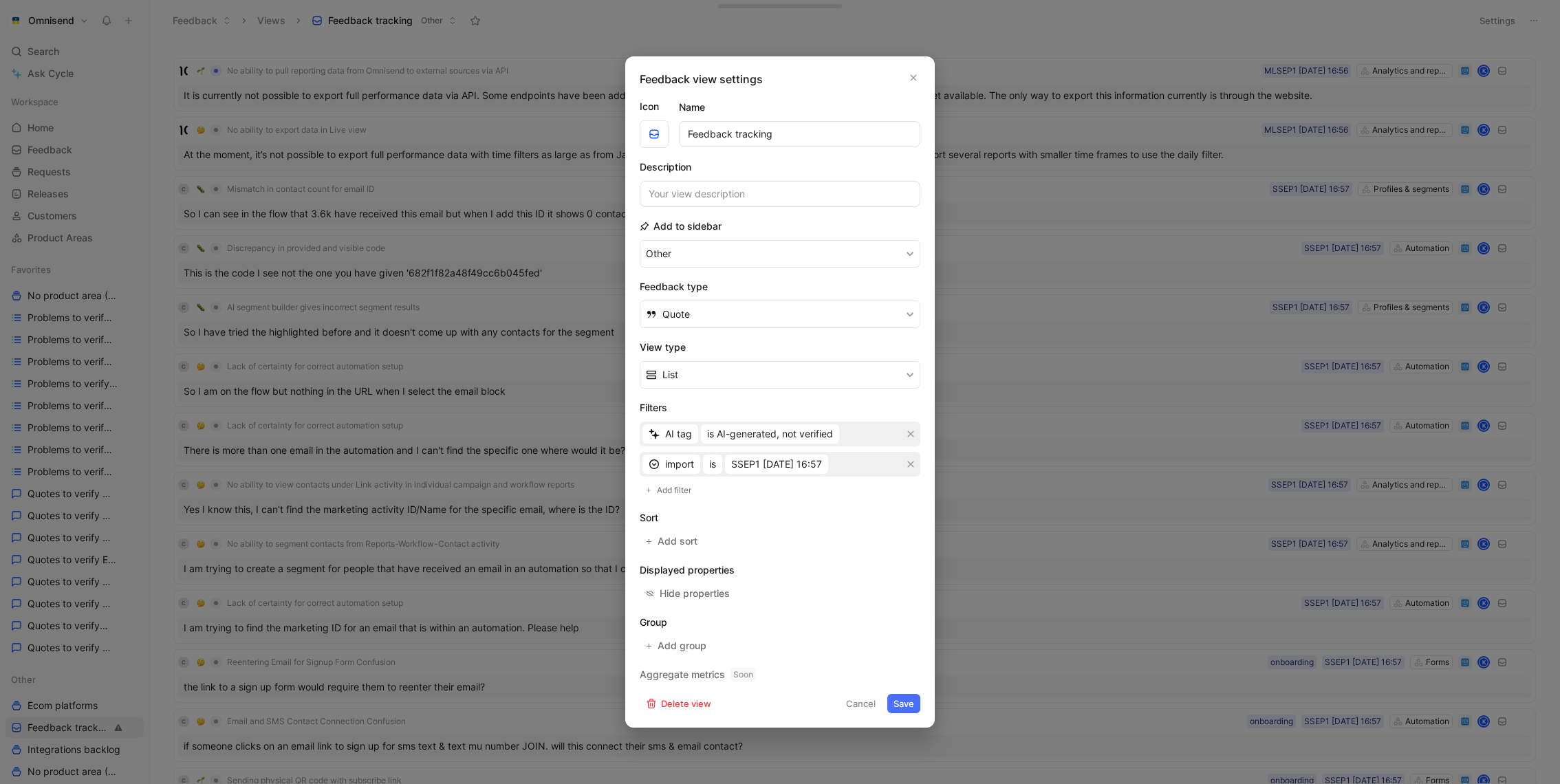
click at [910, 698] on button "Save" at bounding box center [903, 703] width 33 height 19
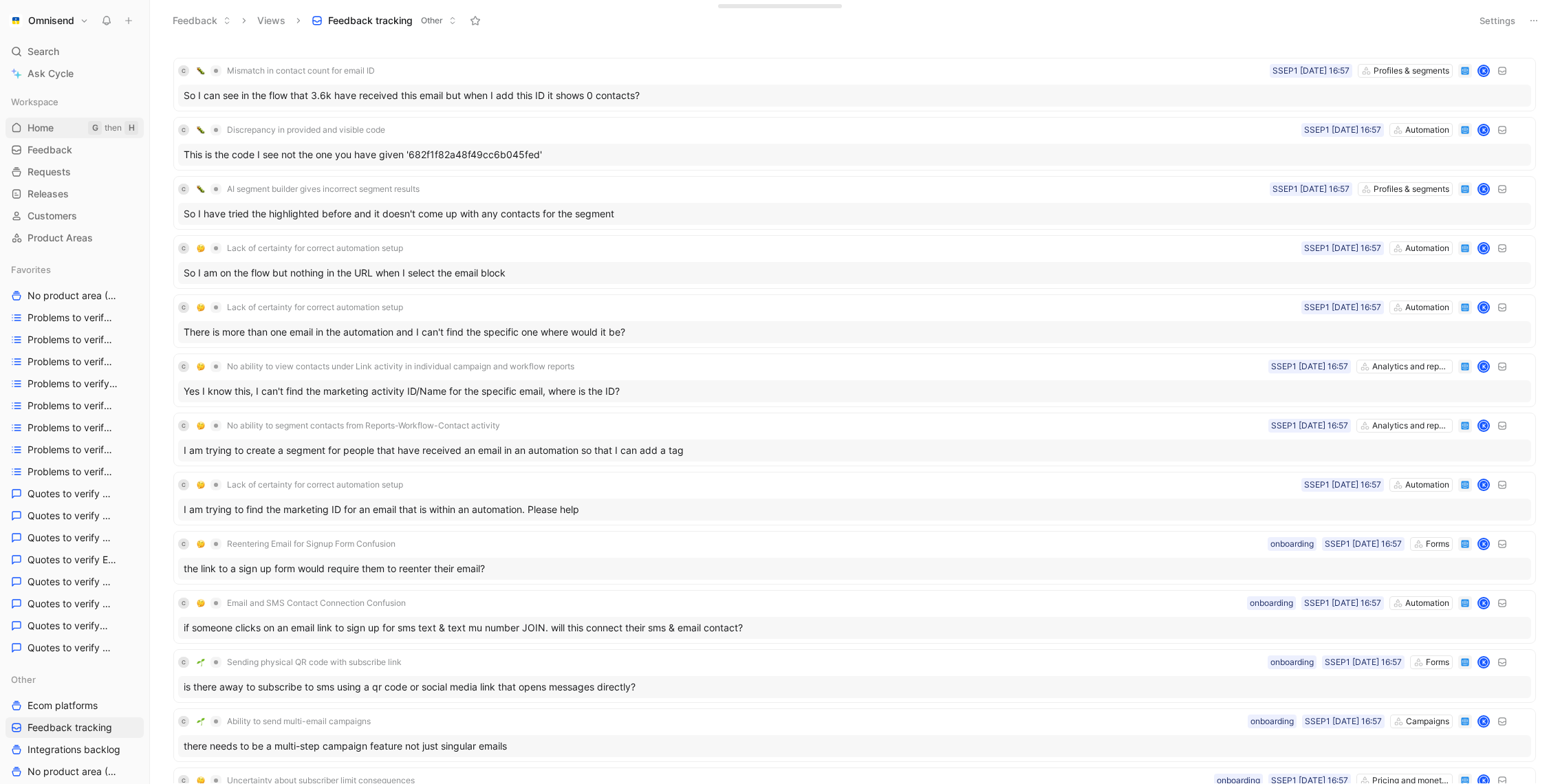
click at [66, 127] on link "Home G then H" at bounding box center [74, 128] width 138 height 21
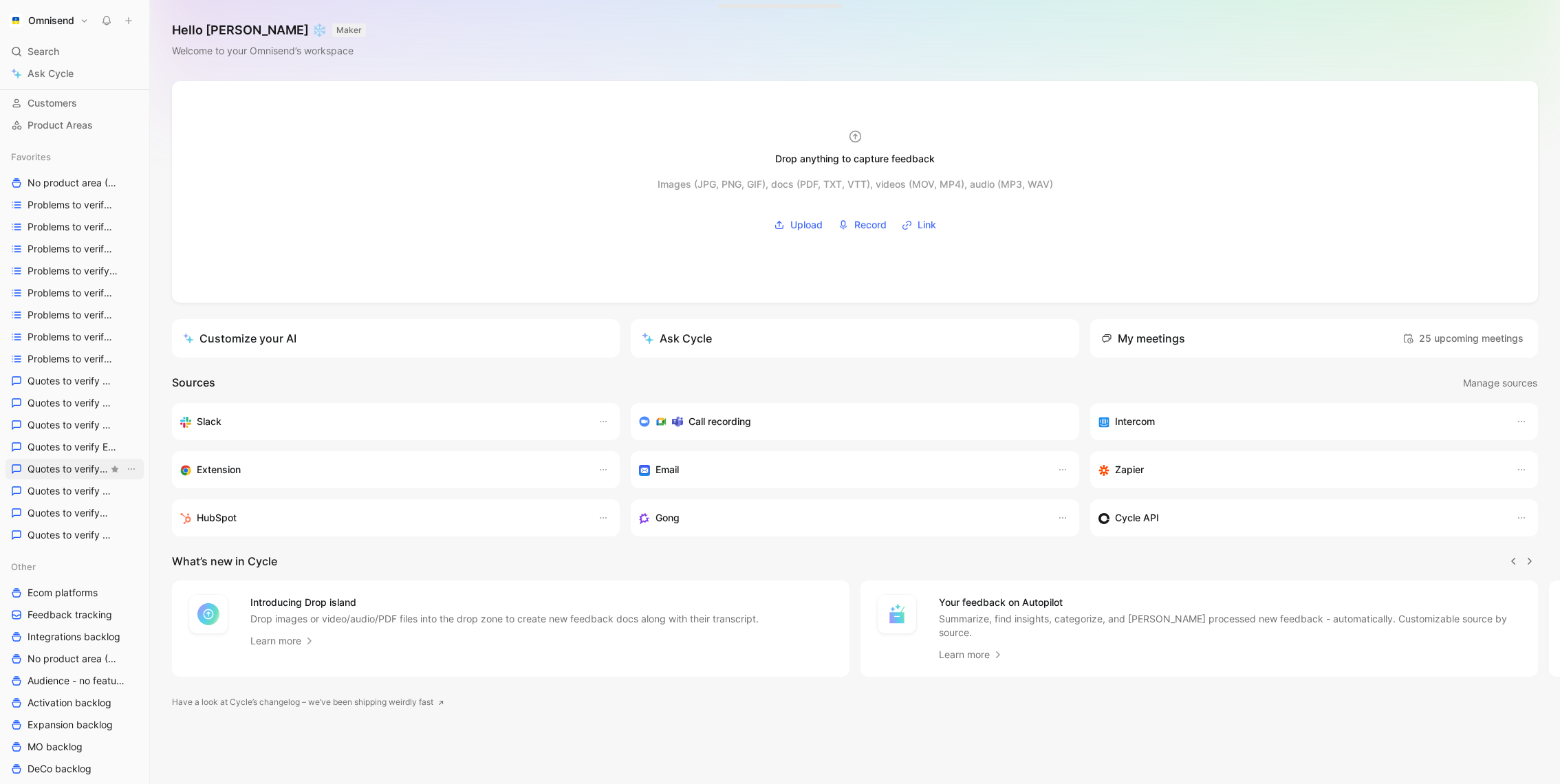
scroll to position [381, 0]
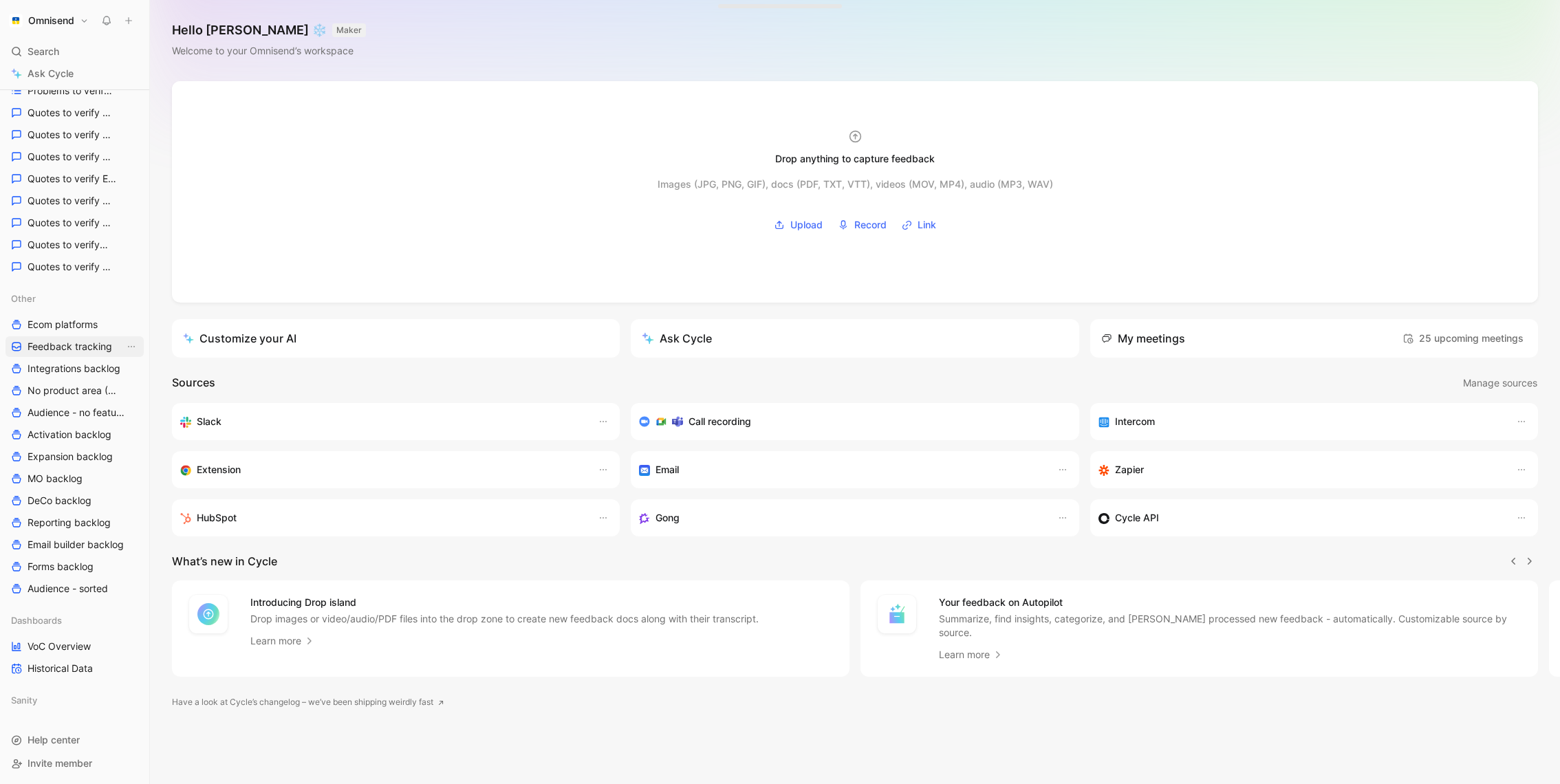
click at [79, 349] on span "Feedback tracking" at bounding box center [69, 346] width 85 height 13
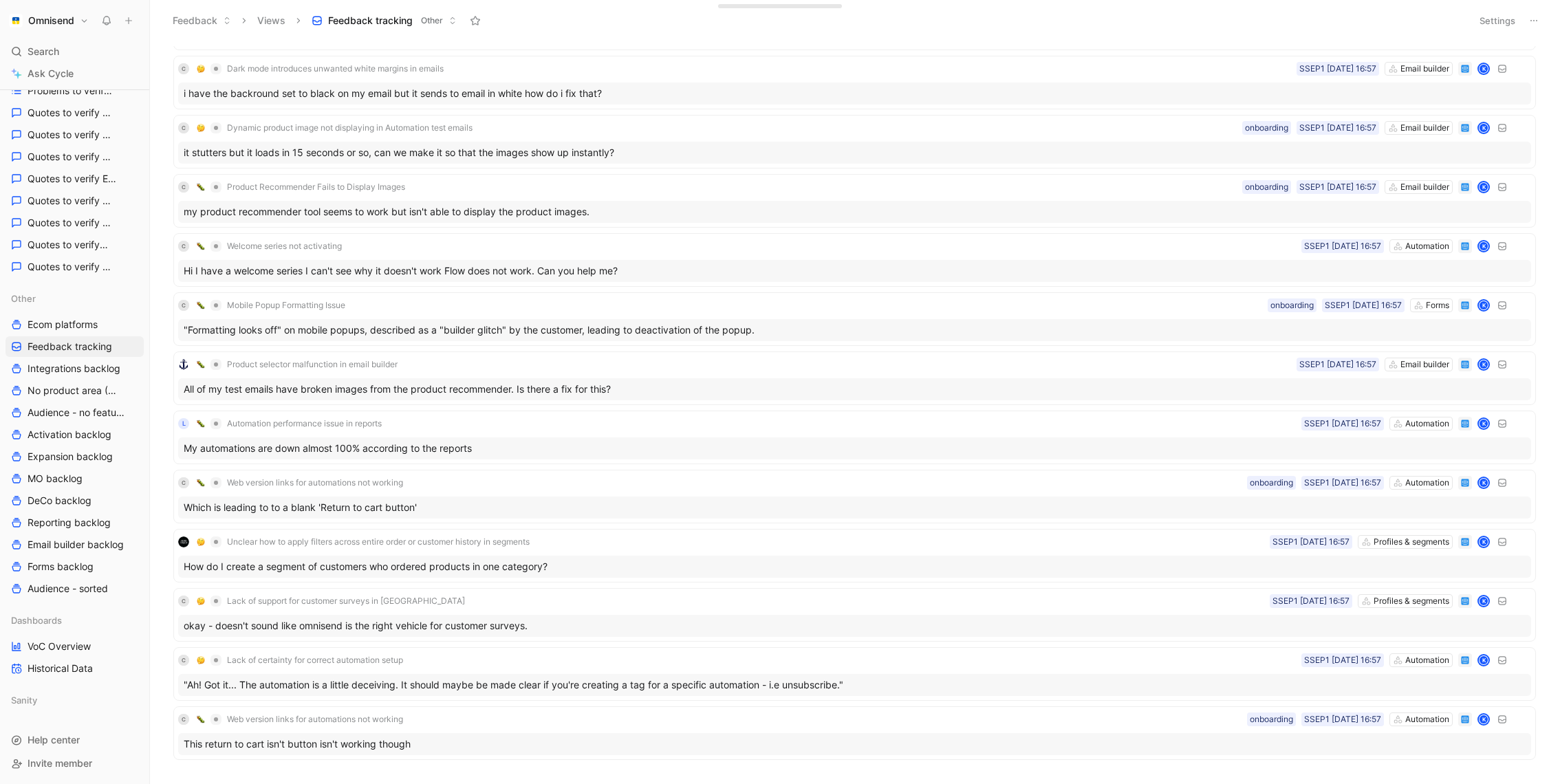
scroll to position [4178, 0]
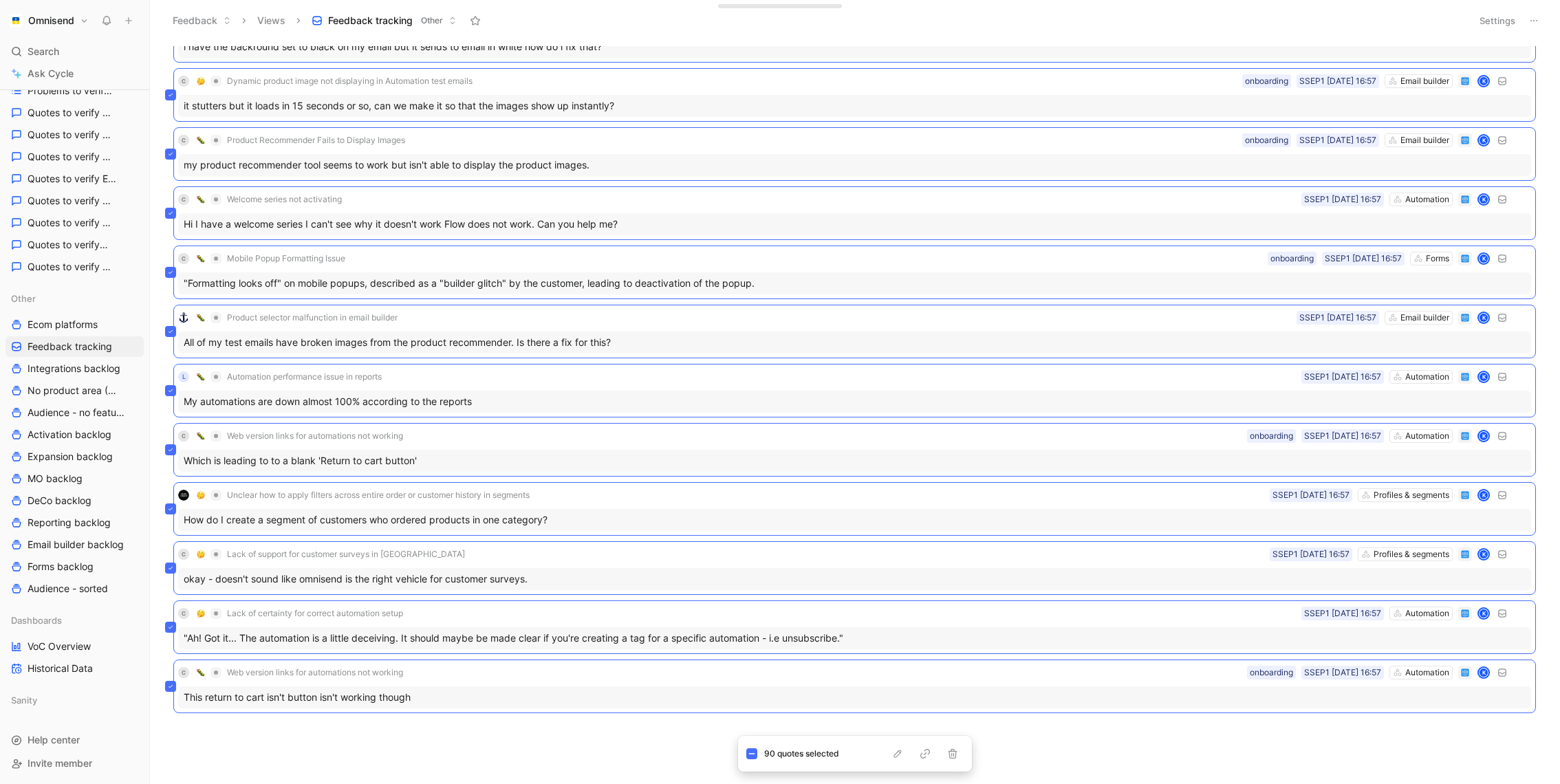
click at [1367, 8] on header "Feedback Views Feedback tracking Other Settings" at bounding box center [855, 20] width 1410 height 41
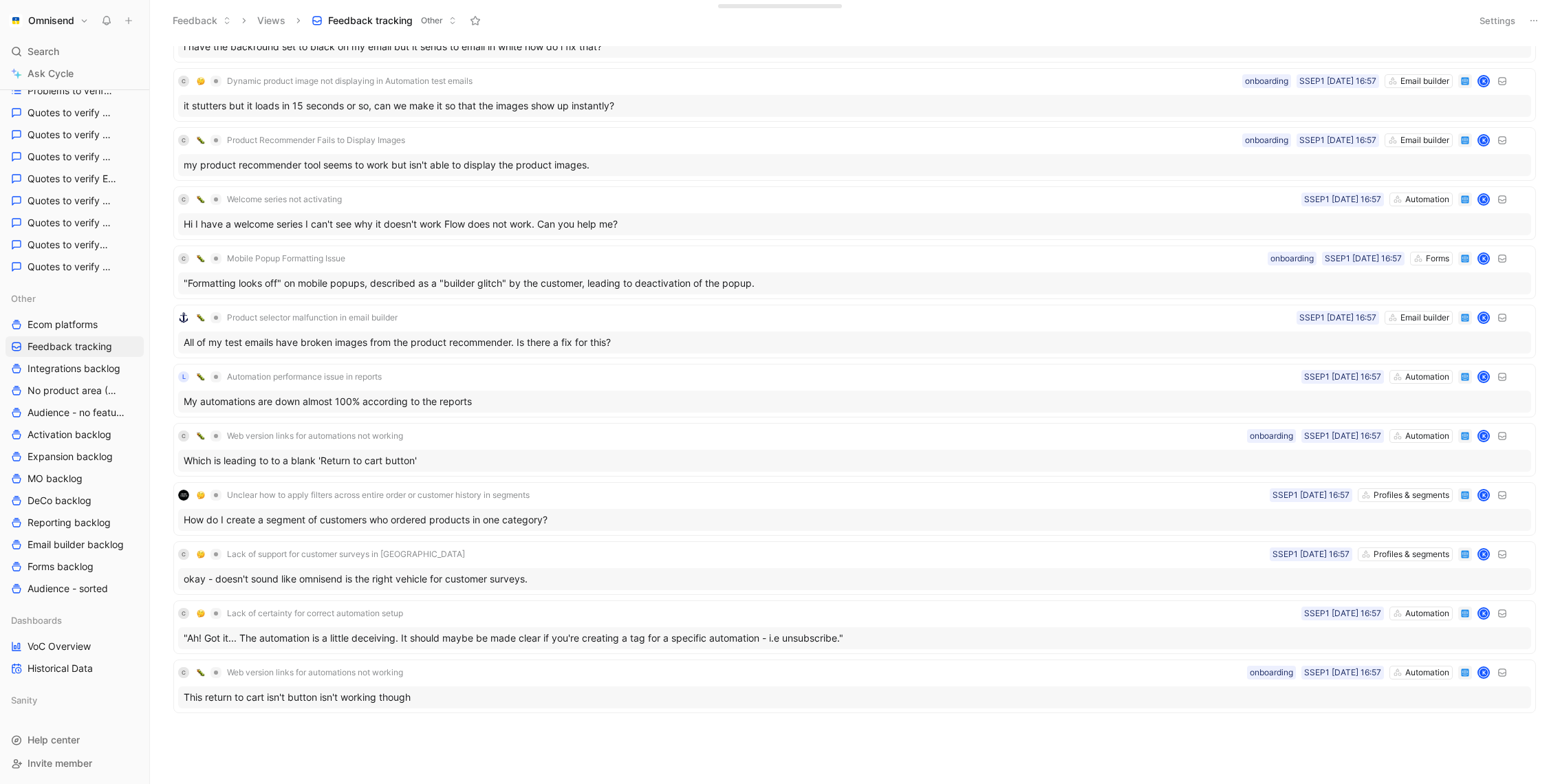
click at [1487, 18] on button "Settings" at bounding box center [1497, 21] width 48 height 19
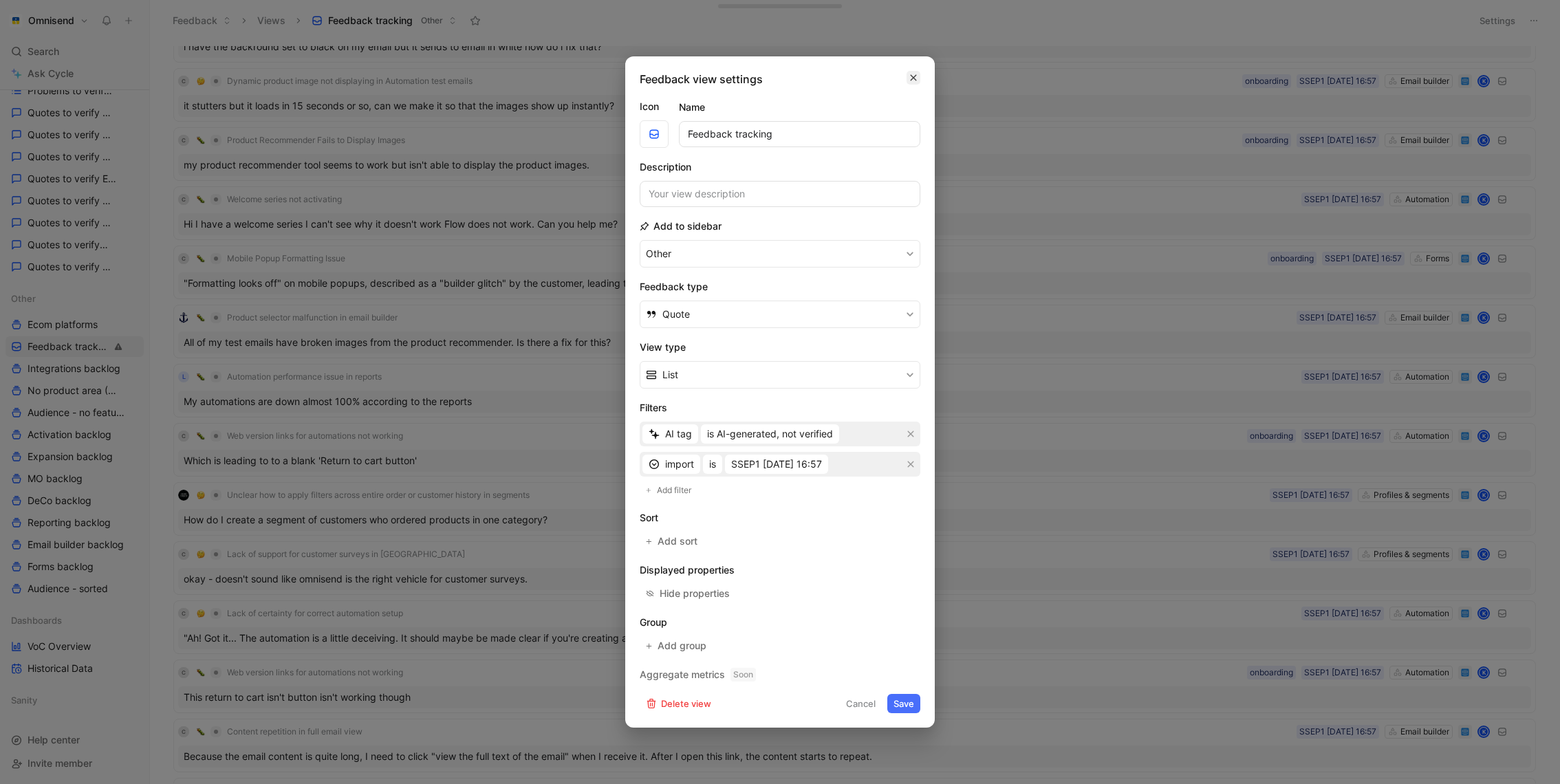
click at [912, 80] on icon "button" at bounding box center [914, 78] width 9 height 11
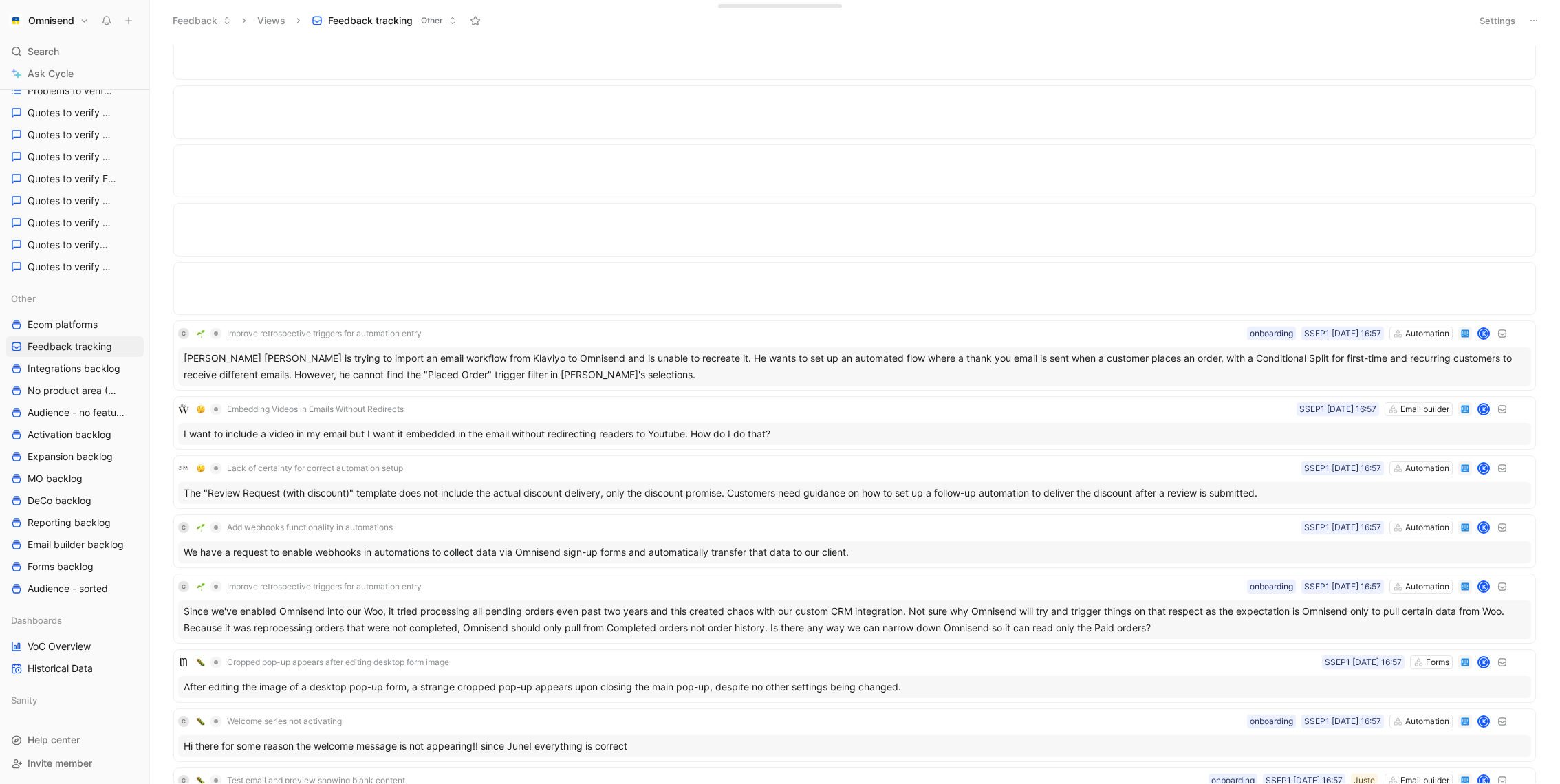
scroll to position [9004, 0]
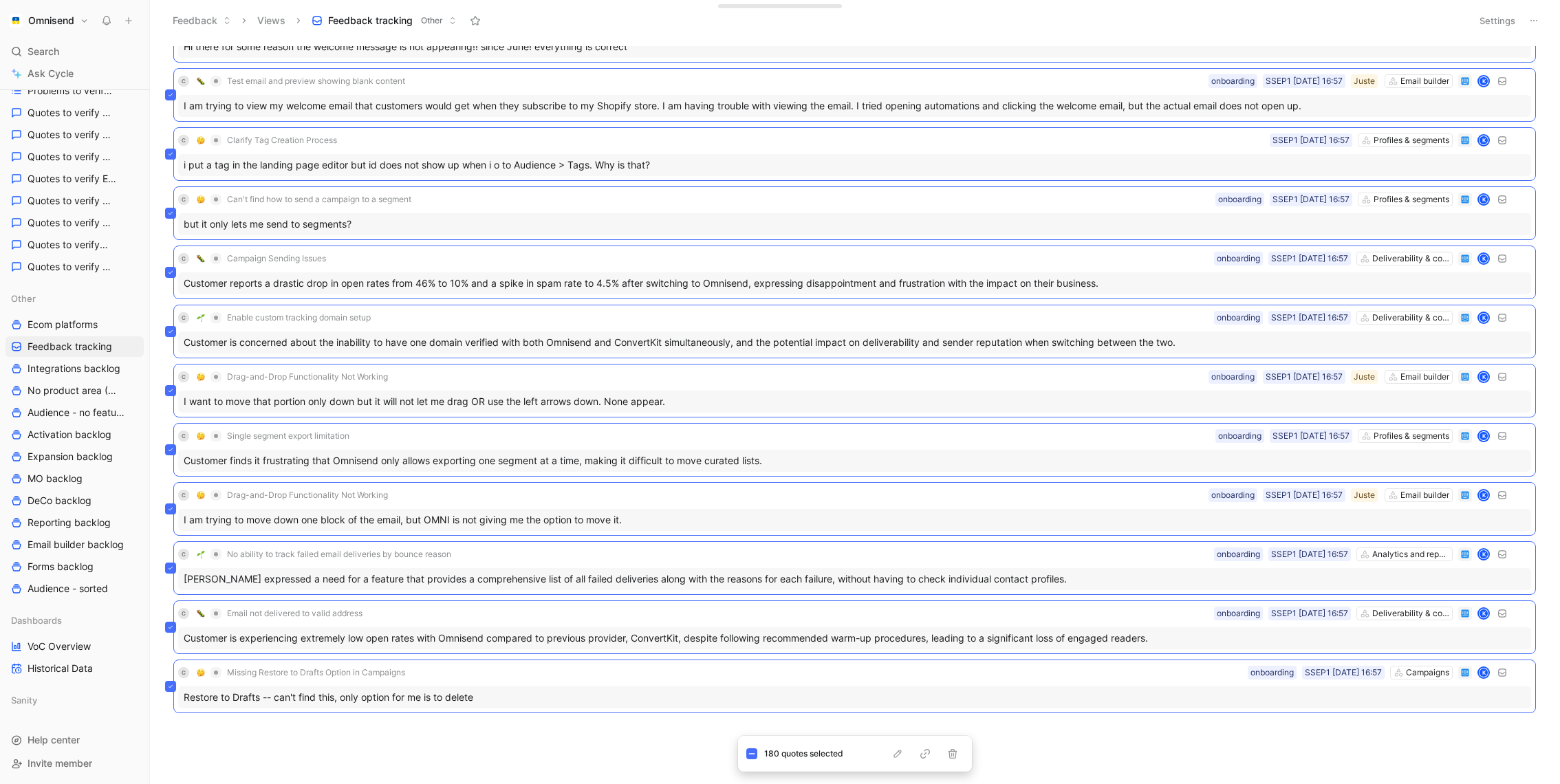
click at [660, 730] on body "Omnisend Search ⌘ K Ask Cycle Workspace Home G then H Feedback G then F Request…" at bounding box center [780, 392] width 1560 height 784
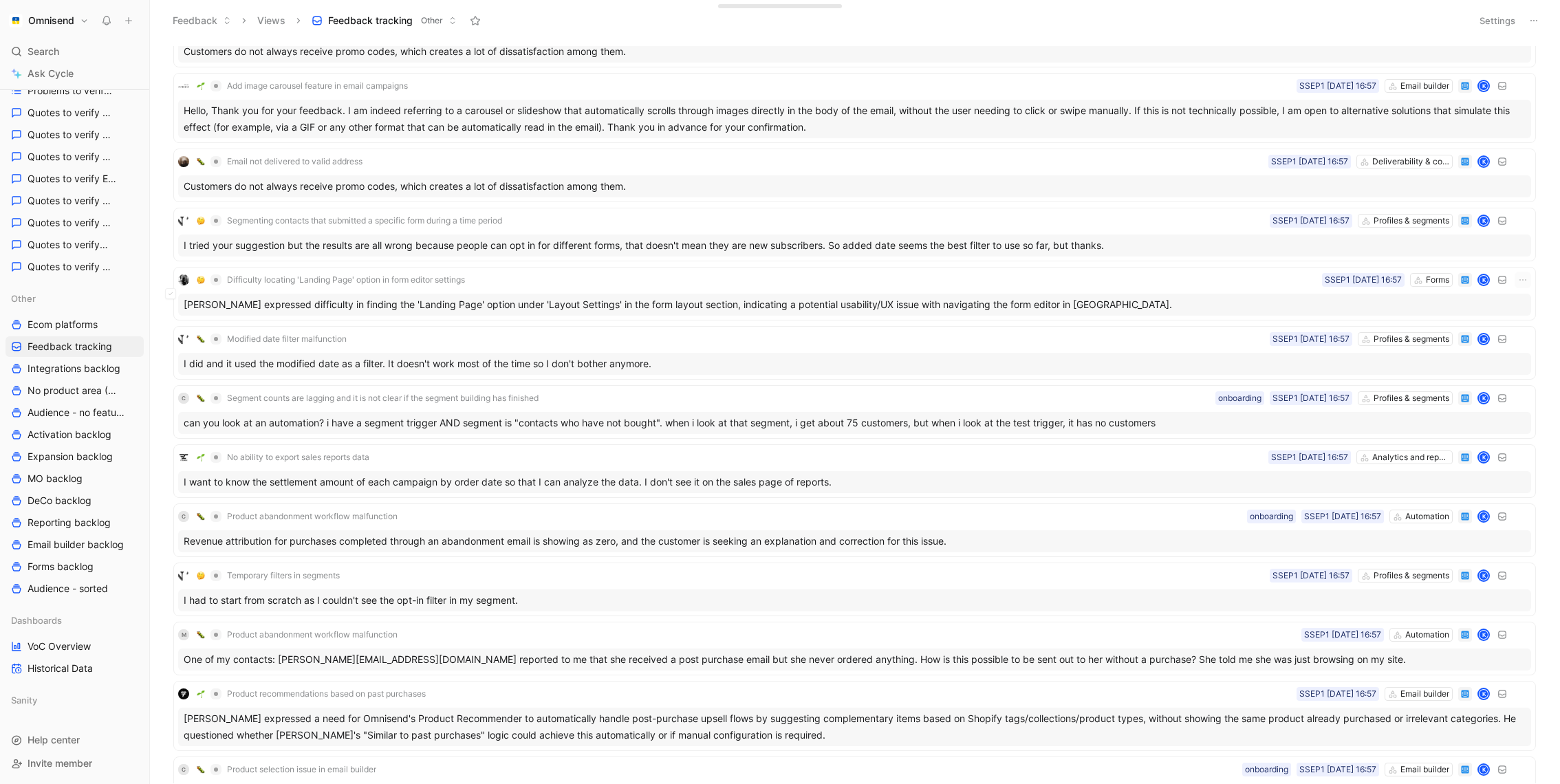
scroll to position [11459, 0]
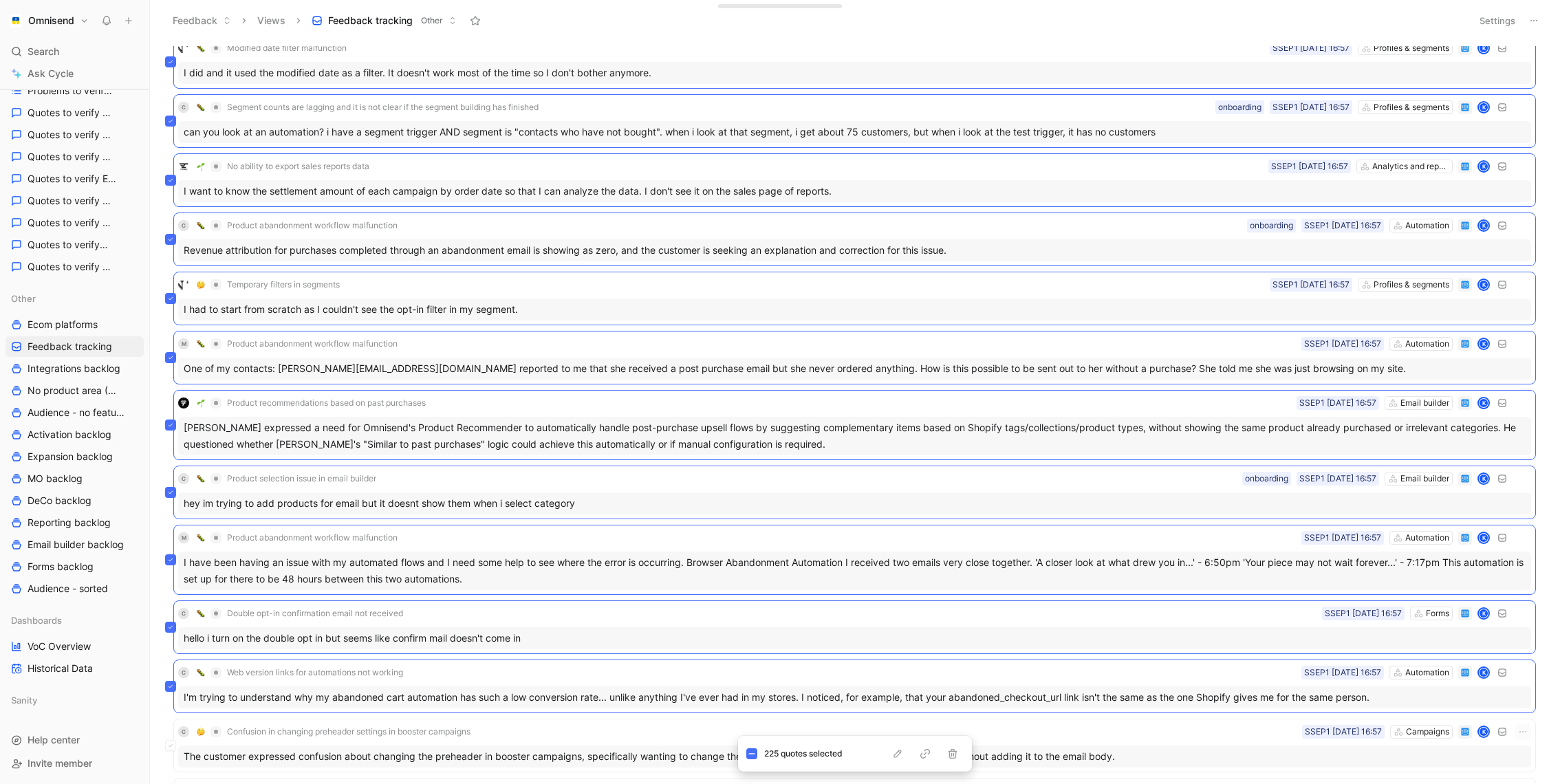
click at [700, 735] on div "C Confusion in changing preheader settings in booster campaigns Campaigns SSEP1…" at bounding box center [854, 745] width 1362 height 53
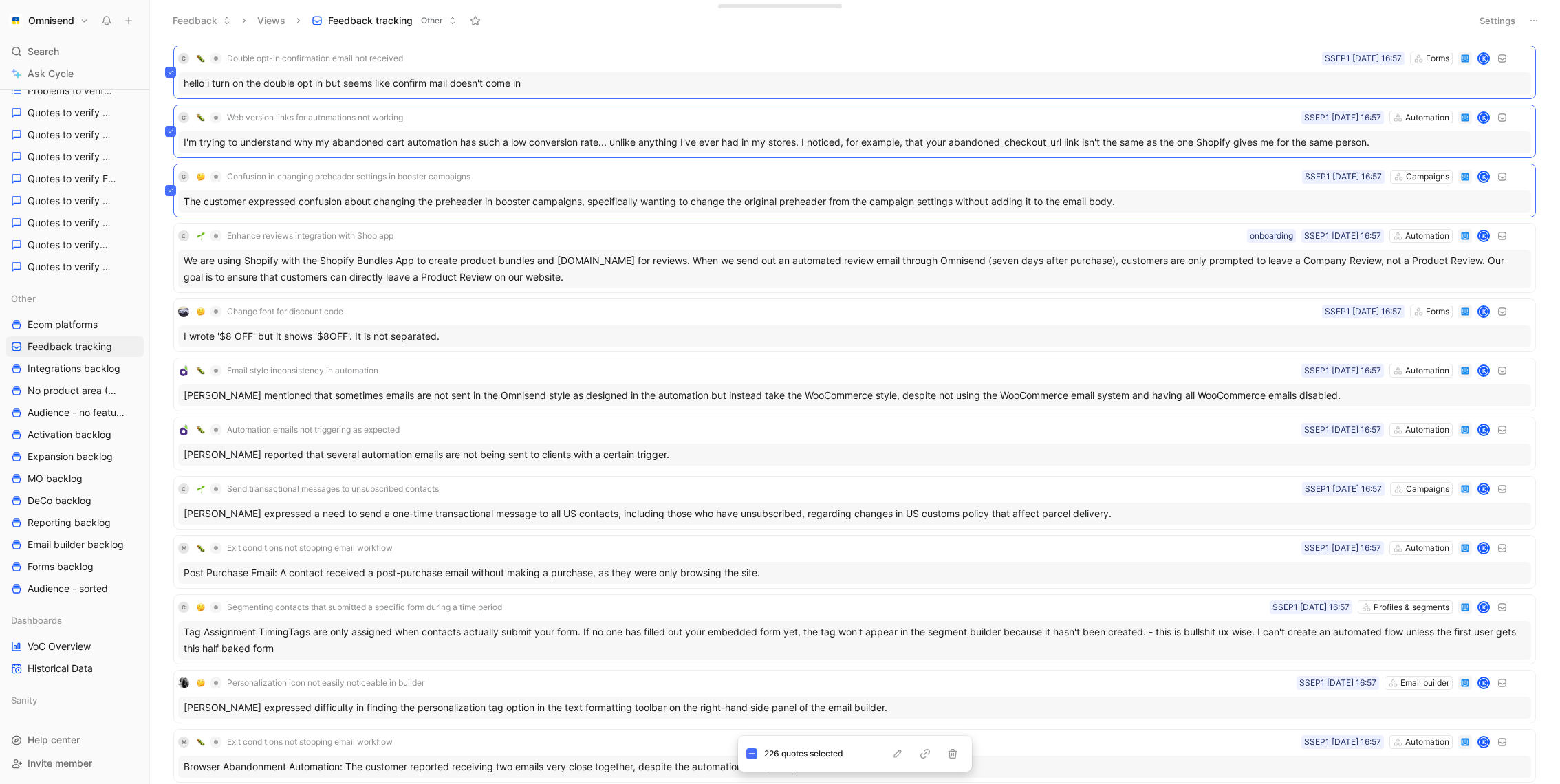
scroll to position [12315, 0]
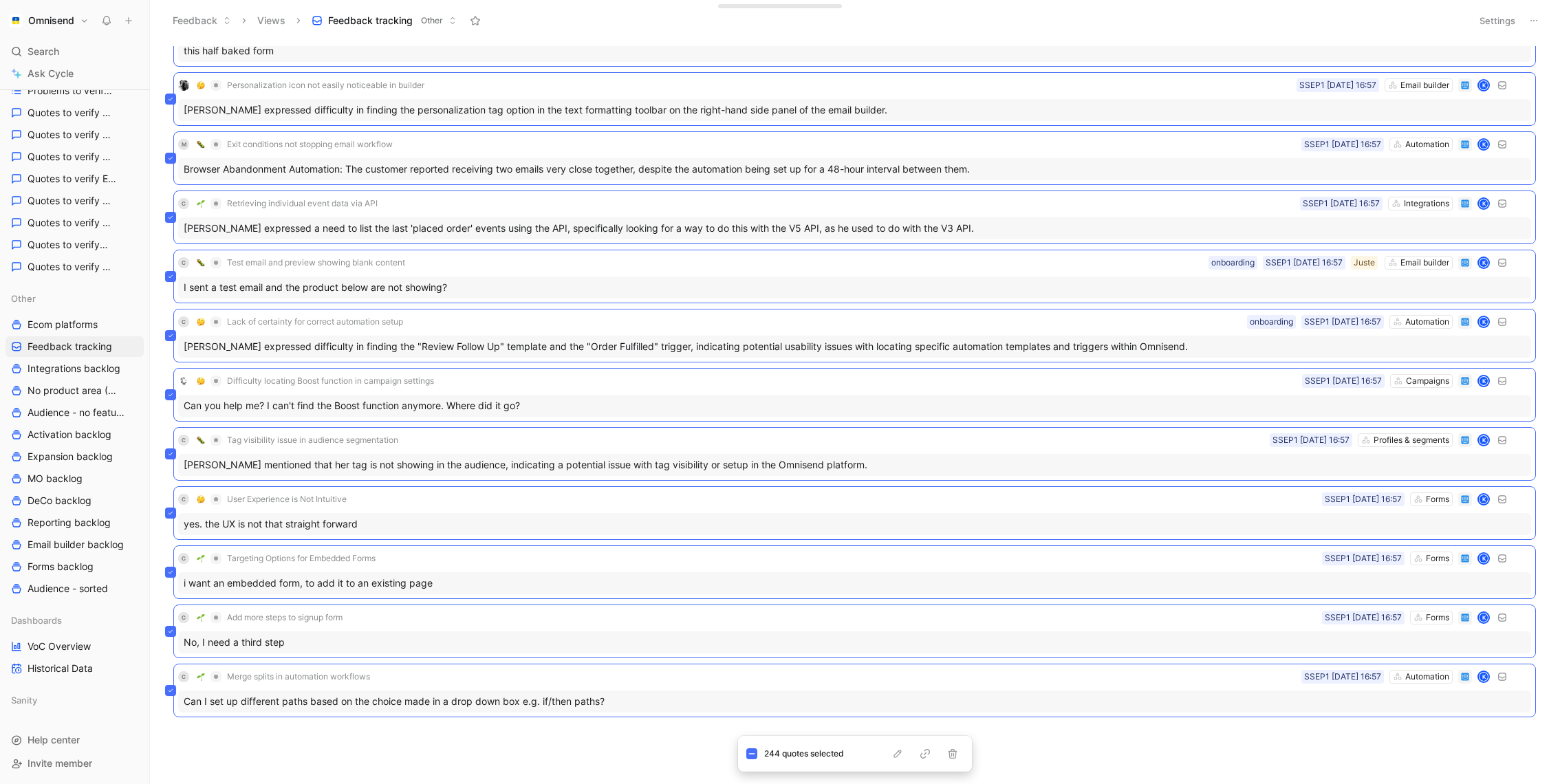
click at [570, 747] on div "Email style inconsistency in automation Automation SSEP1 01-09-2025 16:57 K Arn…" at bounding box center [854, 414] width 1392 height 737
click at [643, 759] on div "Email style inconsistency in automation Automation SSEP1 01-09-2025 16:57 K Arn…" at bounding box center [854, 414] width 1392 height 737
click at [944, 757] on button "button" at bounding box center [952, 754] width 16 height 13
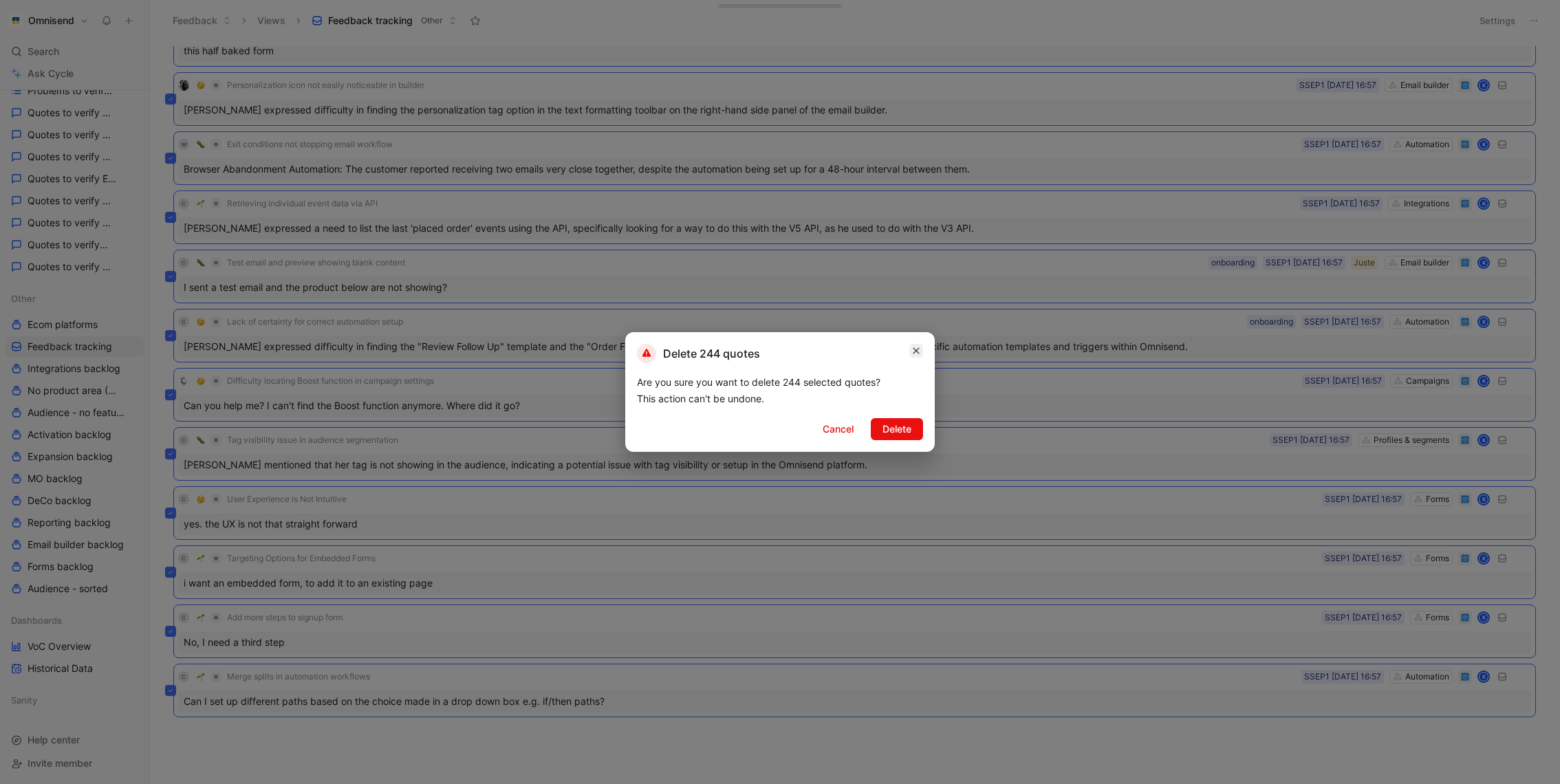
click at [919, 354] on icon "button" at bounding box center [915, 351] width 9 height 11
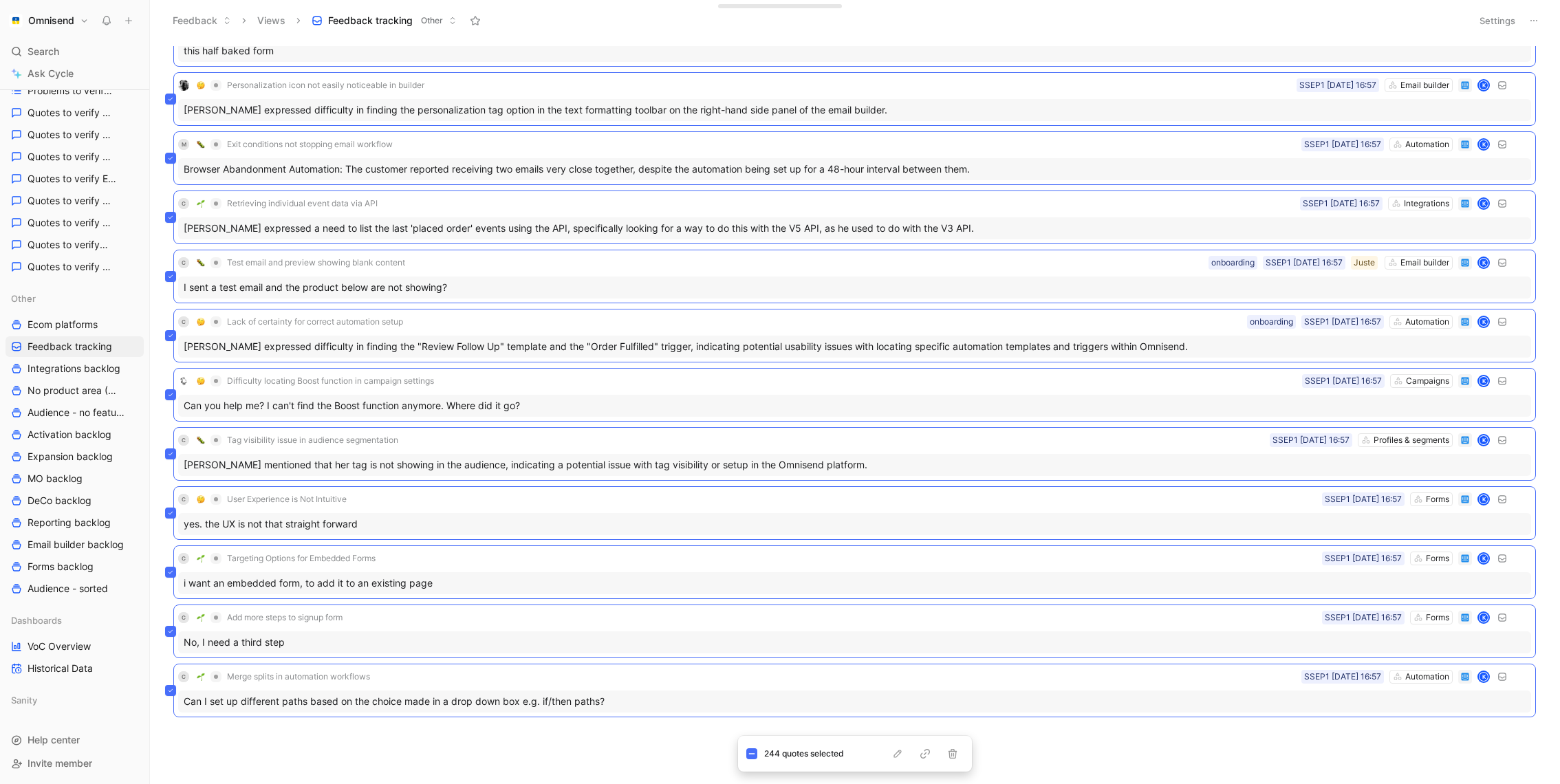
click at [492, 211] on div "C Retrieving individual event data via API Integrations SSEP1 01-09-2025 16:57 …" at bounding box center [854, 217] width 1362 height 53
click at [503, 214] on div "C Retrieving individual event data via API Integrations SSEP1 01-09-2025 16:57 …" at bounding box center [854, 217] width 1362 height 53
click at [753, 755] on icon at bounding box center [751, 753] width 7 height 7
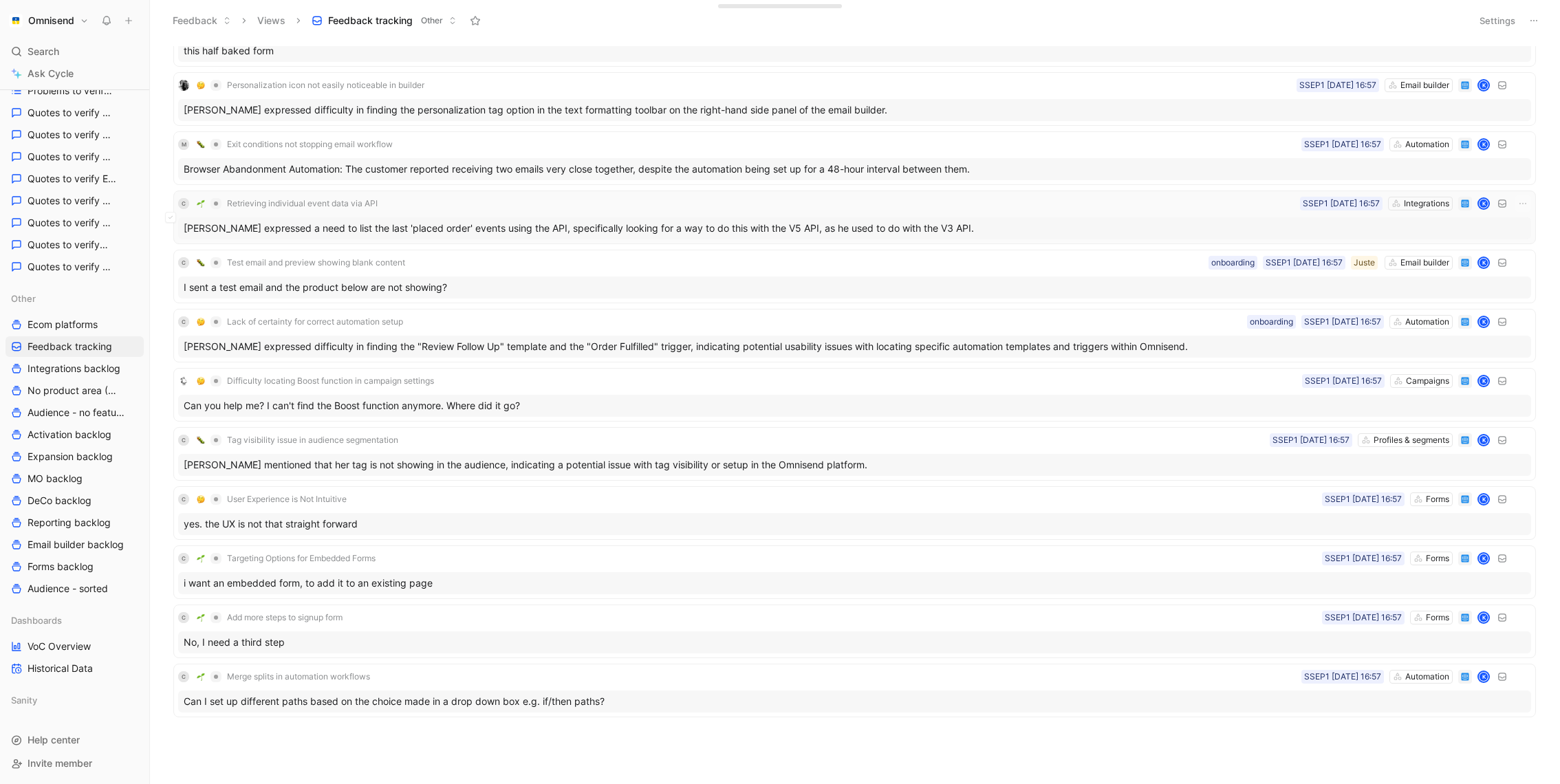
click at [356, 220] on div "Kevin Kidson expressed a need to list the last 'placed order' events using the …" at bounding box center [854, 228] width 1353 height 22
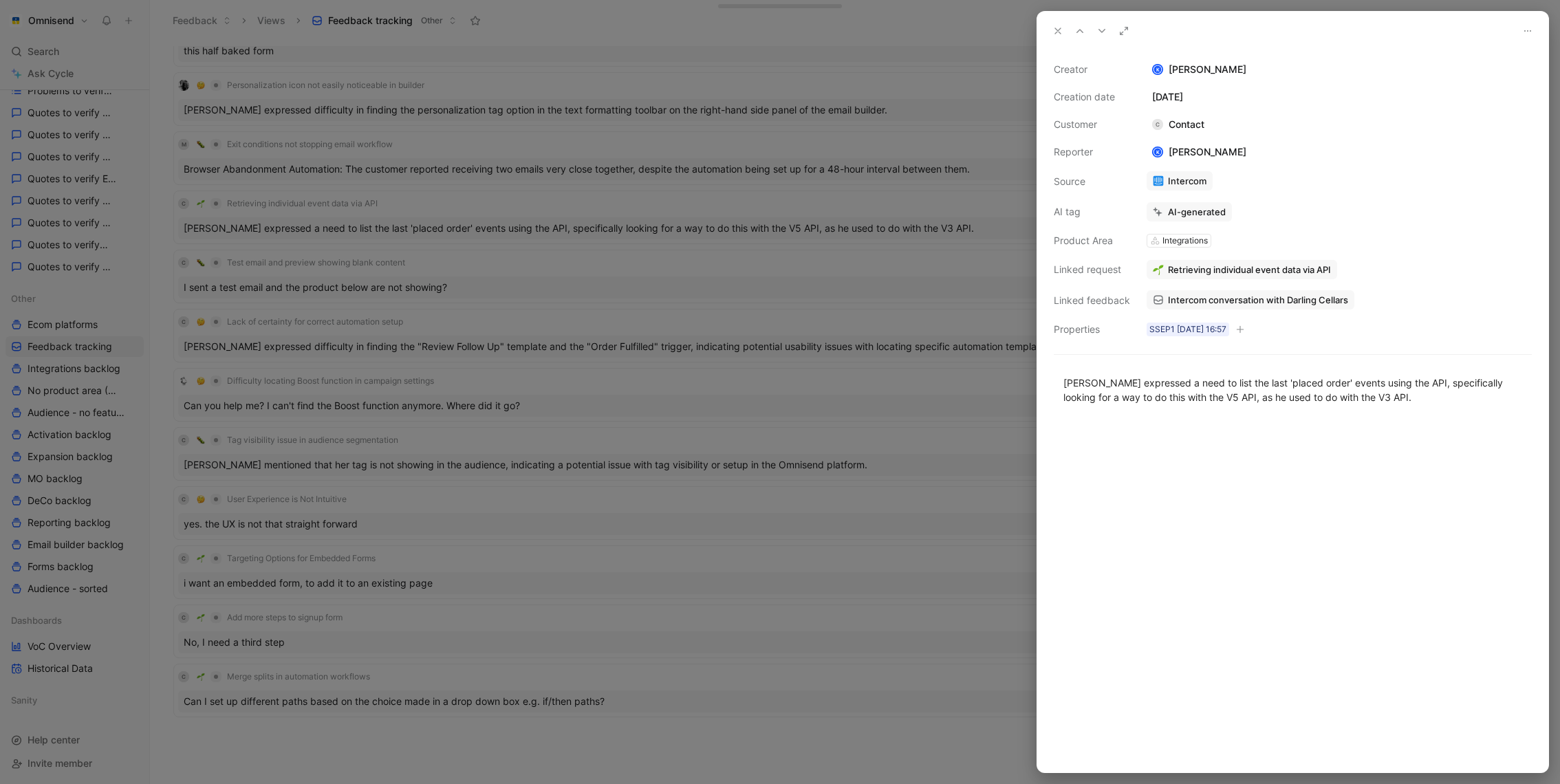
click at [1211, 300] on span "Intercom conversation with Darling Cellars" at bounding box center [1259, 299] width 181 height 12
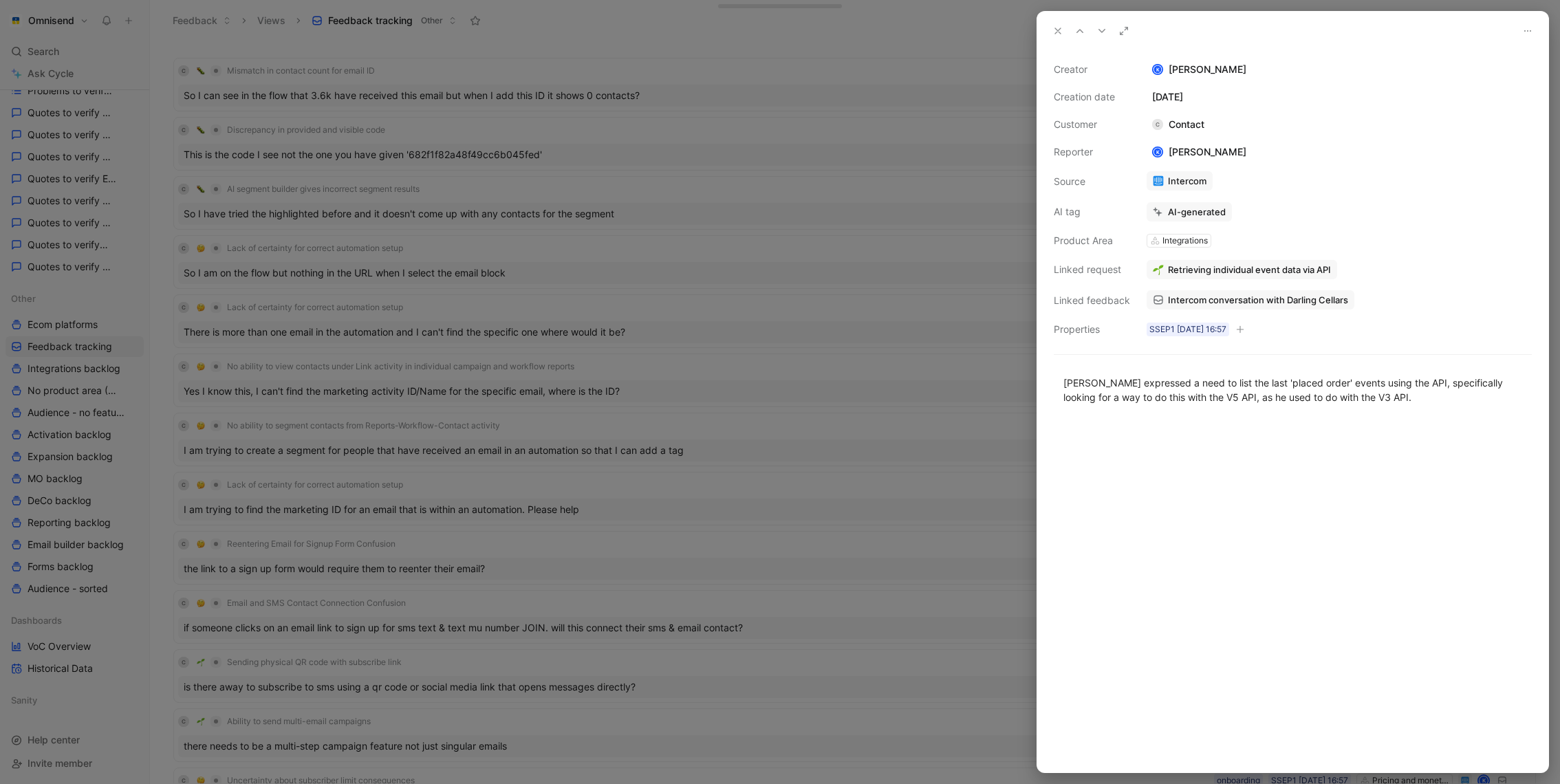
click at [882, 341] on div at bounding box center [780, 392] width 1560 height 784
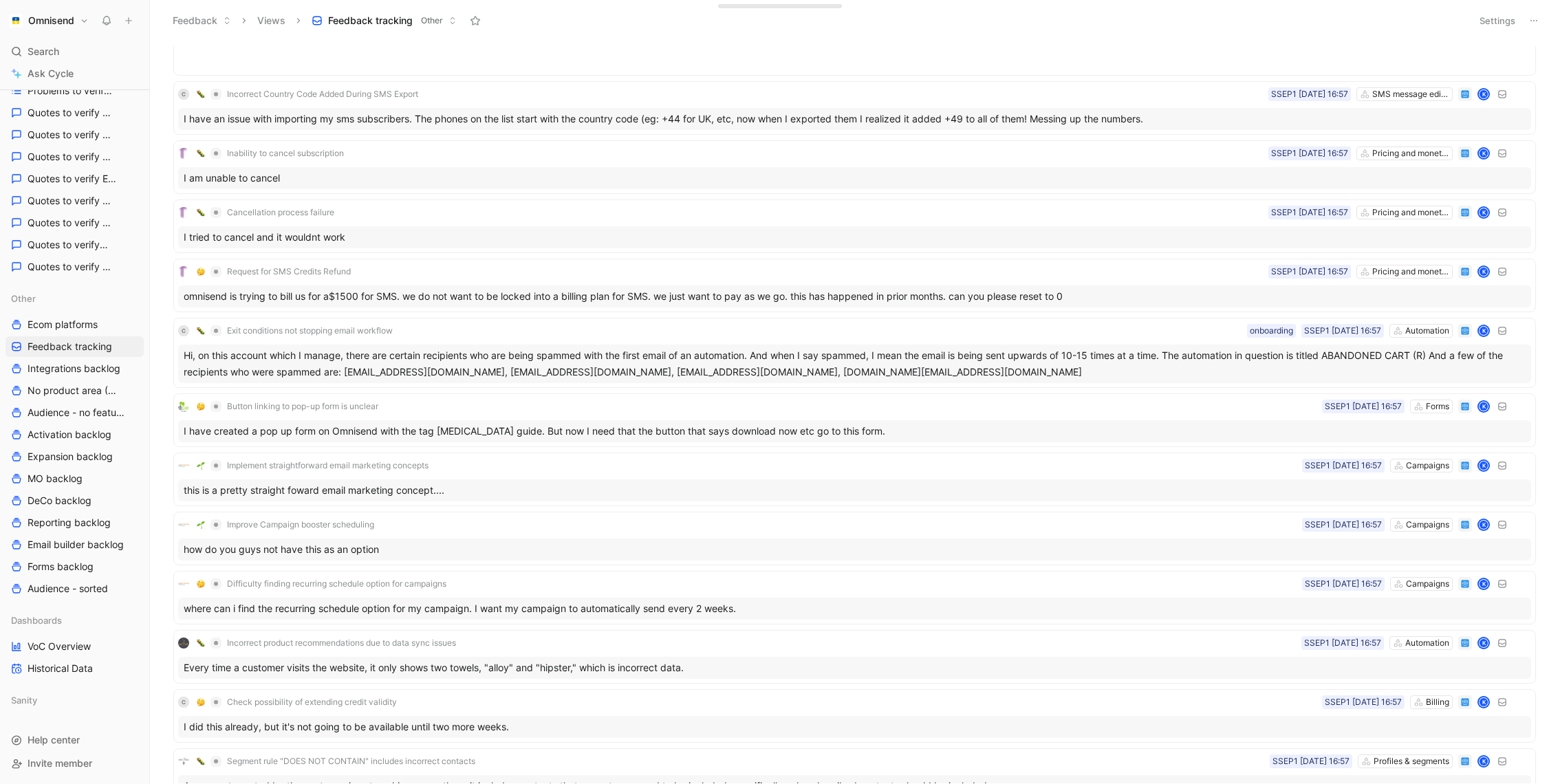
scroll to position [1692, 0]
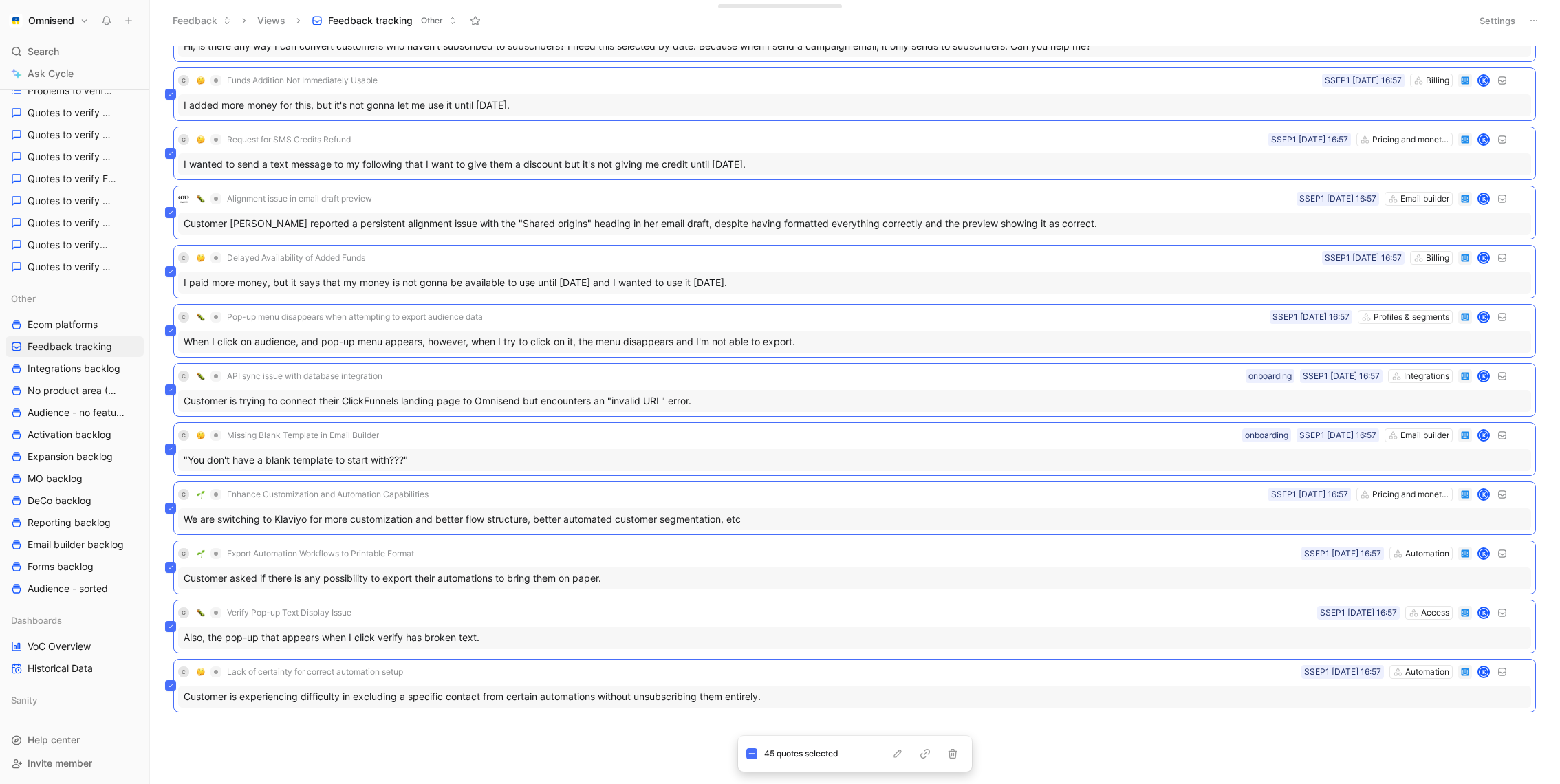
click at [604, 747] on div "Incorrect product recommendations due to data sync issues Automation SSEP1 01-0…" at bounding box center [854, 414] width 1392 height 737
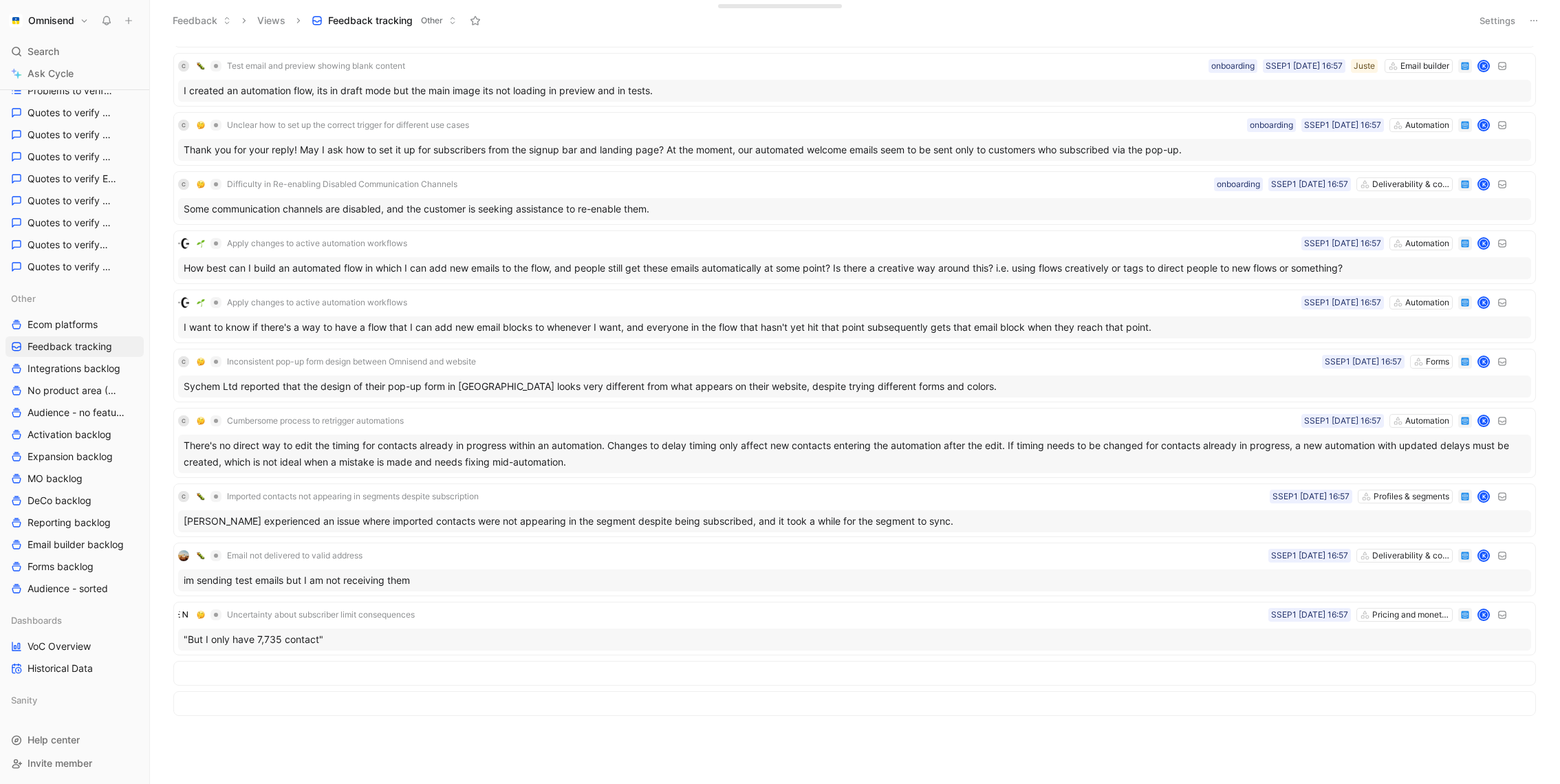
scroll to position [4991, 0]
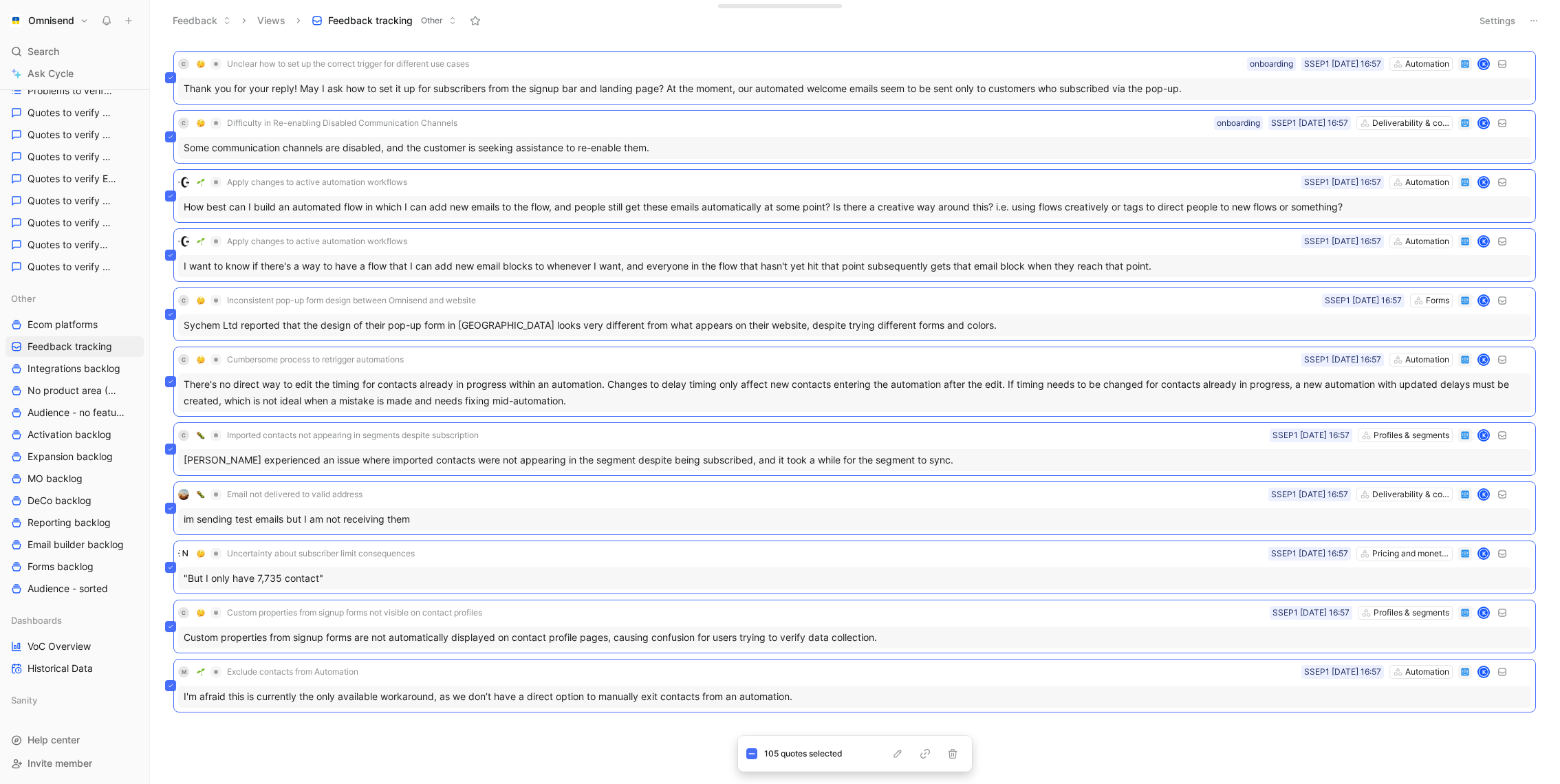
click at [613, 747] on div "C Web version links for automations not working Automation SSEP1 01-09-2025 16:…" at bounding box center [854, 414] width 1392 height 737
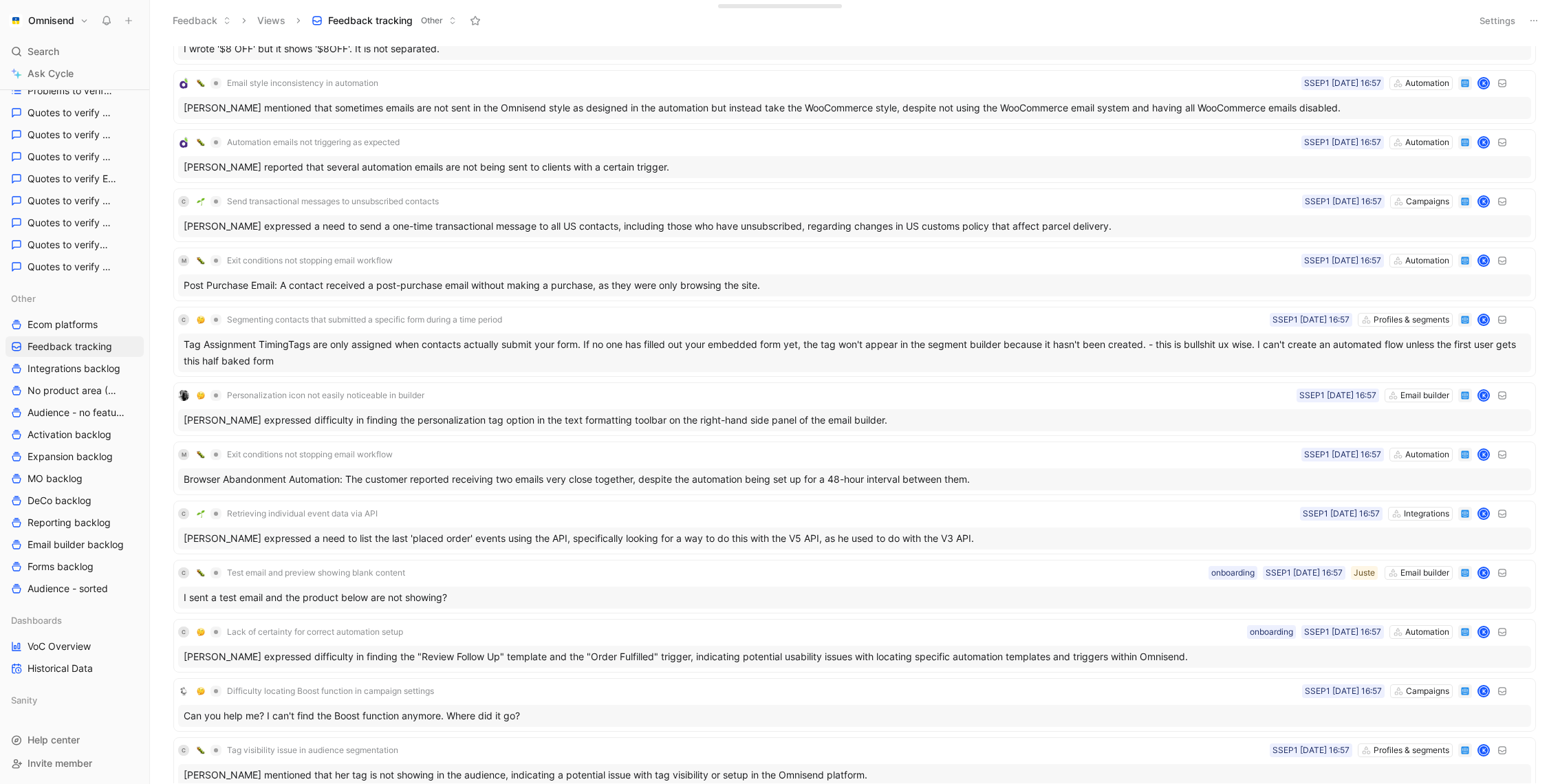
scroll to position [10828, 0]
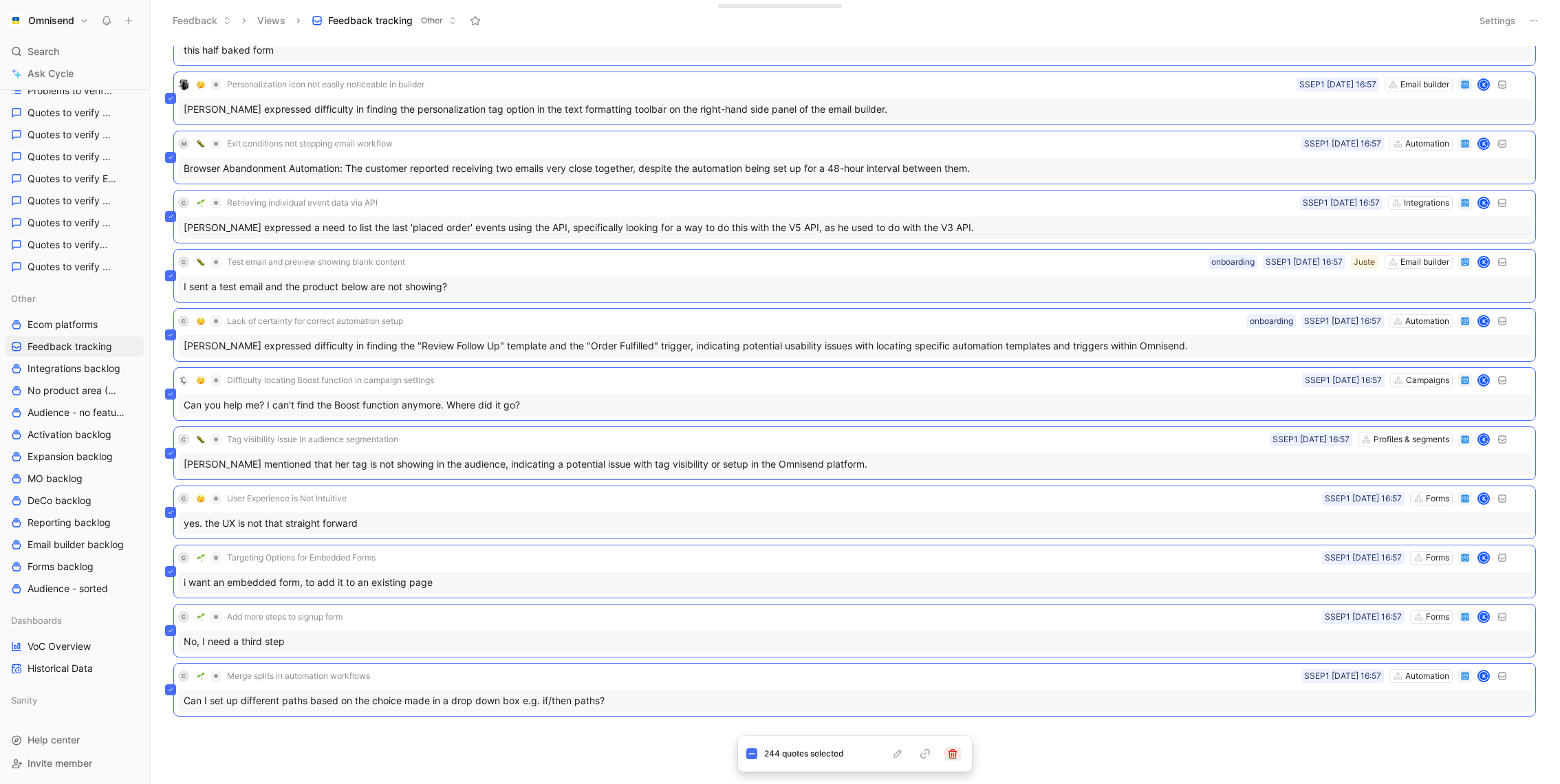
click at [950, 755] on icon "button" at bounding box center [953, 754] width 11 height 11
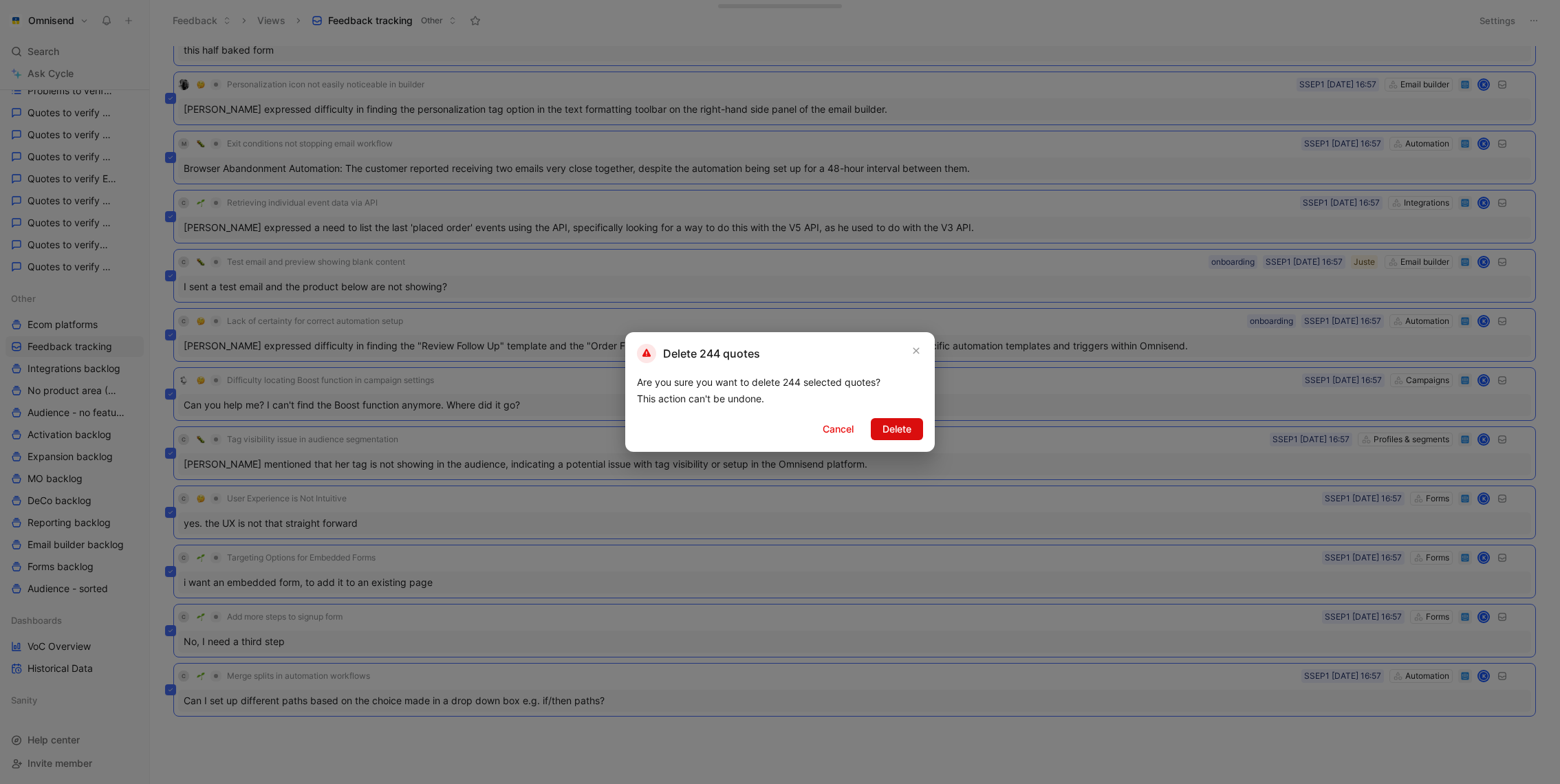
click at [884, 429] on span "Delete" at bounding box center [896, 429] width 29 height 16
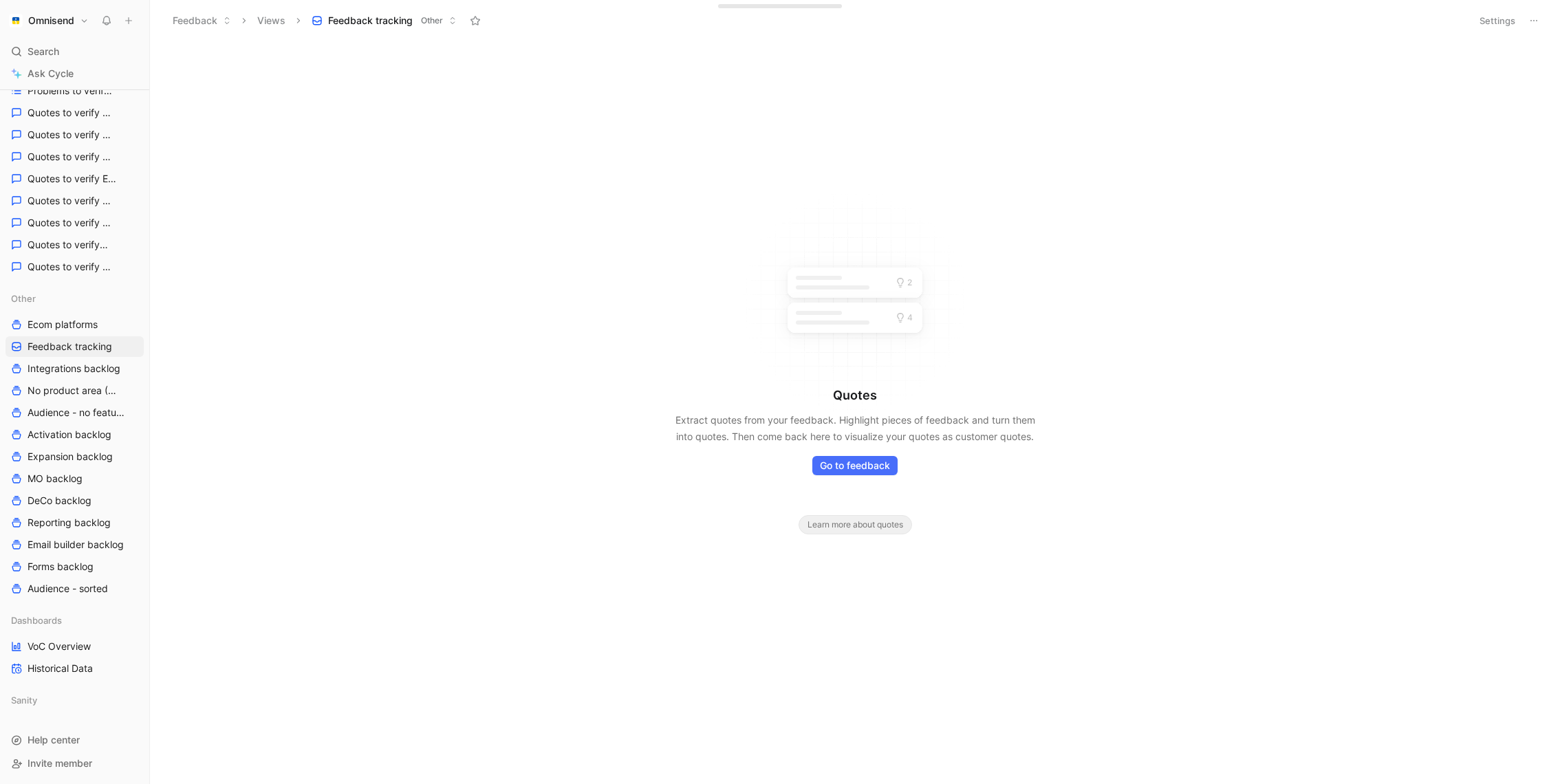
click at [1503, 24] on button "Settings" at bounding box center [1497, 21] width 48 height 19
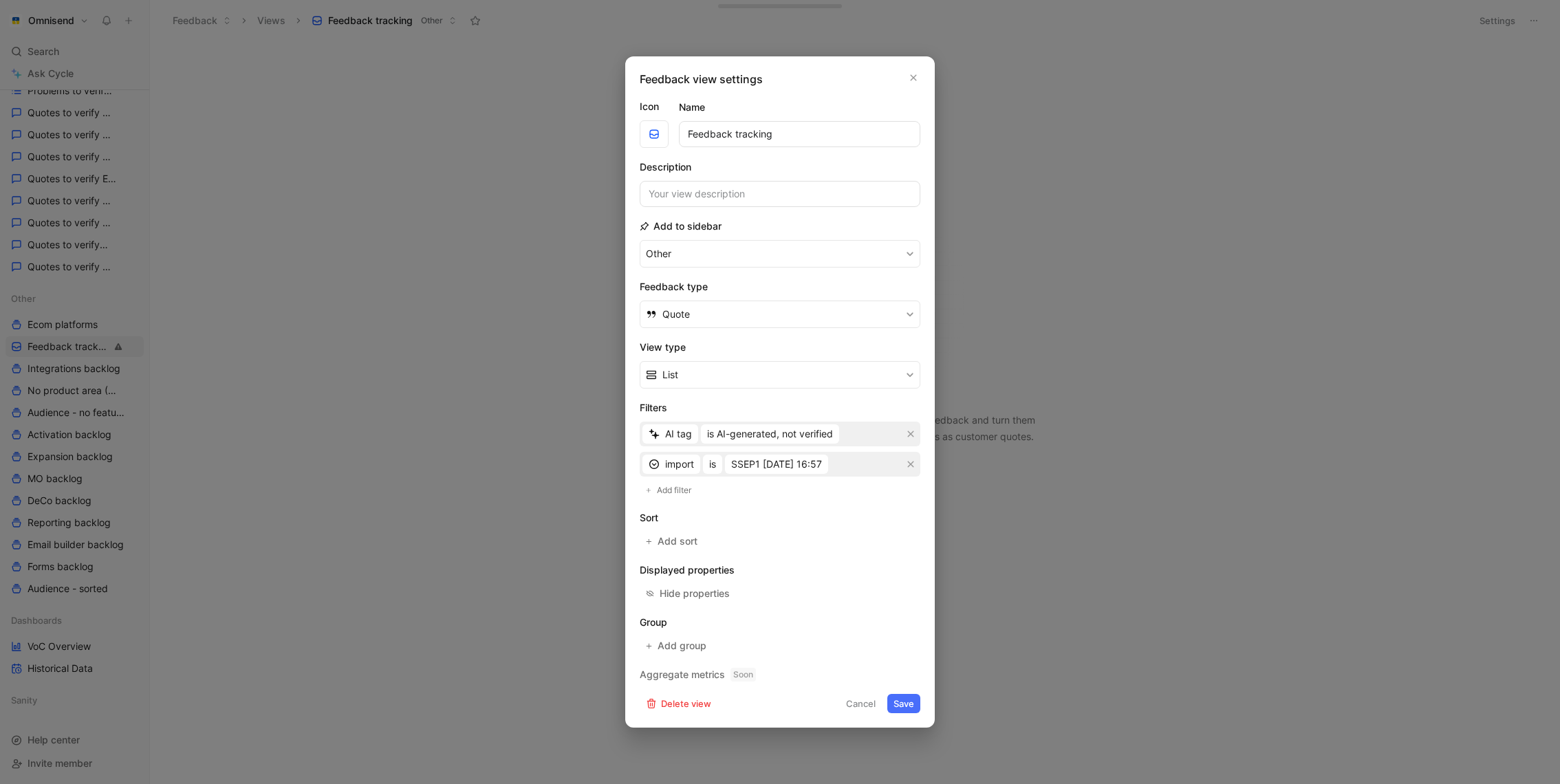
click at [918, 71] on div "Feedback view settings Icon Name Feedback tracking Description Add to sidebar O…" at bounding box center [780, 392] width 310 height 671
click at [911, 73] on icon "button" at bounding box center [914, 78] width 9 height 11
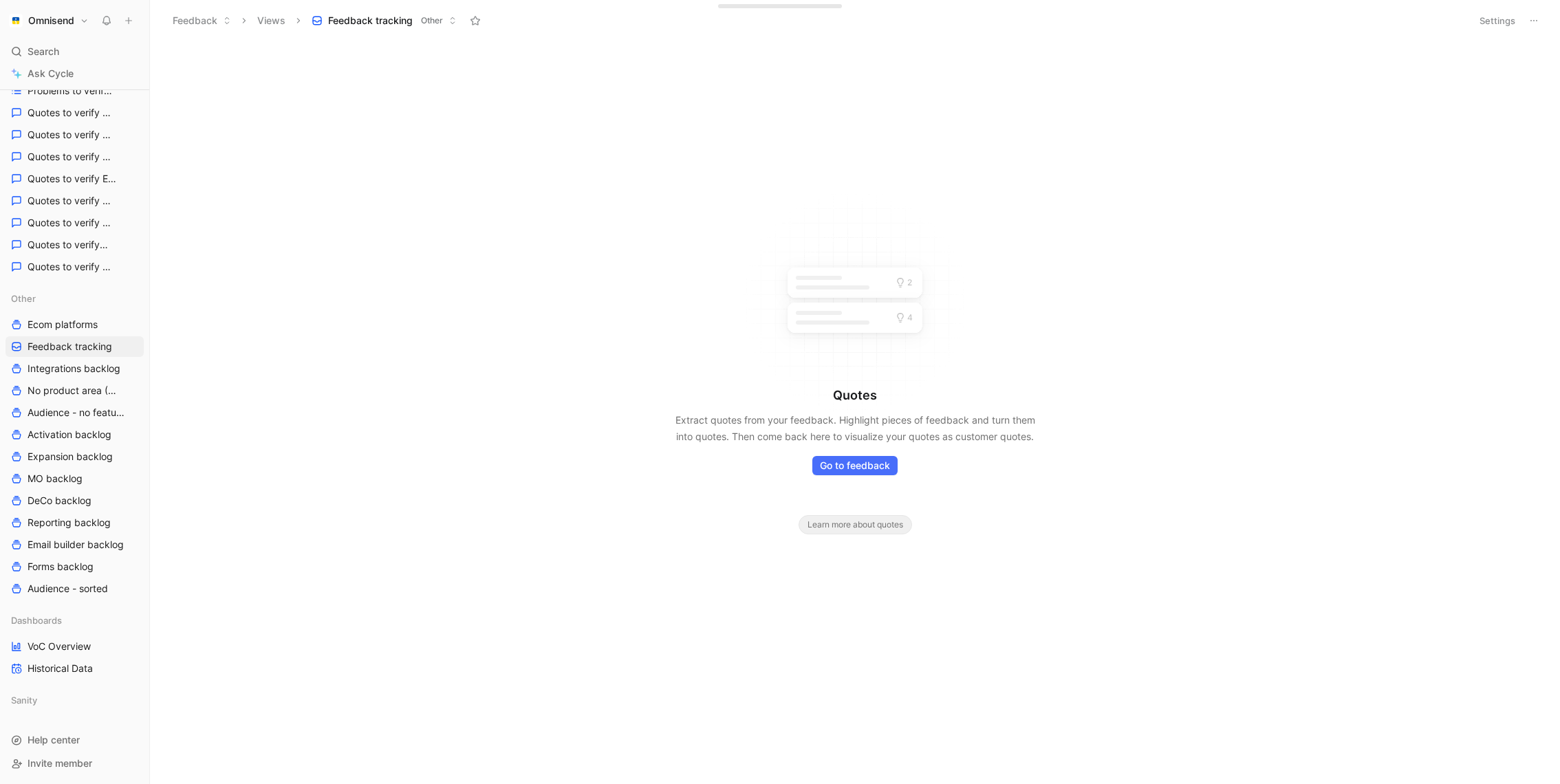
click at [282, 465] on div "Quotes Extract quotes from your feedback. Highlight pieces of feedback and turn…" at bounding box center [855, 460] width 1410 height 147
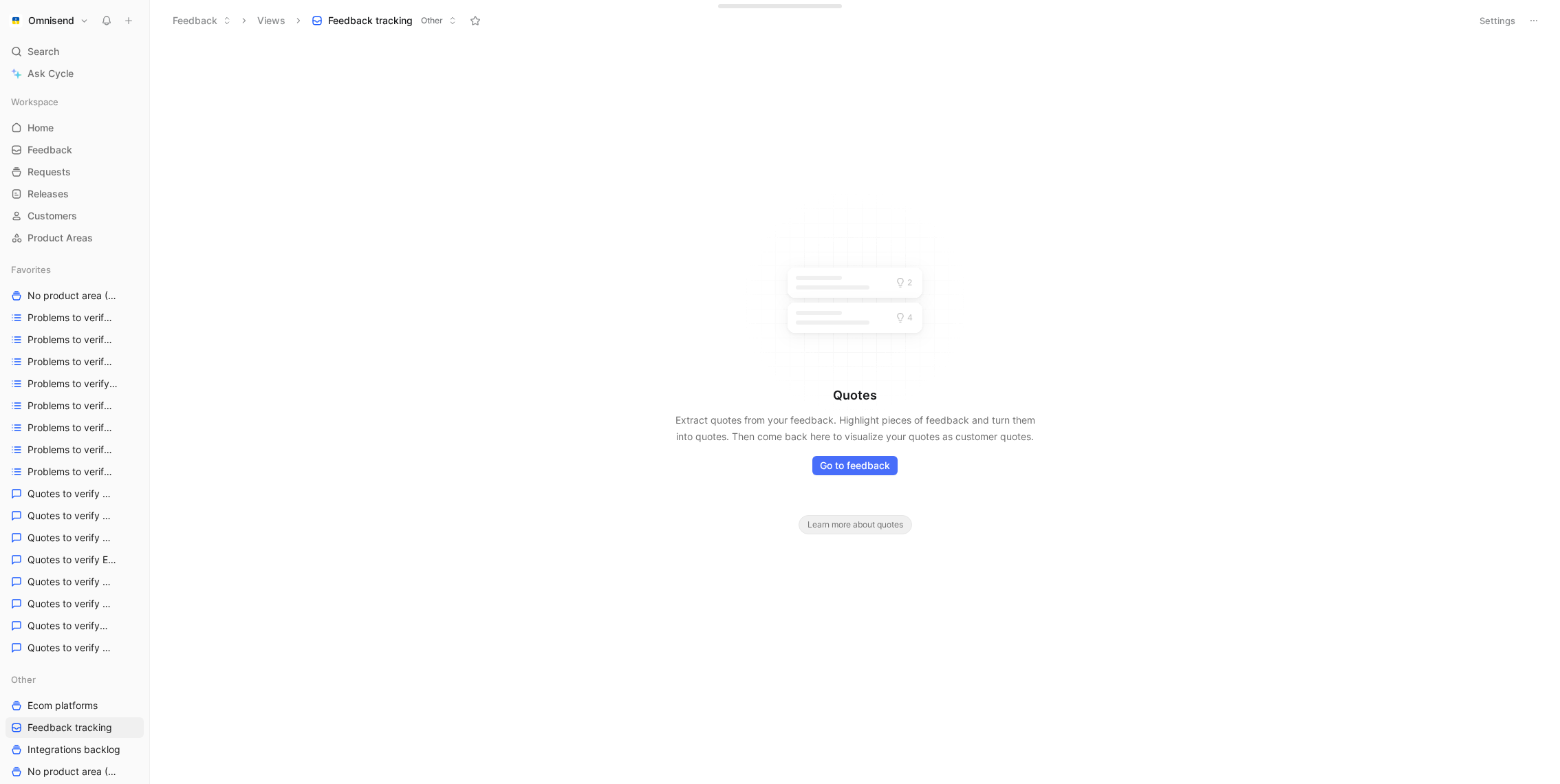
scroll to position [381, 0]
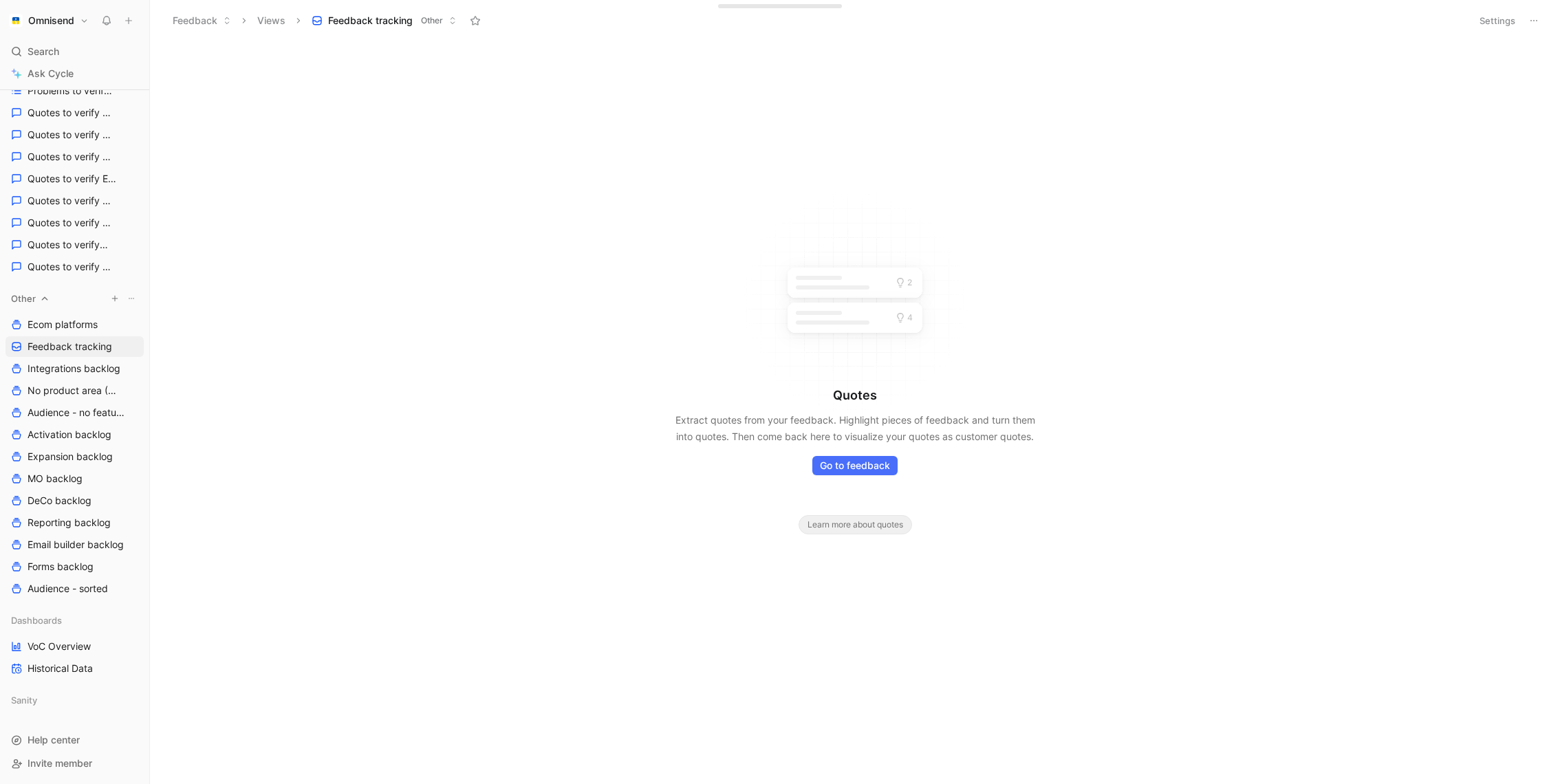
click at [123, 299] on div at bounding box center [124, 298] width 30 height 14
click at [116, 299] on icon "button" at bounding box center [114, 298] width 9 height 9
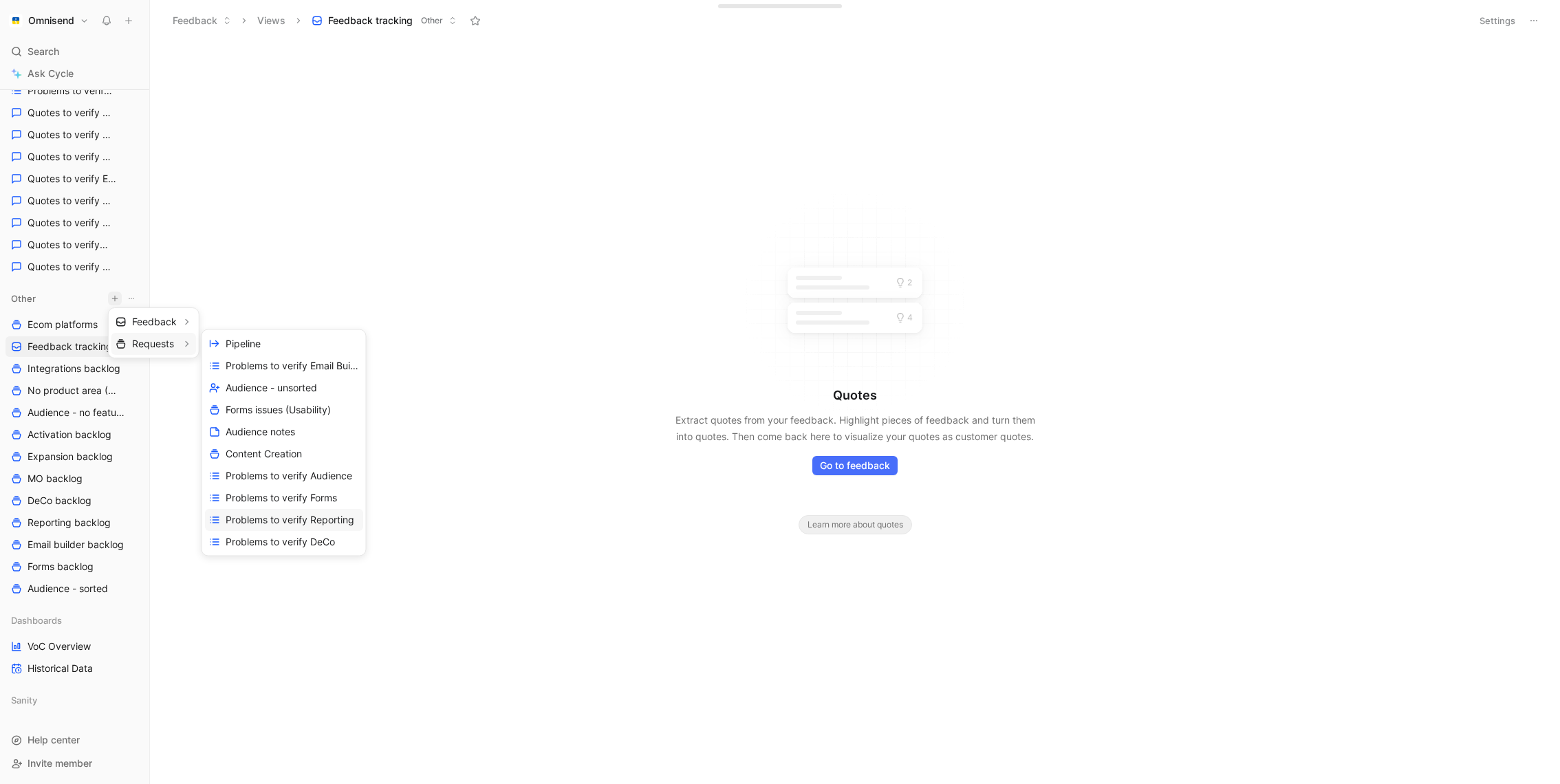
scroll to position [109, 0]
click at [299, 542] on div "Create view" at bounding box center [284, 542] width 158 height 22
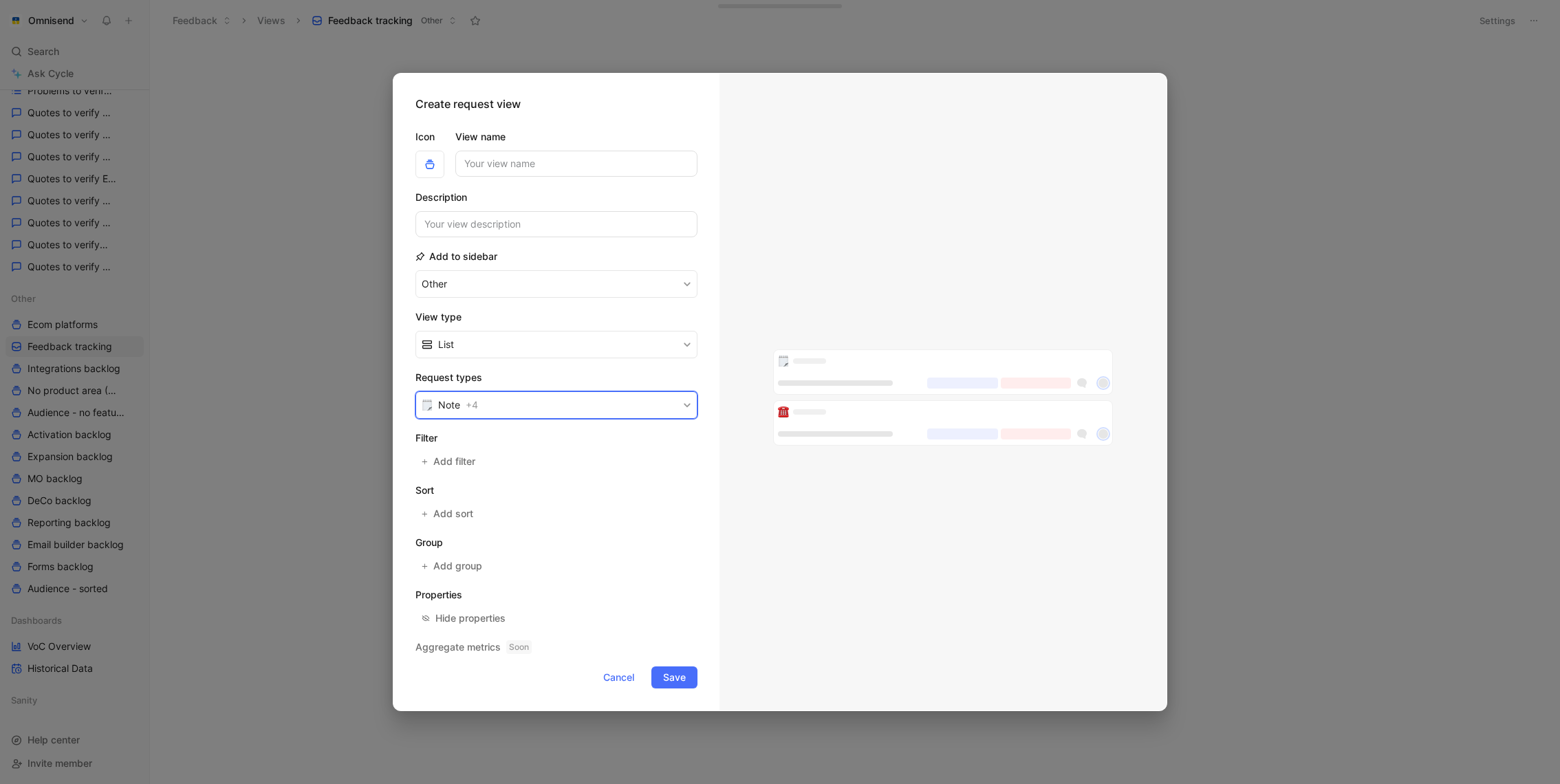
click at [513, 401] on button "Note + 4" at bounding box center [556, 405] width 282 height 28
click at [678, 461] on div at bounding box center [682, 465] width 19 height 12
click at [678, 482] on div at bounding box center [682, 486] width 19 height 12
click at [456, 462] on span "Add filter" at bounding box center [455, 461] width 44 height 16
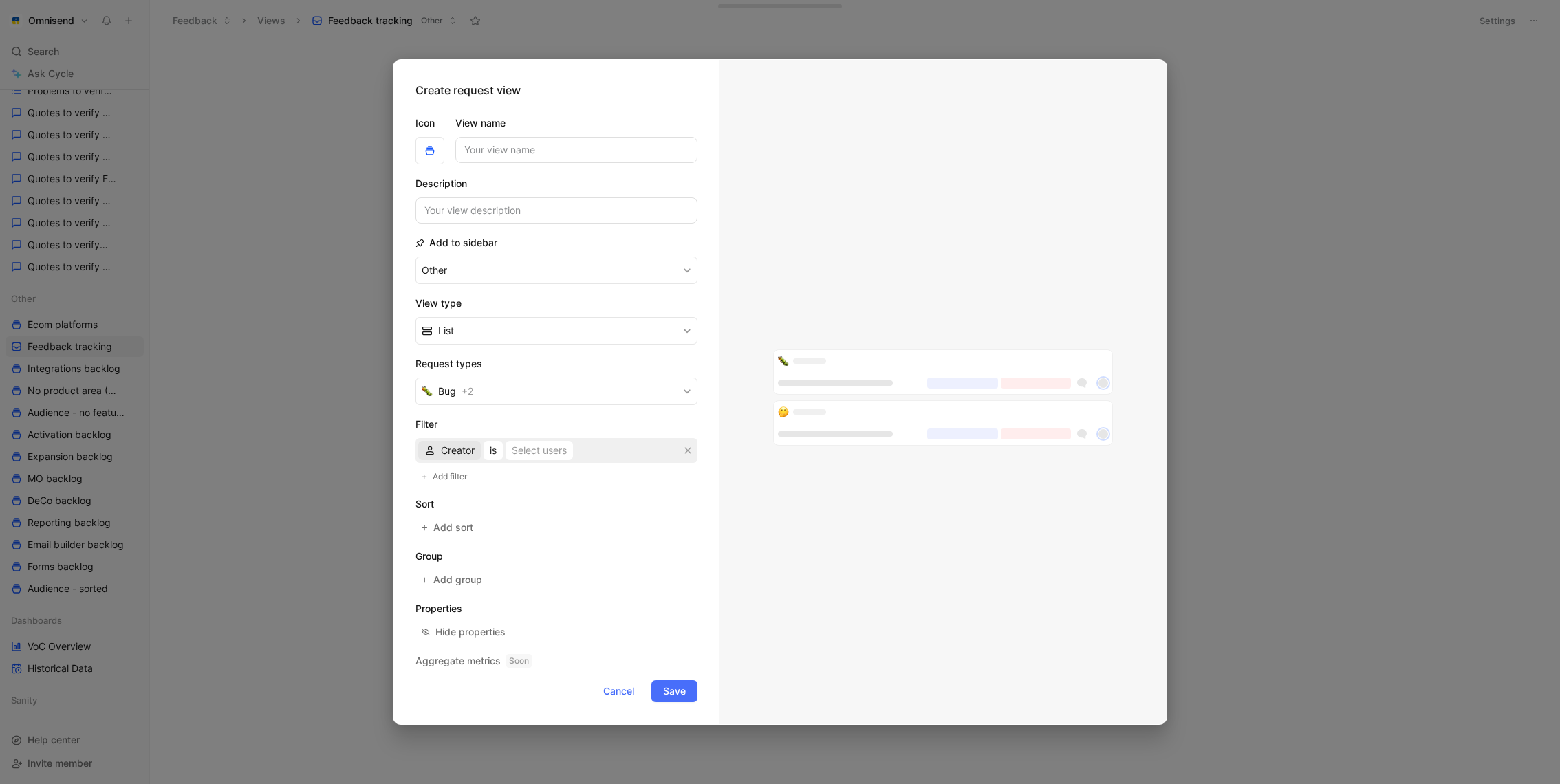
click at [434, 449] on icon "button" at bounding box center [430, 450] width 11 height 11
click at [481, 502] on div "AI tag" at bounding box center [476, 499] width 71 height 16
click at [570, 452] on span "is AI-generated, not verified" at bounding box center [546, 449] width 125 height 16
click at [427, 468] on button "Add filter" at bounding box center [445, 476] width 59 height 16
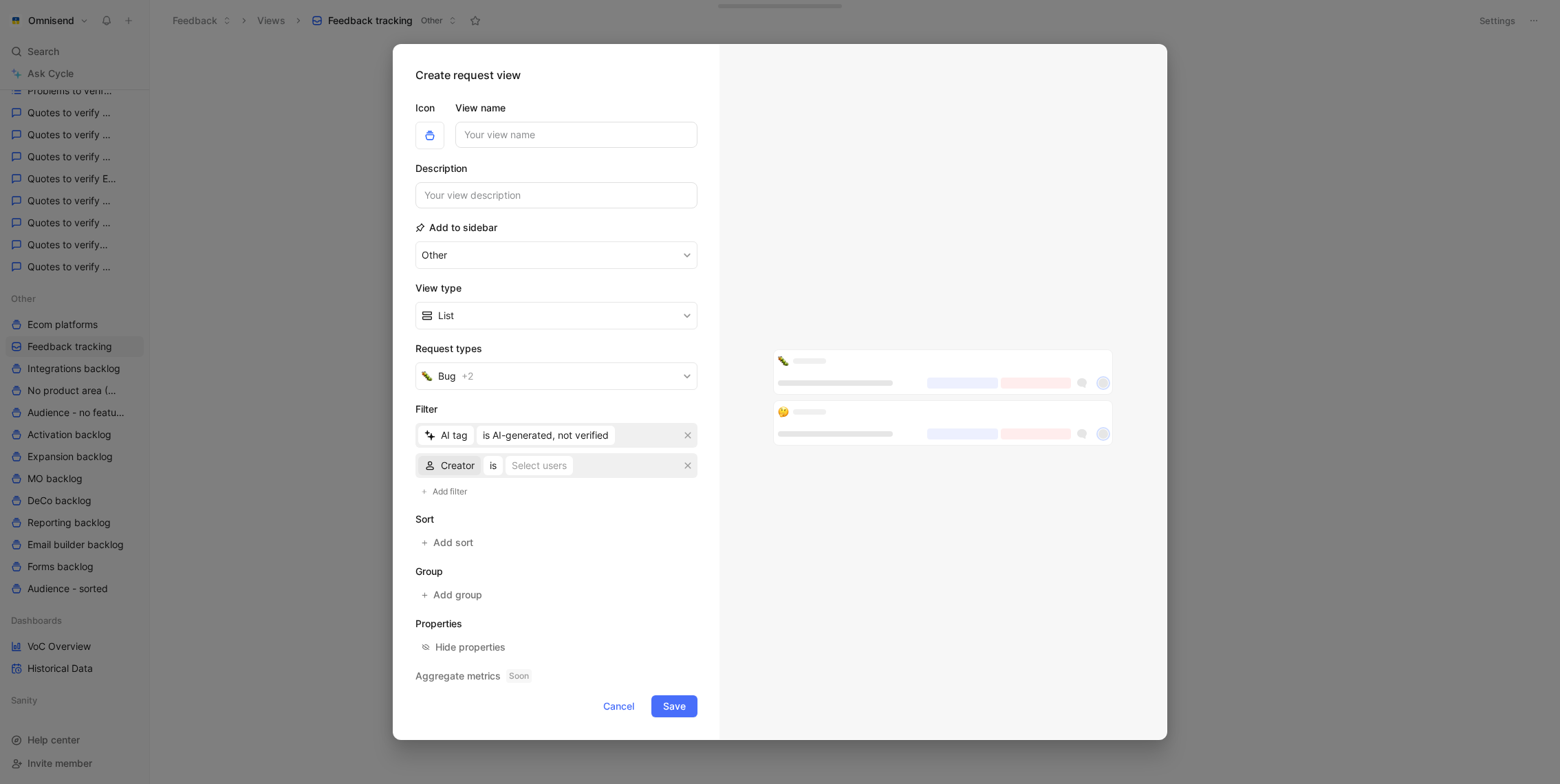
click at [449, 468] on span "Creator" at bounding box center [457, 465] width 33 height 16
click at [482, 551] on div "Status" at bounding box center [476, 555] width 71 height 16
click at [549, 472] on div "Select statuses" at bounding box center [541, 465] width 68 height 16
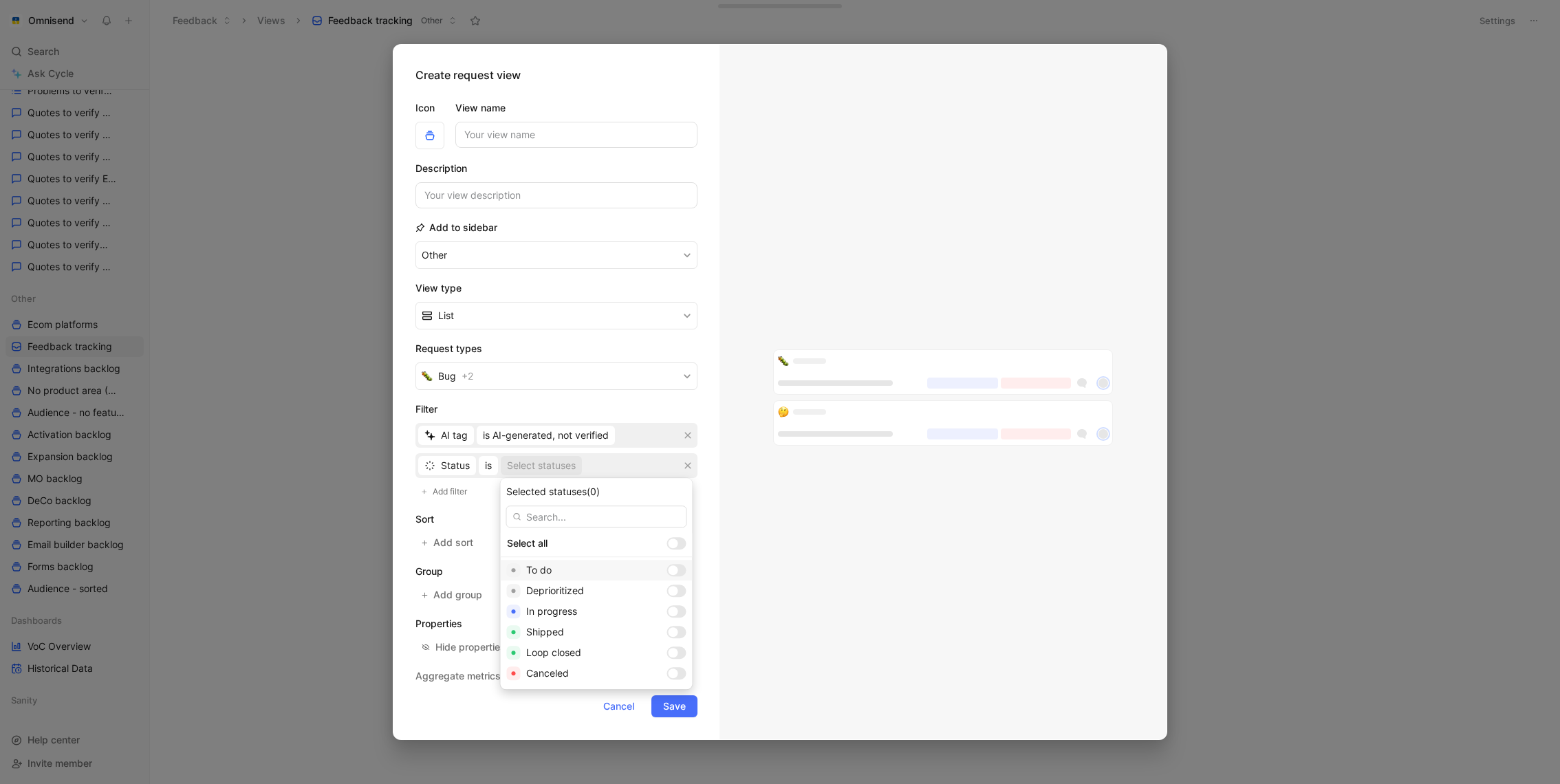
click at [667, 568] on div at bounding box center [677, 569] width 19 height 12
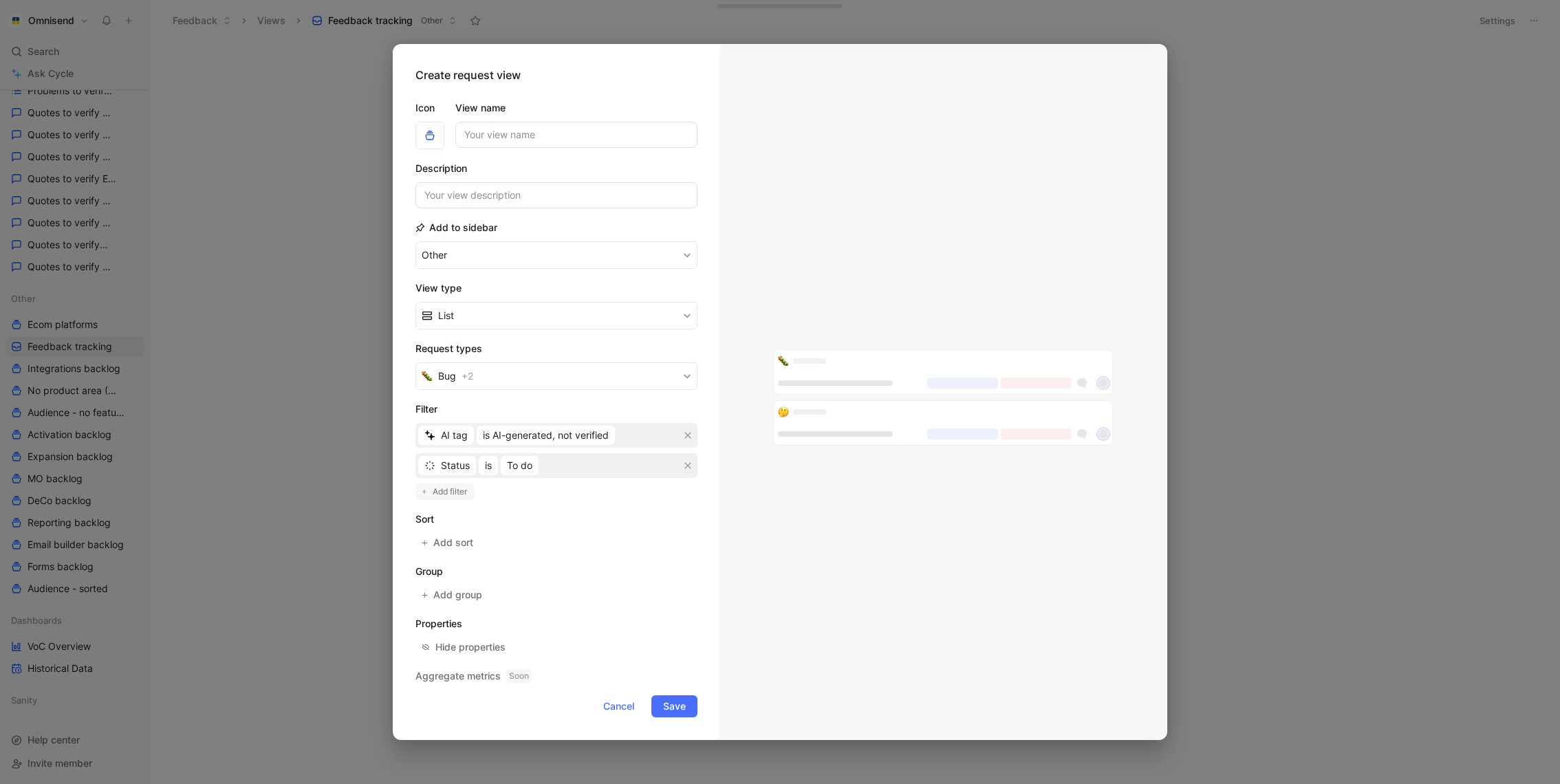
click at [459, 491] on span "Add filter" at bounding box center [451, 491] width 36 height 13
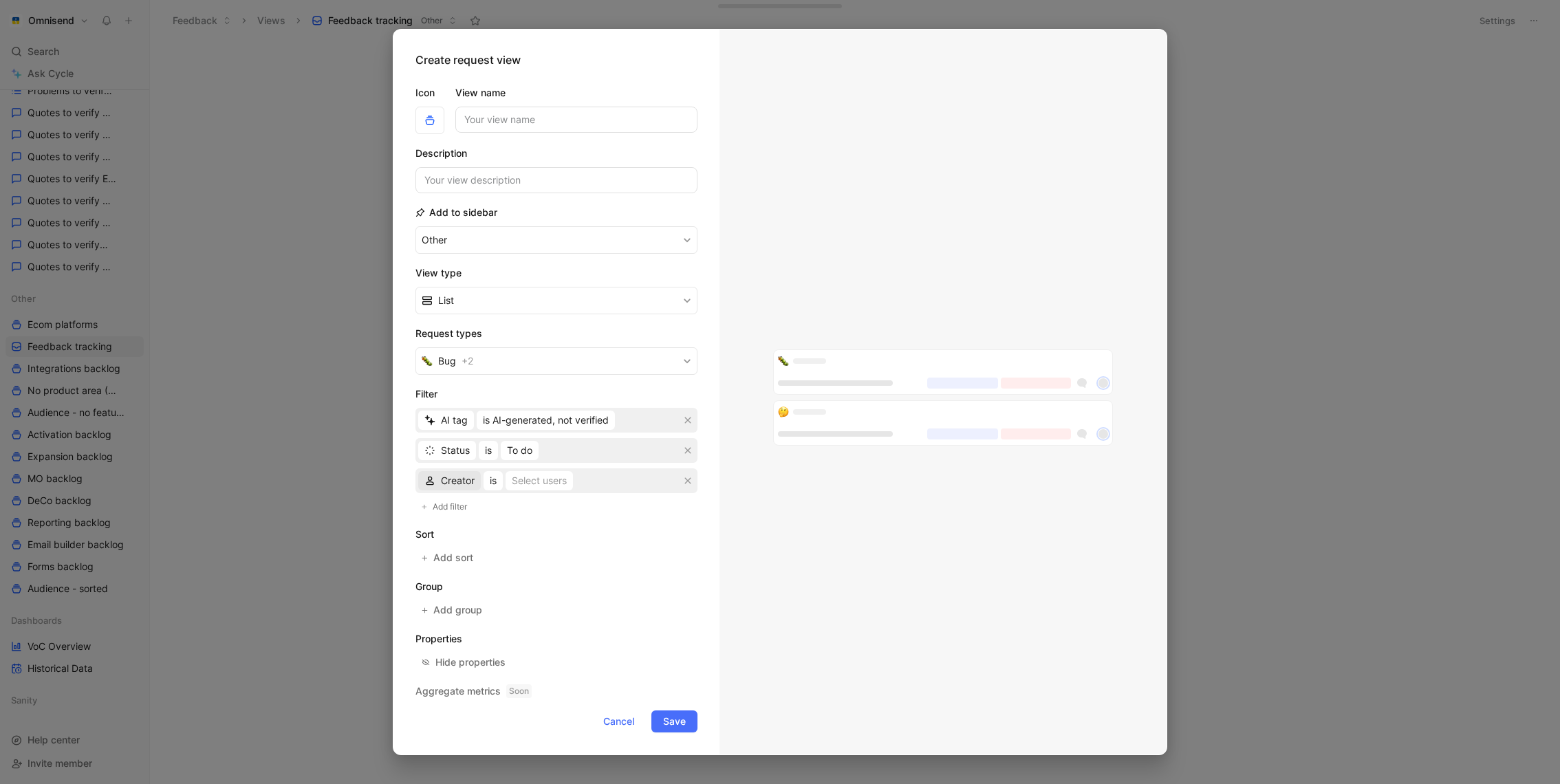
click at [463, 481] on span "Creator" at bounding box center [457, 480] width 33 height 16
click at [683, 486] on button "button" at bounding box center [687, 481] width 13 height 13
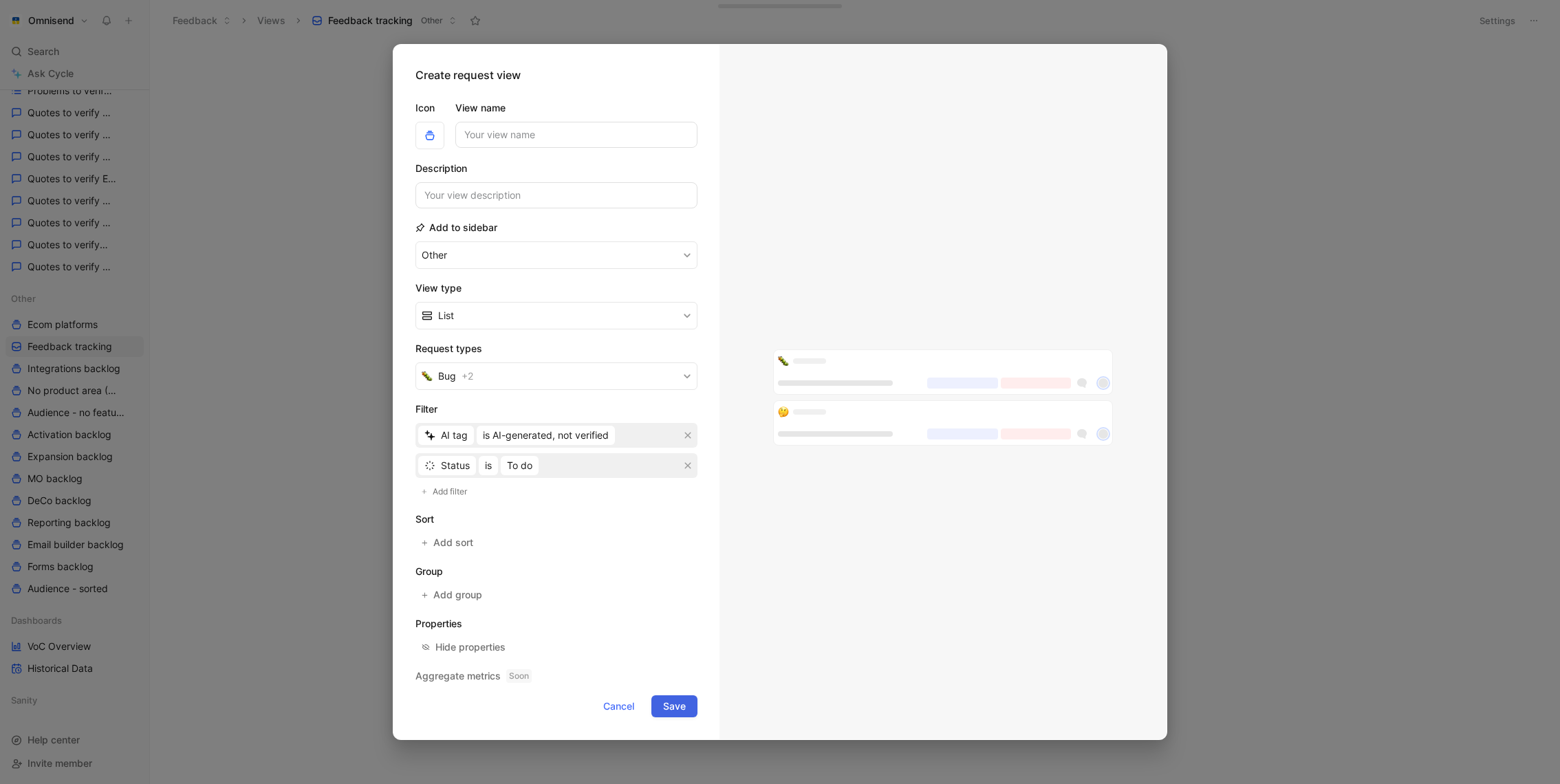
click at [681, 708] on span "Save" at bounding box center [675, 705] width 23 height 16
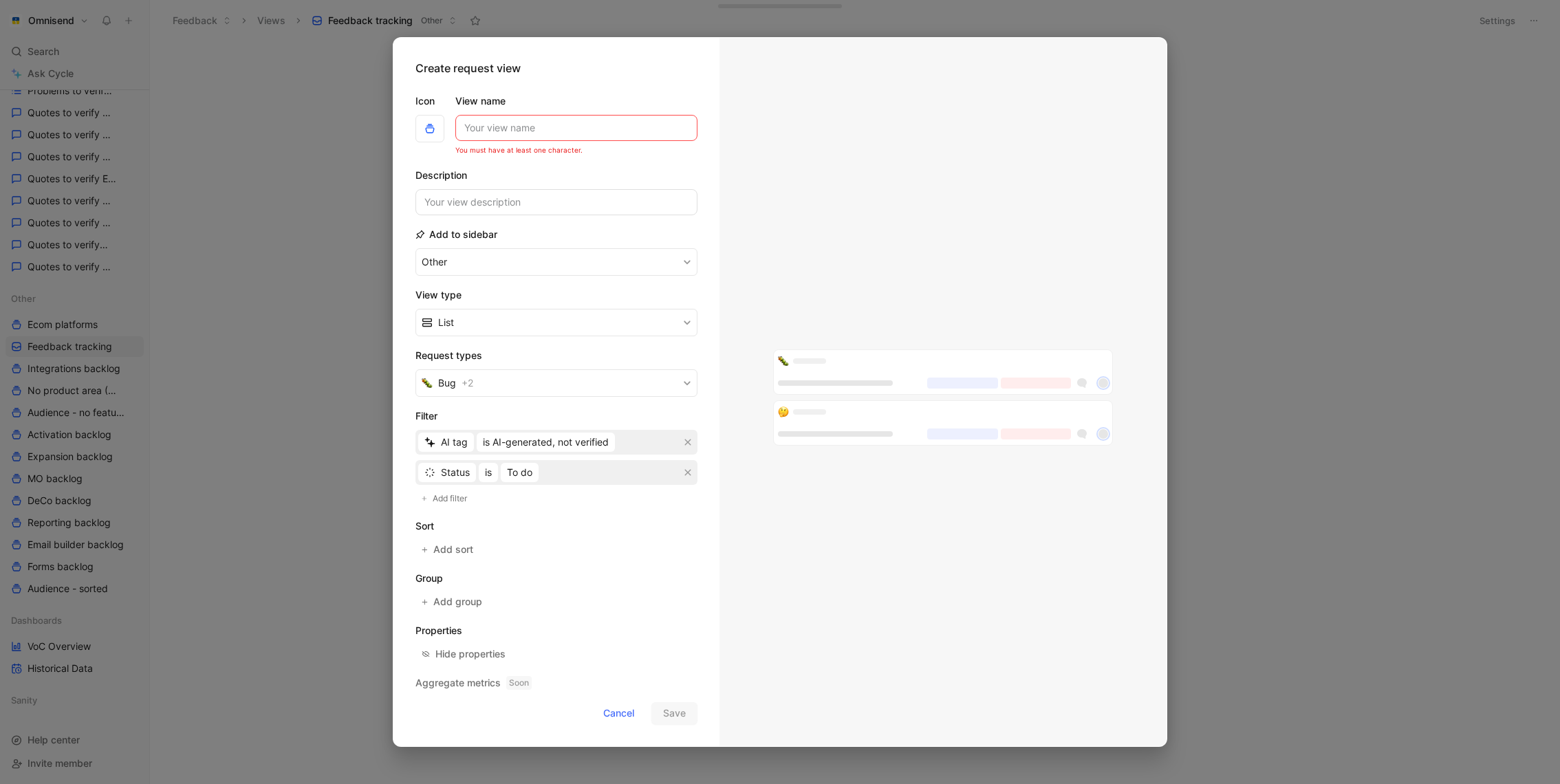
click at [573, 129] on input "View name" at bounding box center [576, 127] width 242 height 26
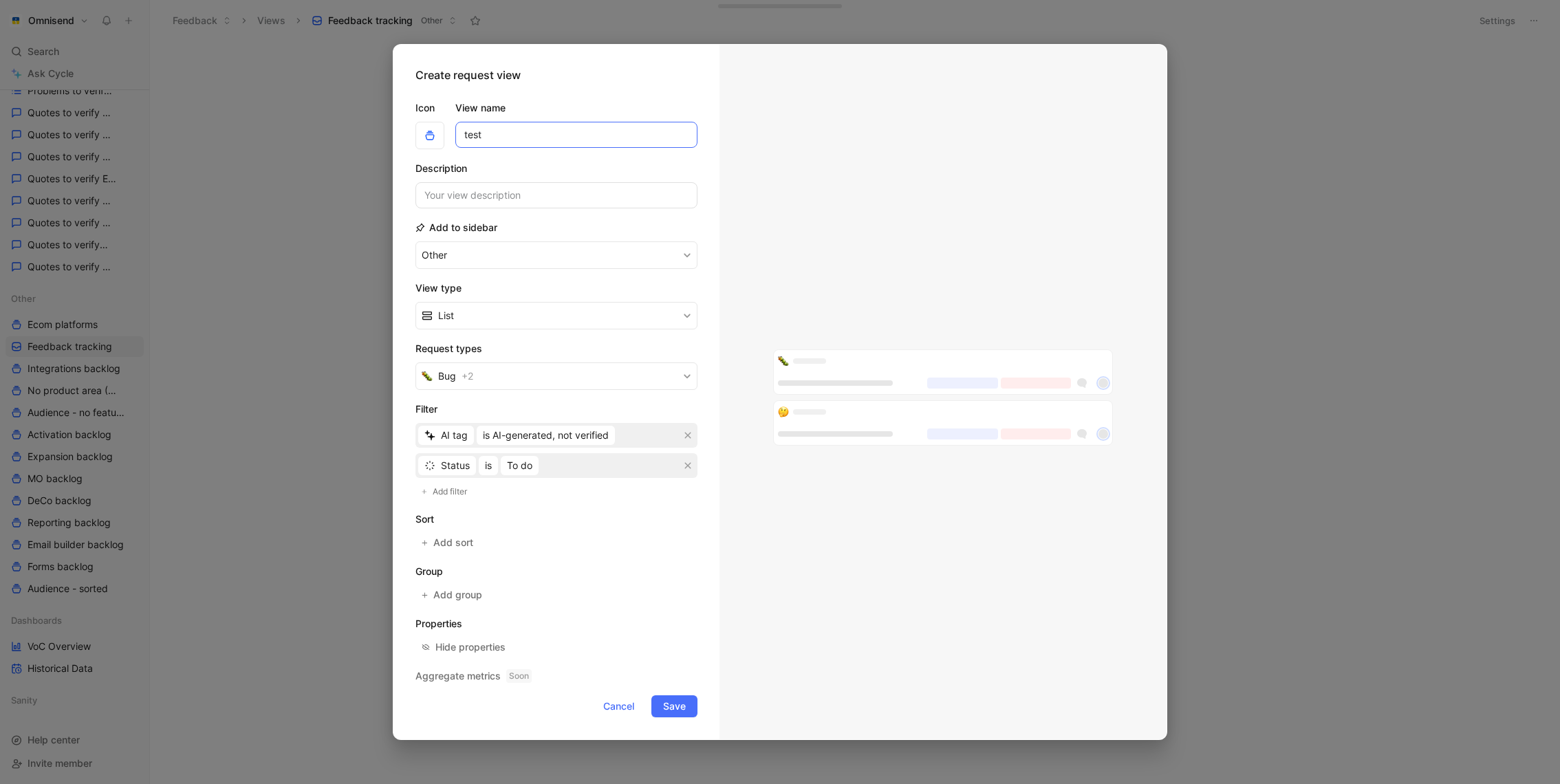
type input "test"
click at [670, 690] on form "Icon View name test Description Add to sidebar Other View type List Request typ…" at bounding box center [556, 402] width 282 height 628
click at [671, 700] on span "Save" at bounding box center [675, 705] width 23 height 16
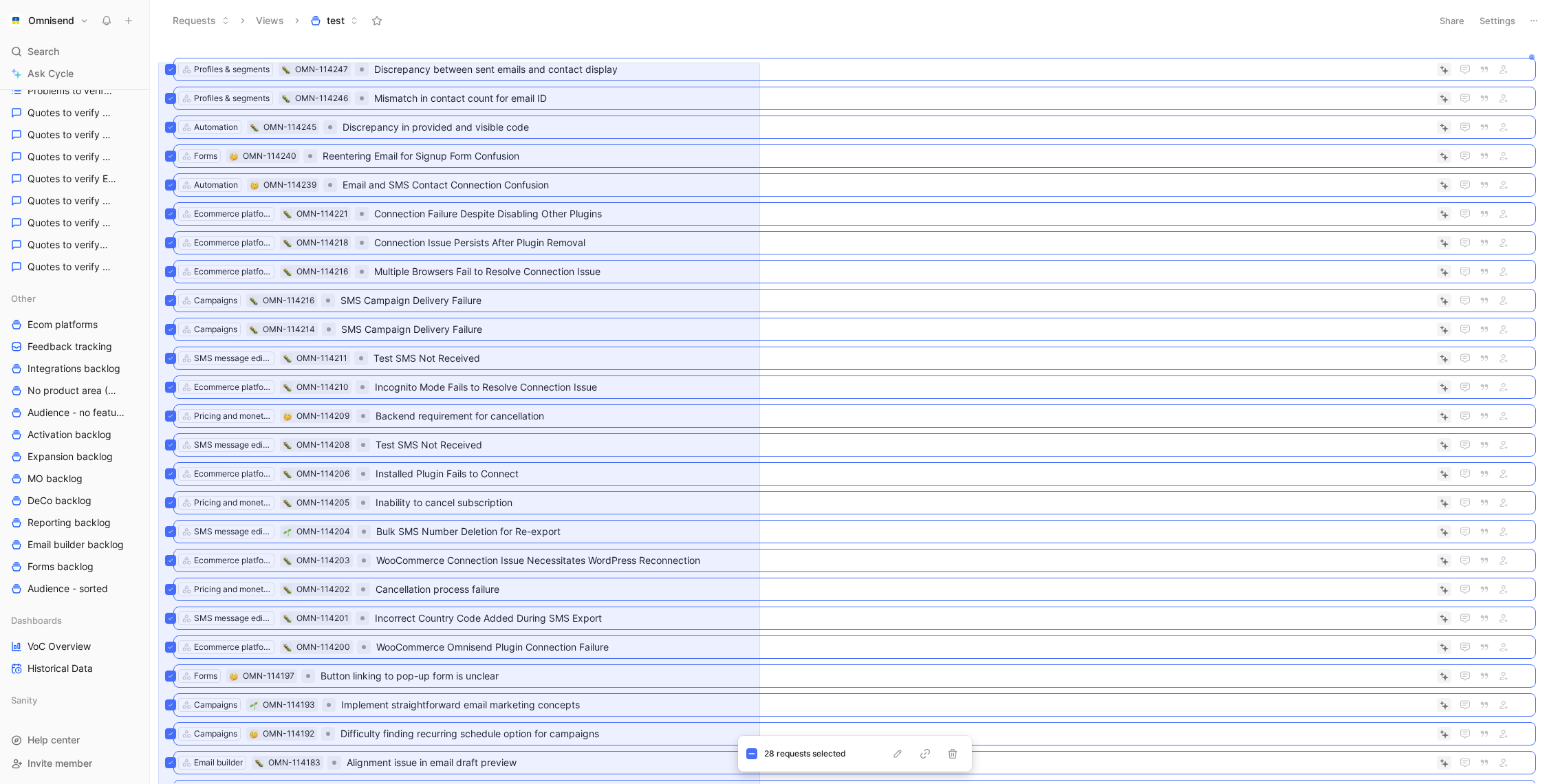
drag, startPoint x: 158, startPoint y: 63, endPoint x: 761, endPoint y: 831, distance: 976.4
click at [761, 783] on html "Omnisend Search ⌘ K Ask Cycle Workspace Home G then H Feedback G then F Request…" at bounding box center [780, 392] width 1560 height 784
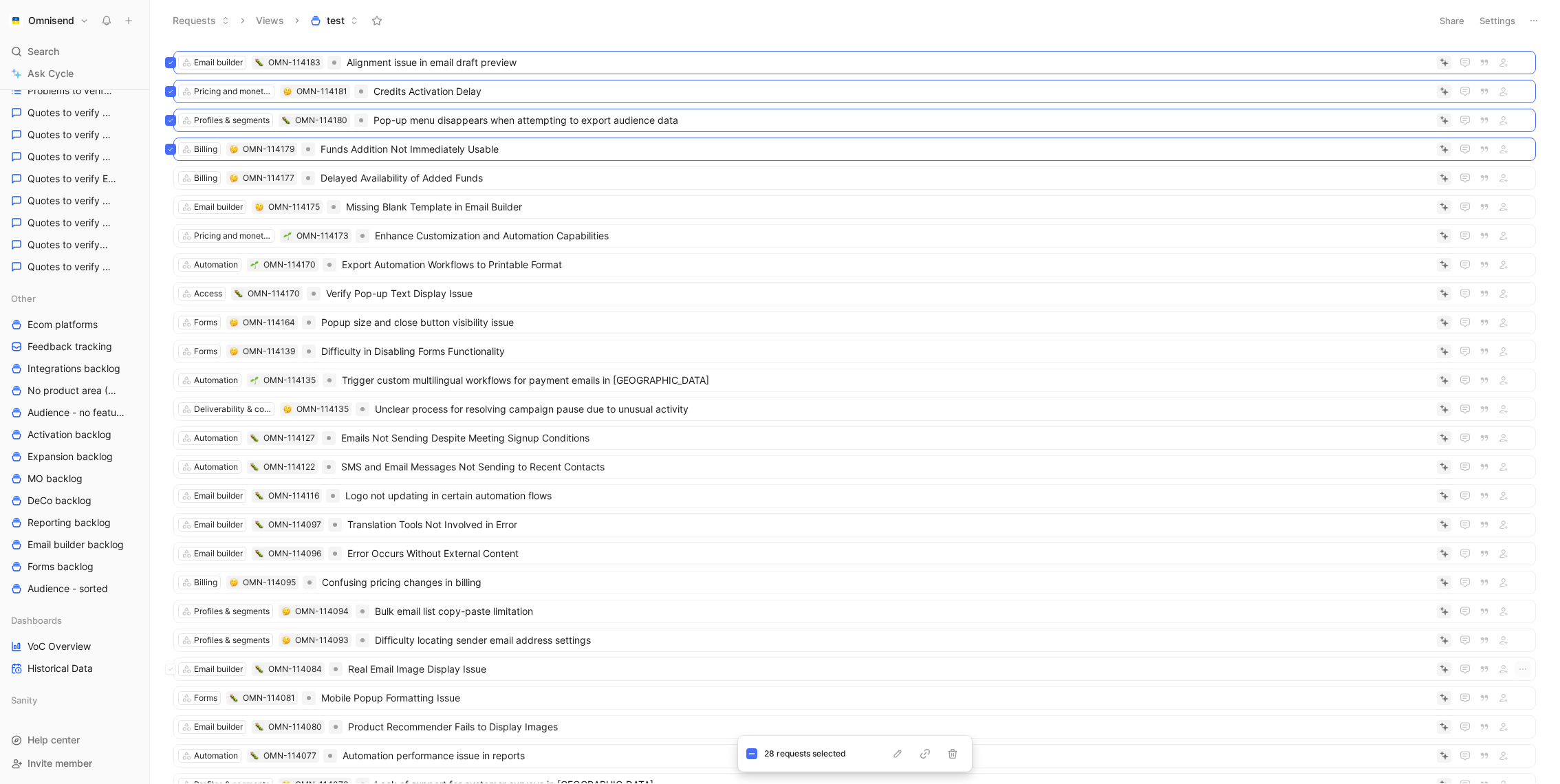
scroll to position [706, 0]
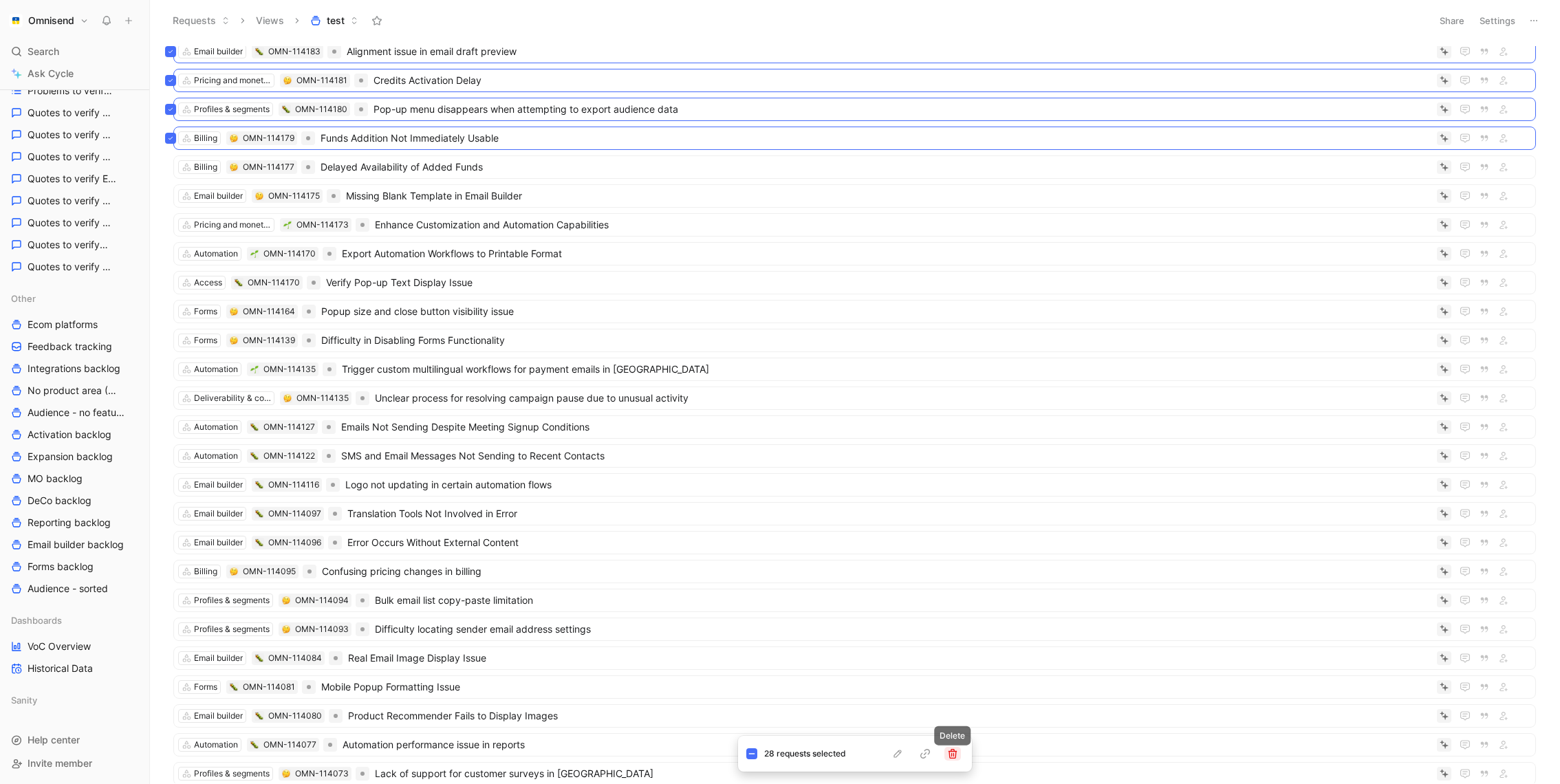
click at [953, 757] on icon "button" at bounding box center [952, 754] width 9 height 10
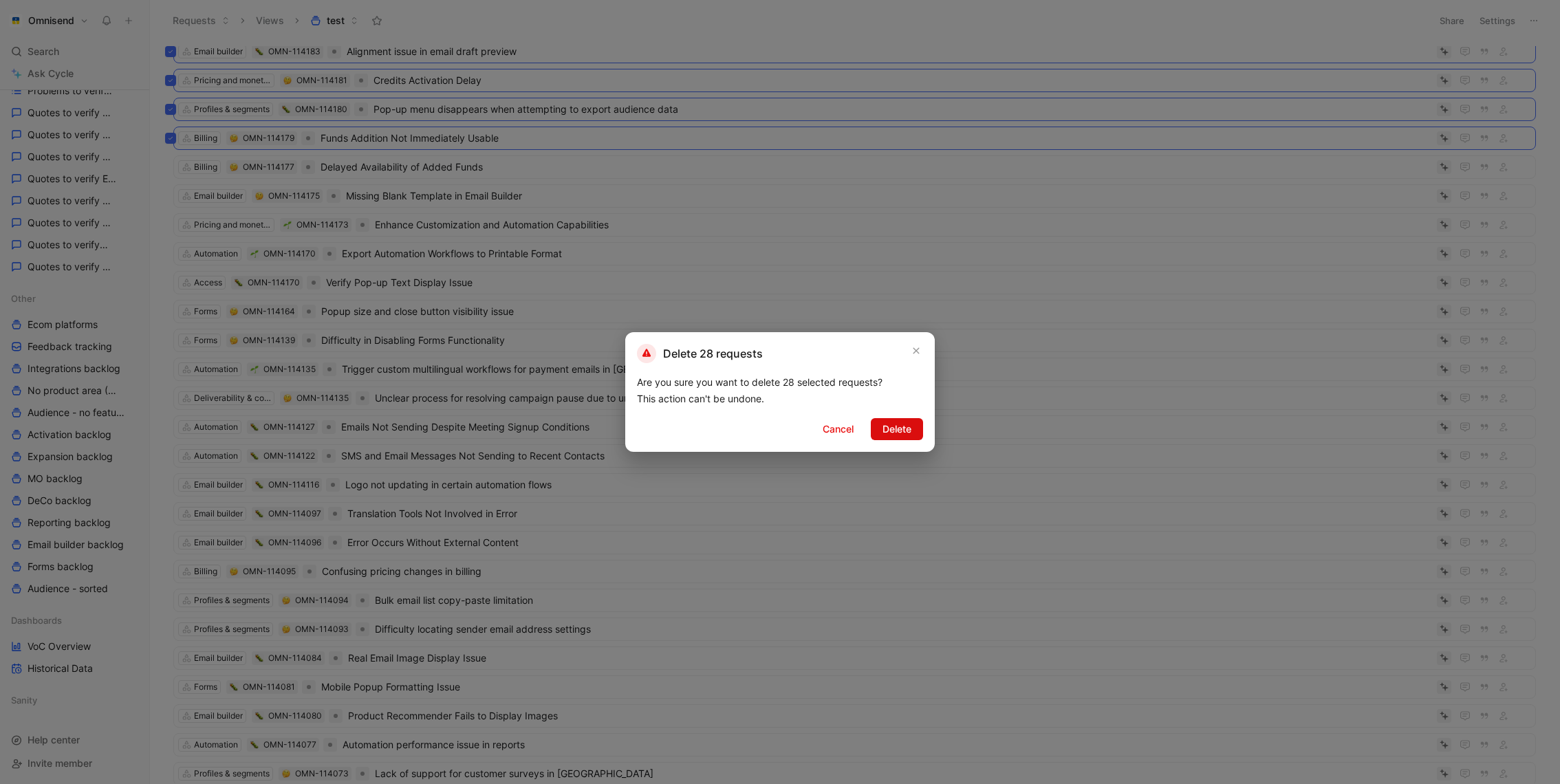
click at [890, 422] on span "Delete" at bounding box center [896, 429] width 29 height 16
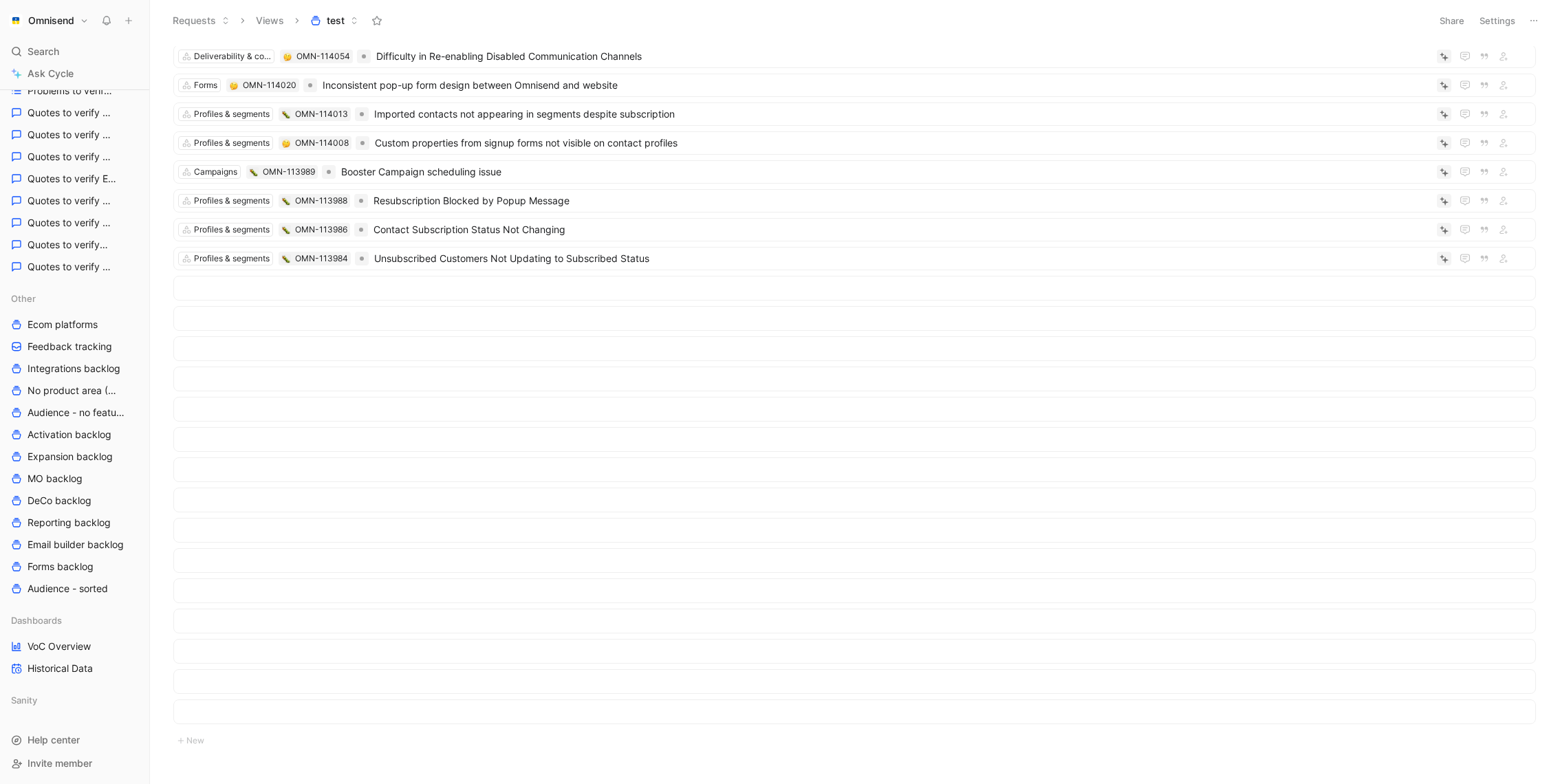
scroll to position [0, 0]
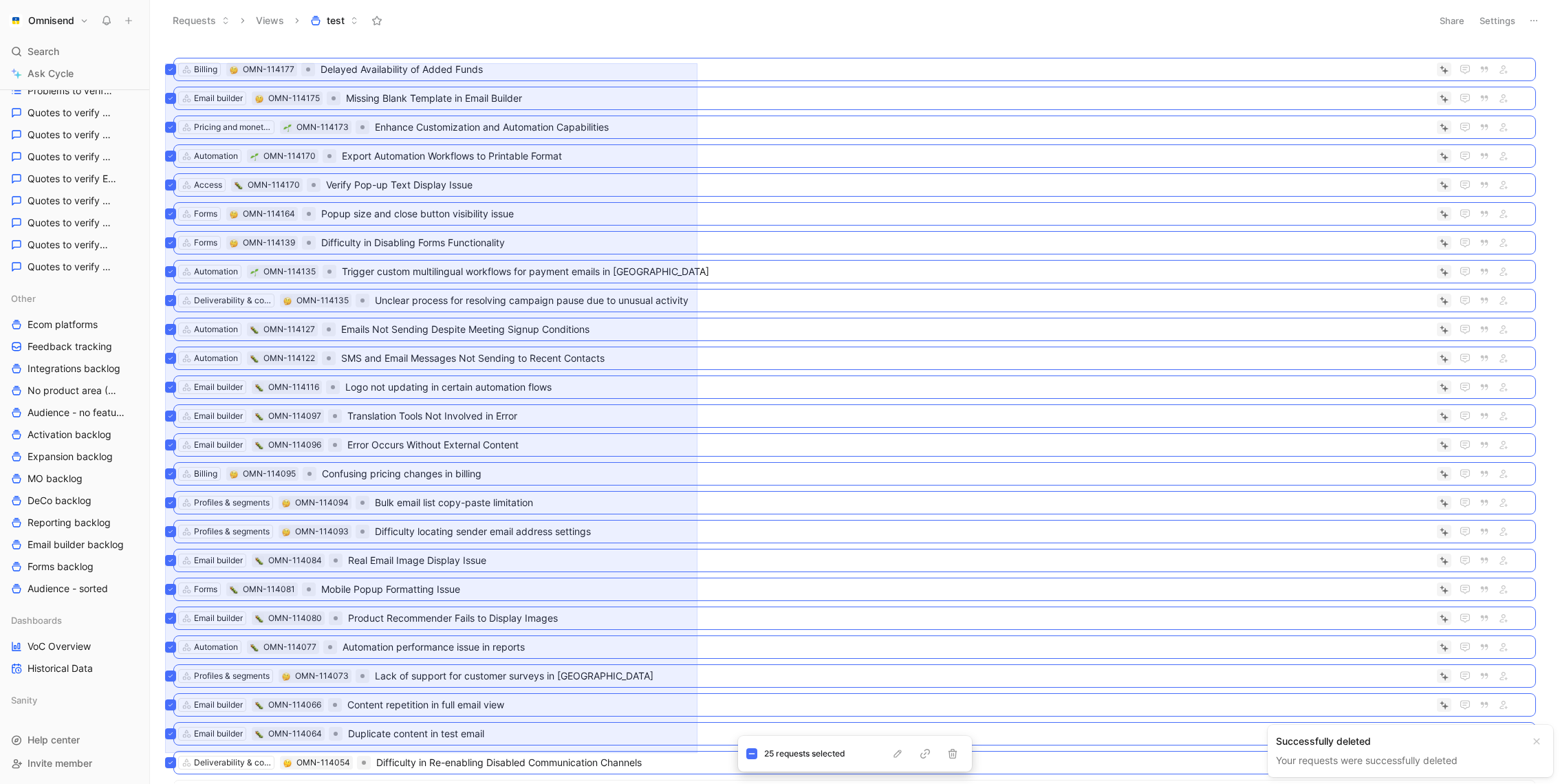
drag, startPoint x: 165, startPoint y: 64, endPoint x: 698, endPoint y: 753, distance: 871.1
click at [698, 753] on div "Billing OMN-114177 Delayed Availability of Added Funds Email builder OMN-114175…" at bounding box center [854, 414] width 1392 height 737
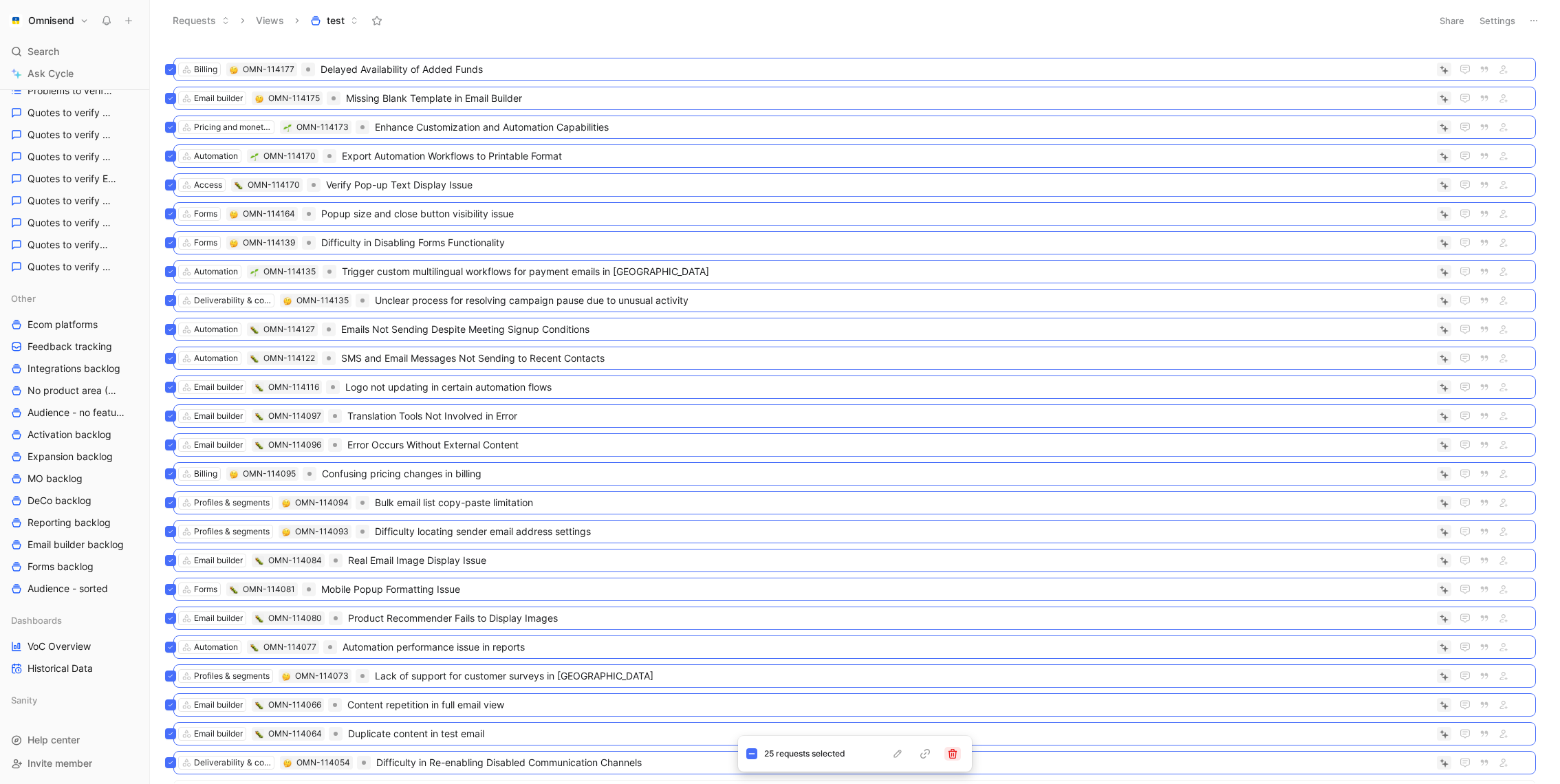
click at [953, 755] on icon "button" at bounding box center [952, 754] width 9 height 10
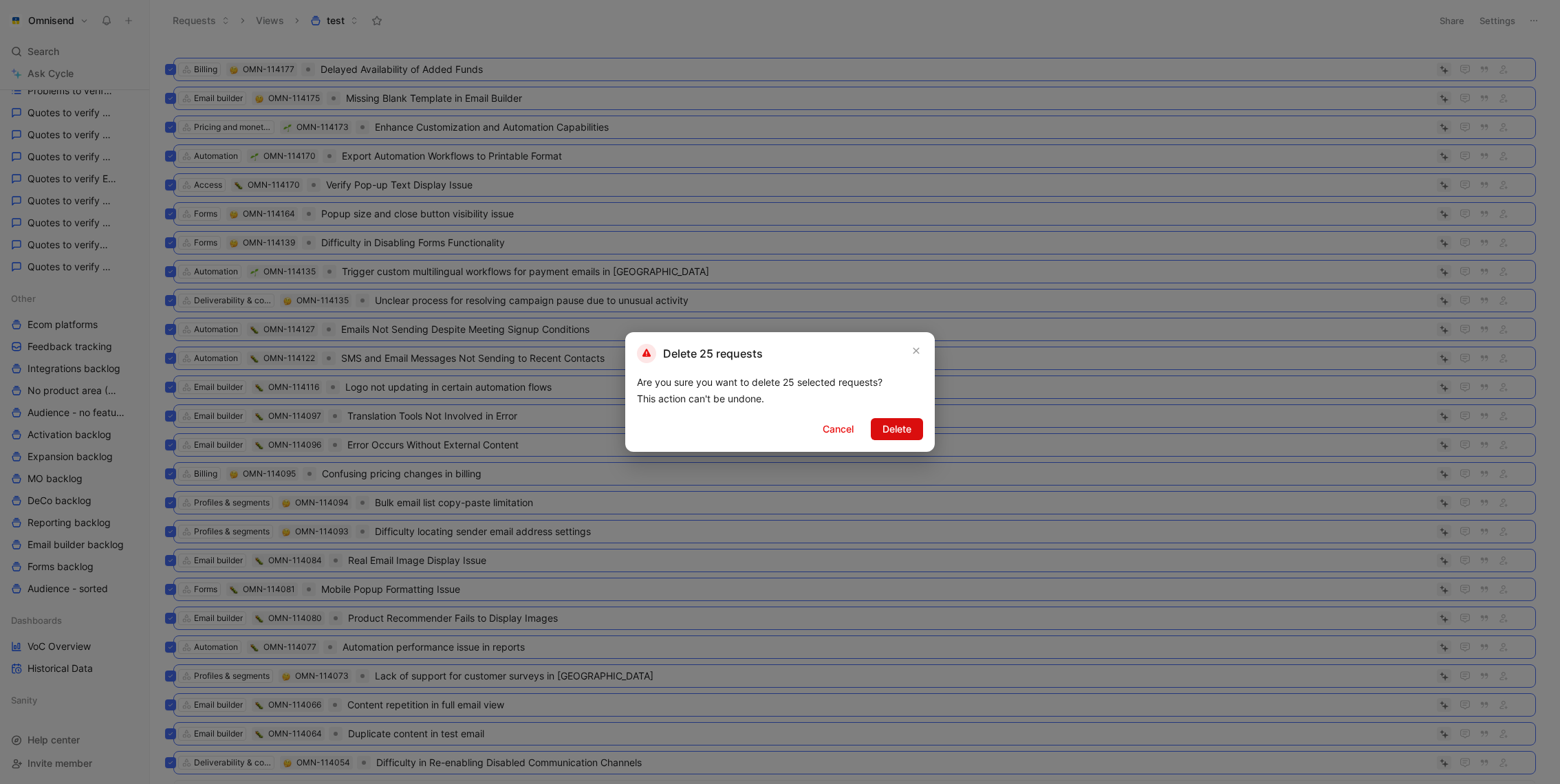
click at [907, 427] on span "Delete" at bounding box center [896, 429] width 29 height 16
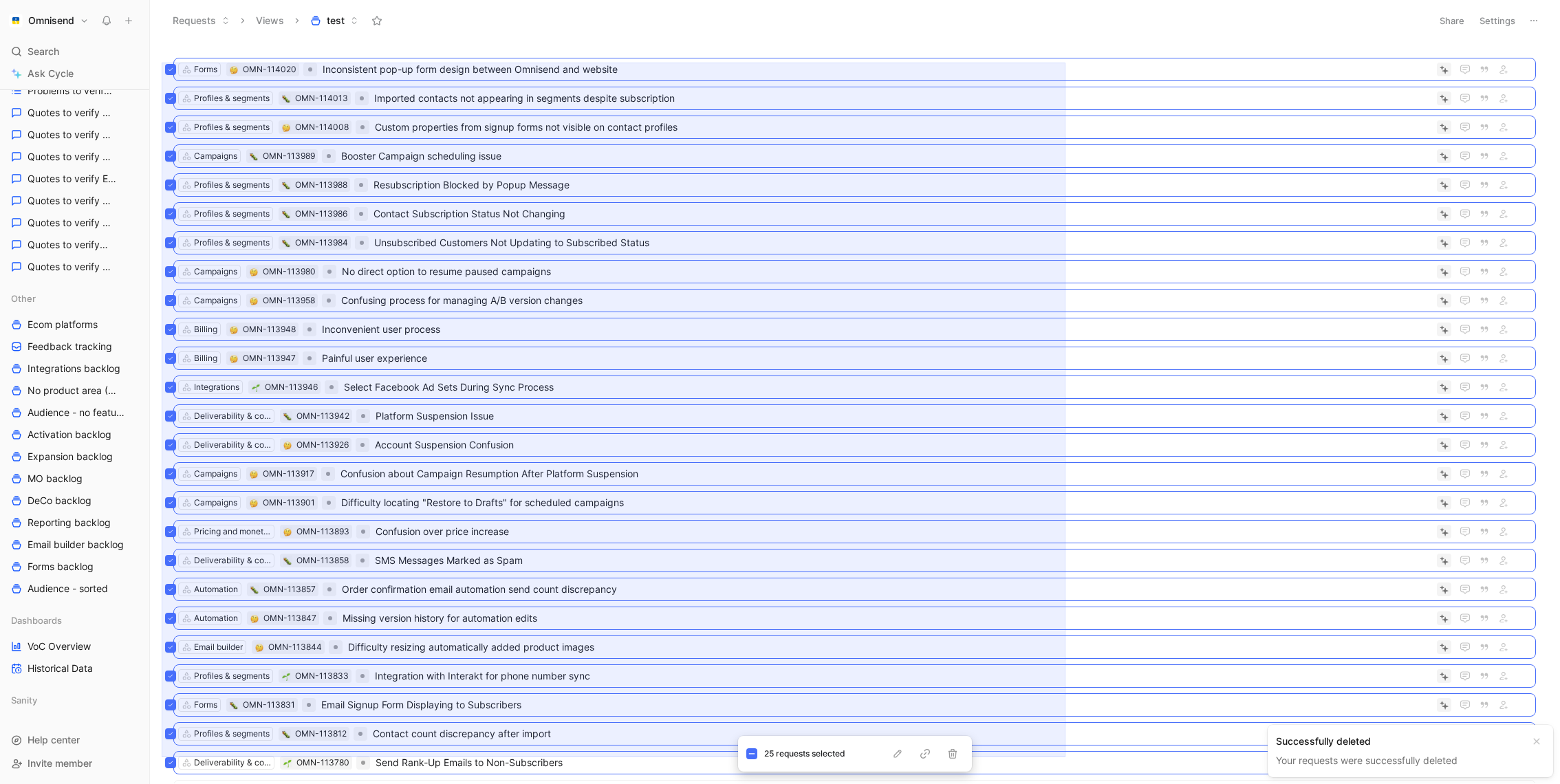
drag, startPoint x: 162, startPoint y: 63, endPoint x: 1066, endPoint y: 756, distance: 1139.1
click at [1066, 757] on div "Forms OMN-114020 Inconsistent pop-up form design between Omnisend and website P…" at bounding box center [854, 414] width 1392 height 737
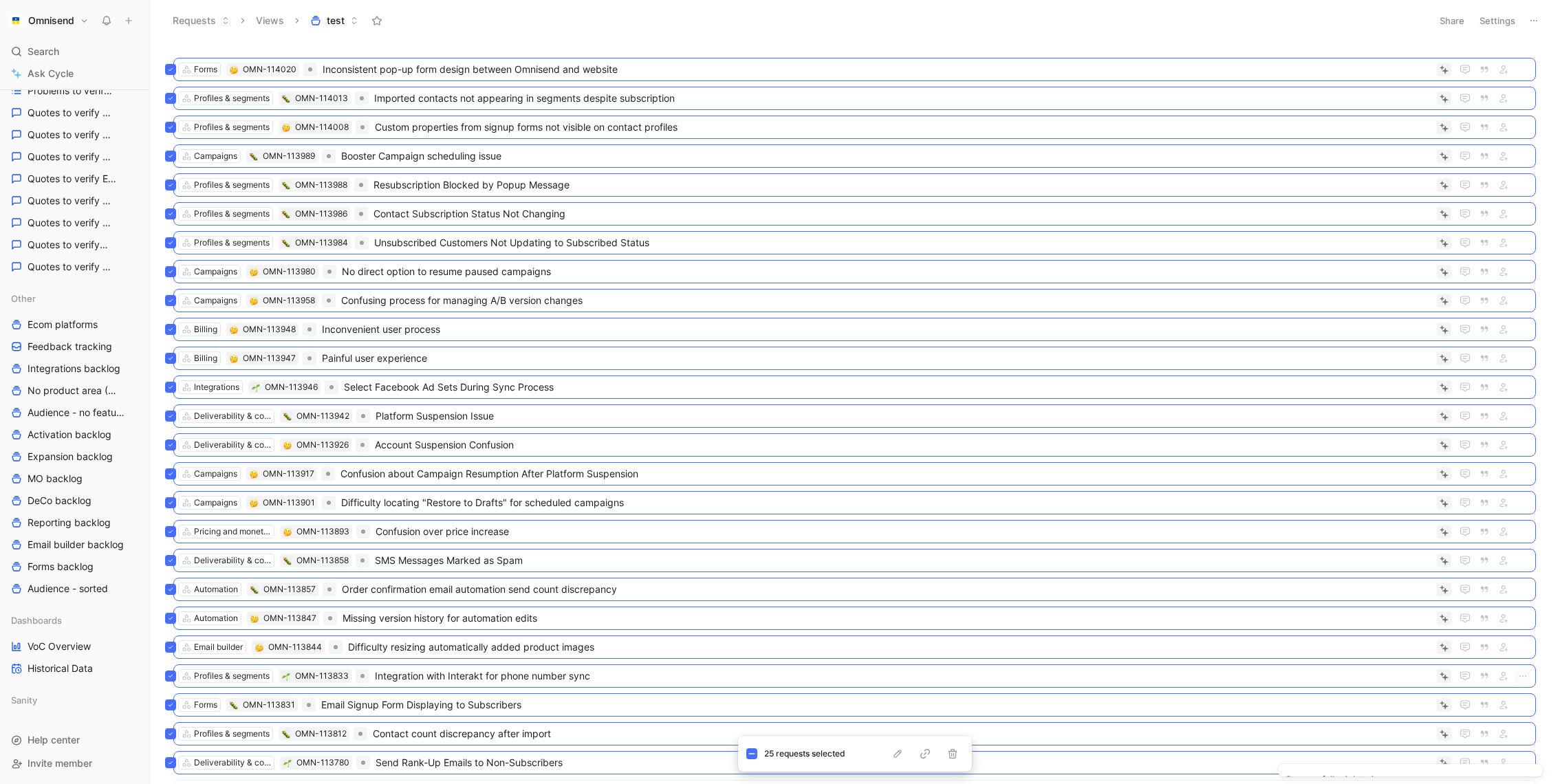
scroll to position [149, 0]
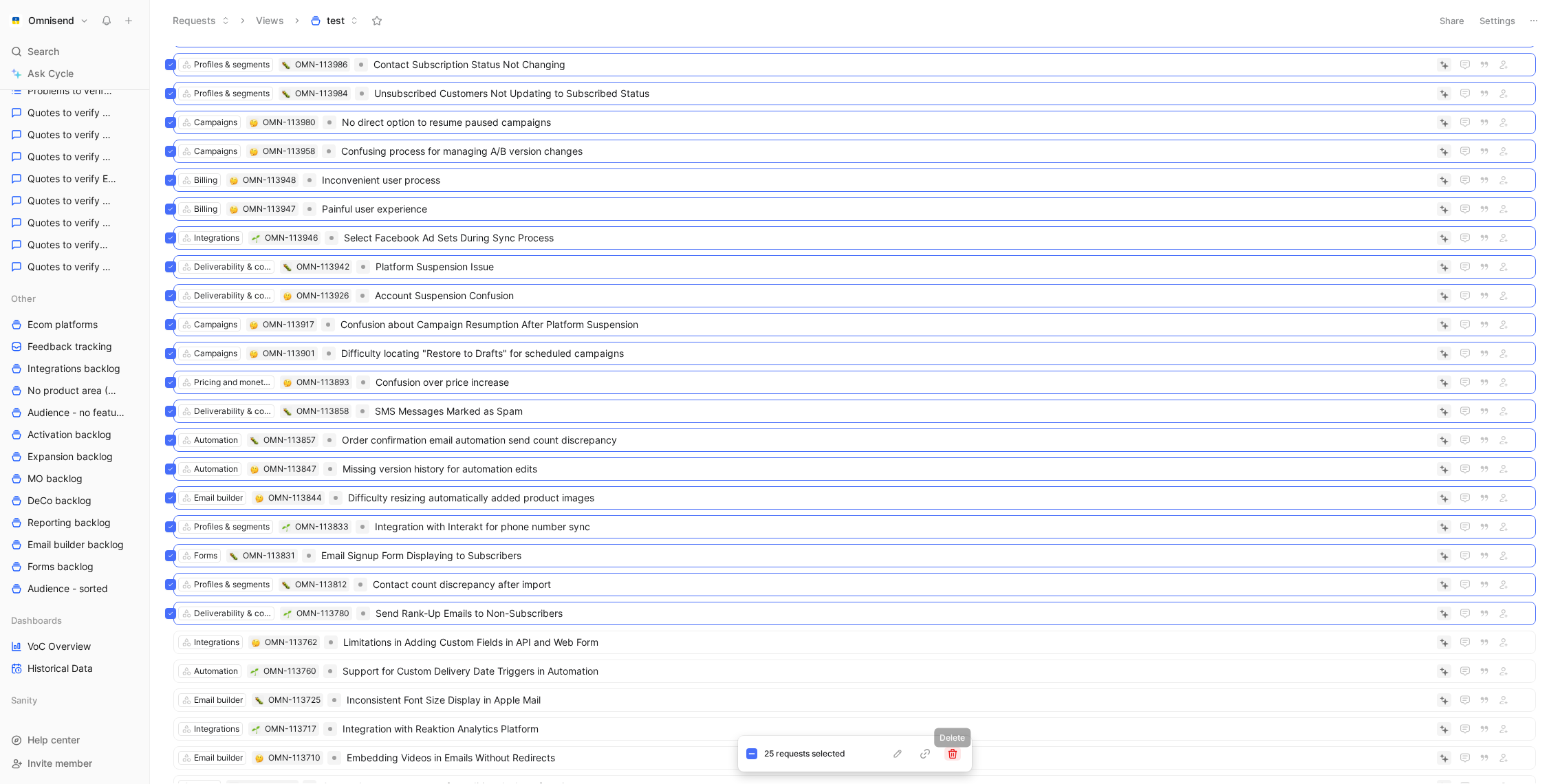
click at [956, 755] on icon "button" at bounding box center [953, 754] width 11 height 11
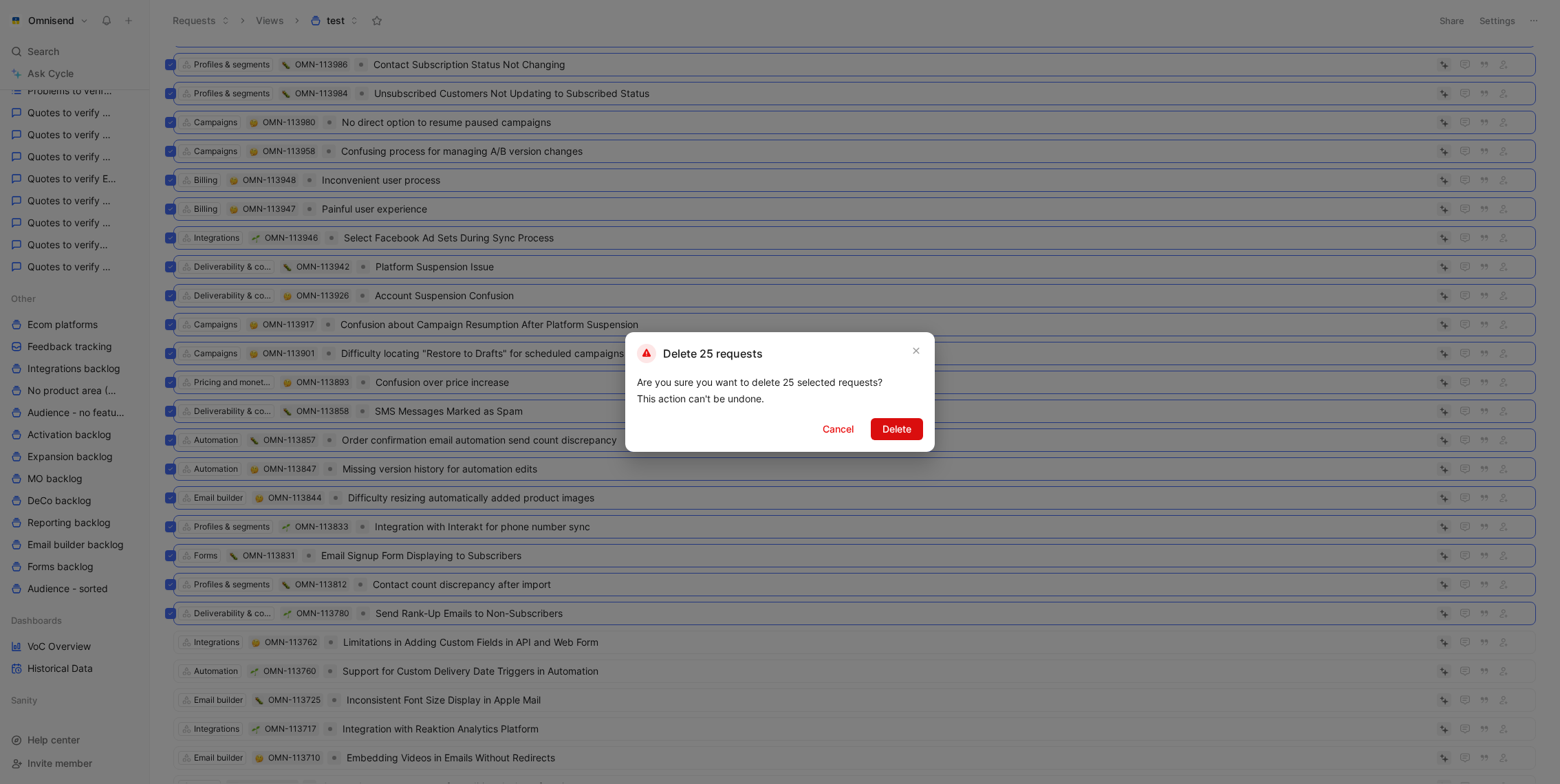
click at [880, 431] on button "Delete" at bounding box center [896, 429] width 52 height 22
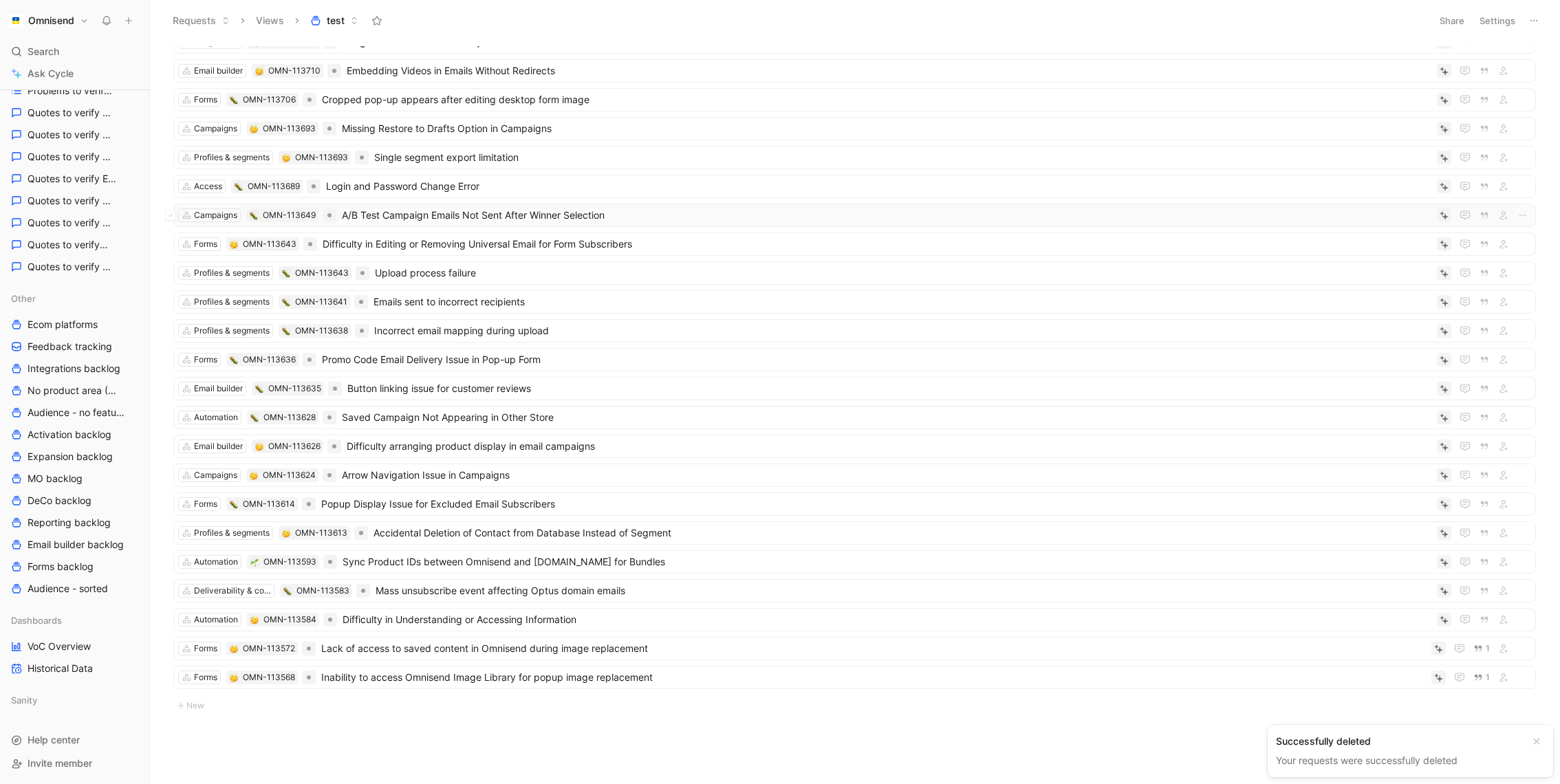
scroll to position [0, 0]
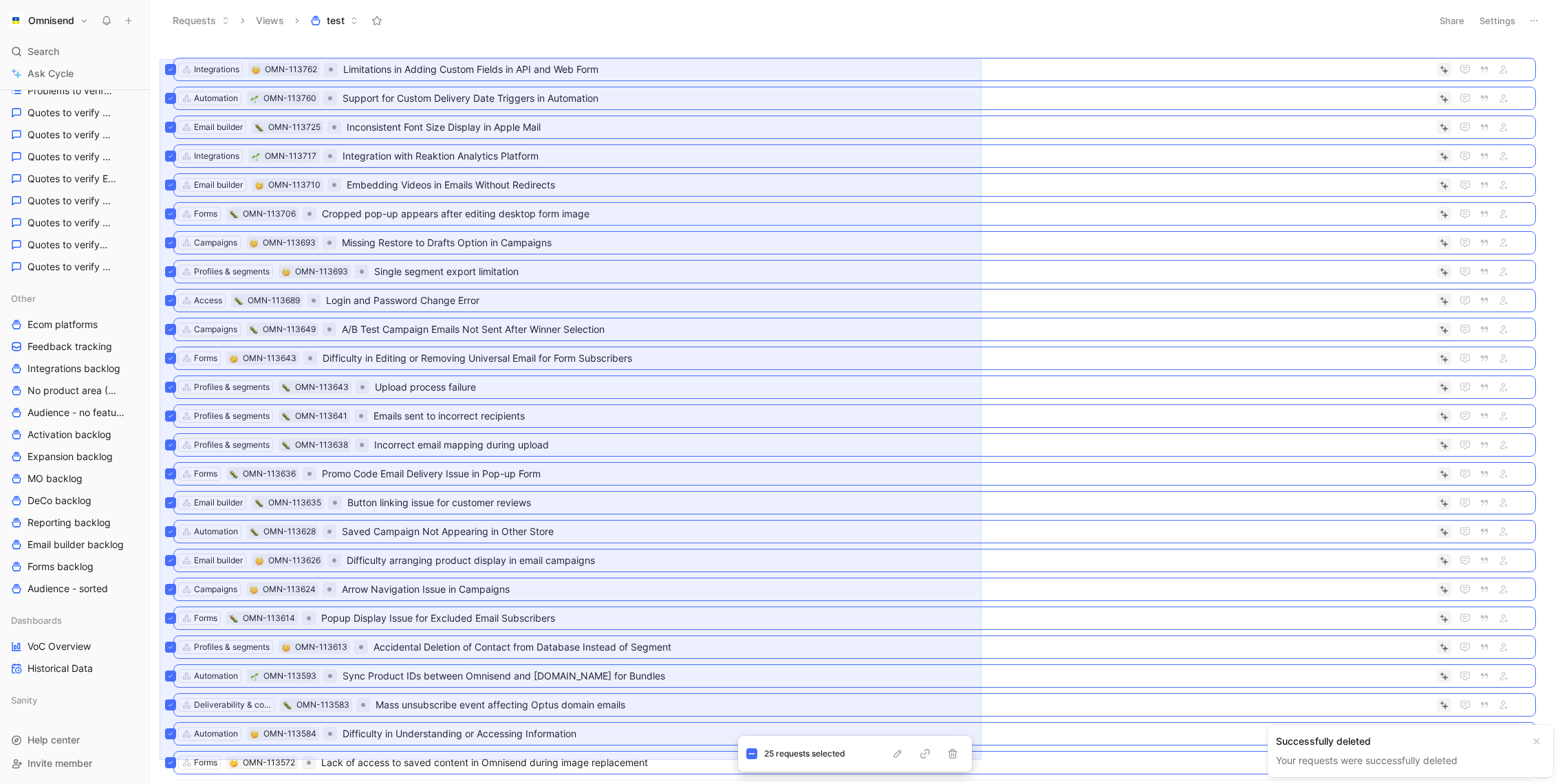
drag, startPoint x: 160, startPoint y: 59, endPoint x: 982, endPoint y: 760, distance: 1080.3
click at [982, 760] on div "Integrations OMN-113762 Limitations in Adding Custom Fields in API and Web Form…" at bounding box center [854, 414] width 1392 height 737
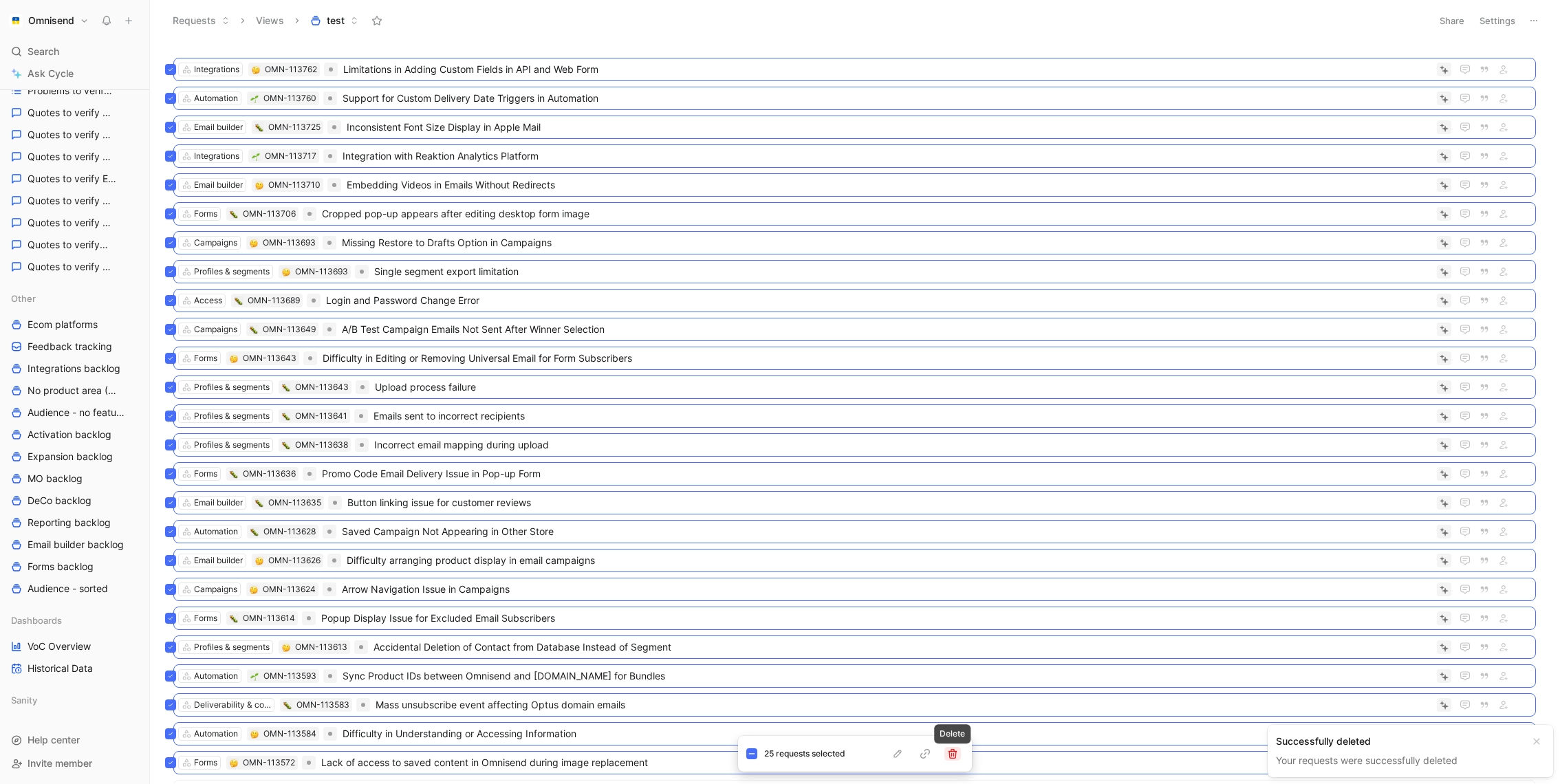
click at [946, 754] on button "button" at bounding box center [952, 754] width 16 height 13
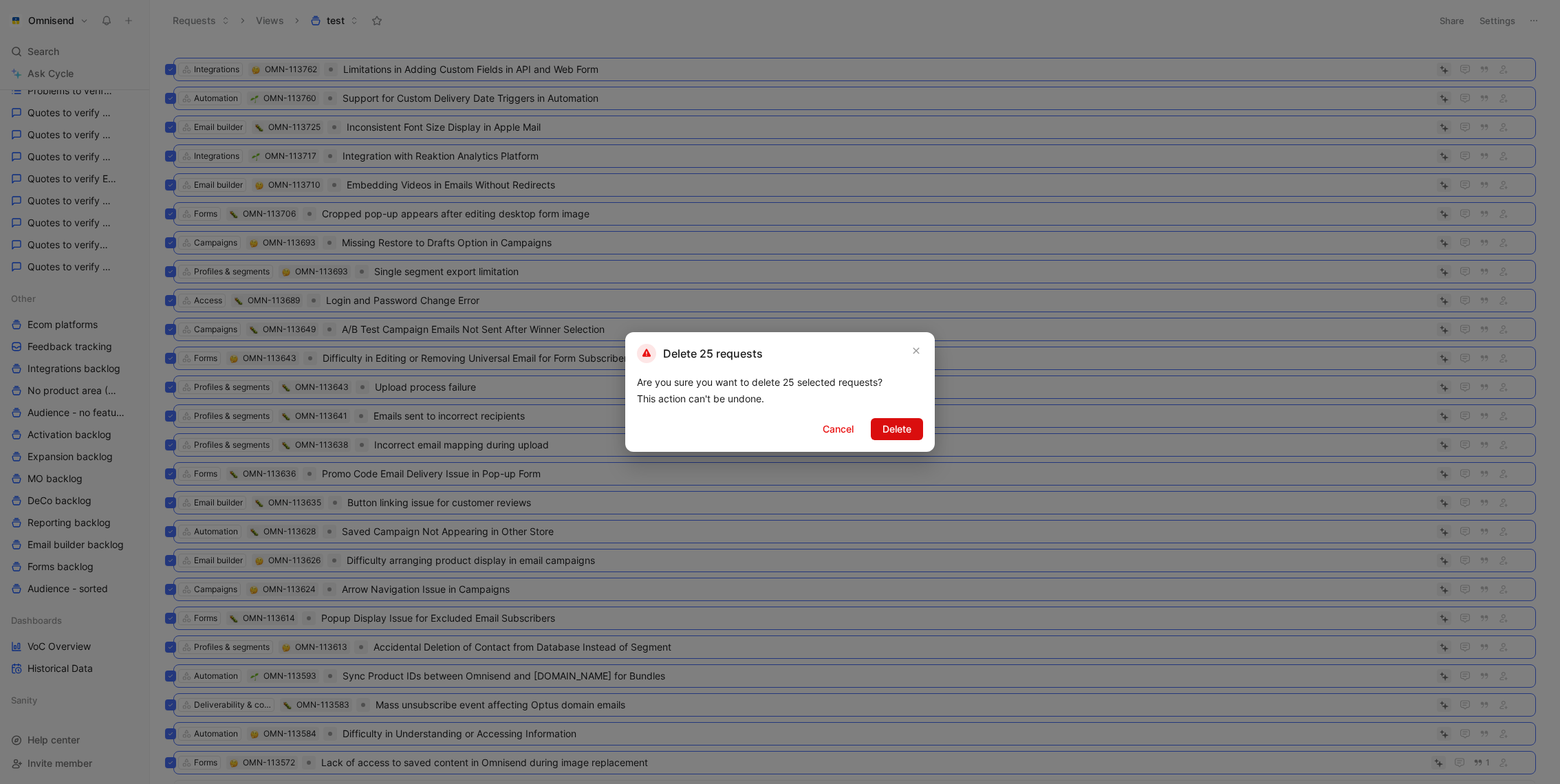
click at [891, 425] on span "Delete" at bounding box center [896, 429] width 29 height 16
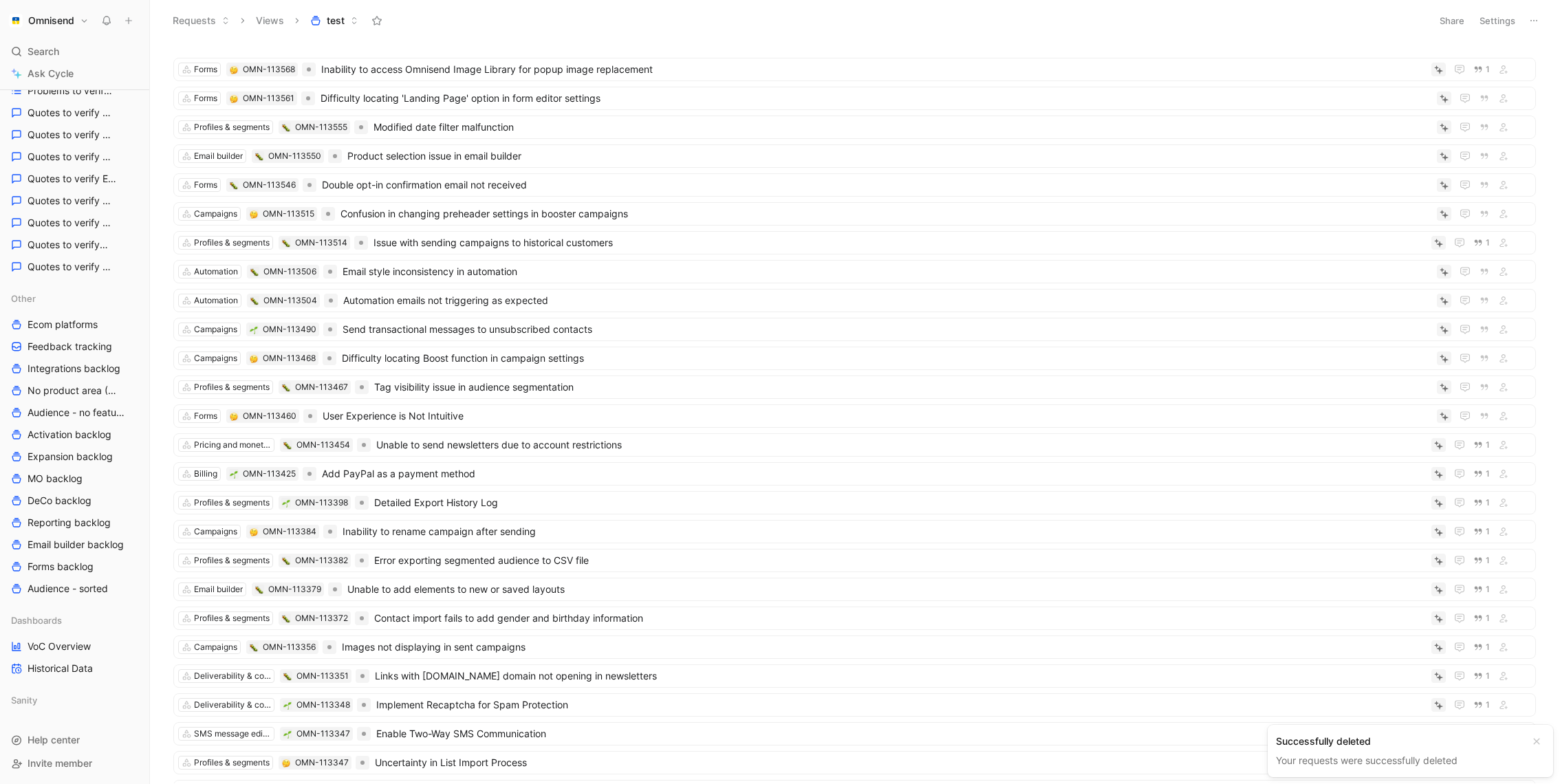
click at [891, 425] on ul "Forms OMN-113568 Inability to access Omnisend Image Library for popup image rep…" at bounding box center [854, 729] width 1362 height 1342
click at [812, 31] on div "Requests Views test" at bounding box center [795, 20] width 1259 height 24
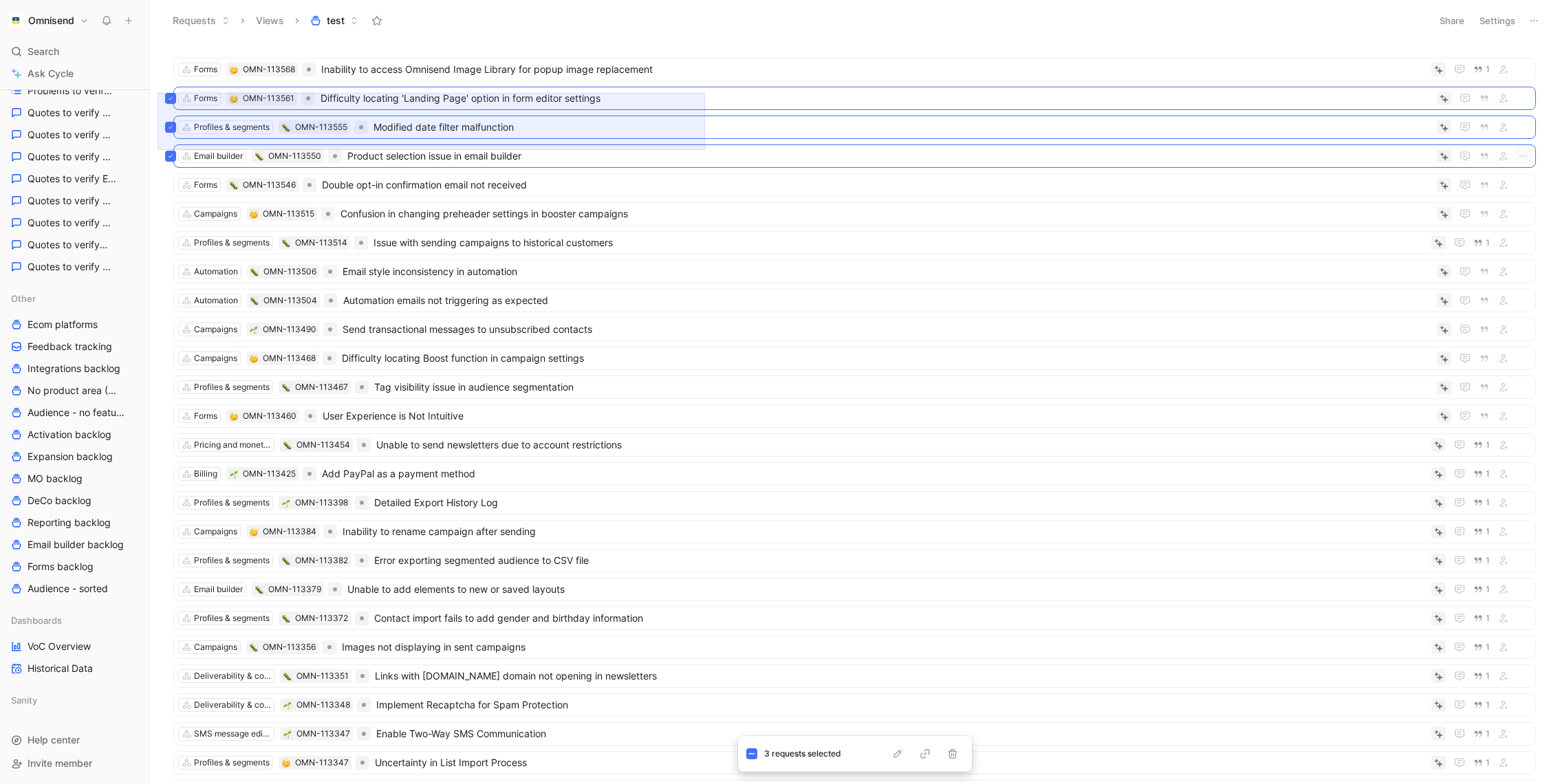
drag, startPoint x: 158, startPoint y: 93, endPoint x: 703, endPoint y: 149, distance: 547.9
click at [703, 149] on div "Forms OMN-113568 Inability to access Omnisend Image Library for popup image rep…" at bounding box center [854, 414] width 1392 height 737
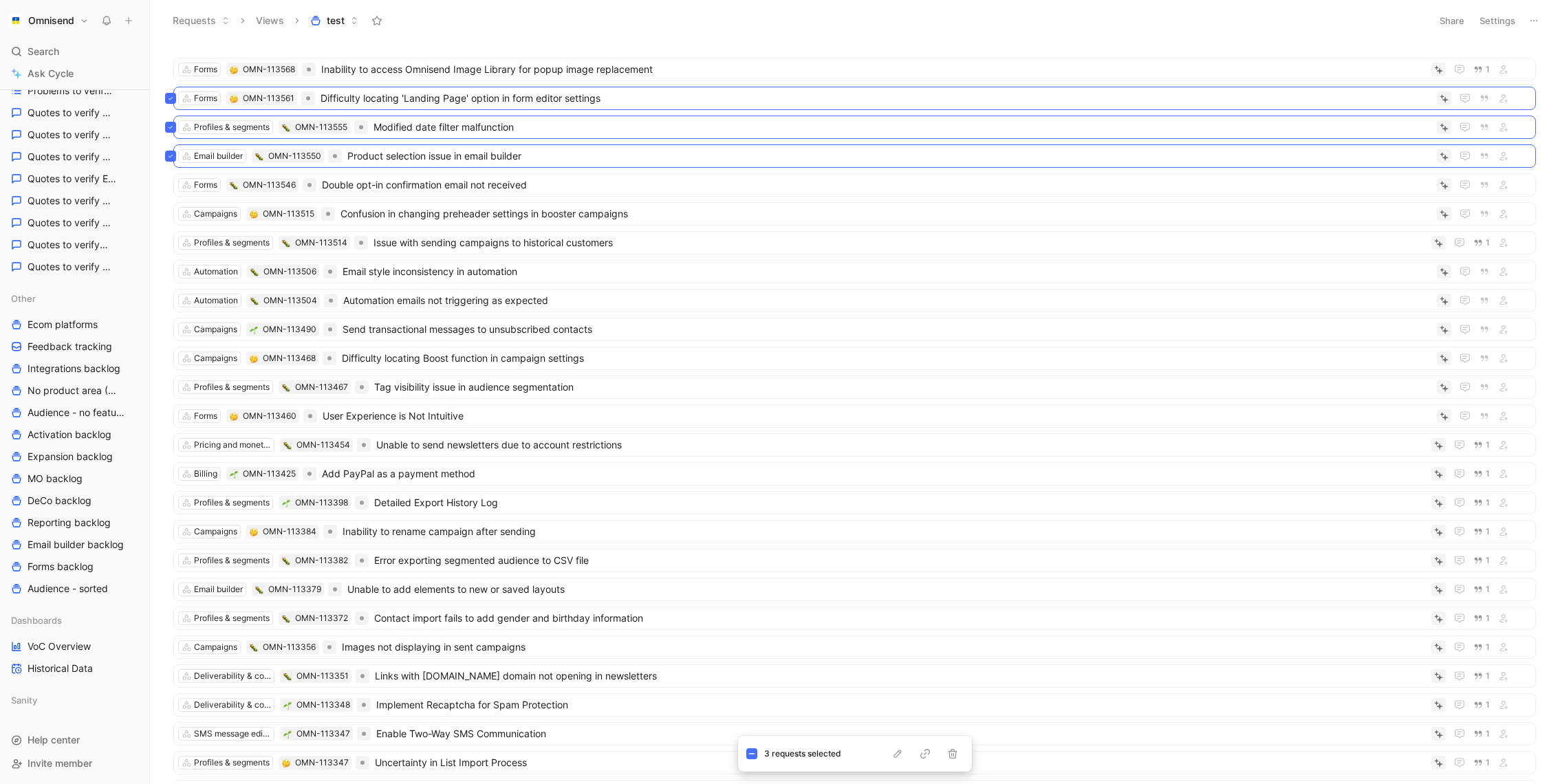
click at [160, 216] on body "Omnisend Search ⌘ K Ask Cycle Workspace Home G then H Feedback G then F Request…" at bounding box center [780, 392] width 1560 height 784
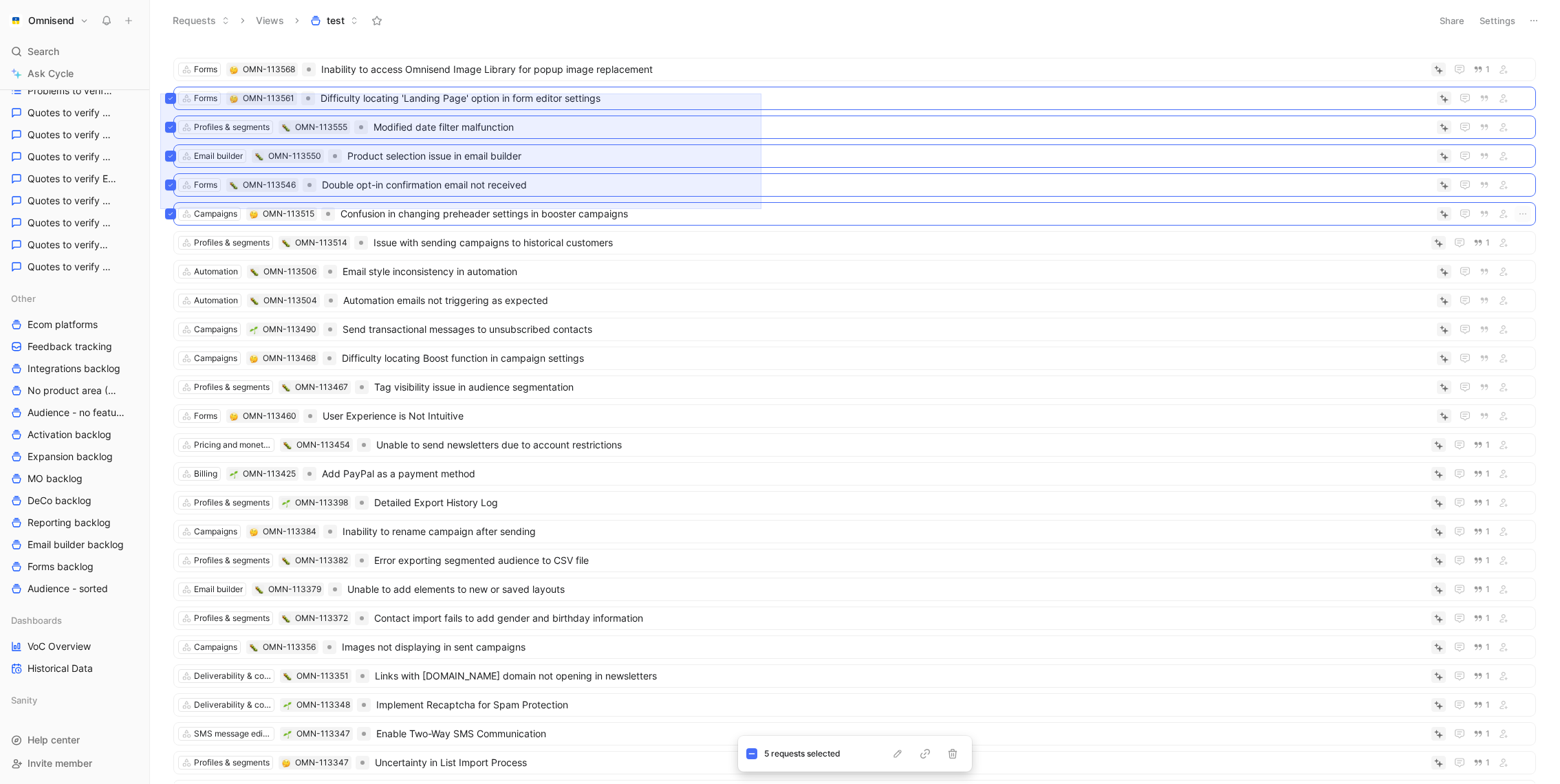
drag, startPoint x: 161, startPoint y: 93, endPoint x: 761, endPoint y: 210, distance: 611.3
click at [761, 210] on div "Forms OMN-113568 Inability to access Omnisend Image Library for popup image rep…" at bounding box center [854, 414] width 1392 height 737
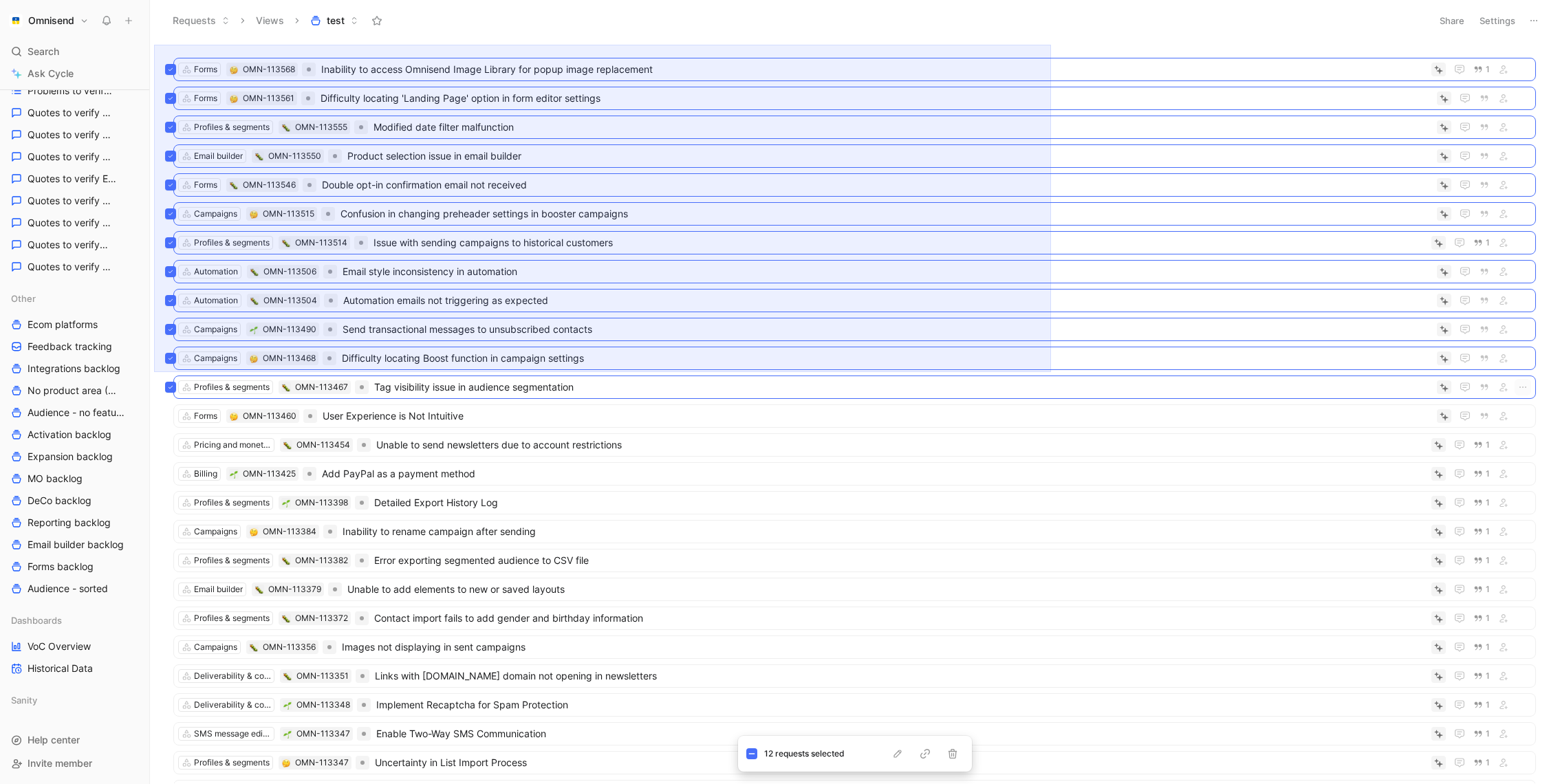
drag, startPoint x: 154, startPoint y: 45, endPoint x: 1051, endPoint y: 372, distance: 954.7
click at [1051, 372] on div "Forms OMN-113568 Inability to access Omnisend Image Library for popup image rep…" at bounding box center [855, 411] width 1410 height 742
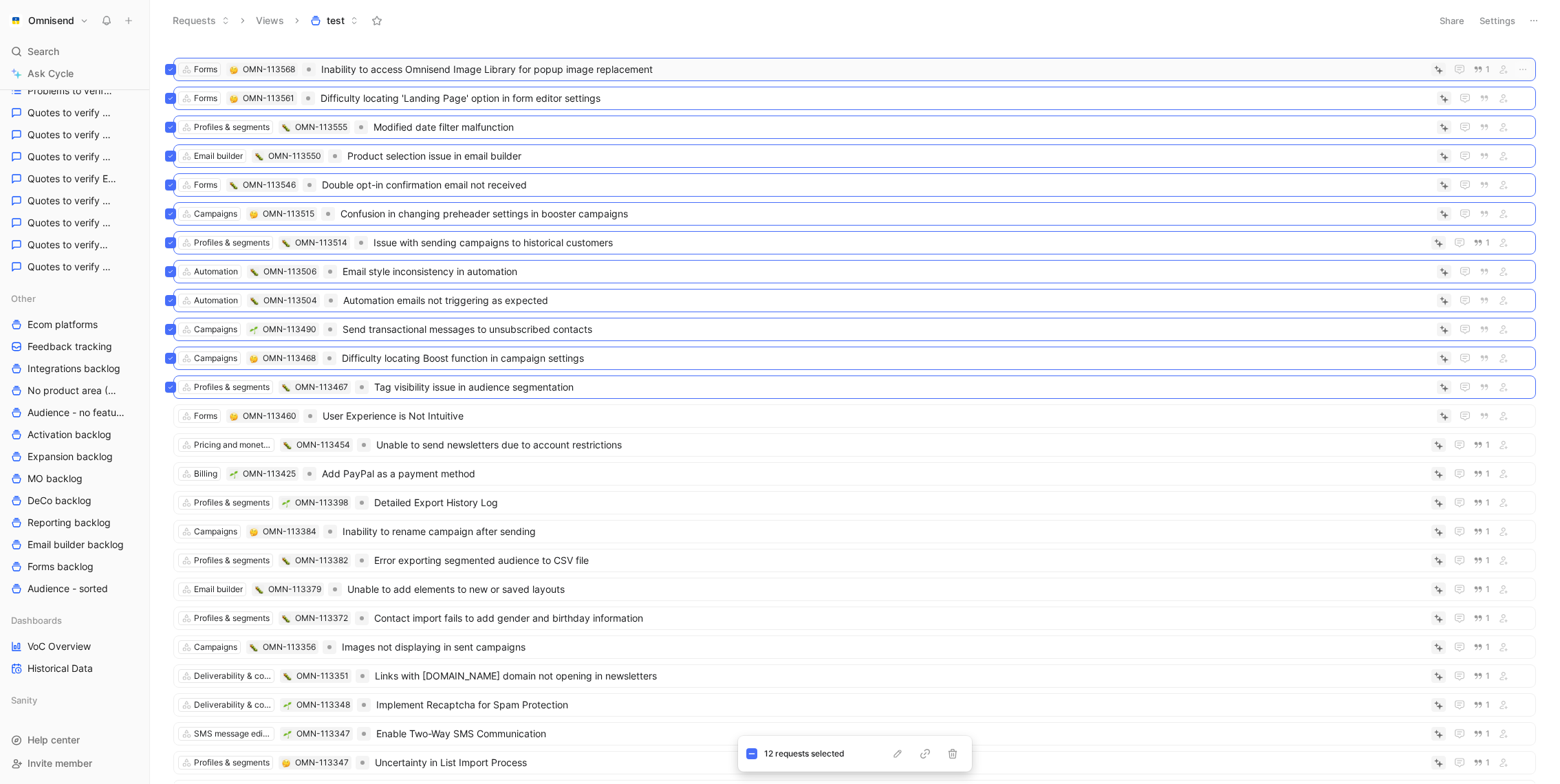
click at [175, 66] on button at bounding box center [171, 69] width 11 height 11
click at [171, 240] on icon at bounding box center [171, 243] width 6 height 6
click at [952, 753] on icon "button" at bounding box center [952, 754] width 9 height 10
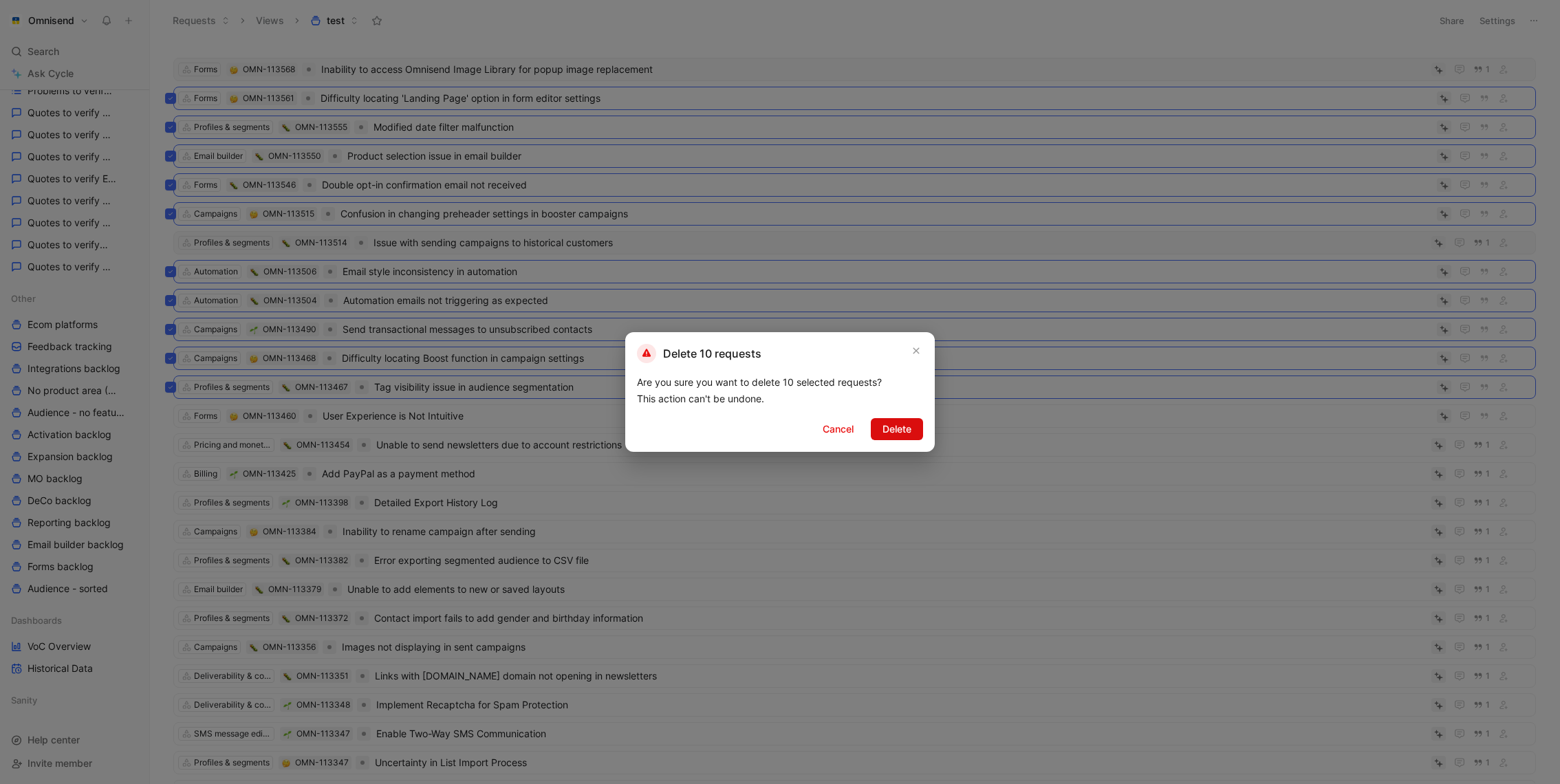
click at [896, 422] on span "Delete" at bounding box center [896, 429] width 29 height 16
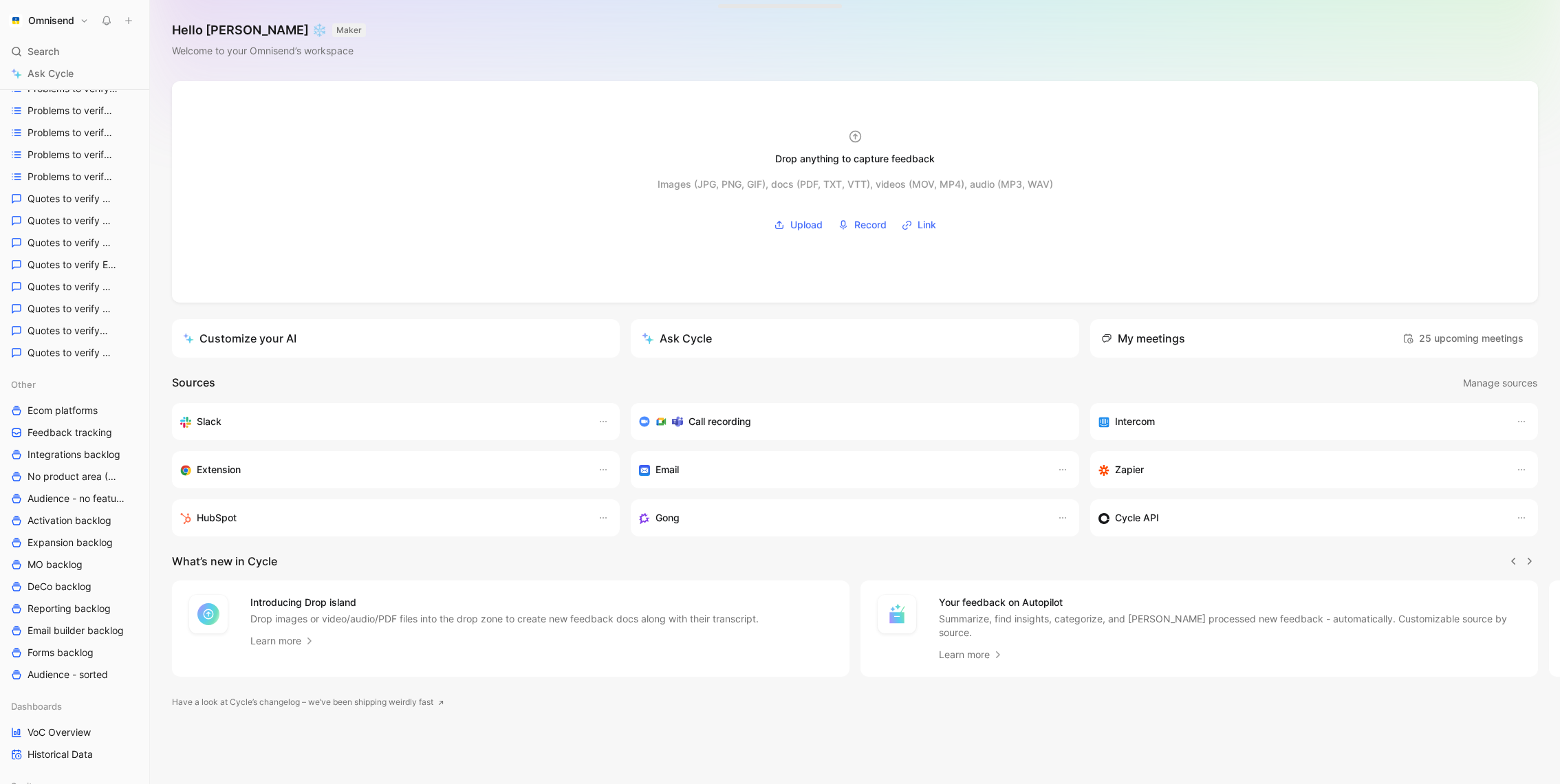
scroll to position [304, 0]
click at [60, 59] on div "Search ⌘ K" at bounding box center [74, 51] width 138 height 21
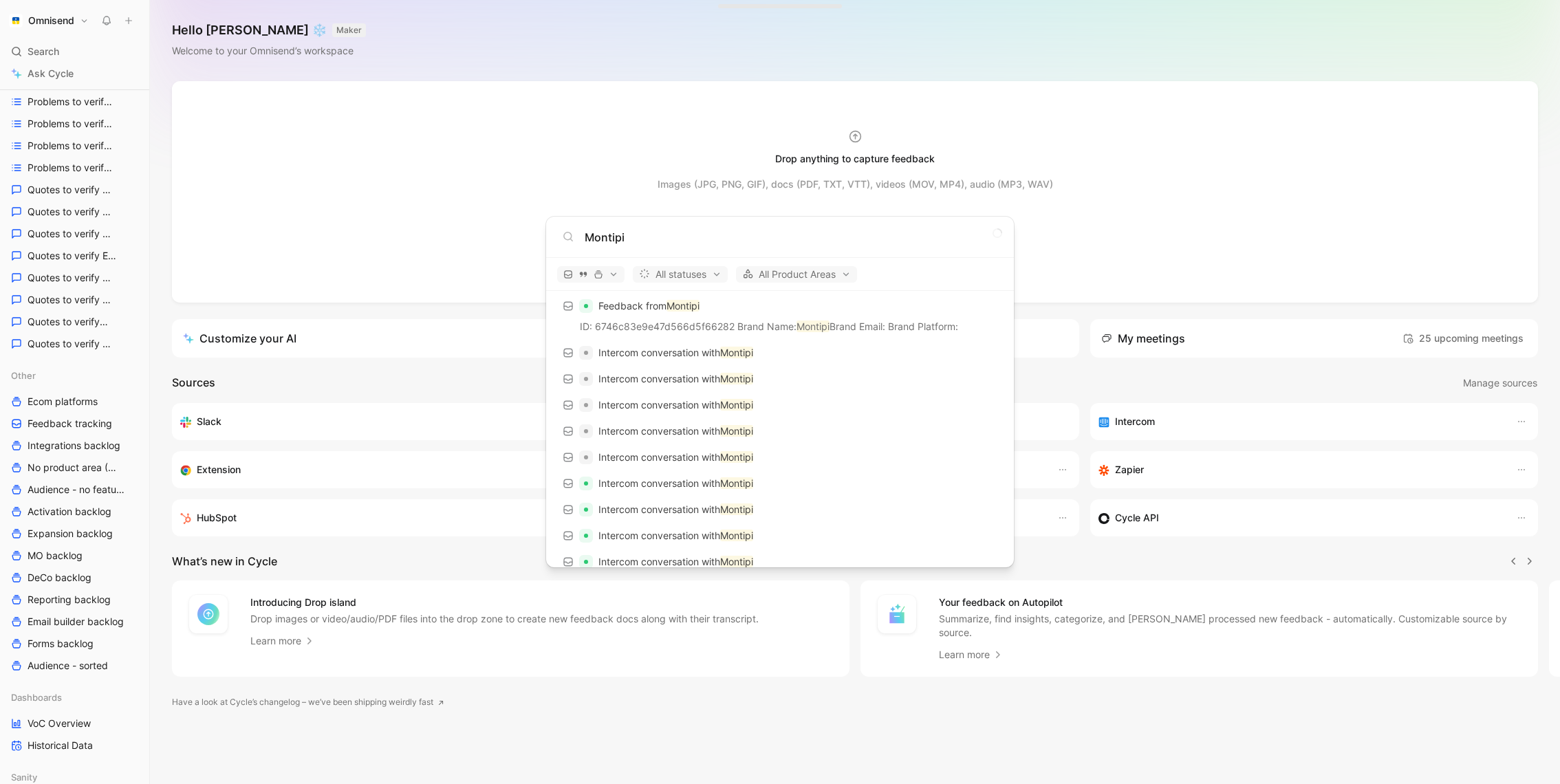
scroll to position [174, 0]
type input "Montipi"
click at [664, 350] on p "Intercom conversation with [PERSON_NAME]" at bounding box center [675, 350] width 155 height 16
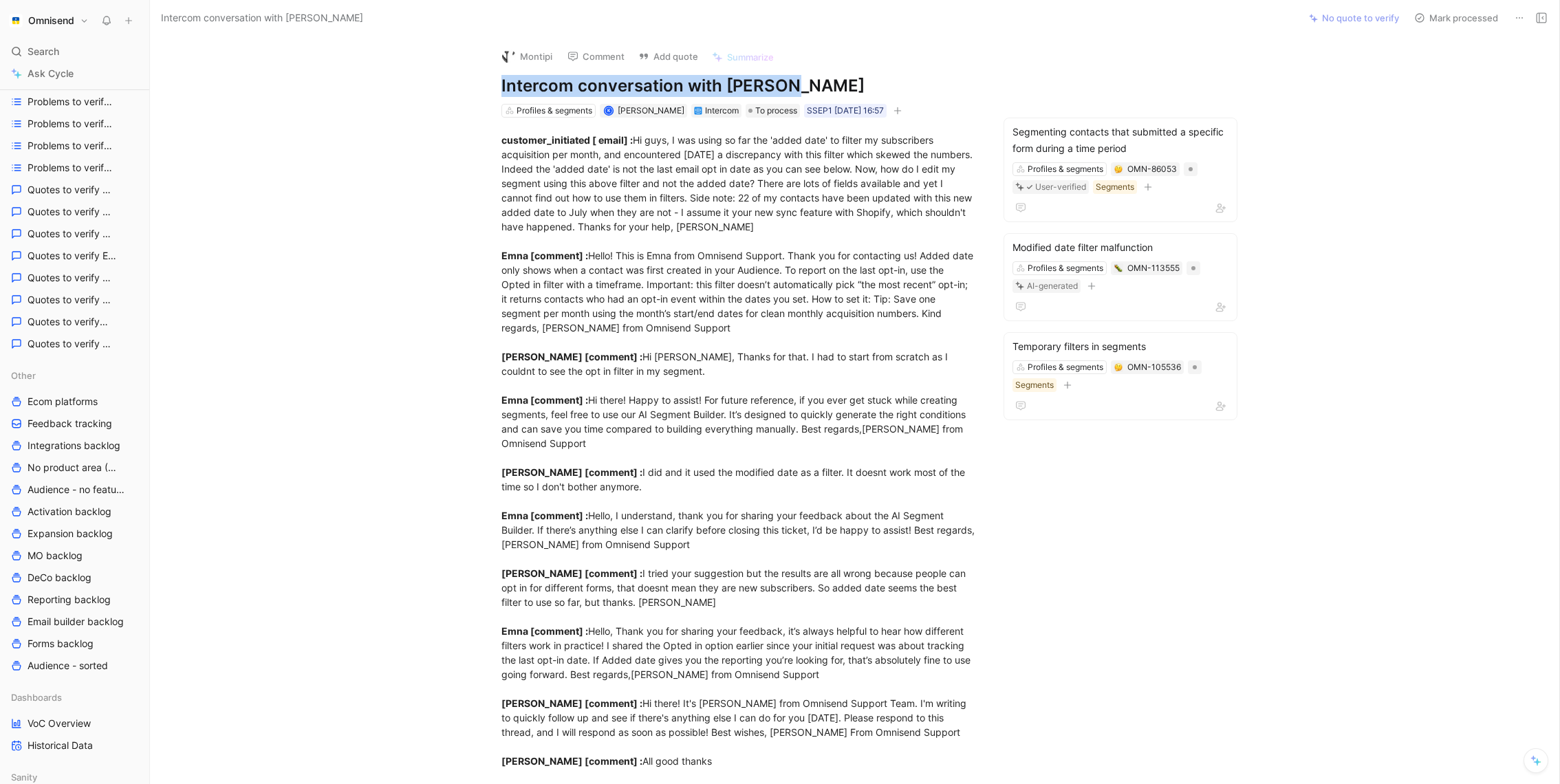
drag, startPoint x: 502, startPoint y: 81, endPoint x: 862, endPoint y: 86, distance: 360.0
click at [862, 86] on h1 "Intercom conversation with [PERSON_NAME]" at bounding box center [739, 86] width 476 height 22
click at [862, 86] on h1 "Intercom conversation with Montipi" at bounding box center [739, 86] width 476 height 22
click at [76, 51] on div "Search ⌘ K" at bounding box center [74, 51] width 138 height 21
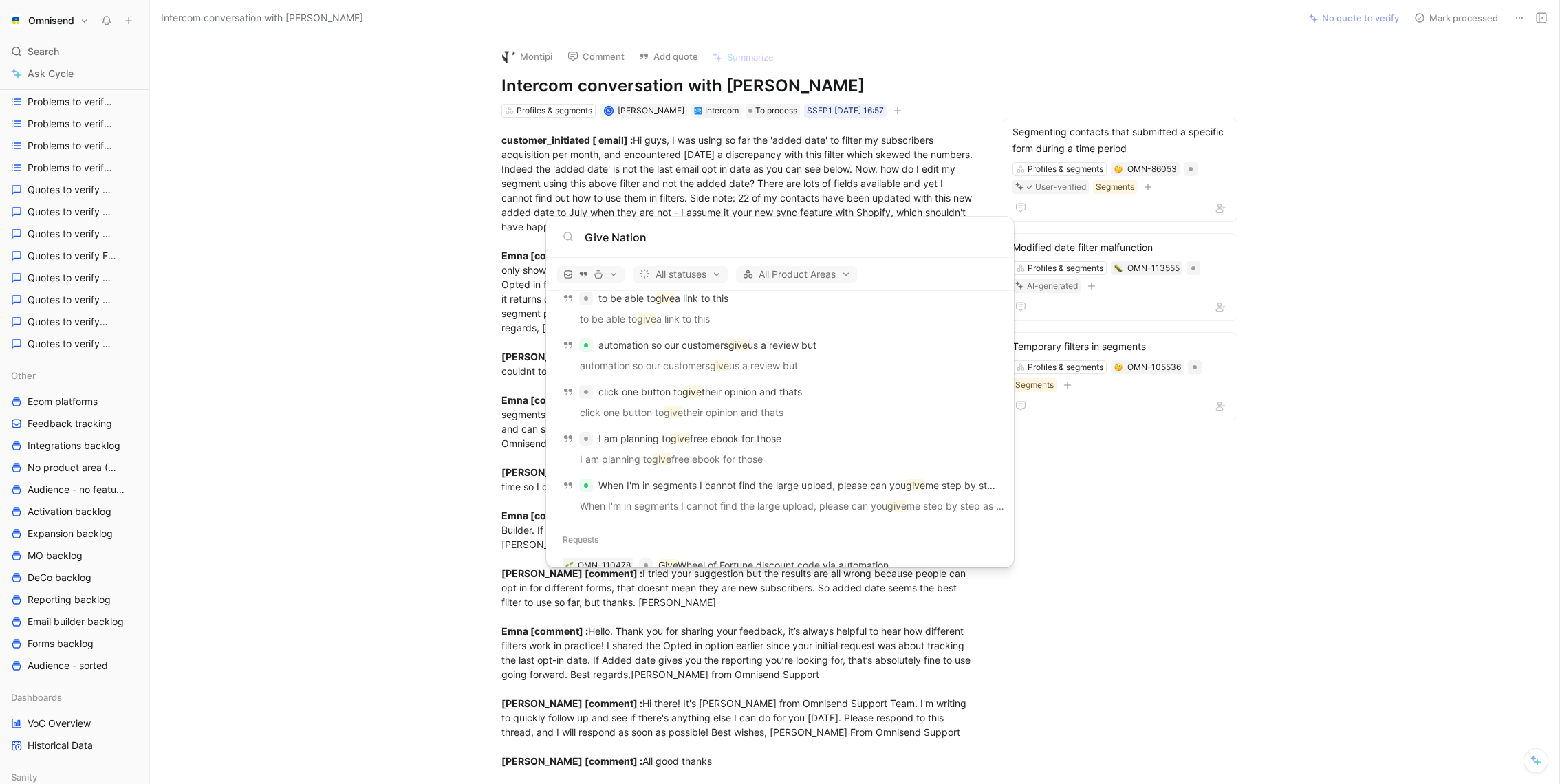
scroll to position [1805, 0]
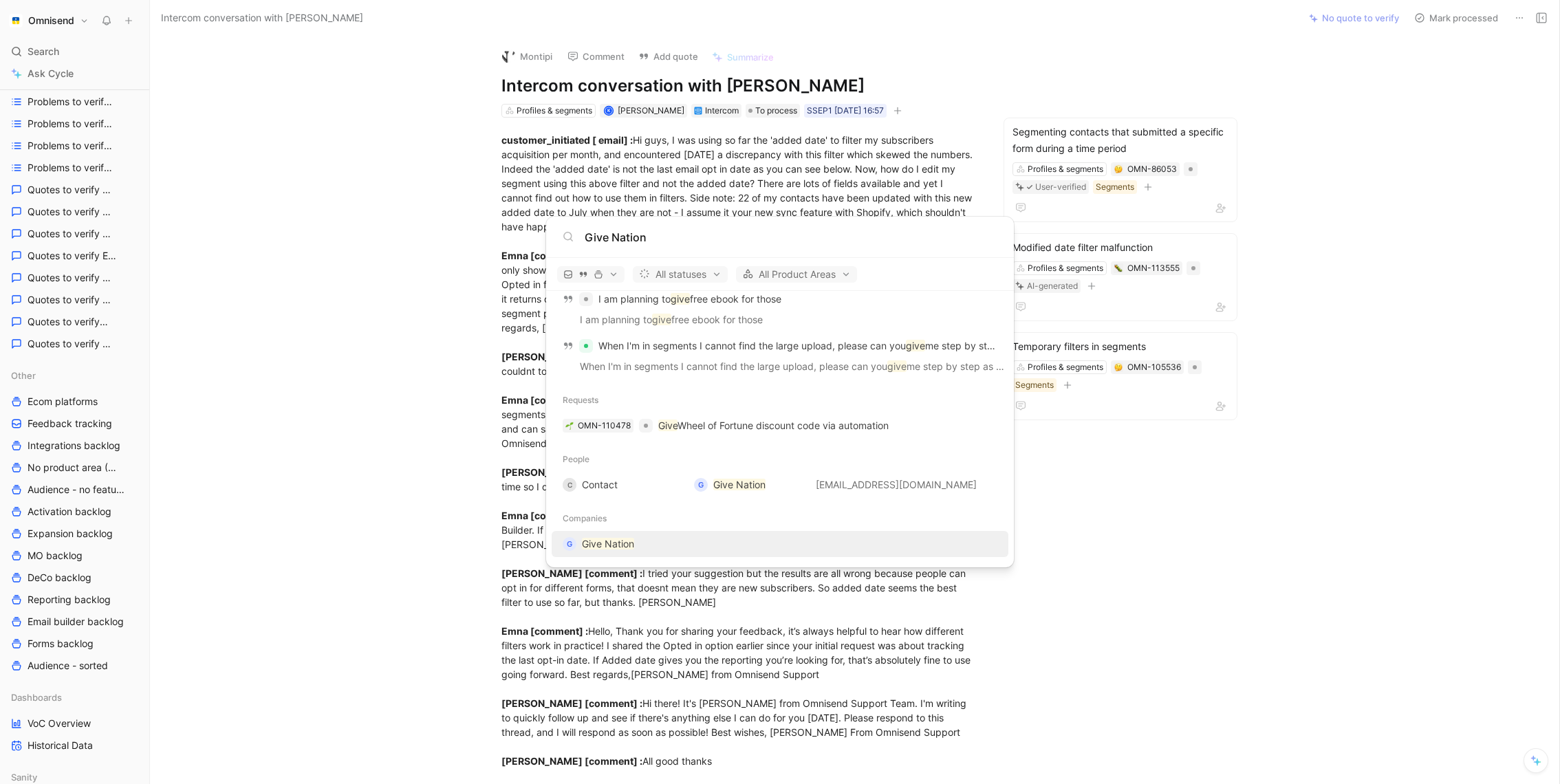
type input "Give Nation"
click at [626, 545] on mark "Give Nation" at bounding box center [607, 544] width 52 height 11
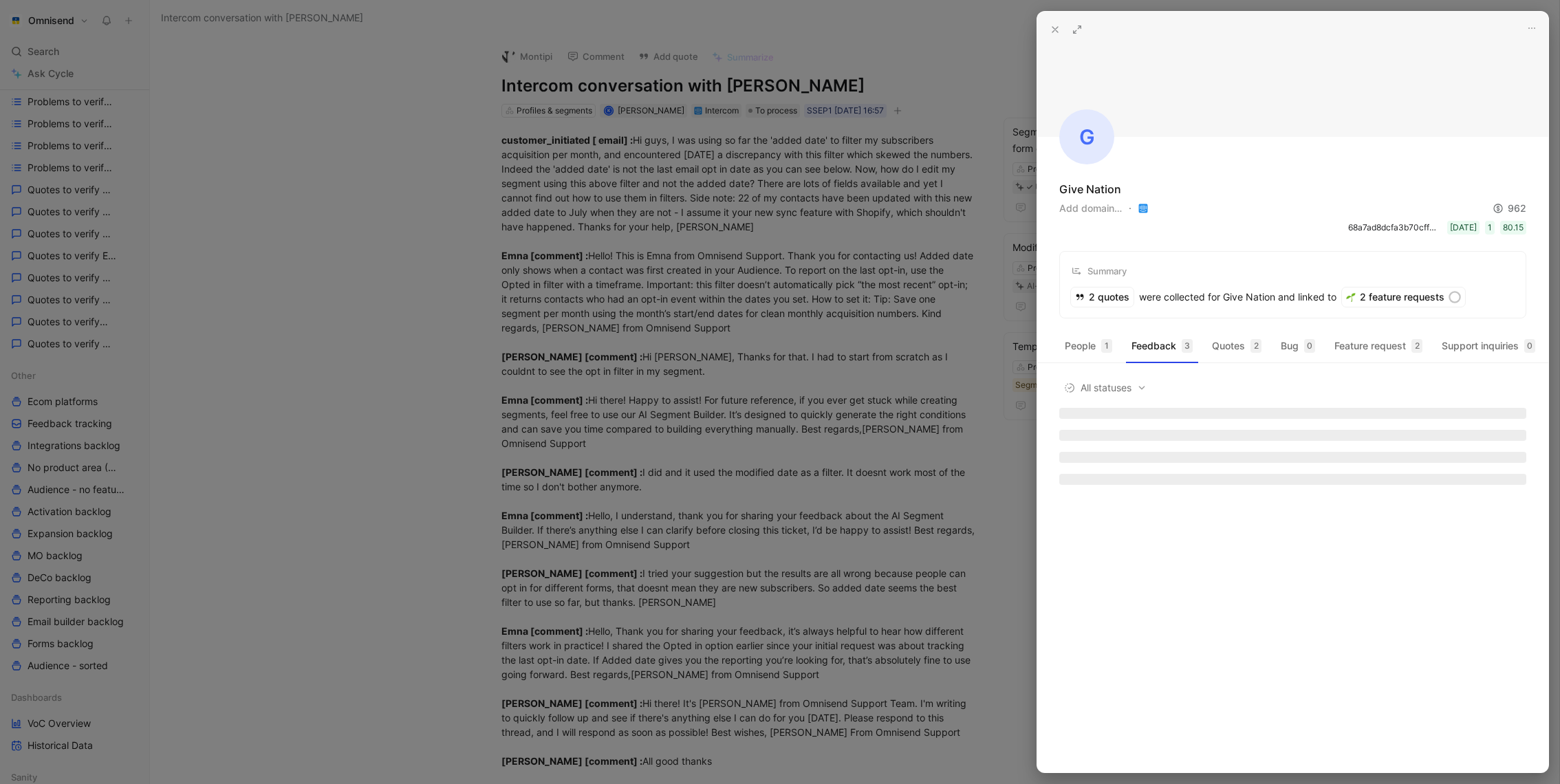
click at [414, 163] on div at bounding box center [780, 392] width 1560 height 784
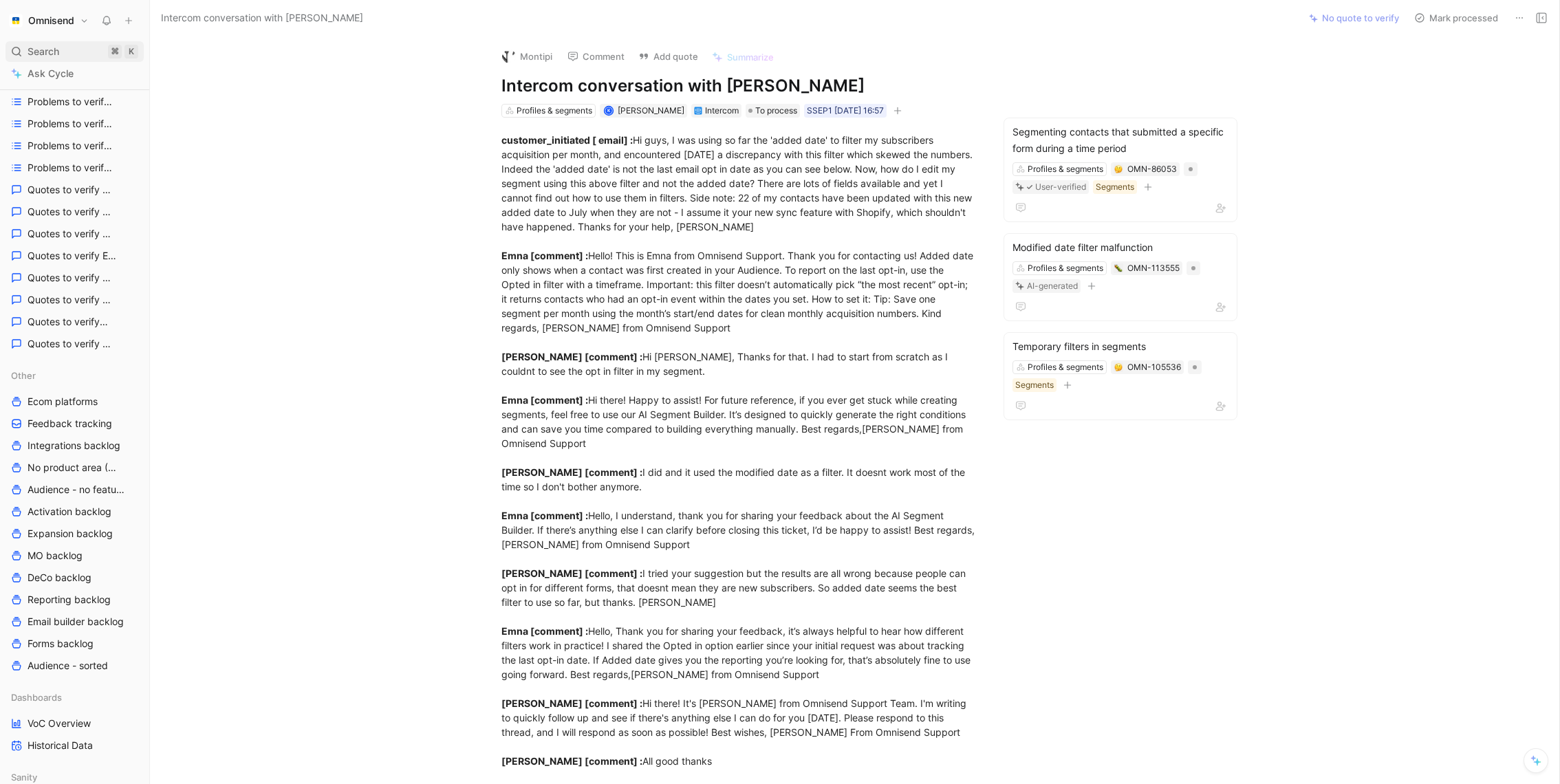
click at [66, 55] on div "Search ⌘ K" at bounding box center [74, 51] width 138 height 21
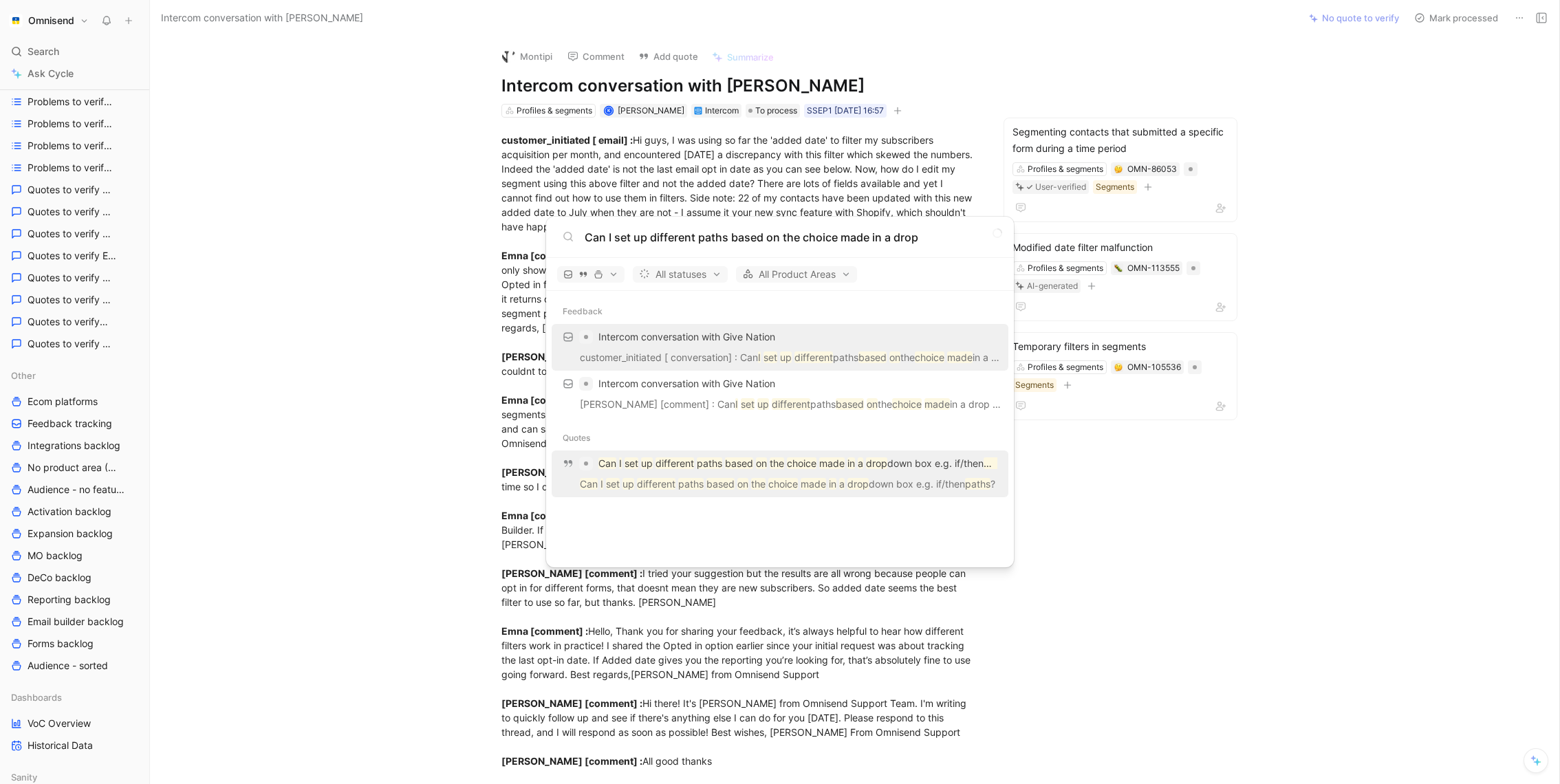
type input "Can I set up different paths based on the choice made in a drop"
click at [1443, 434] on body "Omnisend Search ⌘ K Ask Cycle Workspace Home G then H Feedback G then F Request…" at bounding box center [780, 392] width 1560 height 784
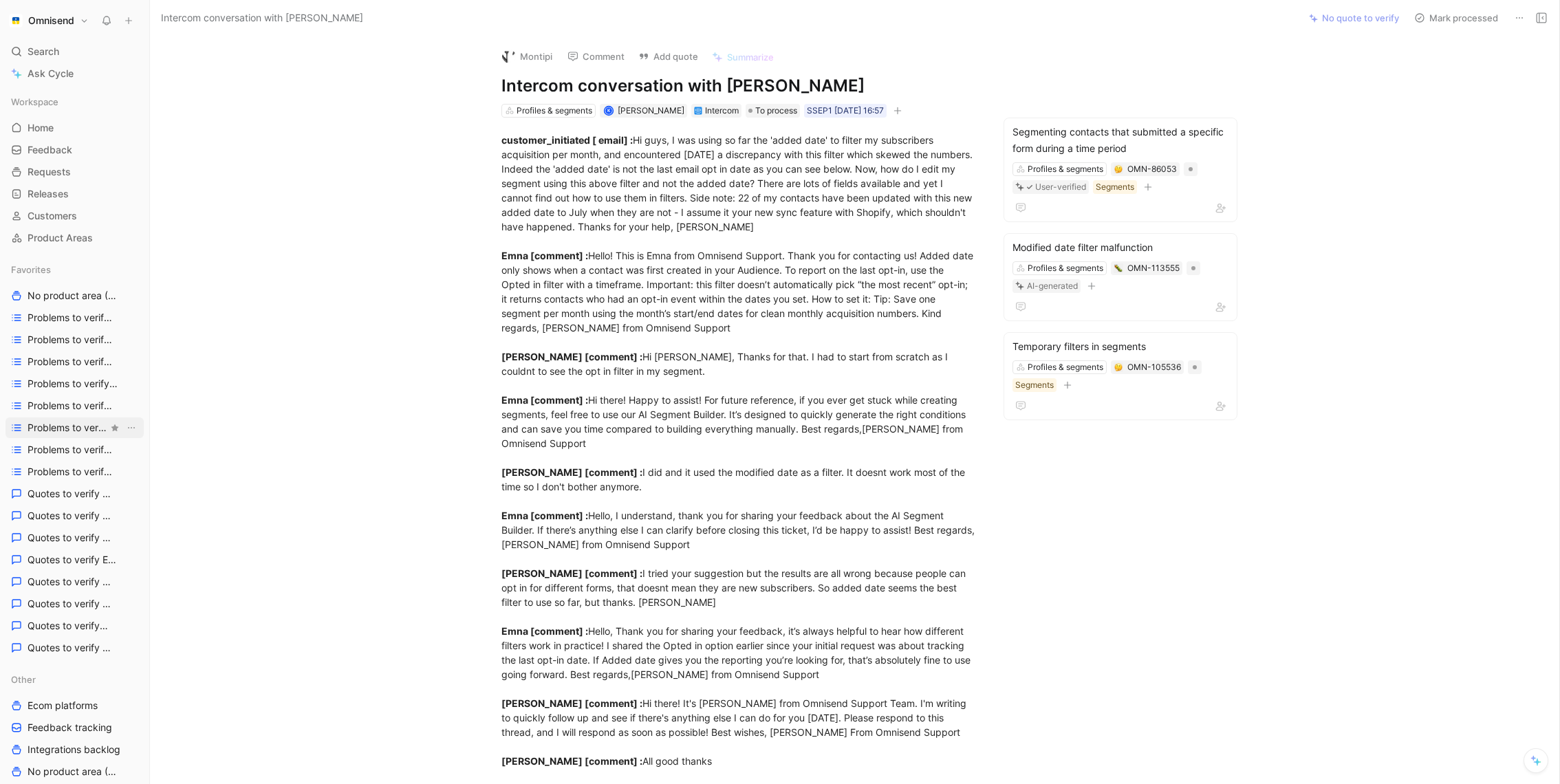
click at [58, 124] on link "Home G then H" at bounding box center [74, 128] width 138 height 21
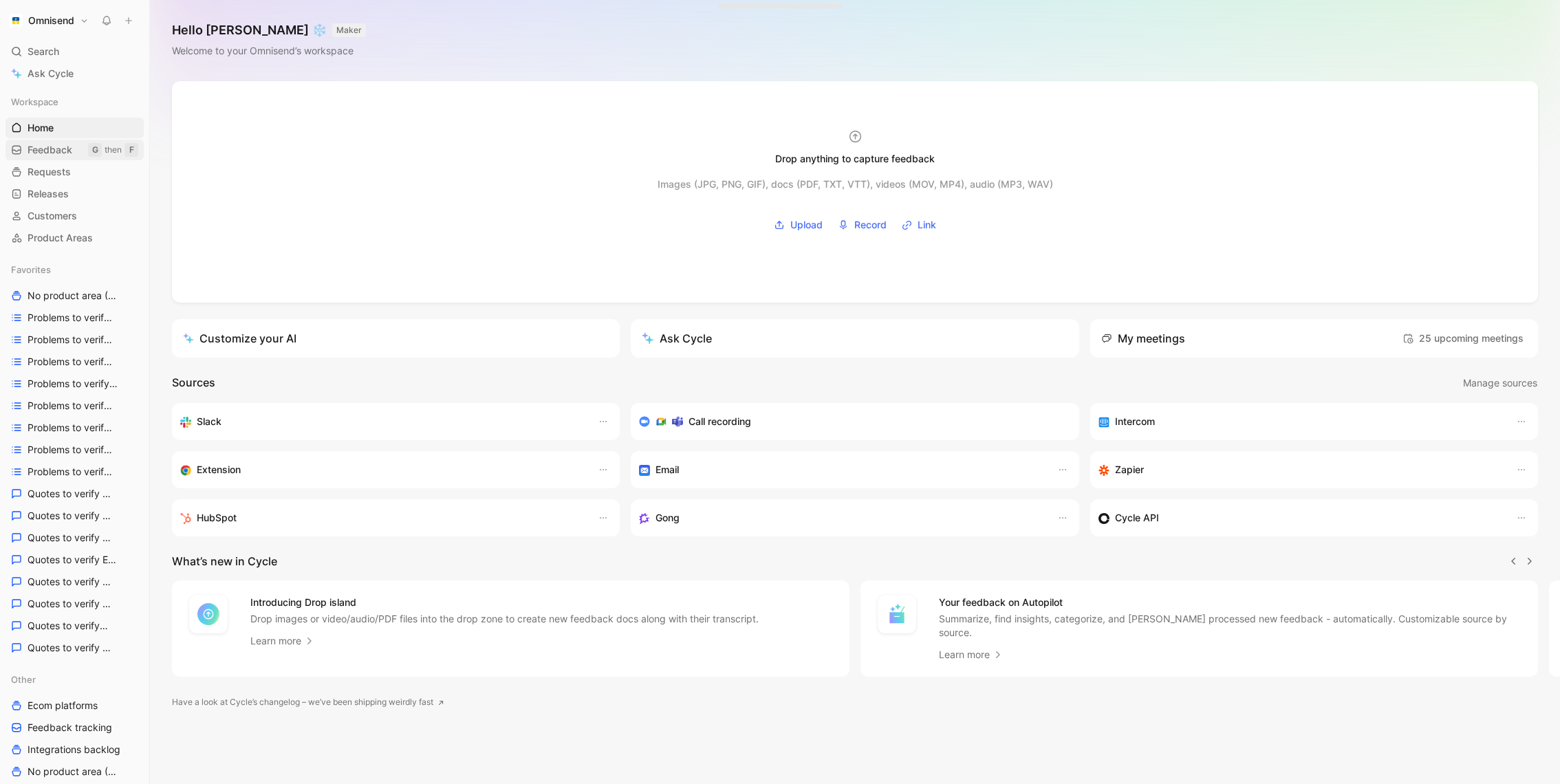
click at [48, 145] on span "Feedback" at bounding box center [49, 149] width 45 height 13
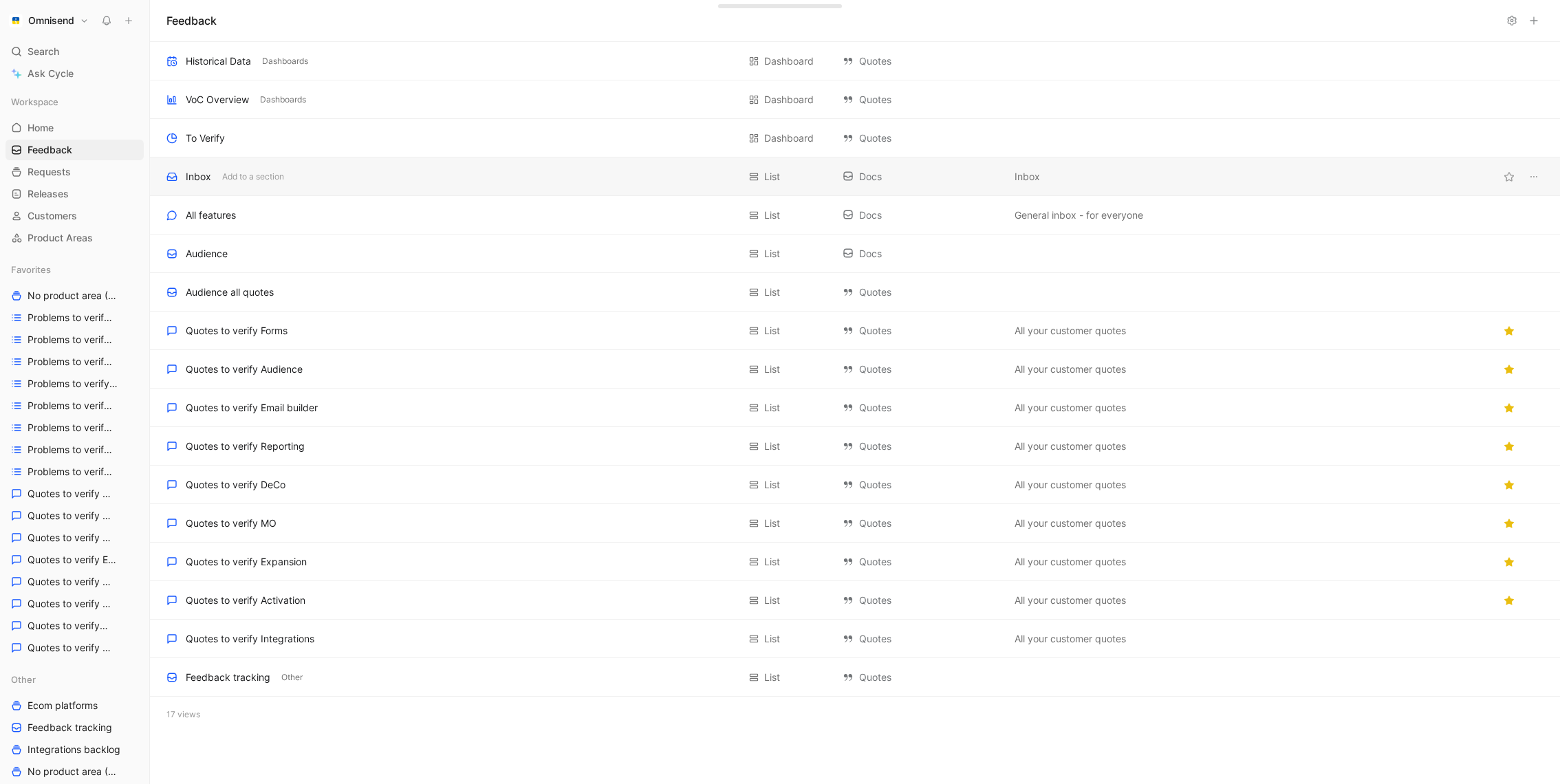
click at [360, 178] on div "Inbox Add to a section" at bounding box center [452, 176] width 571 height 16
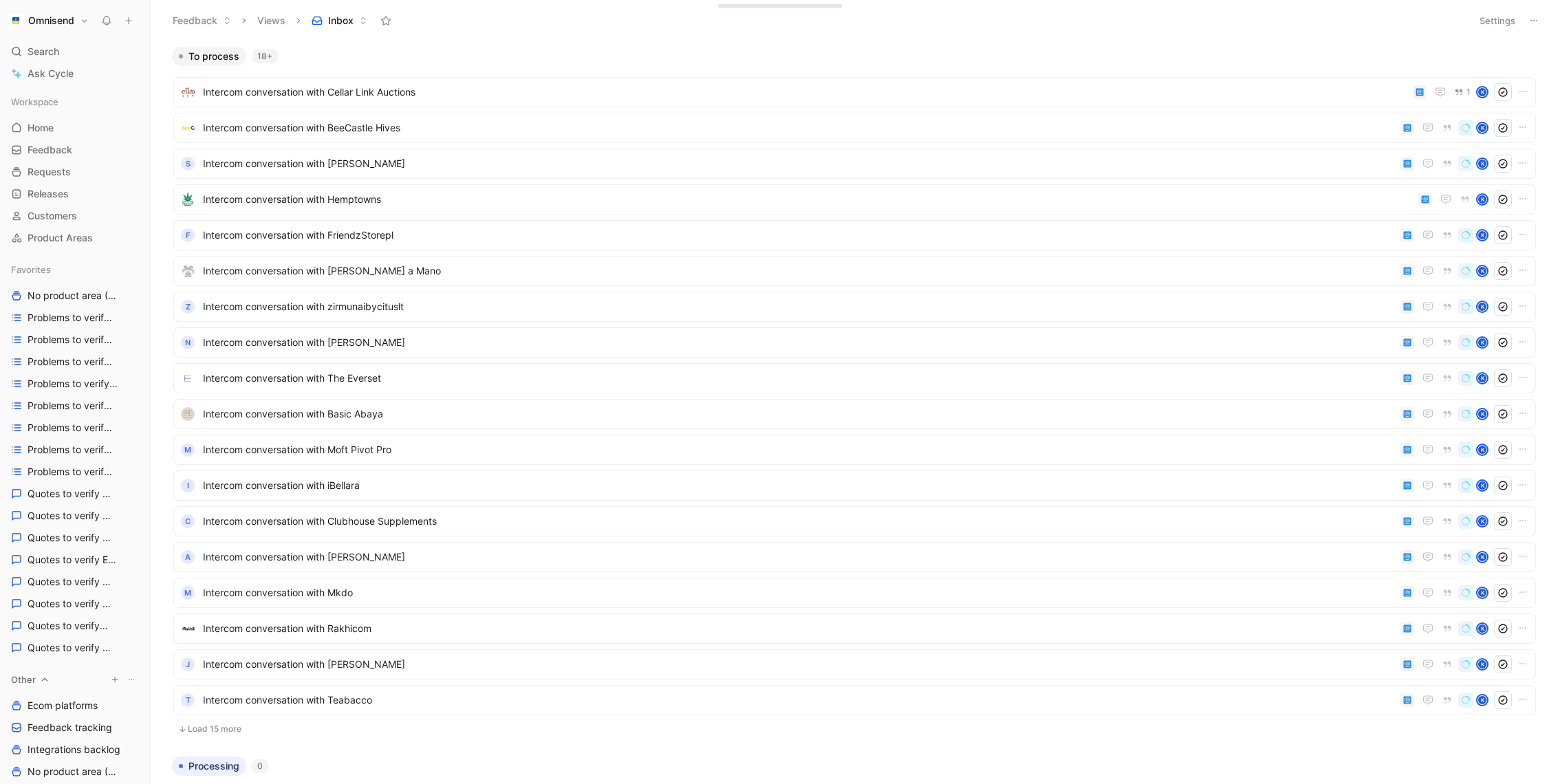
click at [117, 683] on button "button" at bounding box center [115, 679] width 13 height 13
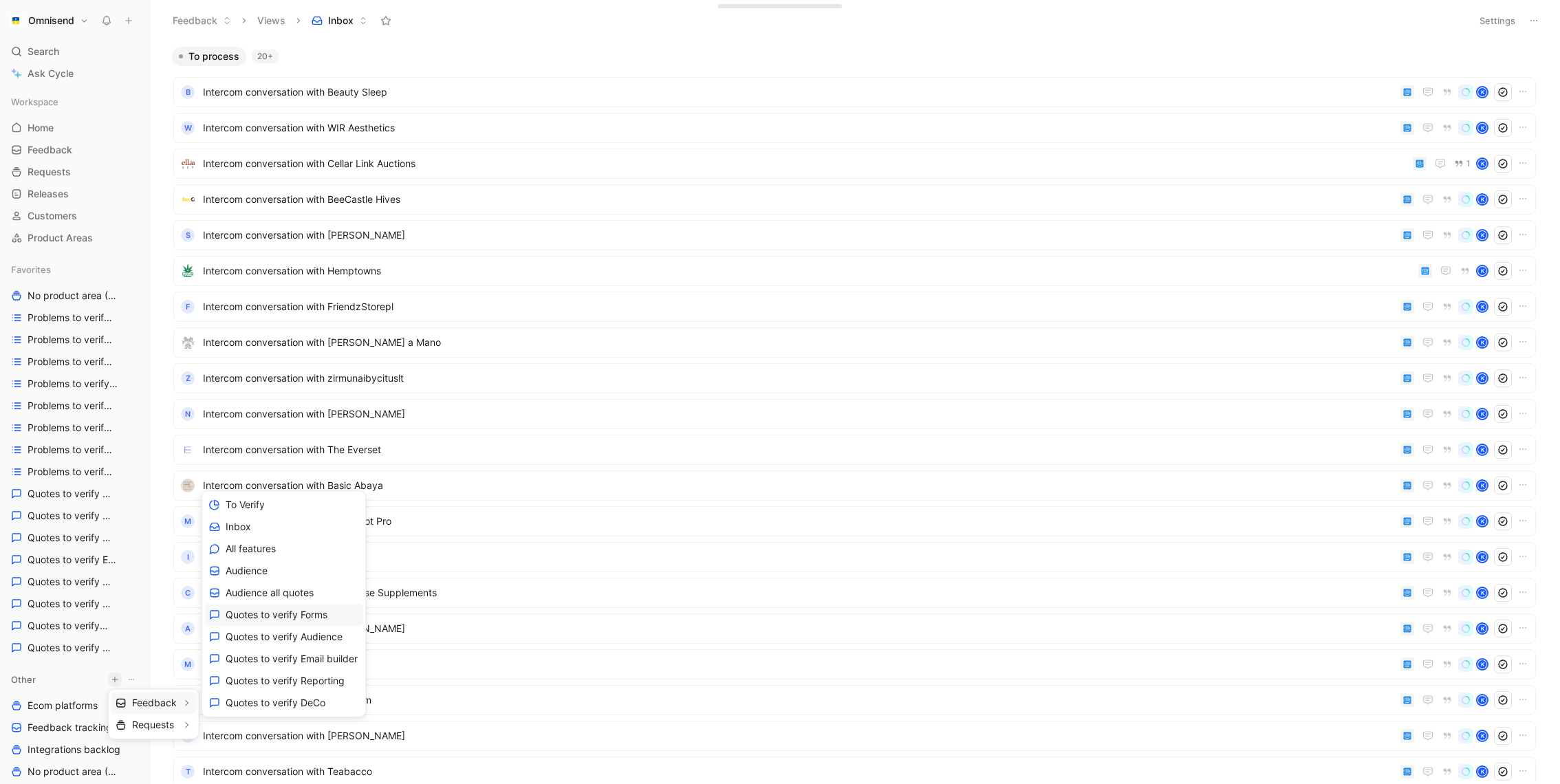
scroll to position [109, 0]
click at [276, 698] on span "Create view" at bounding box center [252, 704] width 53 height 13
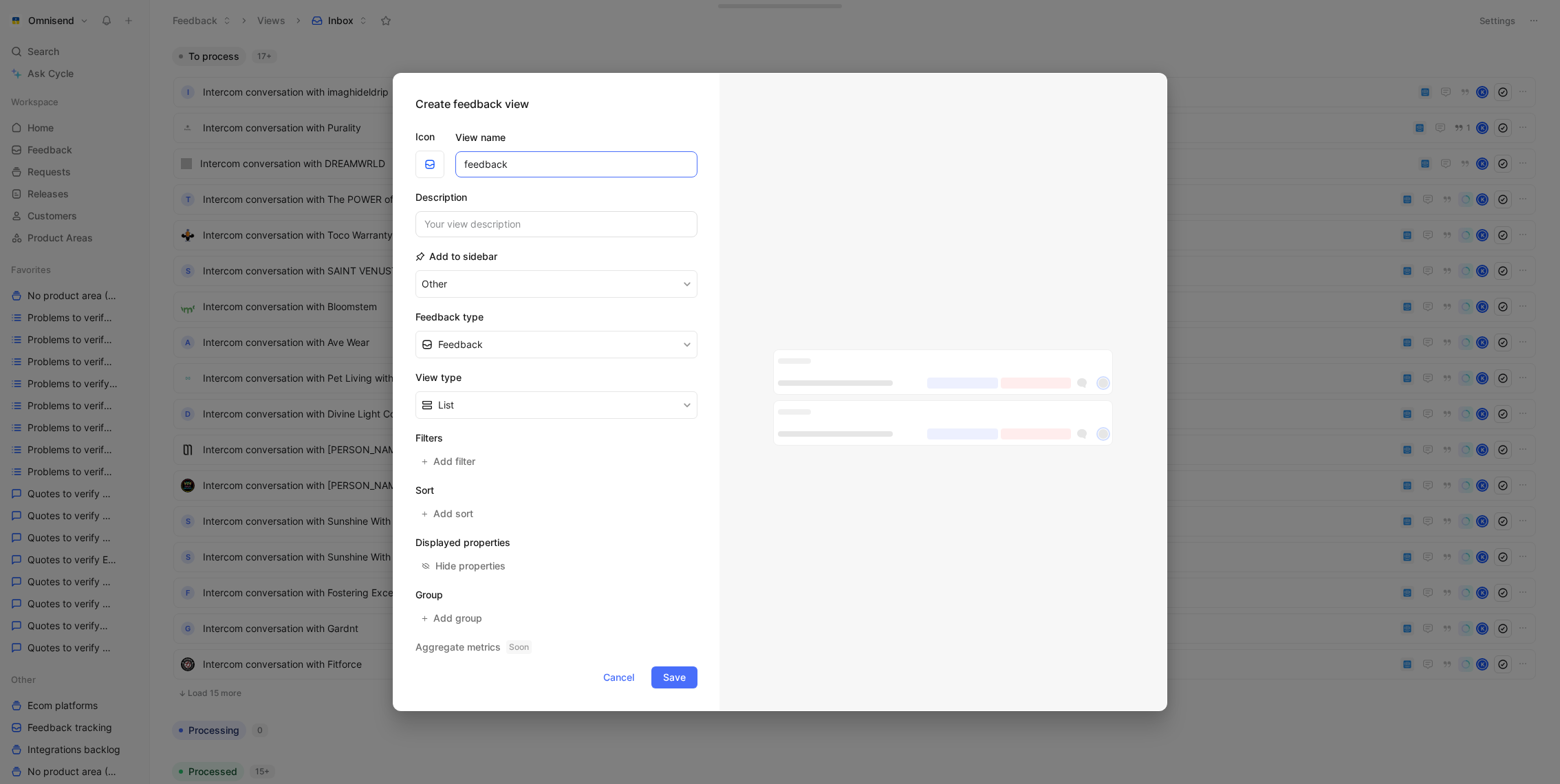
type input "feedback"
click at [585, 407] on button "List" at bounding box center [556, 405] width 282 height 28
click at [457, 459] on span "Add filter" at bounding box center [455, 461] width 44 height 16
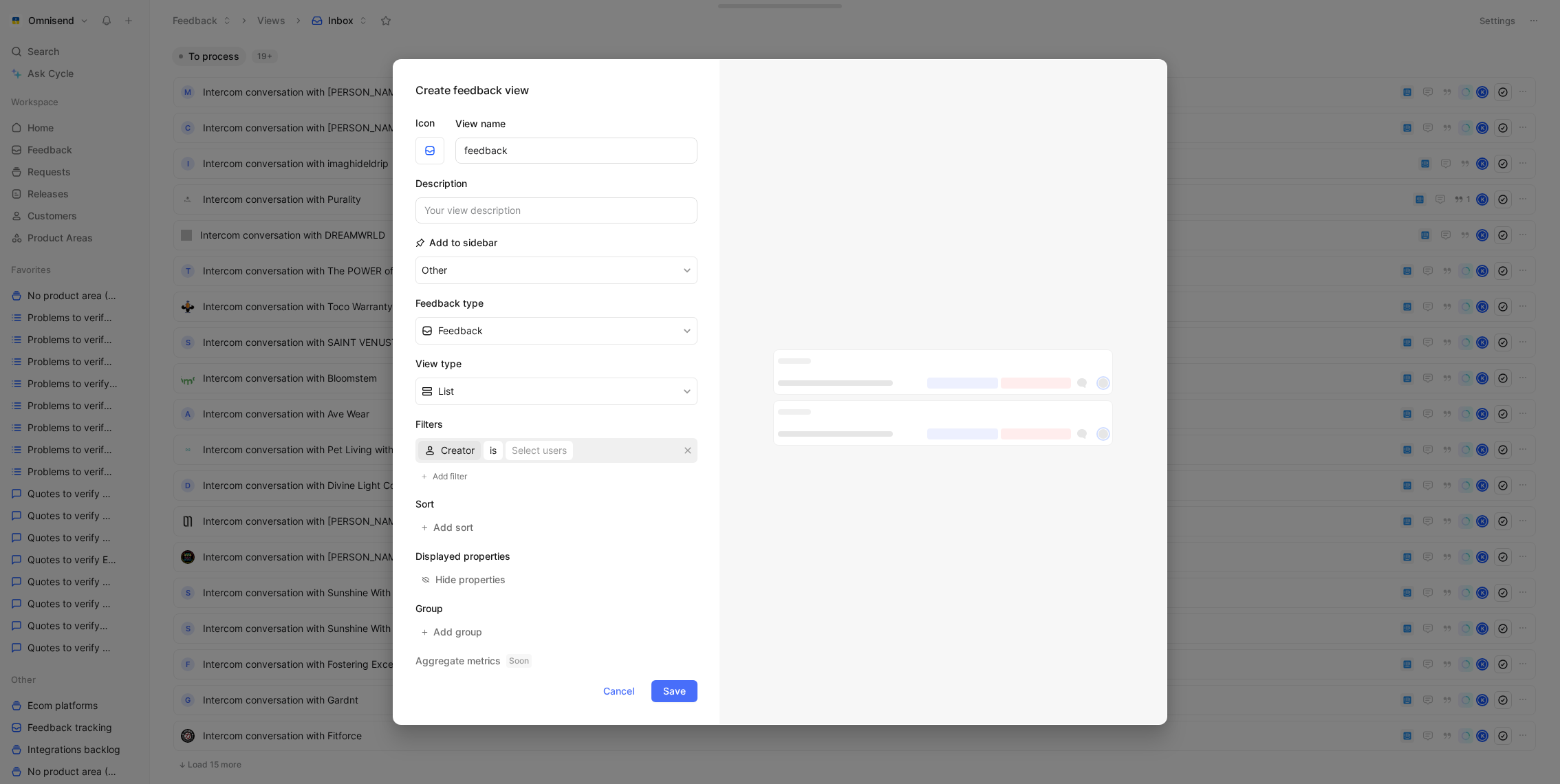
click at [449, 452] on span "Creator" at bounding box center [457, 449] width 33 height 16
click at [487, 331] on button "Feedback" at bounding box center [556, 331] width 282 height 28
click at [622, 682] on span "Cancel" at bounding box center [619, 690] width 31 height 16
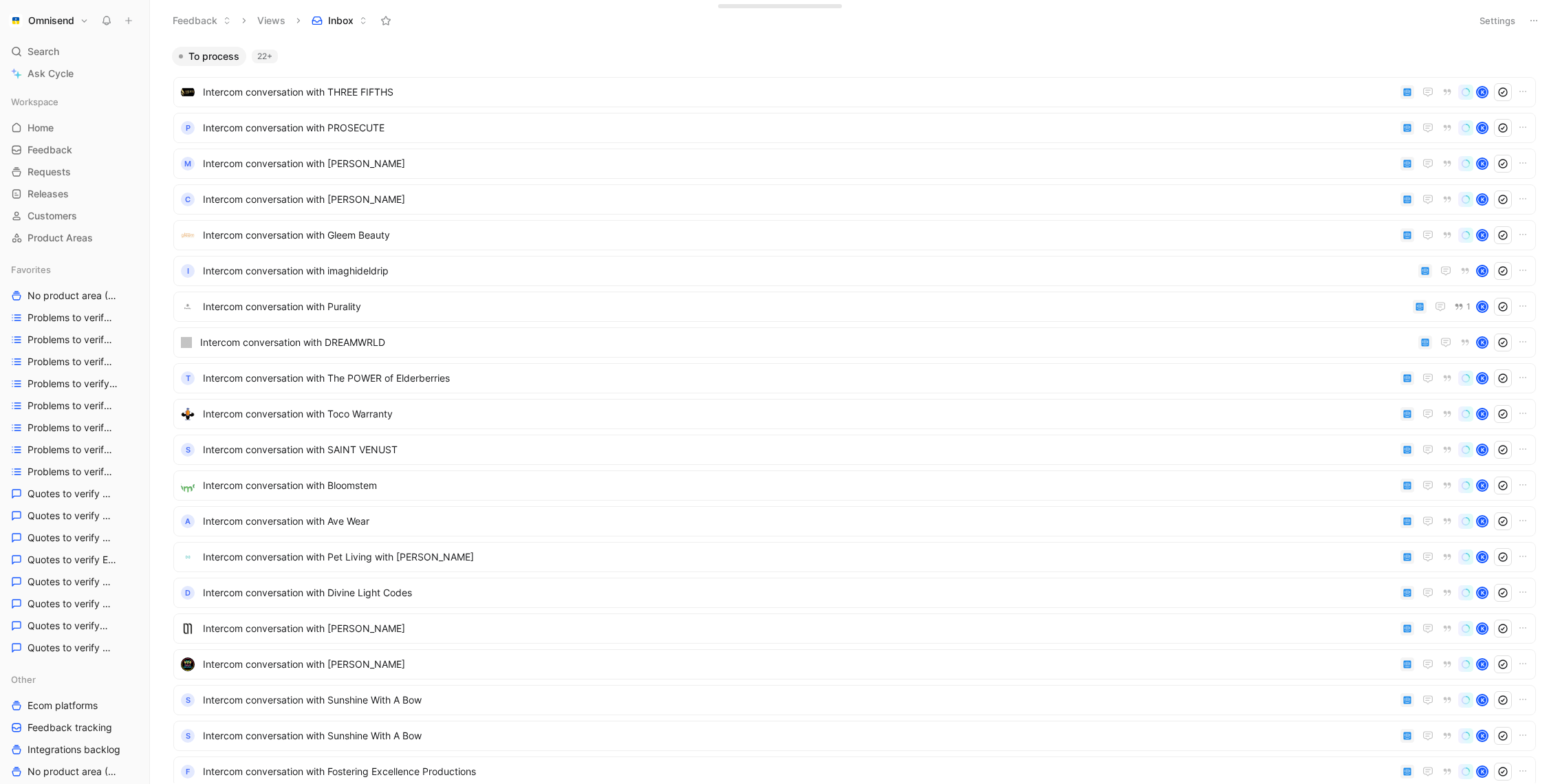
click at [1482, 28] on button "Settings" at bounding box center [1497, 21] width 48 height 19
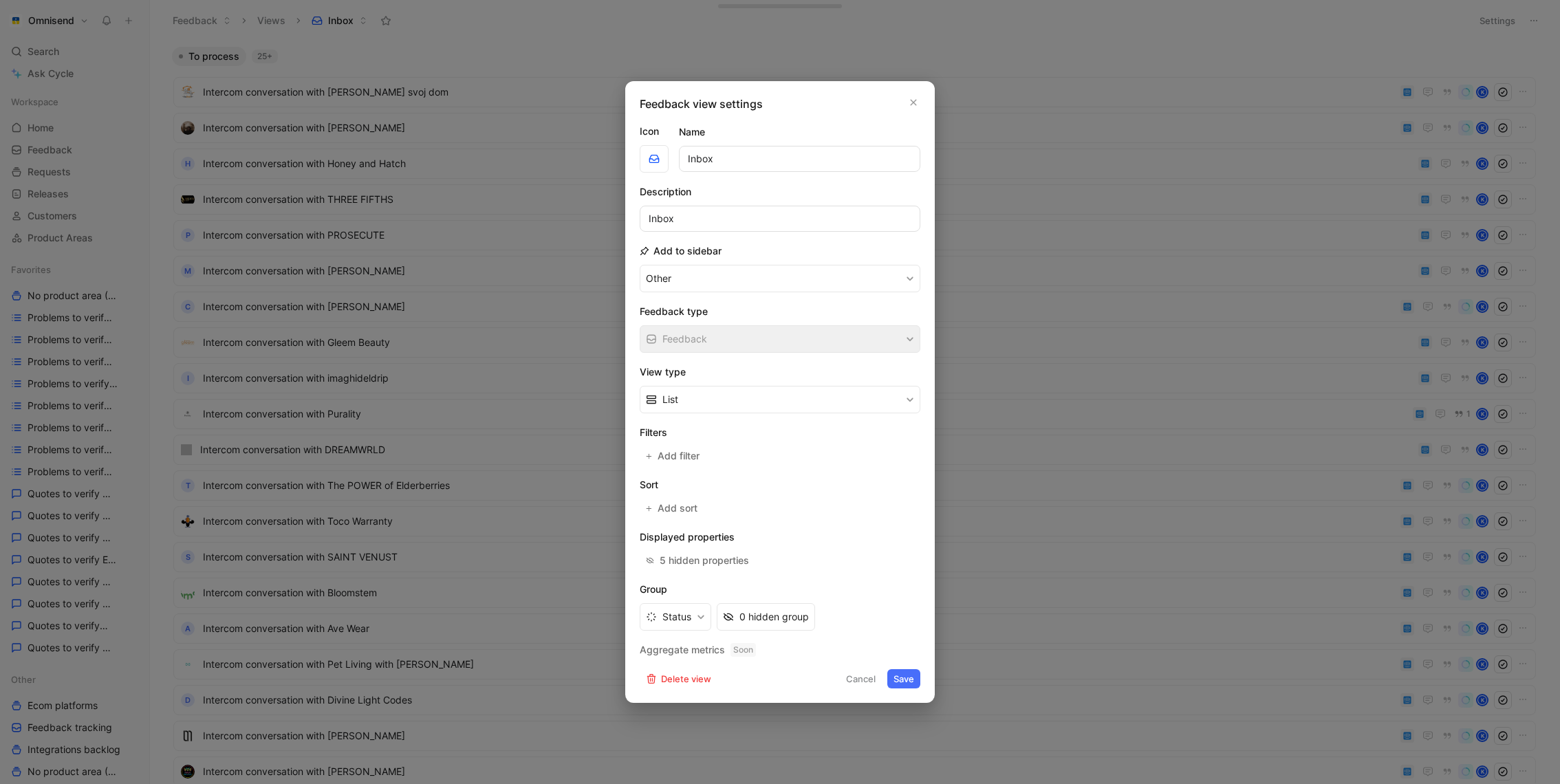
click at [1083, 268] on div at bounding box center [780, 392] width 1560 height 784
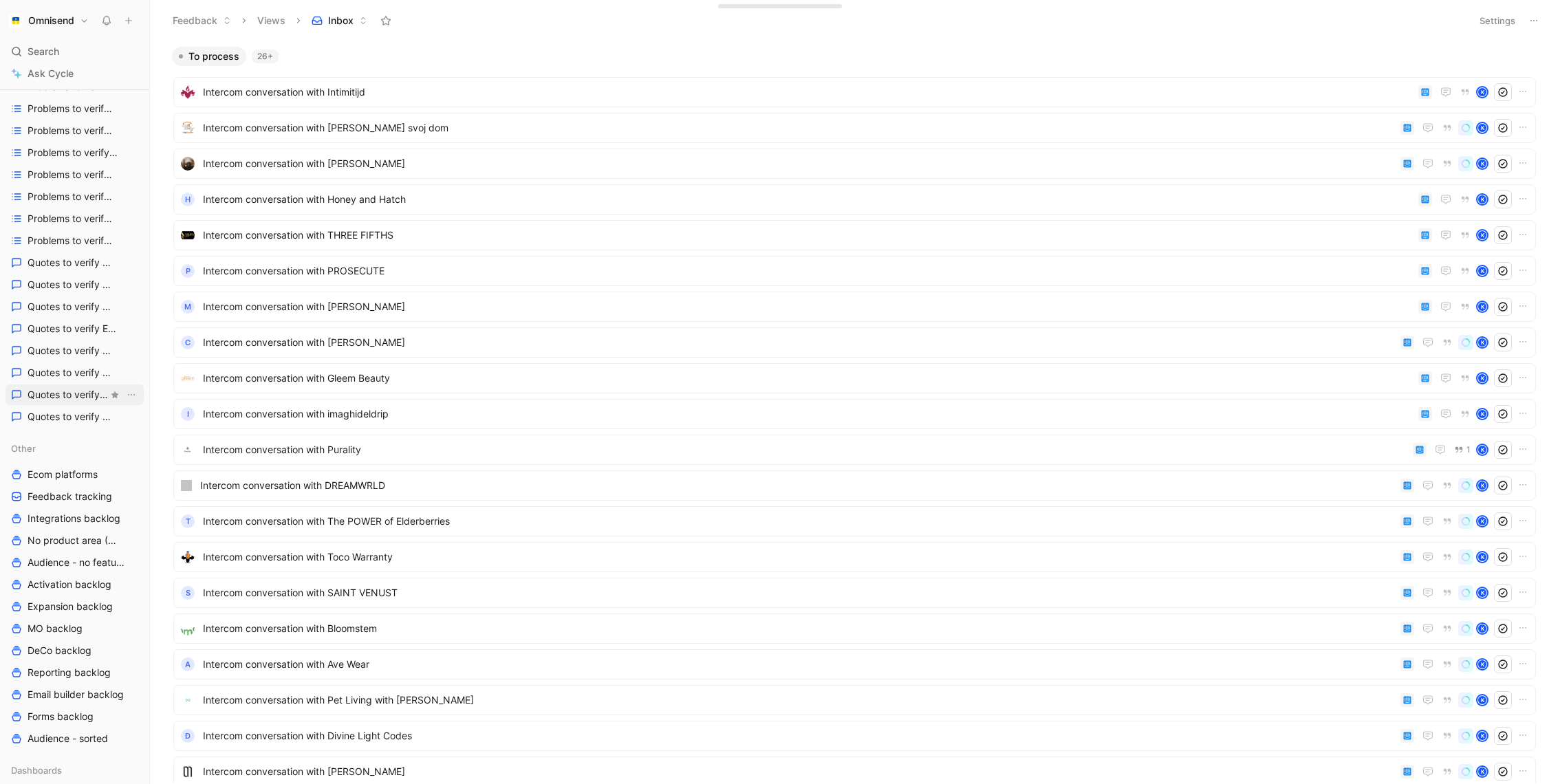
scroll to position [381, 0]
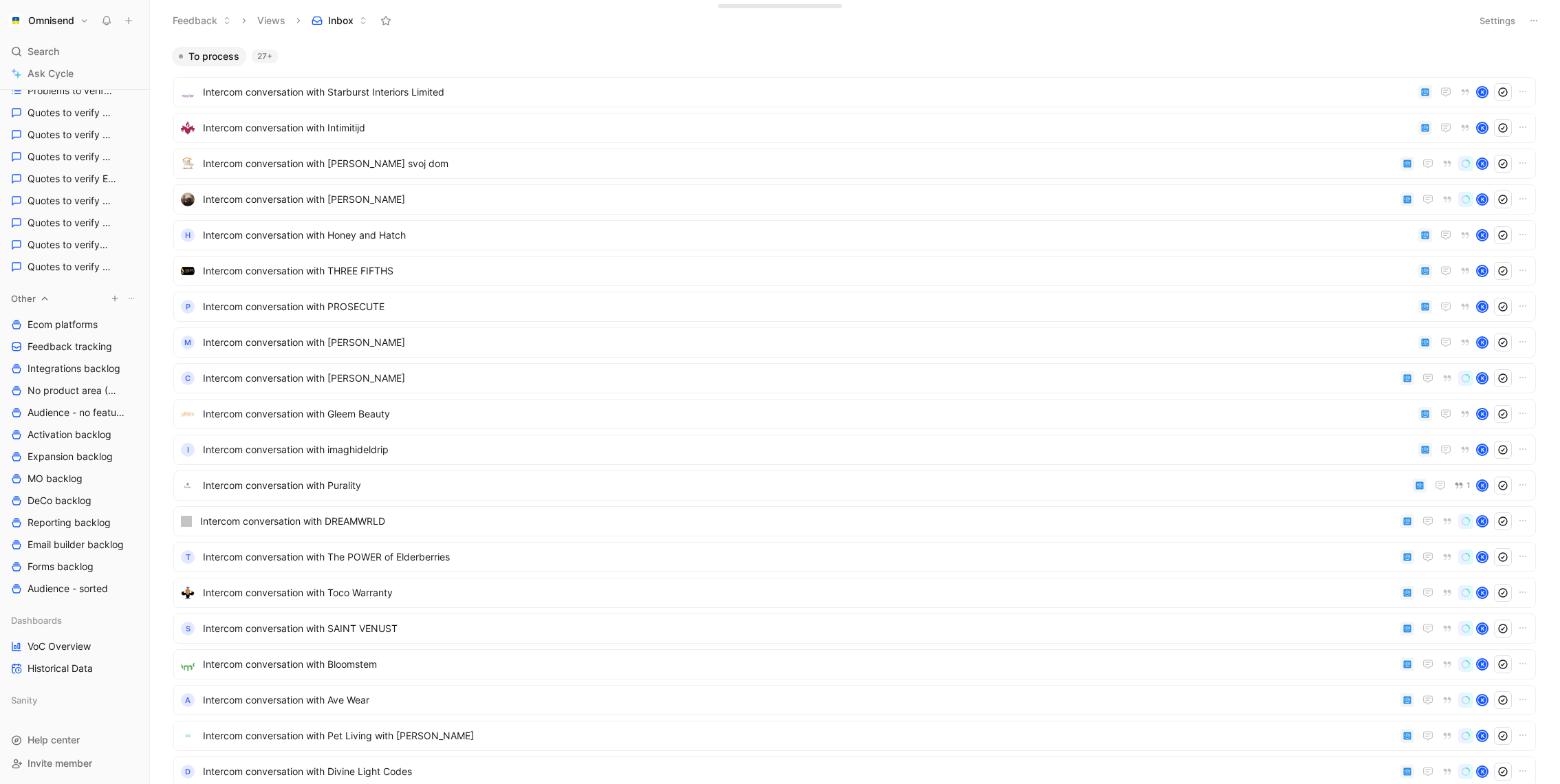
click at [118, 295] on icon "button" at bounding box center [114, 298] width 9 height 9
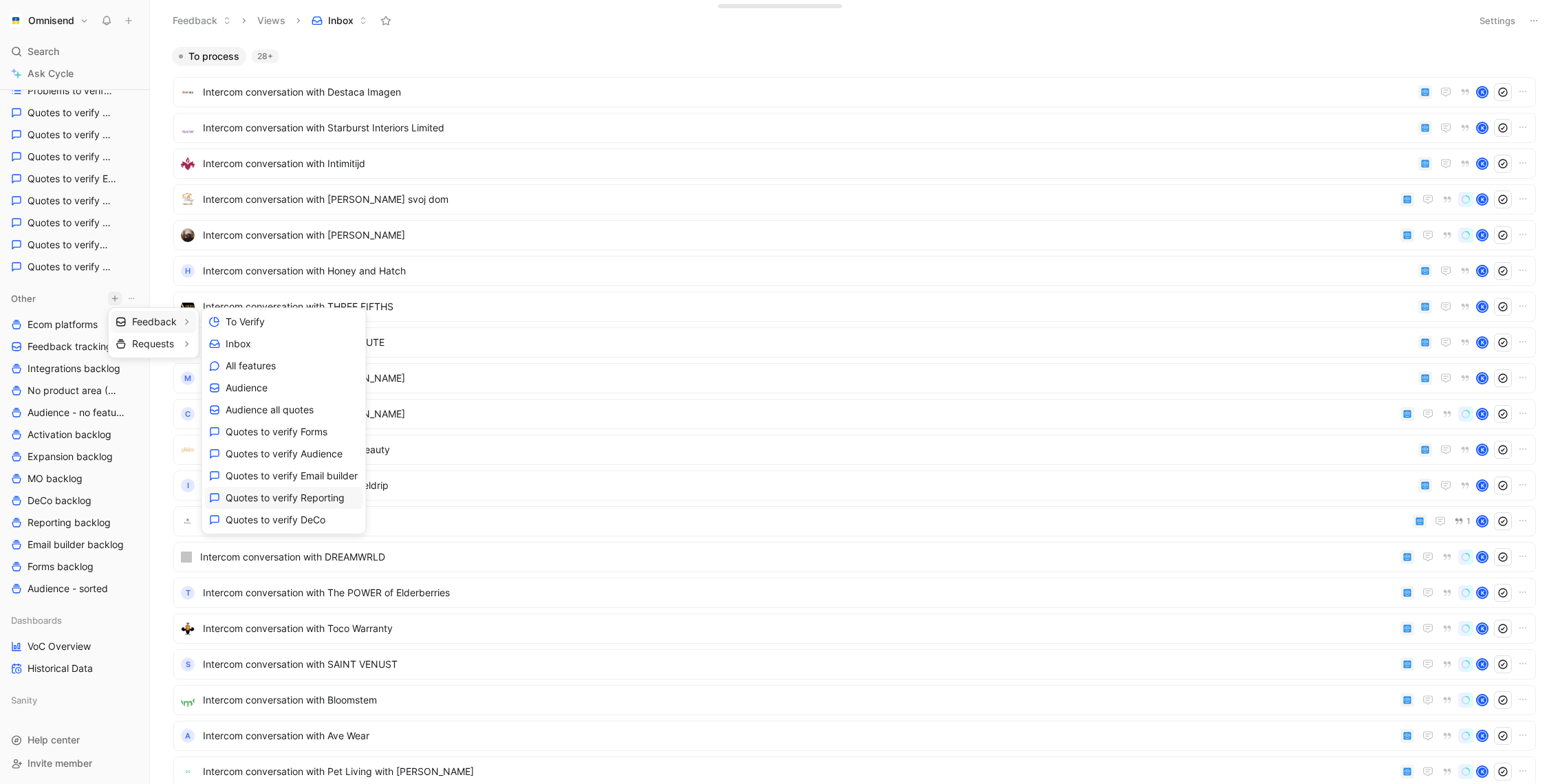
scroll to position [109, 0]
click at [282, 519] on div "Create view" at bounding box center [284, 520] width 158 height 22
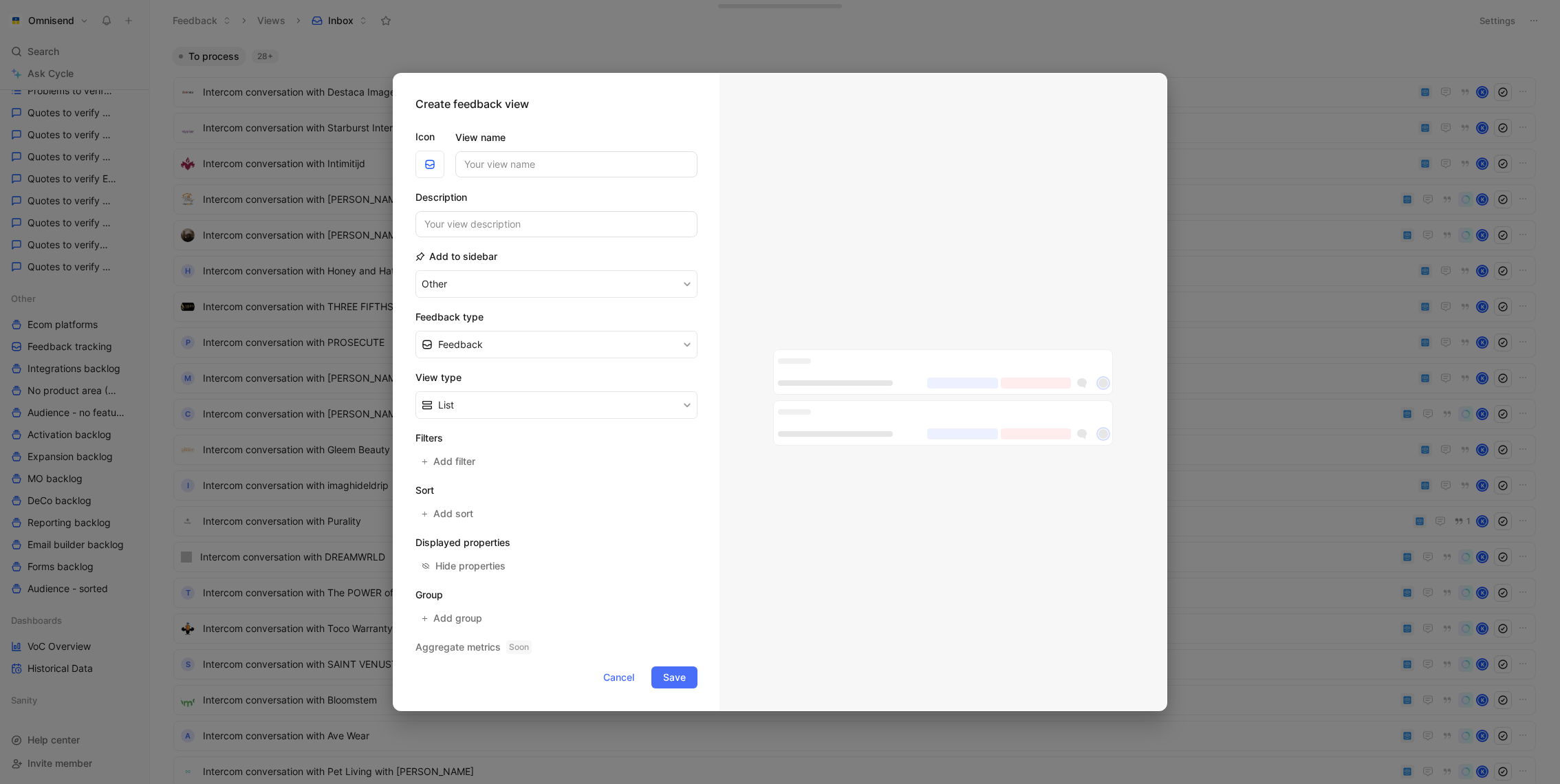
click at [546, 178] on input "View name" at bounding box center [576, 163] width 242 height 26
type input "to delete"
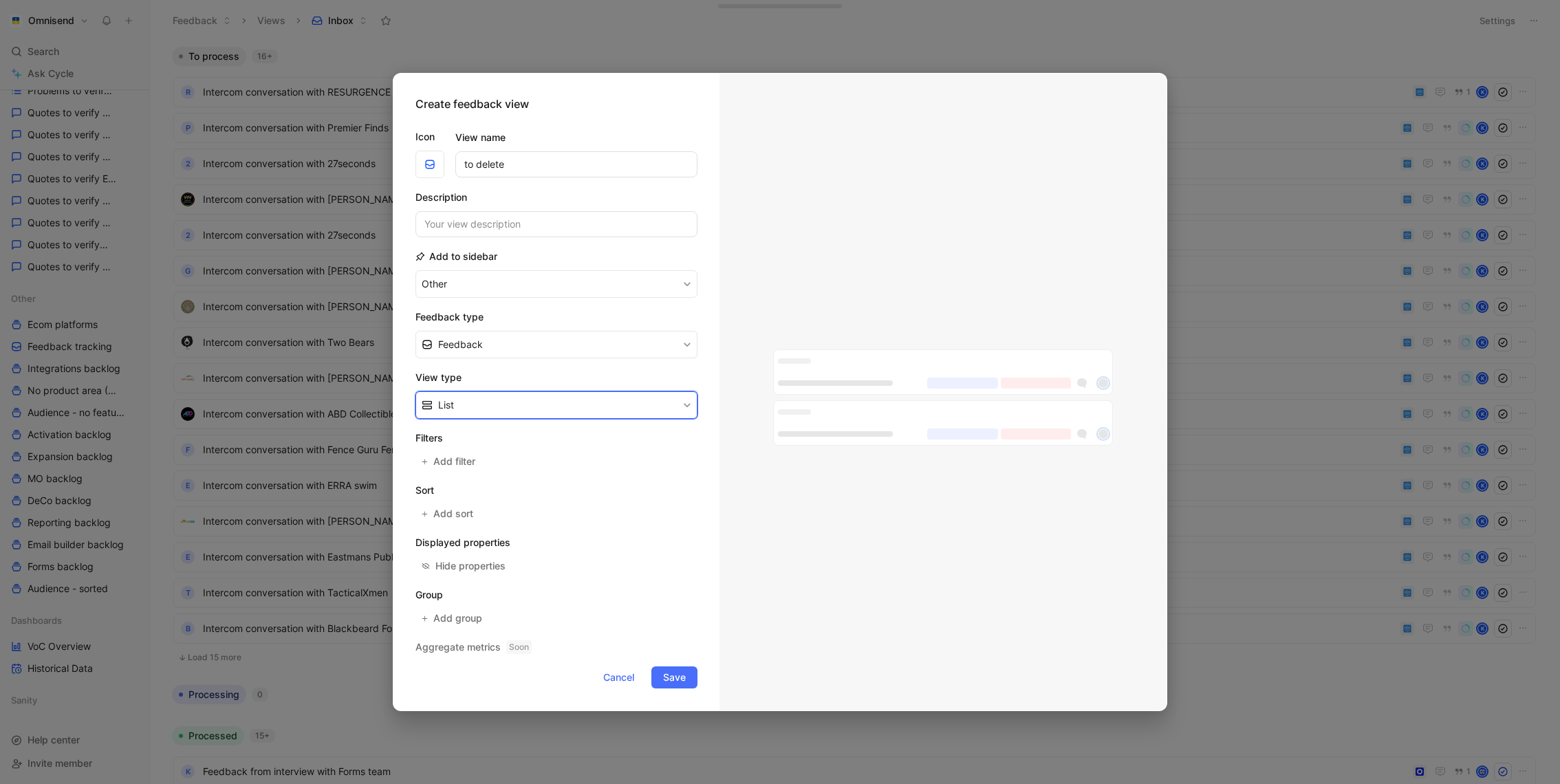
click at [564, 396] on button "List" at bounding box center [556, 405] width 282 height 28
click at [467, 464] on span "Add filter" at bounding box center [455, 461] width 44 height 16
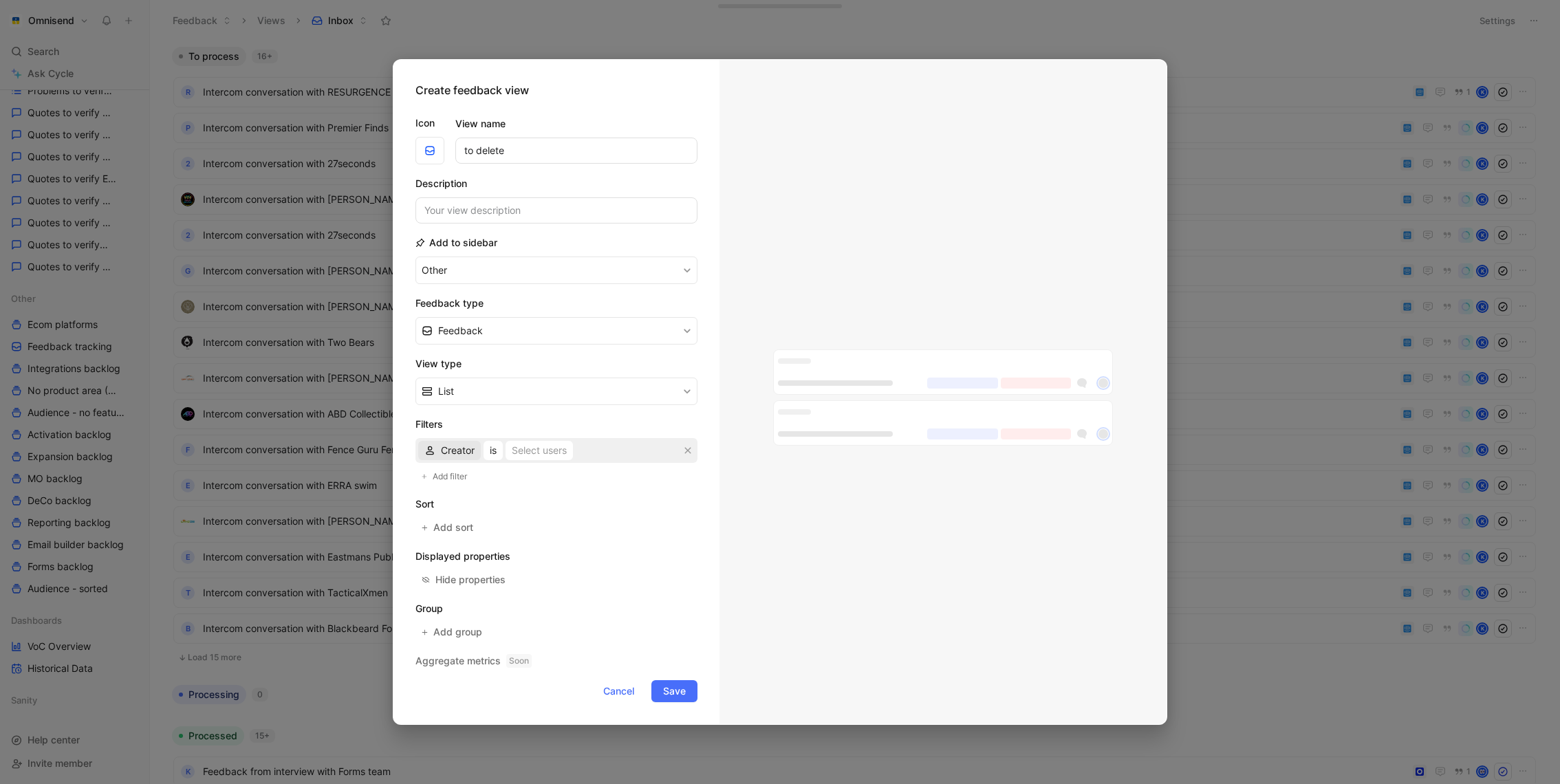
click at [458, 449] on span "Creator" at bounding box center [457, 449] width 33 height 16
click at [479, 680] on div "import" at bounding box center [483, 685] width 84 height 16
click at [560, 454] on div "Select users" at bounding box center [539, 449] width 55 height 16
click at [540, 464] on div "Filters import is Select values Add filter" at bounding box center [556, 450] width 282 height 68
click at [558, 444] on div "Select values" at bounding box center [536, 449] width 60 height 16
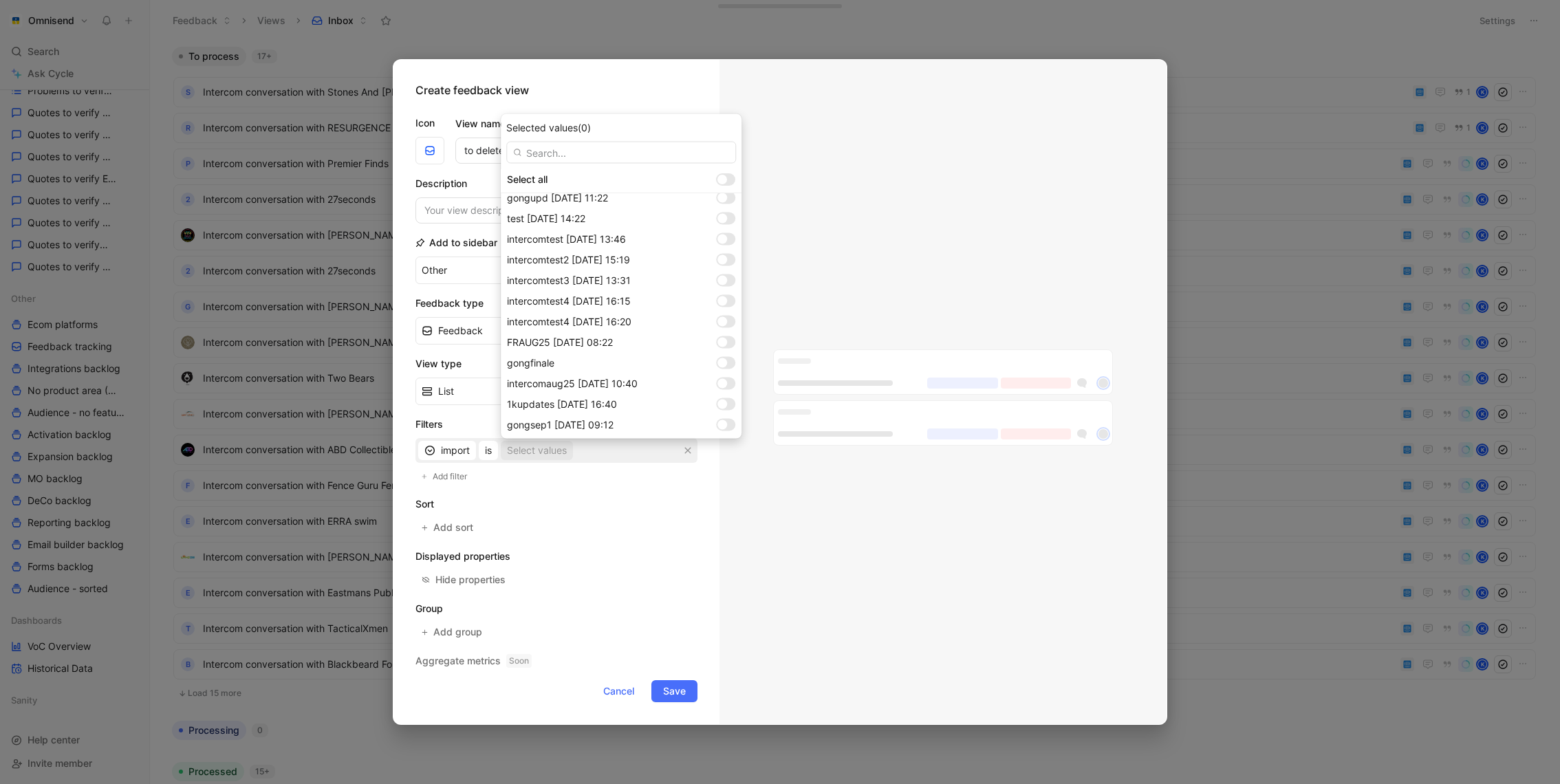
scroll to position [1042, 0]
click at [723, 403] on div at bounding box center [722, 402] width 10 height 10
click at [723, 419] on div at bounding box center [722, 423] width 10 height 10
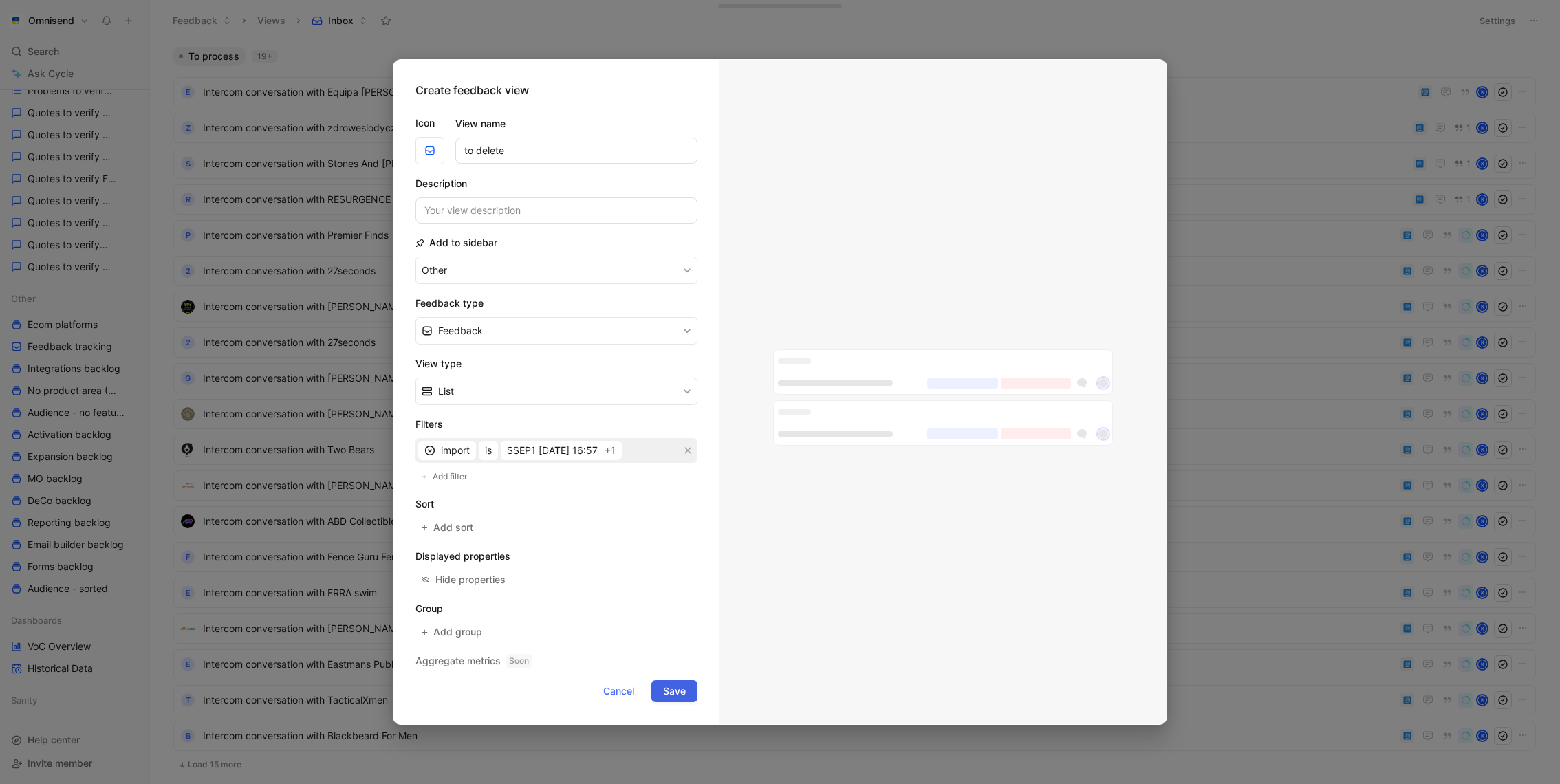
click at [670, 684] on span "Save" at bounding box center [675, 690] width 23 height 16
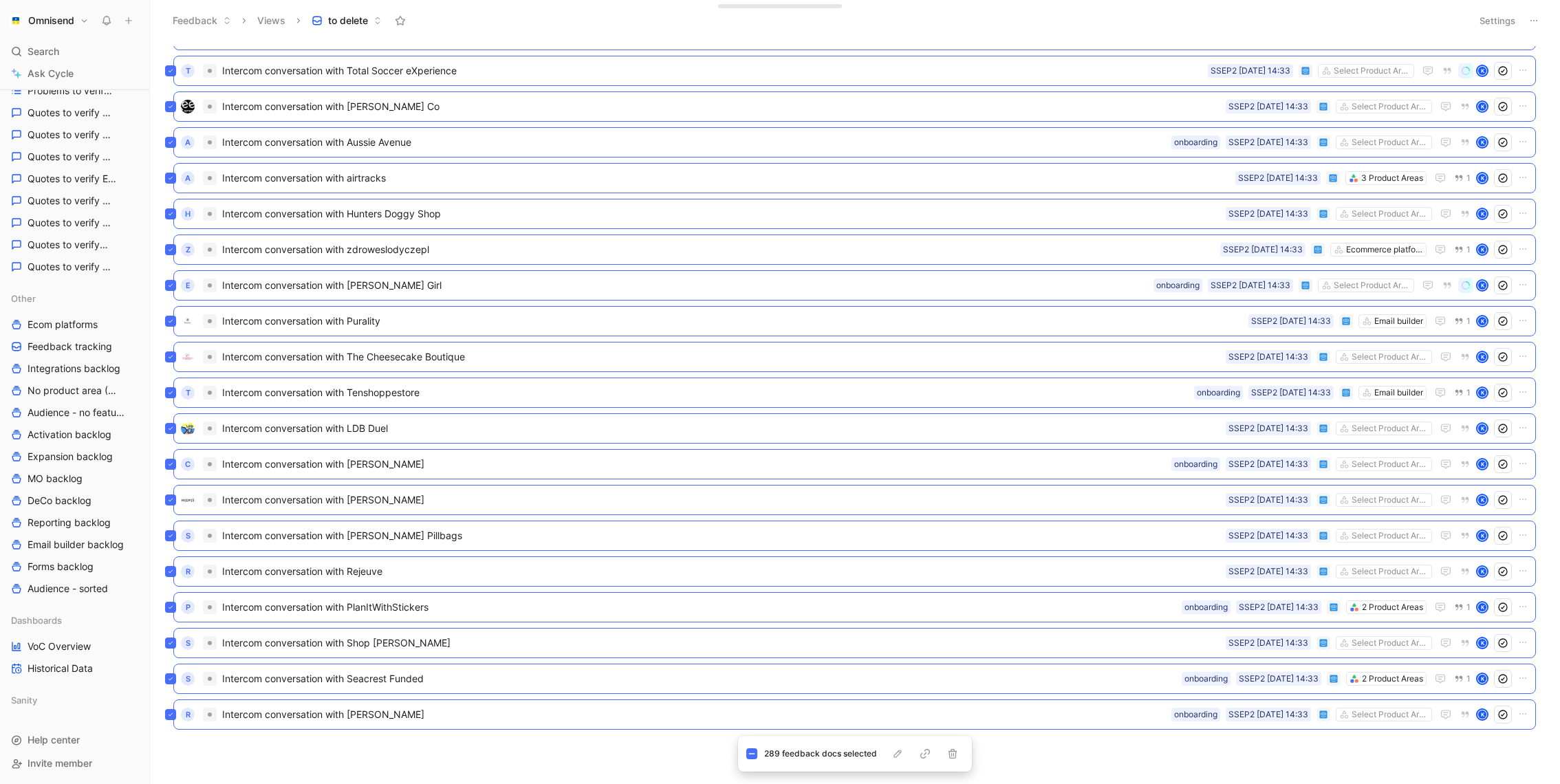
scroll to position [5277, 0]
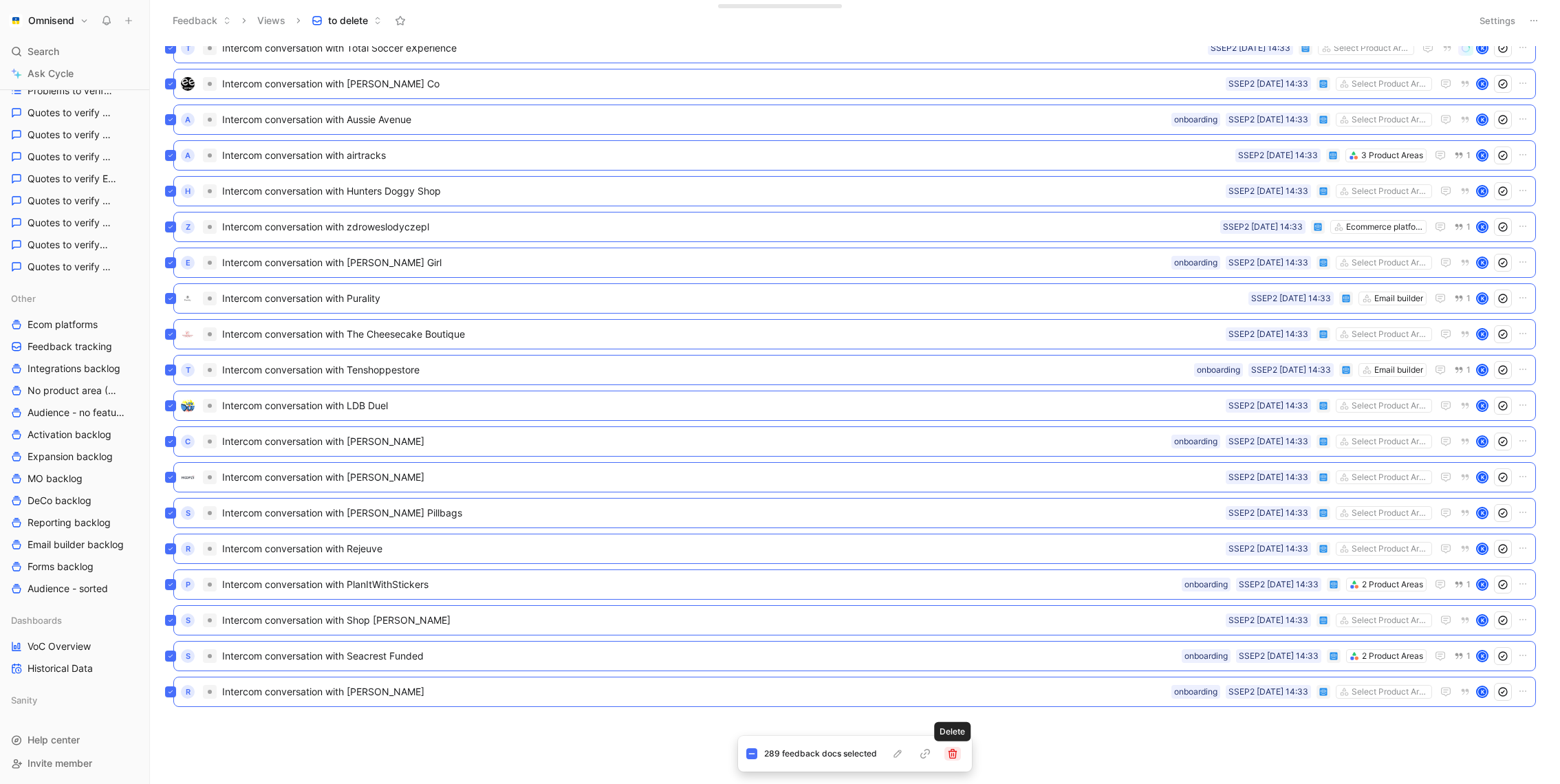
click at [952, 750] on icon "button" at bounding box center [953, 754] width 11 height 11
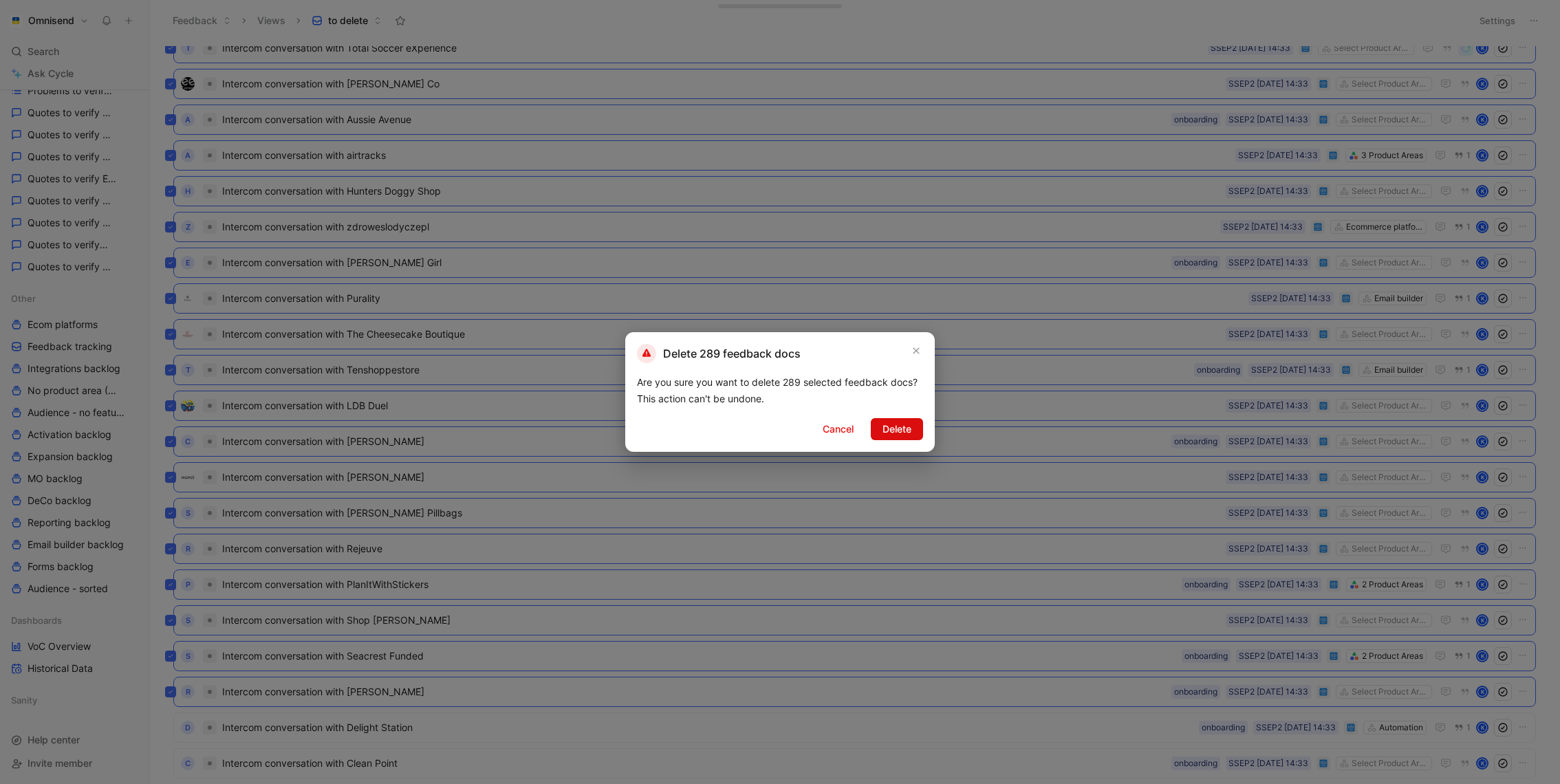
click at [914, 424] on button "Delete" at bounding box center [896, 429] width 52 height 22
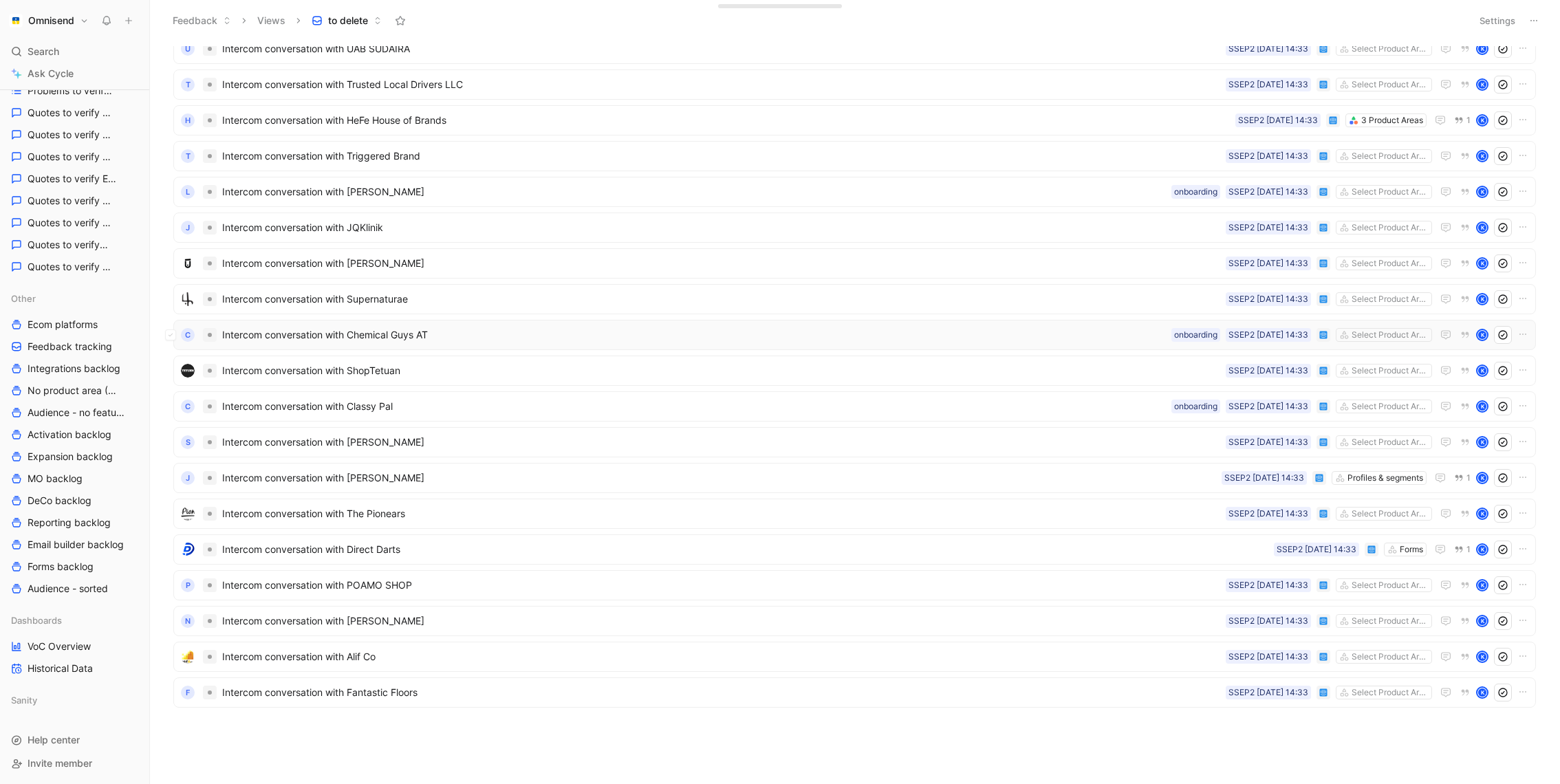
scroll to position [962, 0]
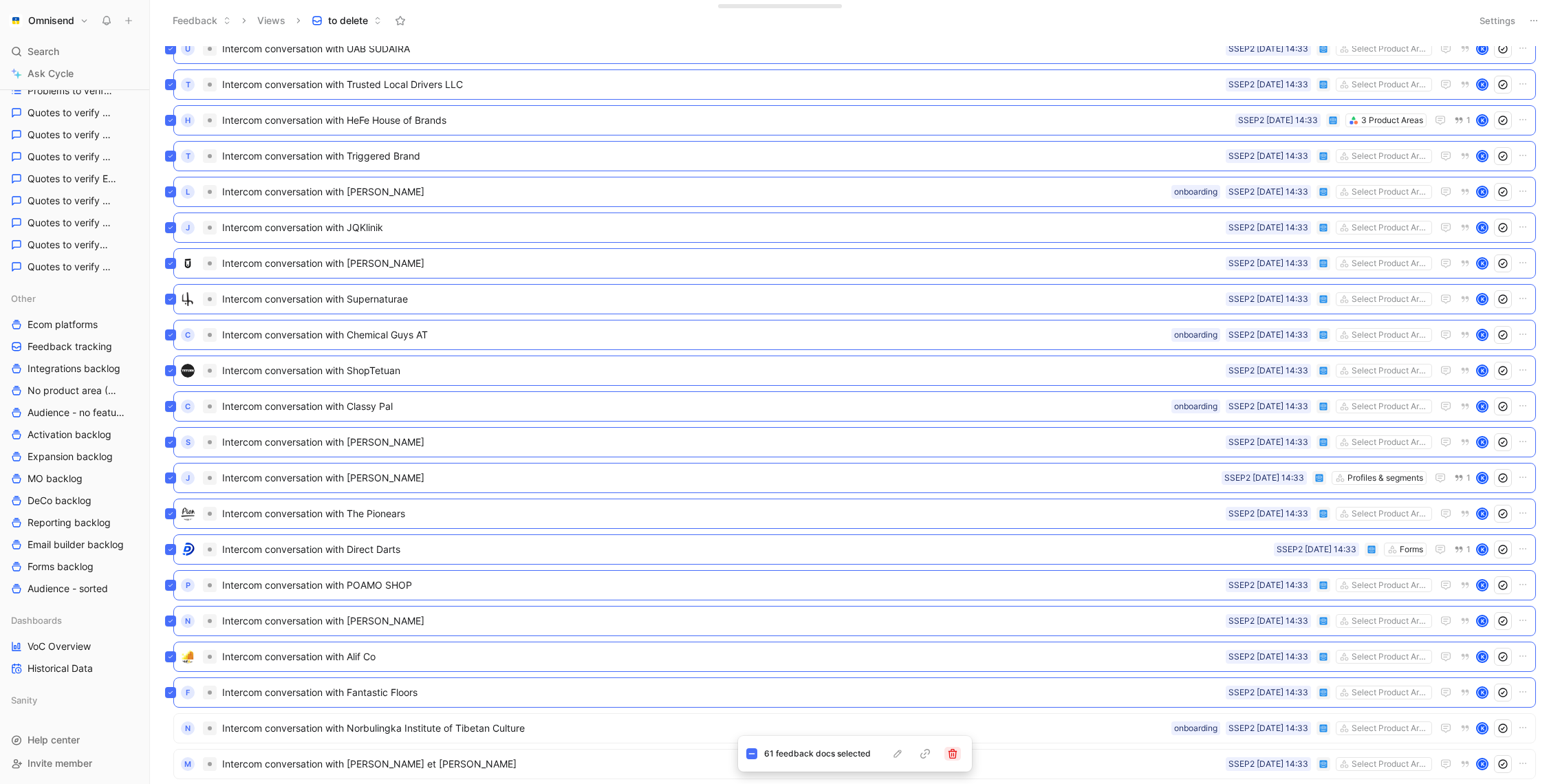
click at [952, 757] on icon "button" at bounding box center [952, 754] width 9 height 10
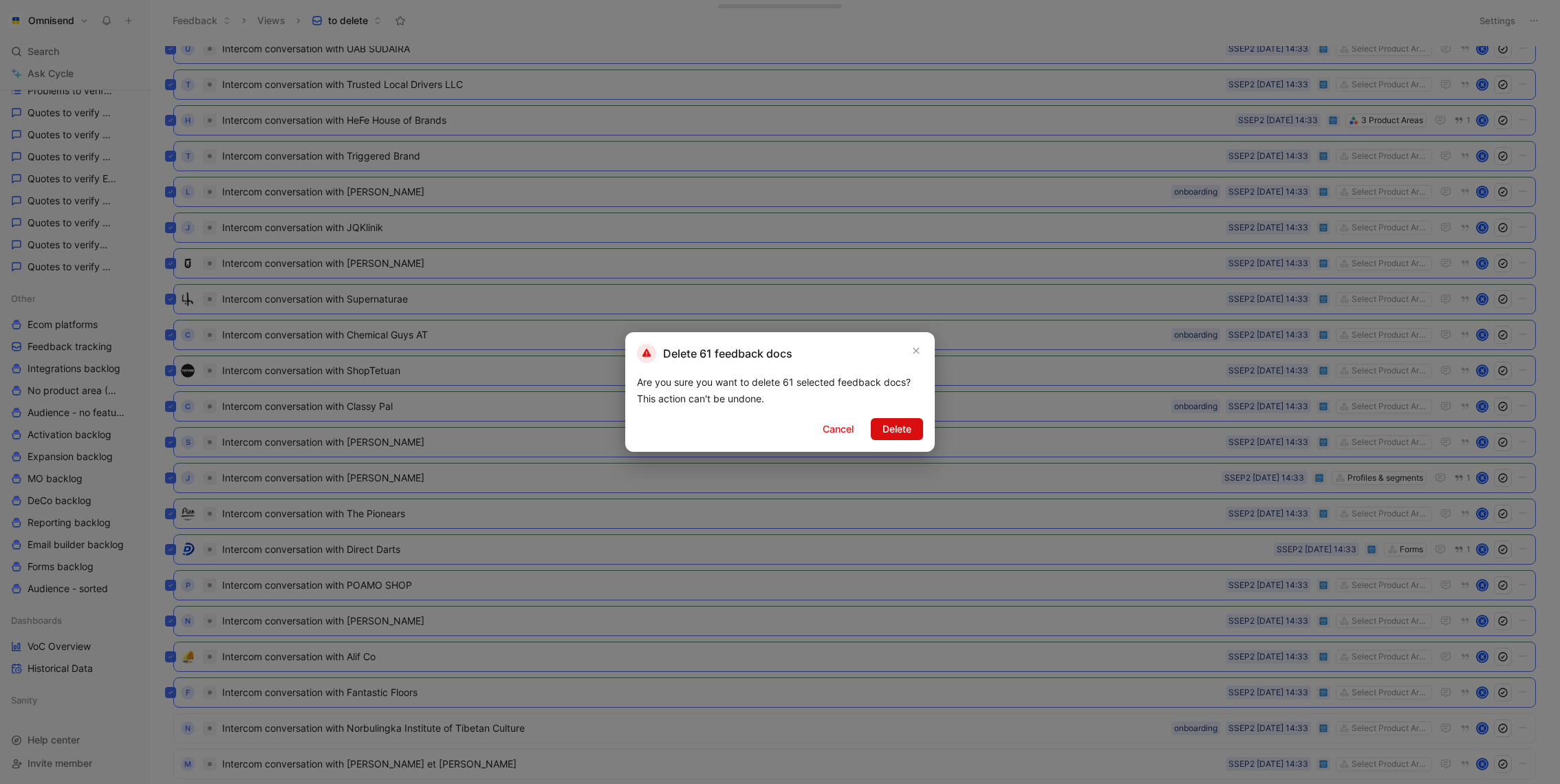
click at [907, 435] on span "Delete" at bounding box center [896, 429] width 29 height 16
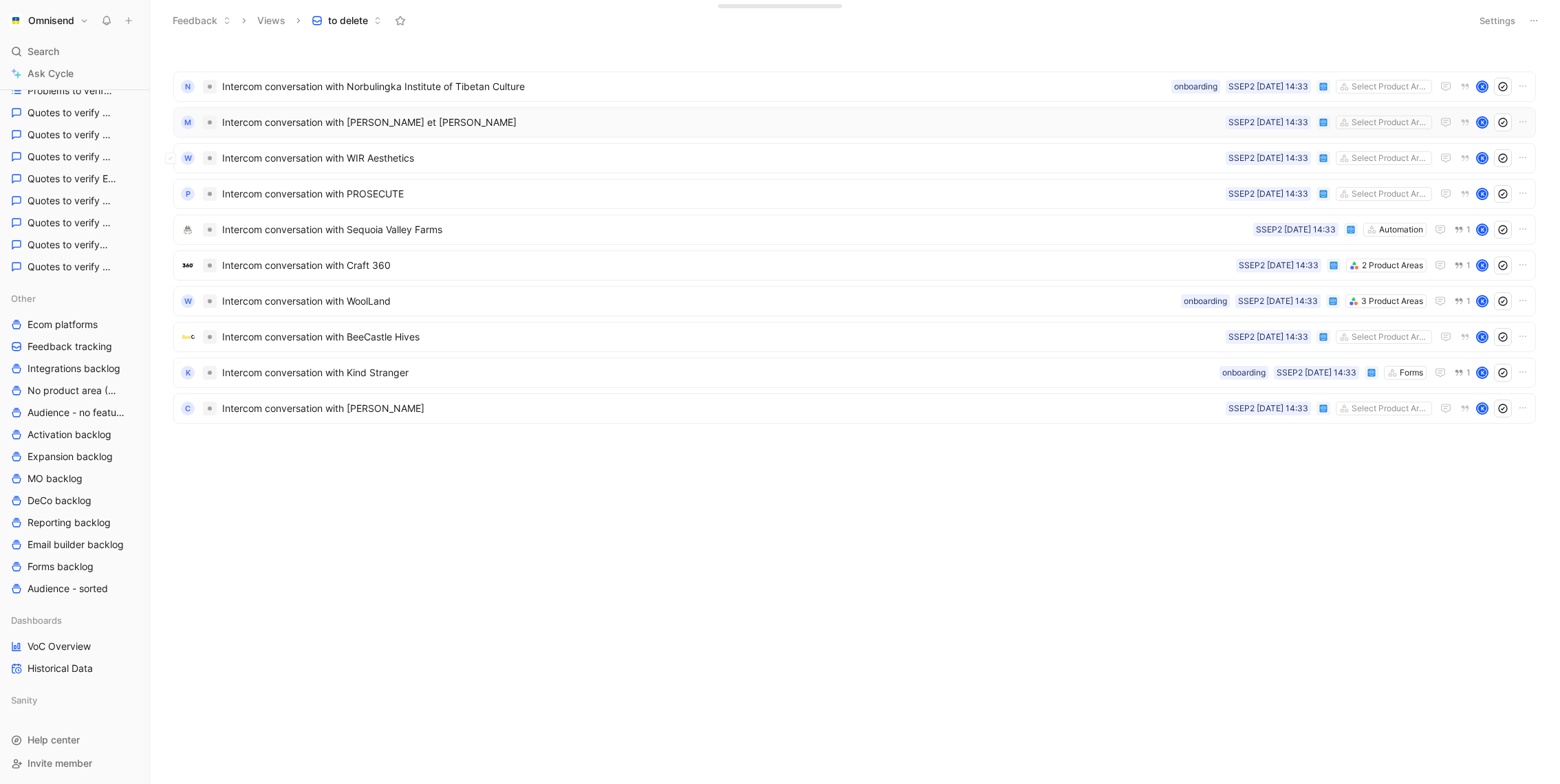
scroll to position [0, 0]
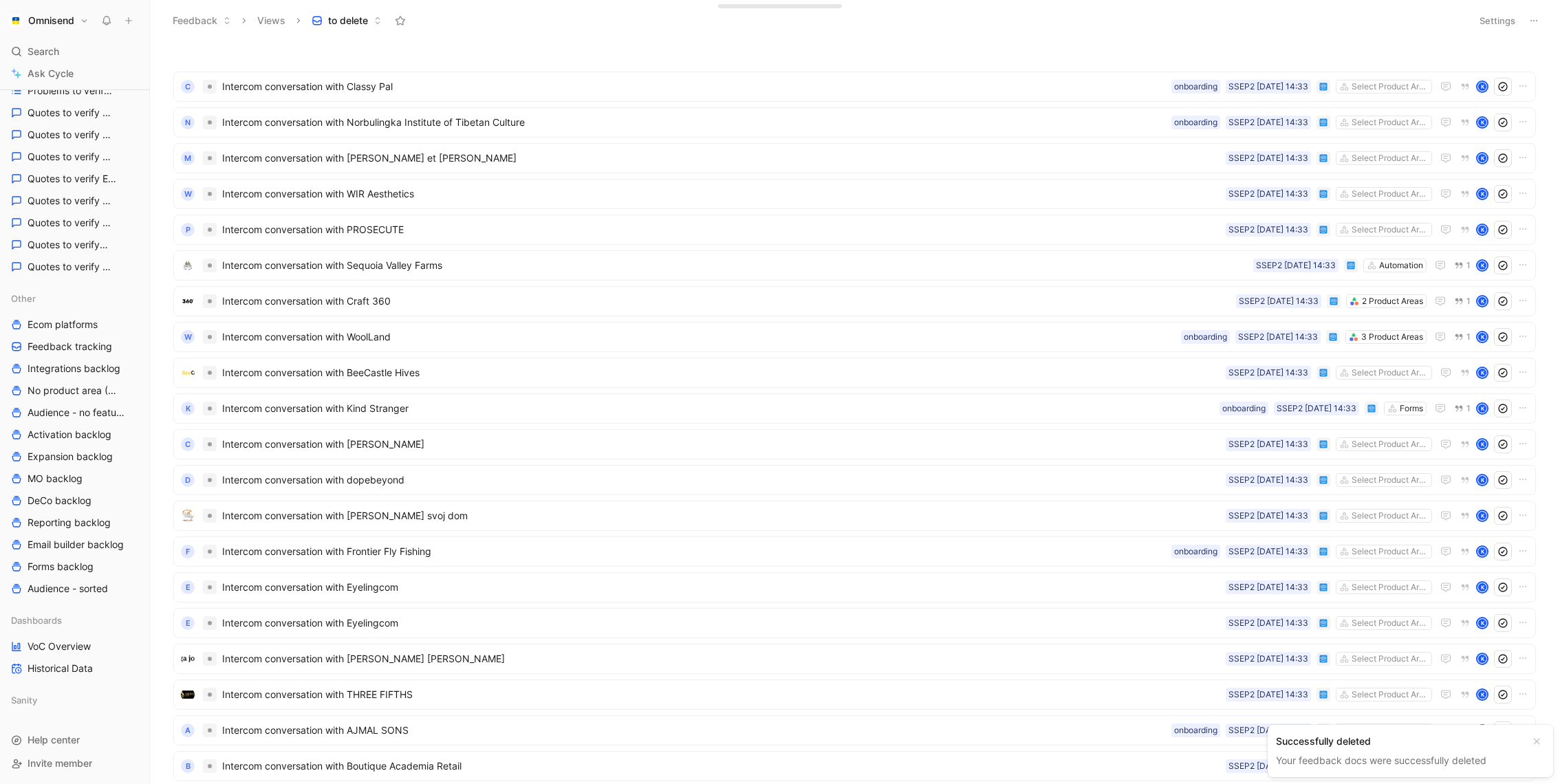
click at [1502, 22] on button "Settings" at bounding box center [1497, 21] width 48 height 19
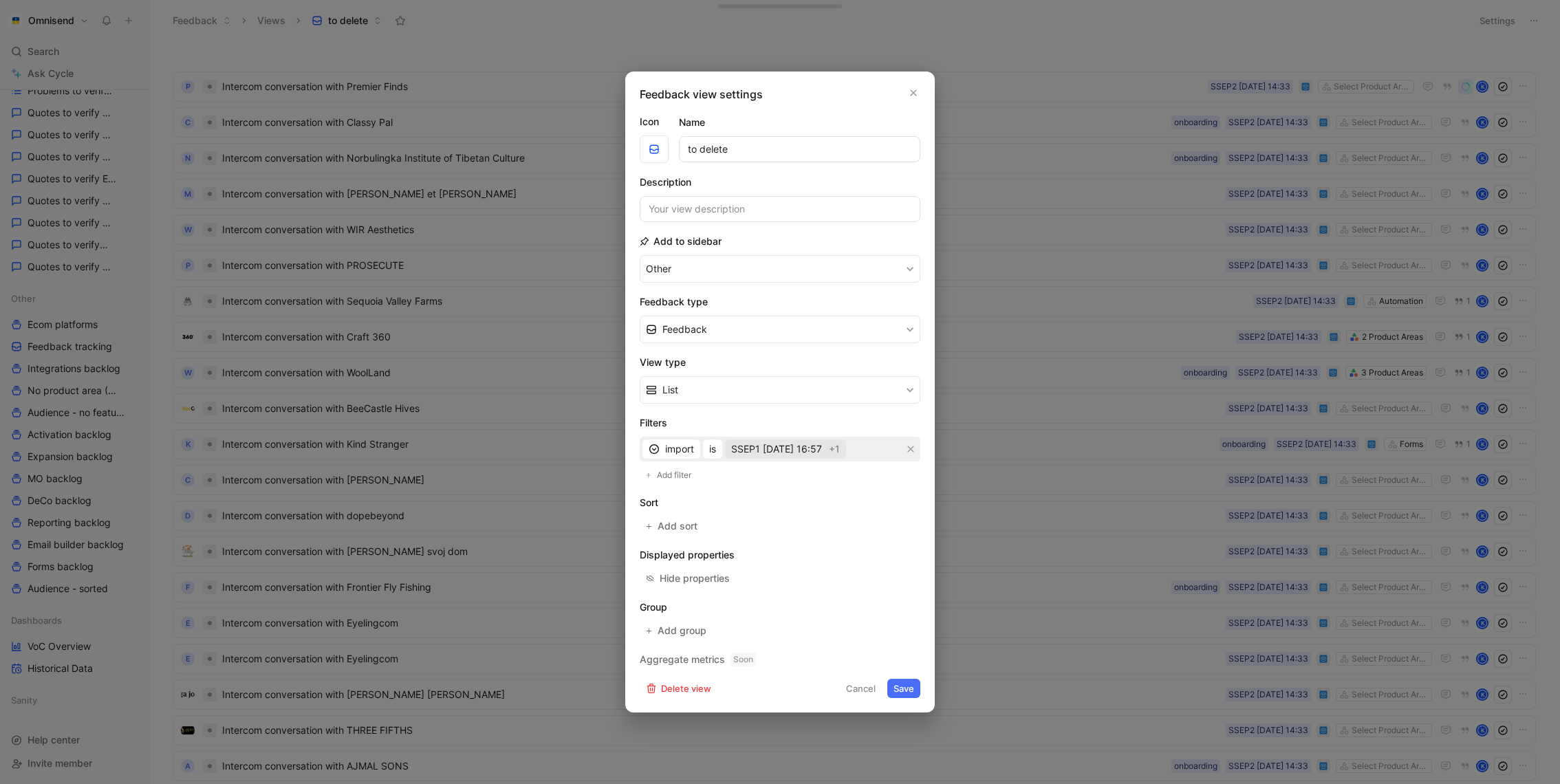
click at [810, 455] on span "SSEP1 01-09-2025 16:57" at bounding box center [777, 449] width 91 height 16
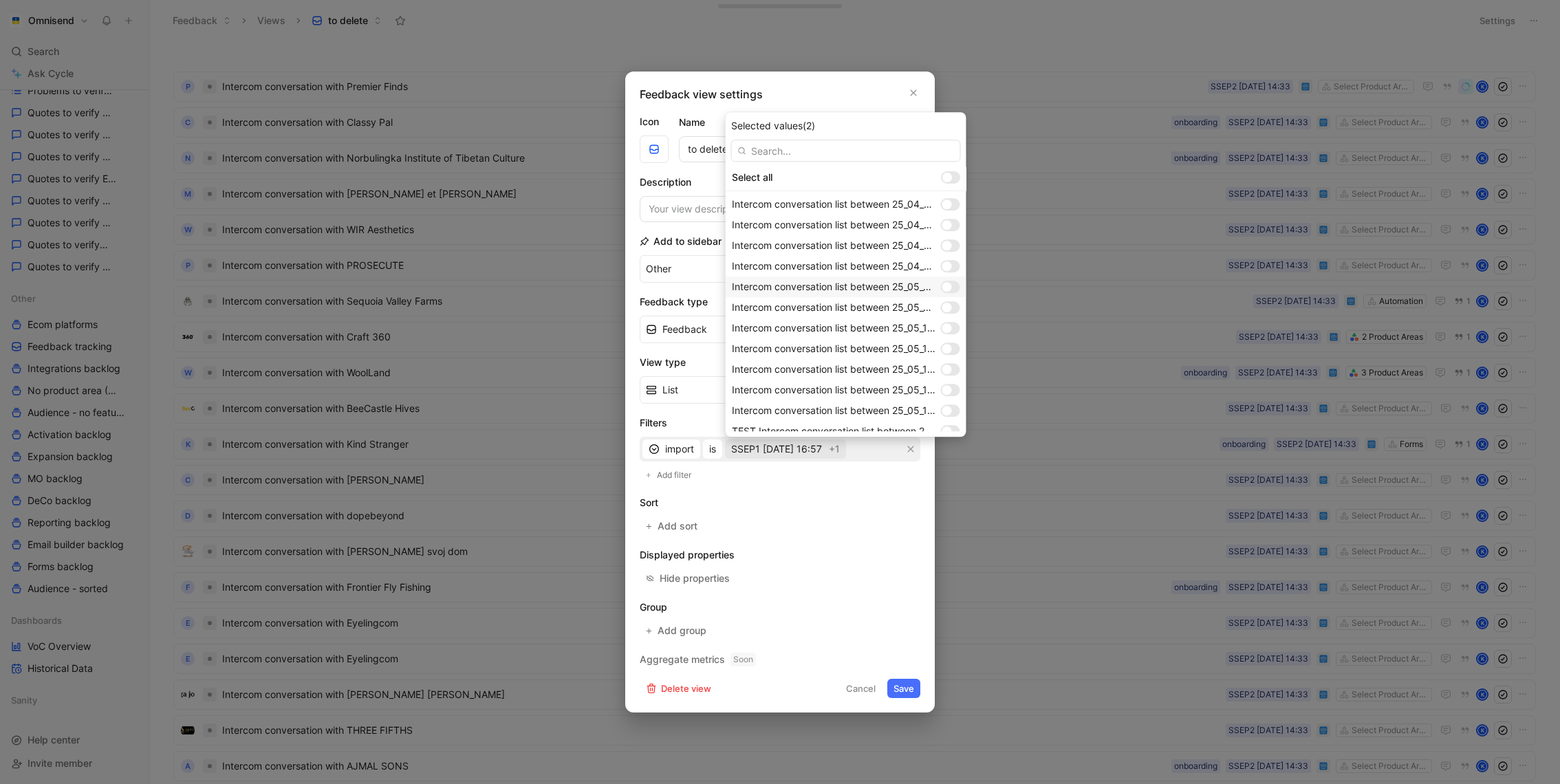
scroll to position [1042, 0]
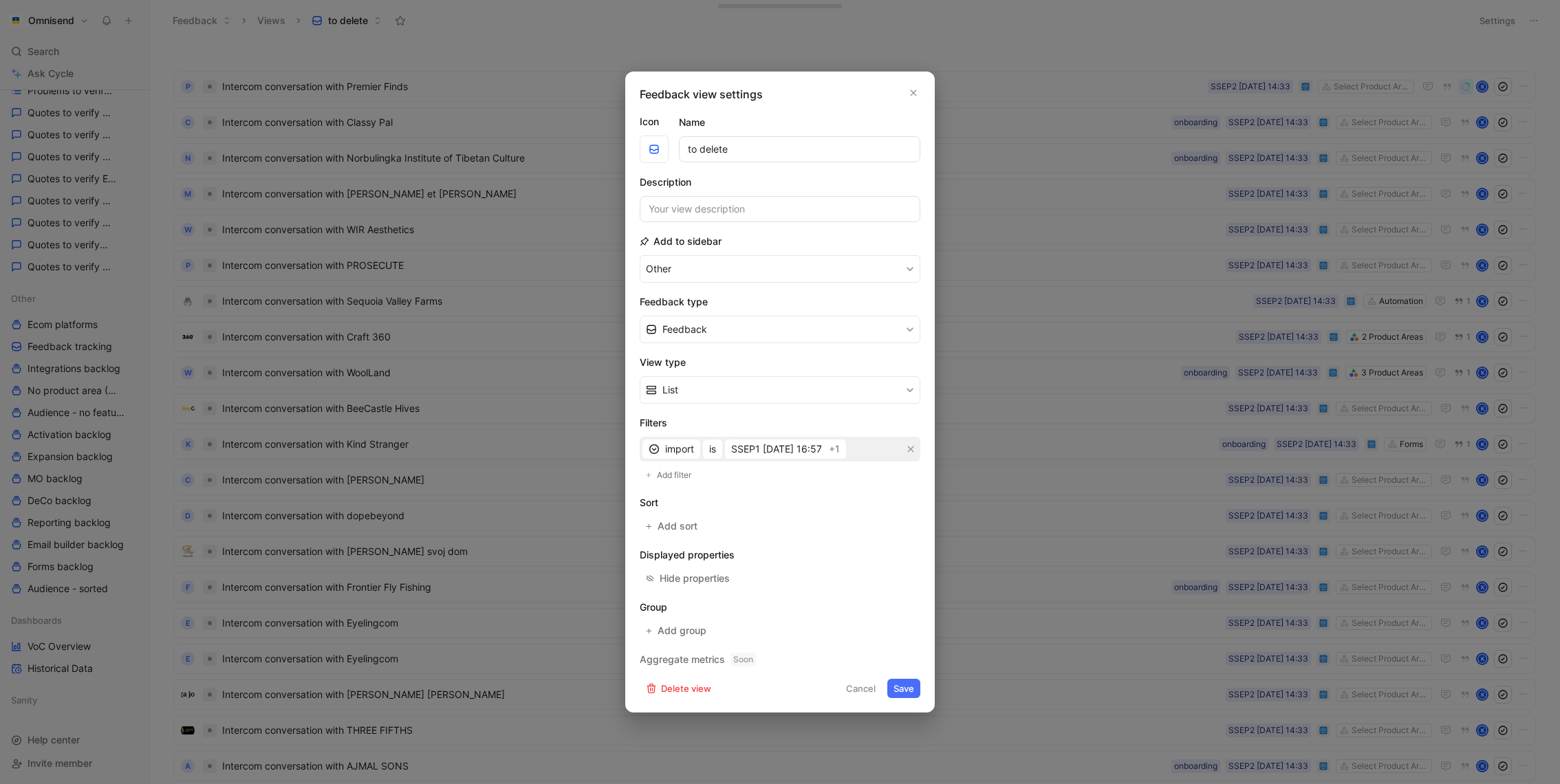
click at [917, 84] on div "Feedback view settings Icon Name to delete Description Add to sidebar Other Fee…" at bounding box center [780, 392] width 310 height 641
click at [917, 88] on button "button" at bounding box center [914, 92] width 13 height 13
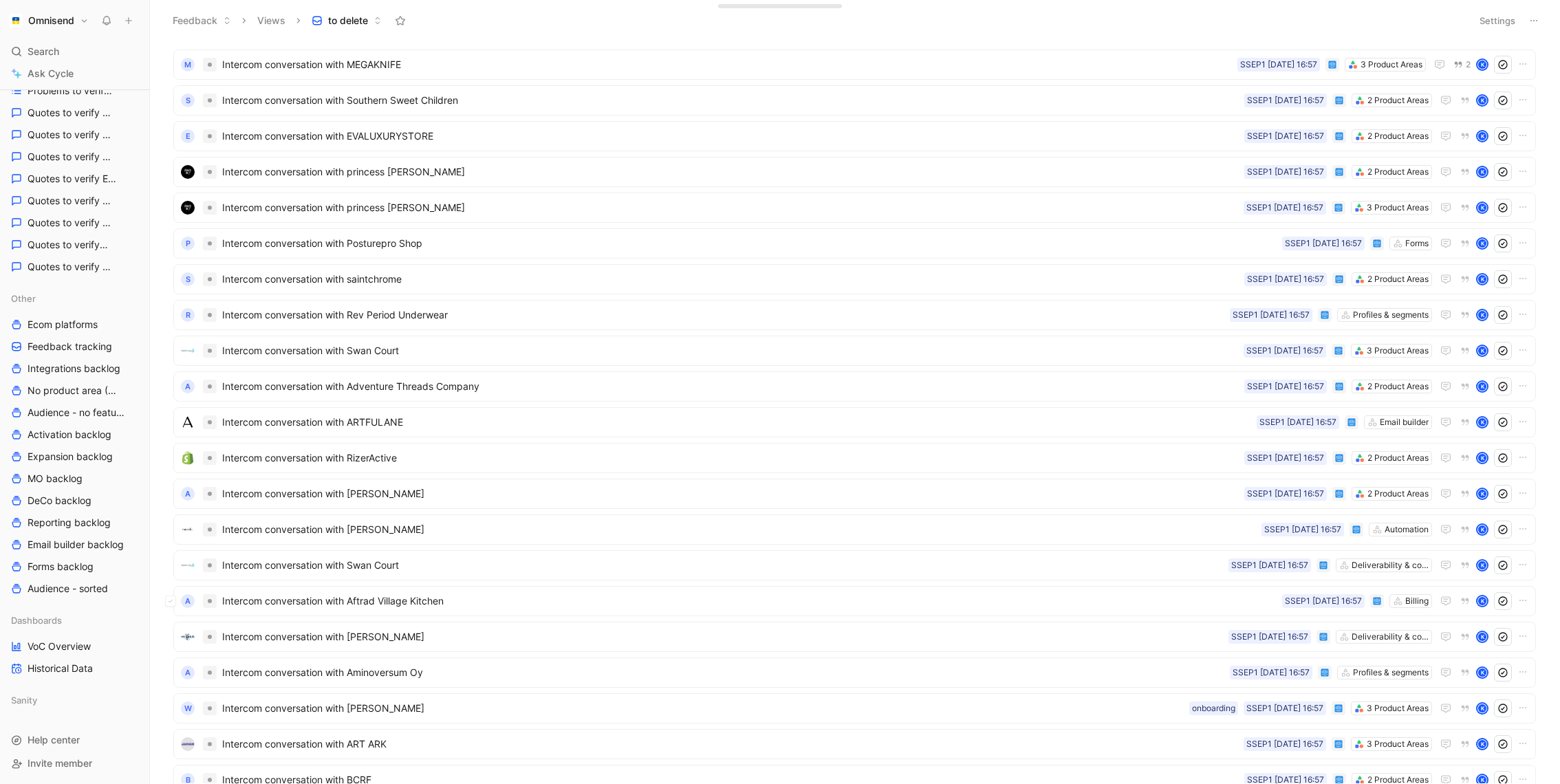
scroll to position [6227, 0]
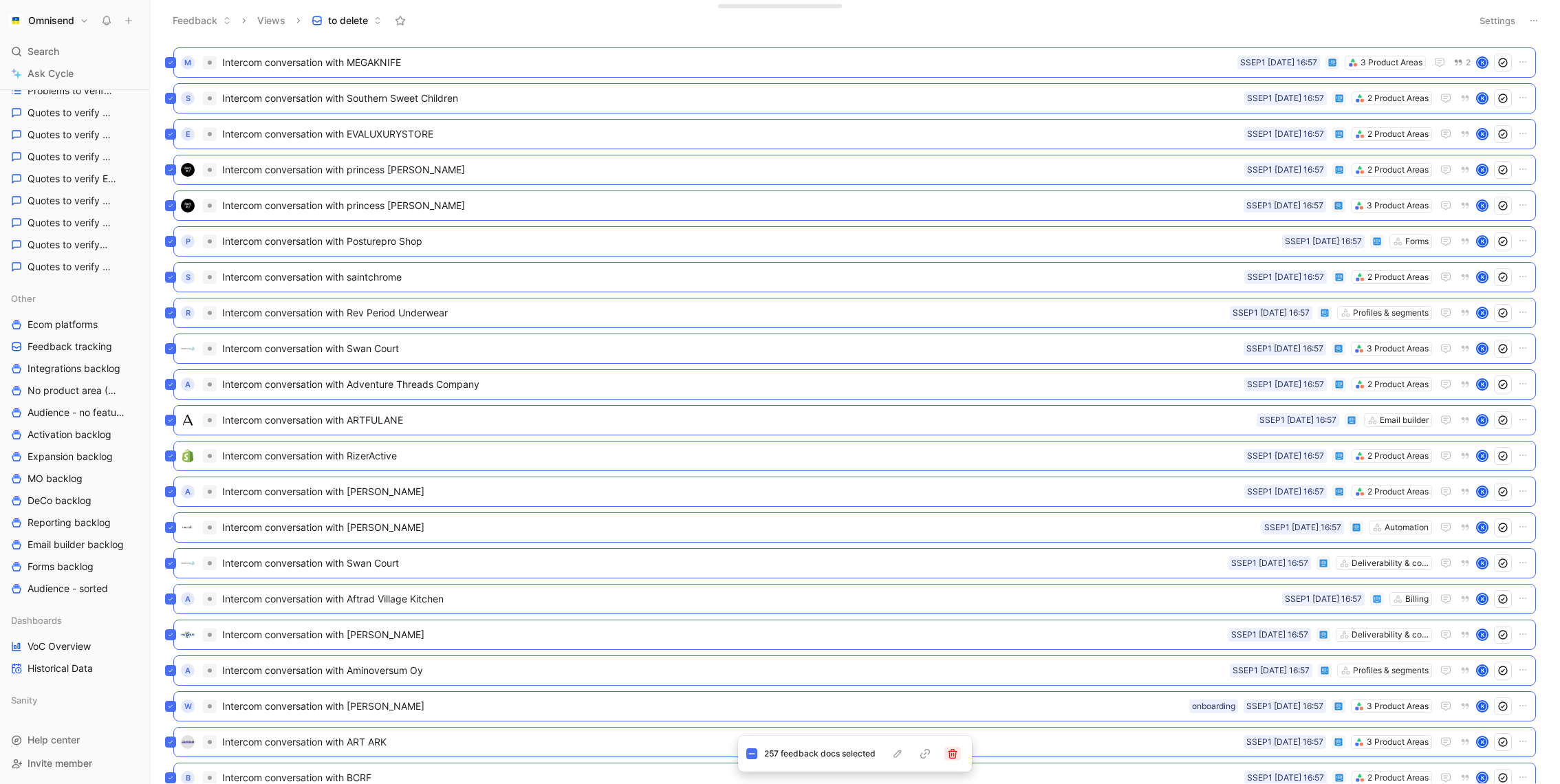
click at [952, 755] on icon "button" at bounding box center [952, 754] width 9 height 10
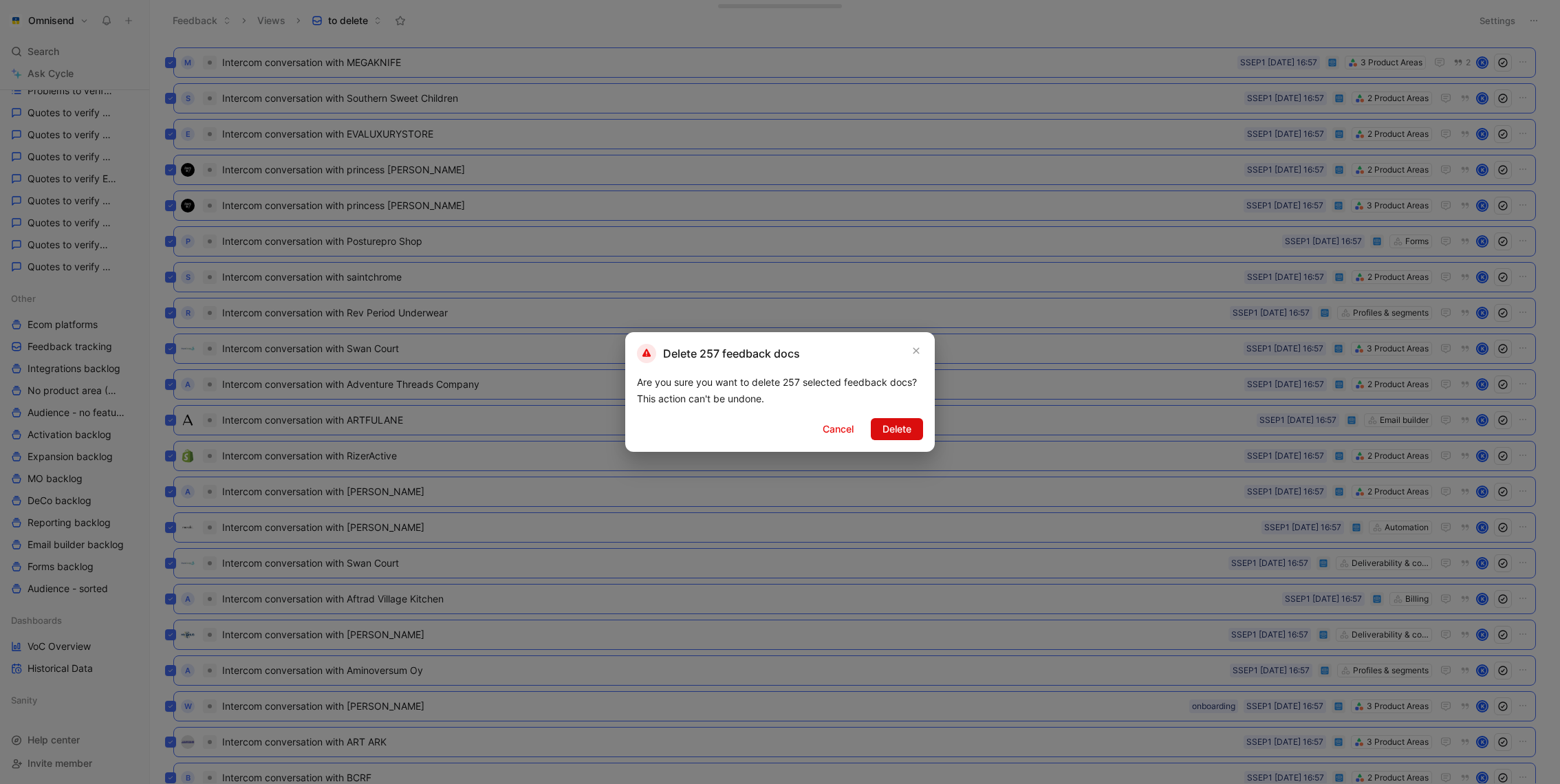
click at [903, 423] on span "Delete" at bounding box center [896, 429] width 29 height 16
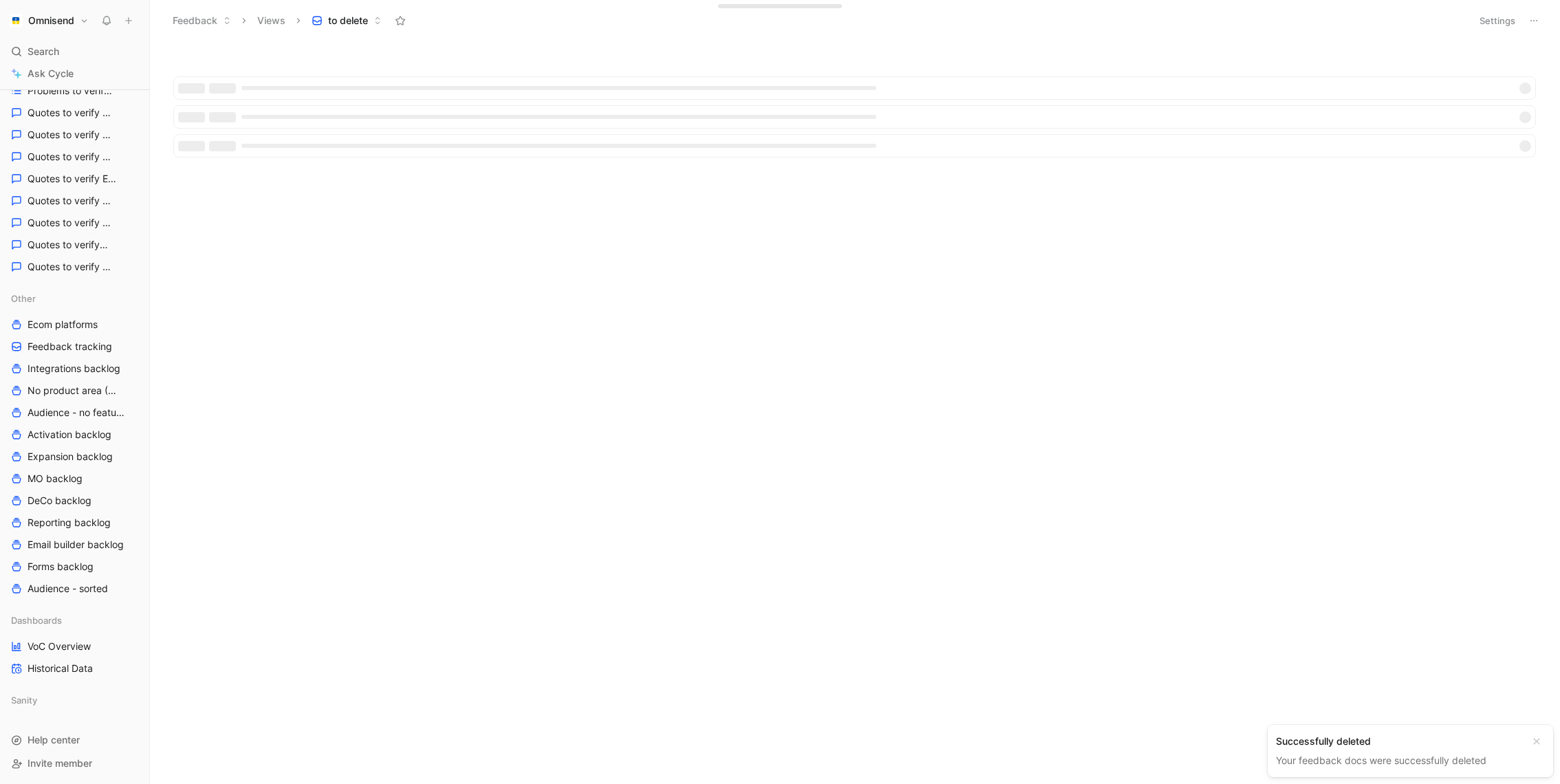
scroll to position [0, 0]
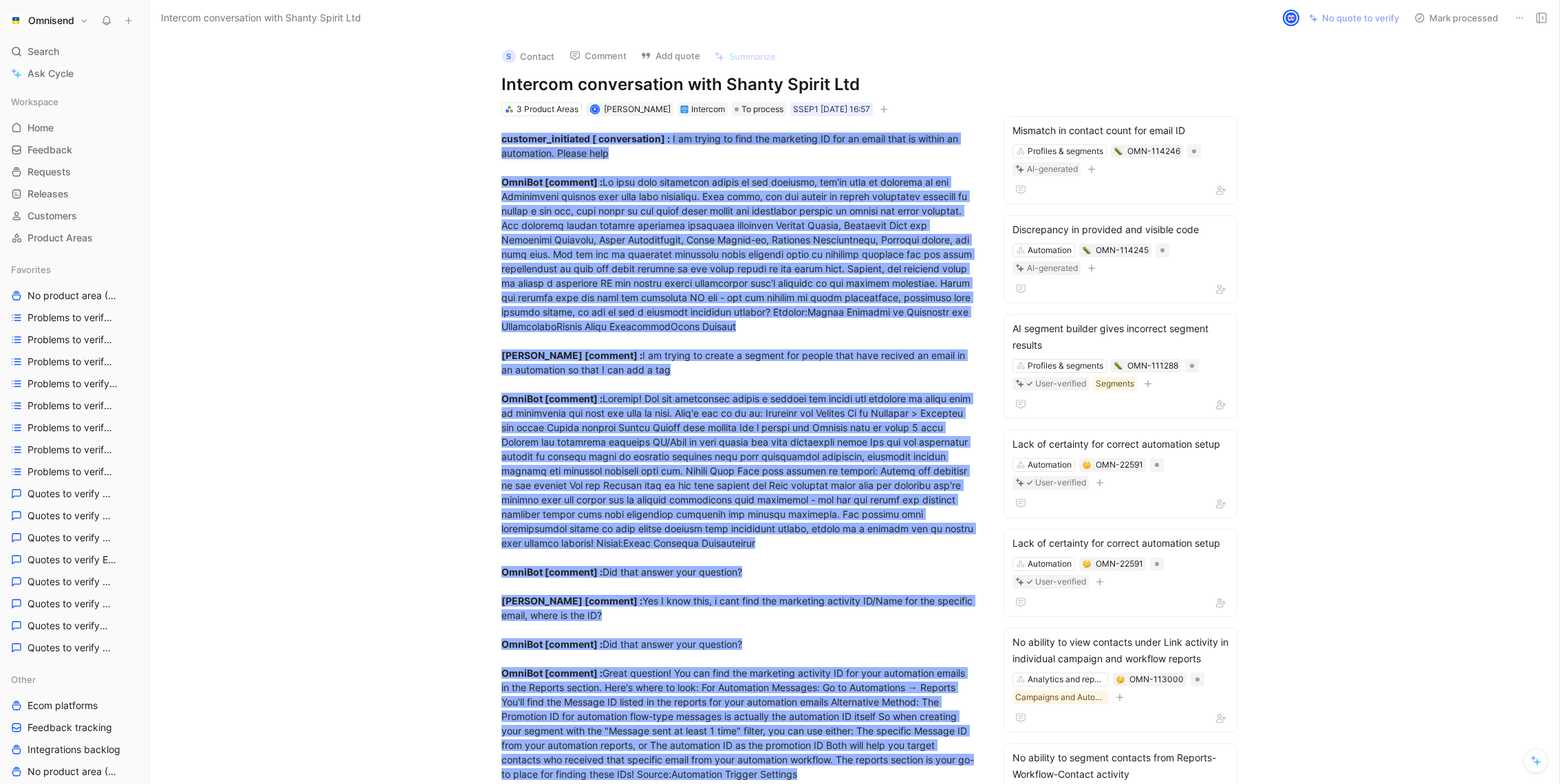
click at [66, 28] on button "Omnisend" at bounding box center [48, 21] width 87 height 19
click at [101, 143] on div "Workspace settings G then S" at bounding box center [93, 141] width 169 height 22
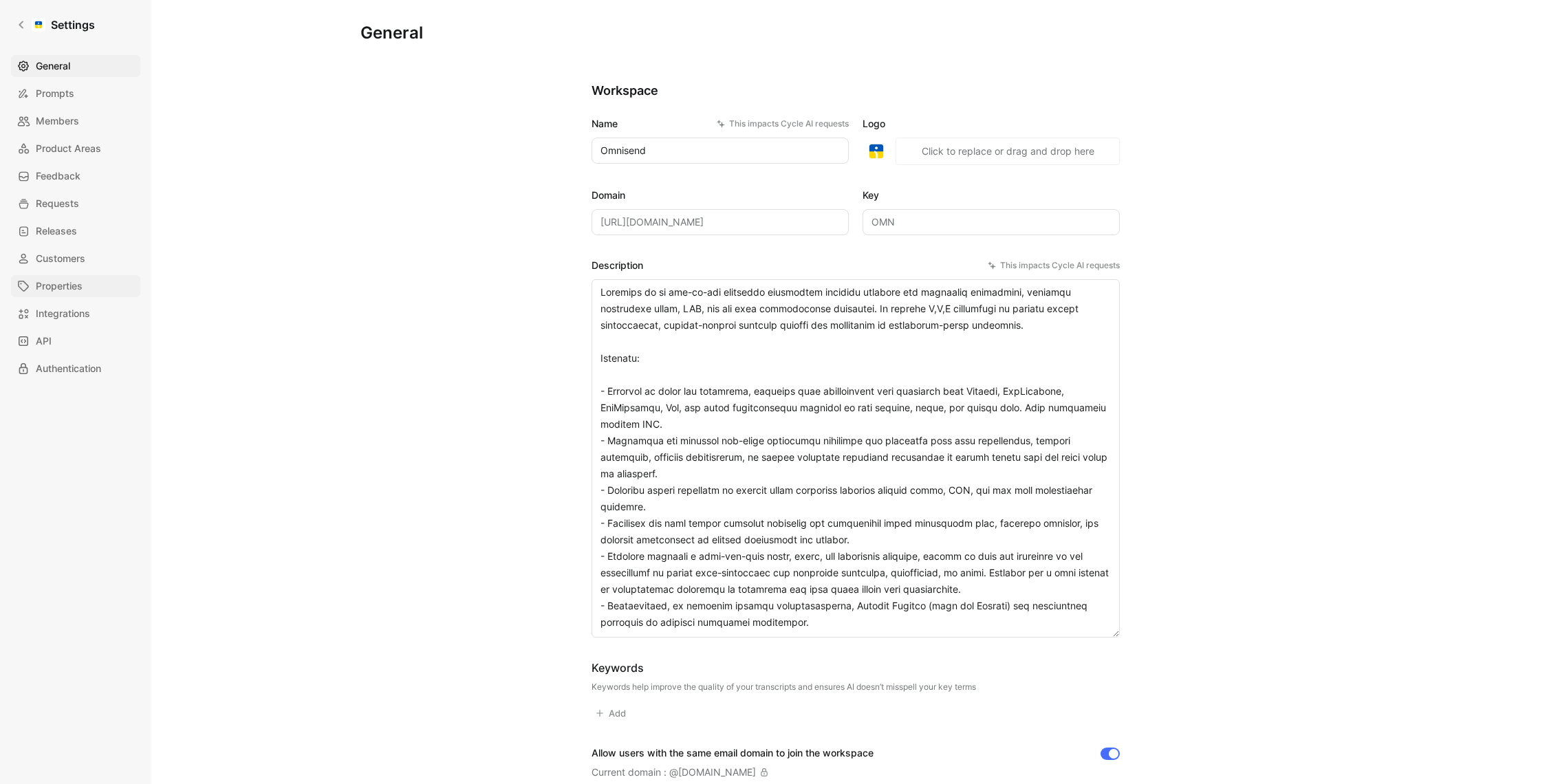
click at [69, 289] on span "Properties" at bounding box center [59, 285] width 47 height 16
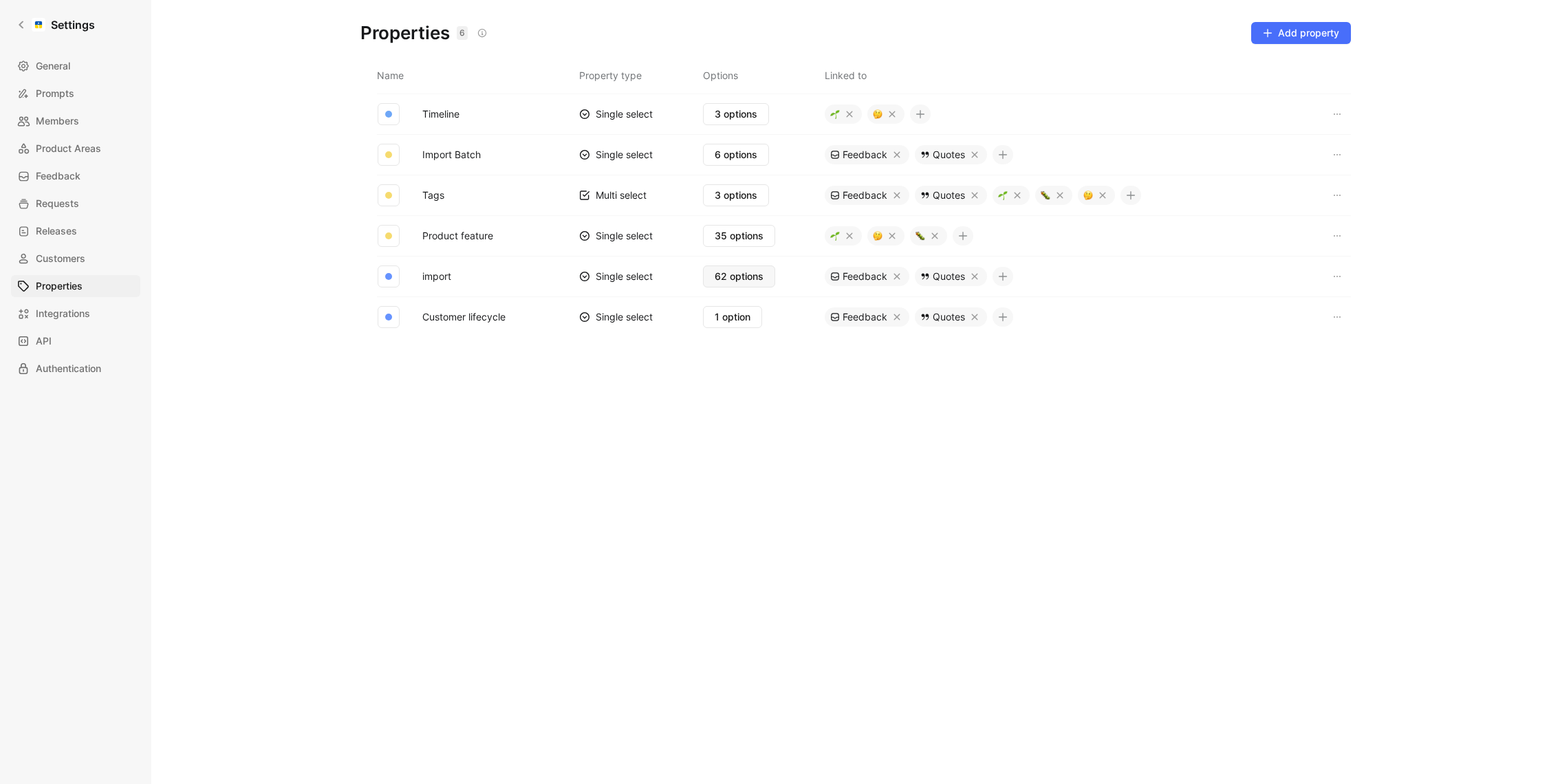
click at [738, 275] on span "62 options" at bounding box center [739, 276] width 48 height 16
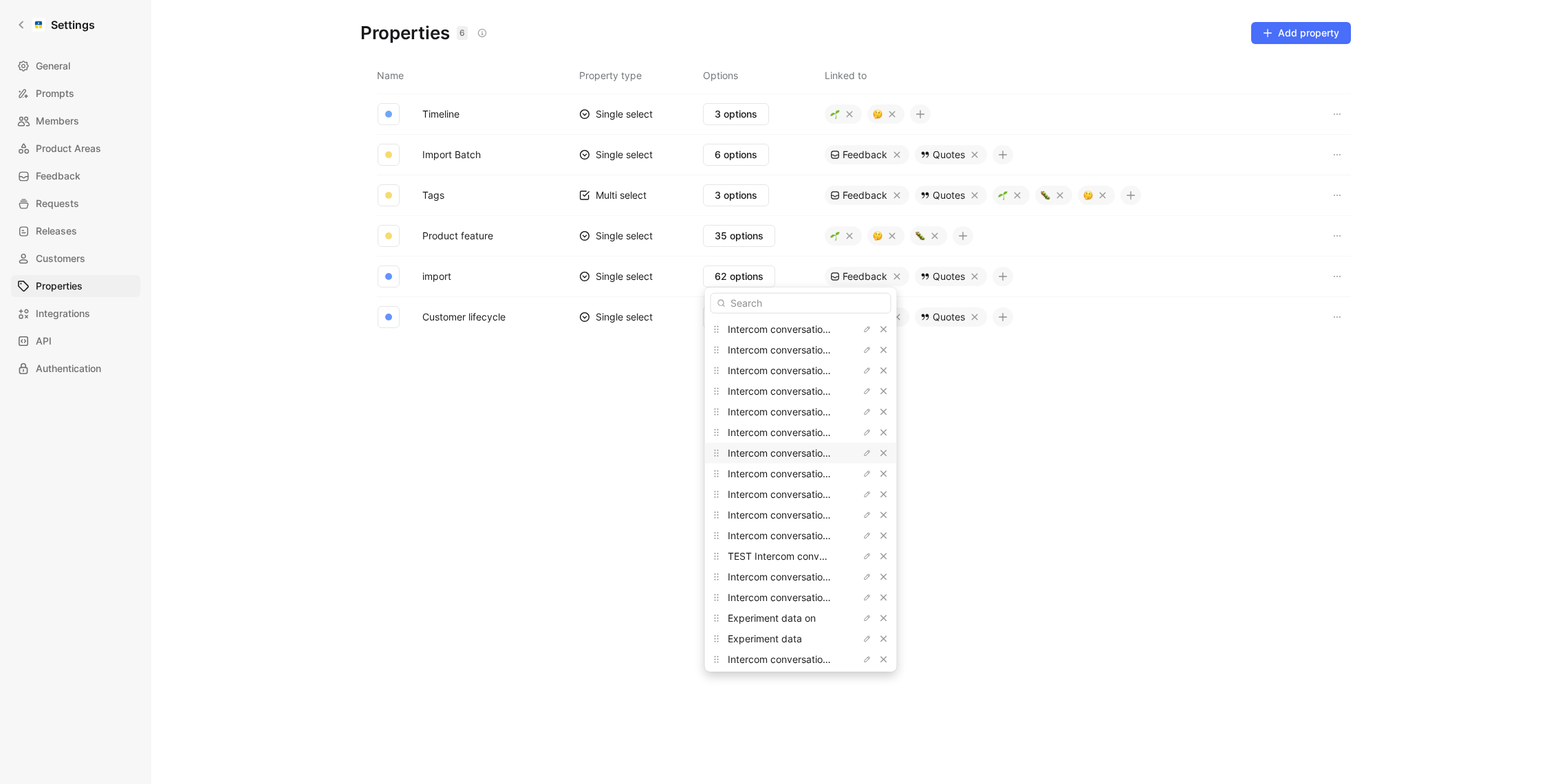
scroll to position [951, 0]
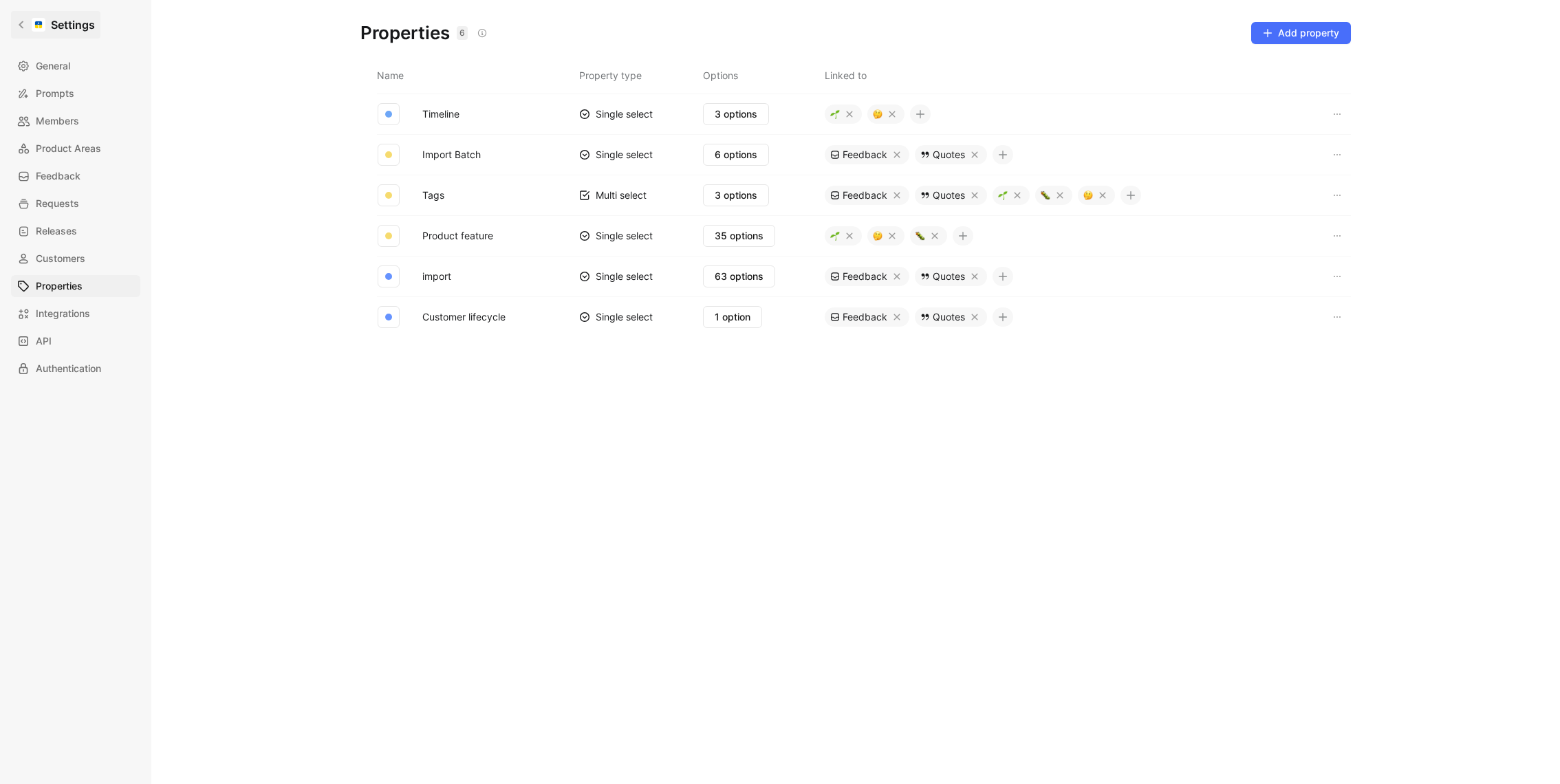
click at [39, 32] on link "Settings" at bounding box center [56, 25] width 89 height 28
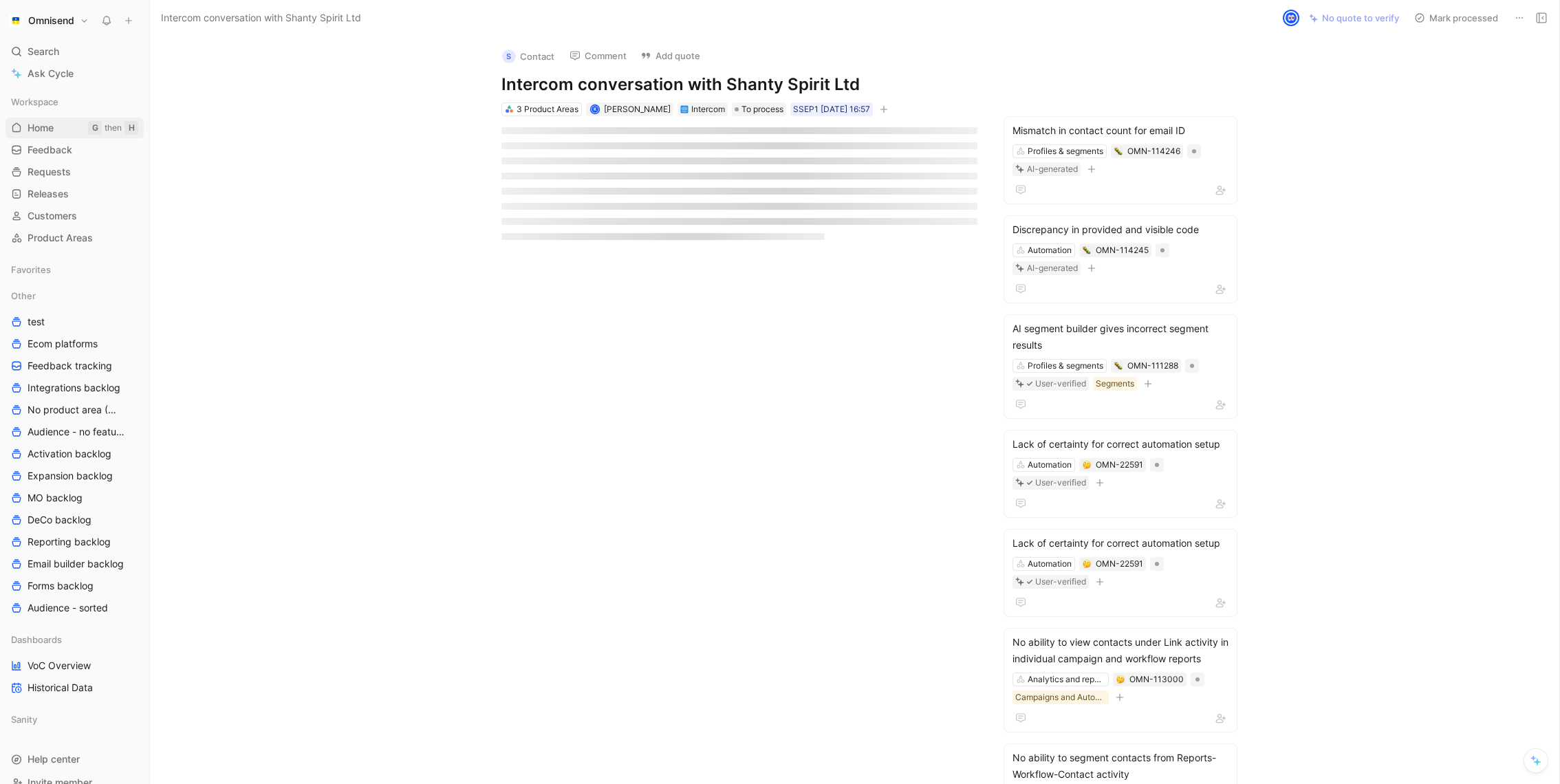
click at [43, 137] on link "Home G then H" at bounding box center [74, 128] width 138 height 21
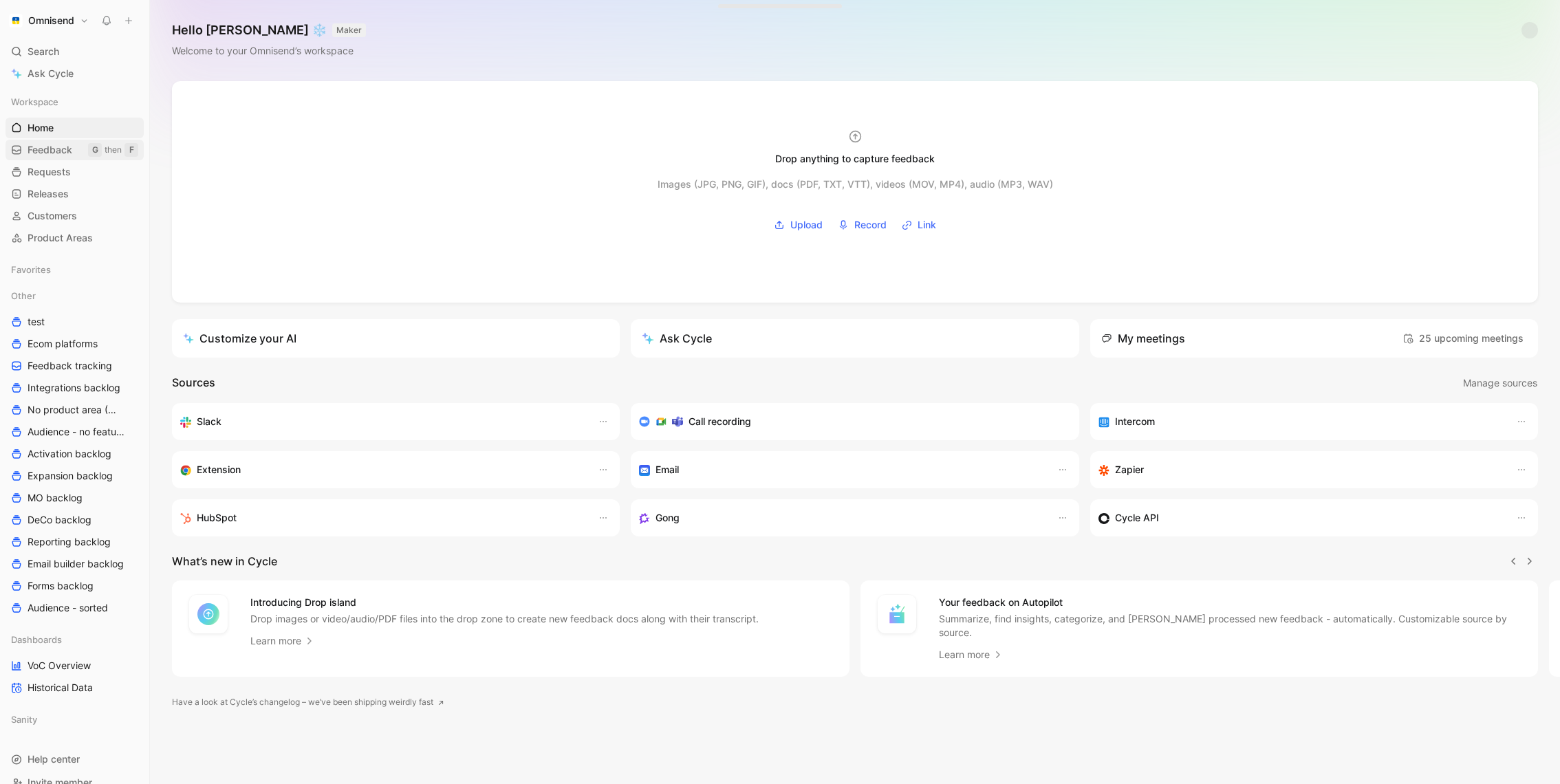
click at [43, 149] on span "Feedback" at bounding box center [49, 149] width 45 height 13
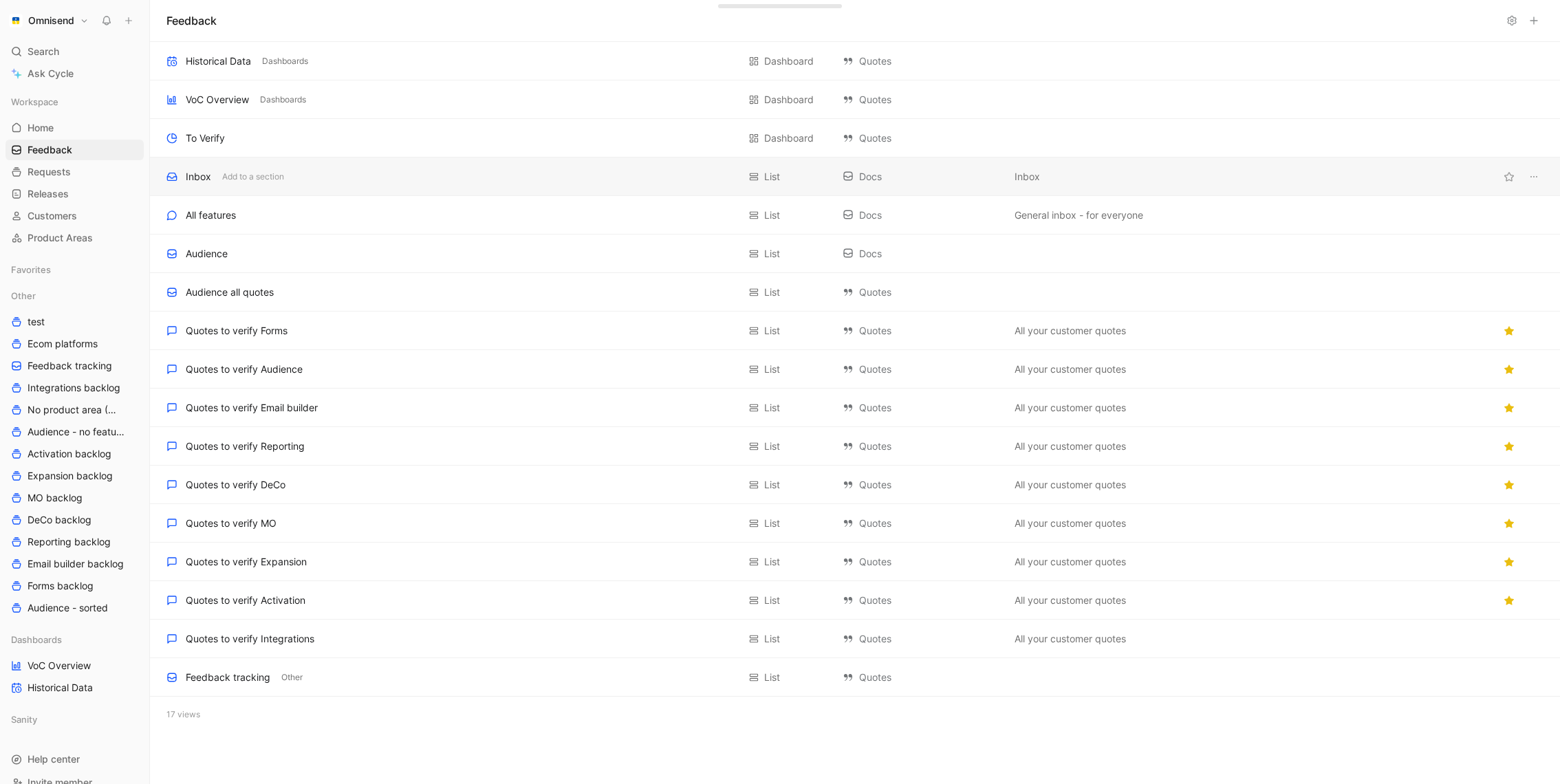
click at [390, 171] on div "Inbox Add to a section" at bounding box center [452, 176] width 571 height 16
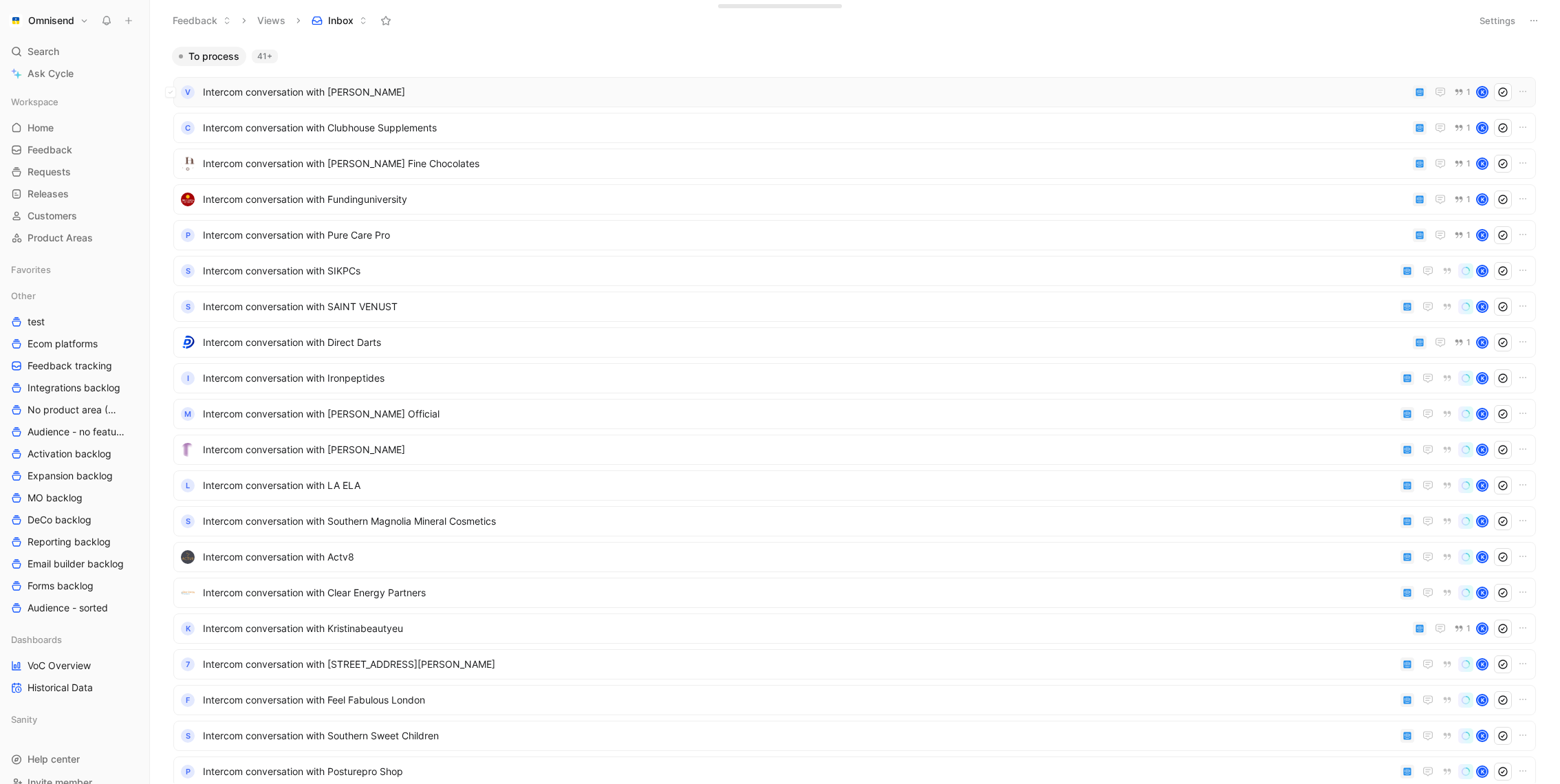
click at [599, 90] on span "Intercom conversation with [PERSON_NAME]" at bounding box center [804, 91] width 1204 height 16
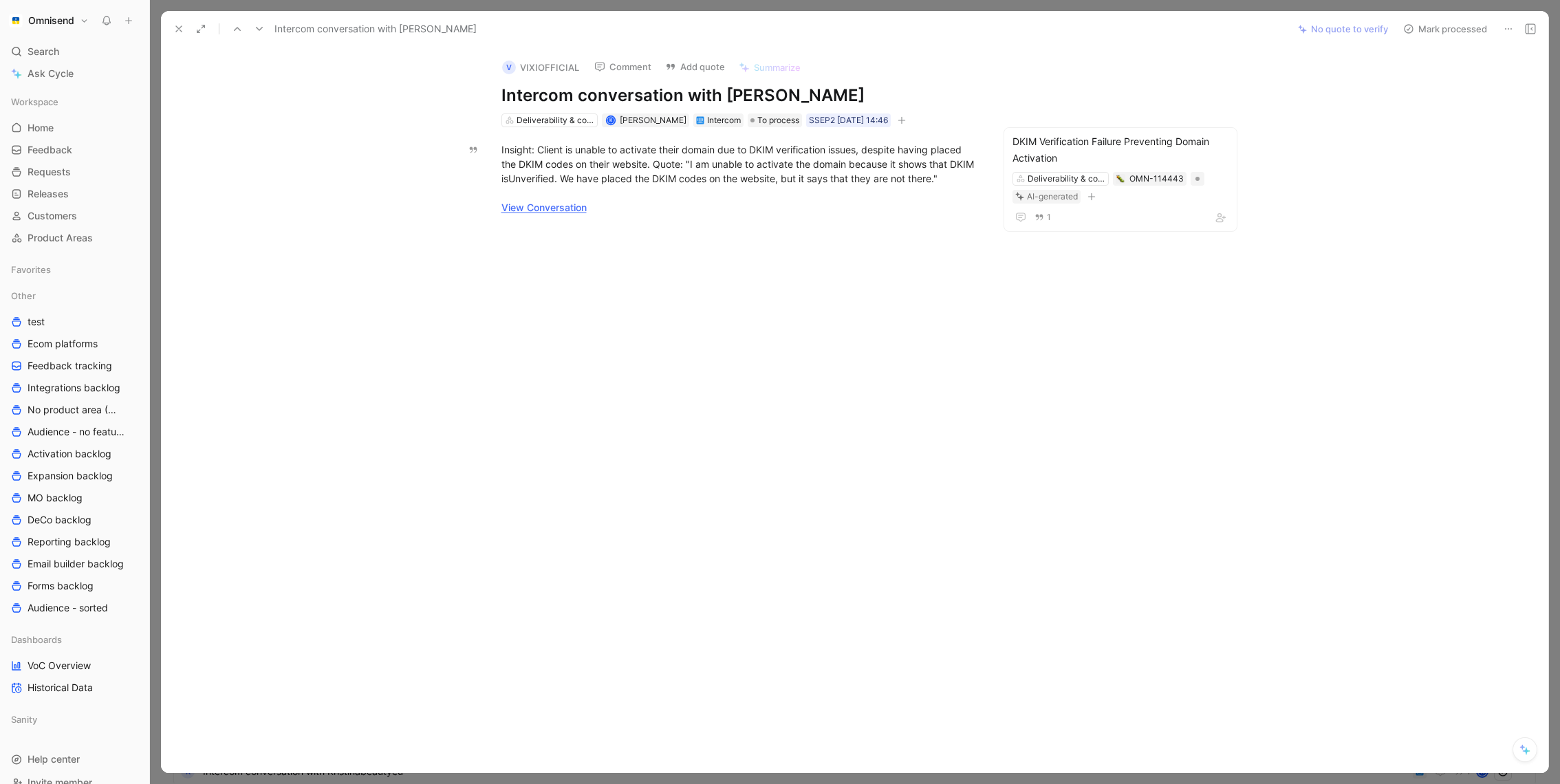
click at [179, 30] on icon at bounding box center [179, 29] width 11 height 11
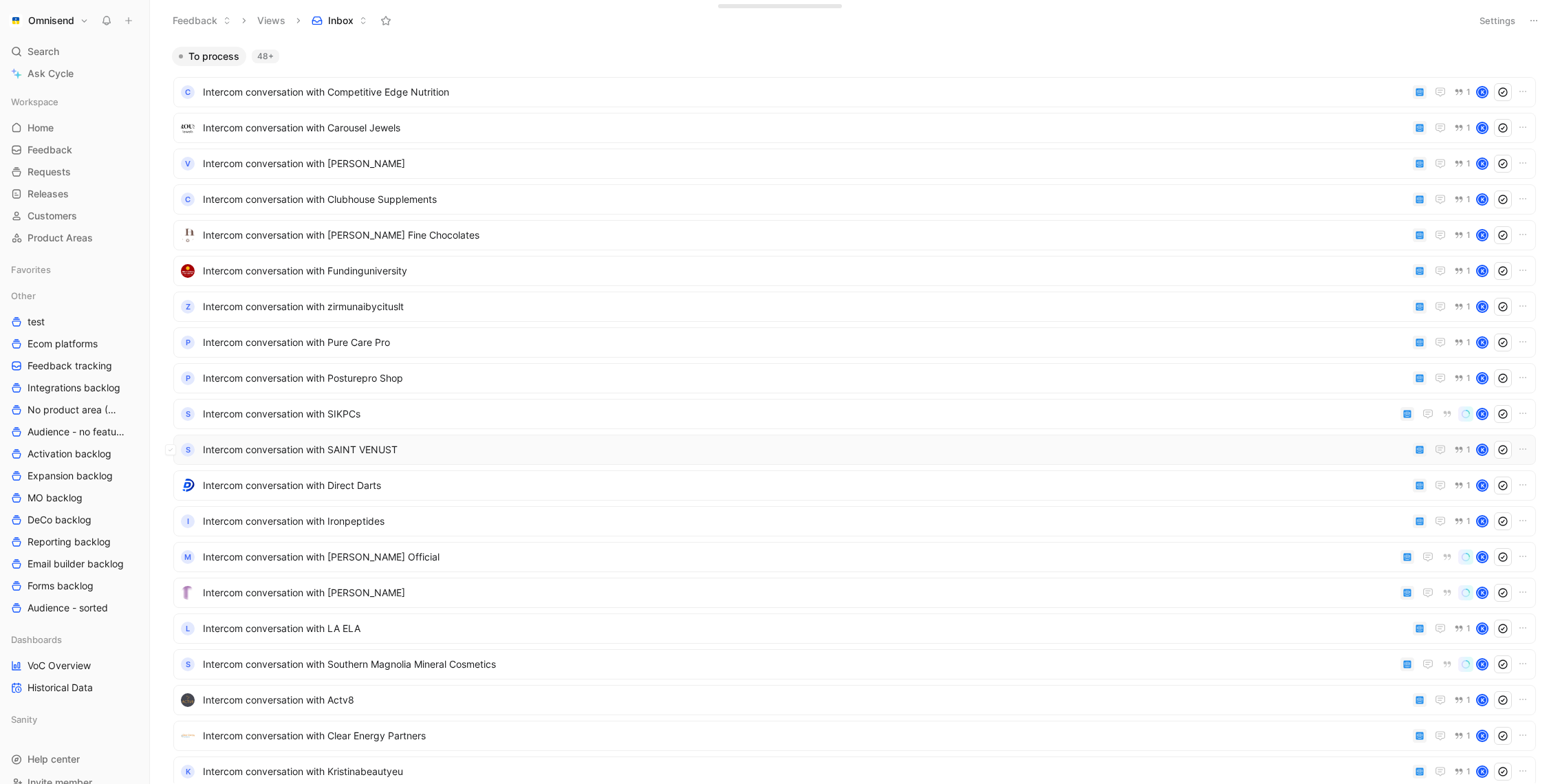
click at [658, 462] on div "S Intercom conversation with SAINT VENUST 1 K" at bounding box center [854, 449] width 1362 height 30
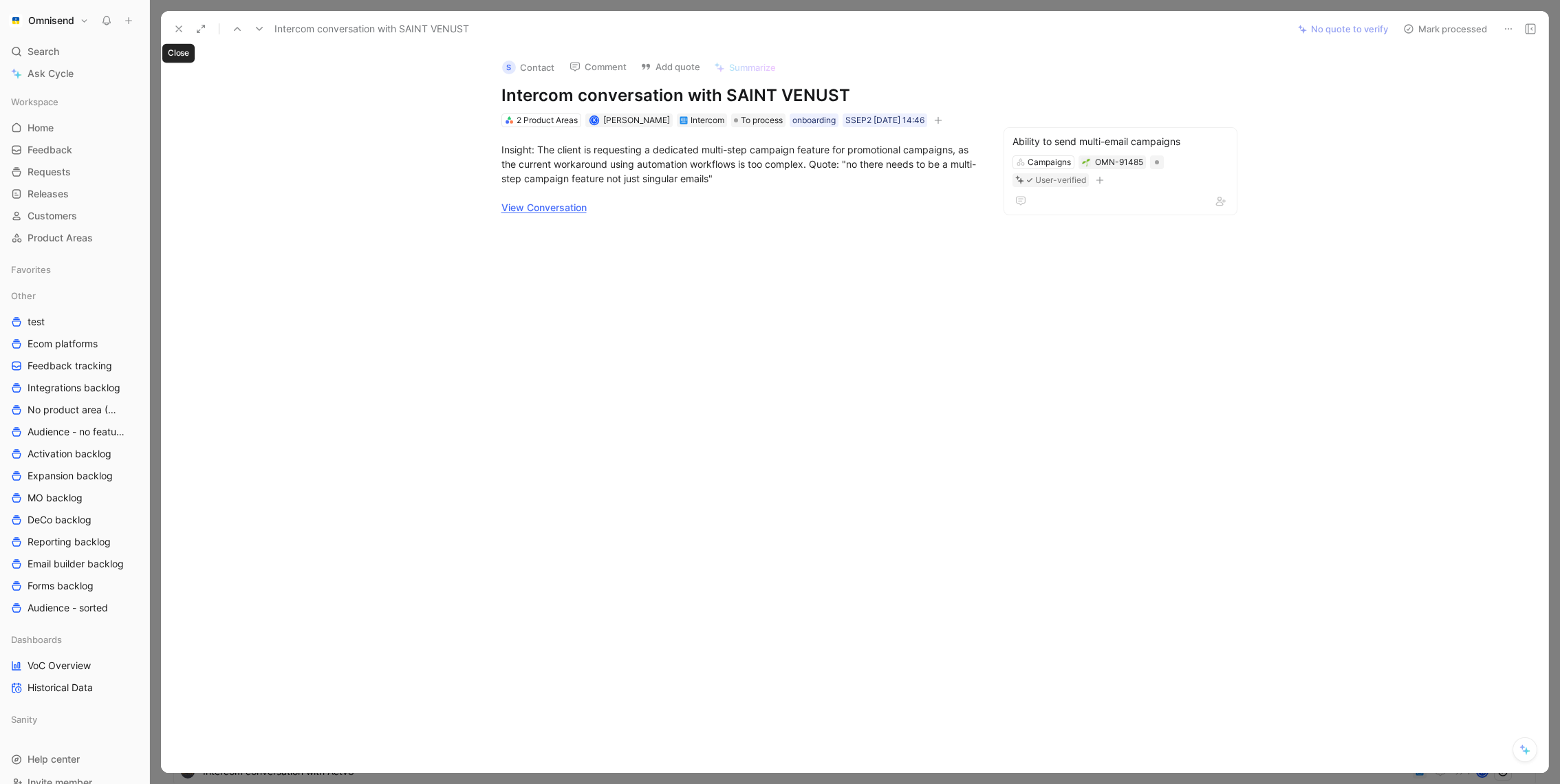
click at [183, 36] on button at bounding box center [179, 29] width 19 height 19
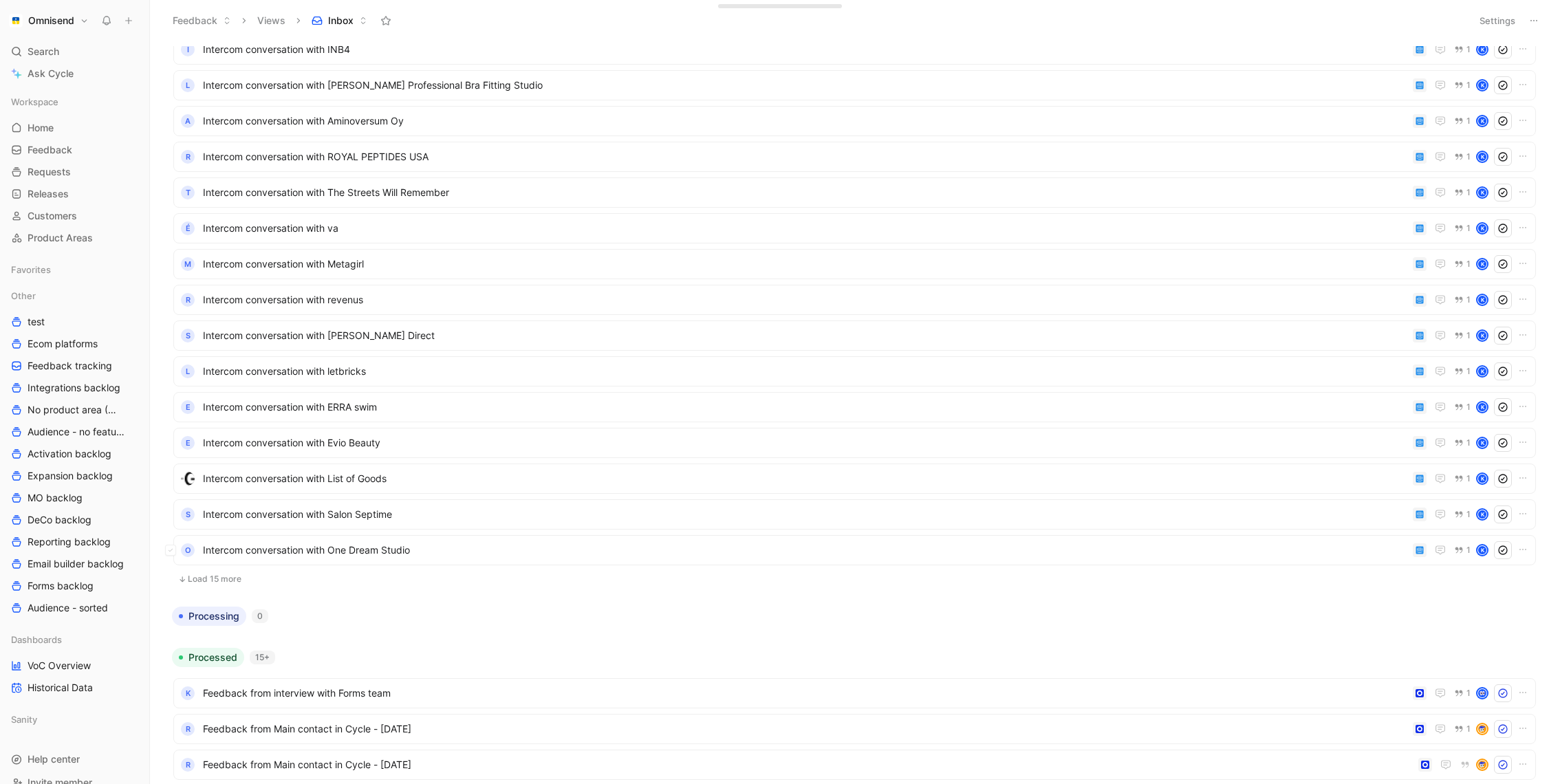
scroll to position [1265, 0]
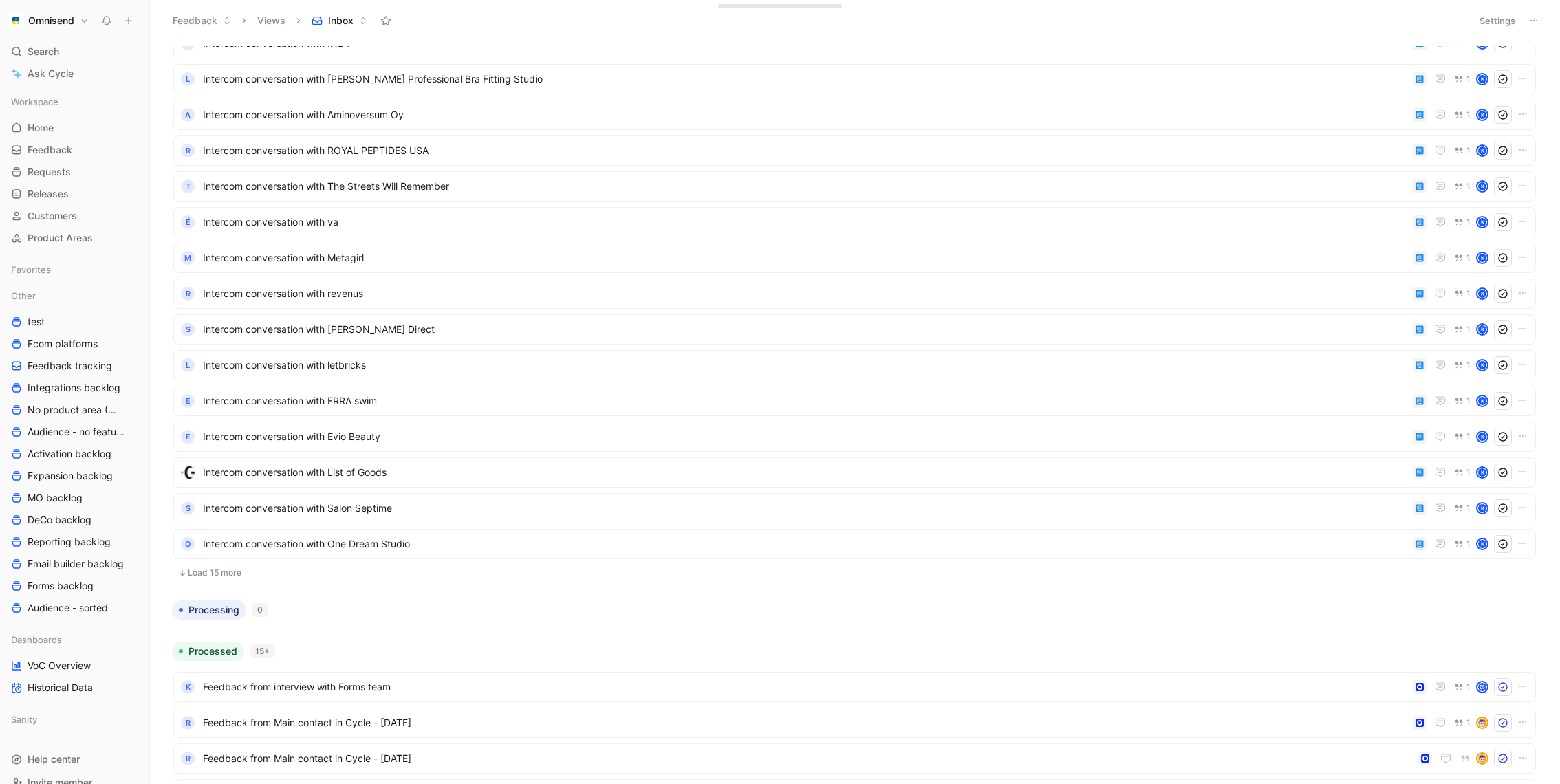
click at [222, 573] on button "Load 15 more" at bounding box center [854, 572] width 1362 height 16
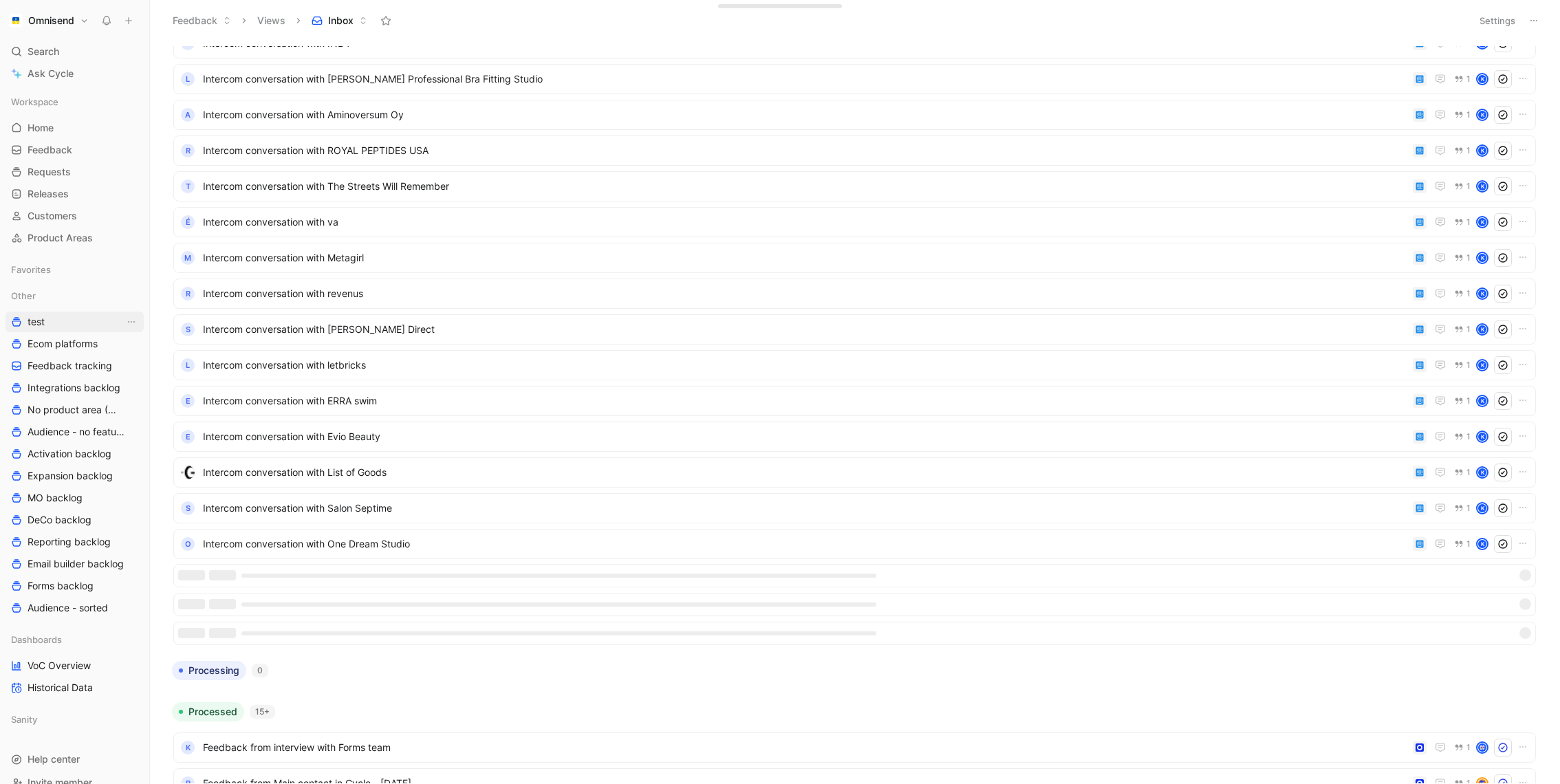
click at [70, 322] on link "test" at bounding box center [74, 322] width 138 height 21
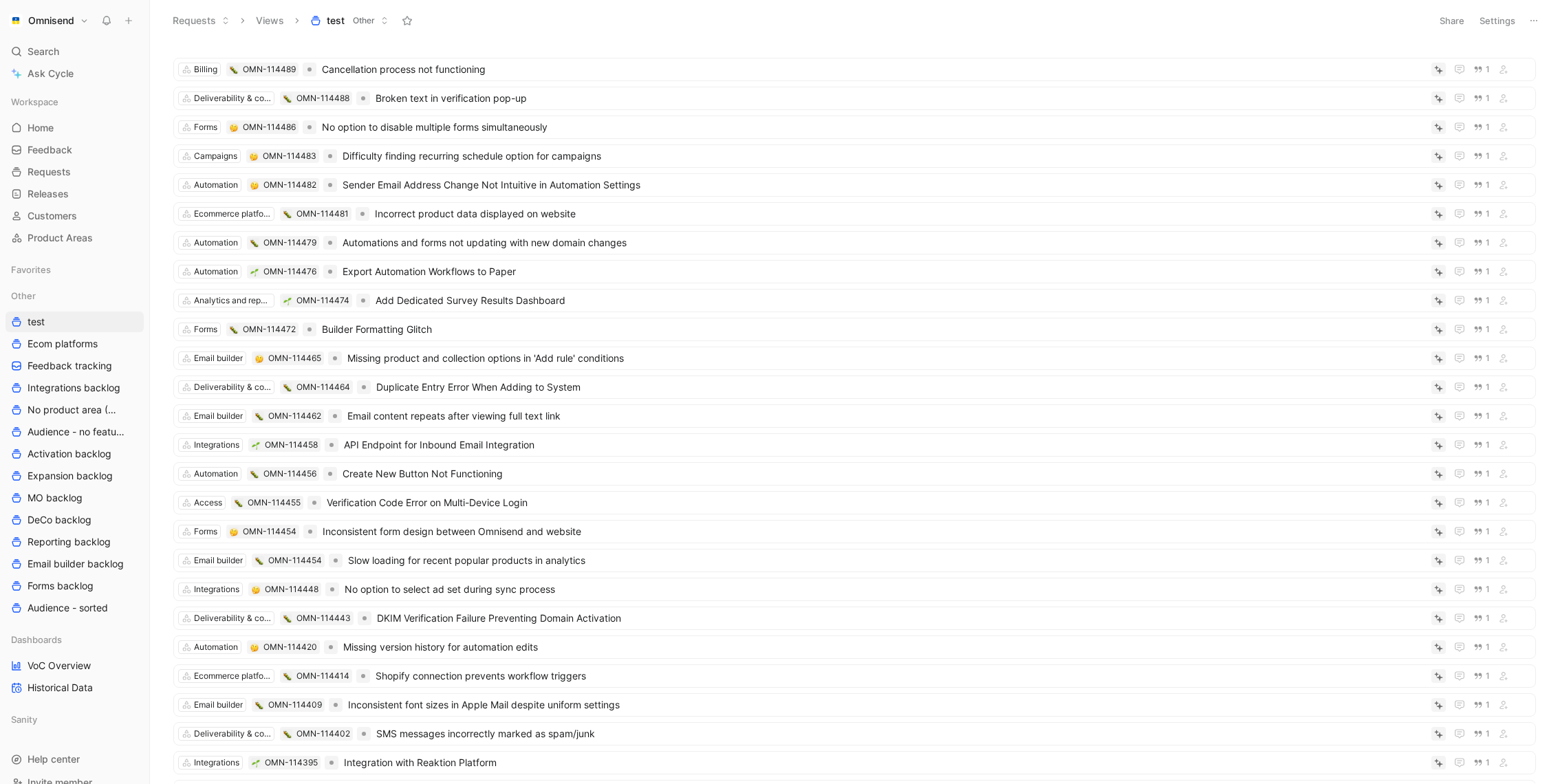
click at [1496, 32] on header "Requests Views test Other Share Settings" at bounding box center [855, 20] width 1410 height 41
click at [1504, 21] on button "Settings" at bounding box center [1497, 21] width 48 height 19
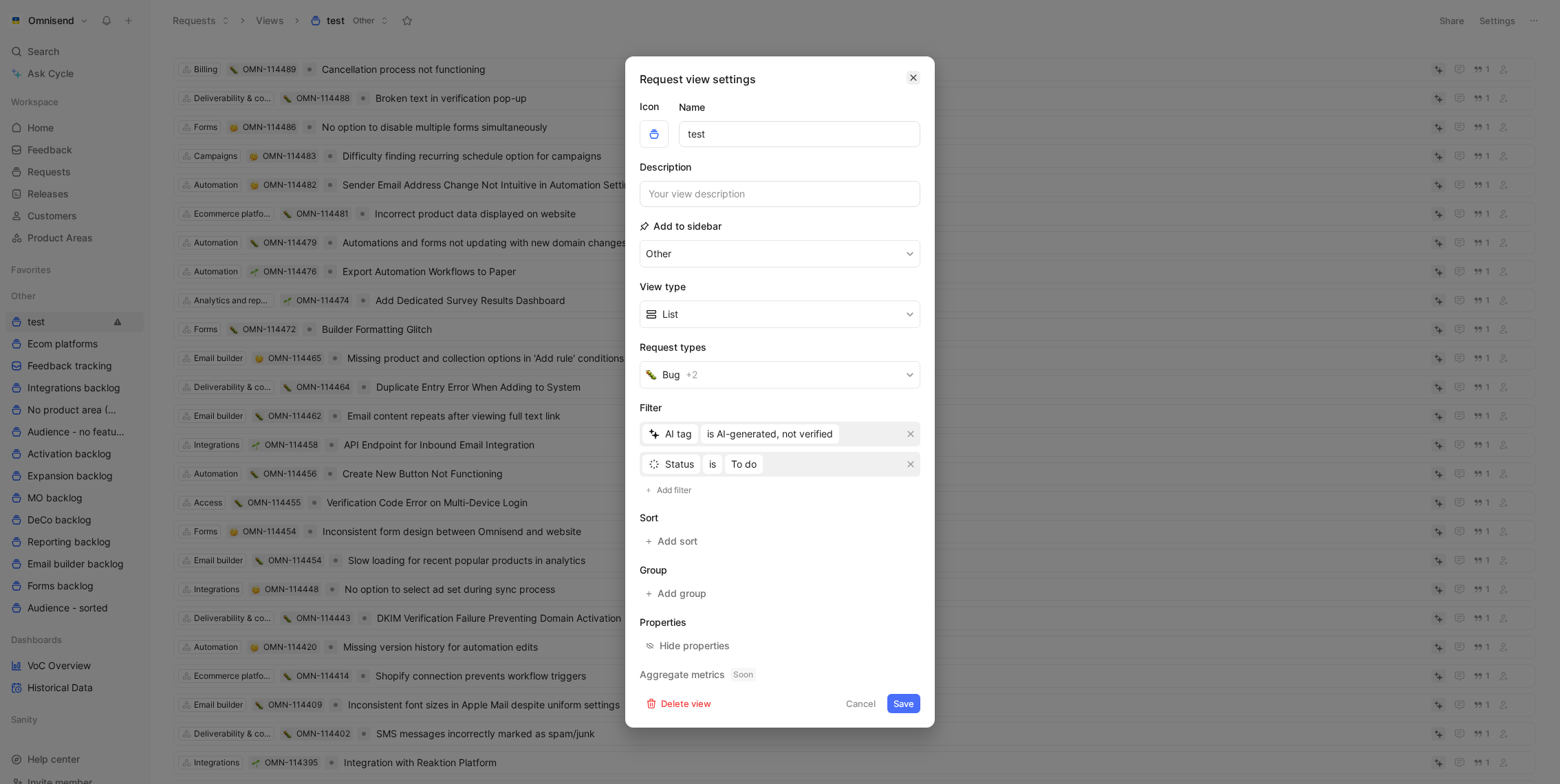
click at [916, 81] on icon "button" at bounding box center [914, 78] width 9 height 11
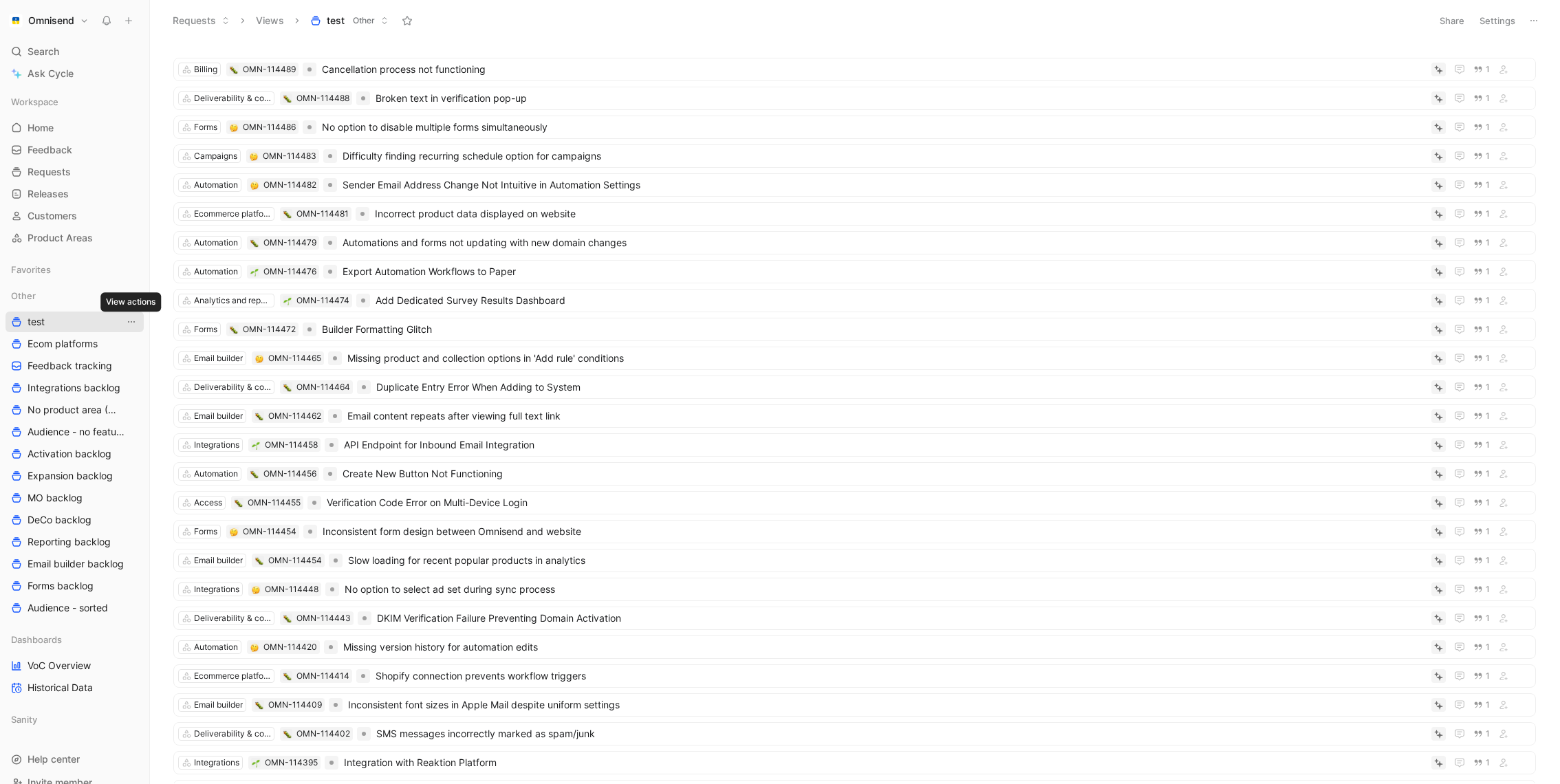
click at [128, 325] on icon "View actions" at bounding box center [131, 322] width 11 height 11
click at [1512, 19] on button "Settings" at bounding box center [1497, 21] width 48 height 19
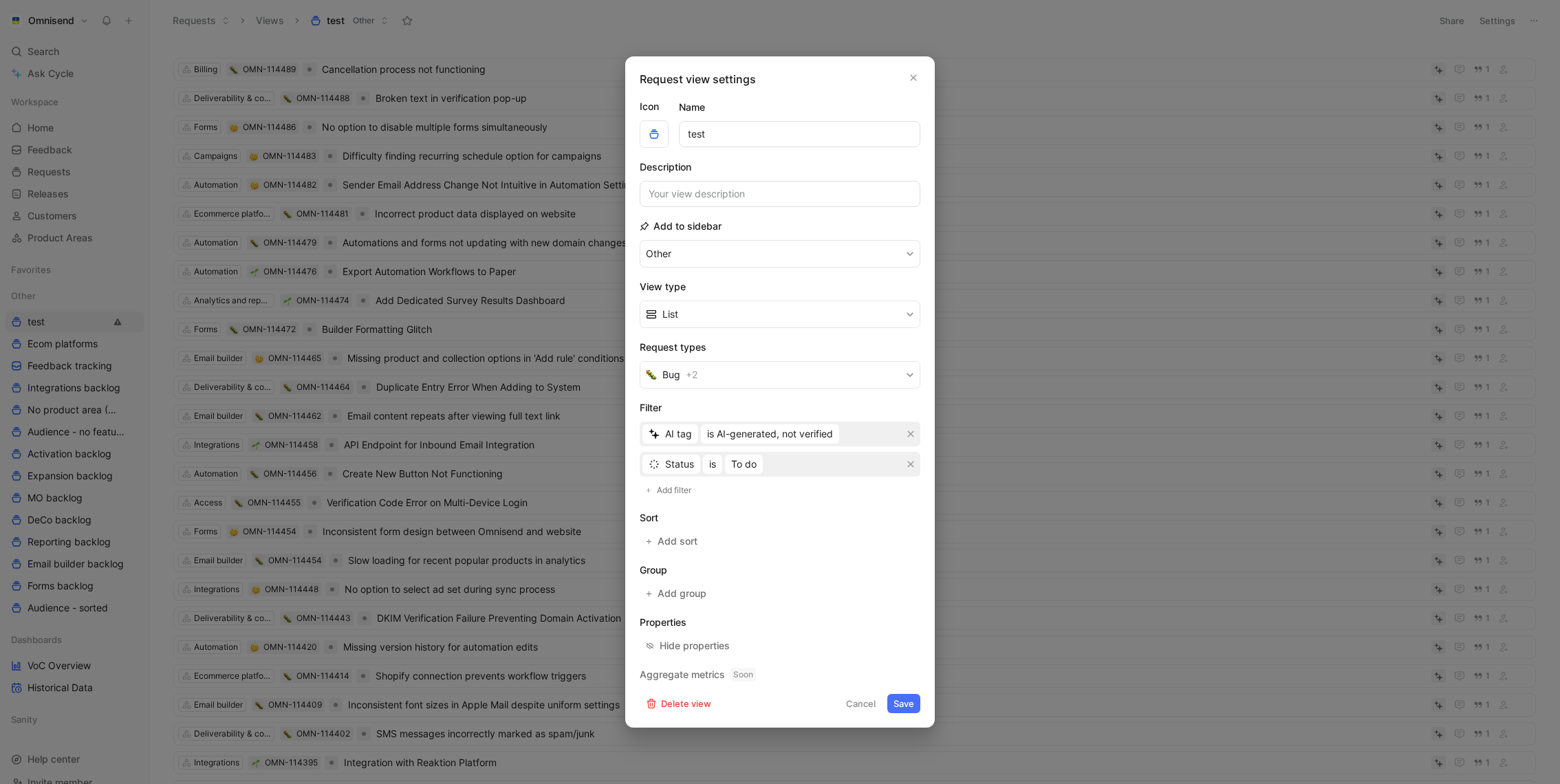
click at [673, 477] on section "Filter AI tag is AI-generated, not verified Status is To do Add filter" at bounding box center [780, 449] width 280 height 99
click at [673, 484] on span "Add filter" at bounding box center [675, 490] width 36 height 13
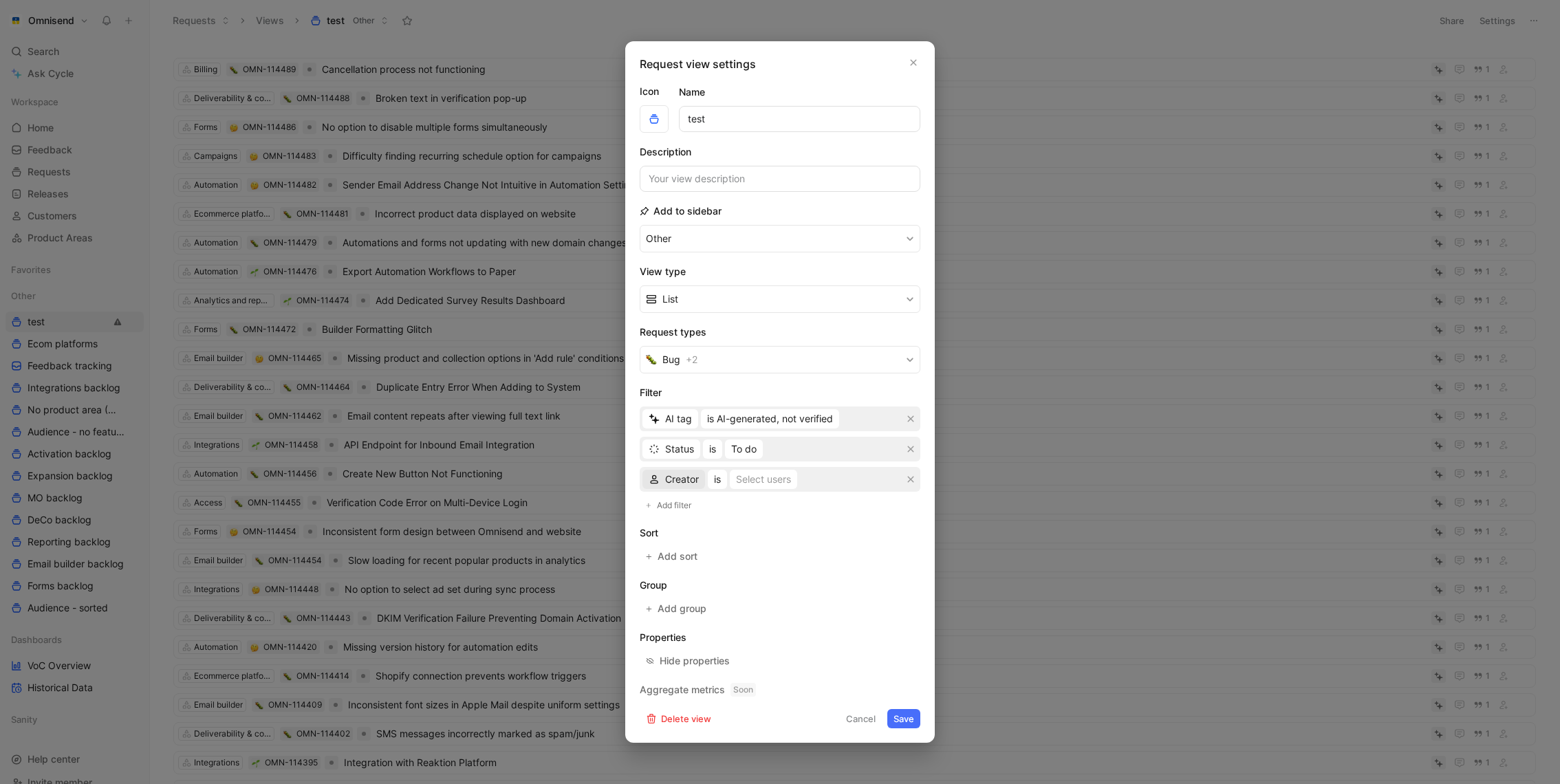
click at [687, 482] on span "Creator" at bounding box center [682, 479] width 33 height 16
click at [708, 573] on div "Tags" at bounding box center [701, 569] width 71 height 16
click at [775, 476] on div "Select values" at bounding box center [754, 479] width 60 height 16
click at [915, 69] on button "button" at bounding box center [914, 63] width 13 height 13
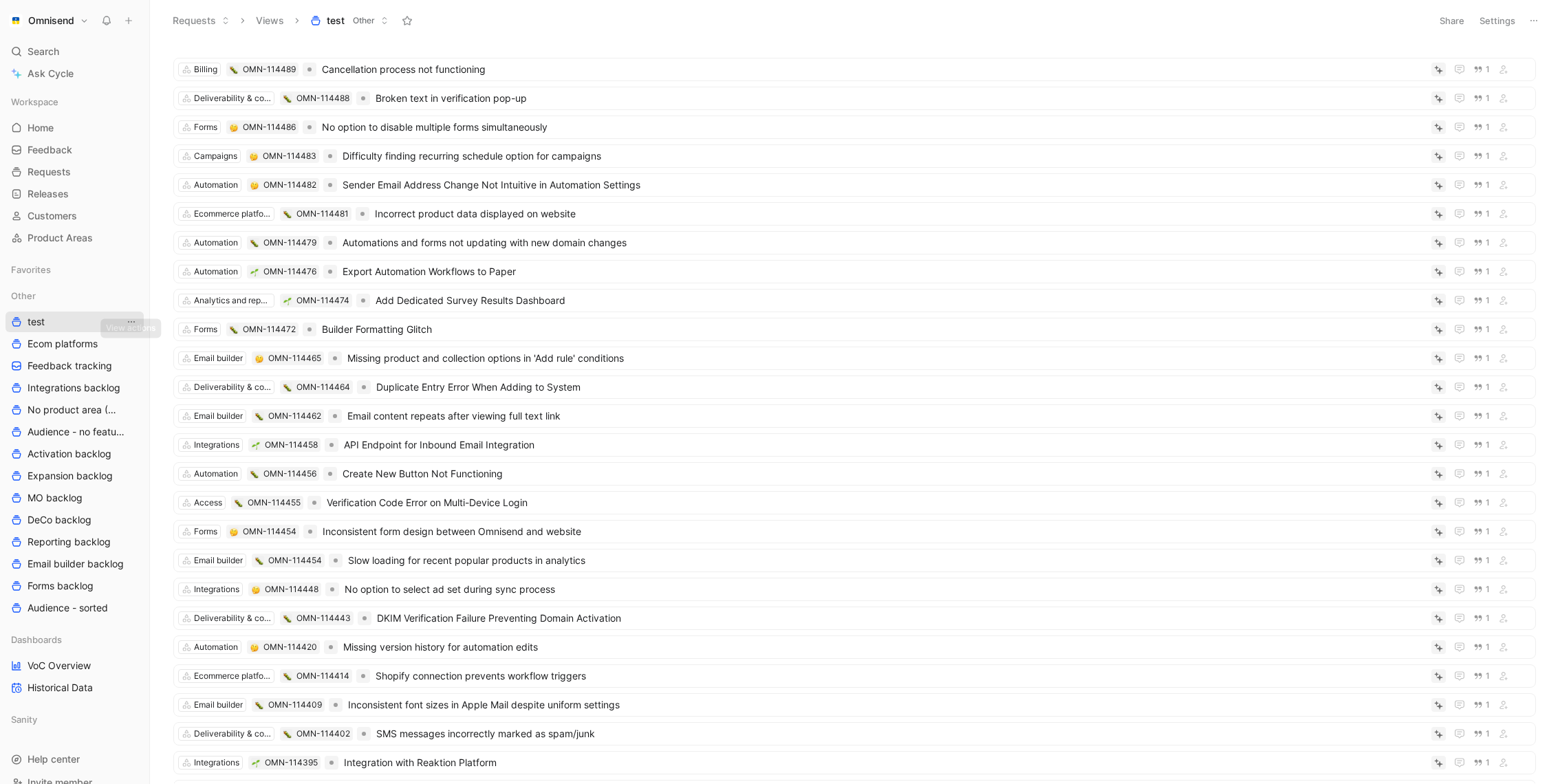
click at [135, 322] on icon "View actions" at bounding box center [131, 322] width 11 height 11
click at [151, 436] on div "Delete" at bounding box center [140, 440] width 104 height 16
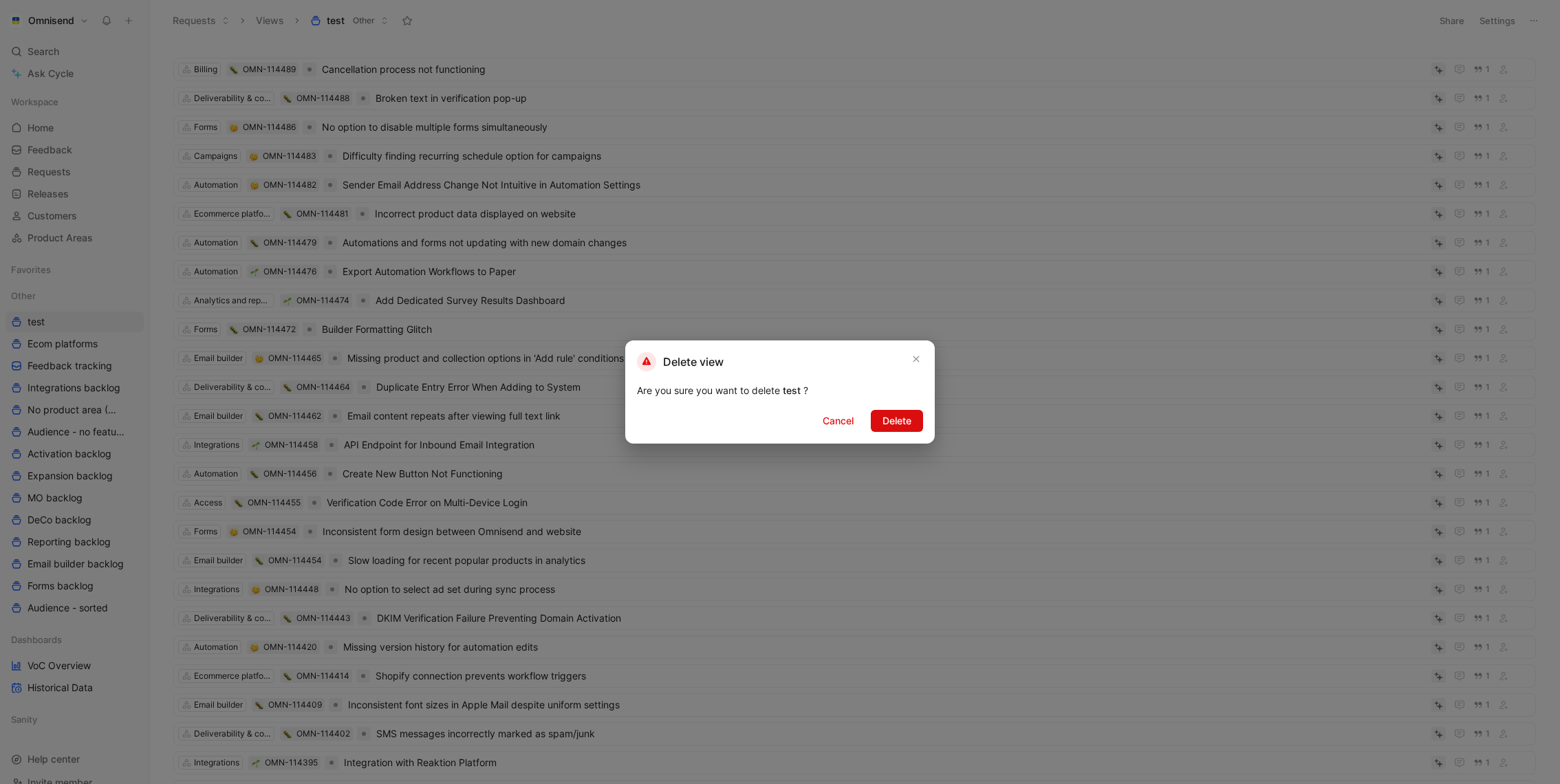
click at [904, 423] on span "Delete" at bounding box center [896, 420] width 29 height 16
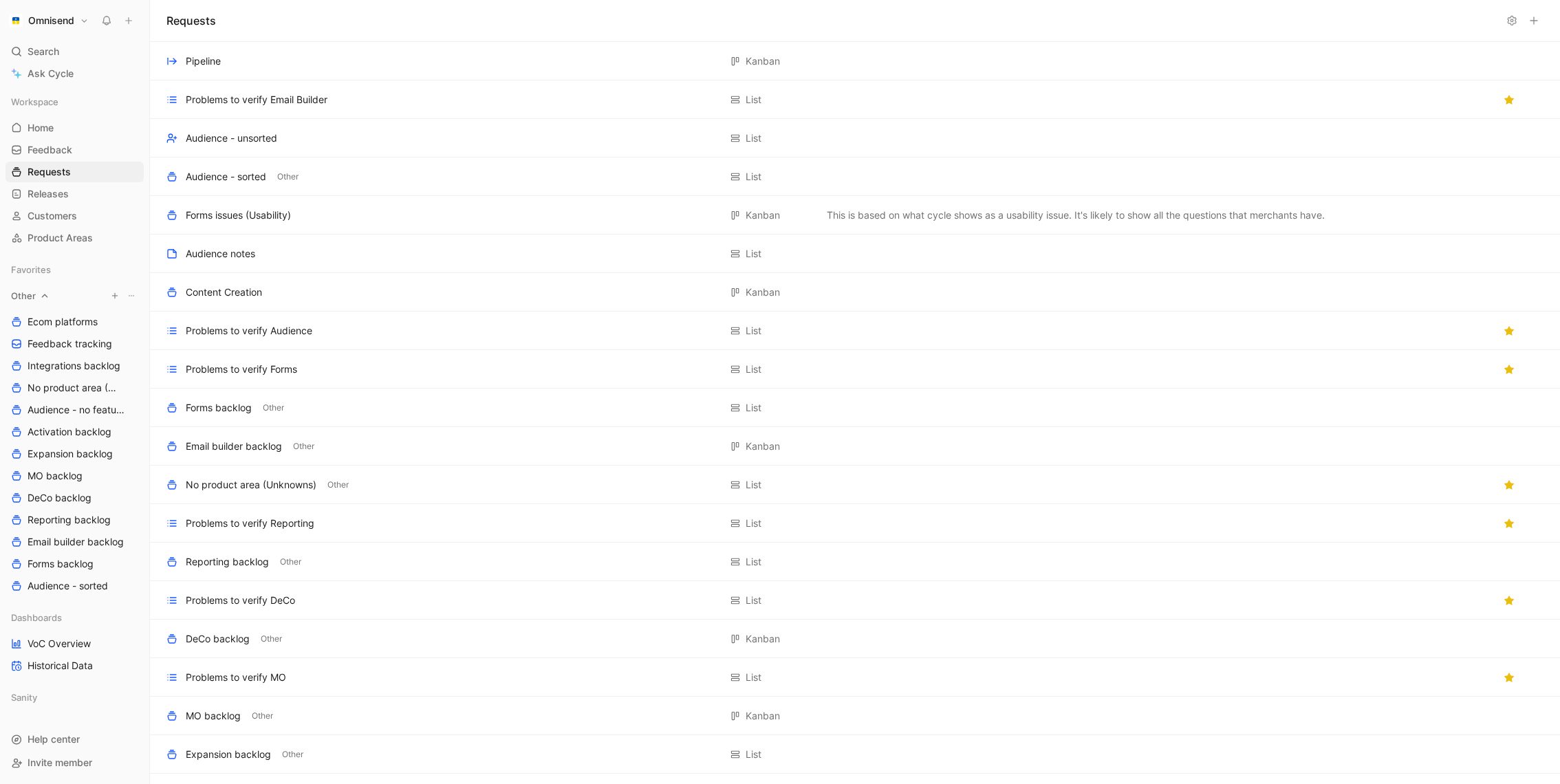
click at [119, 297] on button "button" at bounding box center [115, 296] width 13 height 13
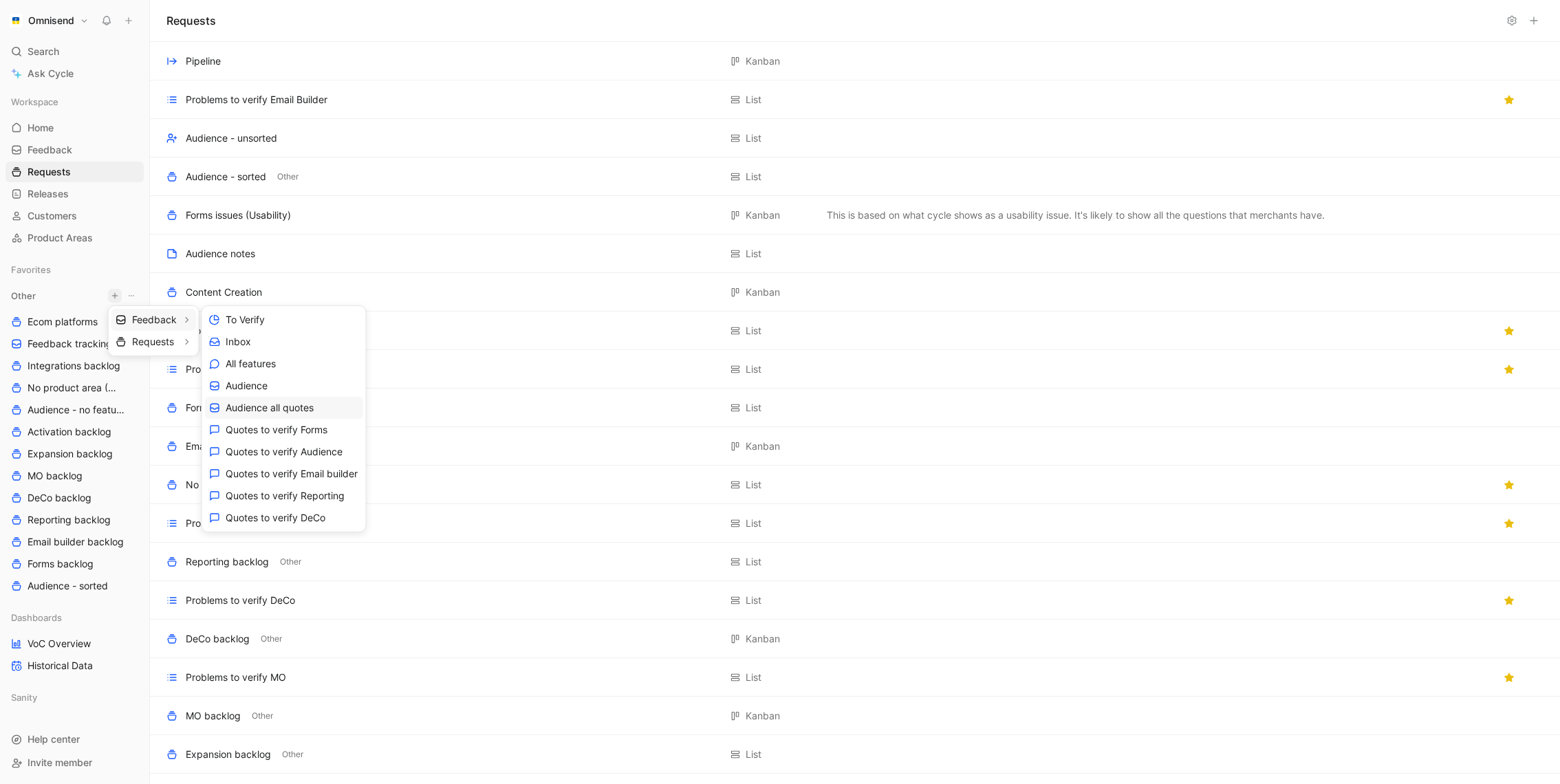
scroll to position [109, 0]
click at [273, 513] on span "Create view" at bounding box center [252, 518] width 53 height 13
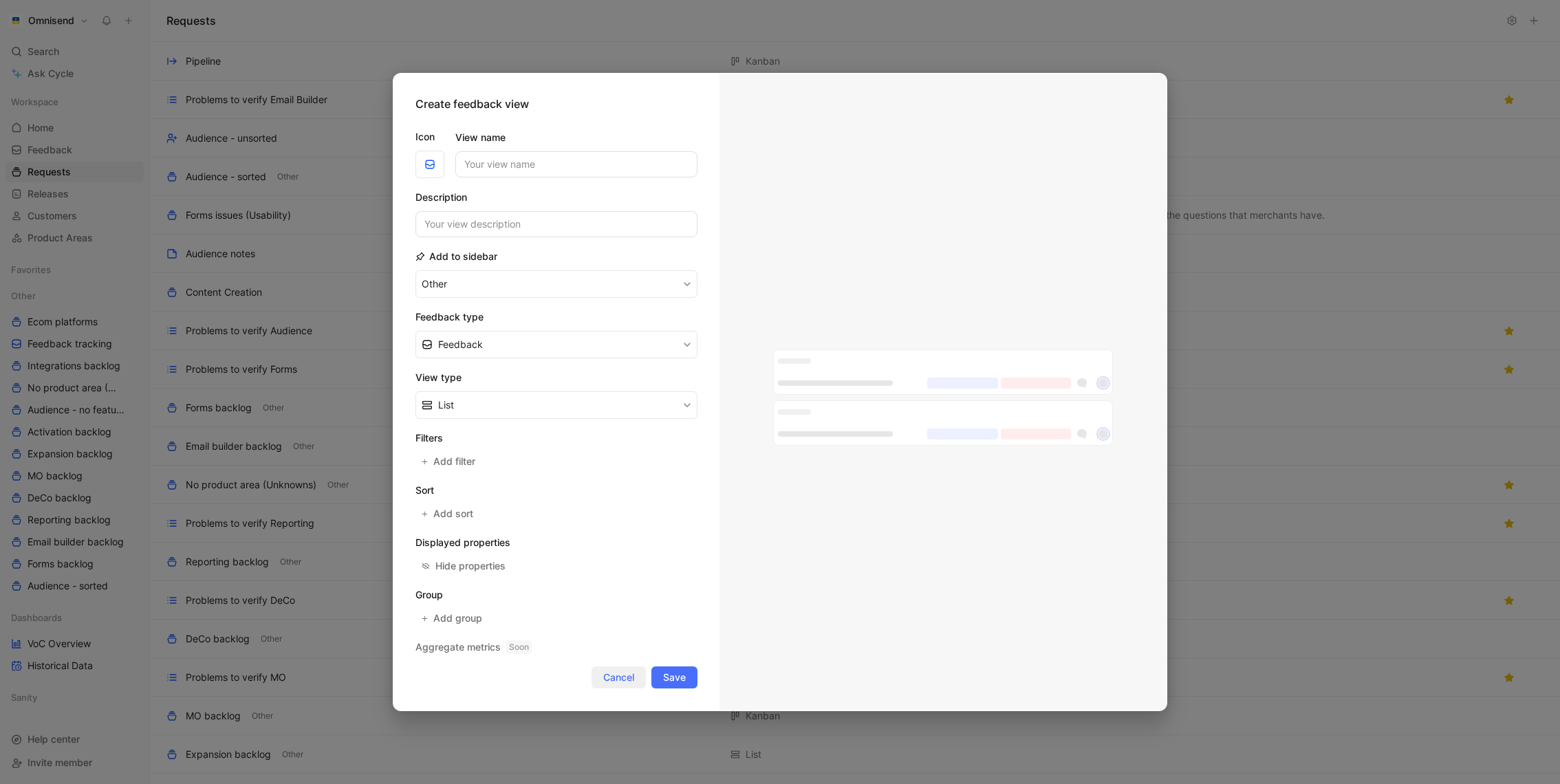
click at [615, 669] on span "Cancel" at bounding box center [619, 677] width 31 height 16
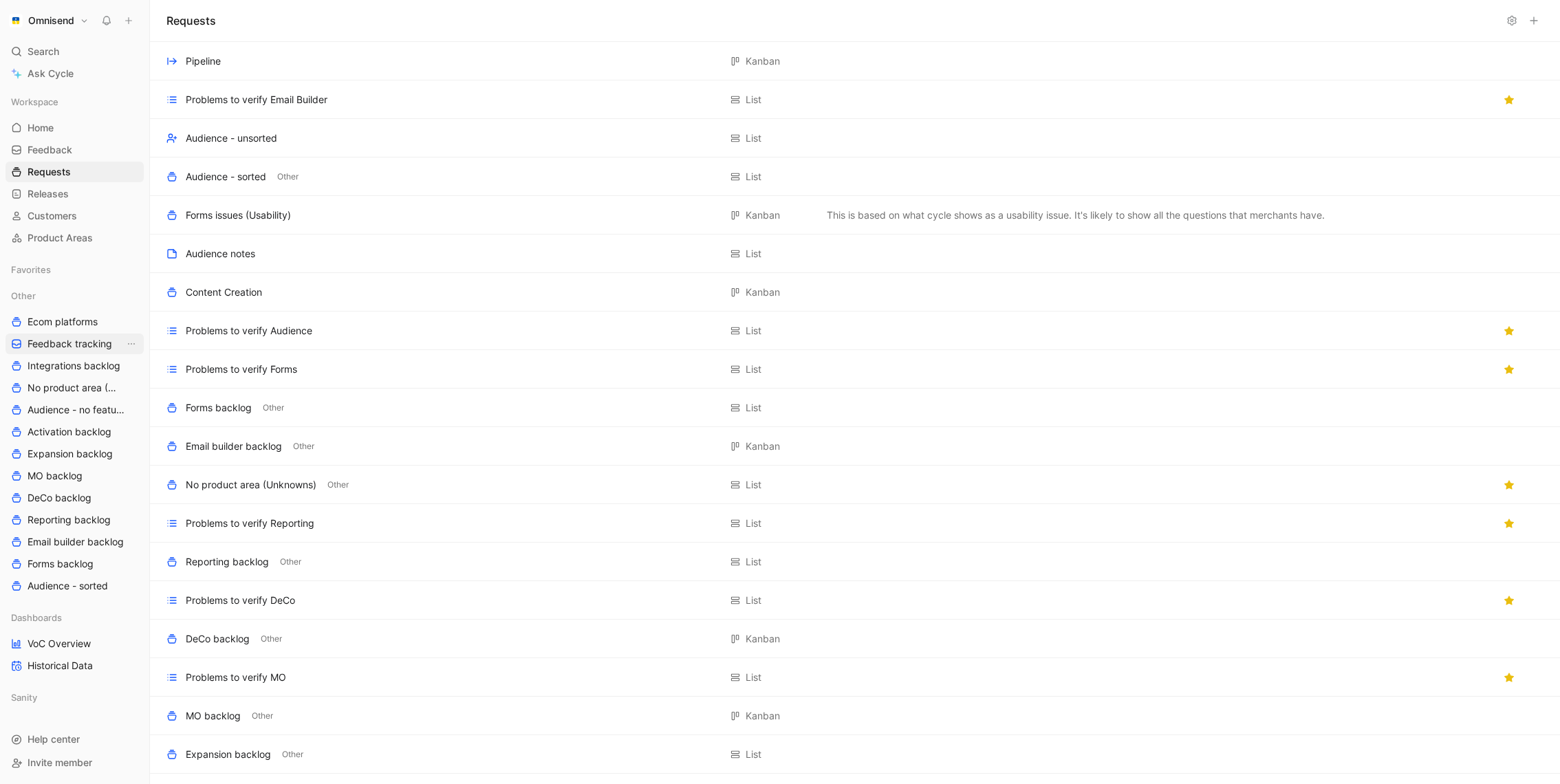
click at [91, 338] on span "Feedback tracking" at bounding box center [69, 344] width 85 height 13
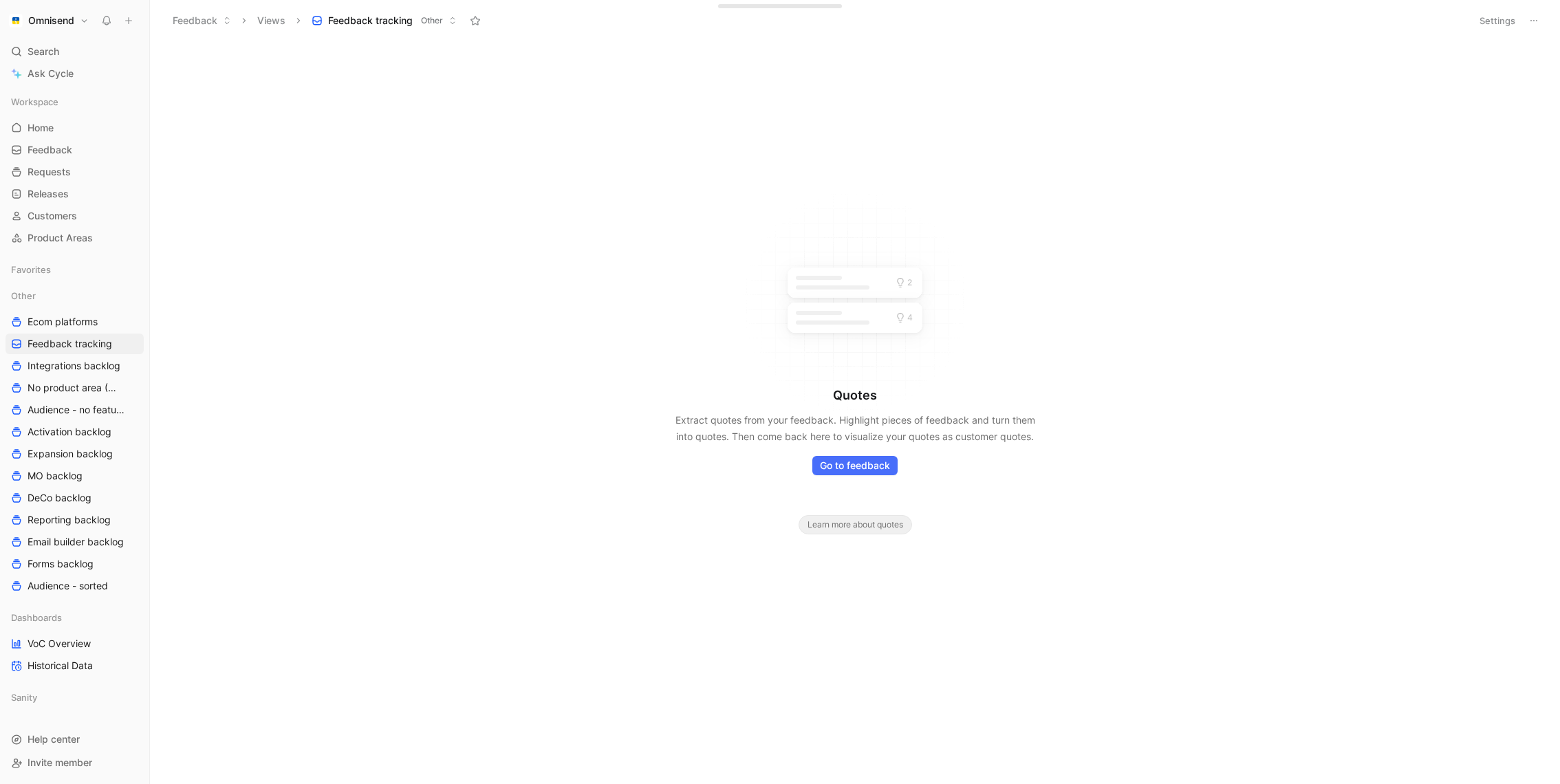
click at [1494, 15] on button "Settings" at bounding box center [1497, 21] width 48 height 19
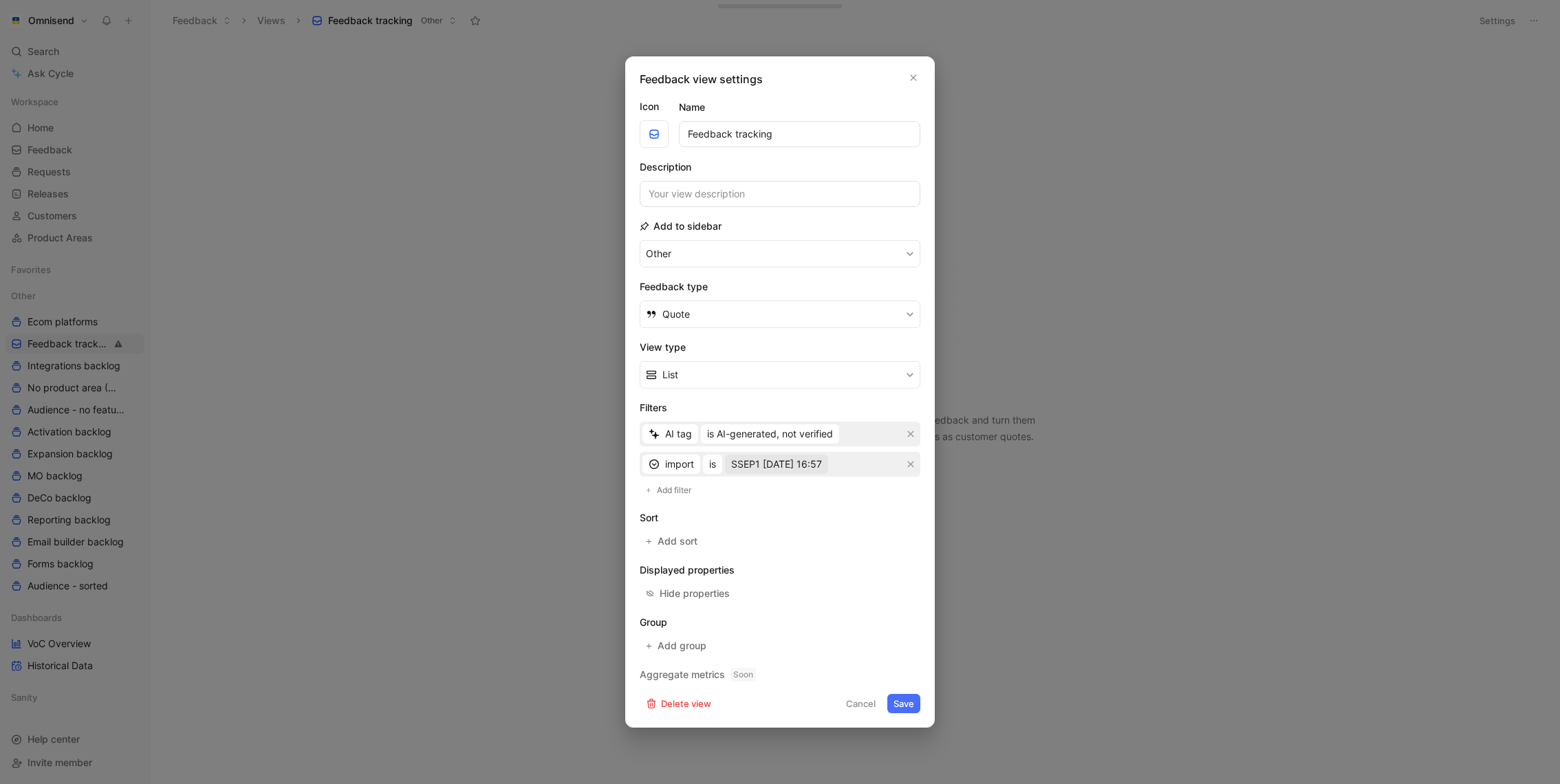
click at [780, 463] on span "SSEP1 [DATE] 16:57" at bounding box center [777, 464] width 91 height 16
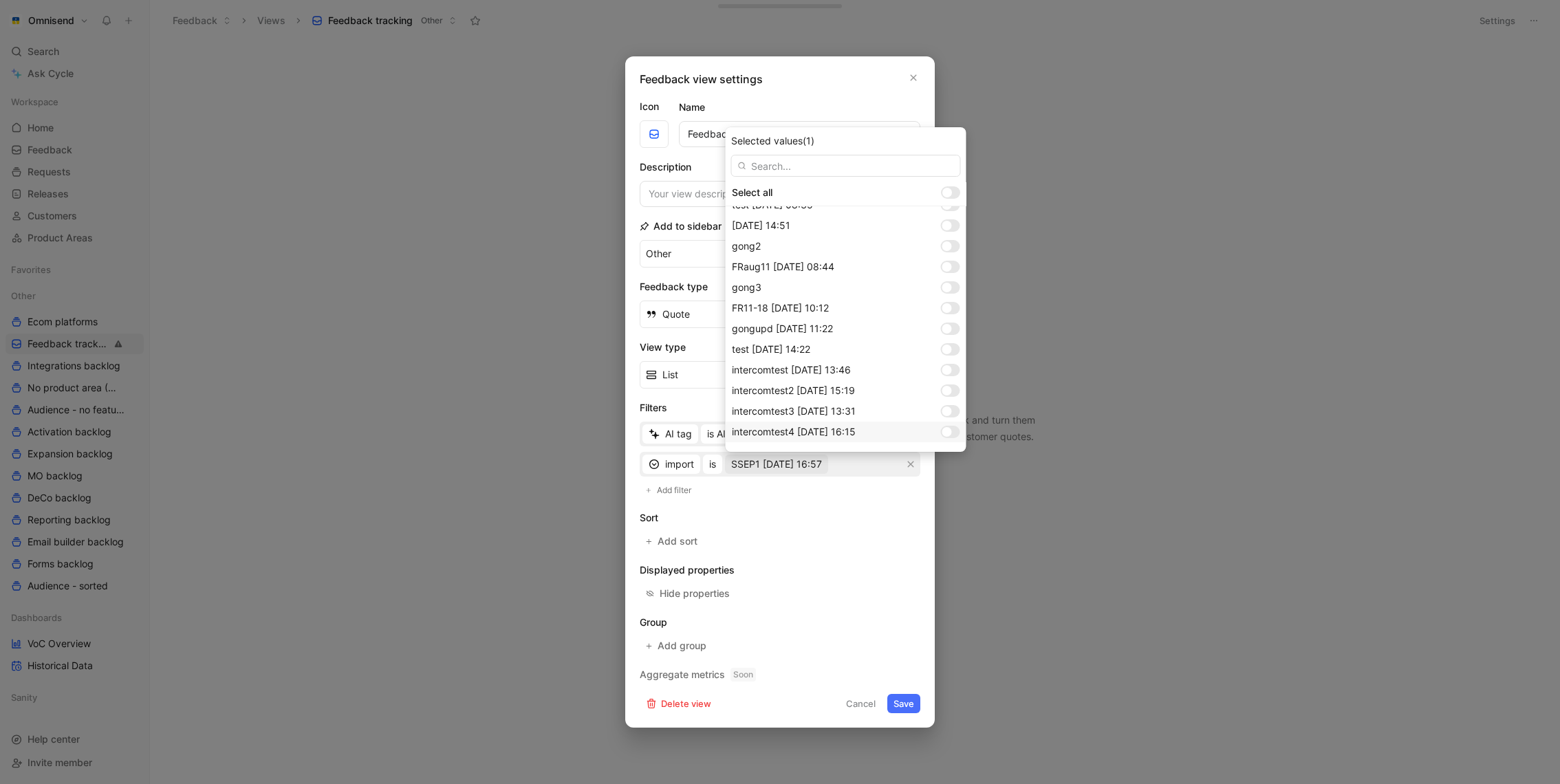
scroll to position [1062, 0]
click at [943, 395] on div at bounding box center [951, 394] width 19 height 12
click at [953, 436] on div at bounding box center [951, 435] width 19 height 12
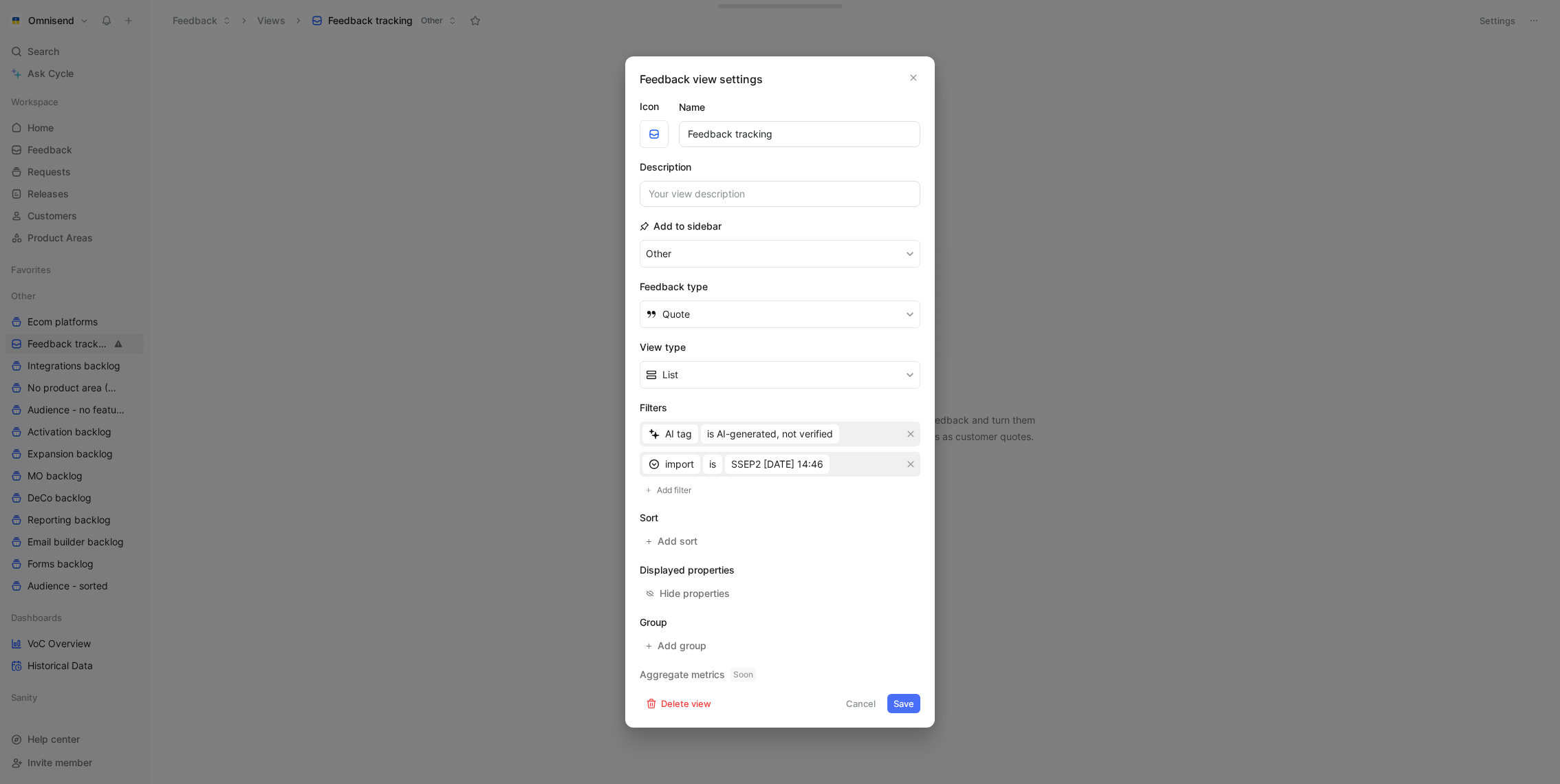
click at [900, 707] on button "Save" at bounding box center [903, 703] width 33 height 19
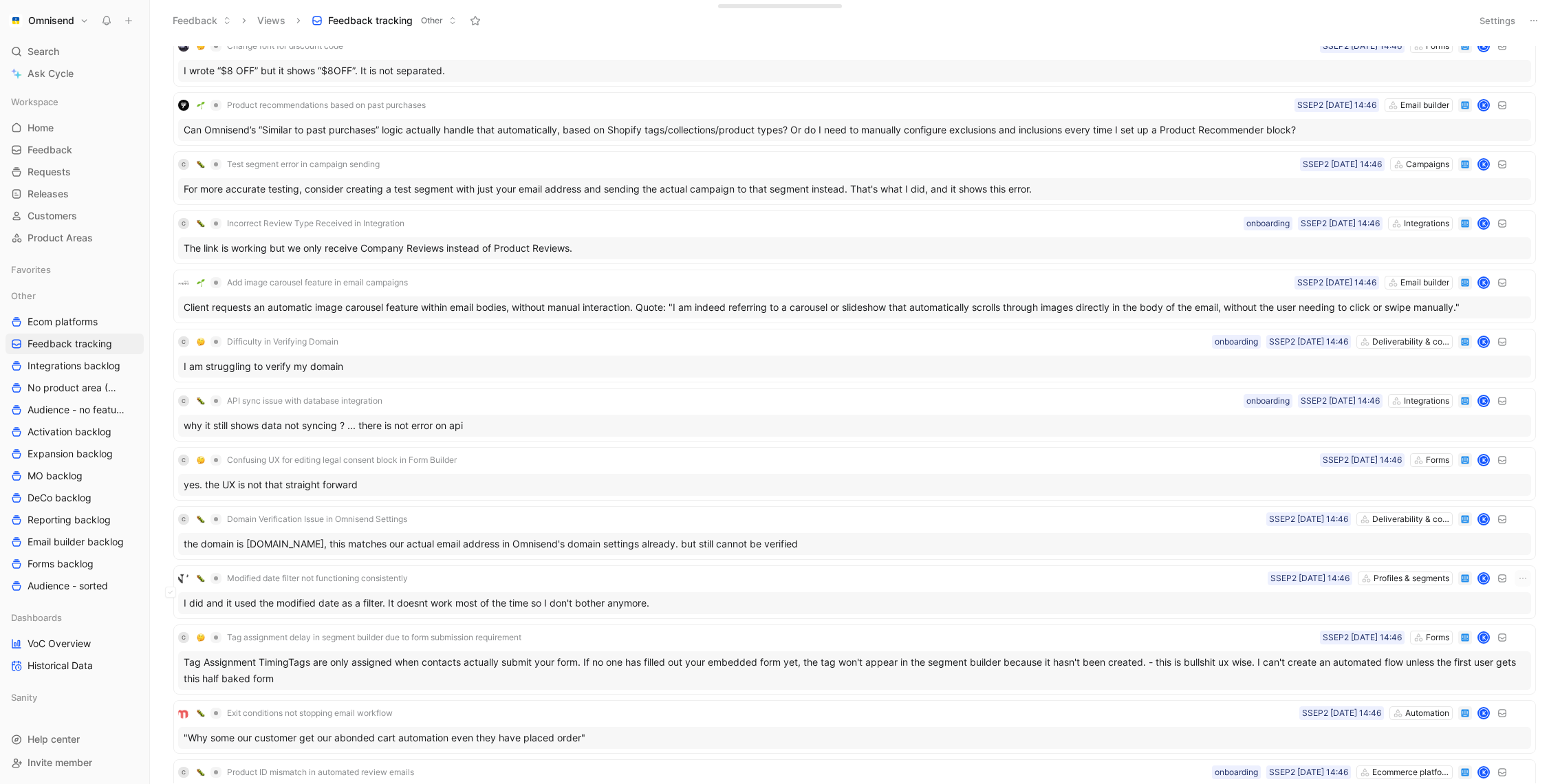
scroll to position [5478, 0]
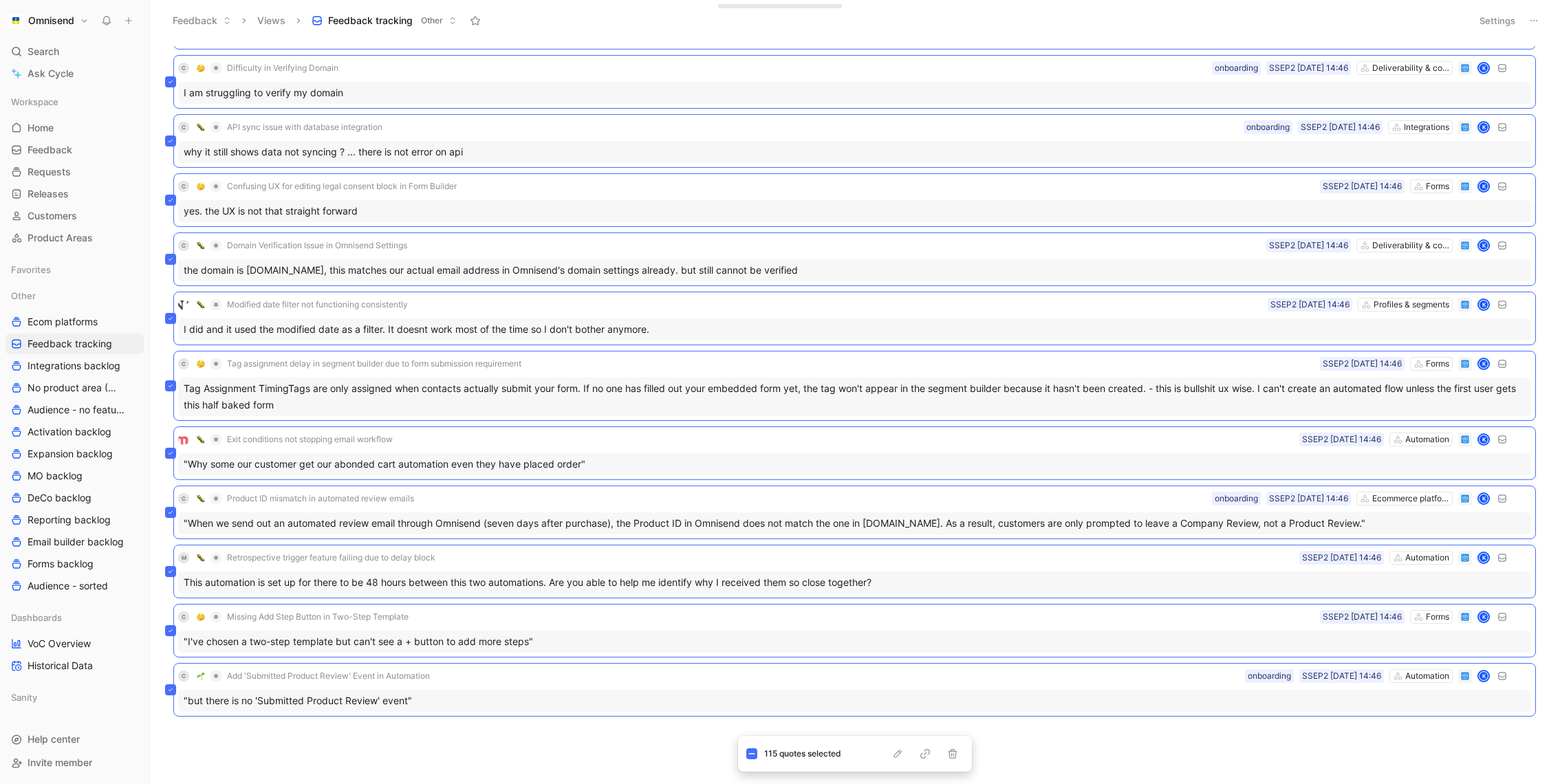
click at [635, 728] on div "Change font for discount code Forms SSEP2 [DATE] 14:46 K I wrote “$8 OFF” but i…" at bounding box center [854, 414] width 1392 height 737
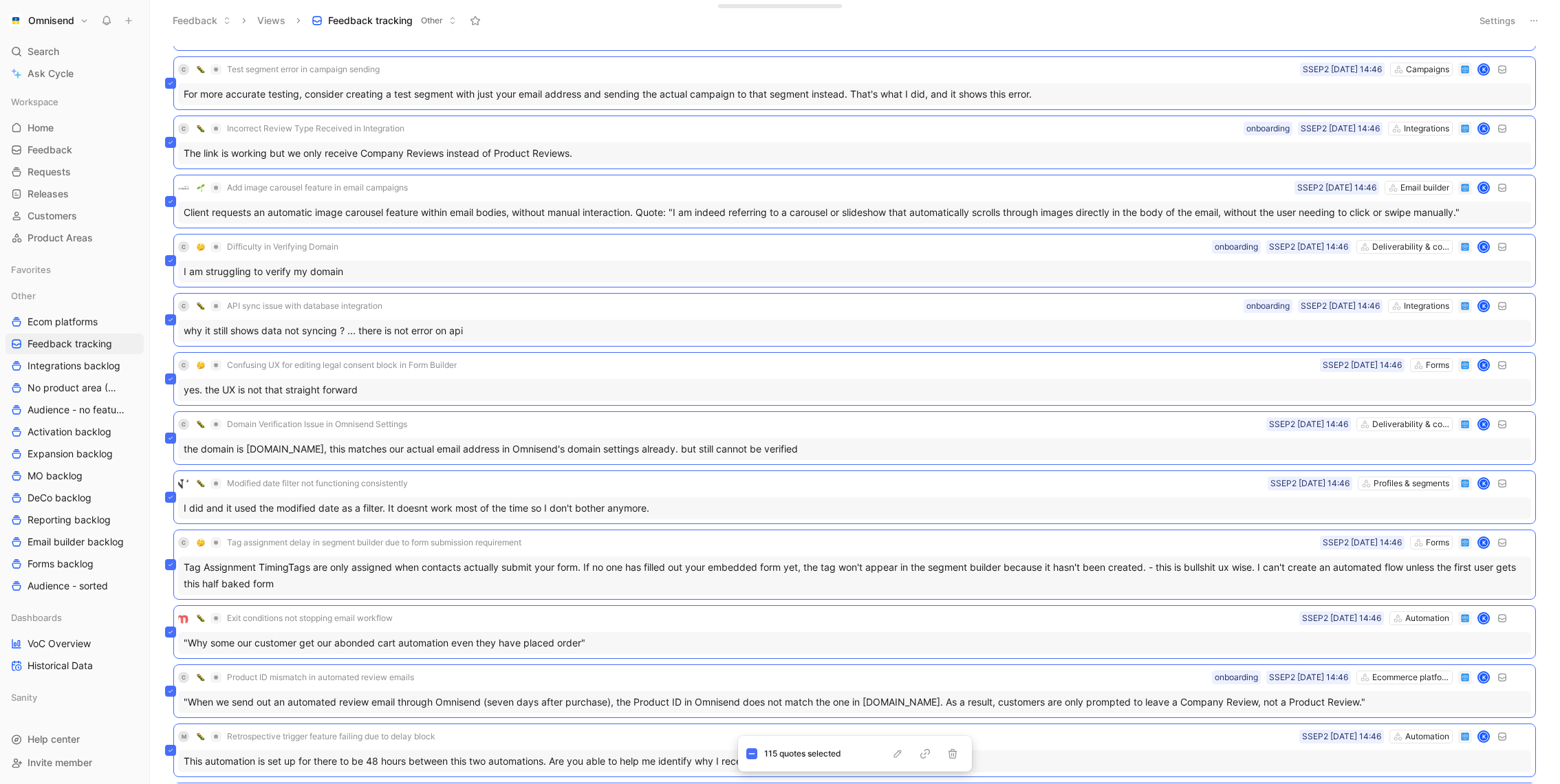
scroll to position [5301, 0]
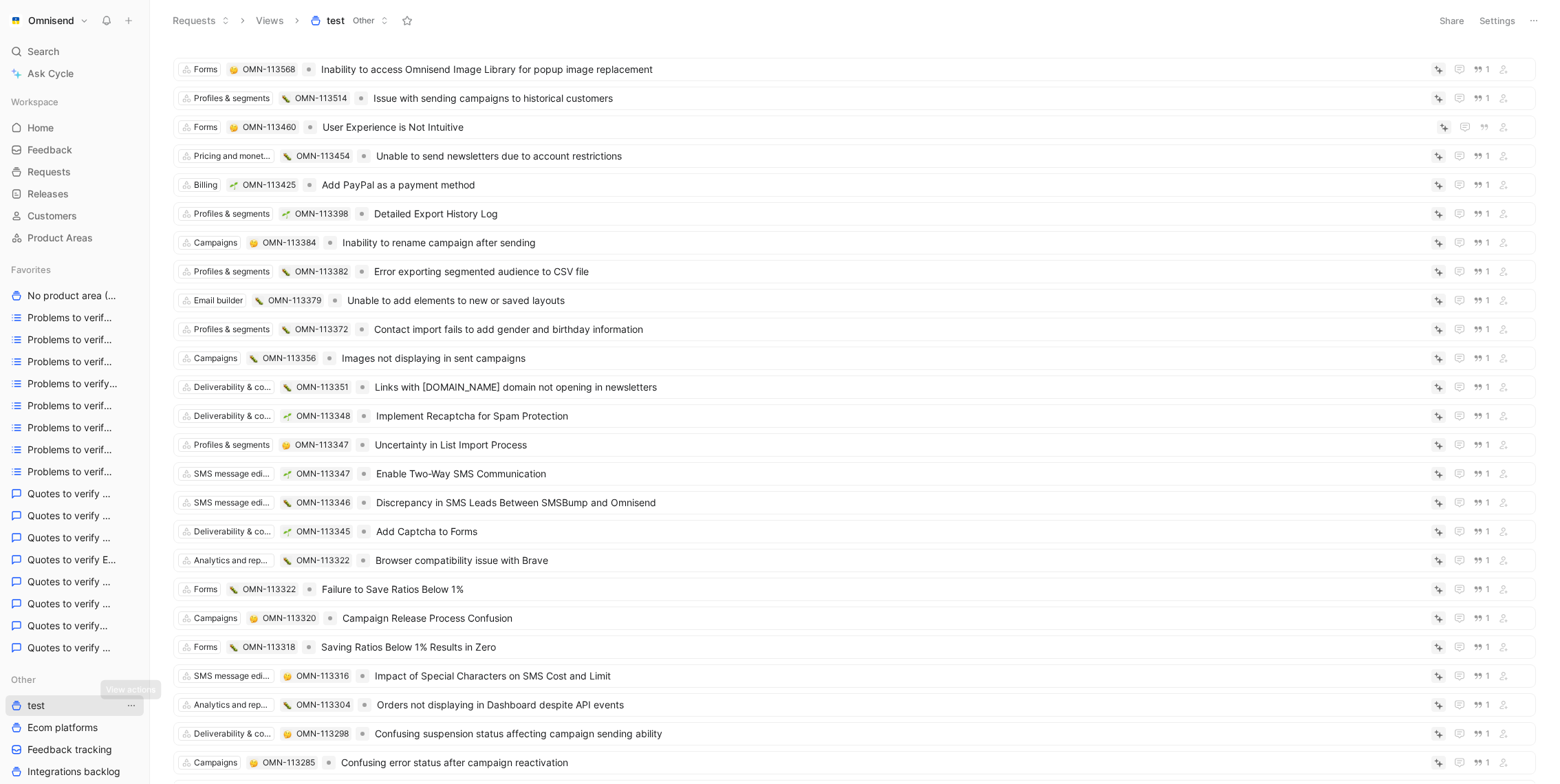
click at [130, 703] on icon "View actions" at bounding box center [131, 706] width 11 height 11
click at [138, 674] on div "Delete" at bounding box center [140, 679] width 104 height 16
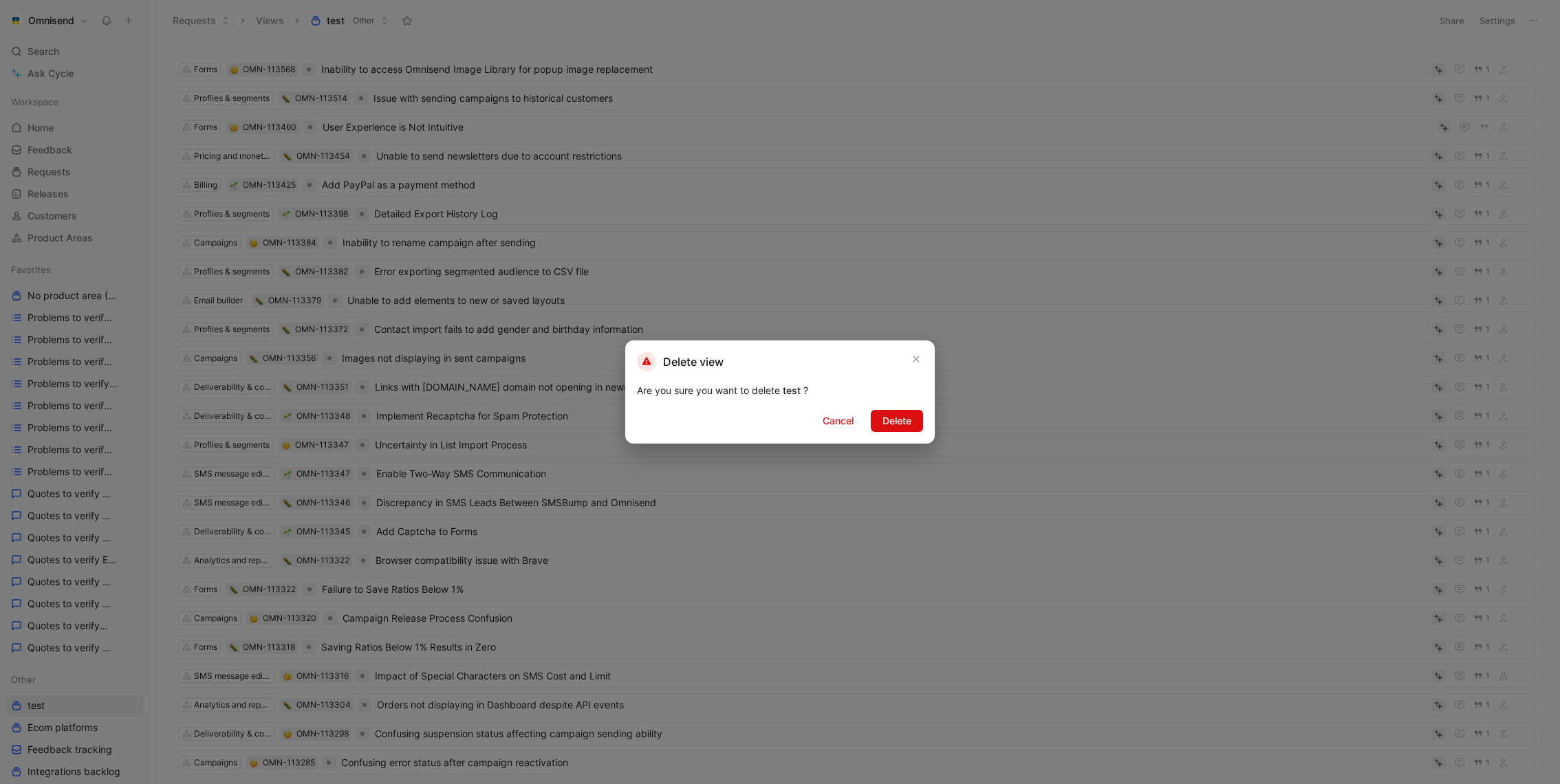
click at [900, 414] on span "Delete" at bounding box center [896, 420] width 29 height 16
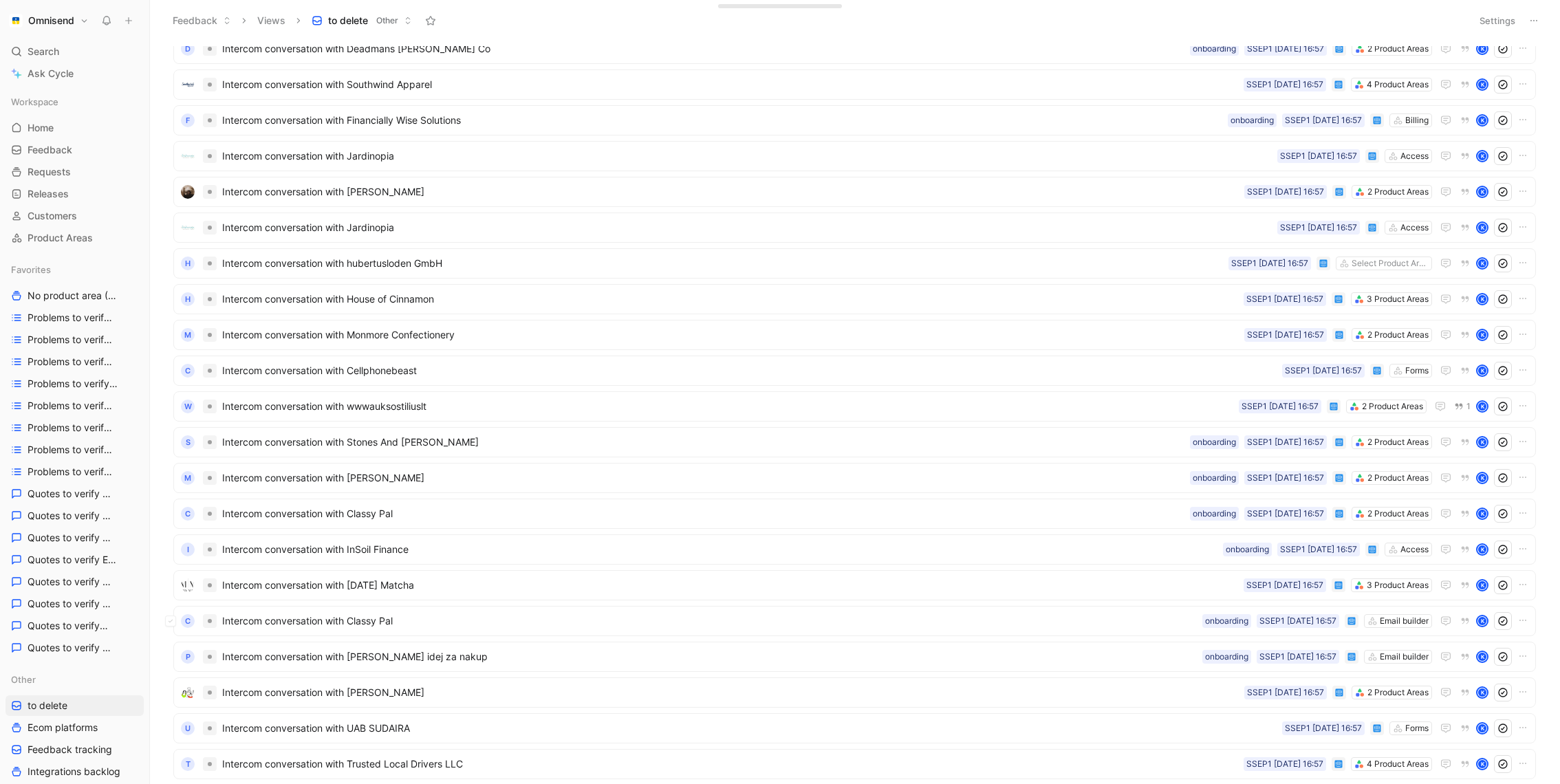
scroll to position [11530, 0]
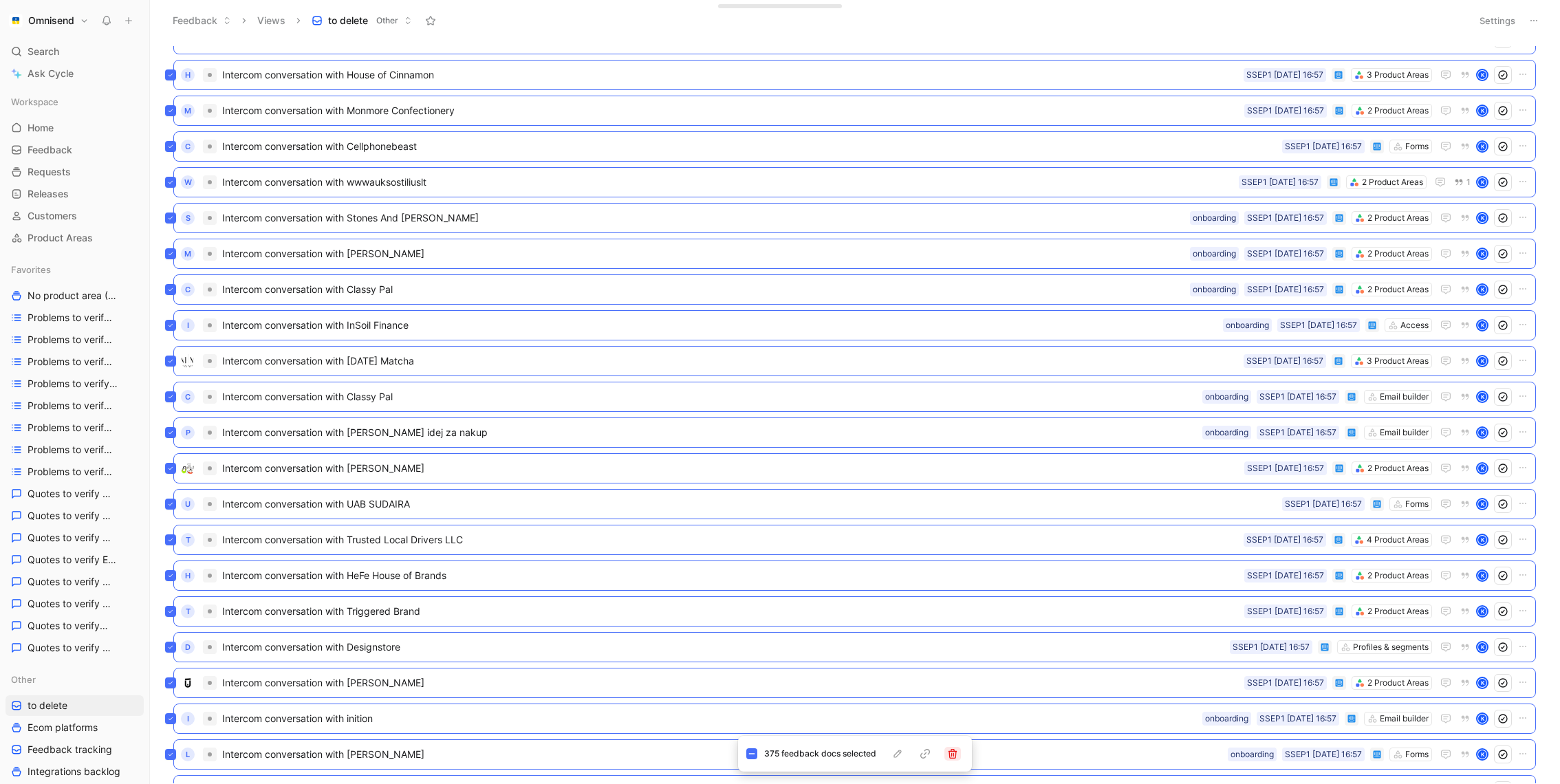
click at [952, 750] on icon "button" at bounding box center [953, 754] width 11 height 11
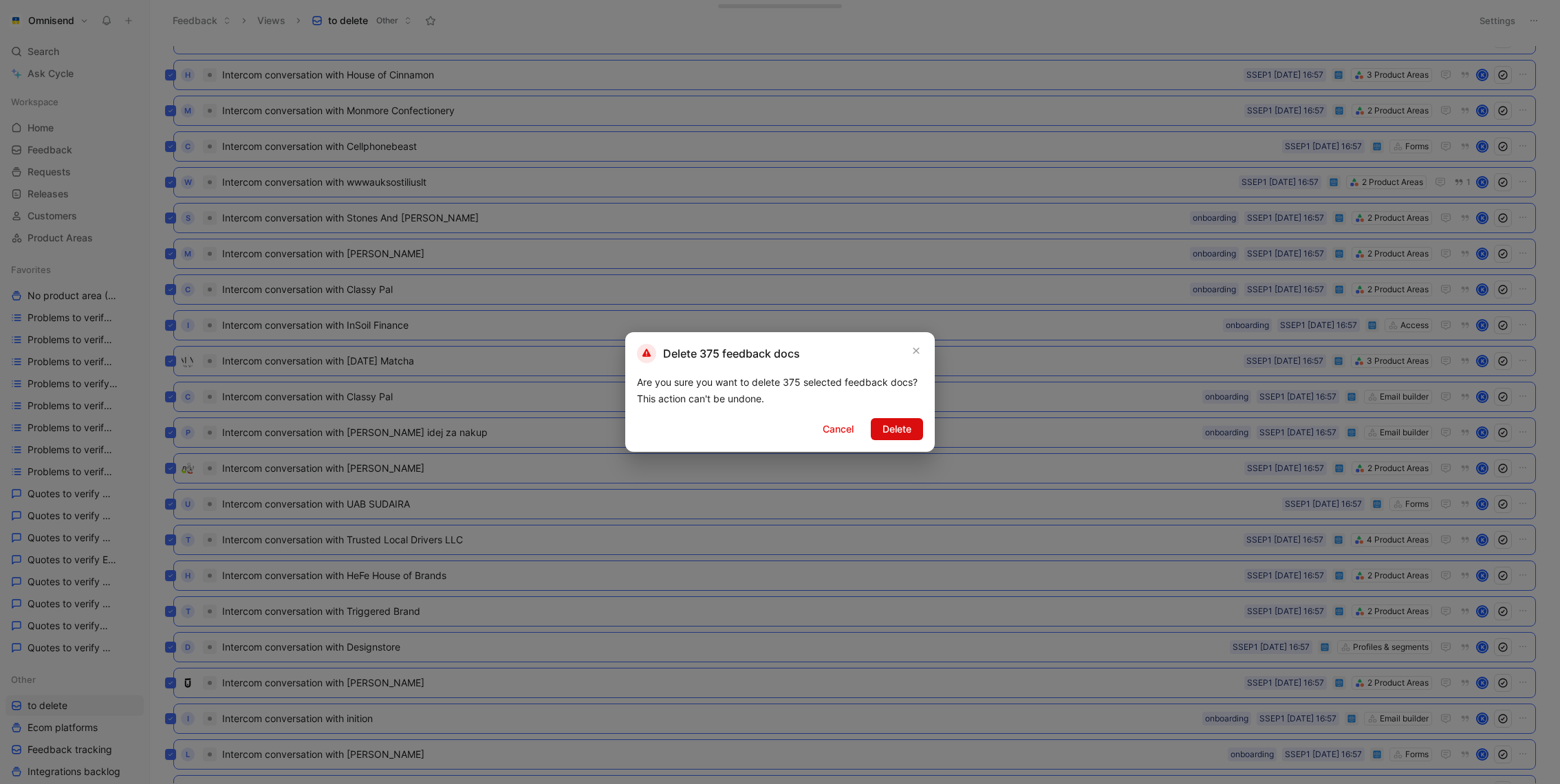
click at [905, 431] on span "Delete" at bounding box center [896, 429] width 29 height 16
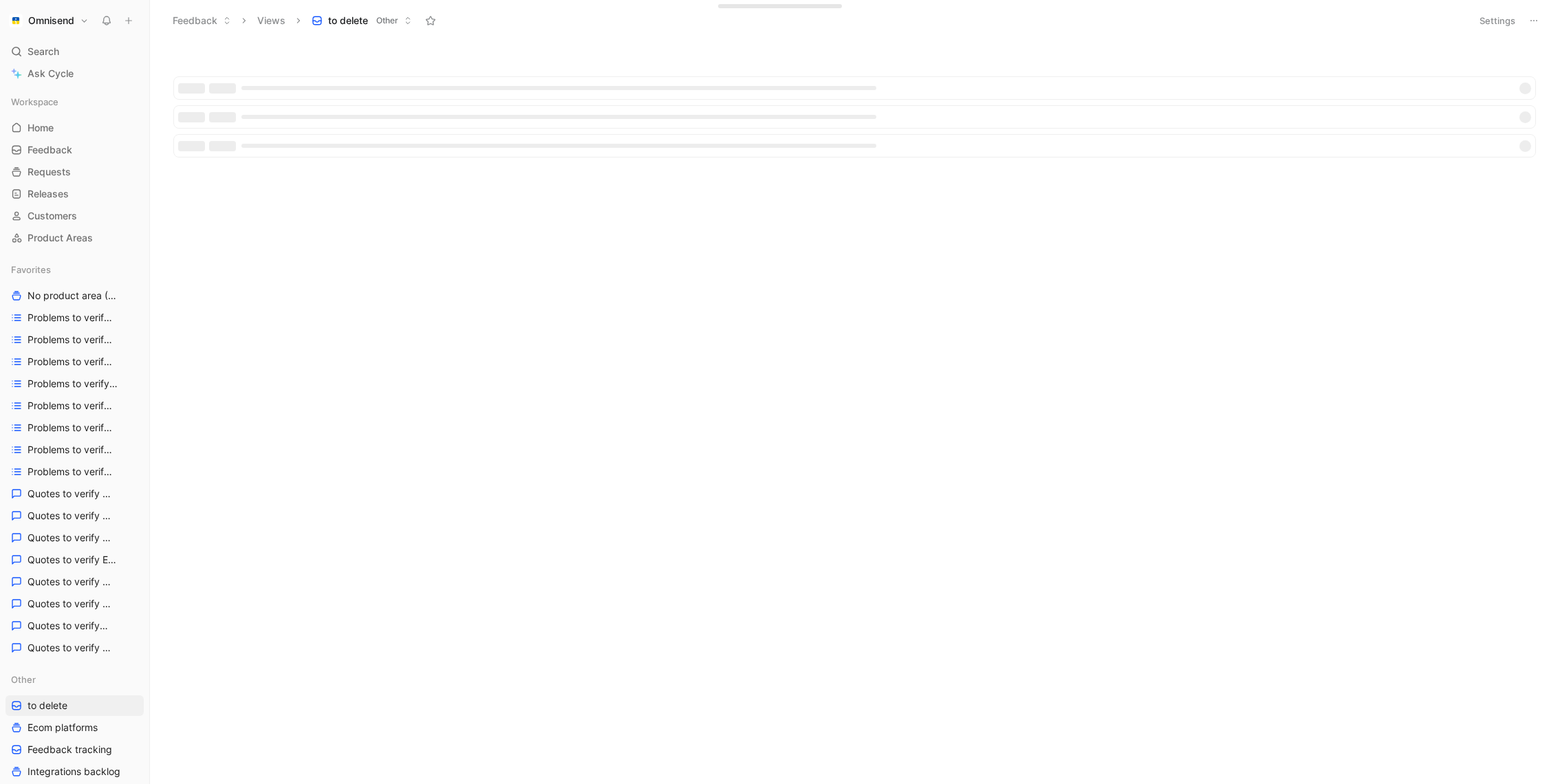
scroll to position [0, 0]
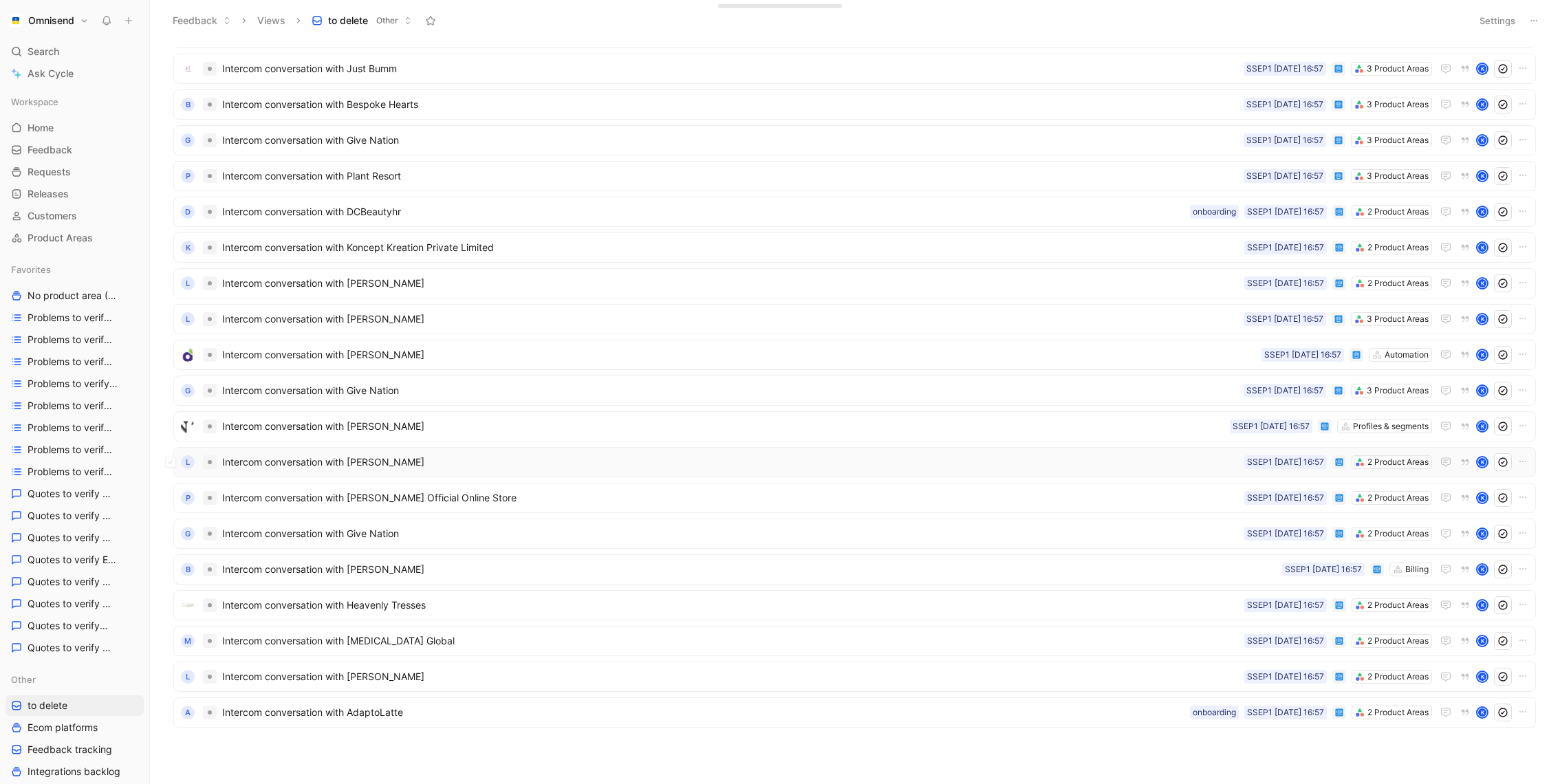
scroll to position [3406, 0]
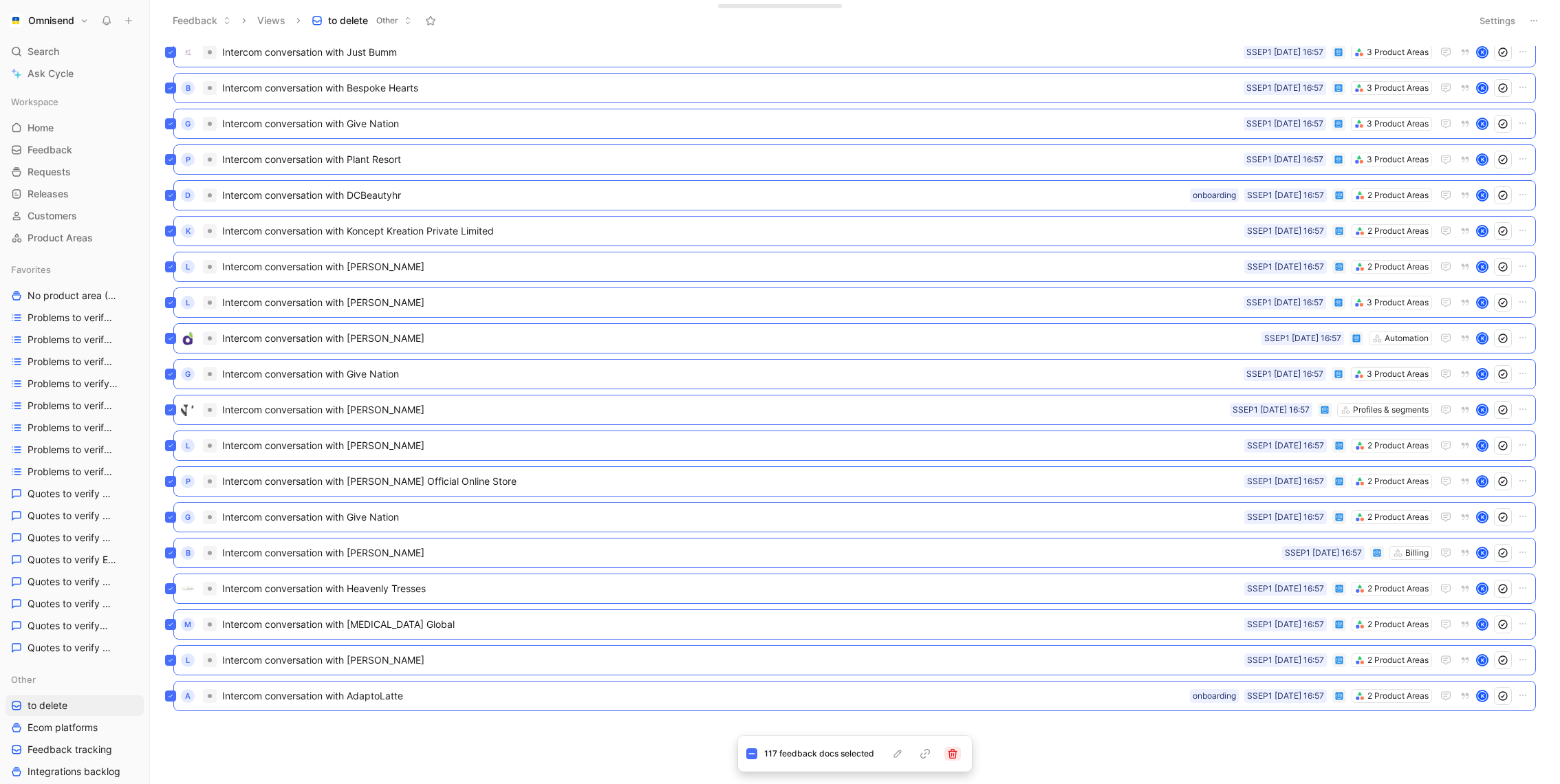
click at [950, 747] on button "button" at bounding box center [952, 754] width 16 height 13
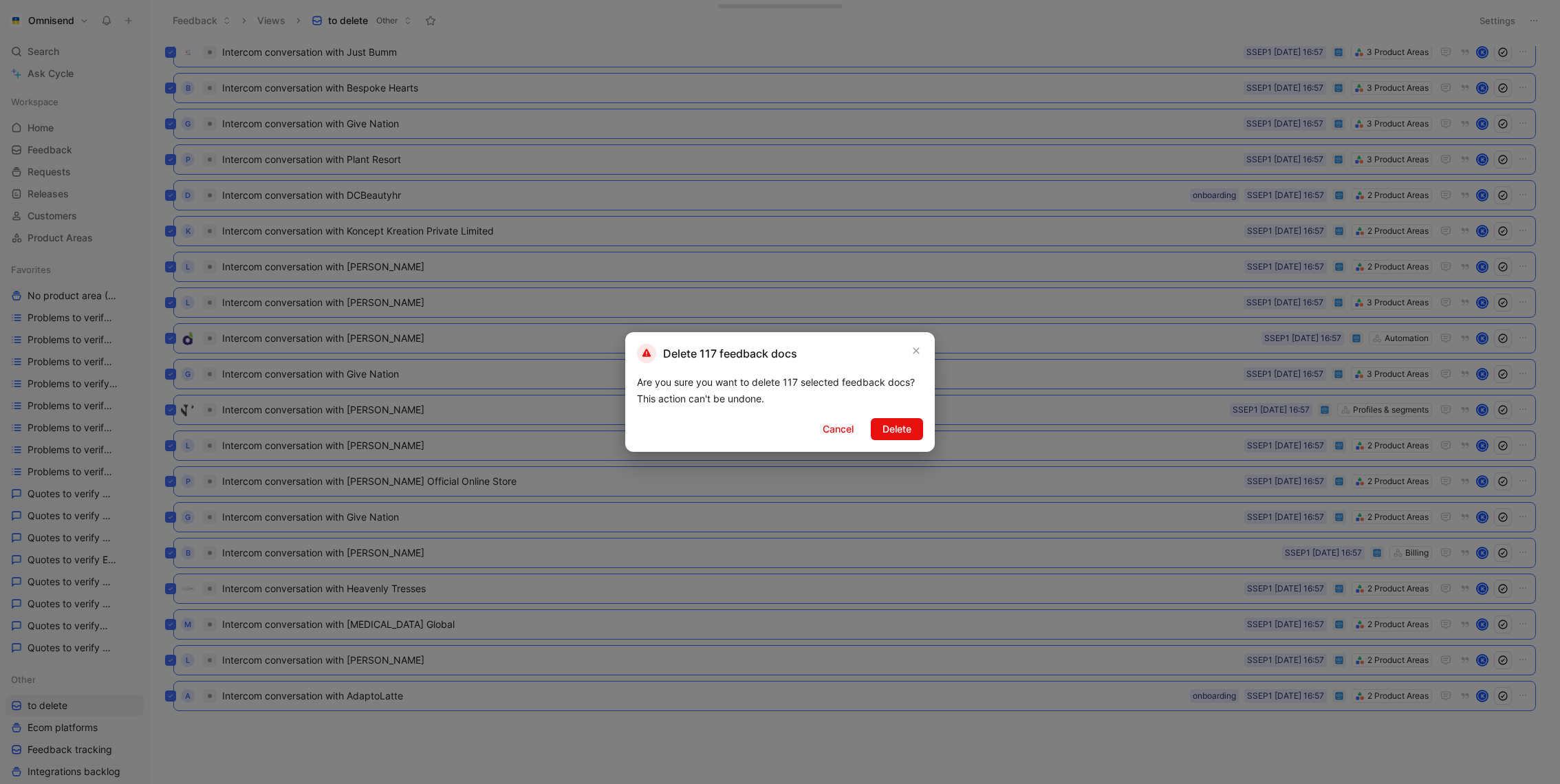
click at [916, 442] on div "Delete 117 feedback docs Are you sure you want to delete 117 selected feedback …" at bounding box center [780, 392] width 310 height 120
click at [909, 424] on span "Delete" at bounding box center [896, 429] width 29 height 16
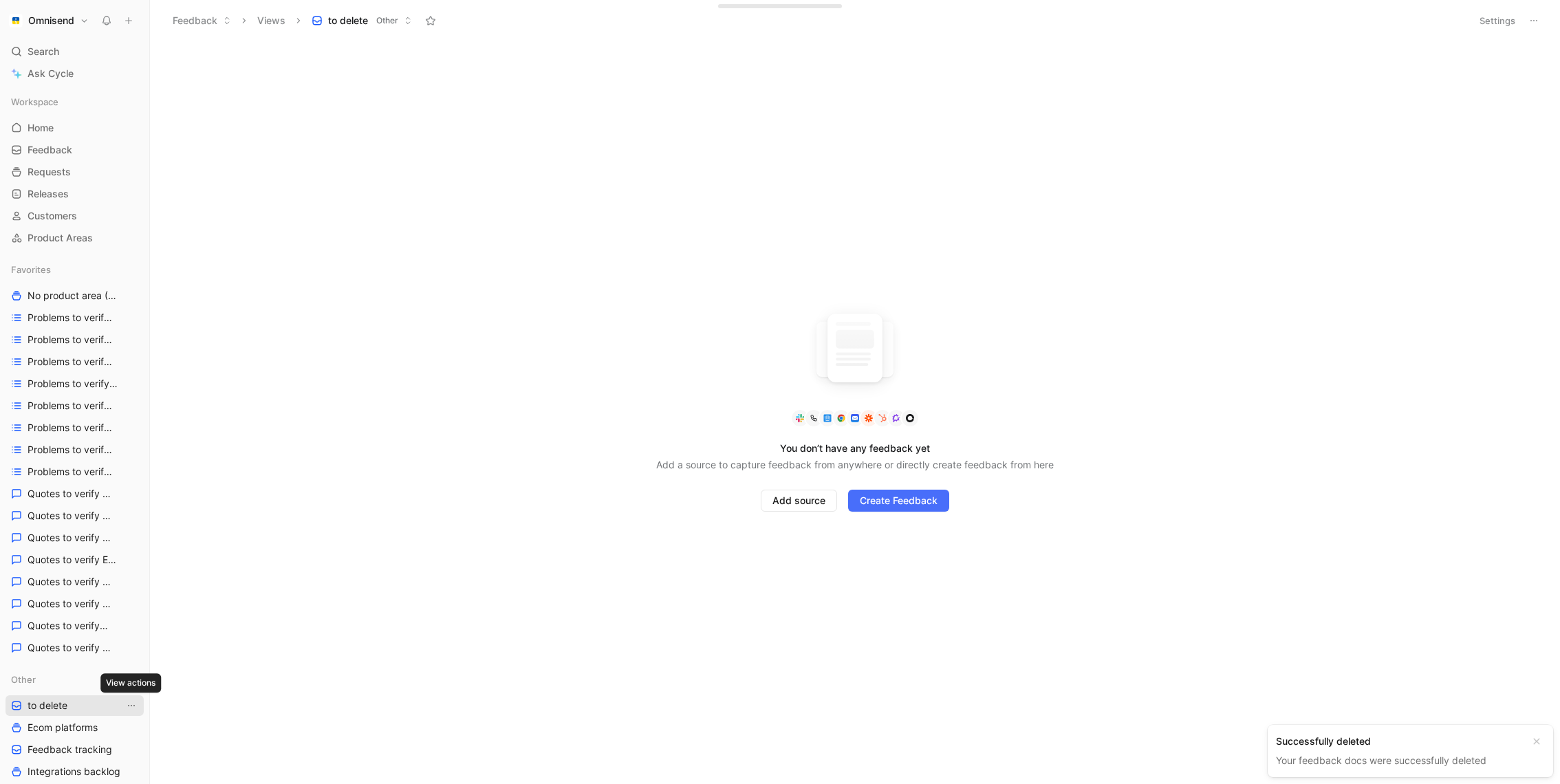
click at [132, 703] on icon "View actions" at bounding box center [131, 706] width 11 height 11
click at [177, 672] on div "Delete" at bounding box center [140, 679] width 104 height 16
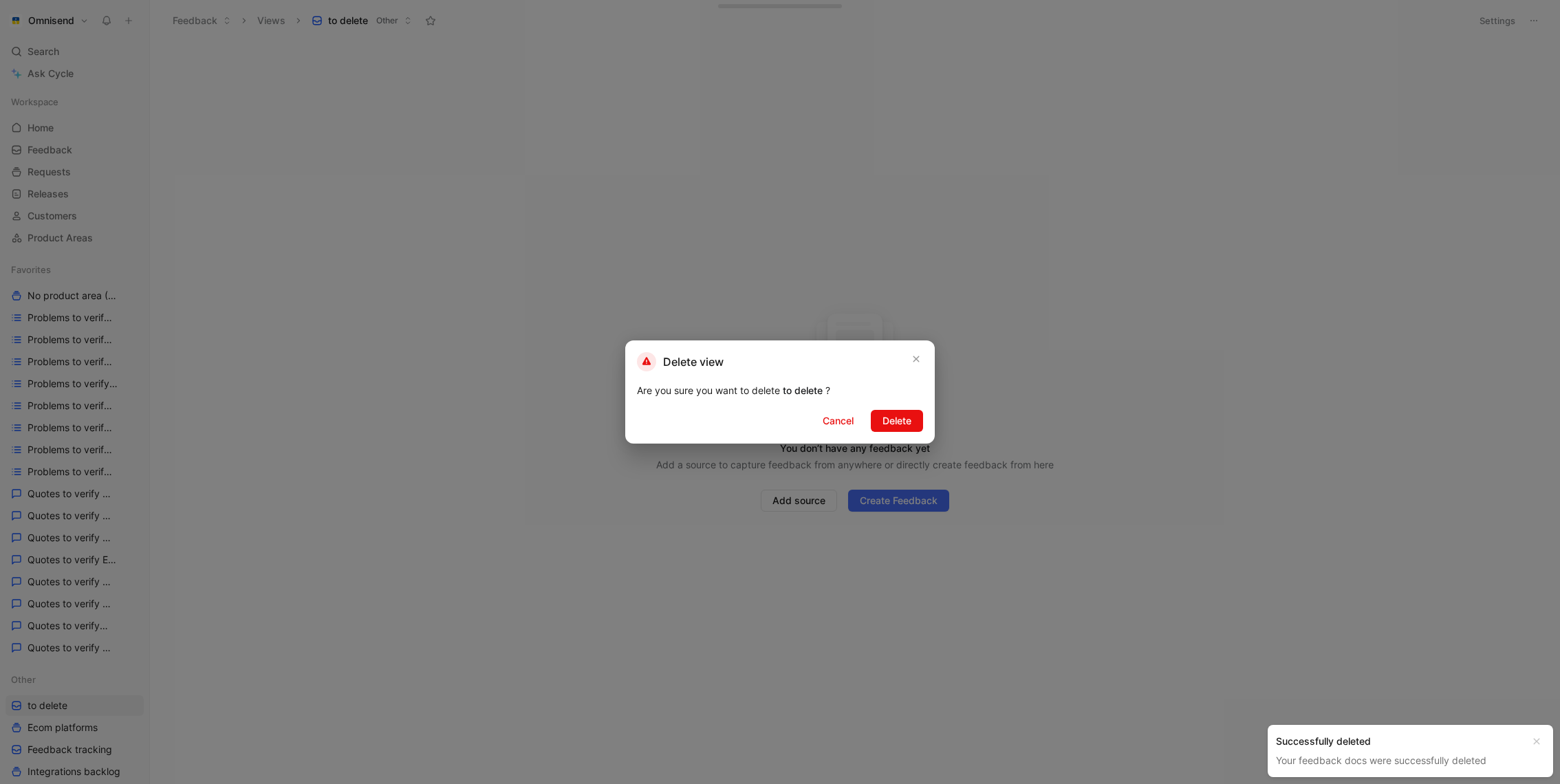
click at [888, 404] on div "Delete view Are you sure you want to delete to delete ? Cancel Delete" at bounding box center [780, 392] width 310 height 104
click at [888, 414] on span "Delete" at bounding box center [896, 420] width 29 height 16
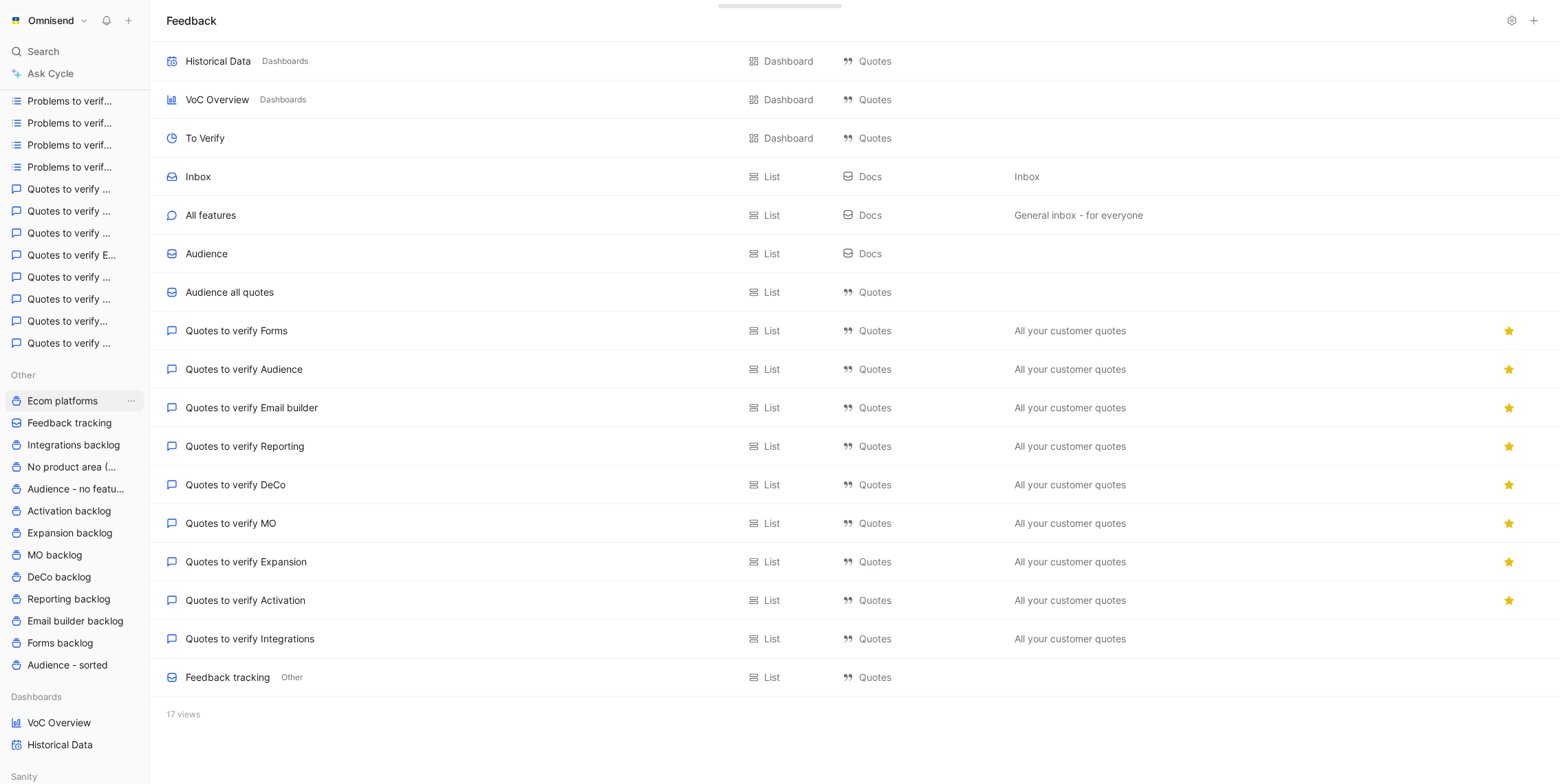
scroll to position [185, 0]
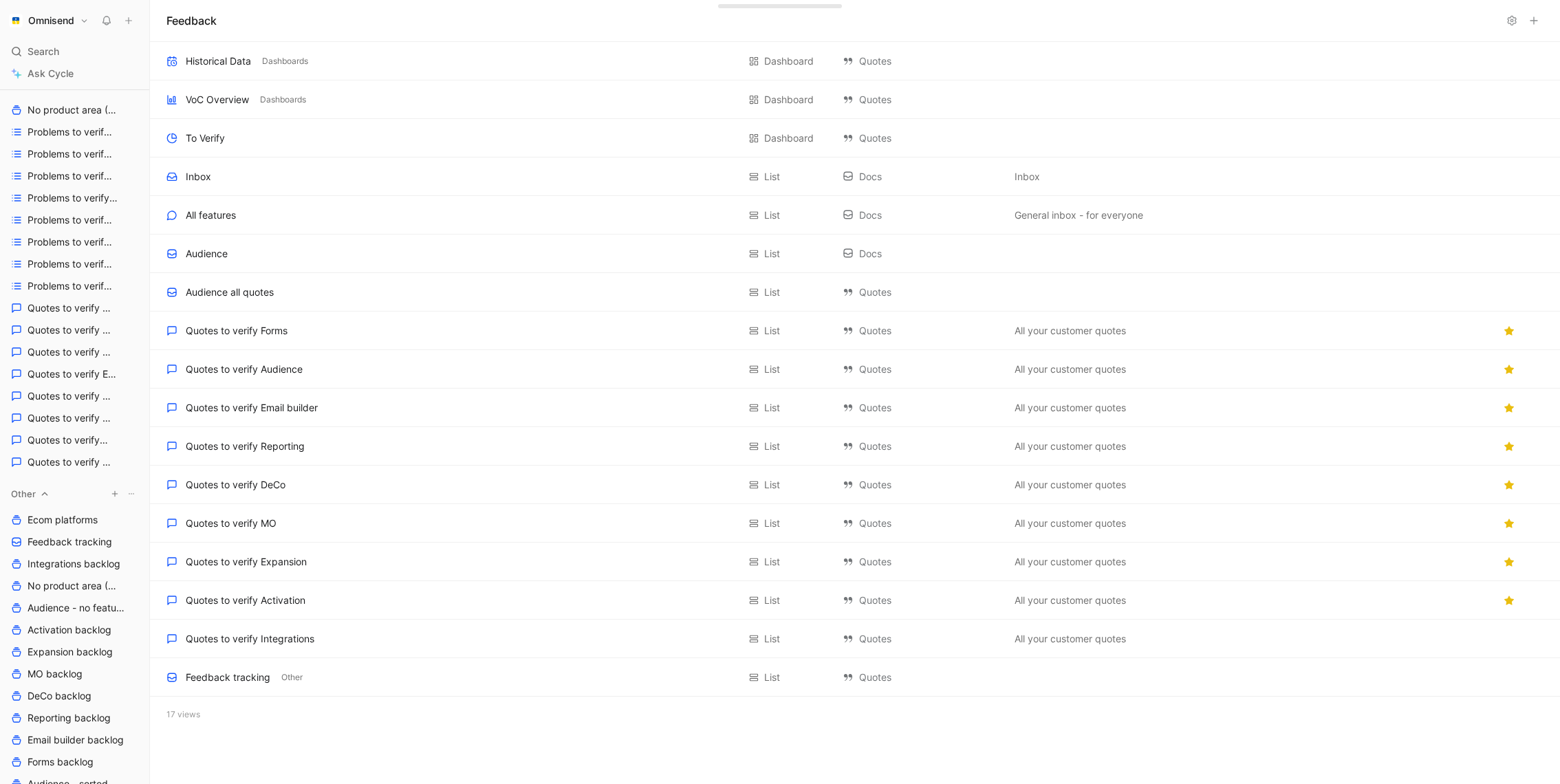
click at [116, 495] on icon "button" at bounding box center [114, 493] width 9 height 9
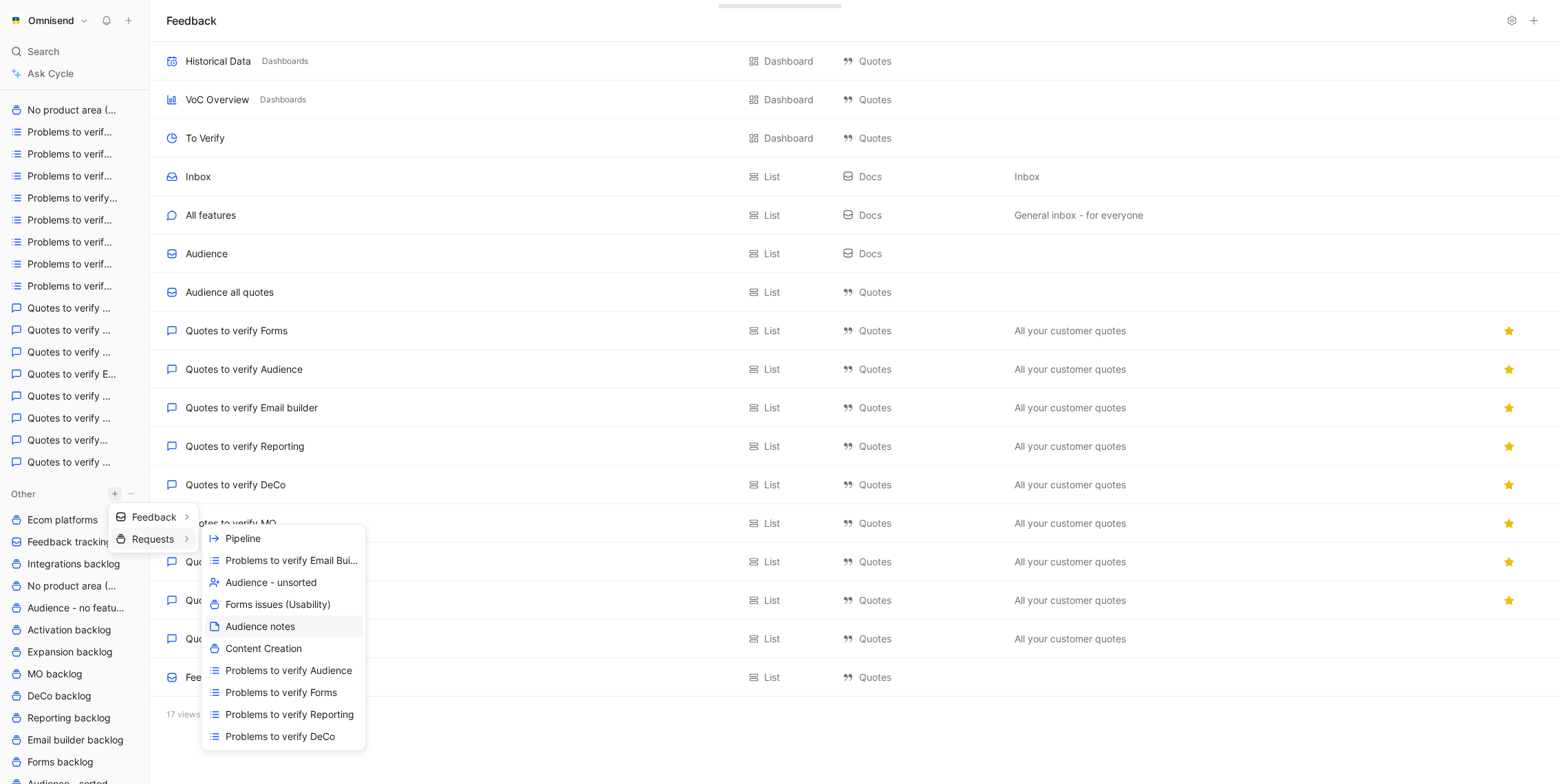
scroll to position [109, 0]
click at [267, 737] on span "Create view" at bounding box center [252, 736] width 53 height 13
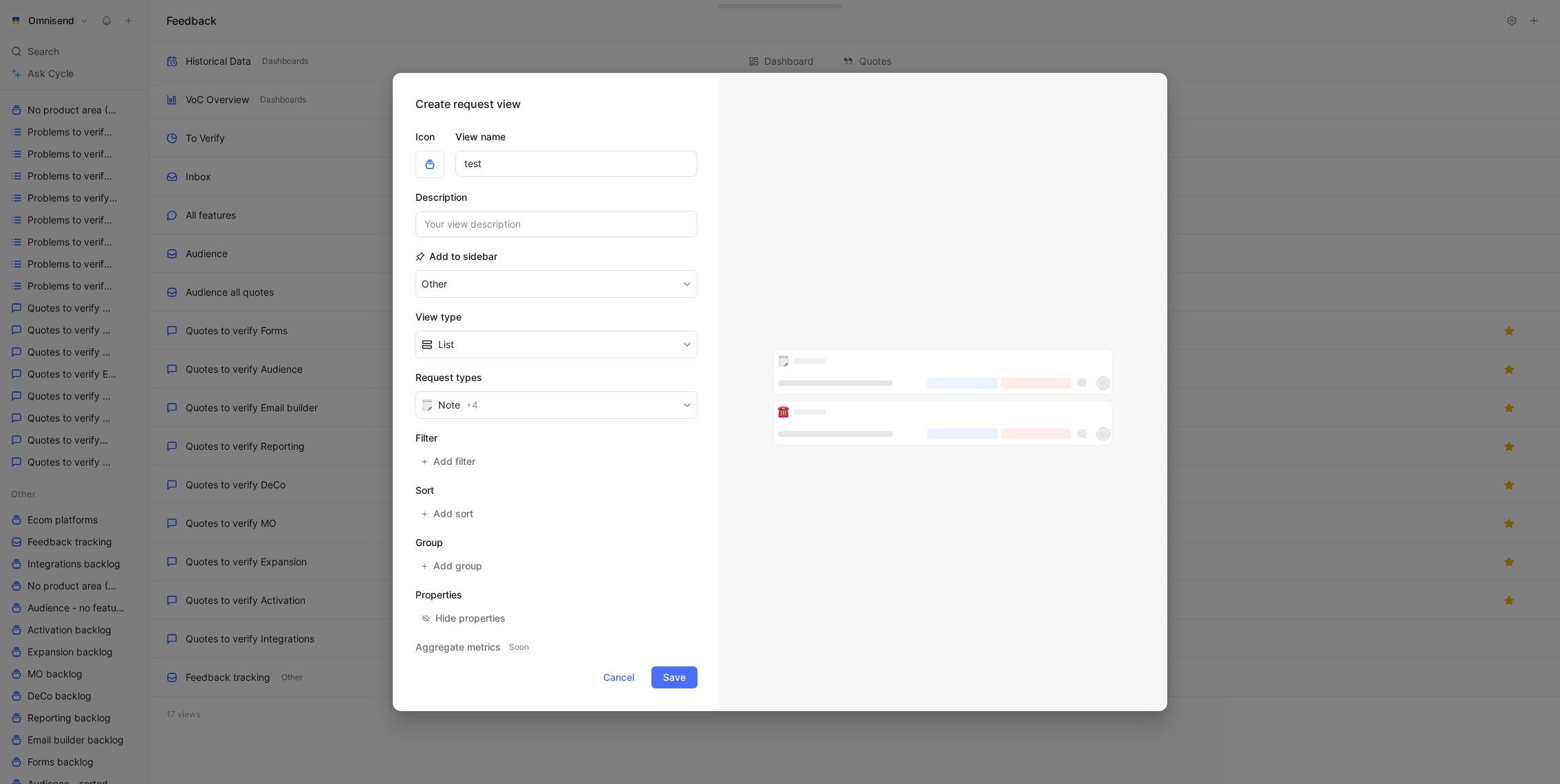
type input "test"
click at [565, 399] on button "Note + 4" at bounding box center [556, 405] width 282 height 28
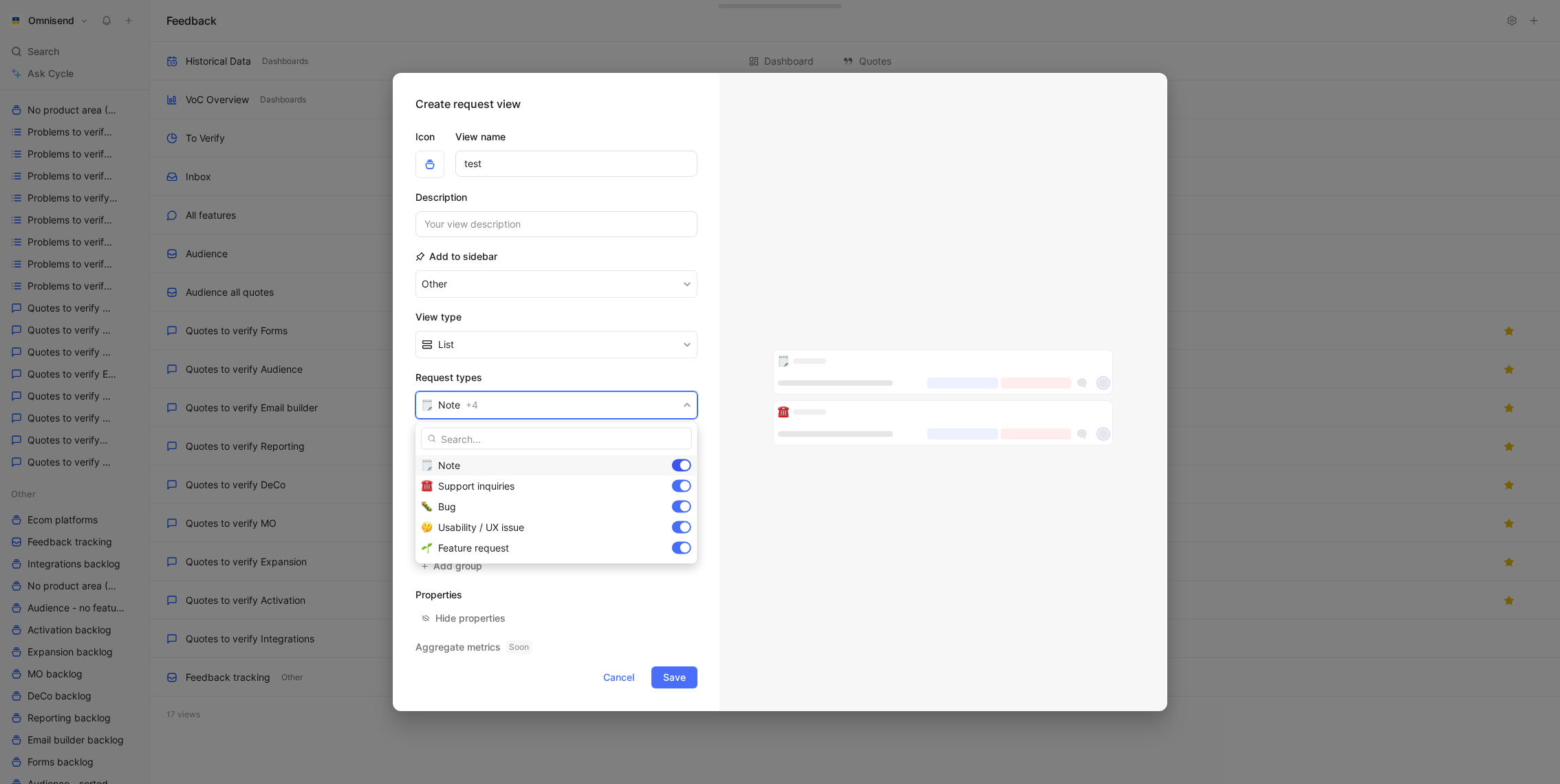
click at [679, 468] on div at bounding box center [682, 465] width 19 height 12
click at [679, 487] on div at bounding box center [682, 486] width 19 height 12
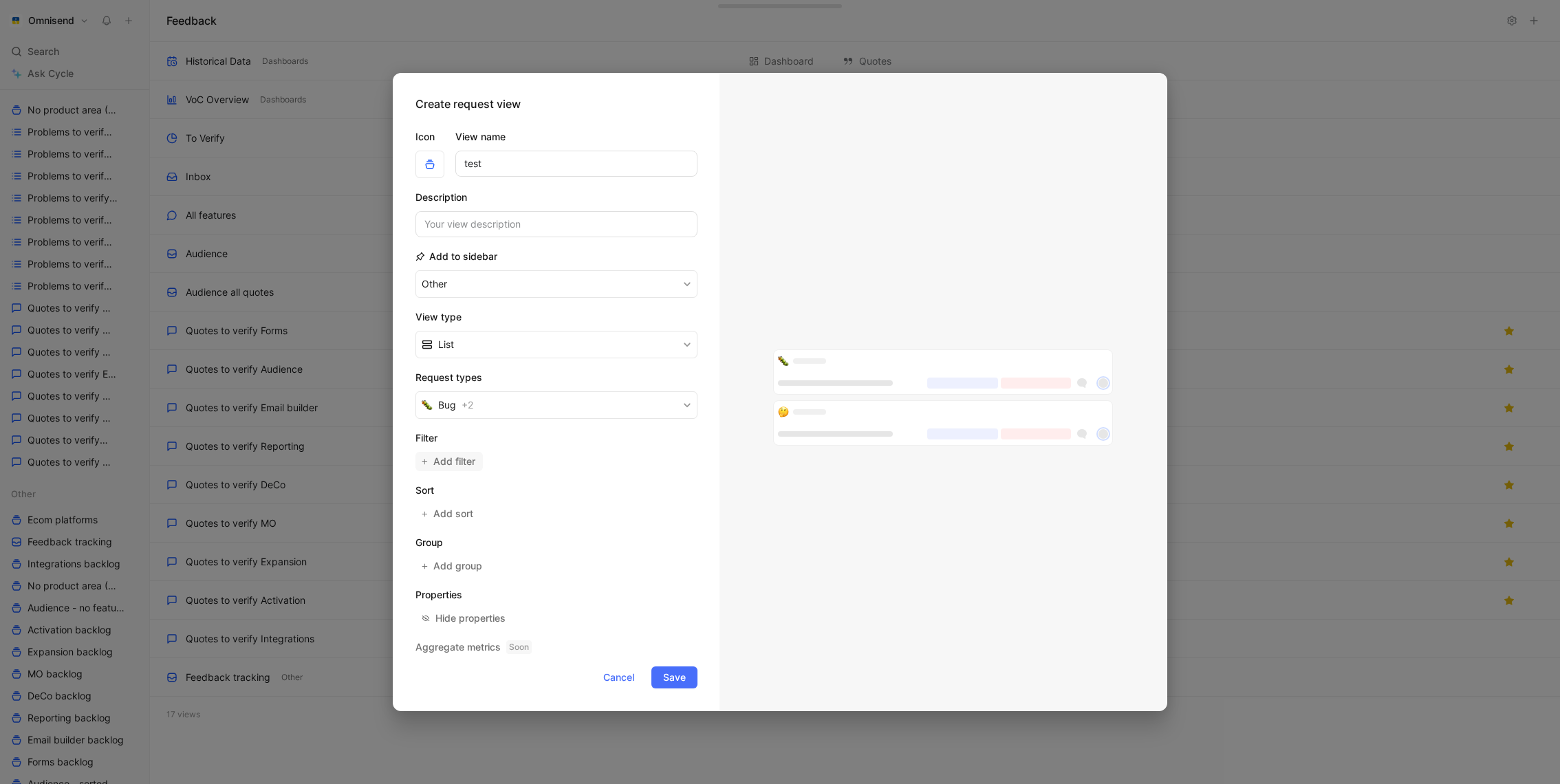
click at [467, 465] on span "Add filter" at bounding box center [455, 461] width 44 height 16
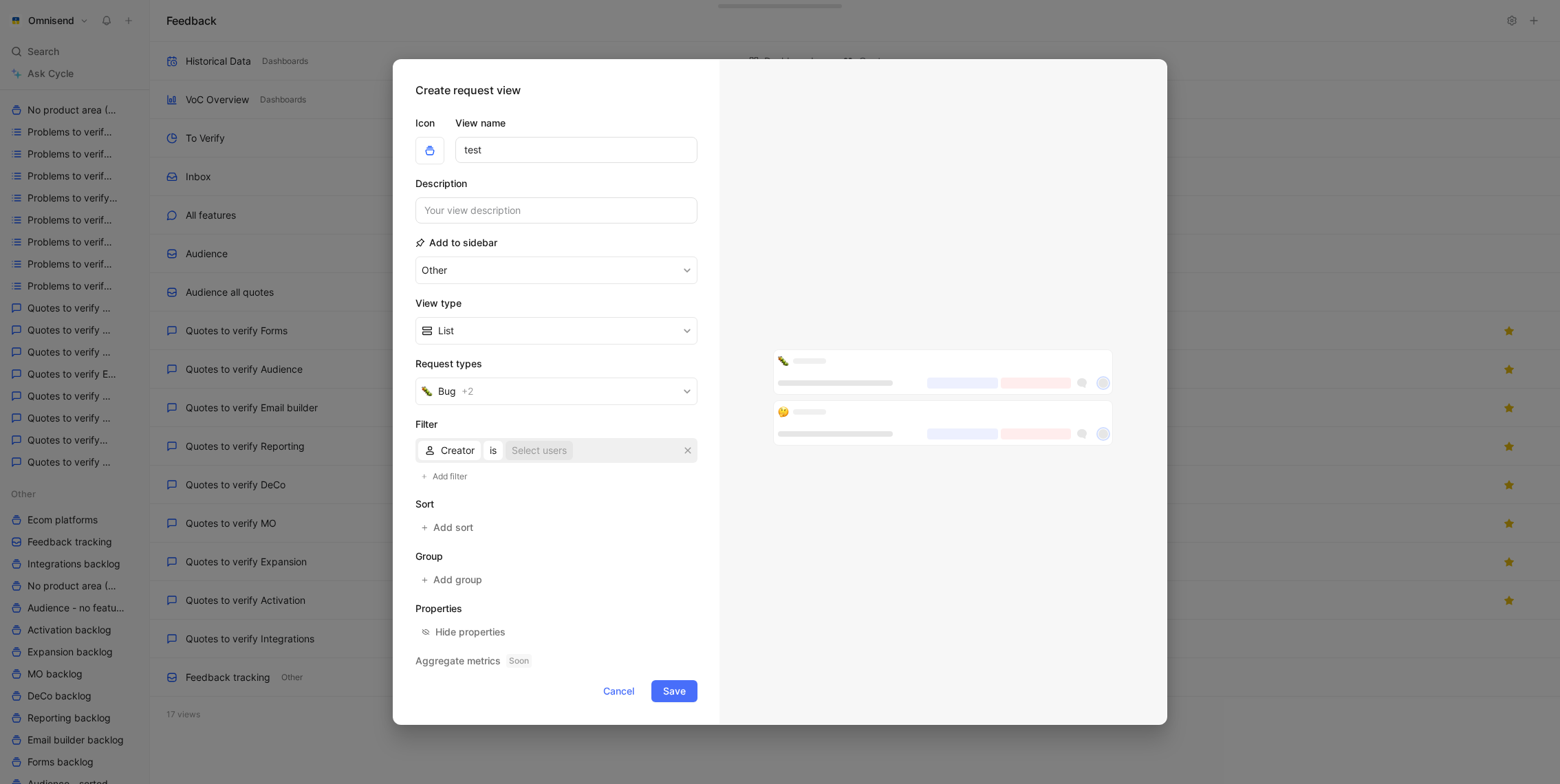
click at [544, 453] on div "Select users" at bounding box center [539, 449] width 55 height 16
click at [463, 457] on span "Creator" at bounding box center [457, 449] width 33 height 16
click at [512, 499] on div "AI tag" at bounding box center [468, 500] width 100 height 21
click at [566, 450] on span "is AI-generated, not verified" at bounding box center [546, 449] width 125 height 16
click at [452, 476] on span "Add filter" at bounding box center [451, 476] width 36 height 13
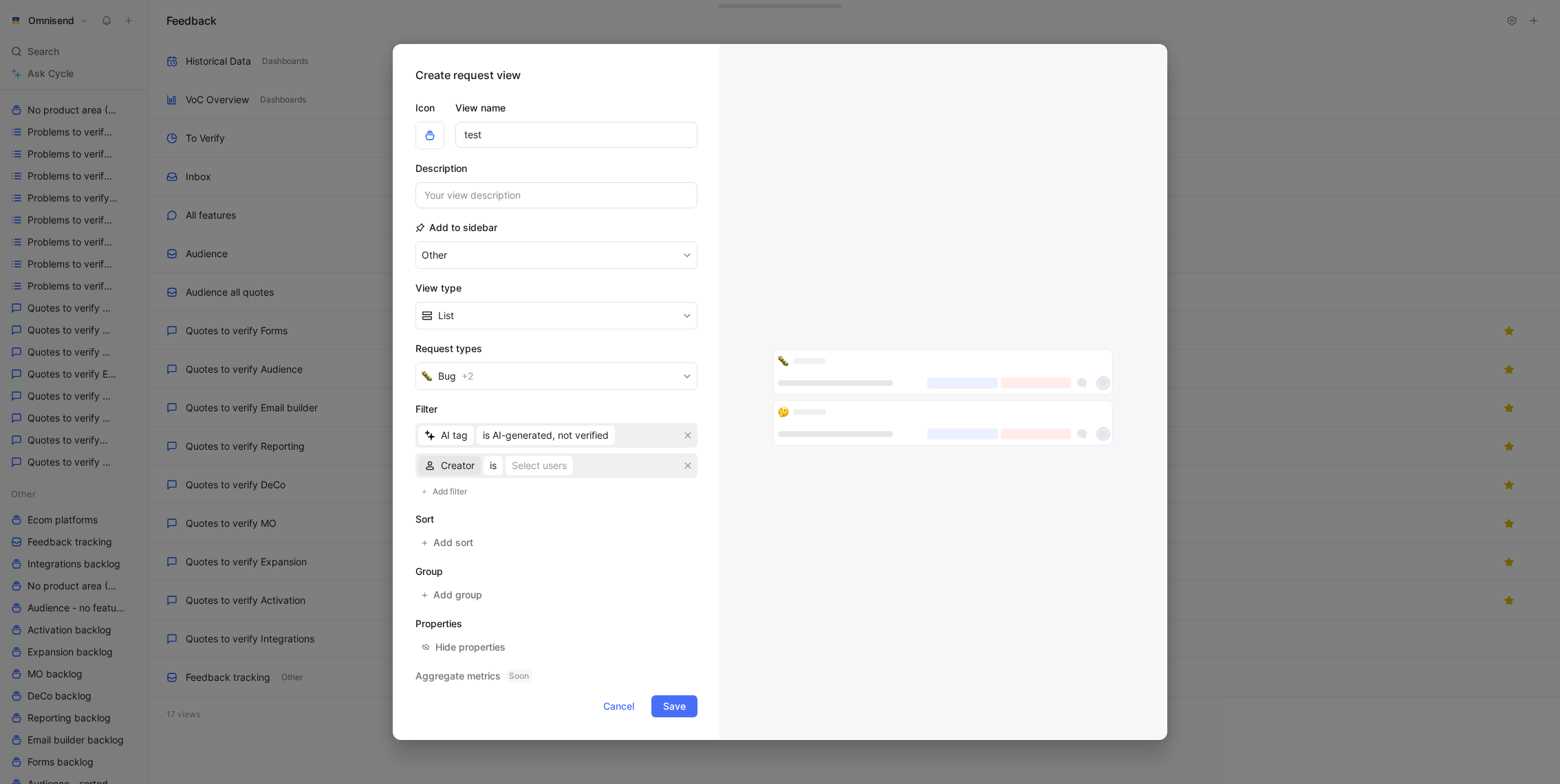
click at [456, 461] on span "Creator" at bounding box center [457, 465] width 33 height 16
click at [470, 552] on div "Status" at bounding box center [476, 555] width 71 height 16
click at [559, 468] on div "Select statuses" at bounding box center [541, 465] width 68 height 16
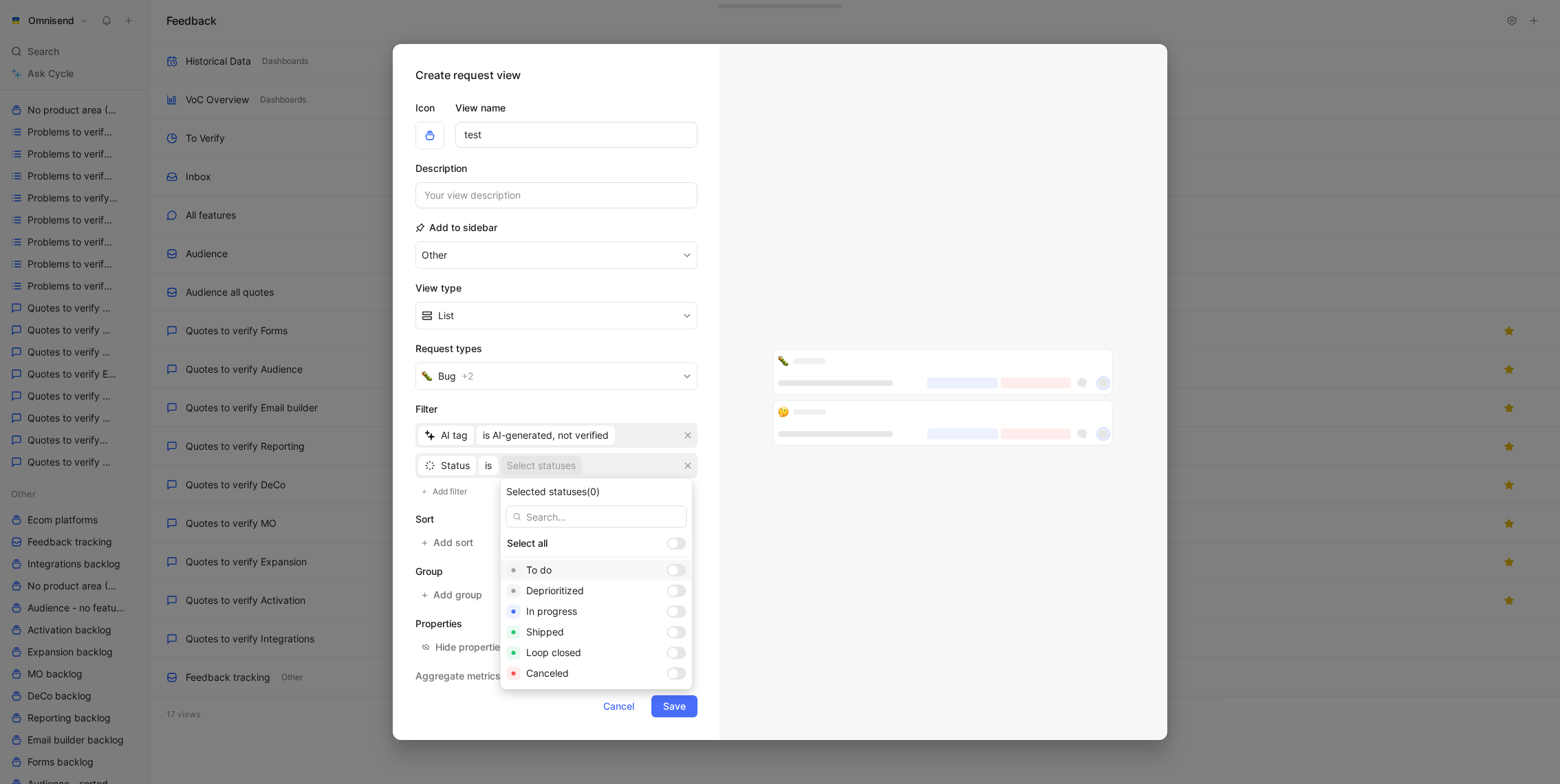
click at [591, 561] on div "To do" at bounding box center [597, 570] width 192 height 21
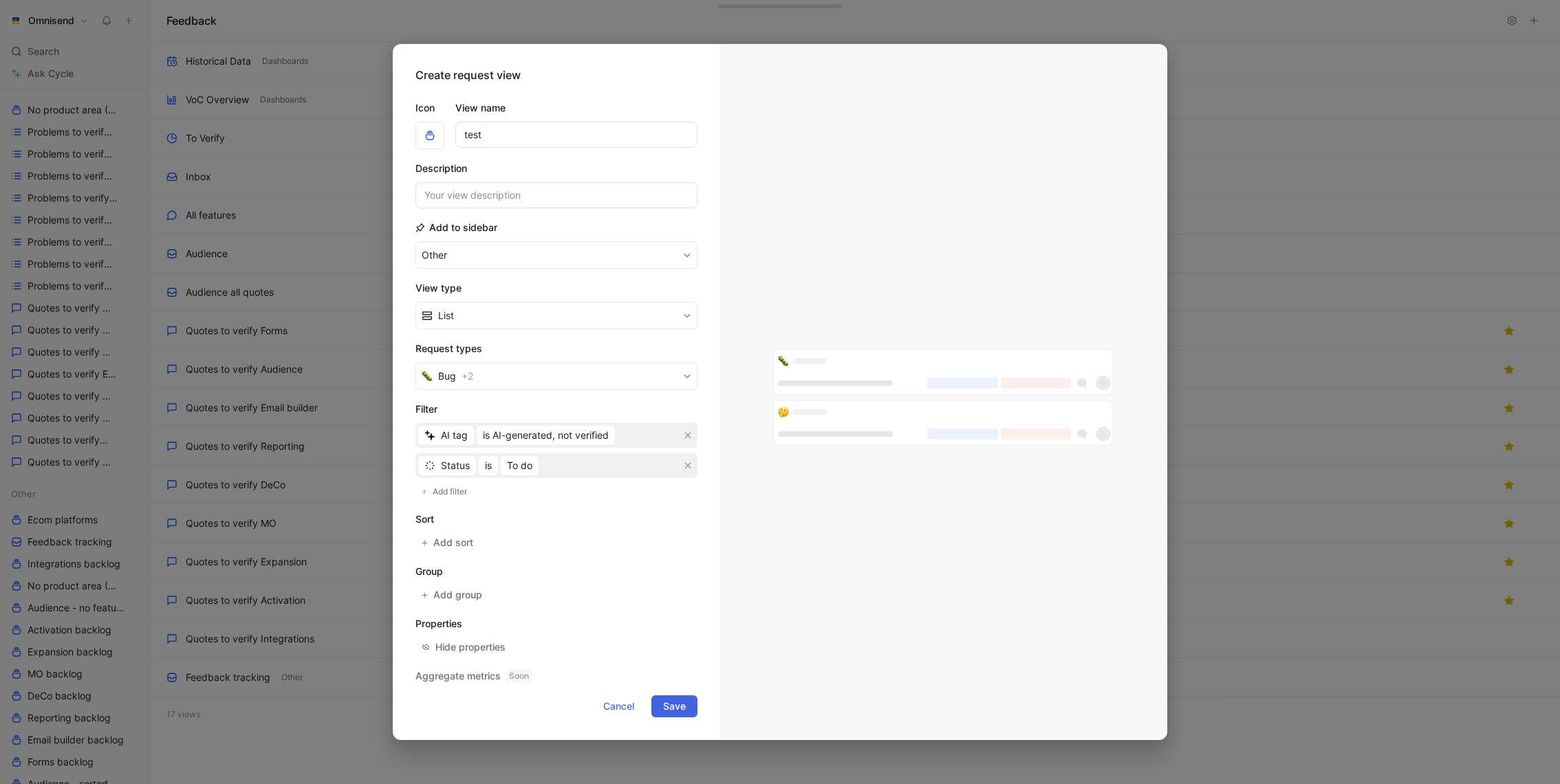
click at [678, 705] on span "Save" at bounding box center [675, 705] width 23 height 16
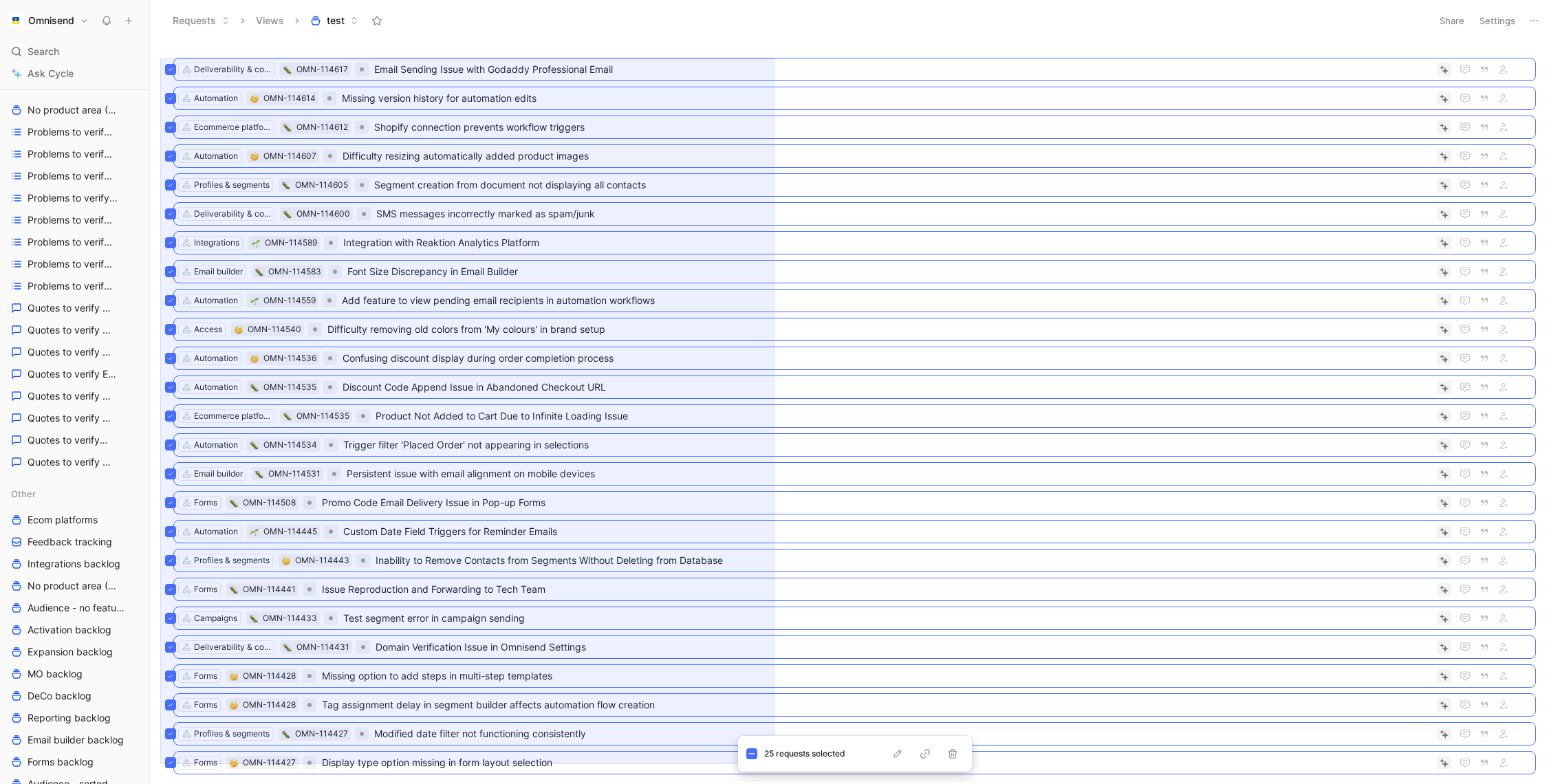
drag, startPoint x: 161, startPoint y: 59, endPoint x: 775, endPoint y: 764, distance: 934.9
click at [775, 764] on body "Omnisend Search ⌘ K Ask Cycle Workspace Home G then H Feedback G then F Request…" at bounding box center [780, 392] width 1560 height 784
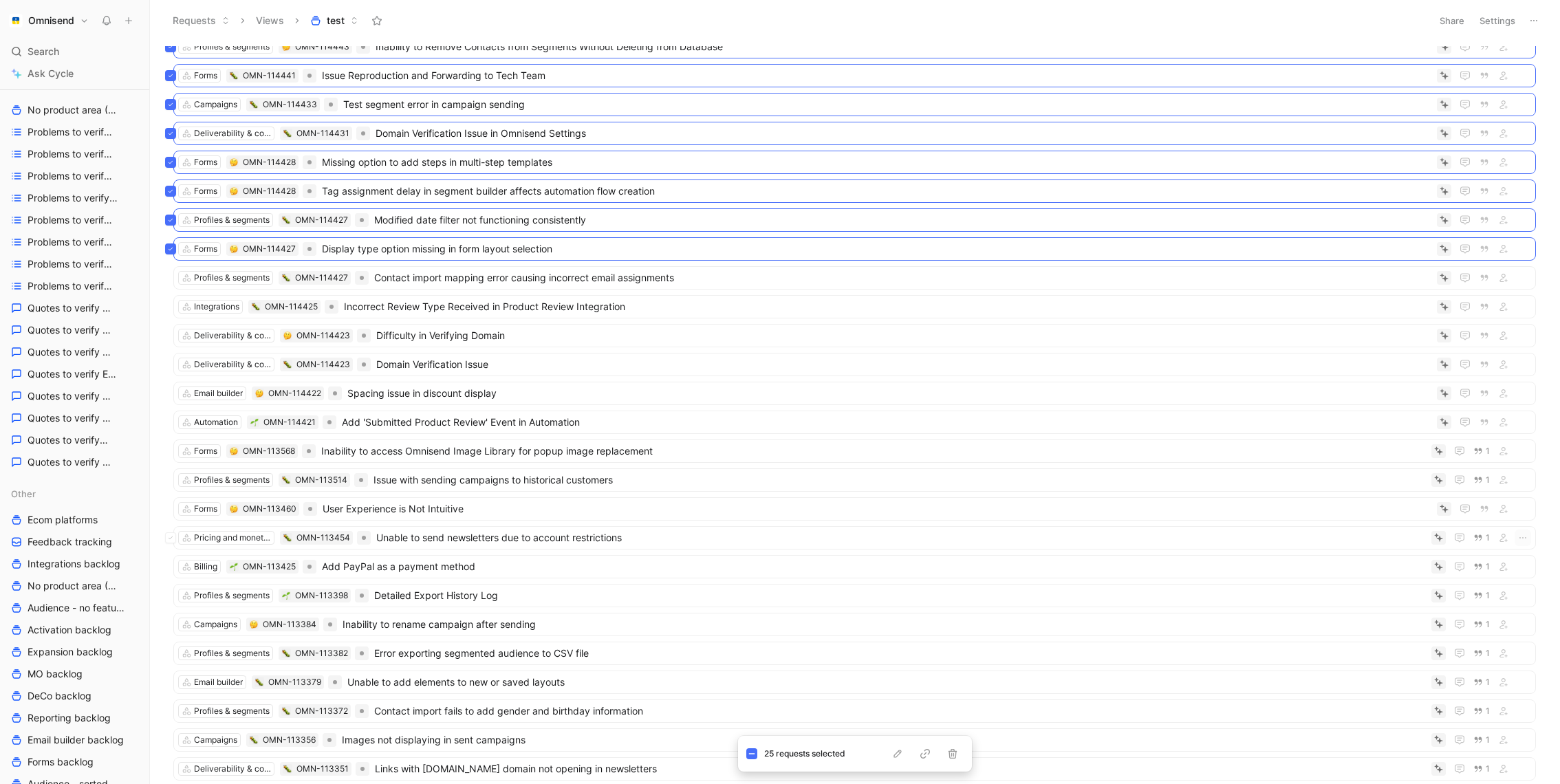
scroll to position [578, 0]
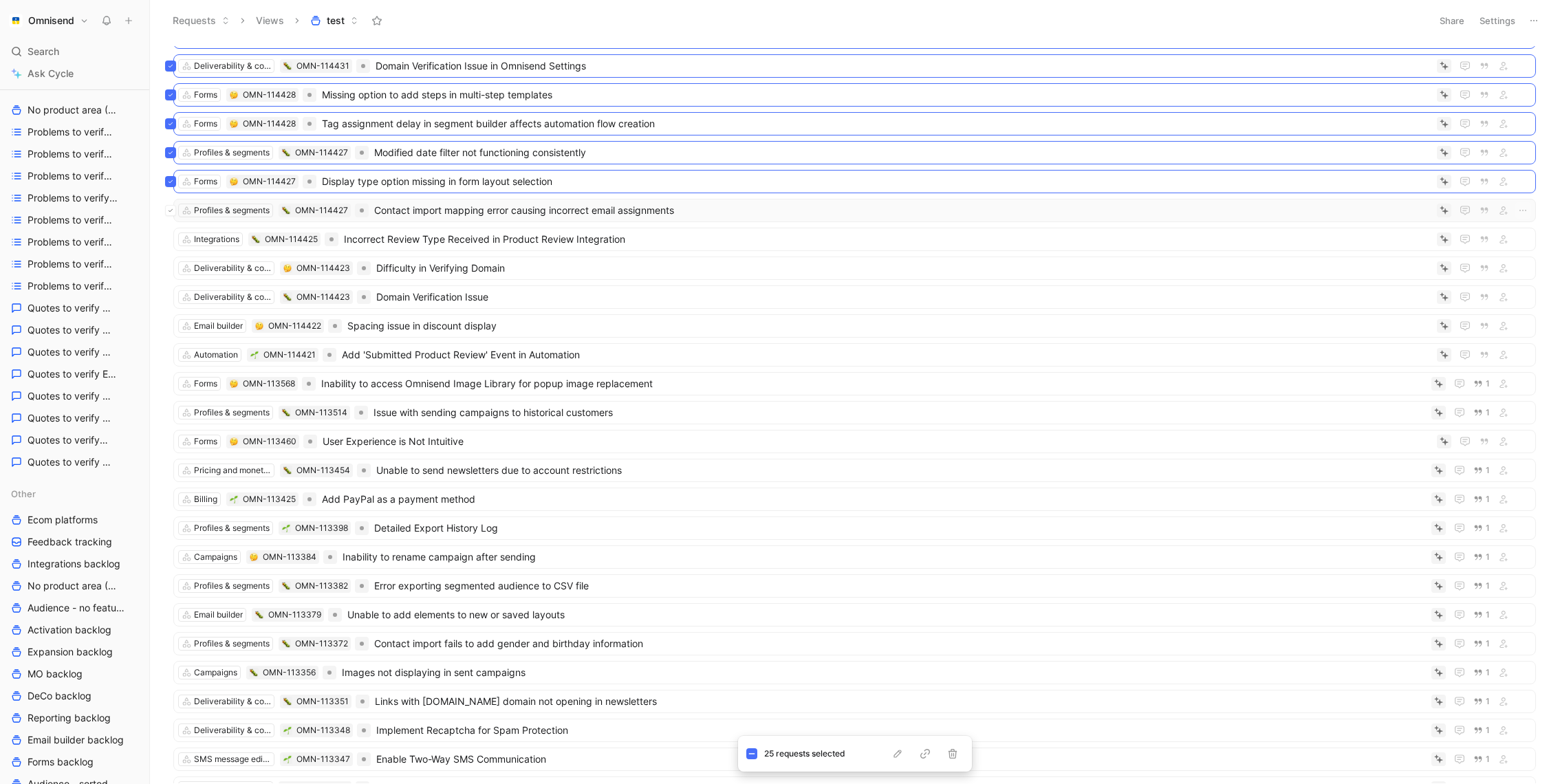
click at [170, 205] on button at bounding box center [171, 211] width 11 height 11
click at [169, 237] on icon at bounding box center [171, 239] width 6 height 6
click at [168, 265] on button at bounding box center [171, 268] width 11 height 11
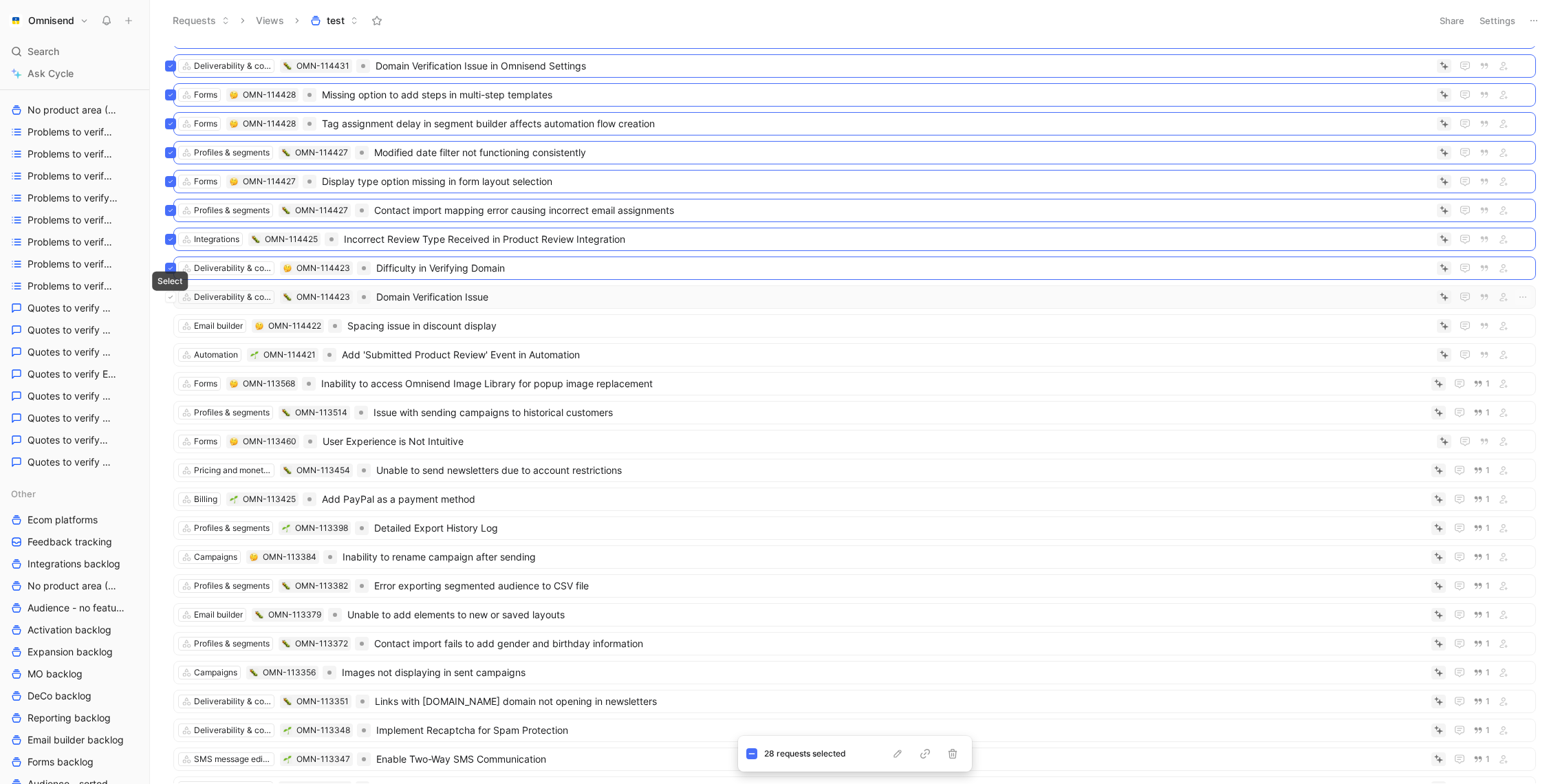
click at [171, 295] on icon at bounding box center [171, 297] width 6 height 6
click at [171, 323] on icon at bounding box center [171, 326] width 6 height 6
click at [172, 351] on button at bounding box center [171, 355] width 11 height 11
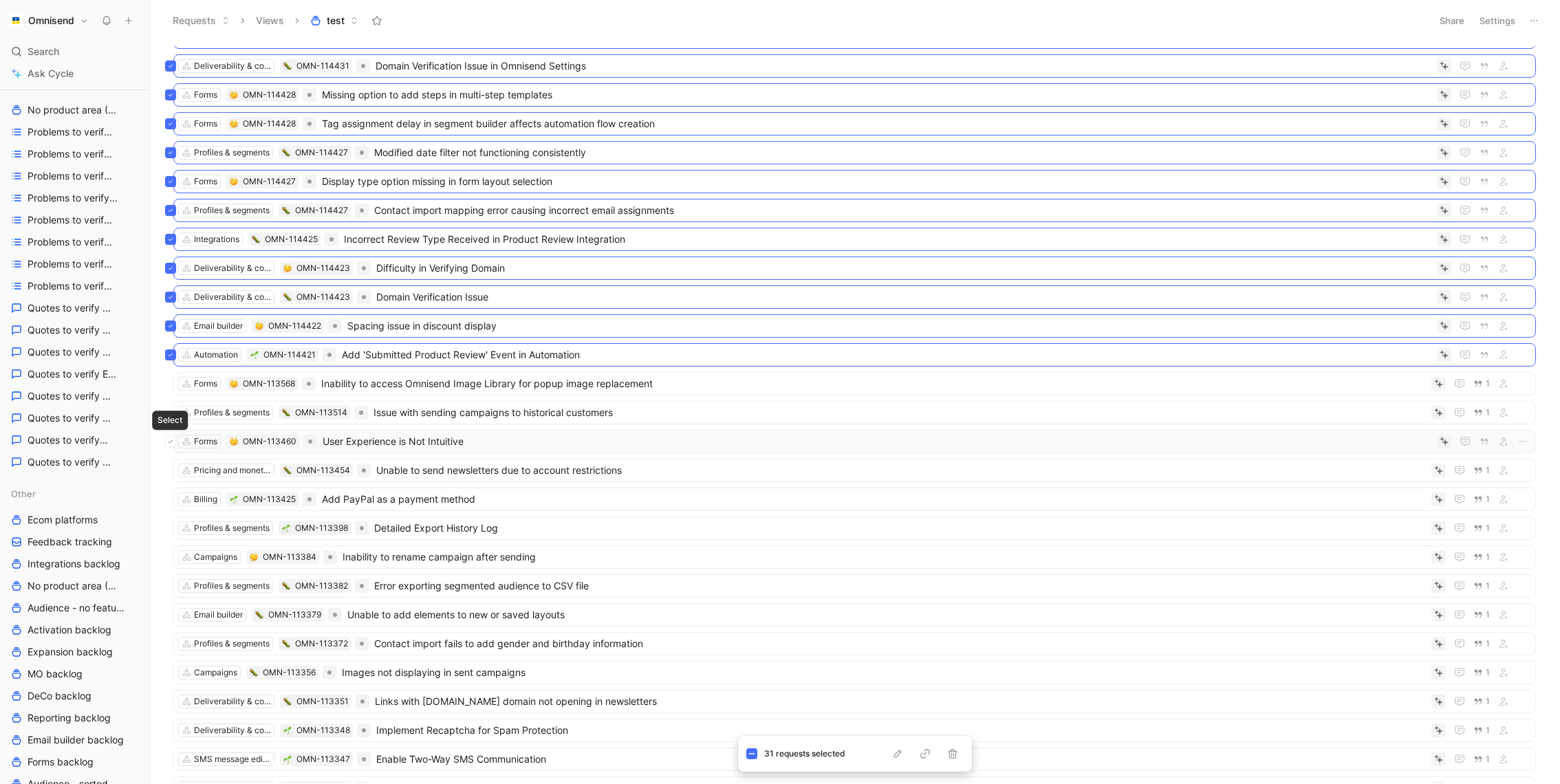
click at [168, 439] on icon at bounding box center [171, 442] width 6 height 6
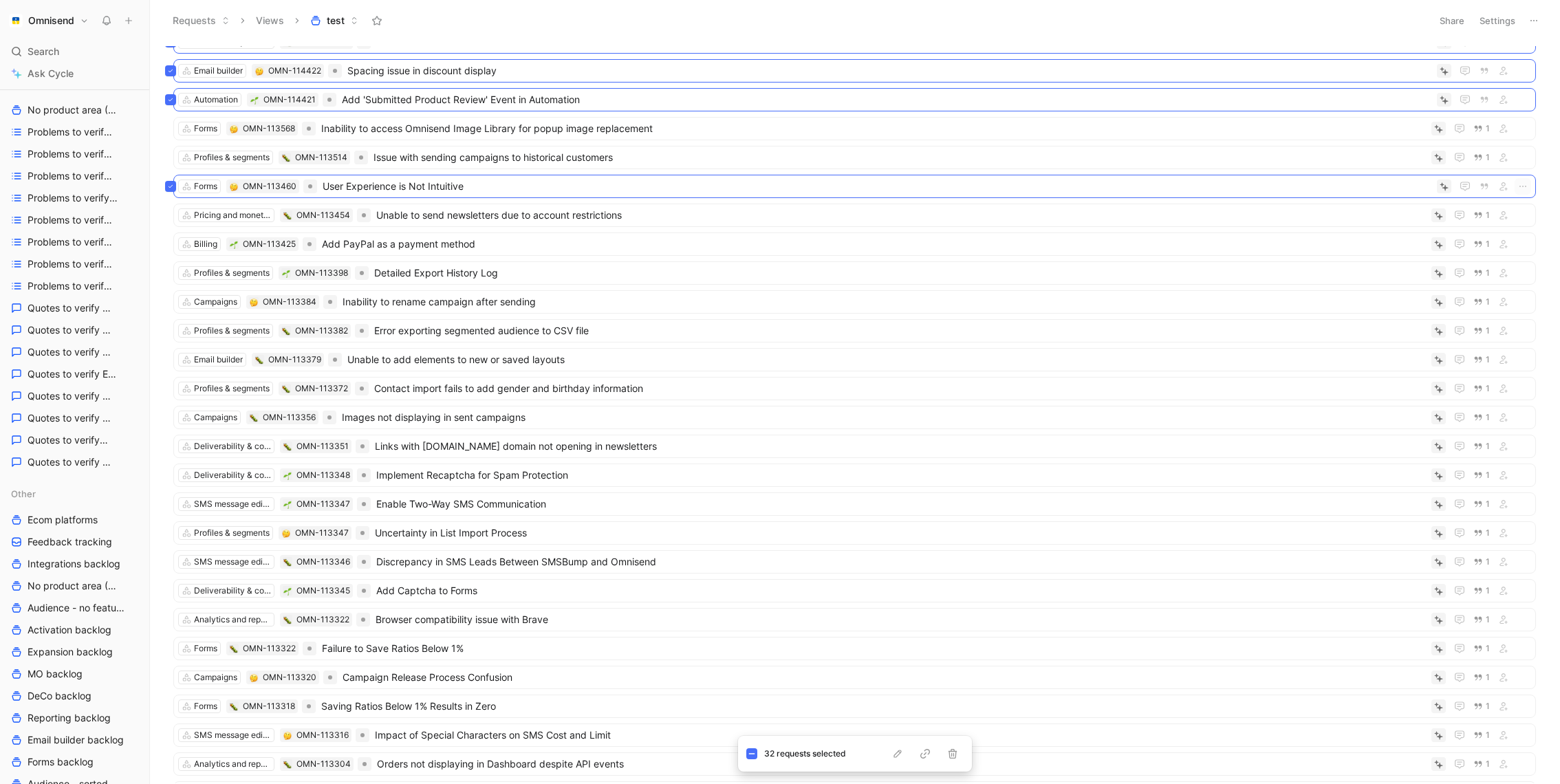
scroll to position [0, 0]
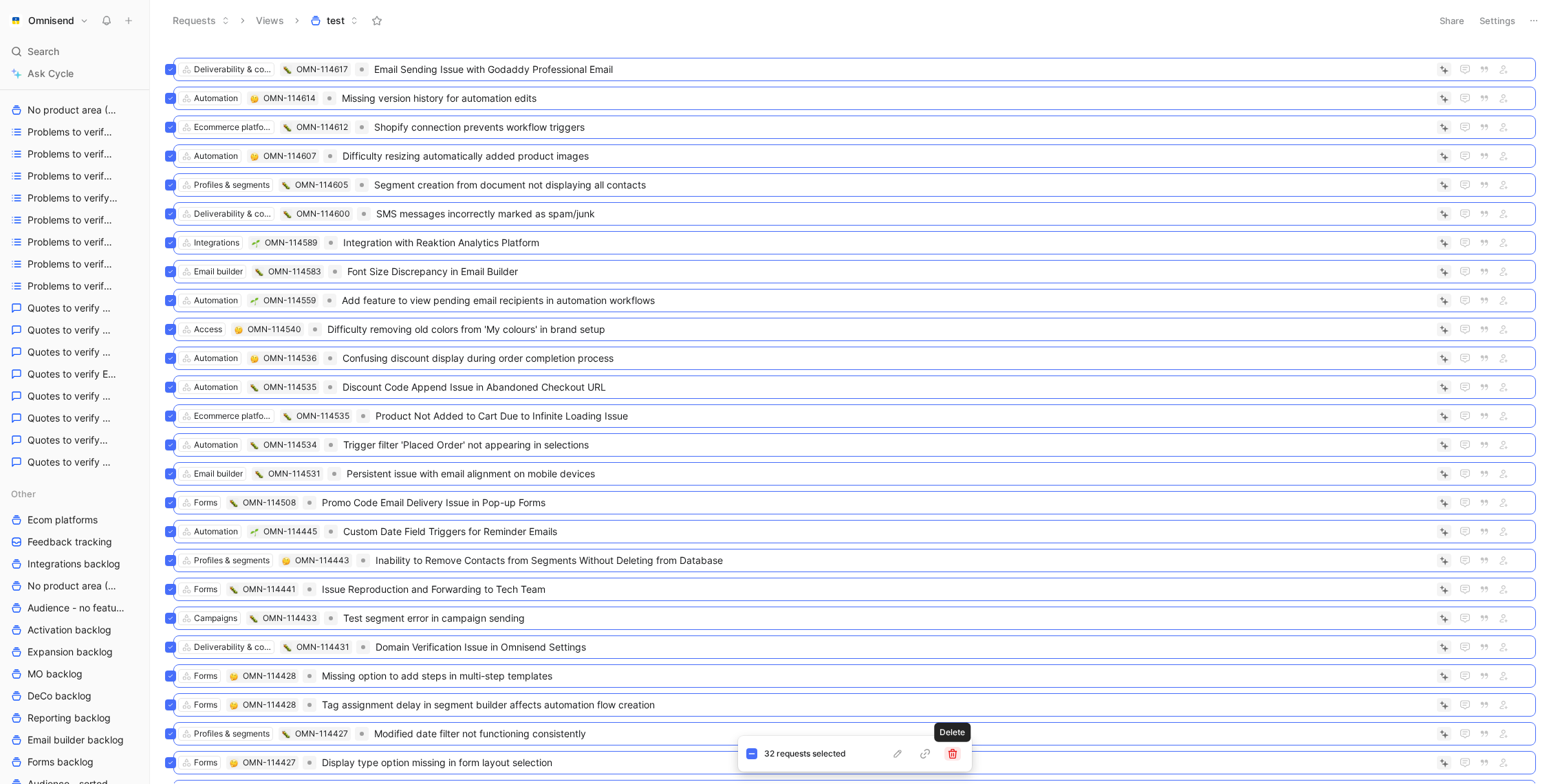
click at [947, 752] on icon "button" at bounding box center [953, 754] width 11 height 11
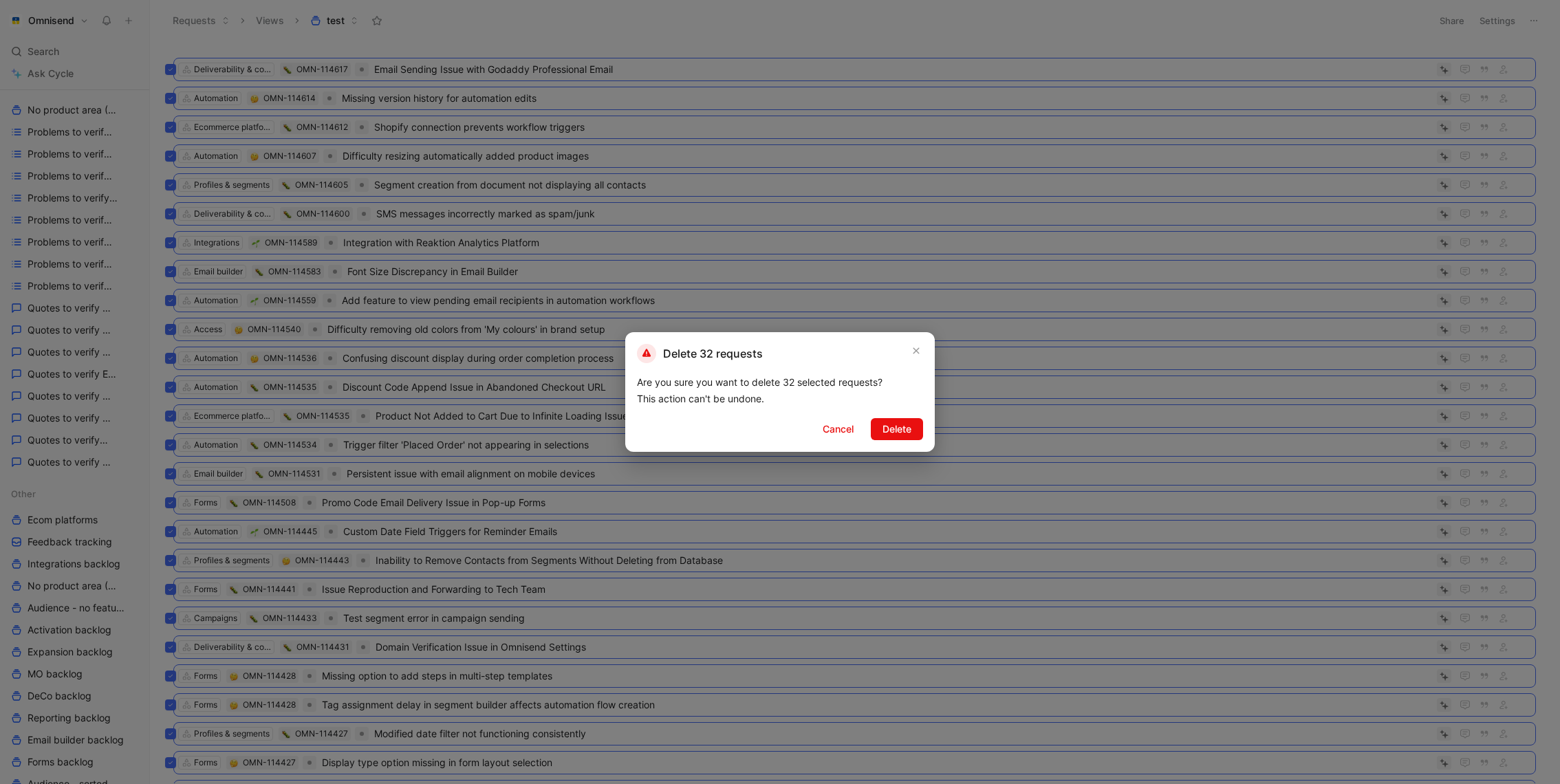
click at [905, 414] on div "Delete 32 requests Are you sure you want to delete 32 selected requests? This a…" at bounding box center [780, 392] width 310 height 120
click at [905, 427] on span "Delete" at bounding box center [896, 429] width 29 height 16
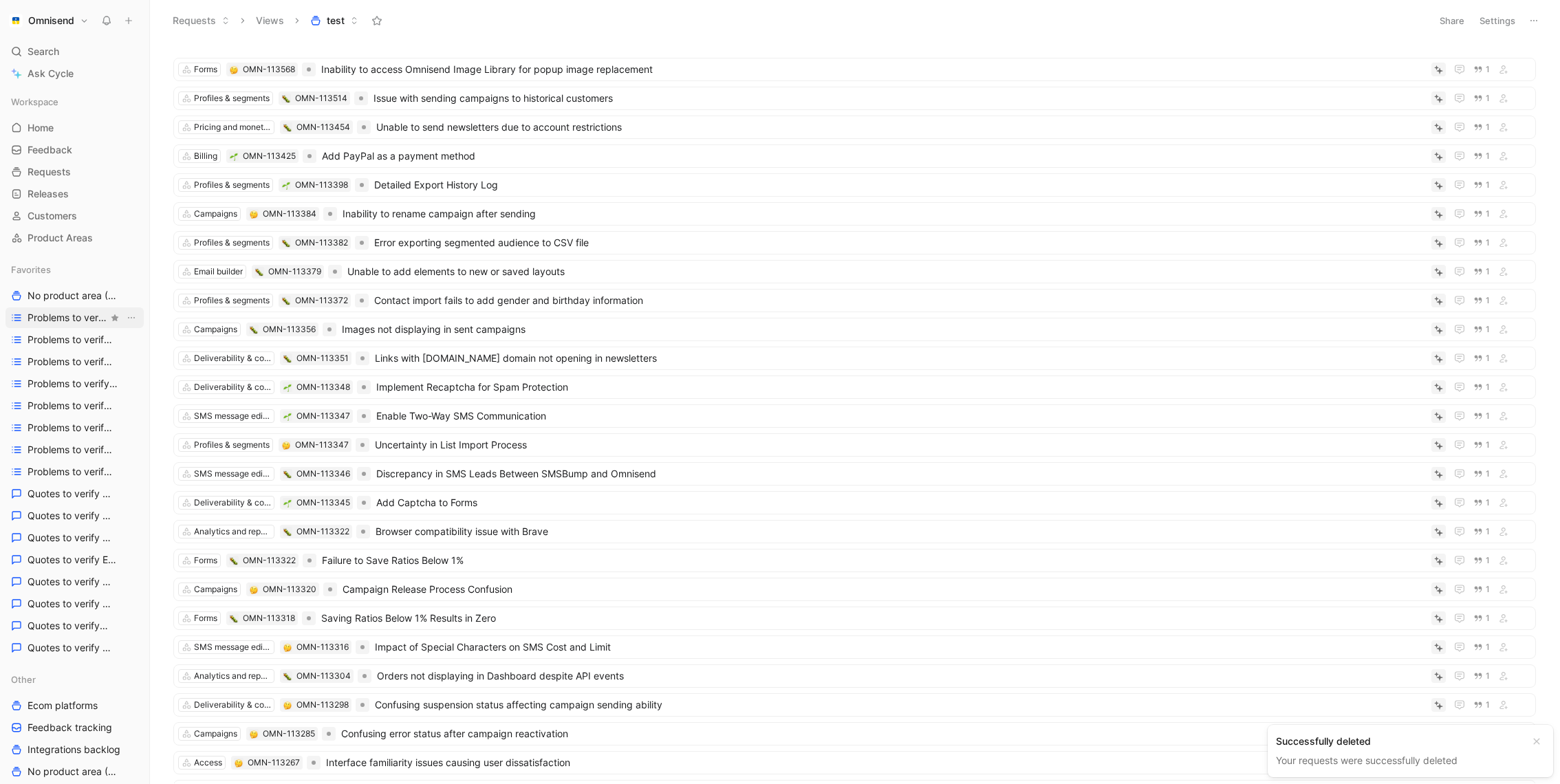
click at [86, 317] on span "Problems to verify Activation" at bounding box center [67, 317] width 81 height 13
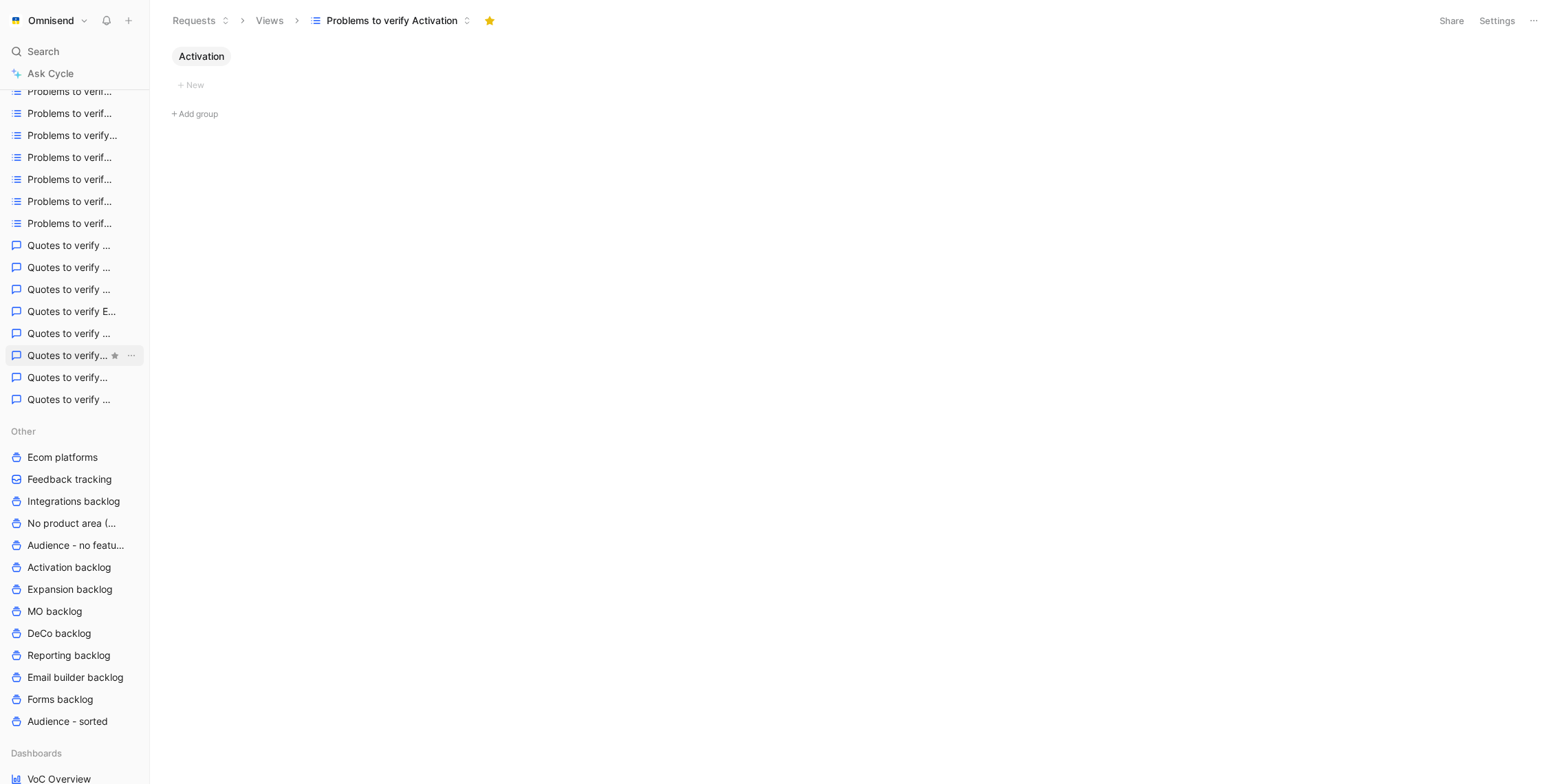
scroll to position [247, 0]
click at [78, 299] on div "Favorites No product area (Unknowns) Other Problems to verify Activation Proble…" at bounding box center [74, 211] width 138 height 399
click at [78, 309] on span "Quotes to verify Email builder" at bounding box center [67, 312] width 81 height 13
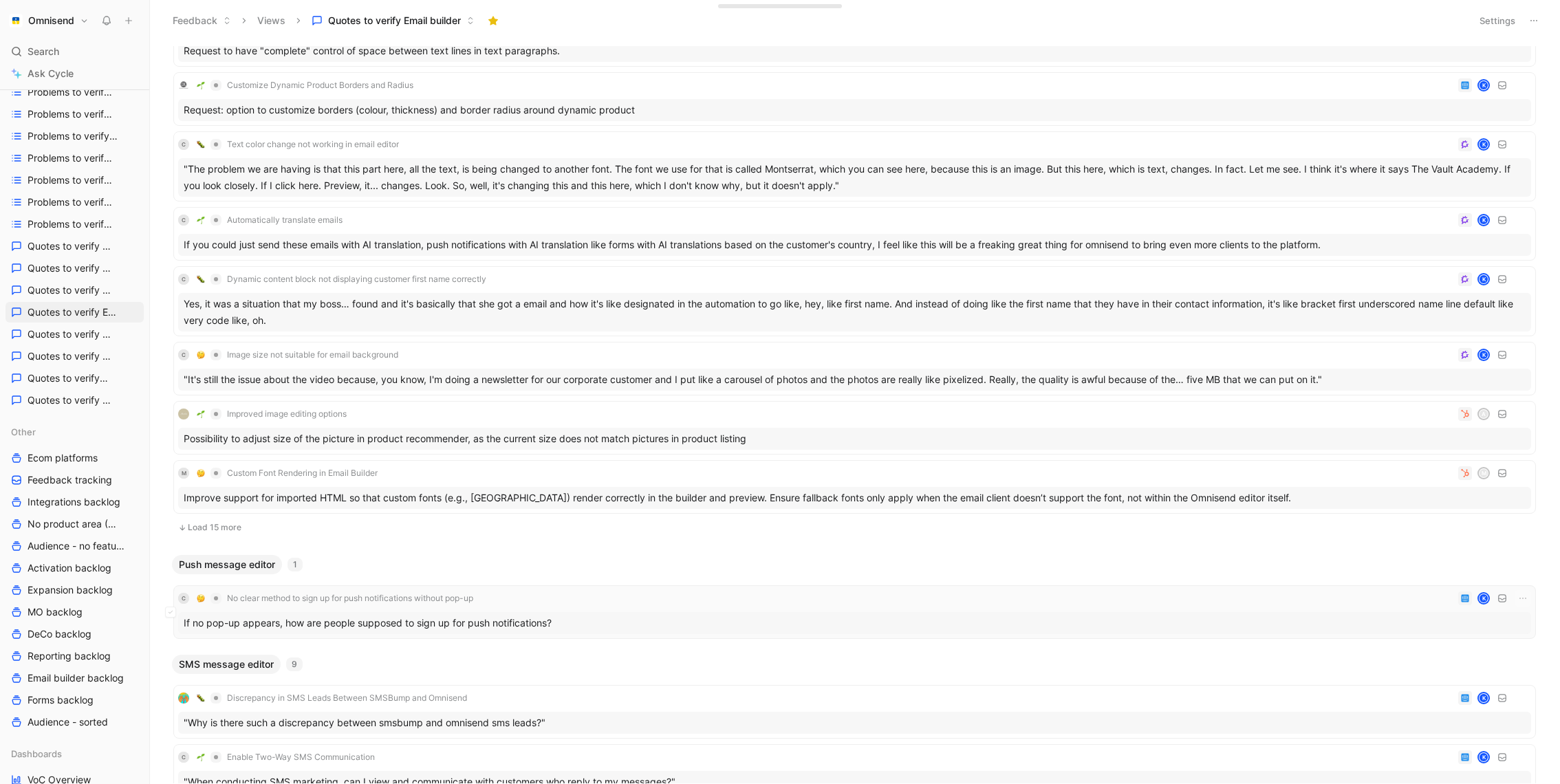
scroll to position [474, 0]
click at [222, 523] on button "Load 15 more" at bounding box center [854, 530] width 1362 height 16
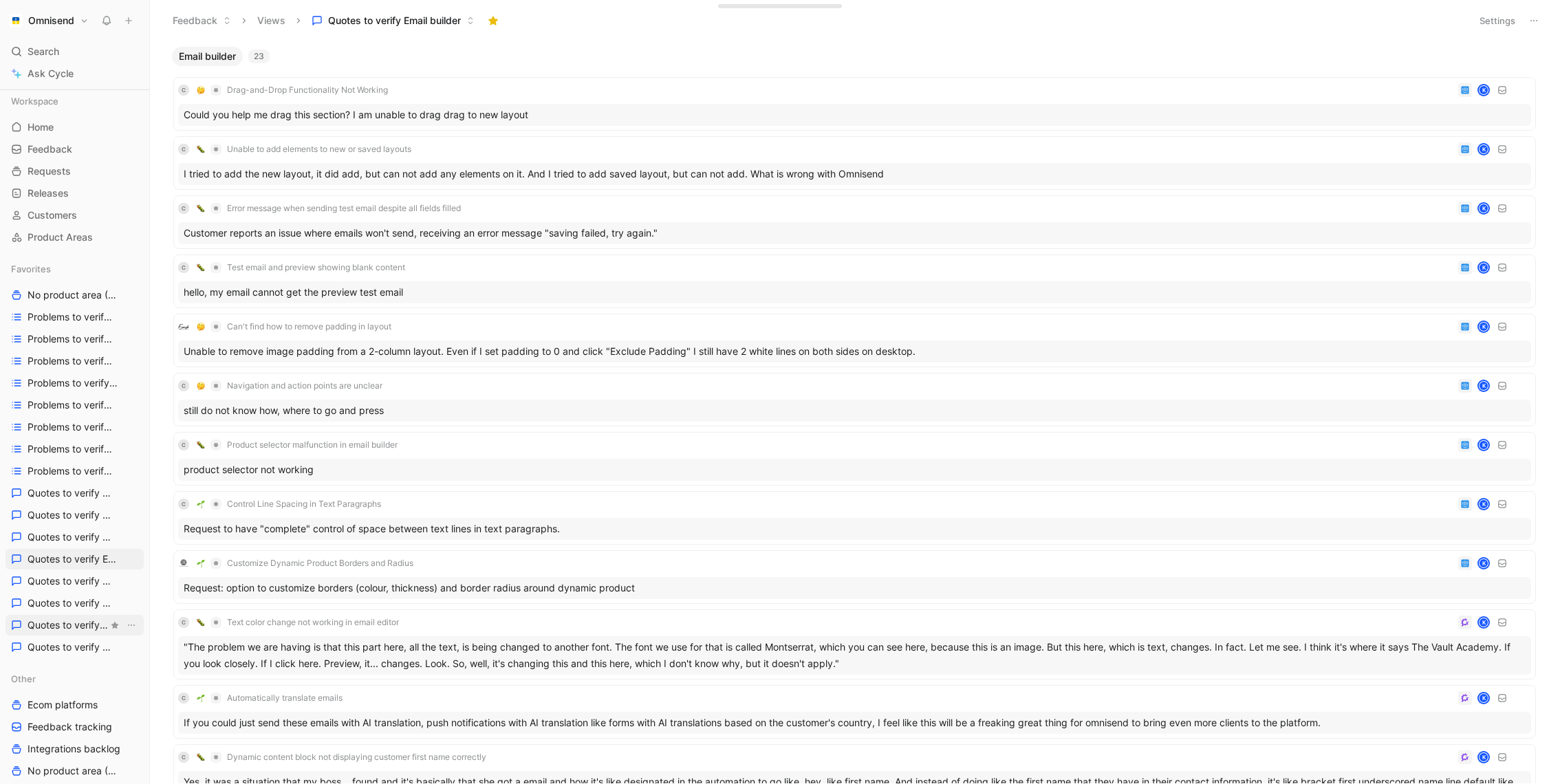
scroll to position [0, 0]
click at [56, 275] on div "Favorites" at bounding box center [74, 270] width 138 height 21
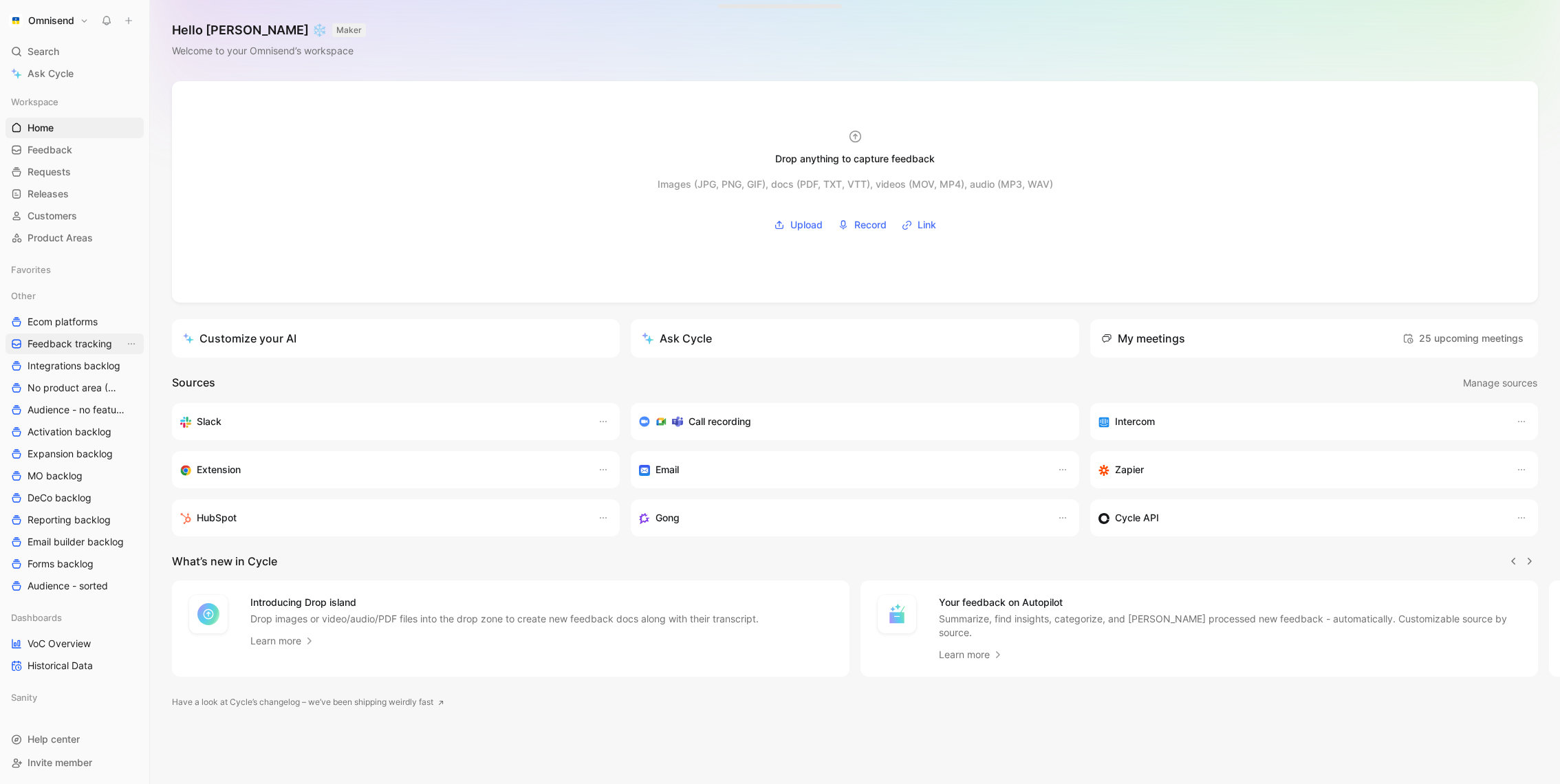
click at [81, 348] on span "Feedback tracking" at bounding box center [69, 344] width 85 height 13
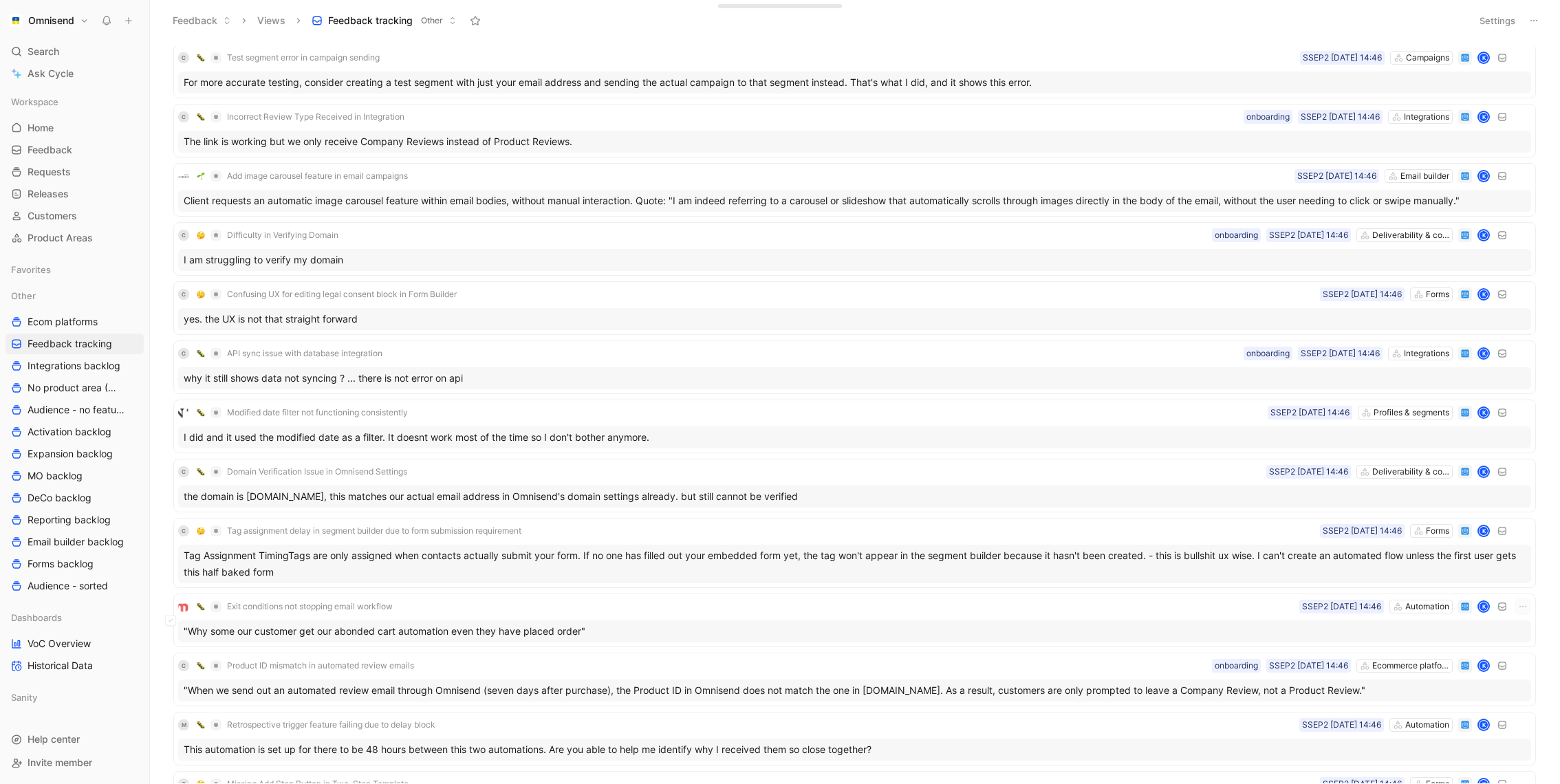
scroll to position [5553, 0]
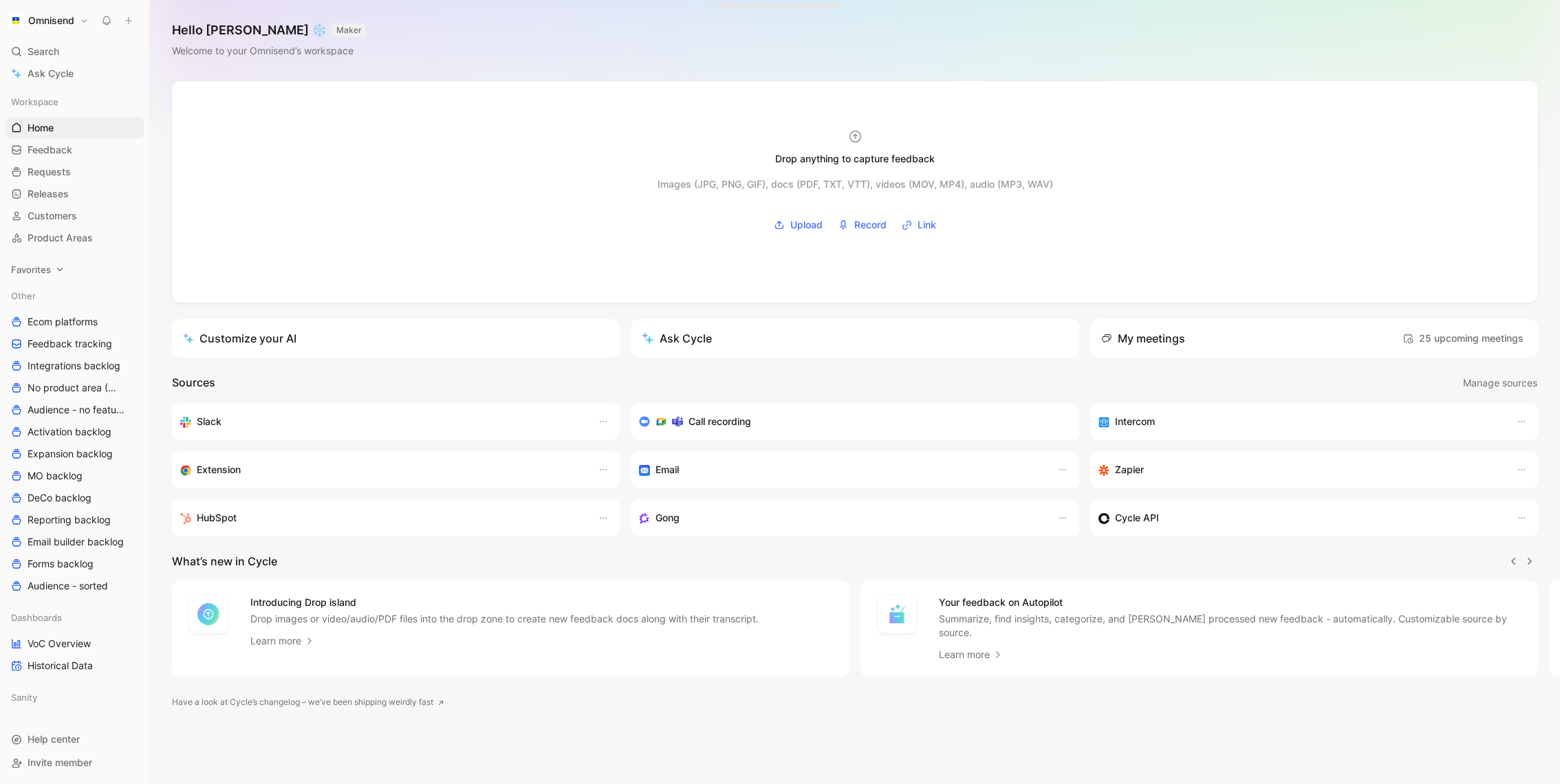
click at [48, 267] on span "Favorites" at bounding box center [31, 269] width 40 height 13
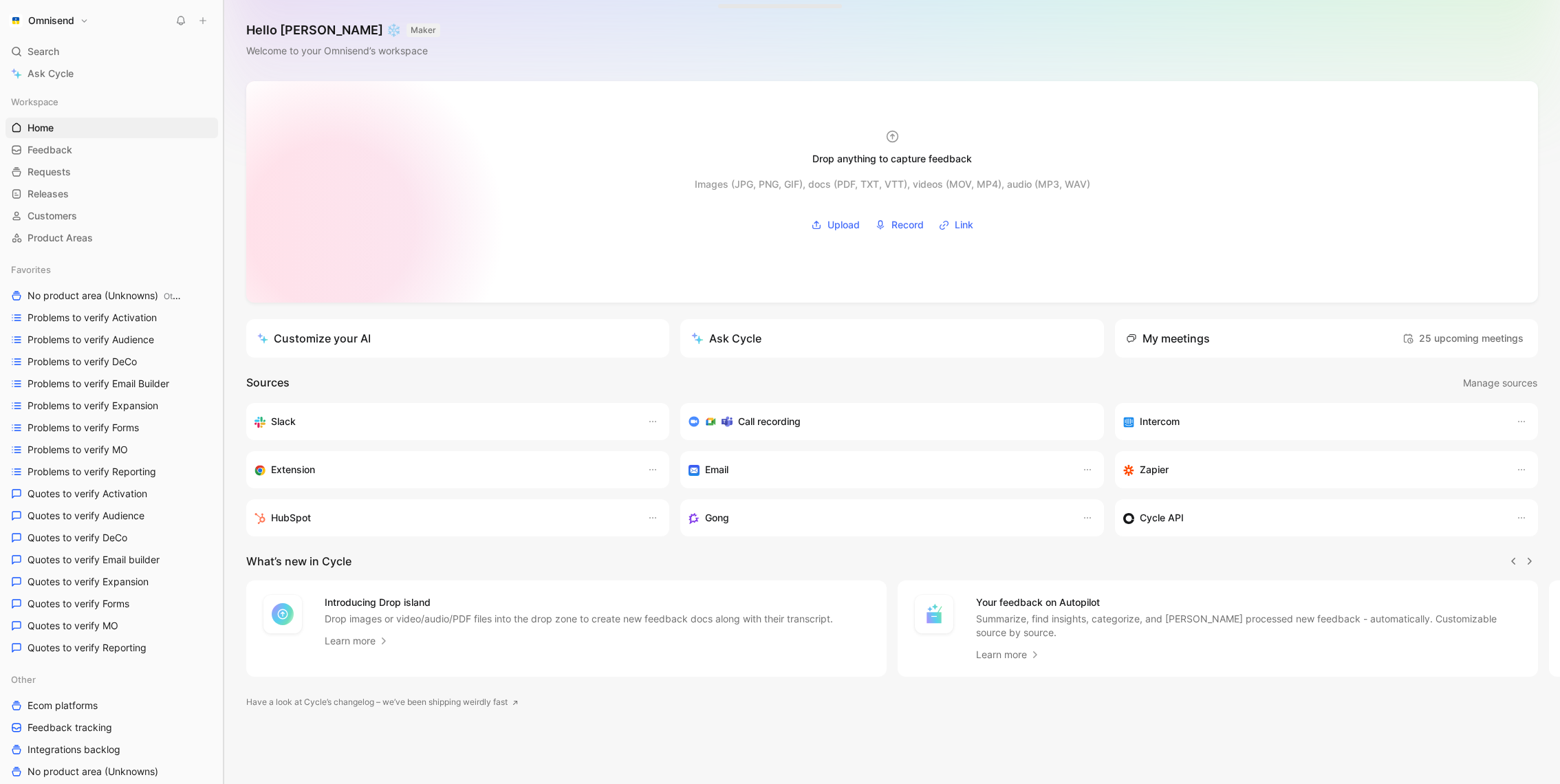
drag, startPoint x: 150, startPoint y: 225, endPoint x: 381, endPoint y: 246, distance: 232.0
click at [379, 245] on div "Omnisend Search ⌘ K Ask Cycle Workspace Home G then H Feedback G then F Request…" at bounding box center [780, 392] width 1560 height 784
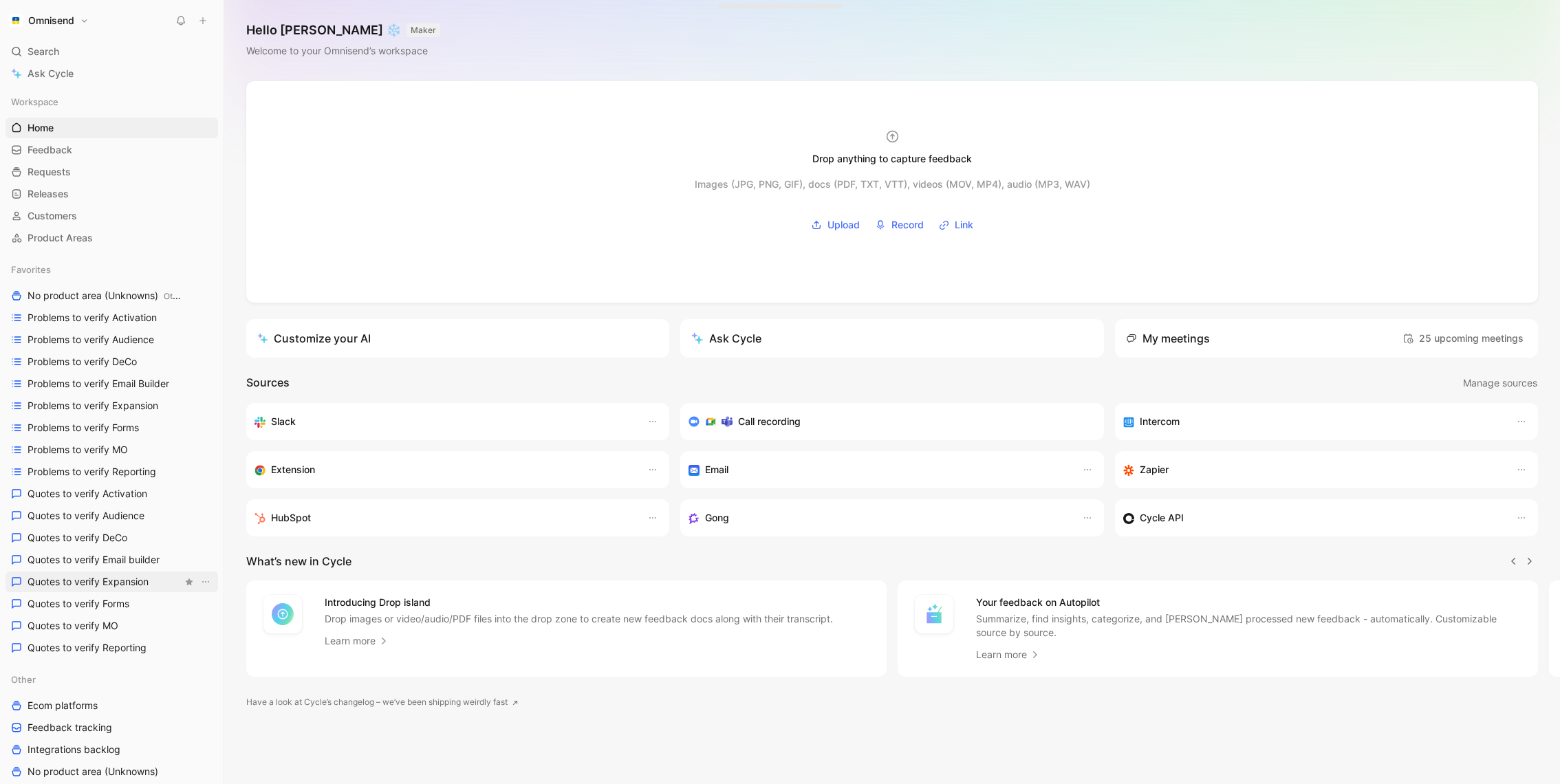
click at [120, 575] on span "Quotes to verify Expansion" at bounding box center [87, 582] width 121 height 13
